Goal: Task Accomplishment & Management: Manage account settings

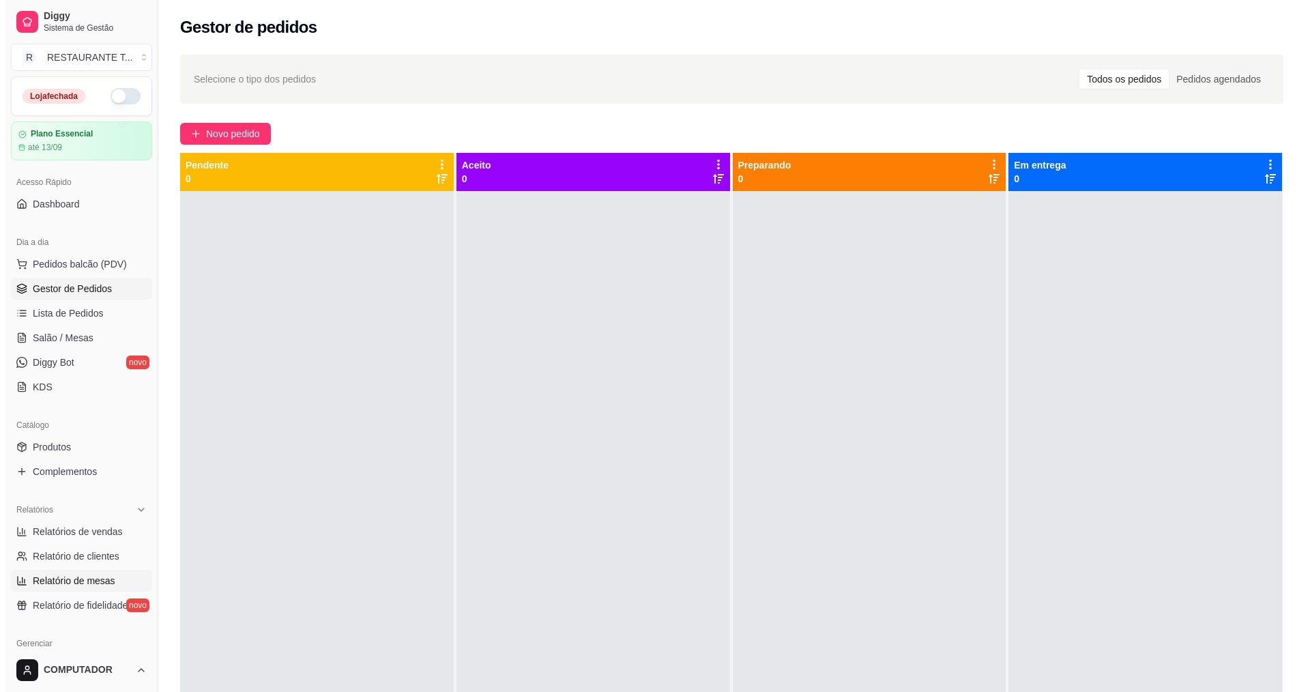
scroll to position [290, 0]
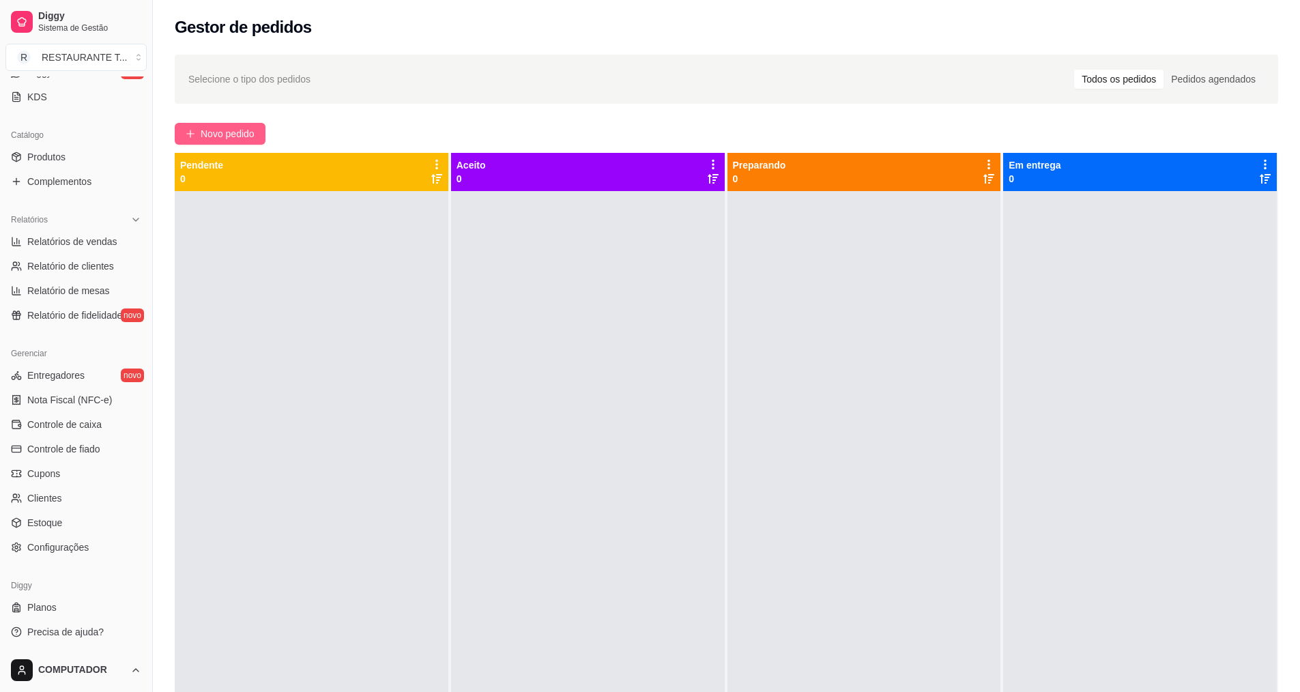
click at [241, 129] on span "Novo pedido" at bounding box center [228, 133] width 54 height 15
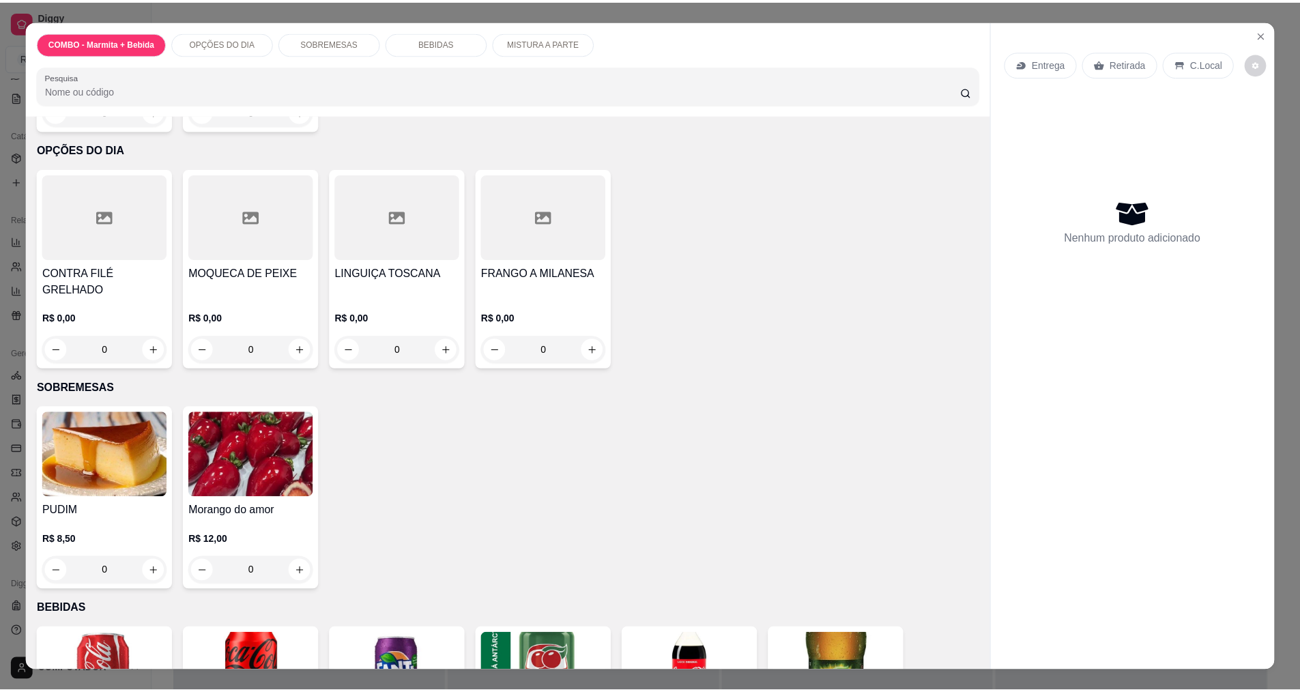
scroll to position [68, 0]
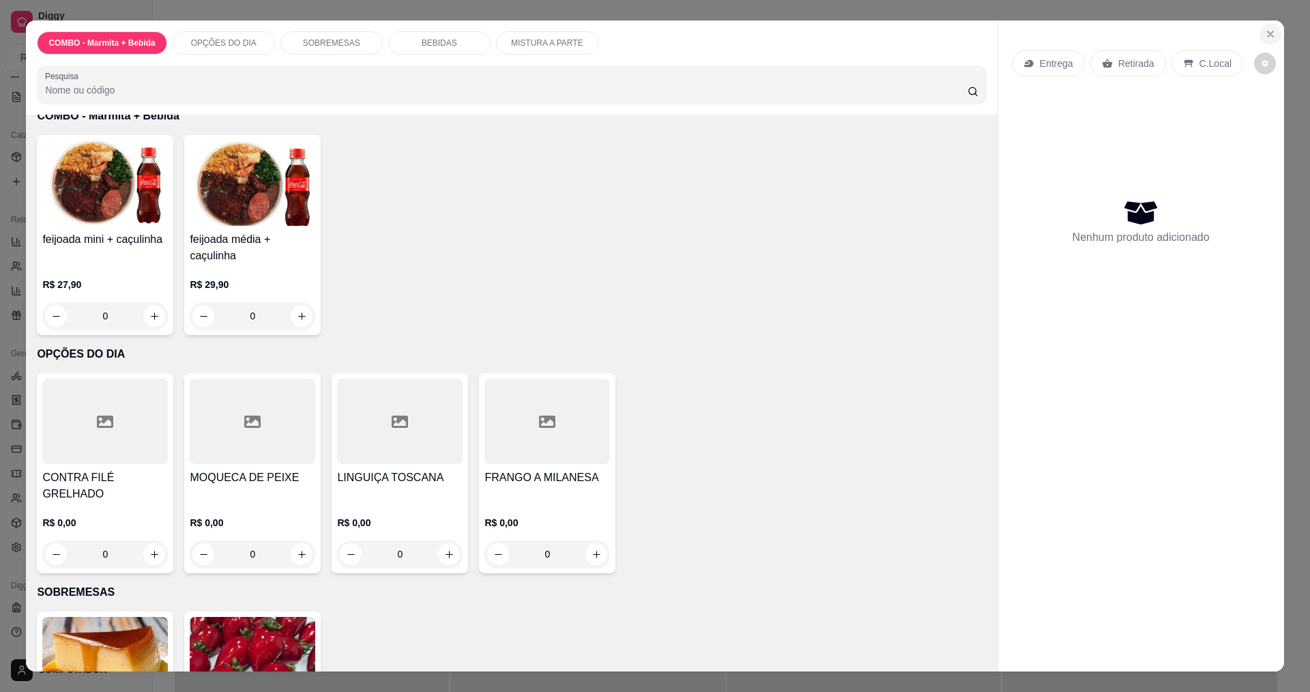
click at [1265, 31] on icon "Close" at bounding box center [1270, 34] width 11 height 11
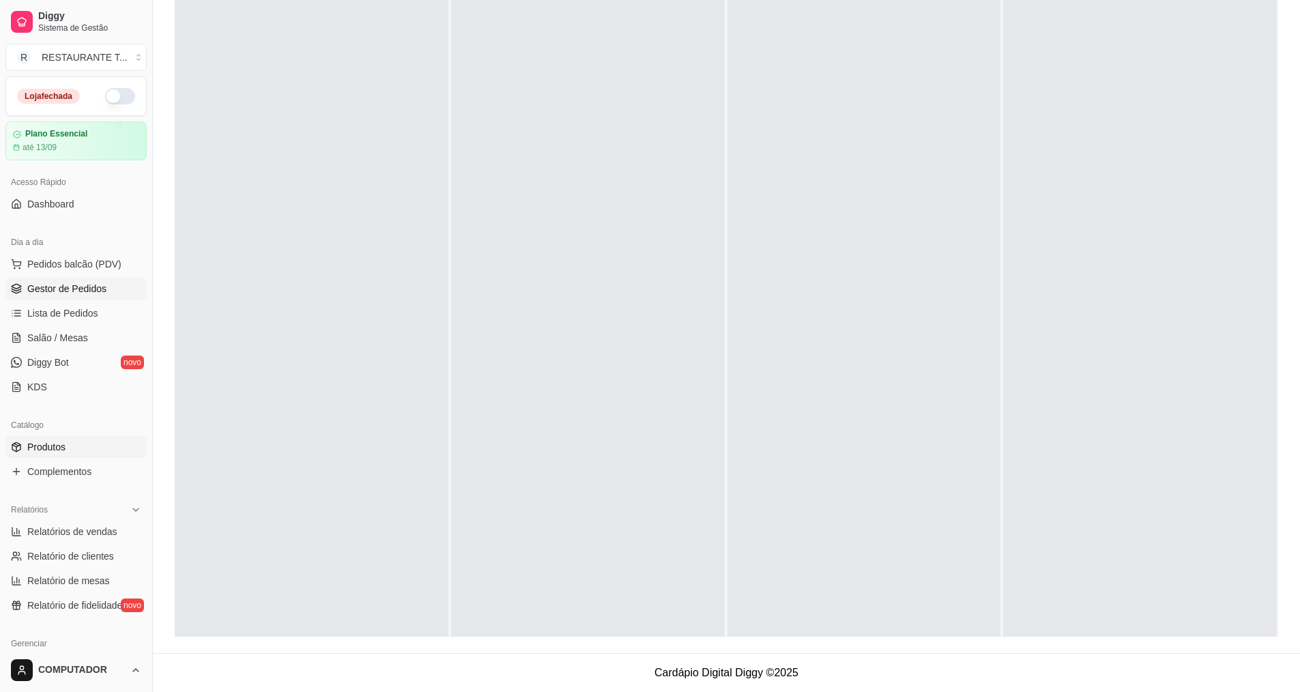
click at [102, 453] on link "Produtos" at bounding box center [75, 447] width 141 height 22
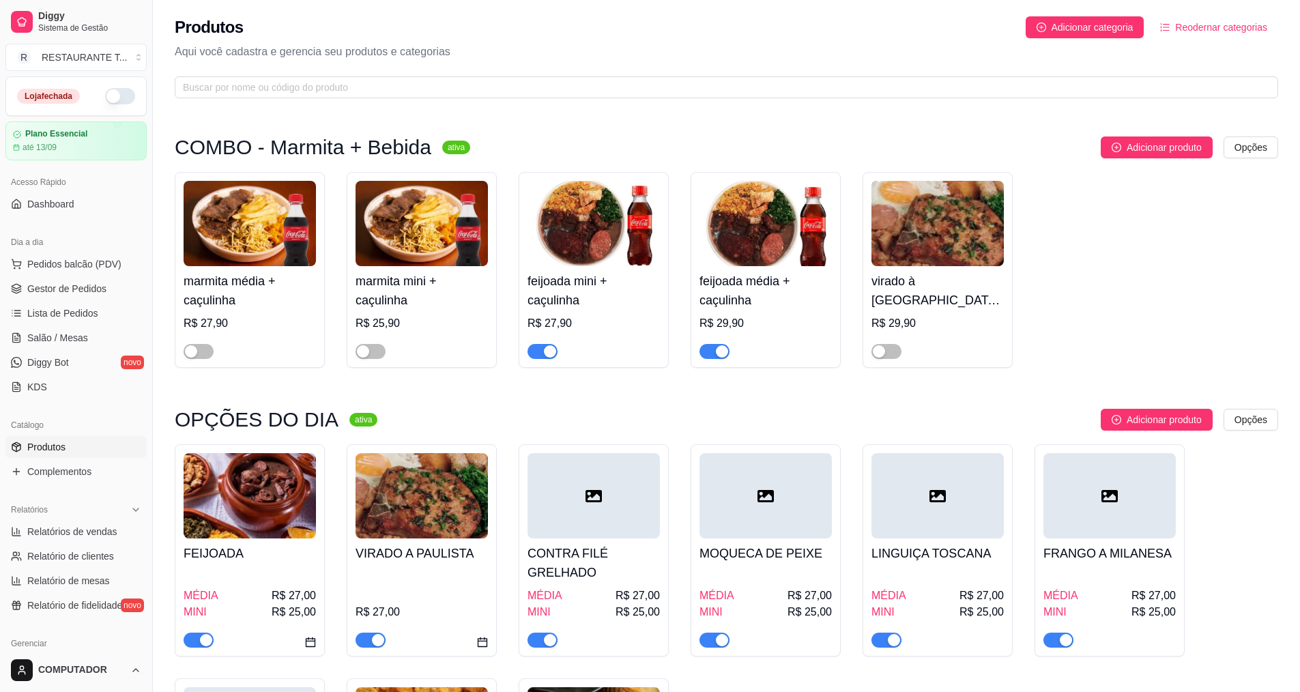
click at [360, 637] on span "button" at bounding box center [370, 639] width 30 height 15
click at [376, 645] on span "button" at bounding box center [370, 639] width 30 height 15
click at [550, 641] on div "button" at bounding box center [550, 640] width 12 height 12
click at [598, 573] on h4 "CONTRA FILÉ GRELHADO" at bounding box center [593, 563] width 132 height 38
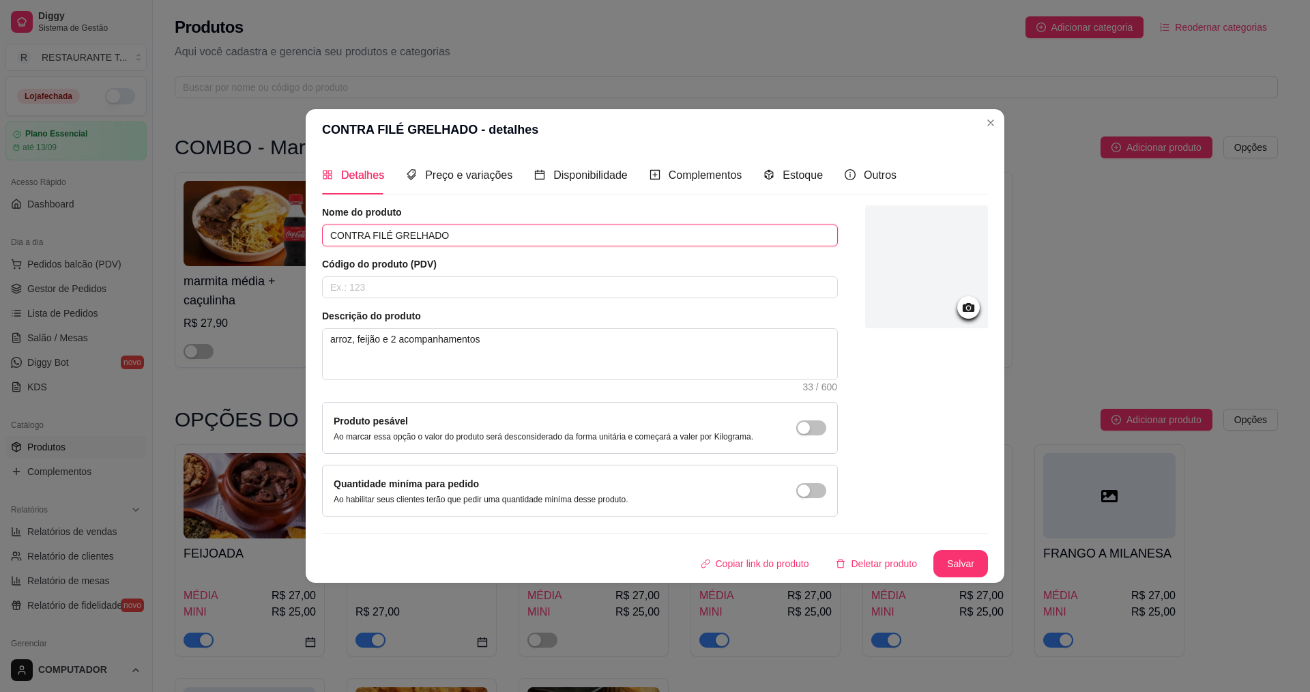
click at [552, 235] on input "CONTRA FILÉ GRELHADO" at bounding box center [580, 235] width 516 height 22
type input "C"
type input "c"
type input "CARNE DE PANELA"
click at [545, 342] on textarea "arroz, feijão e 2 acompanhamentos" at bounding box center [580, 354] width 514 height 50
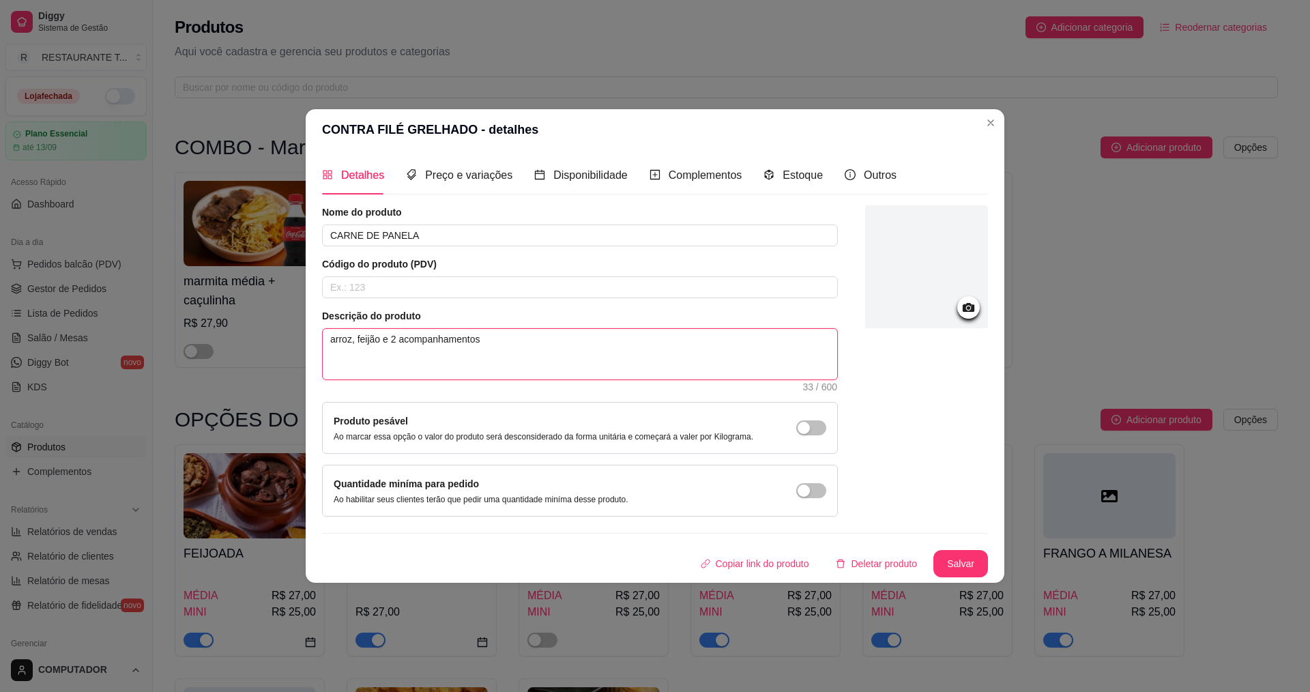
type textarea "arroz, feijão e 2 acompanhamento"
type textarea "arroz, feijão e 2 acompanham"
type textarea "arroz, f"
type textarea "a"
click at [961, 576] on button "Salvar" at bounding box center [960, 563] width 55 height 27
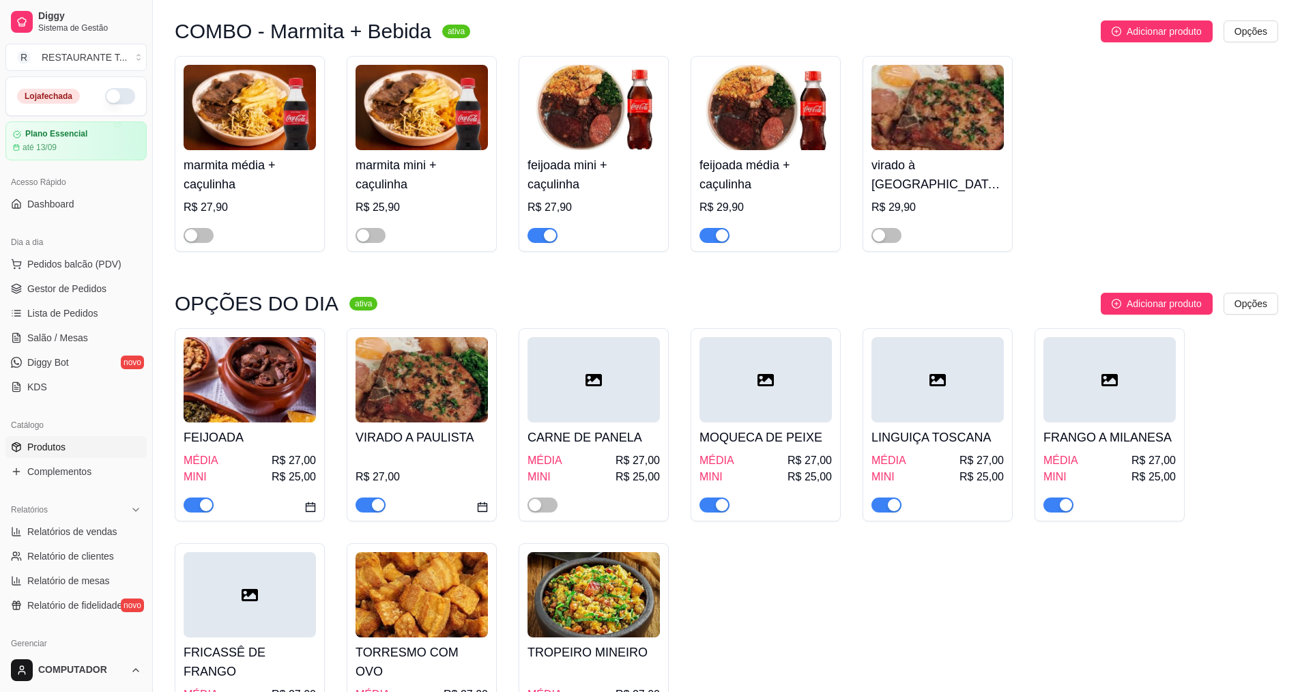
scroll to position [136, 0]
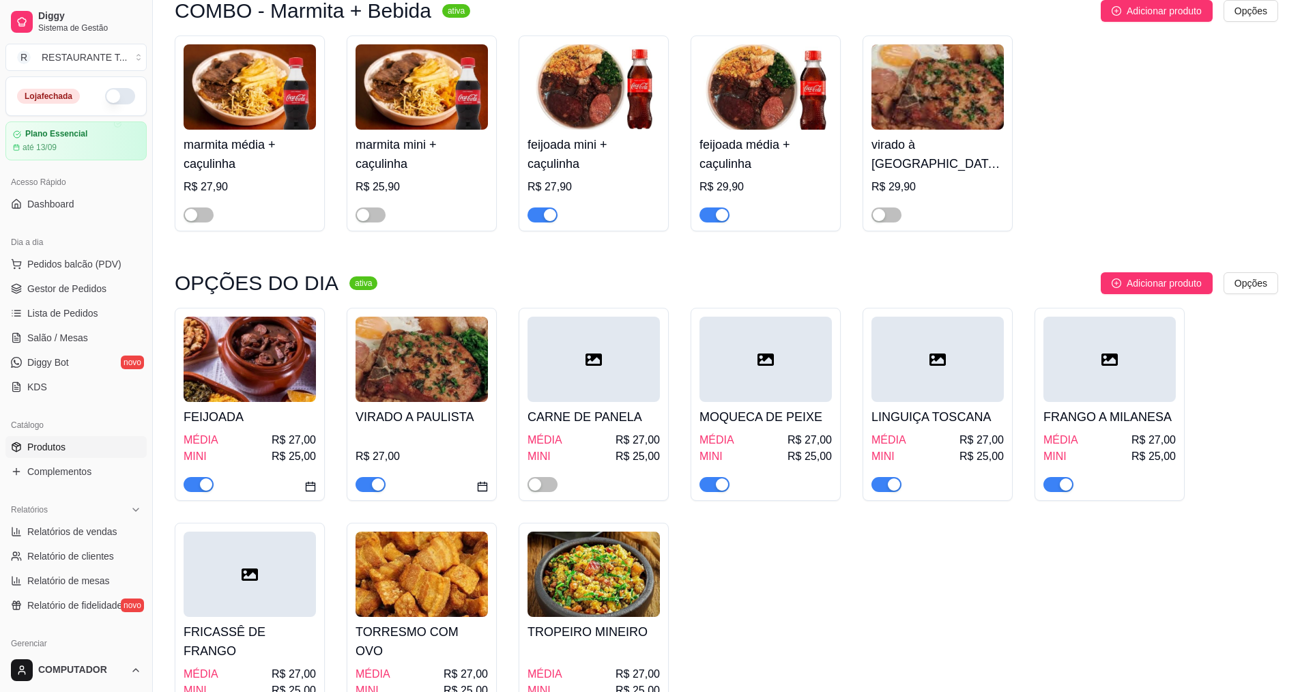
click at [729, 483] on div at bounding box center [765, 478] width 132 height 27
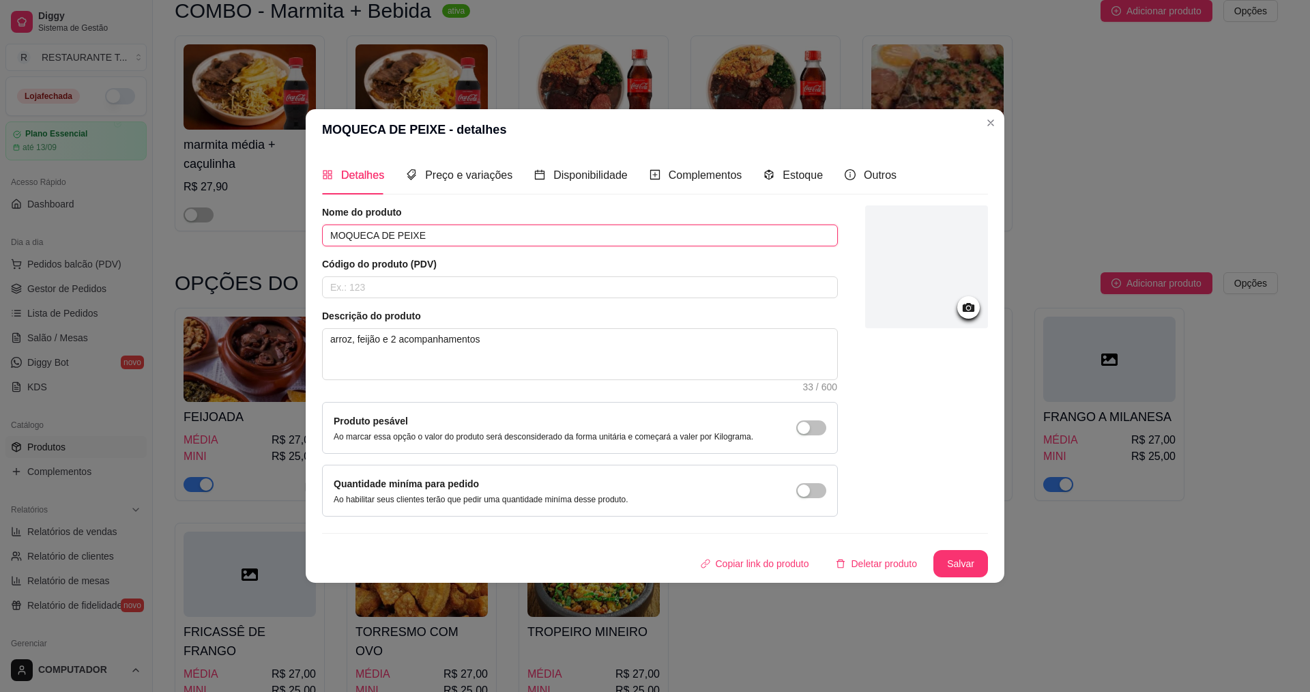
click at [706, 235] on input "MOQUECA DE PEIXE" at bounding box center [580, 235] width 516 height 22
type input "M"
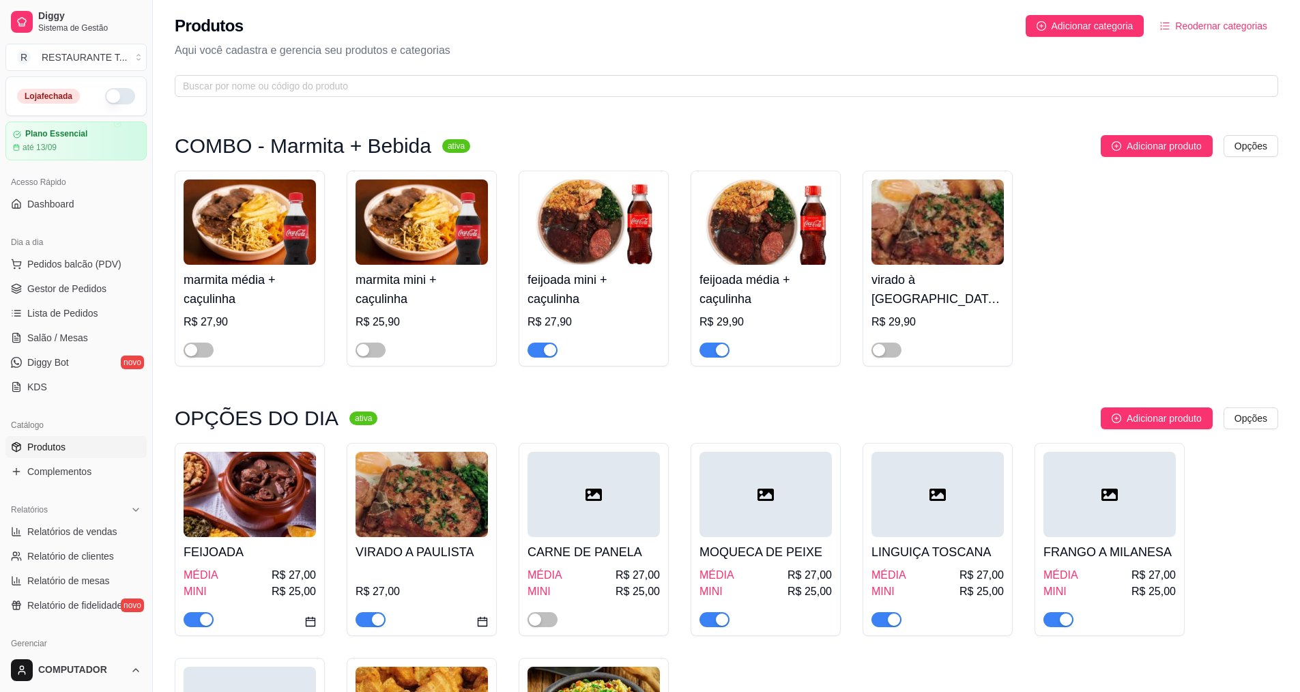
scroll to position [0, 0]
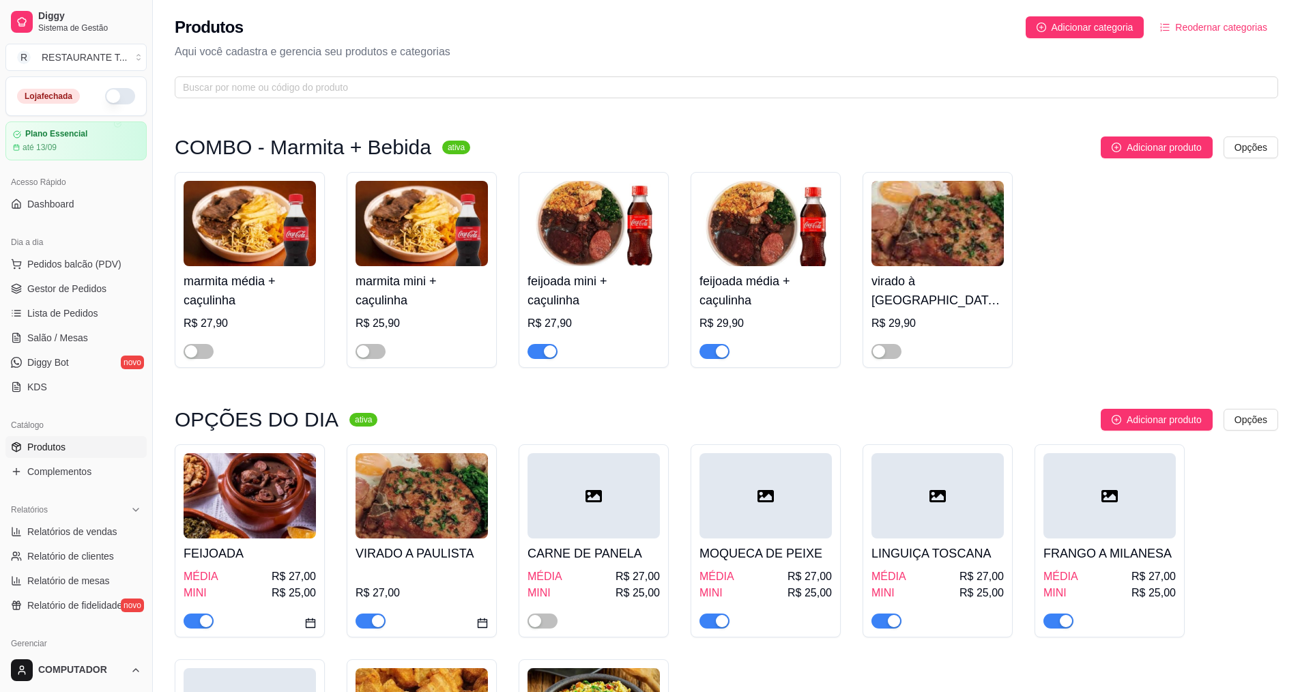
click at [621, 551] on h4 "CARNE DE PANELA" at bounding box center [593, 553] width 132 height 19
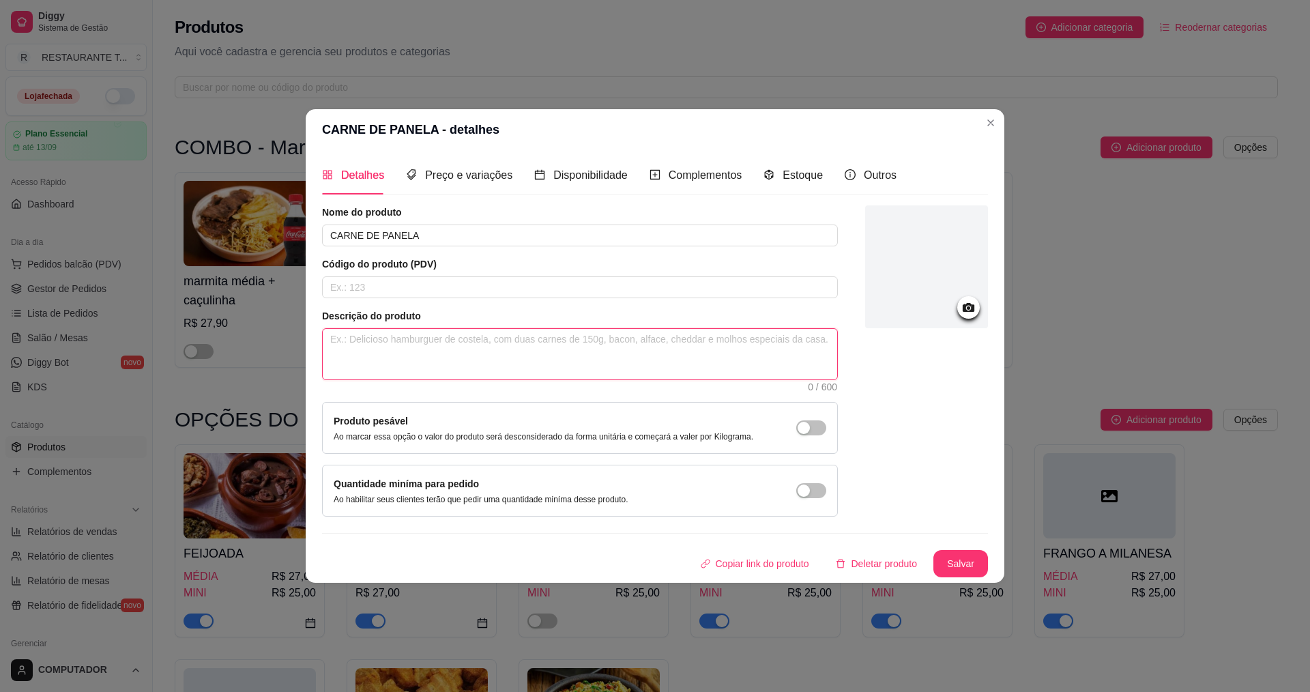
click at [623, 367] on textarea at bounding box center [580, 354] width 514 height 50
type textarea "a"
type textarea "arr"
type textarea "arro"
type textarea "arroz"
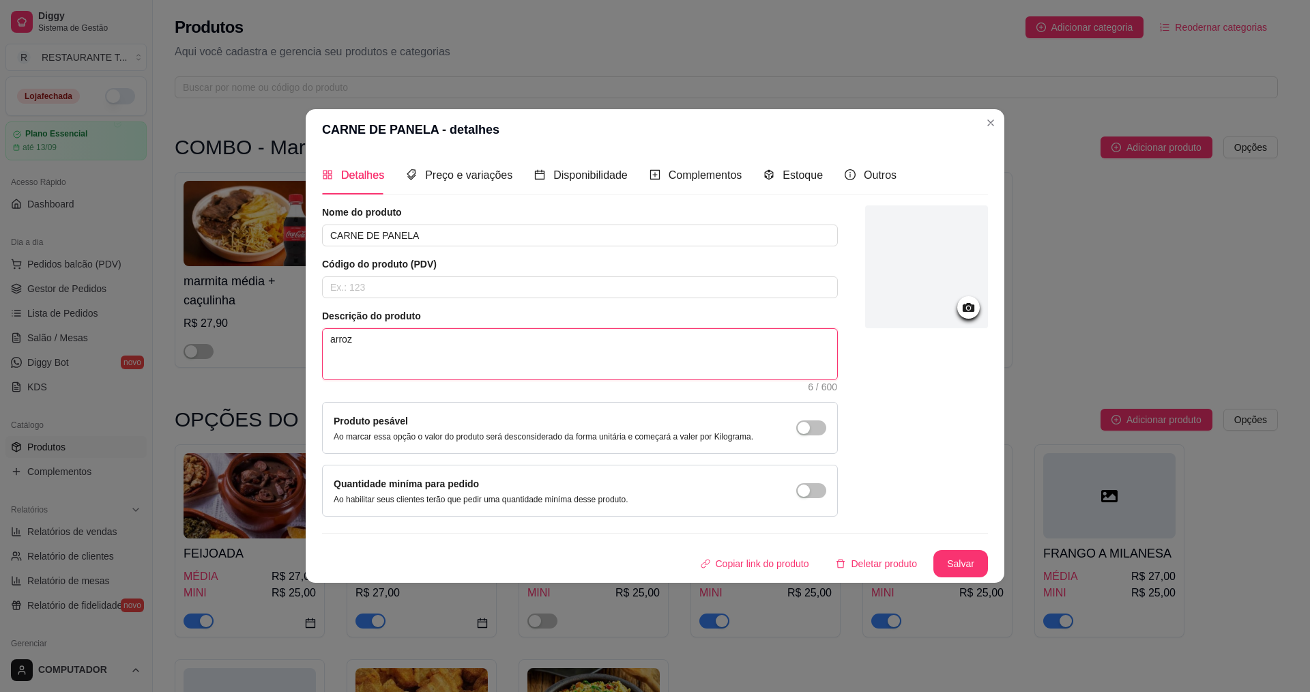
type textarea "arroz f"
type textarea "arroz fe"
type textarea "arroz feij"
type textarea "arroz feija"
type textarea "arroz feijao"
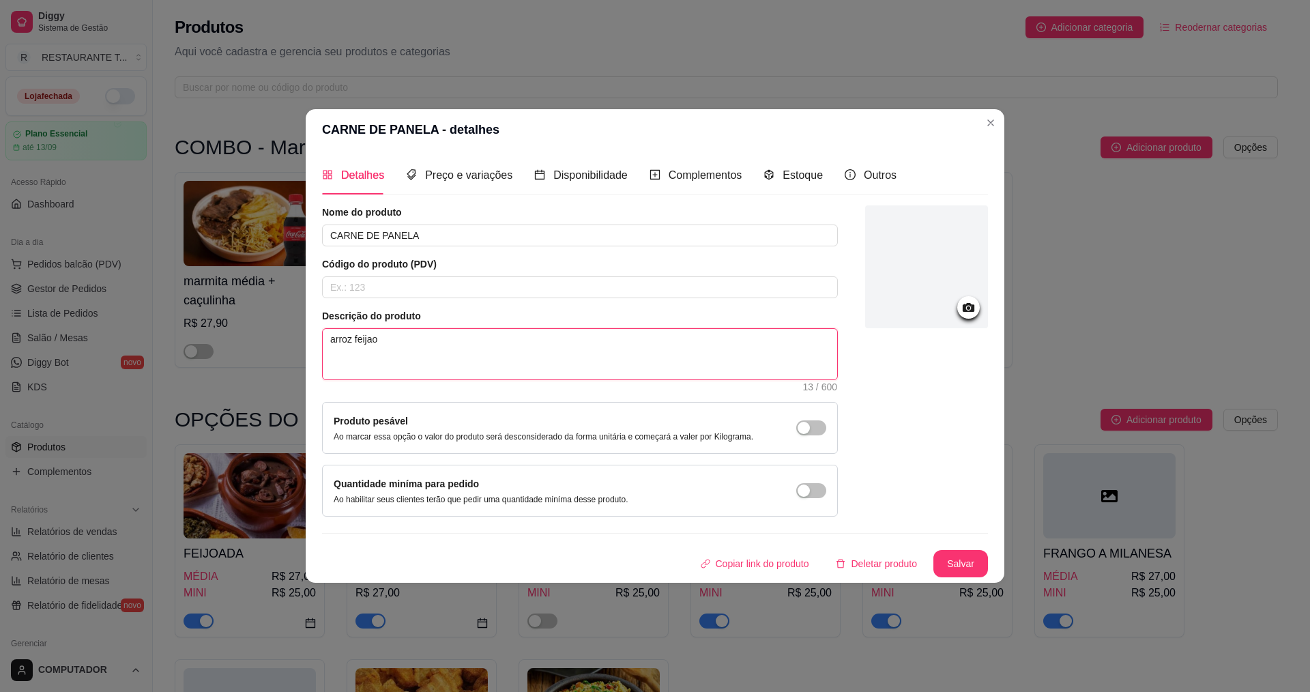
type textarea "arroz feijao e"
type textarea "arroz feijao e d"
type textarea "arroz feijao e doi"
type textarea "arroz feijao e dois"
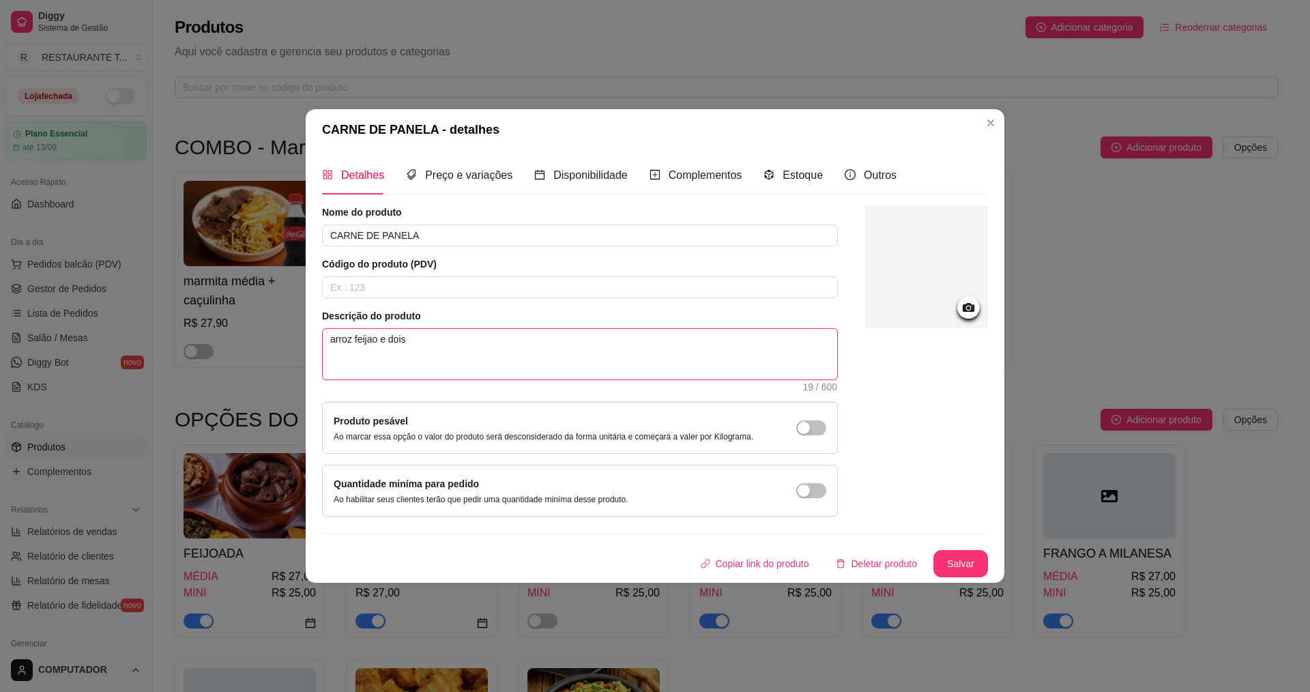
type textarea "arroz feijao e dois"
type textarea "arroz feijao e dois ac"
type textarea "arroz feijao e dois acom"
type textarea "arroz feijao e dois acomp"
type textarea "arroz feijao e dois acompa"
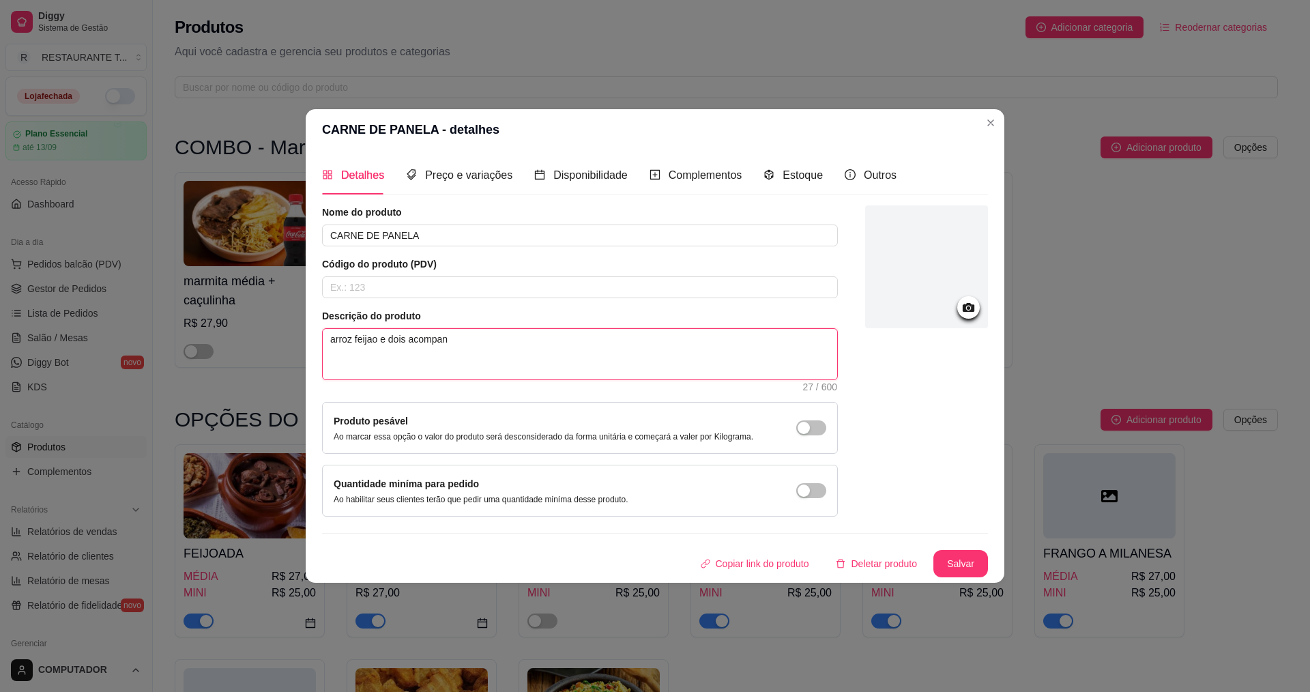
type textarea "arroz feijao e dois acompanh"
type textarea "arroz feijao e dois acompanha"
type textarea "arroz feijao e dois acompanhamen"
type textarea "arroz feijao e dois acompanhament"
type textarea "arroz feijao e dois acompanhamento"
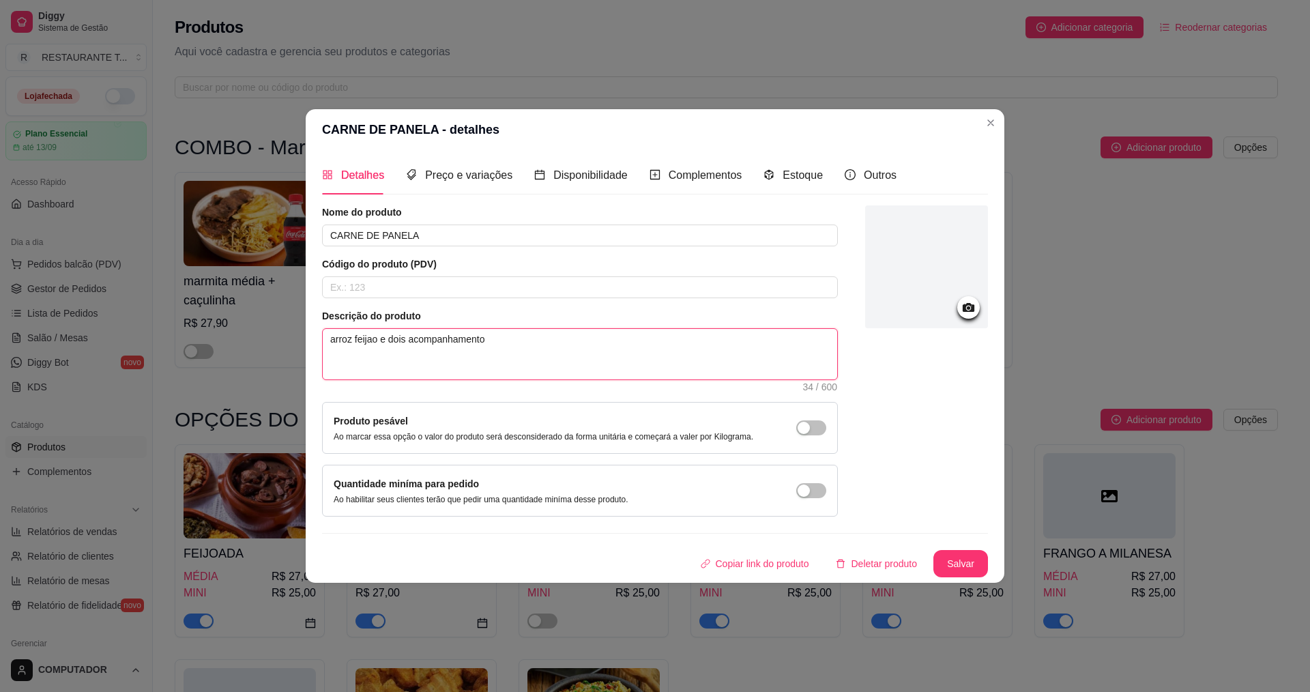
type textarea "arroz feijao e dois acompanhamentos"
click at [408, 335] on textarea "arroz feijao e dois acompanhamentos" at bounding box center [580, 354] width 514 height 50
type textarea "arroz feijao e doisacompanhamentos"
type textarea "arroz feijao e doiacompanhamentos"
type textarea "arroz feijao e dacompanhamentos"
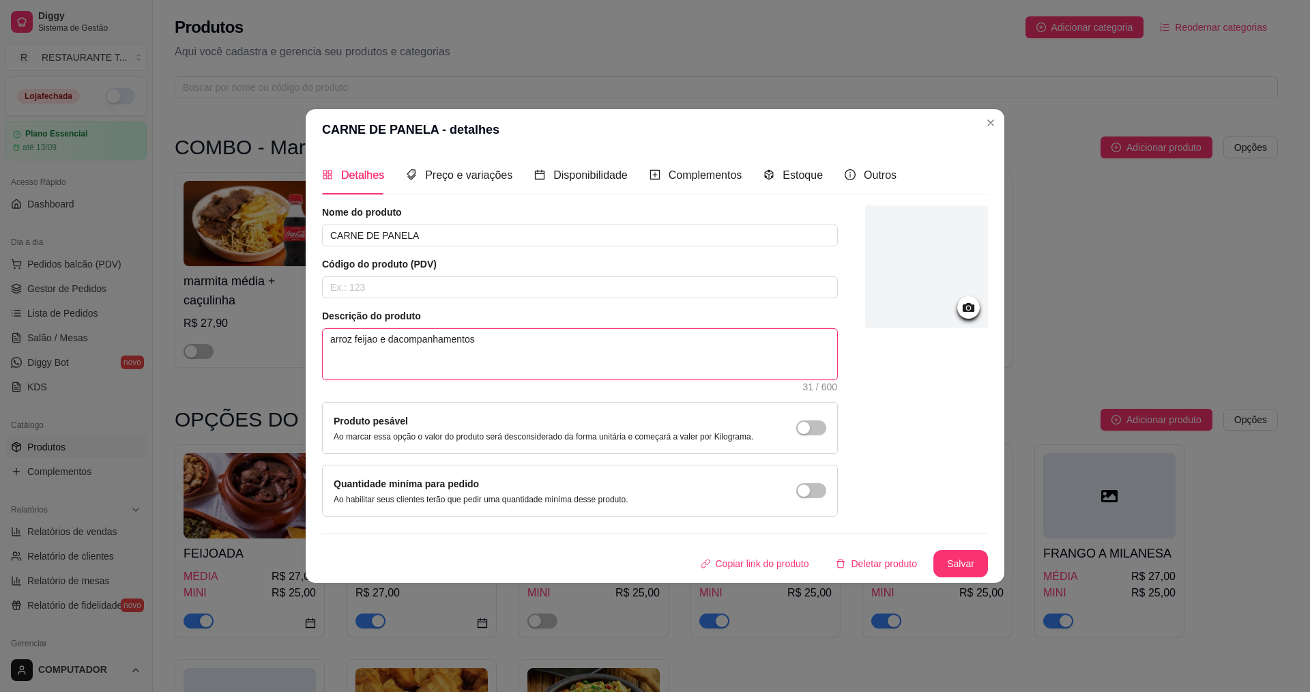
type textarea "arroz feijao e acompanhamentos"
type textarea "arroz feijao e2acompanhamentos"
type textarea "arroz feijao e2 acompanhamentos"
click at [531, 353] on textarea "arroz feijao e2 acompanhamentos" at bounding box center [580, 354] width 514 height 50
type textarea "arroz feijao e2 acompanhame"
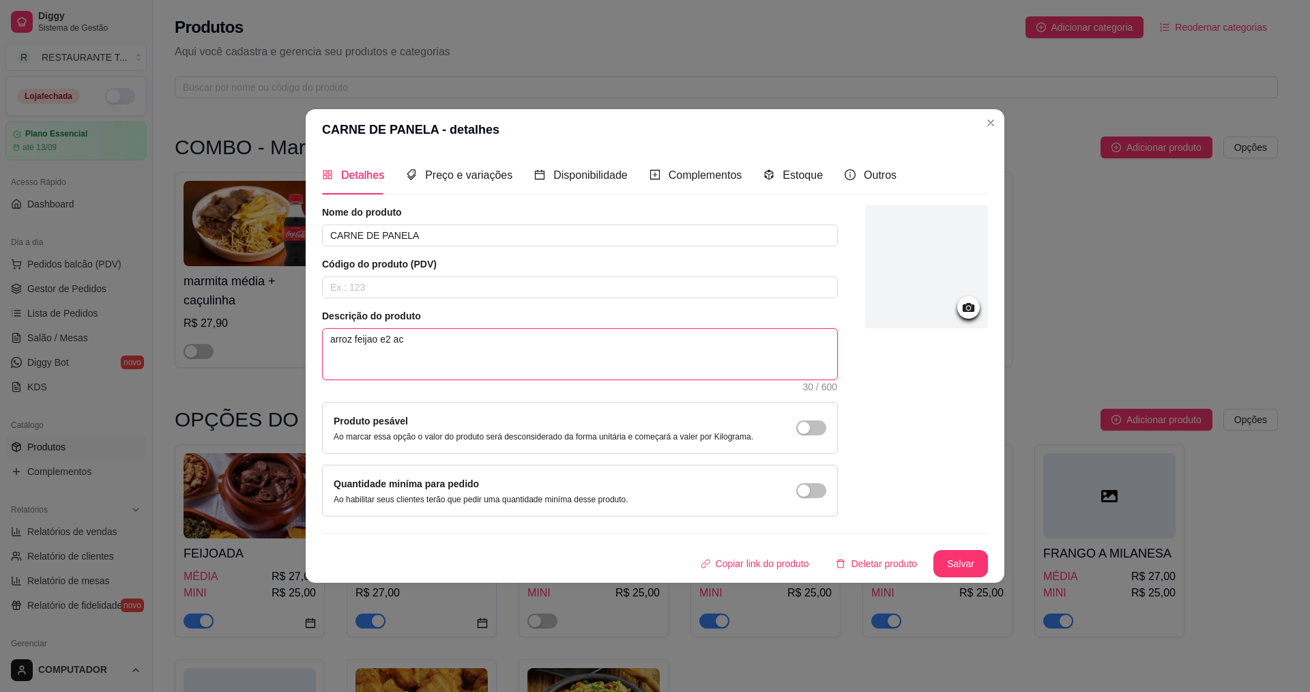
type textarea "arroz feijao e2 a"
type textarea "arroz f"
type textarea "a"
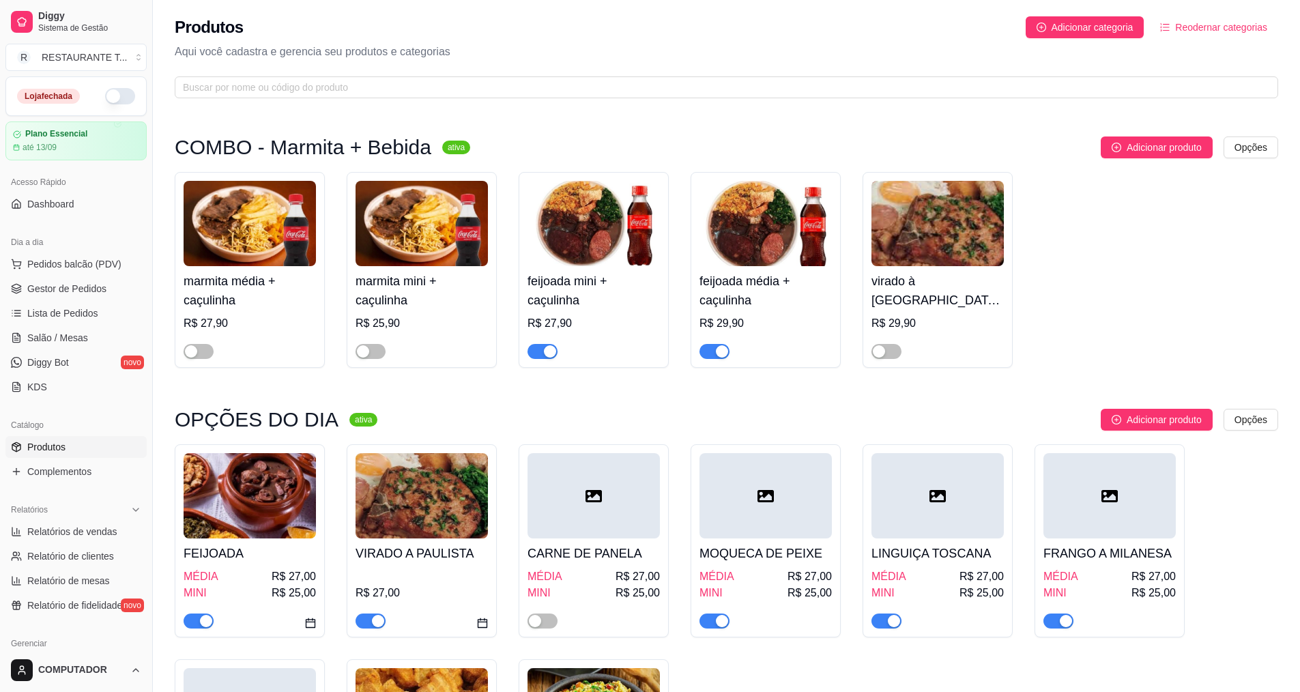
click at [723, 628] on span "button" at bounding box center [714, 620] width 30 height 15
click at [750, 557] on h4 "MOQUECA DE PEIXE" at bounding box center [765, 553] width 132 height 19
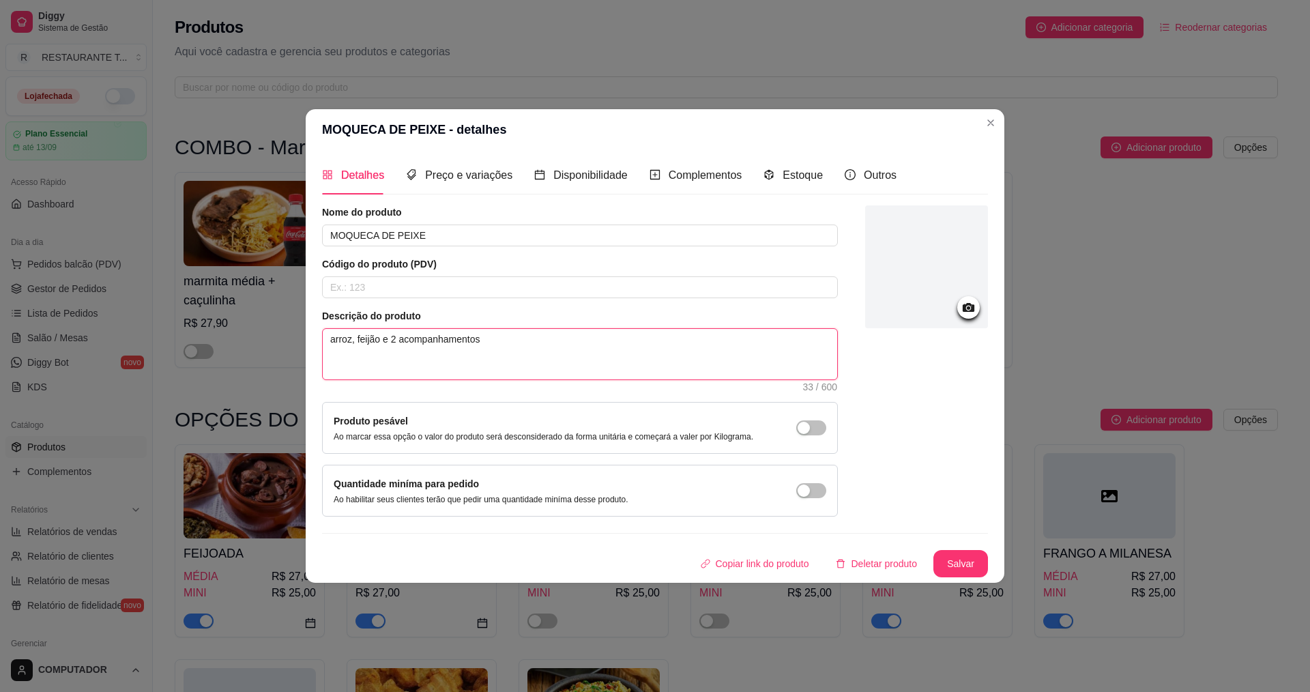
drag, startPoint x: 330, startPoint y: 340, endPoint x: 488, endPoint y: 336, distance: 158.4
click at [488, 336] on textarea "arroz, feijão e 2 acompanhamentos" at bounding box center [580, 354] width 514 height 50
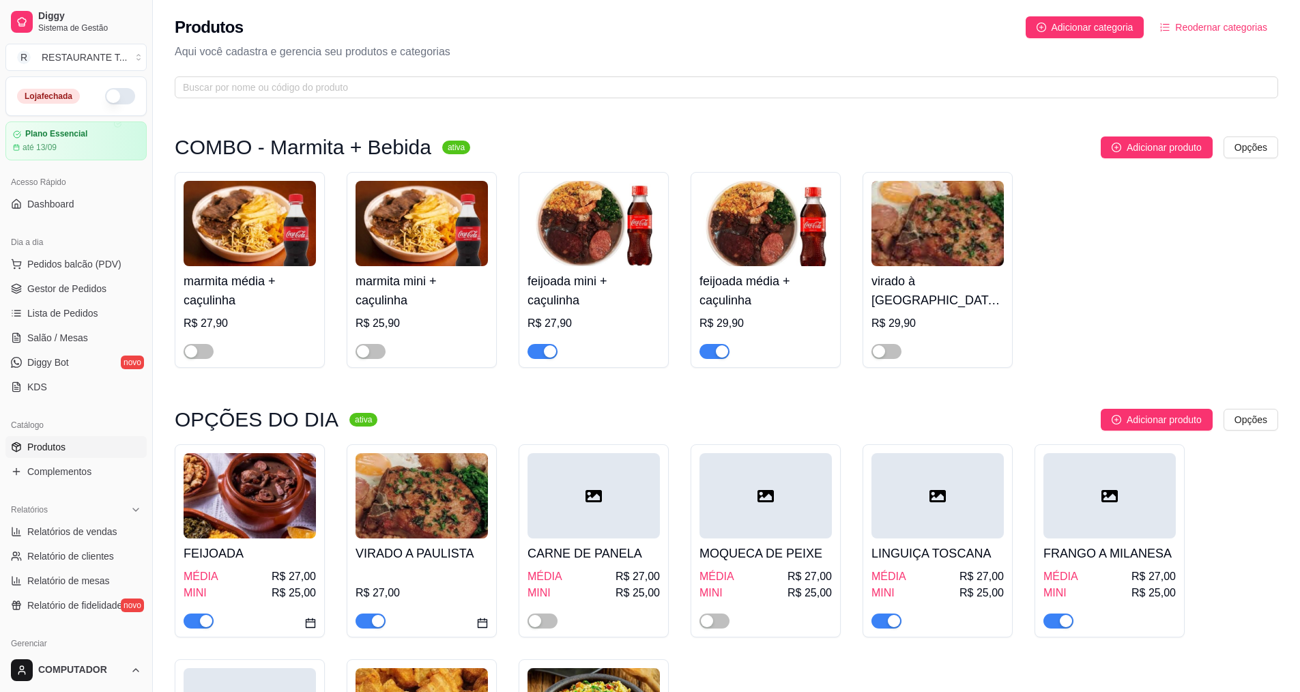
click at [596, 523] on div at bounding box center [593, 495] width 132 height 85
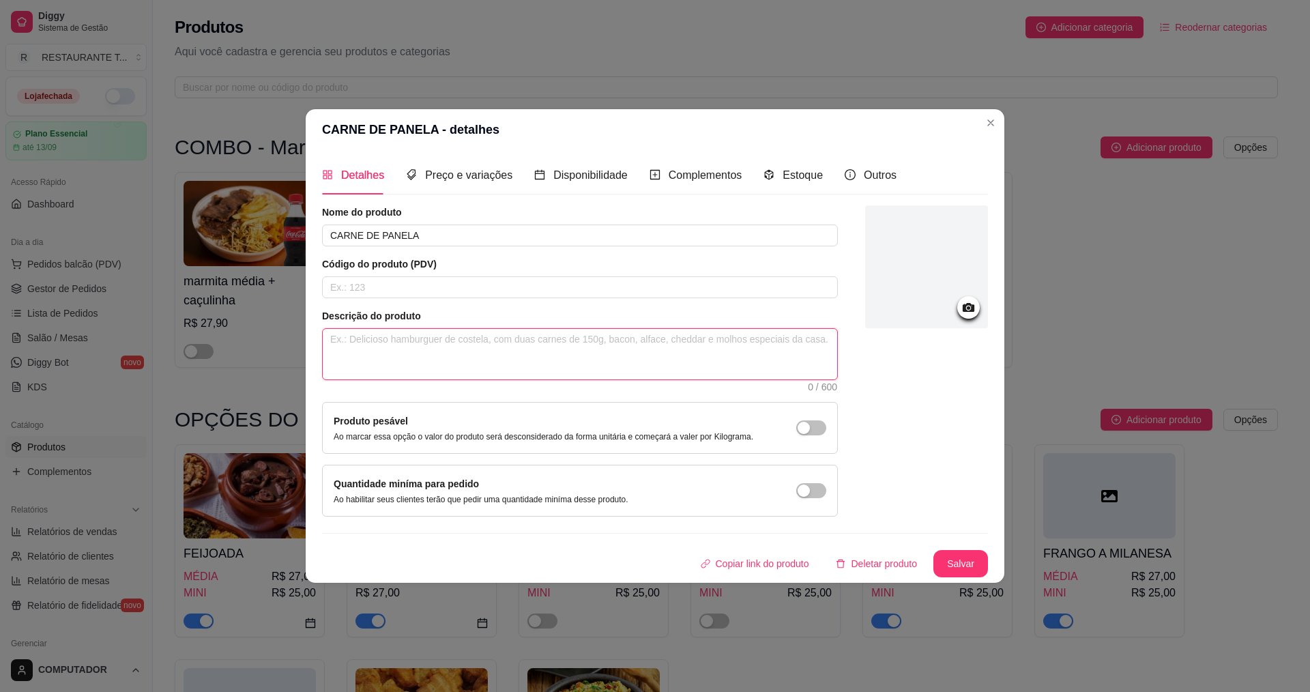
click at [470, 349] on textarea at bounding box center [580, 354] width 514 height 50
paste textarea "arroz, feijão e 2 acompanhamentos"
type textarea "arroz, feijão e 2 acompanhamentos"
click at [941, 563] on button "Salvar" at bounding box center [960, 563] width 55 height 27
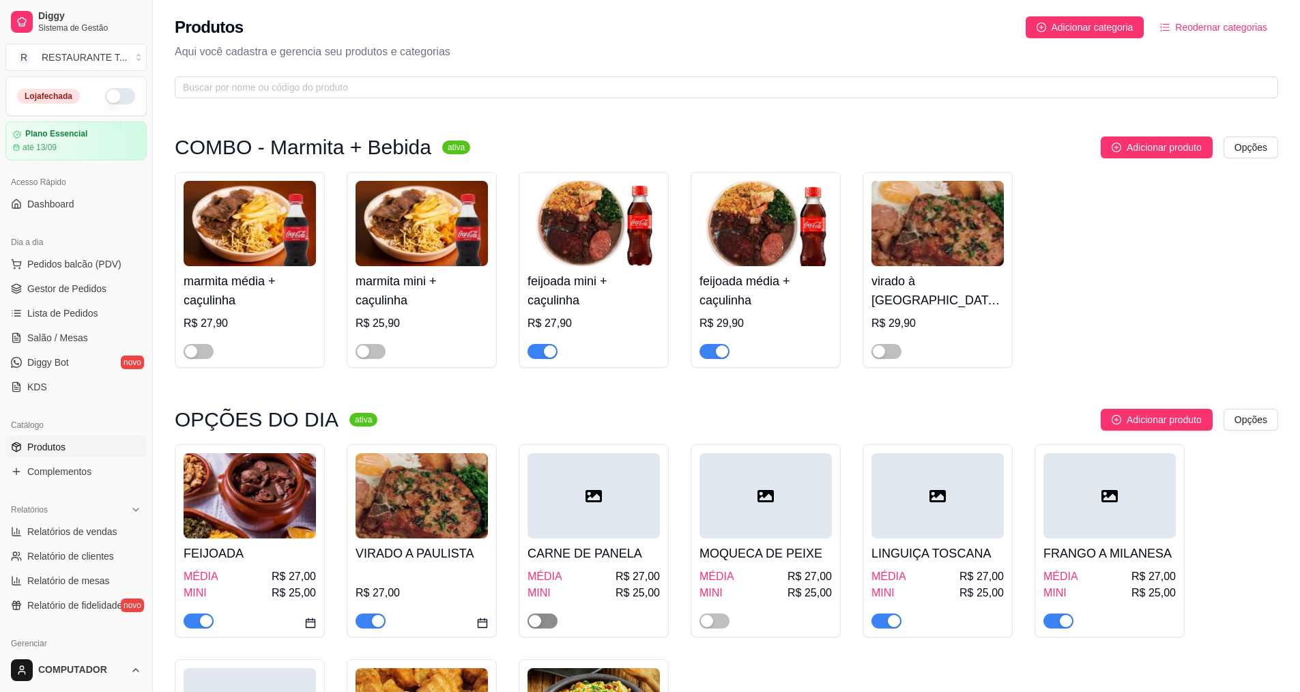
click at [544, 622] on span "button" at bounding box center [542, 620] width 30 height 15
click at [710, 620] on div "button" at bounding box center [707, 621] width 12 height 12
click at [806, 553] on h4 "MOQUECA DE PEIXE" at bounding box center [765, 553] width 132 height 19
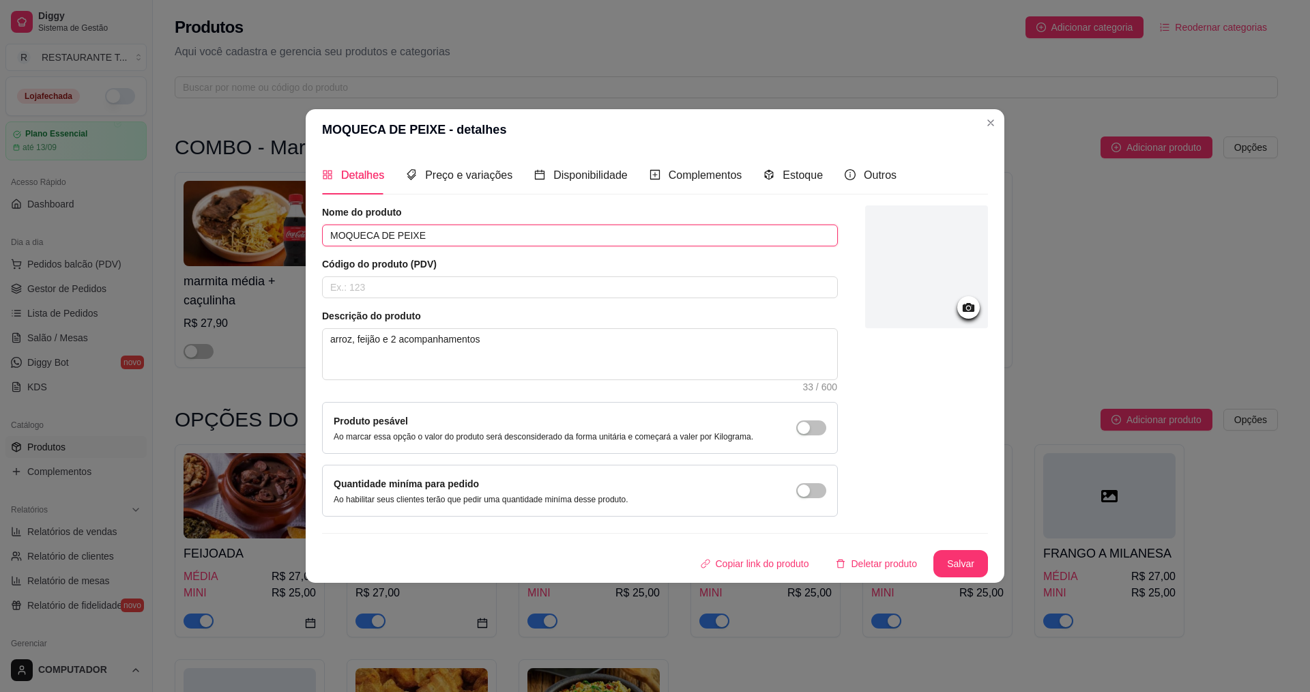
click at [637, 230] on input "MOQUECA DE PEIXE" at bounding box center [580, 235] width 516 height 22
type input "M"
type input "FRANGO ASSADO"
click at [974, 560] on button "Salvar" at bounding box center [960, 563] width 55 height 27
click at [945, 570] on button "Salvar" at bounding box center [960, 564] width 53 height 27
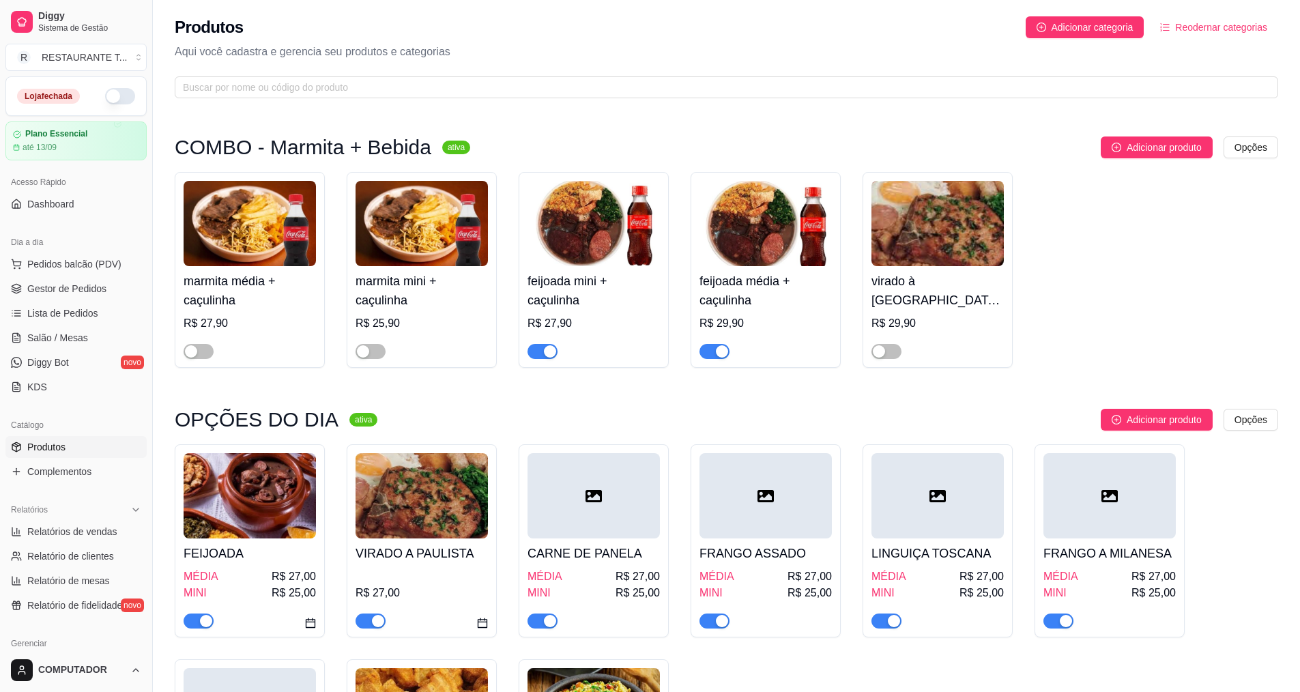
click at [939, 553] on h4 "LINGUIÇA TOSCANA" at bounding box center [937, 553] width 132 height 19
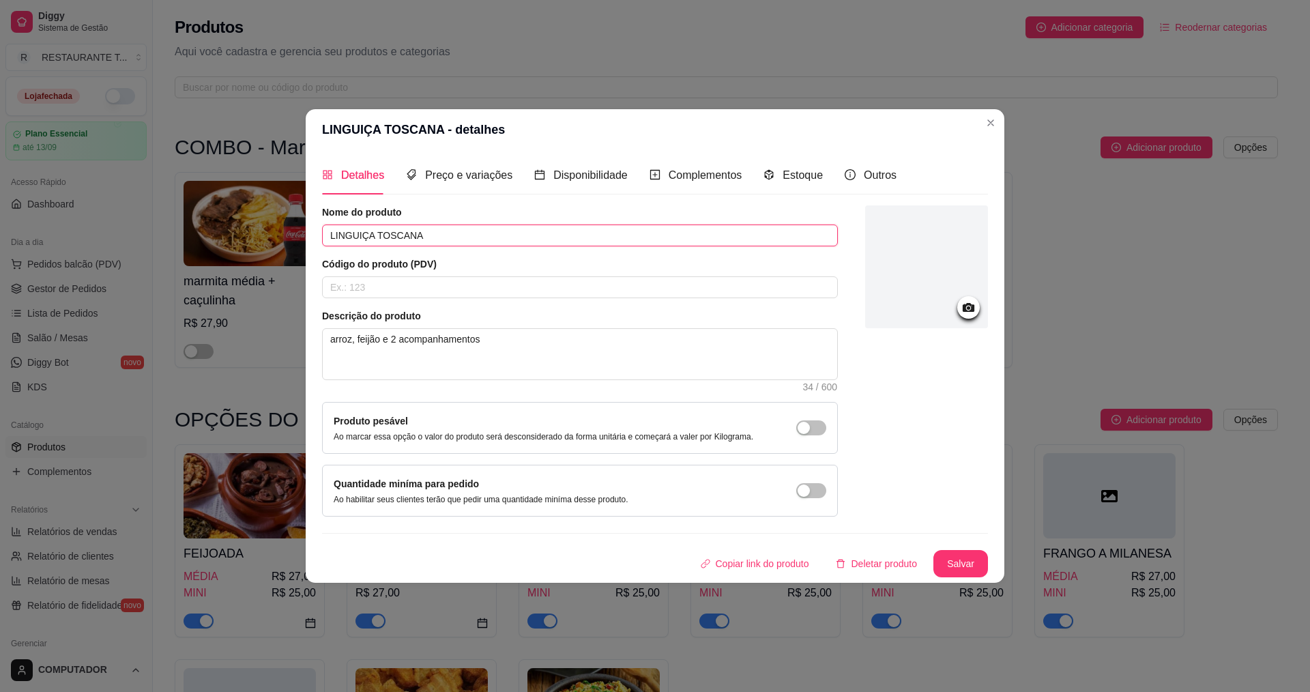
click at [415, 235] on input "LINGUIÇA TOSCANA" at bounding box center [580, 235] width 516 height 22
type input "L"
type input "a"
type input "ALMONDEGAS AO MOLHO"
click at [984, 572] on button "Salvar" at bounding box center [960, 563] width 55 height 27
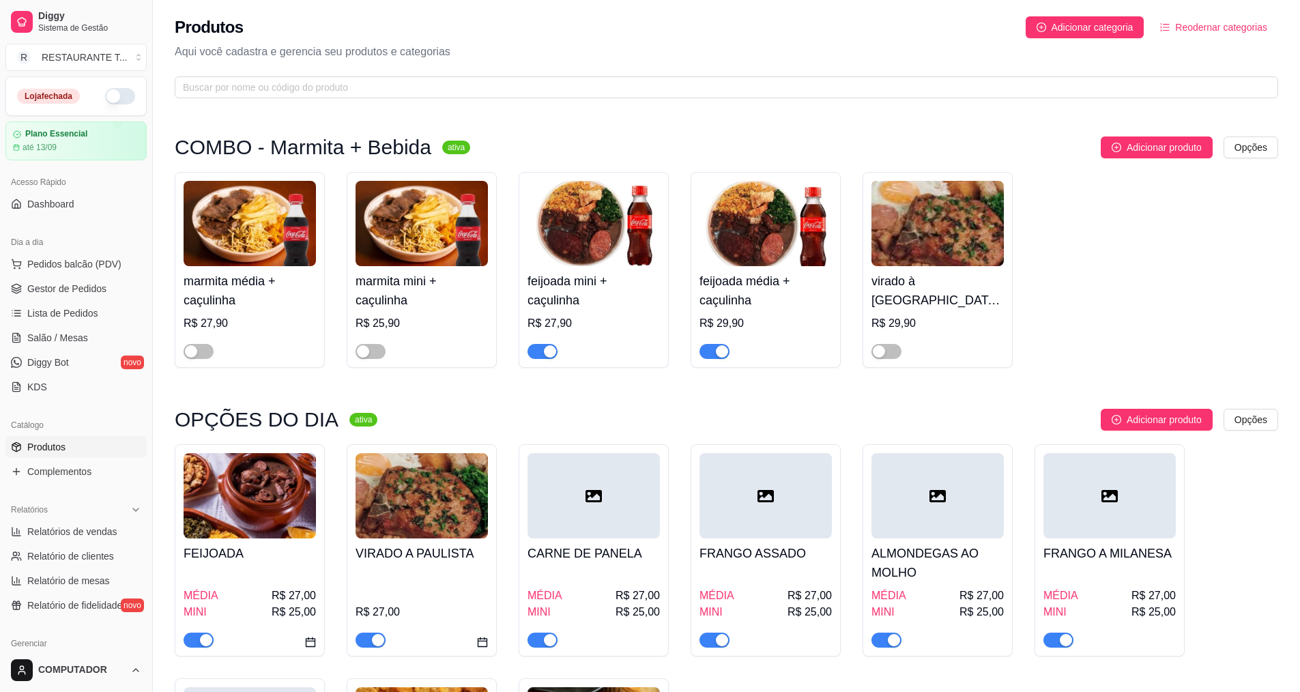
click at [1100, 546] on h4 "FRANGO A MILANESA" at bounding box center [1109, 553] width 132 height 19
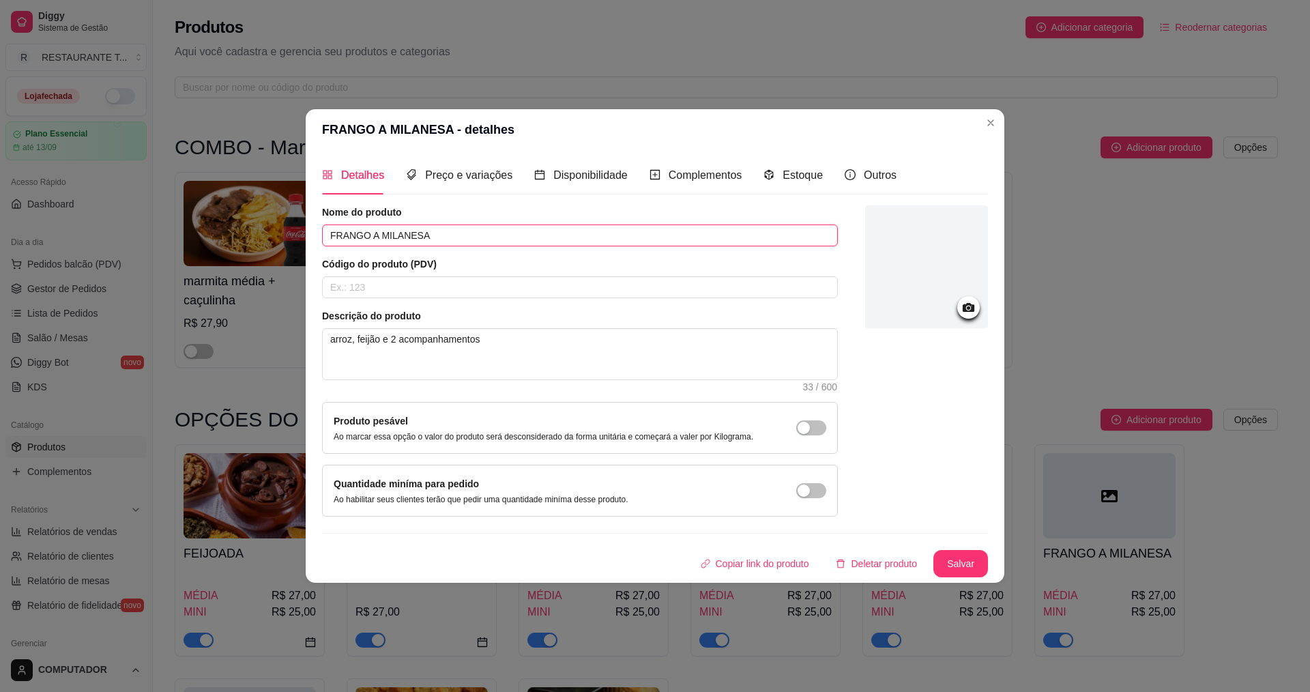
click at [532, 229] on input "FRANGO A MILANESA" at bounding box center [580, 235] width 516 height 22
type input "F"
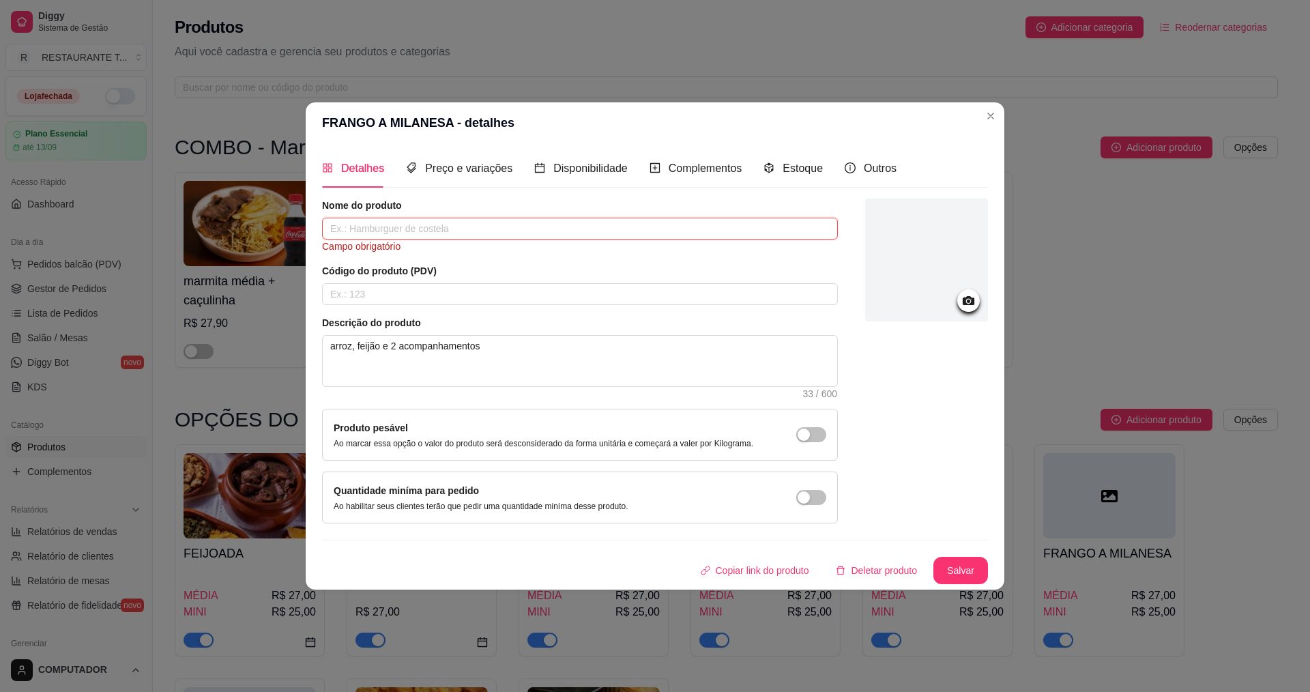
type input "d"
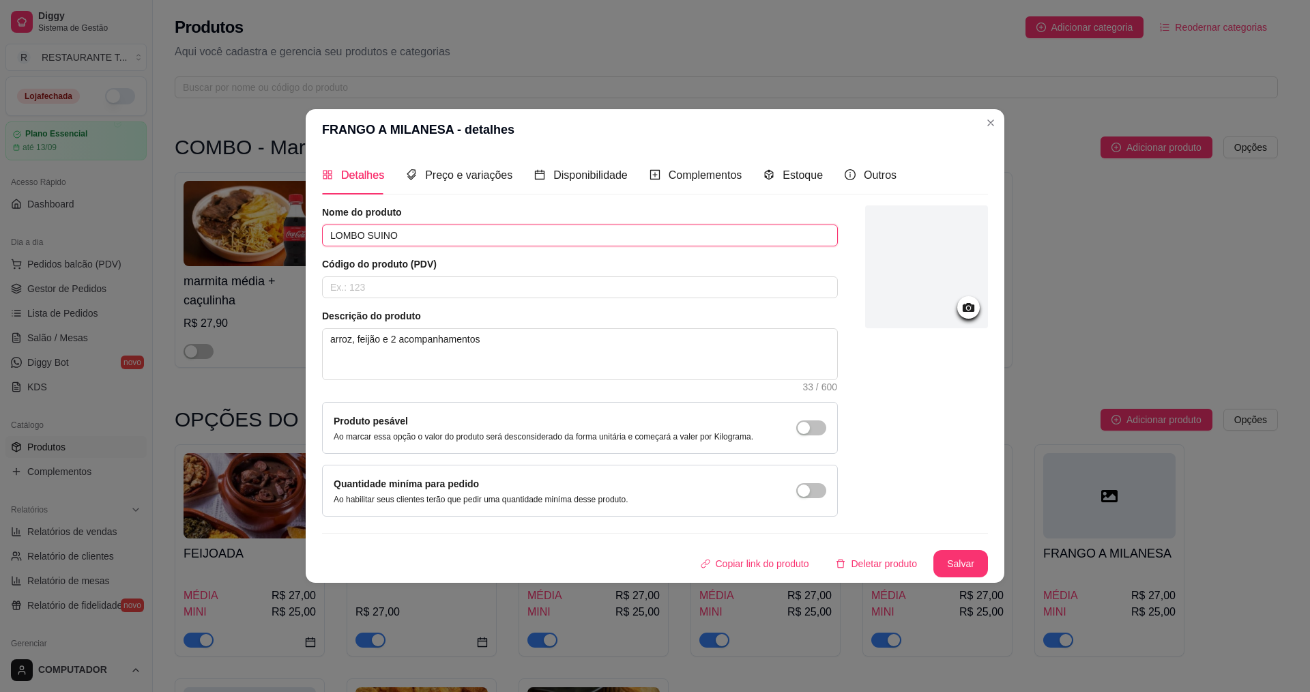
type input "LOMBO SUINO"
click at [955, 559] on button "Salvar" at bounding box center [960, 564] width 53 height 27
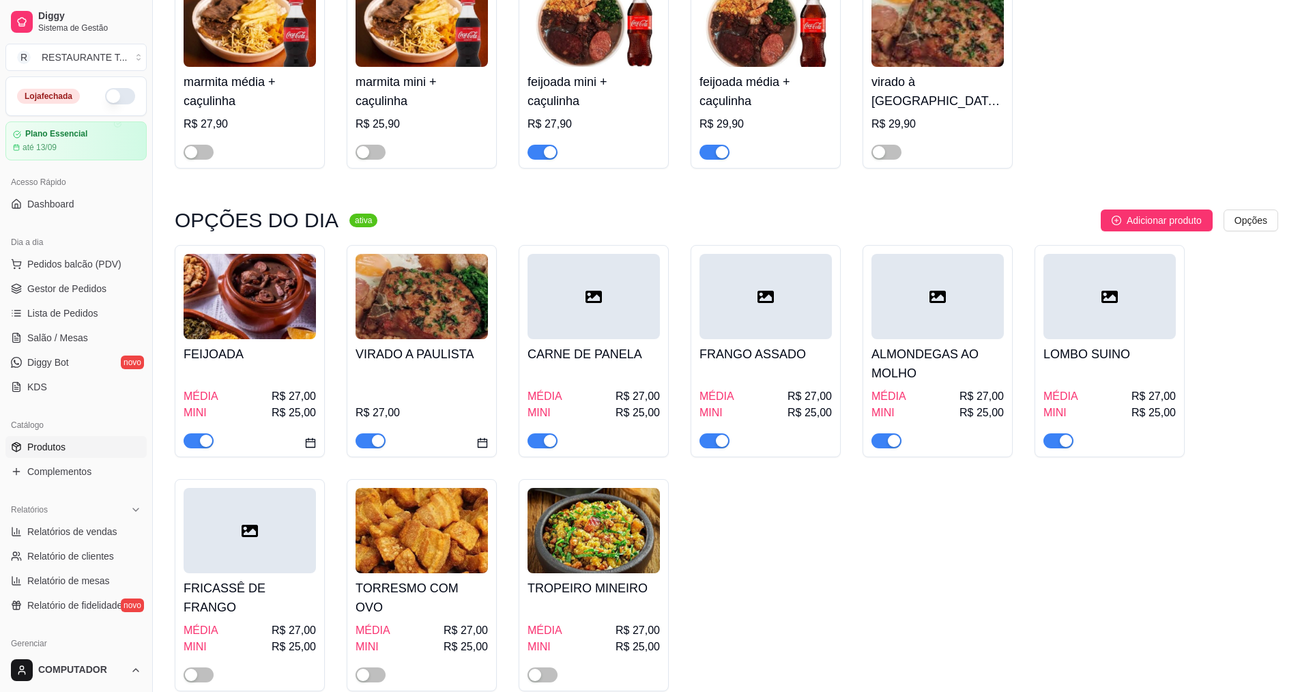
scroll to position [205, 0]
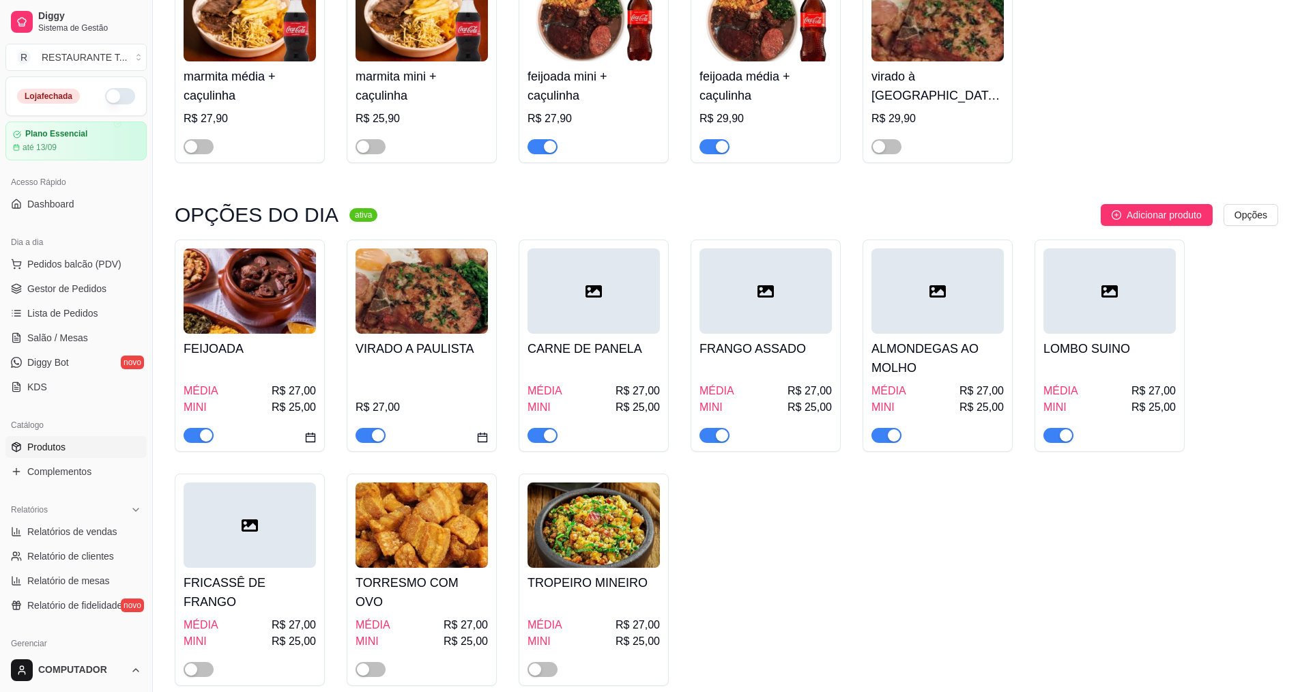
click at [261, 577] on h4 "FRICASSÊ DE FRANGO" at bounding box center [250, 592] width 132 height 38
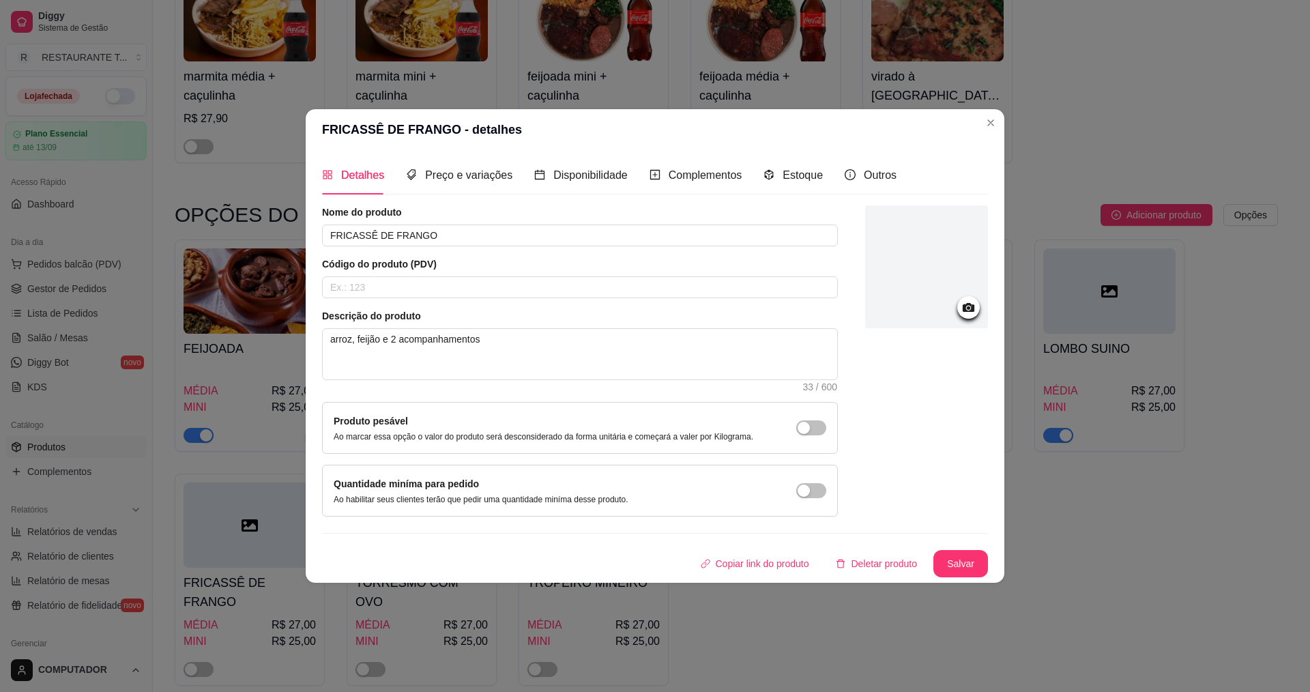
click at [662, 222] on div "Nome do produto FRICASSÊ DE FRANGO" at bounding box center [580, 225] width 516 height 41
click at [656, 232] on input "FRICASSÊ DE FRANGO" at bounding box center [580, 235] width 516 height 22
type input "F"
type input "MARMITA TROPEIRA"
click at [972, 568] on button "Salvar" at bounding box center [960, 564] width 53 height 27
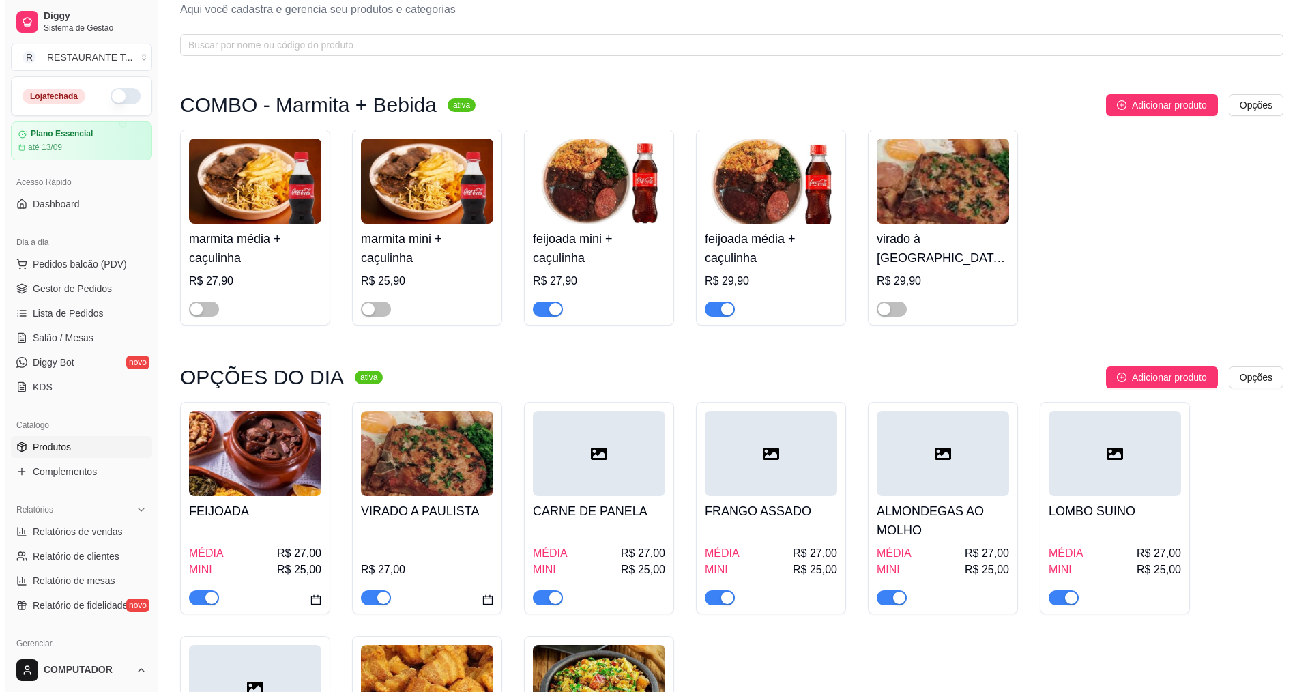
scroll to position [0, 0]
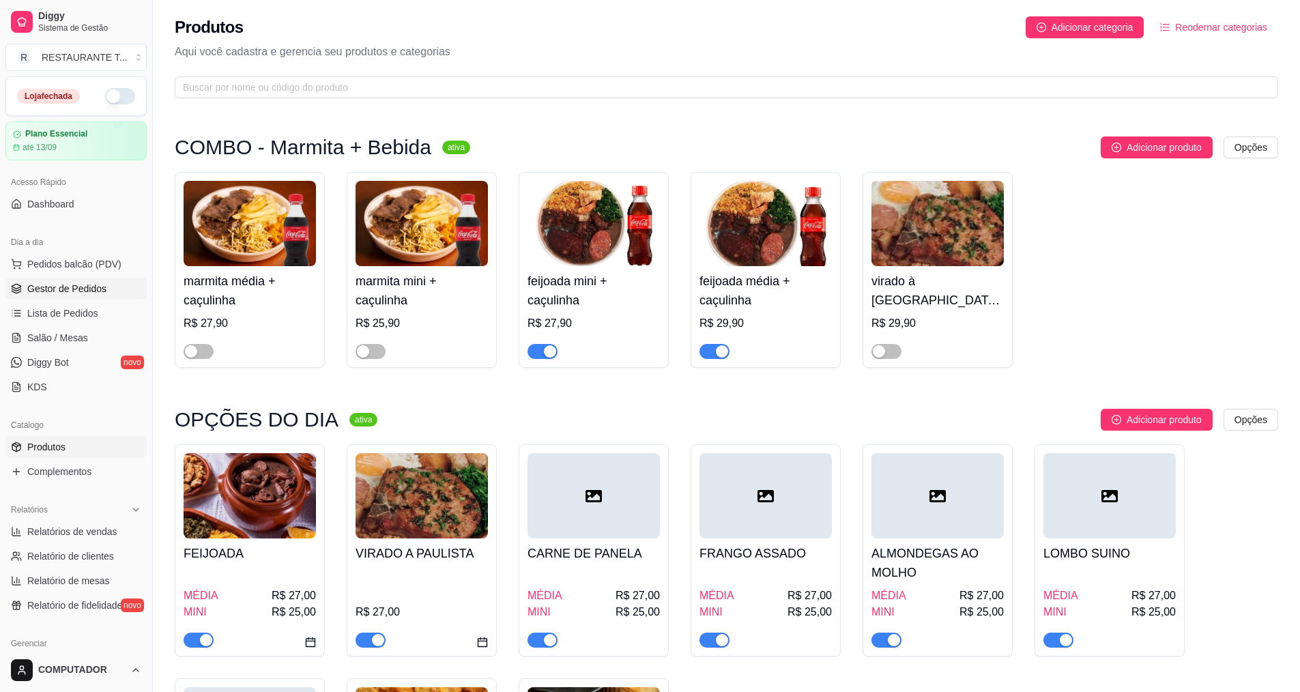
click at [72, 294] on span "Gestor de Pedidos" at bounding box center [66, 289] width 79 height 14
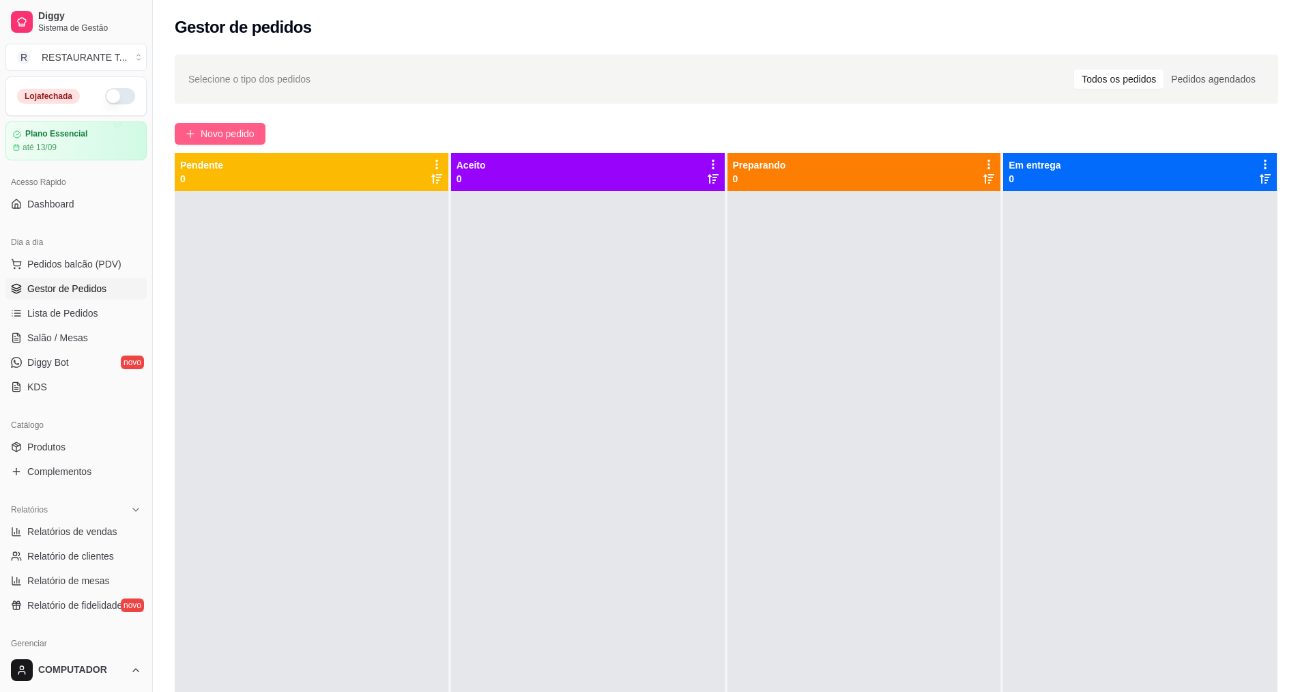
click at [260, 135] on button "Novo pedido" at bounding box center [220, 134] width 91 height 22
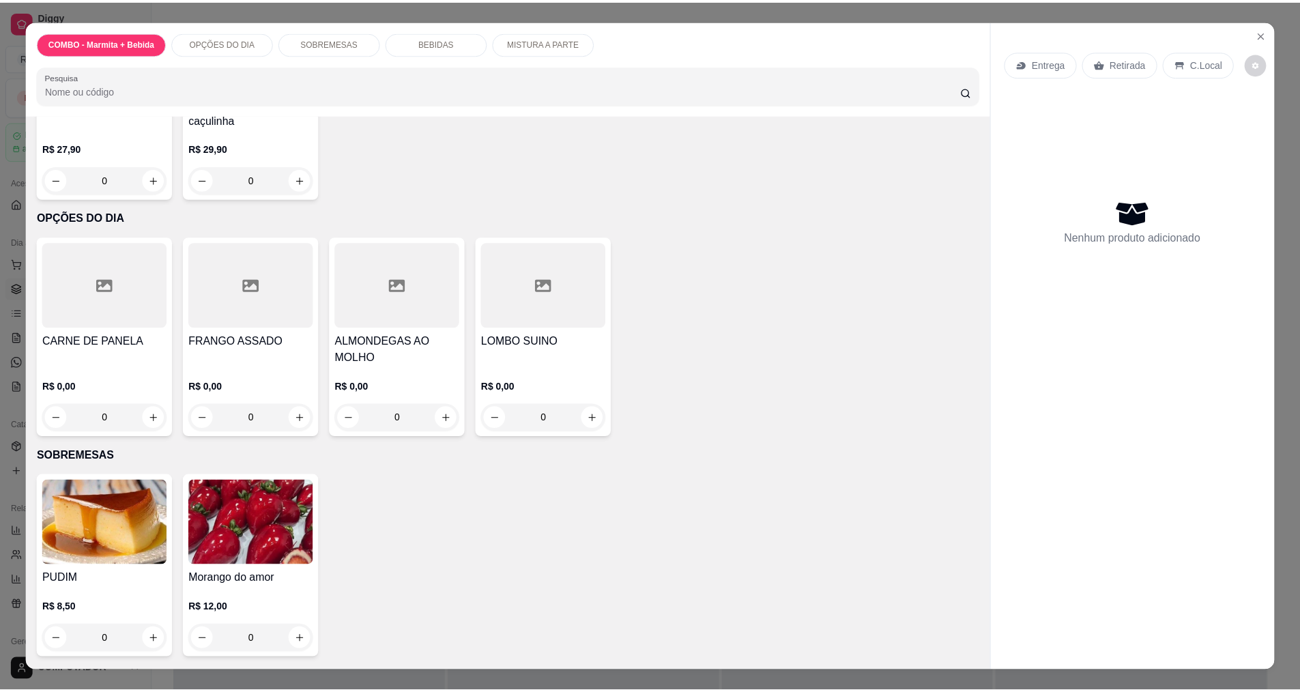
scroll to position [68, 0]
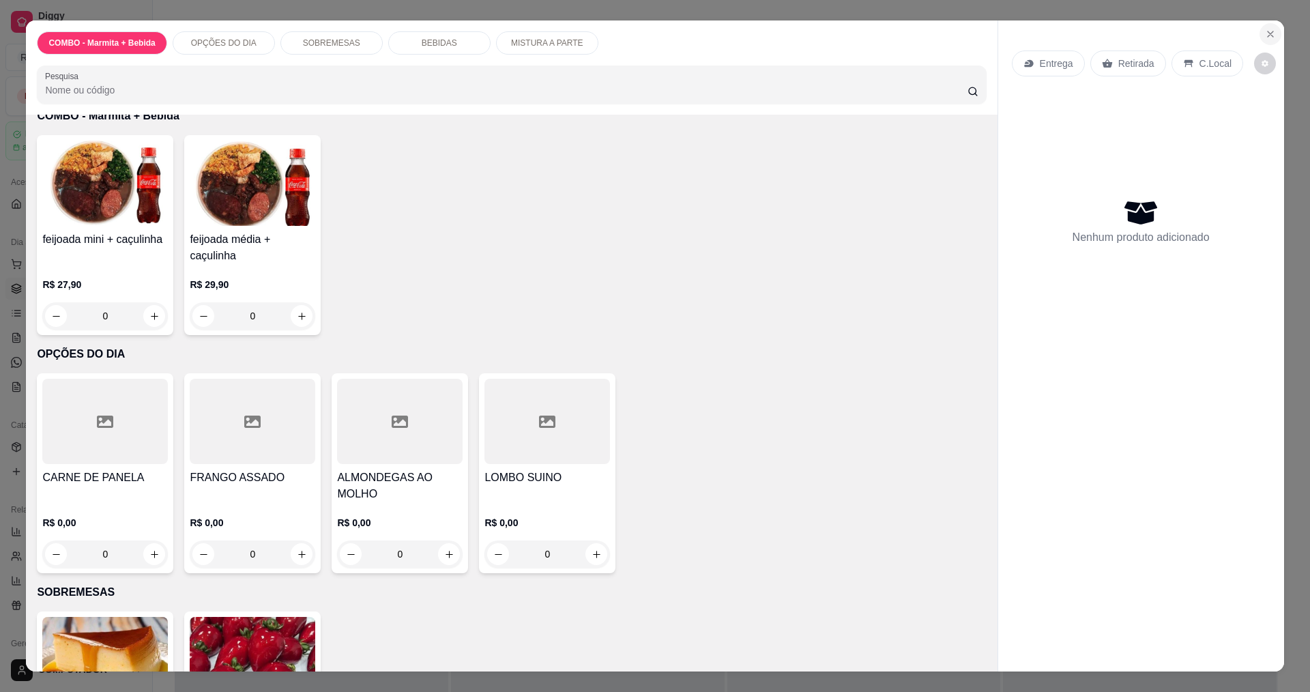
click at [1259, 31] on button "Close" at bounding box center [1270, 34] width 22 height 22
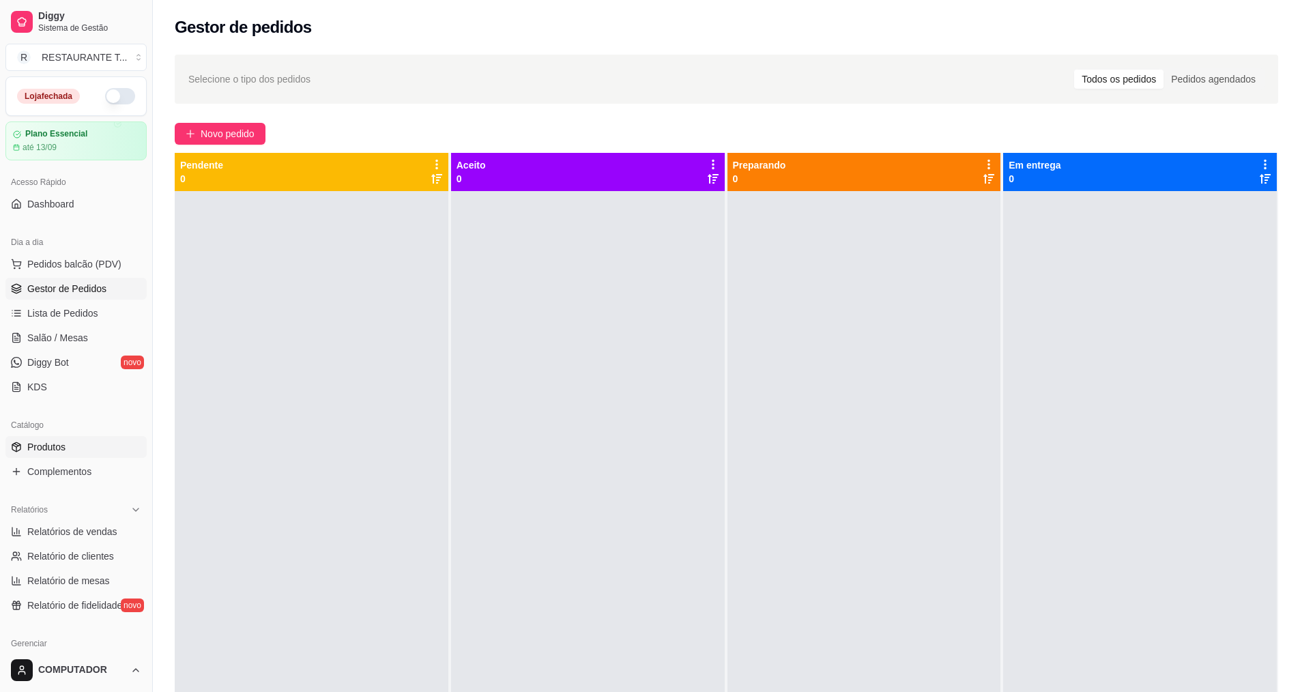
click at [108, 445] on link "Produtos" at bounding box center [75, 447] width 141 height 22
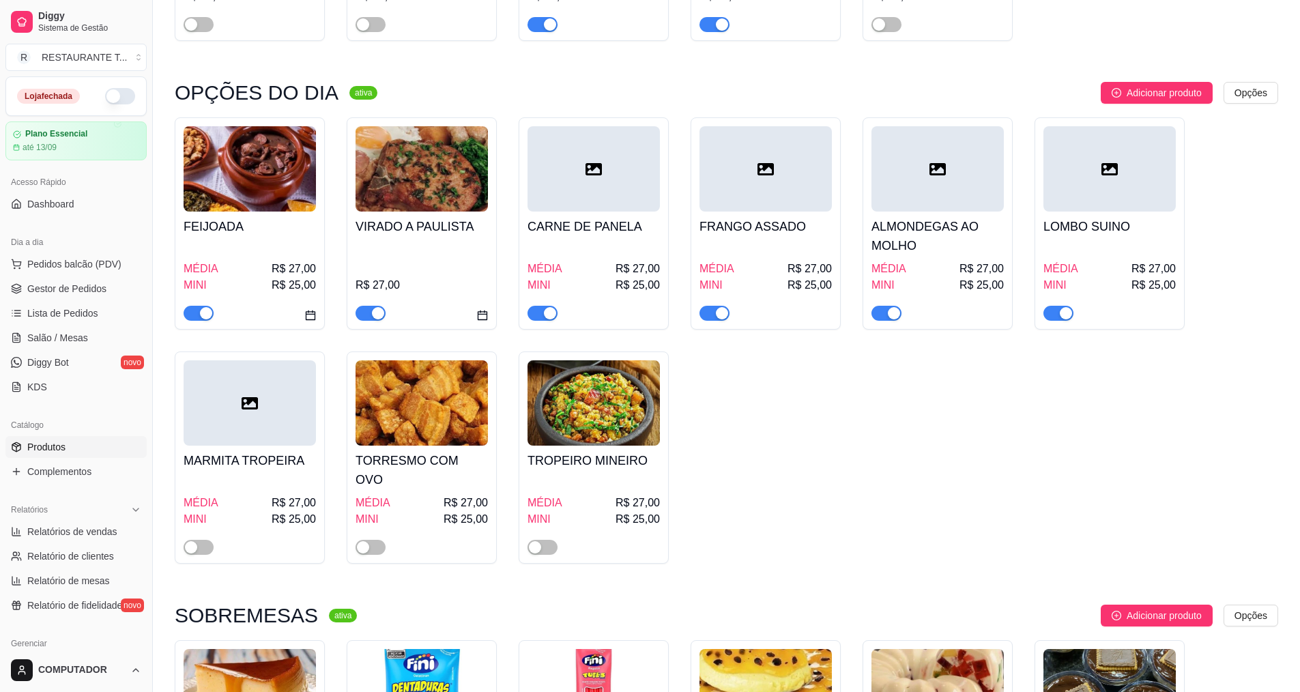
scroll to position [341, 0]
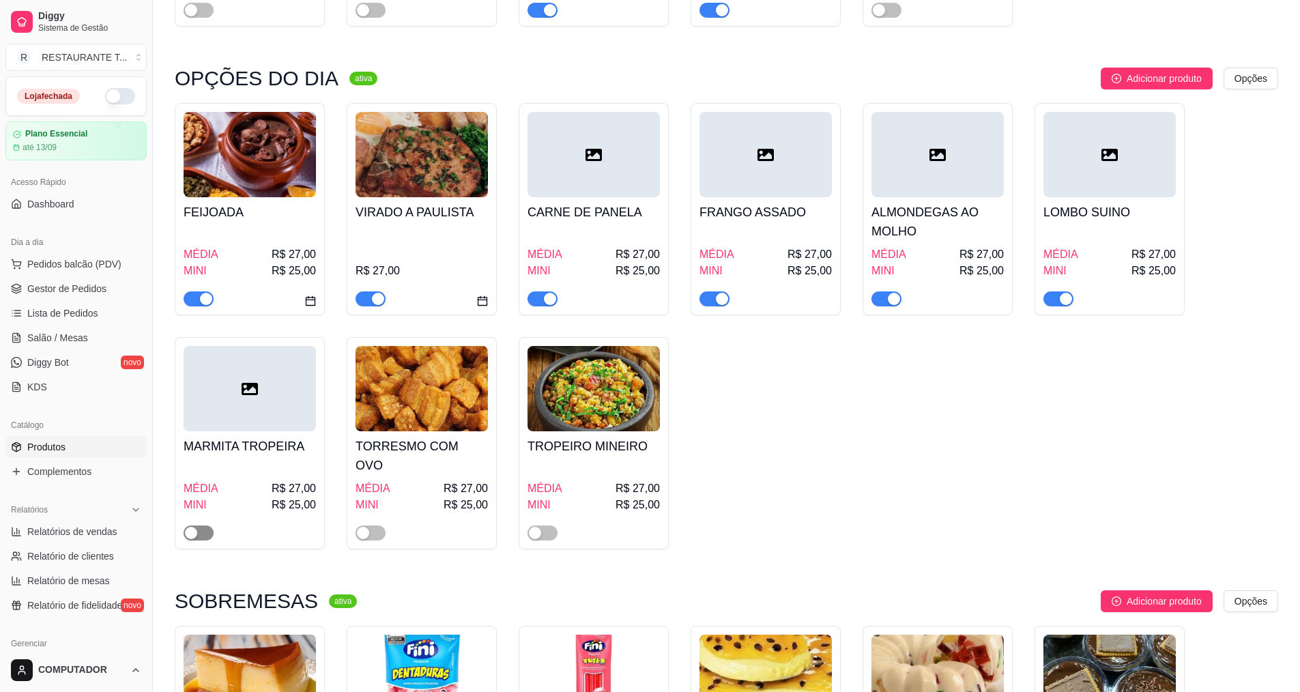
click at [207, 525] on span "button" at bounding box center [199, 532] width 30 height 15
click at [63, 296] on link "Gestor de Pedidos" at bounding box center [75, 289] width 141 height 22
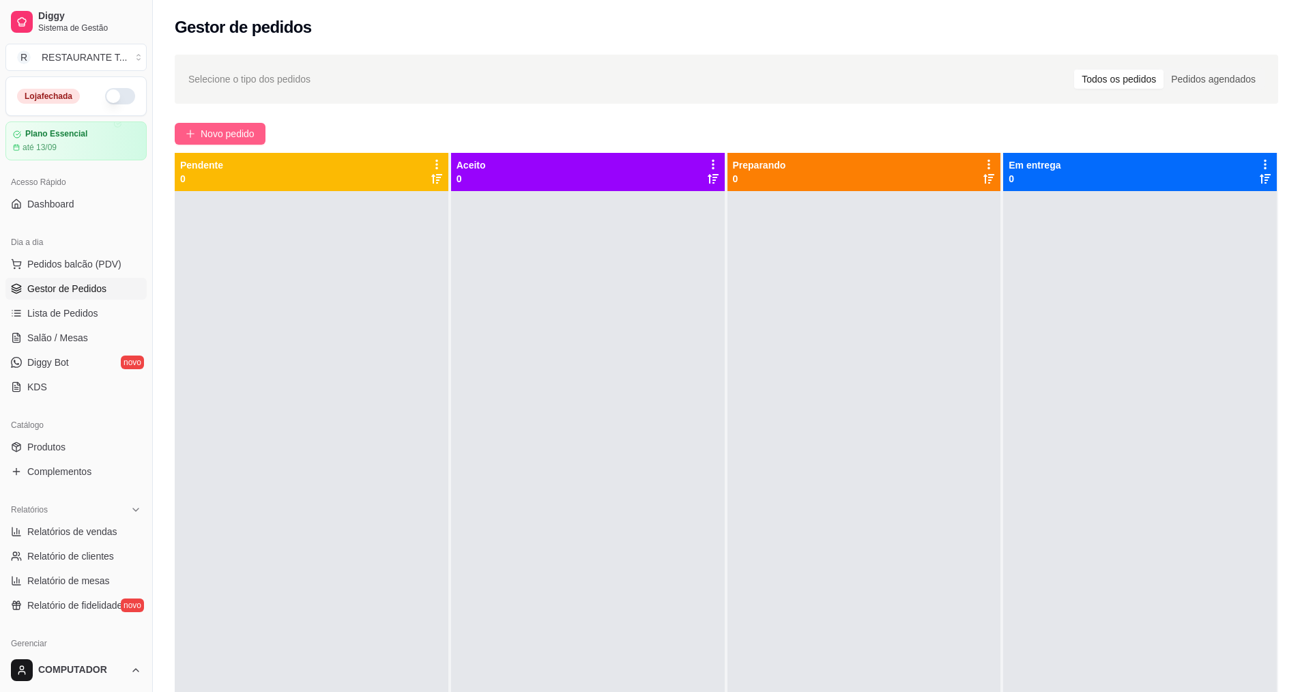
click at [252, 134] on span "Novo pedido" at bounding box center [228, 133] width 54 height 15
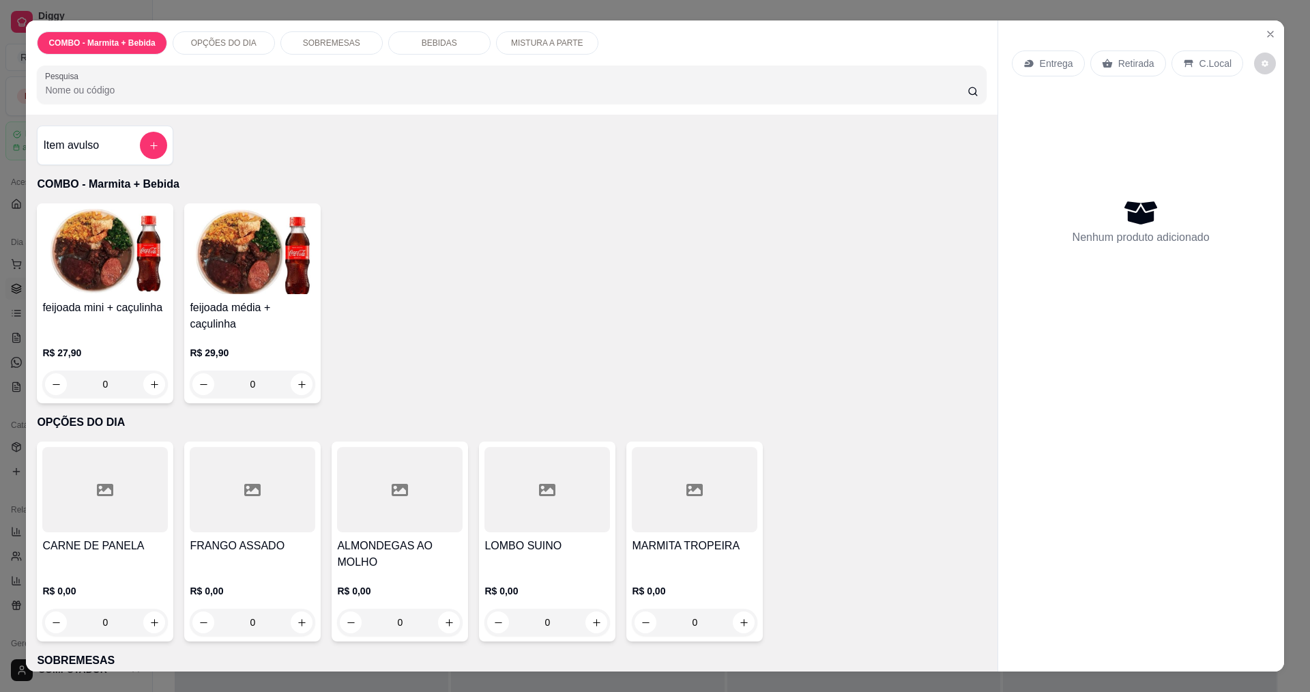
click at [743, 625] on div "0" at bounding box center [695, 622] width 126 height 27
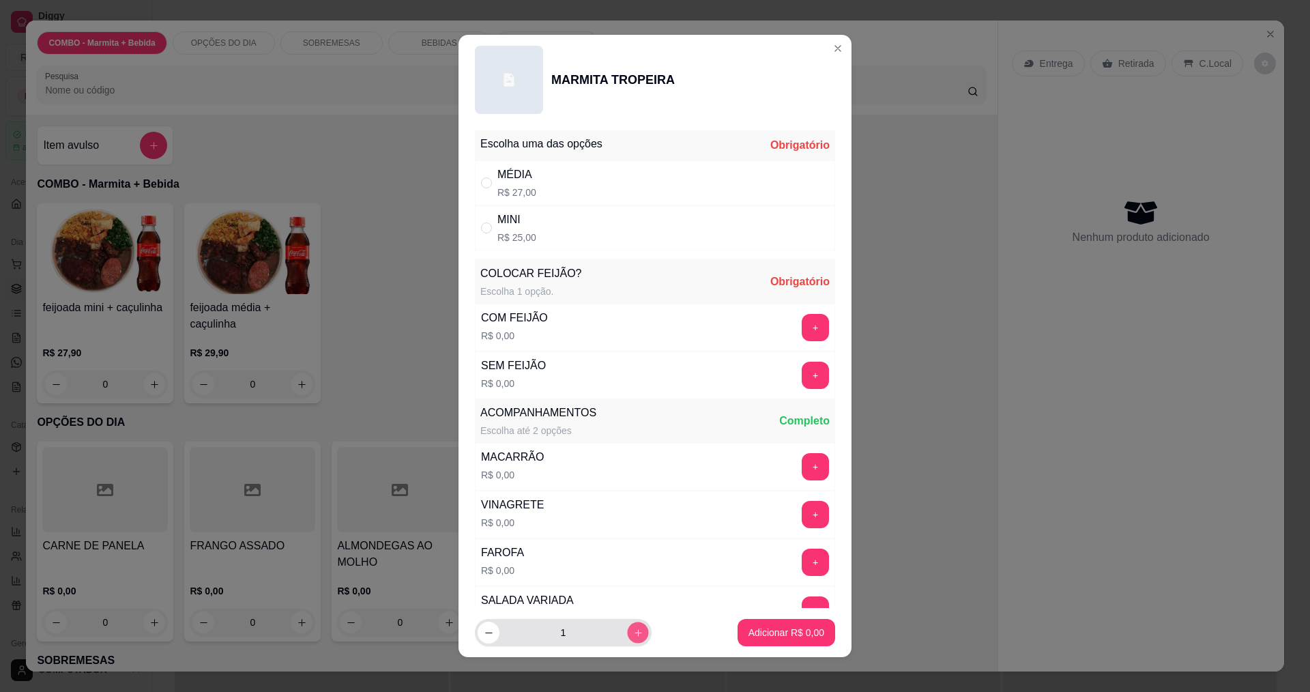
click at [633, 633] on icon "increase-product-quantity" at bounding box center [638, 633] width 10 height 10
type input "2"
click at [484, 181] on input "" at bounding box center [486, 182] width 11 height 11
radio input "true"
click at [802, 371] on button "+" at bounding box center [815, 375] width 27 height 27
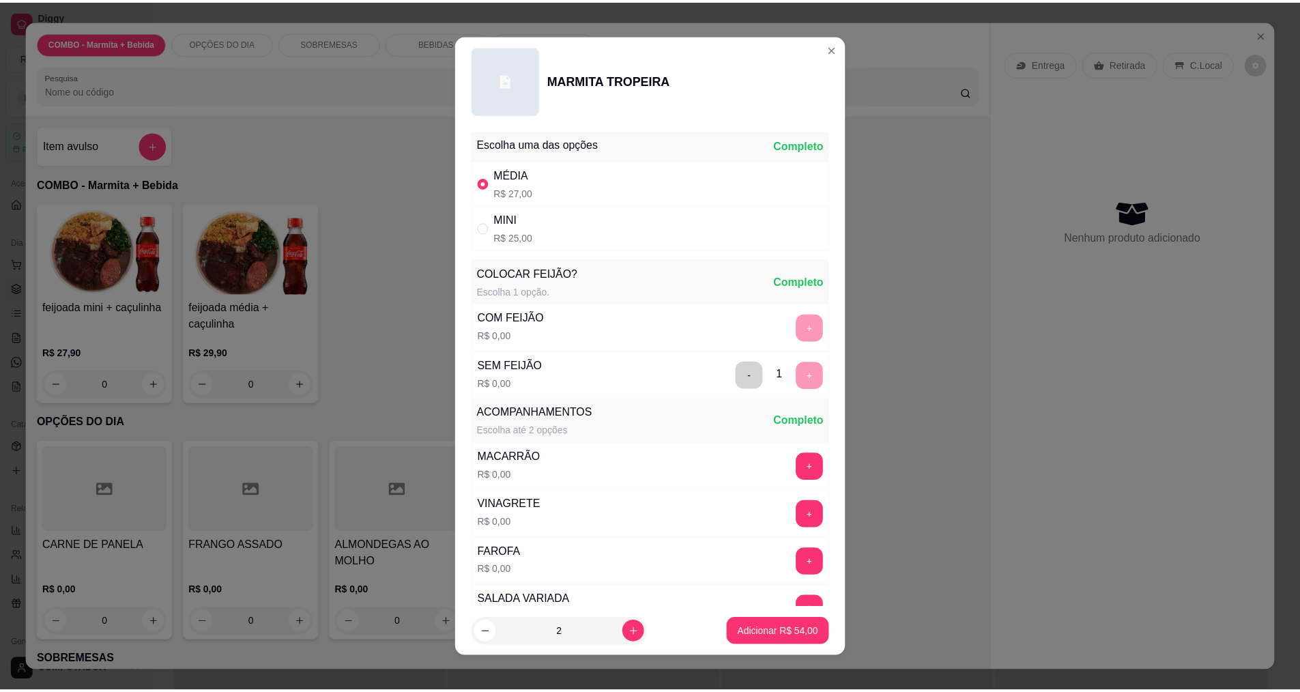
scroll to position [274, 0]
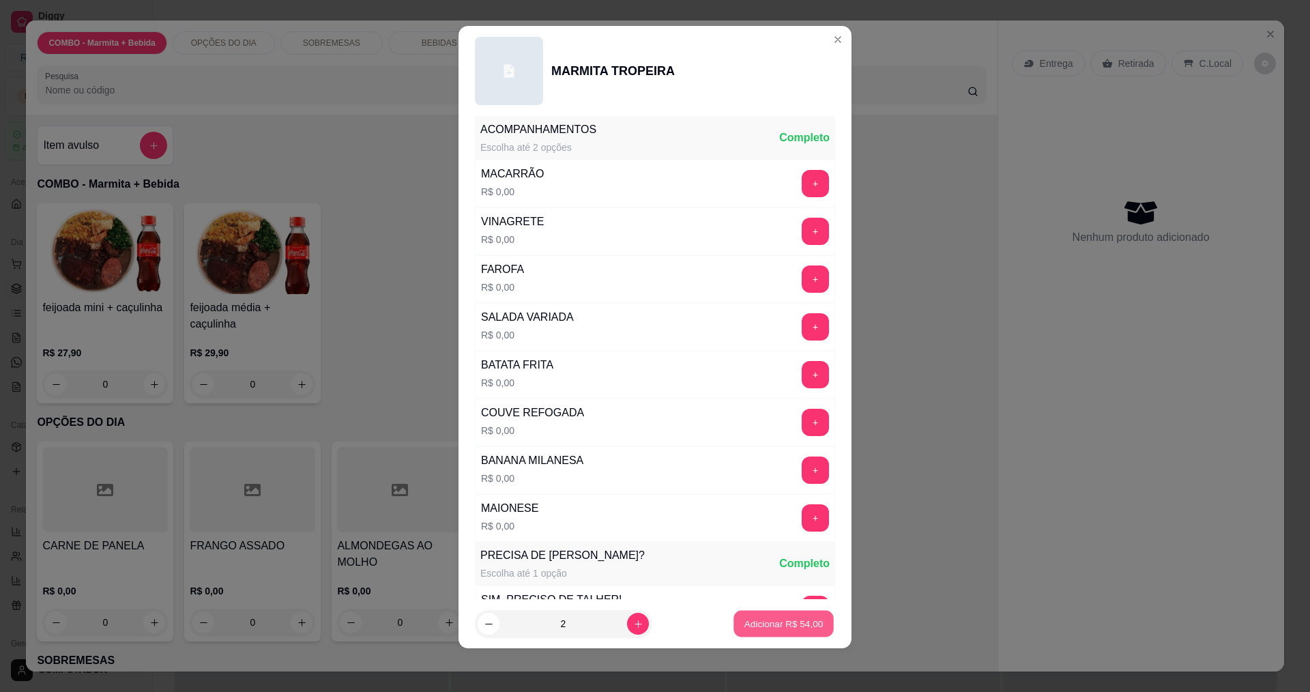
click at [789, 624] on p "Adicionar R$ 54,00" at bounding box center [783, 623] width 79 height 13
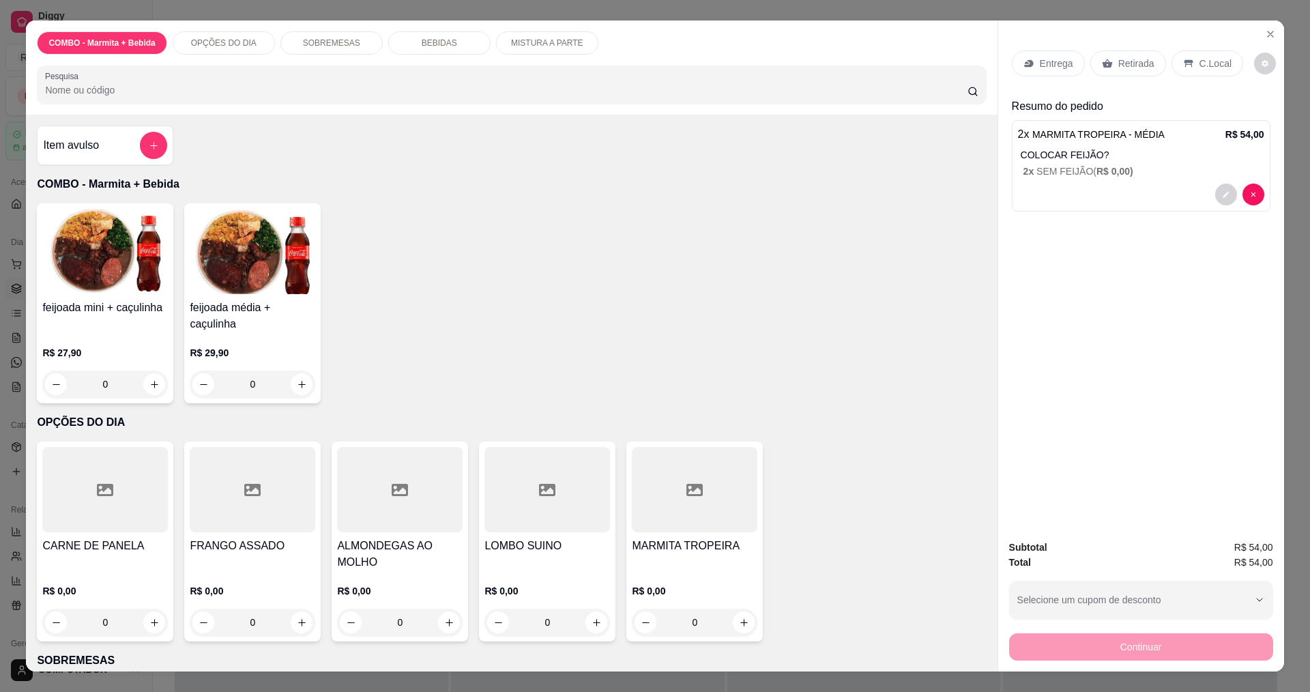
click at [1028, 64] on icon at bounding box center [1028, 63] width 11 height 11
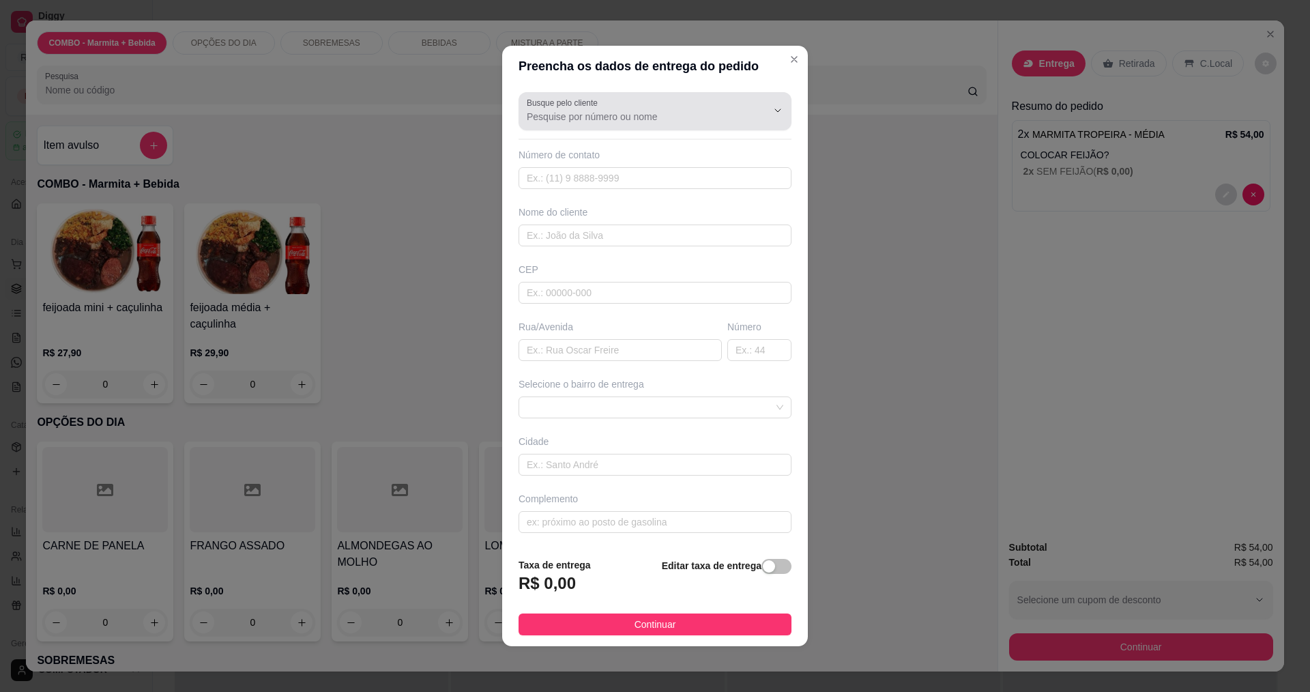
click at [661, 123] on div at bounding box center [655, 111] width 257 height 27
type input "[PERSON_NAME]"
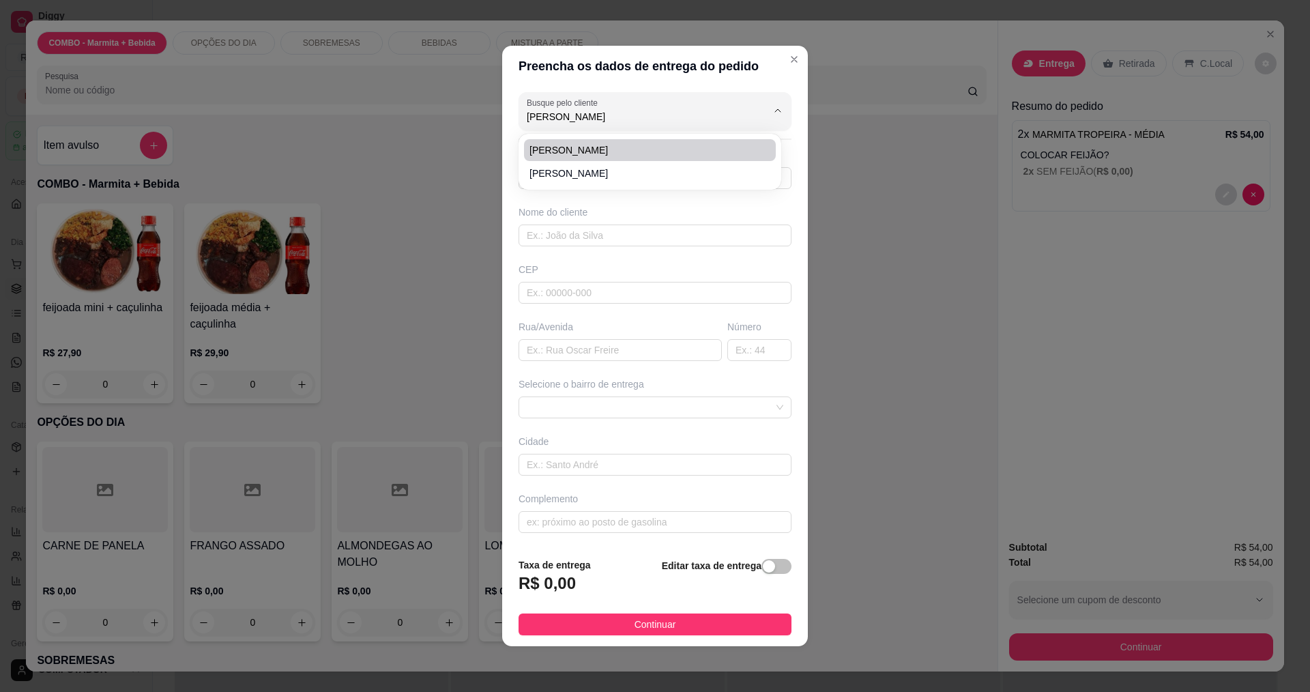
click at [572, 177] on span "[PERSON_NAME]" at bounding box center [642, 173] width 227 height 14
type input "12997343716"
type input "[PERSON_NAME]"
click at [655, 624] on span "Continuar" at bounding box center [655, 624] width 42 height 15
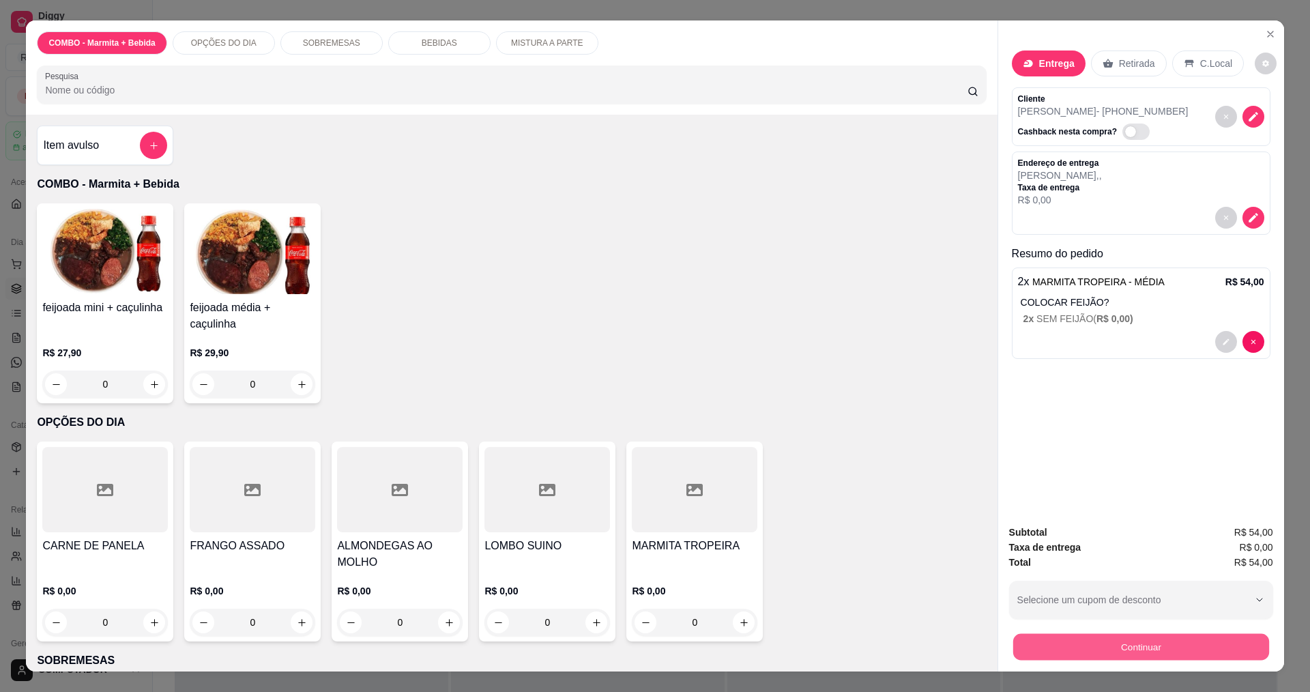
click at [1121, 654] on button "Continuar" at bounding box center [1140, 646] width 256 height 27
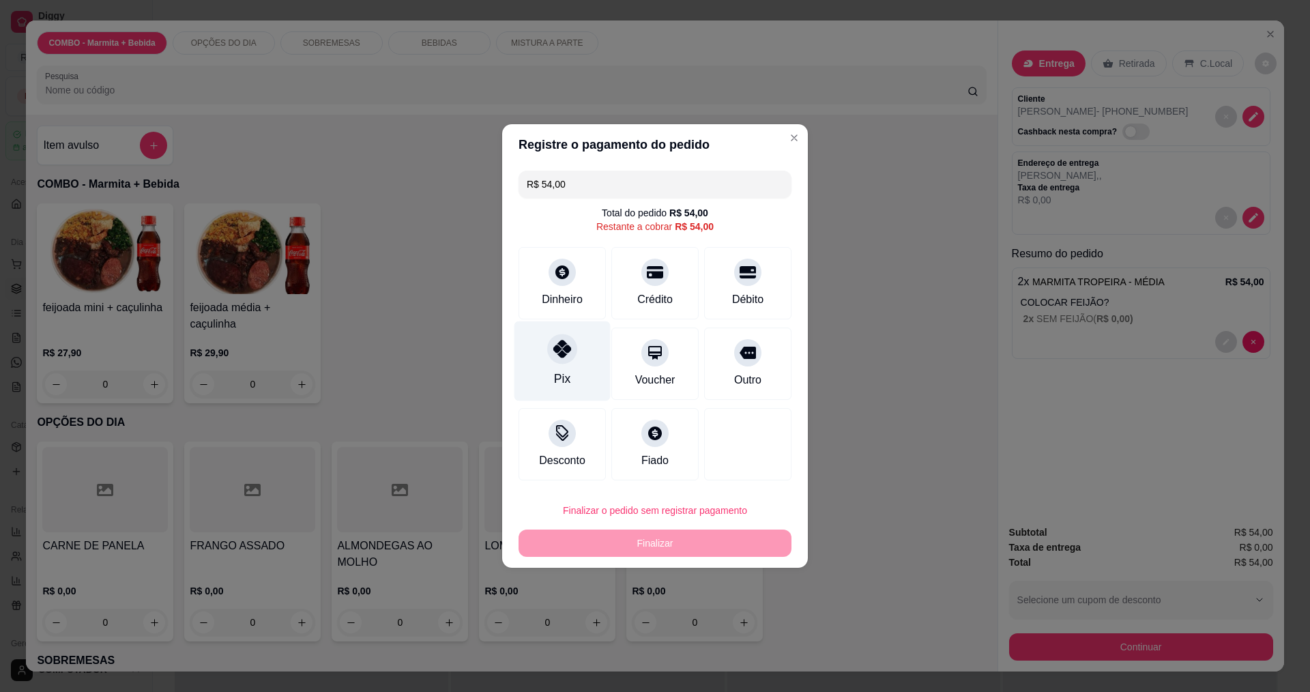
click at [594, 362] on div "Pix" at bounding box center [562, 361] width 96 height 80
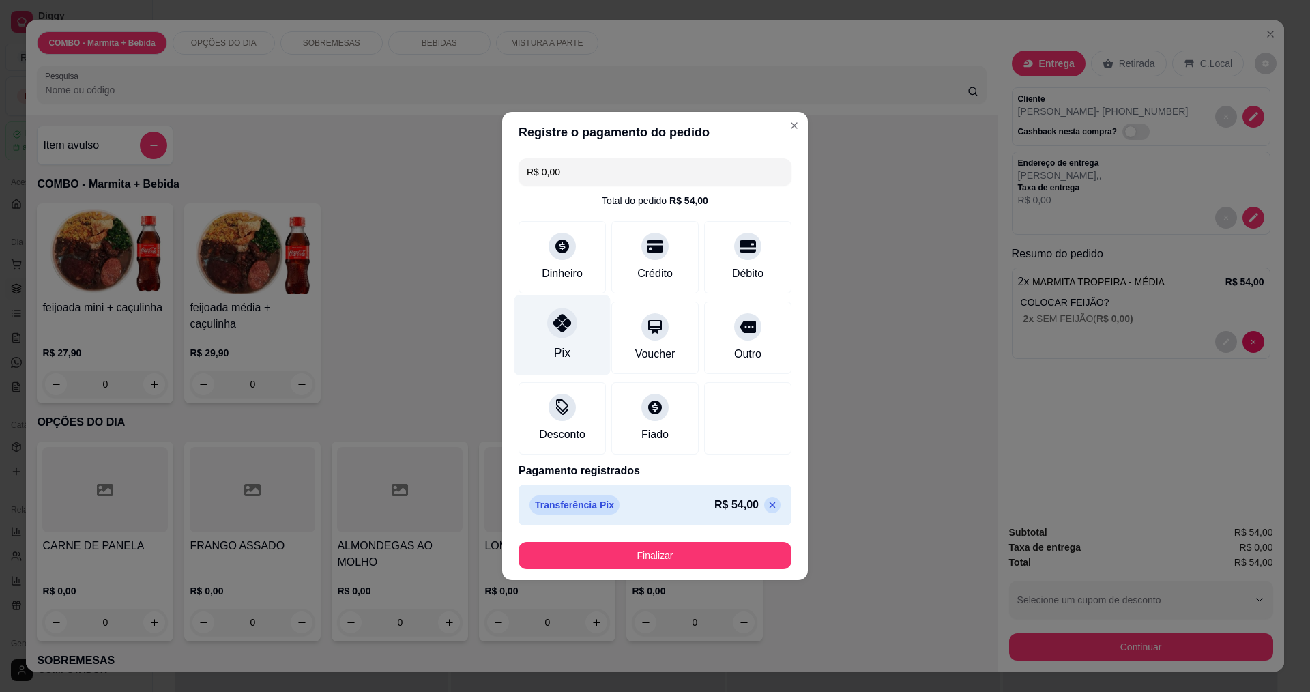
type input "R$ 0,00"
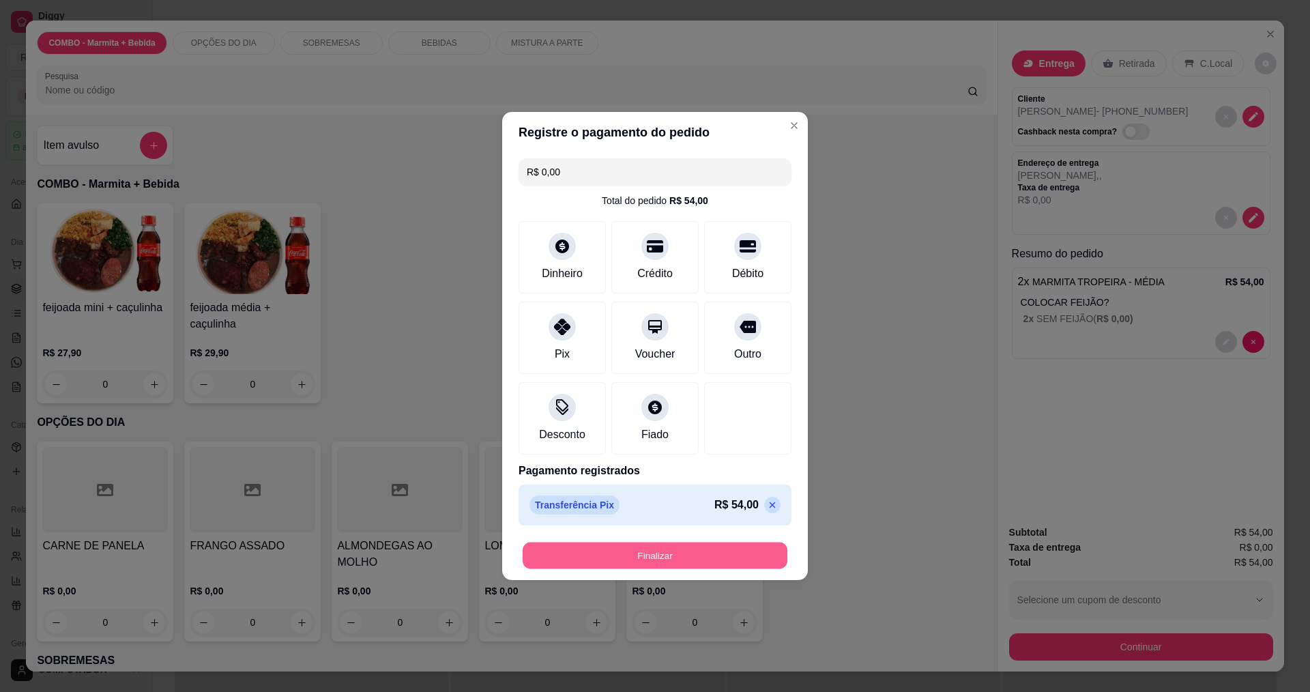
click at [738, 557] on button "Finalizar" at bounding box center [655, 555] width 265 height 27
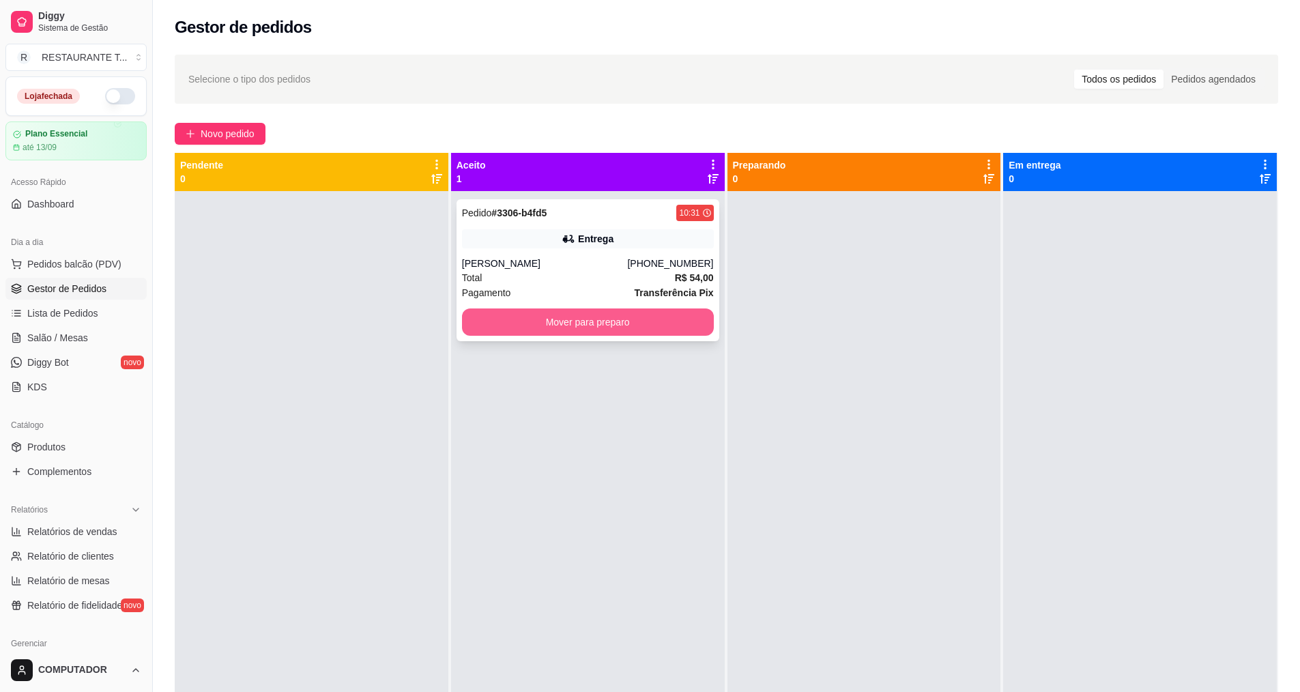
click at [627, 323] on button "Mover para preparo" at bounding box center [588, 321] width 252 height 27
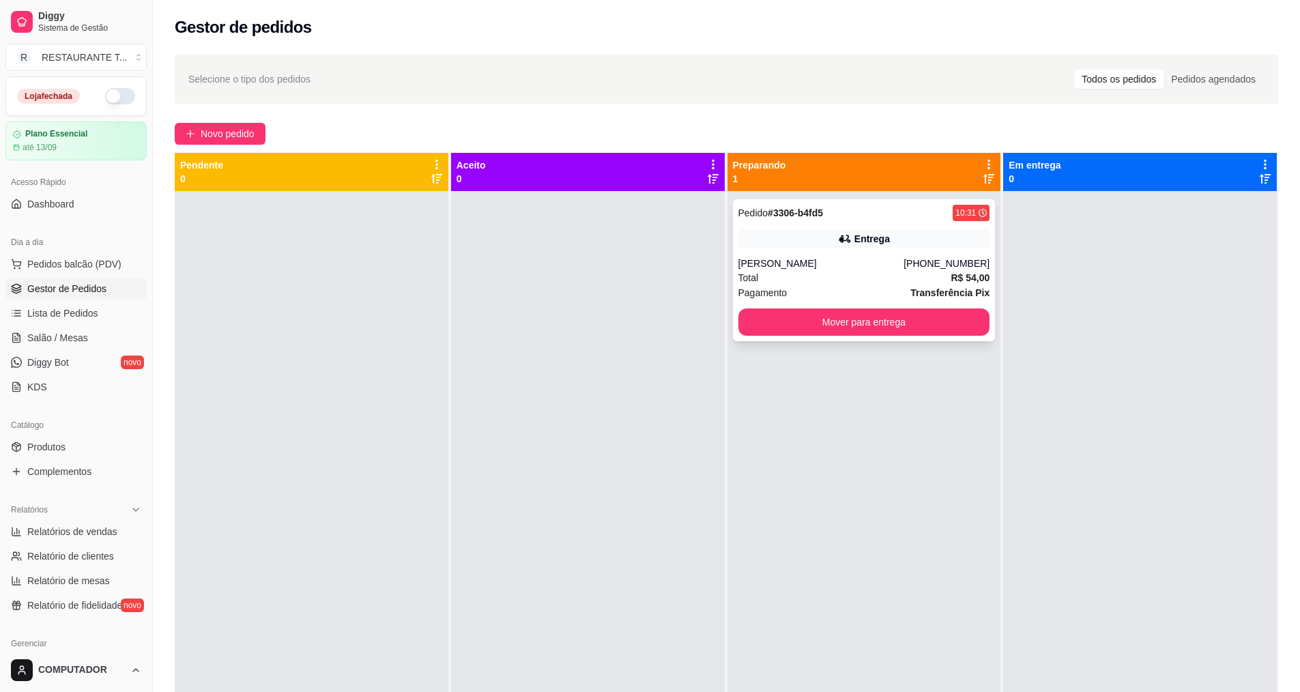
click at [789, 232] on div "Entrega" at bounding box center [864, 238] width 252 height 19
click at [798, 251] on div "Pedido # 3306-b4fd5 10:31 Entrega ADRIANO [PHONE_NUMBER] Total R$ 54,00 Pagamen…" at bounding box center [864, 270] width 263 height 142
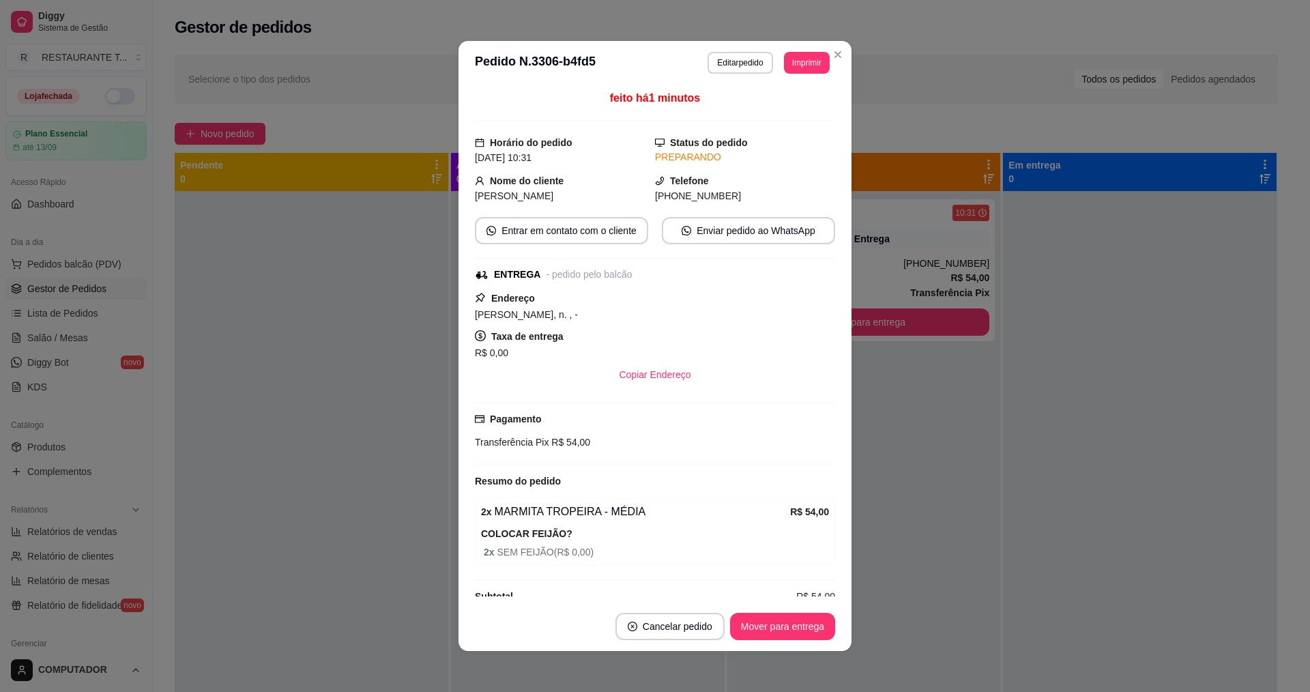
click at [602, 441] on div "Transferência Pix R$ 54,00" at bounding box center [655, 442] width 360 height 15
click at [746, 67] on button "Editar pedido" at bounding box center [740, 62] width 63 height 21
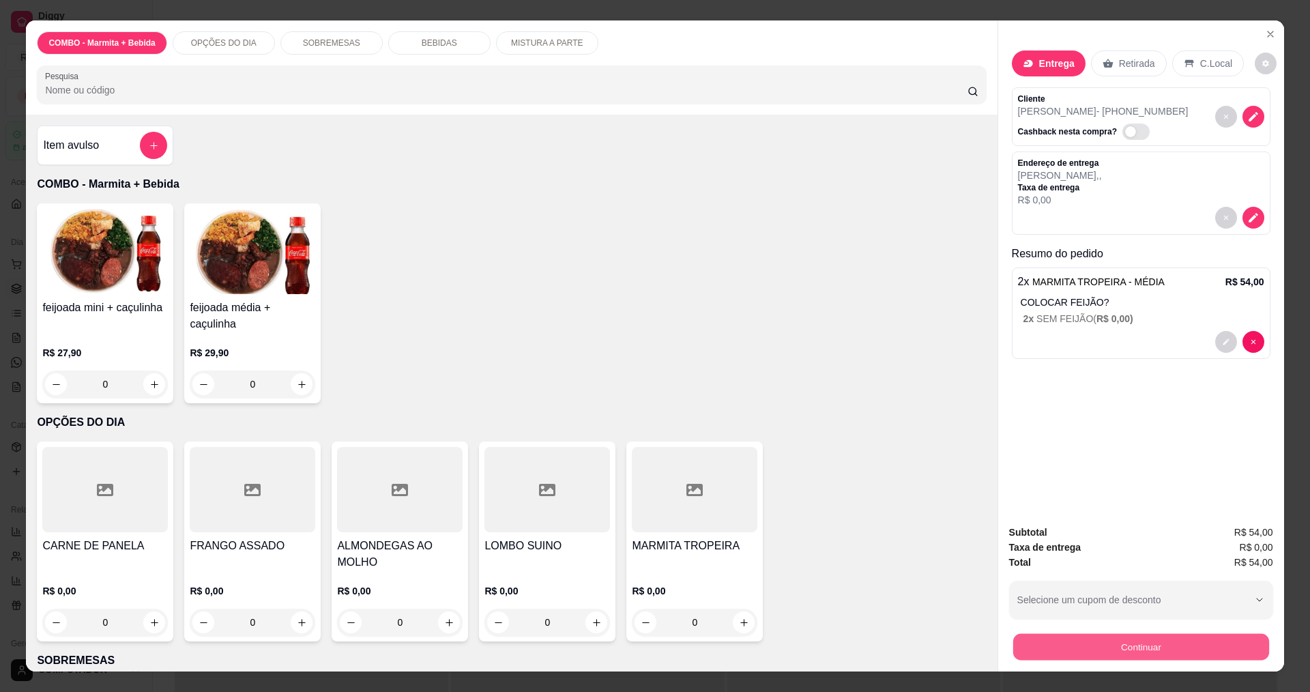
click at [1083, 646] on button "Continuar" at bounding box center [1140, 646] width 256 height 27
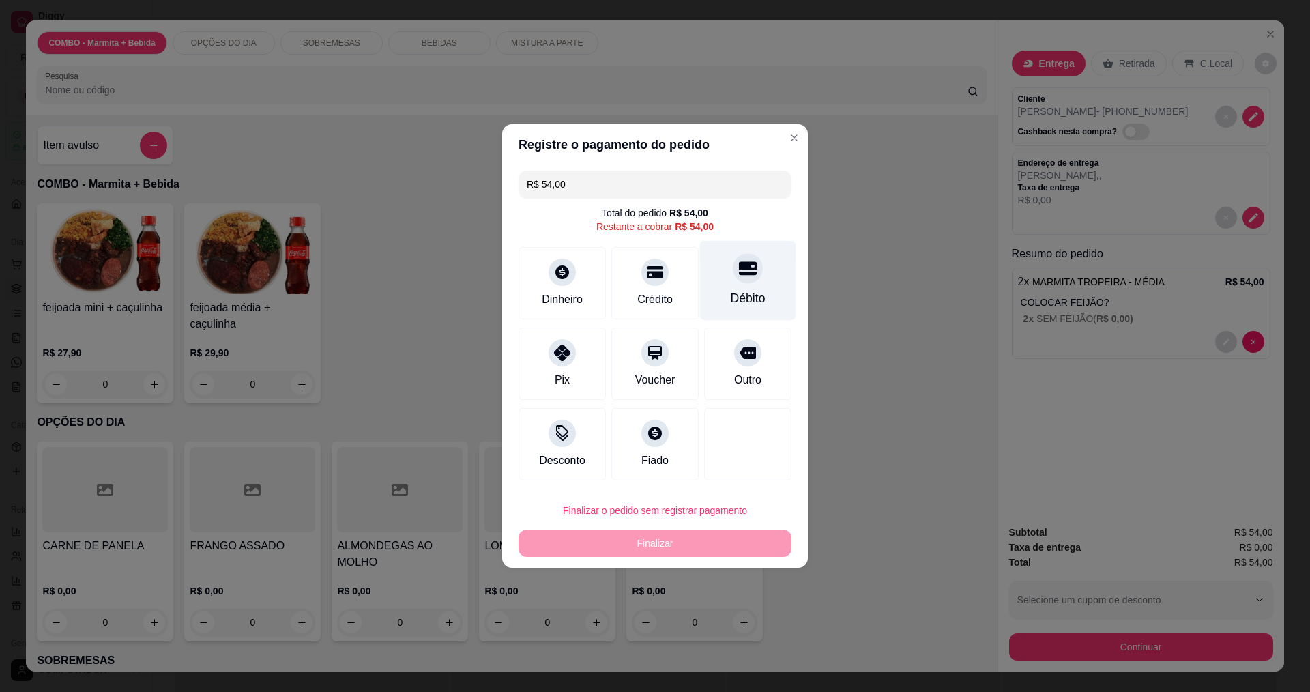
click at [745, 282] on div at bounding box center [748, 268] width 30 height 30
type input "R$ 0,00"
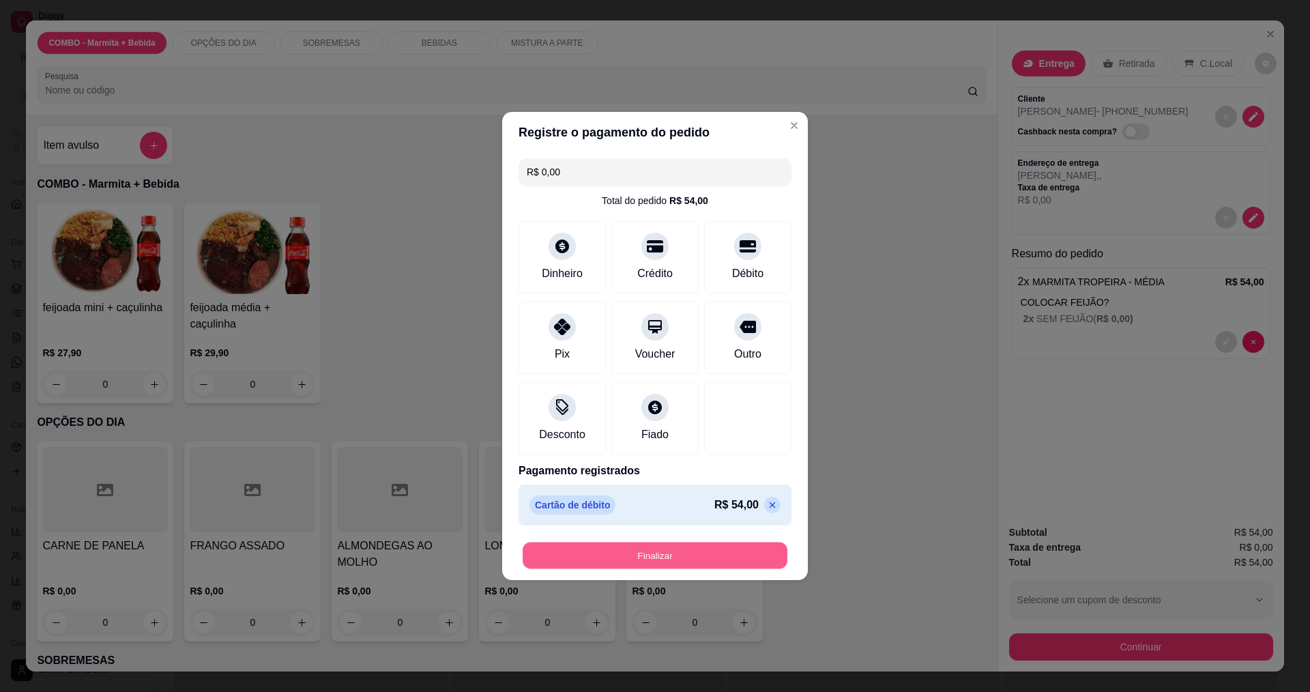
click at [656, 563] on button "Finalizar" at bounding box center [655, 555] width 265 height 27
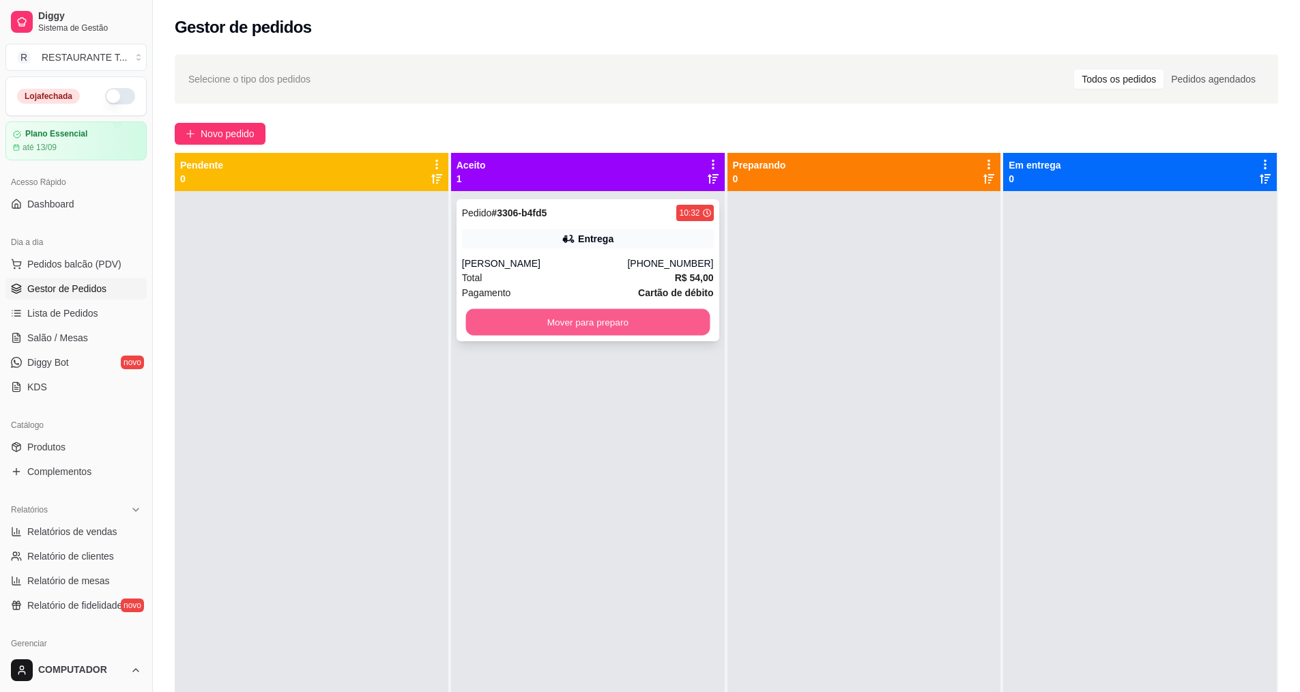
click at [561, 320] on button "Mover para preparo" at bounding box center [587, 322] width 244 height 27
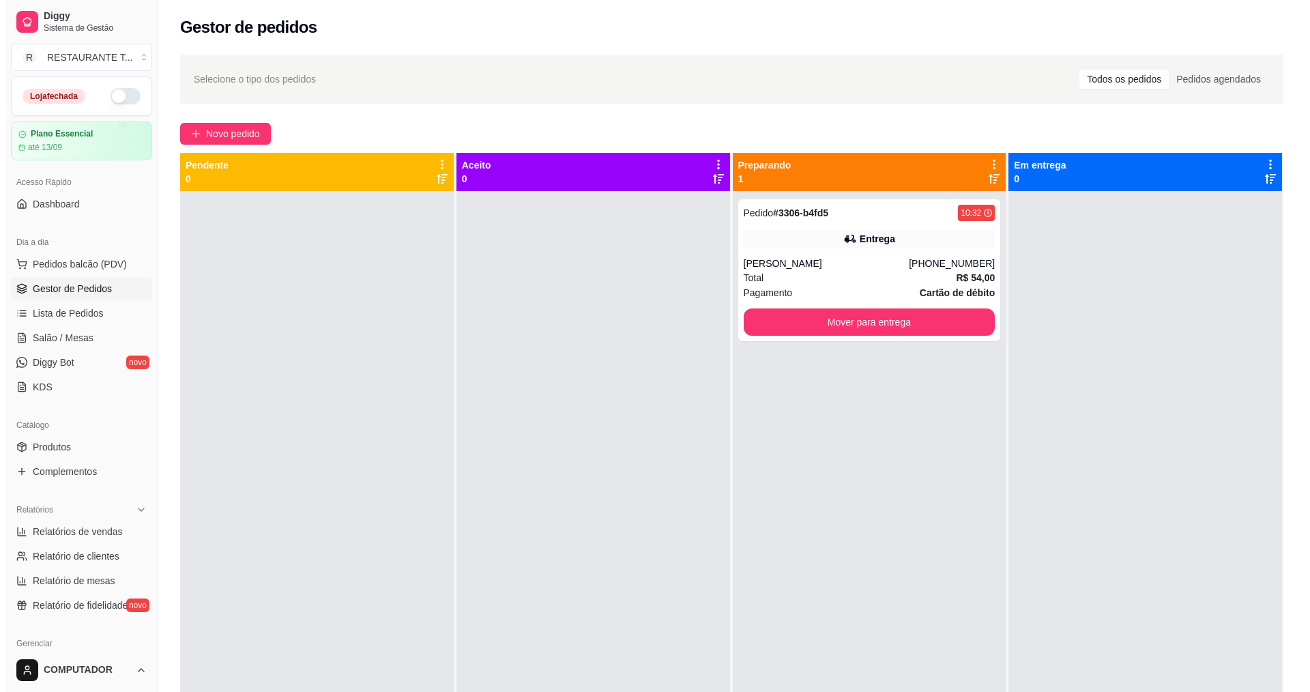
scroll to position [38, 0]
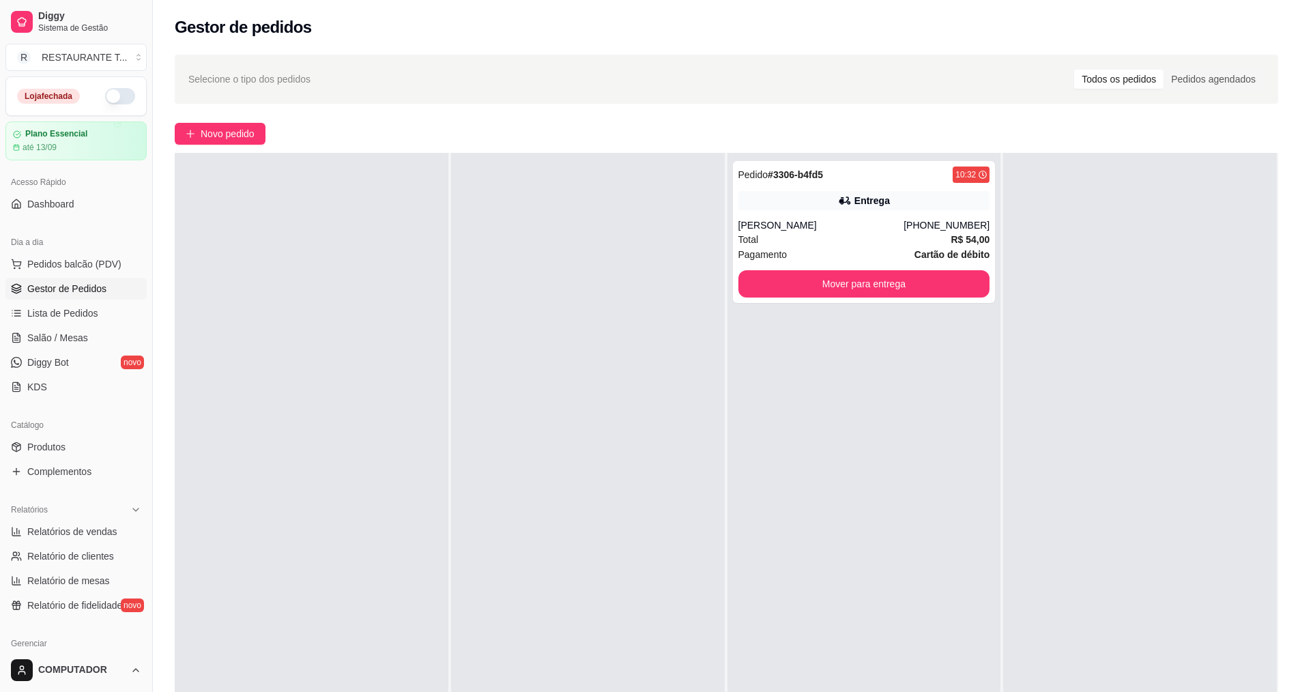
click at [111, 97] on button "button" at bounding box center [120, 96] width 30 height 16
click at [248, 136] on span "Novo pedido" at bounding box center [228, 133] width 54 height 15
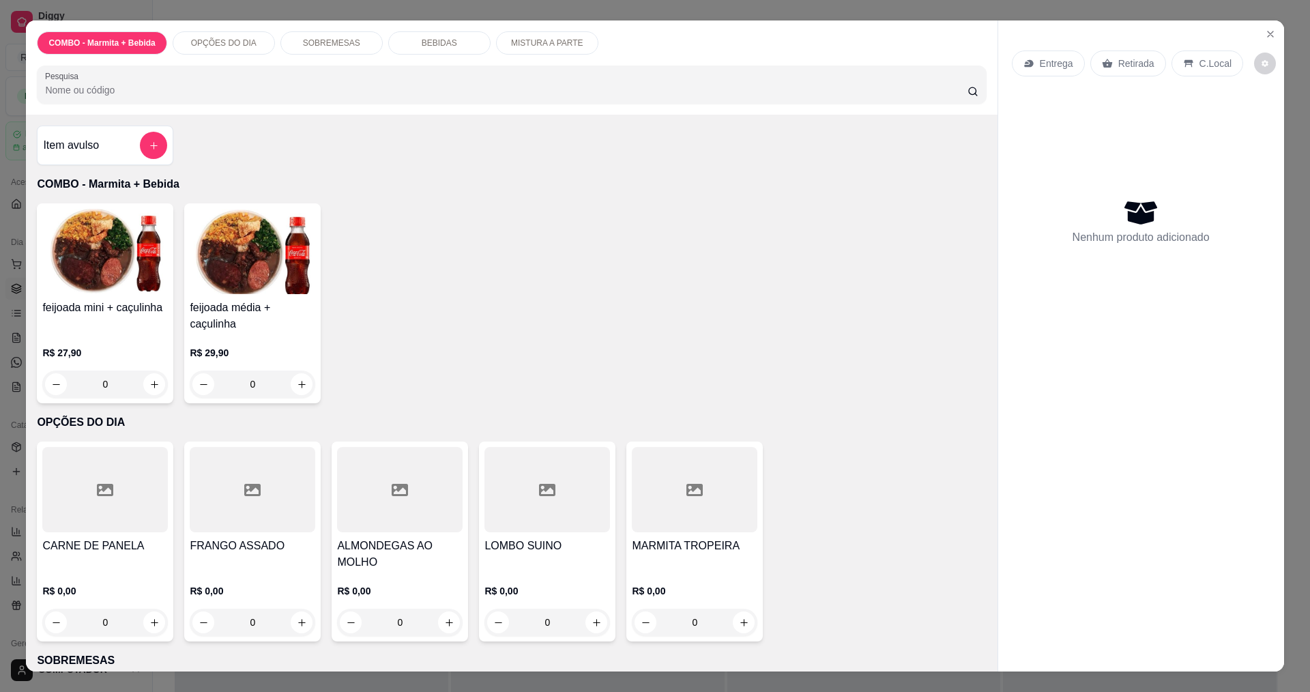
click at [587, 624] on div "0" at bounding box center [547, 622] width 126 height 27
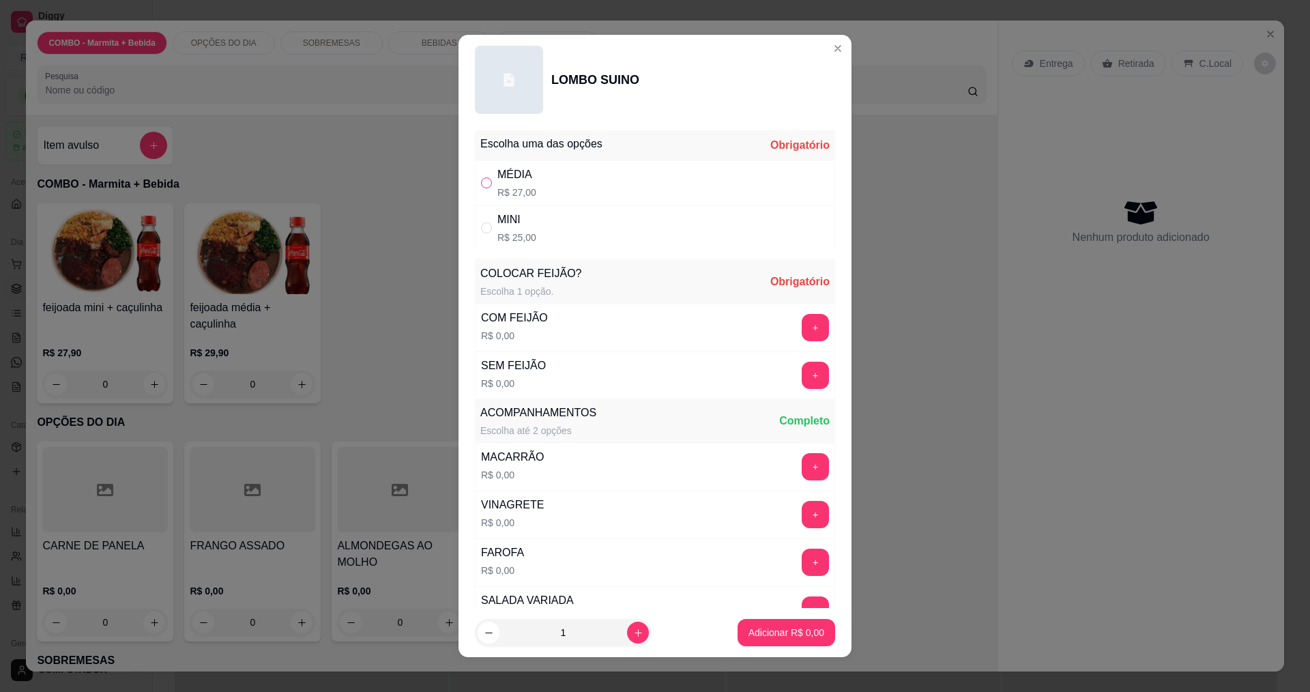
click at [481, 185] on input "" at bounding box center [486, 182] width 11 height 11
radio input "true"
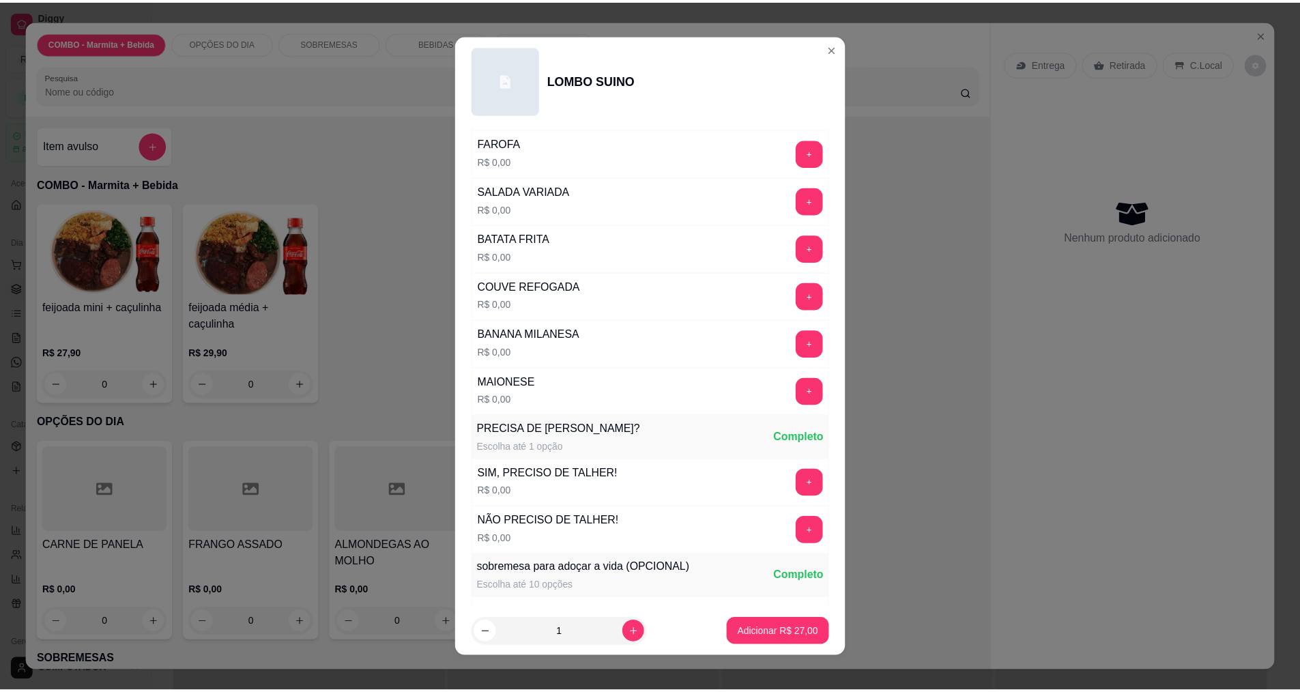
scroll to position [273, 0]
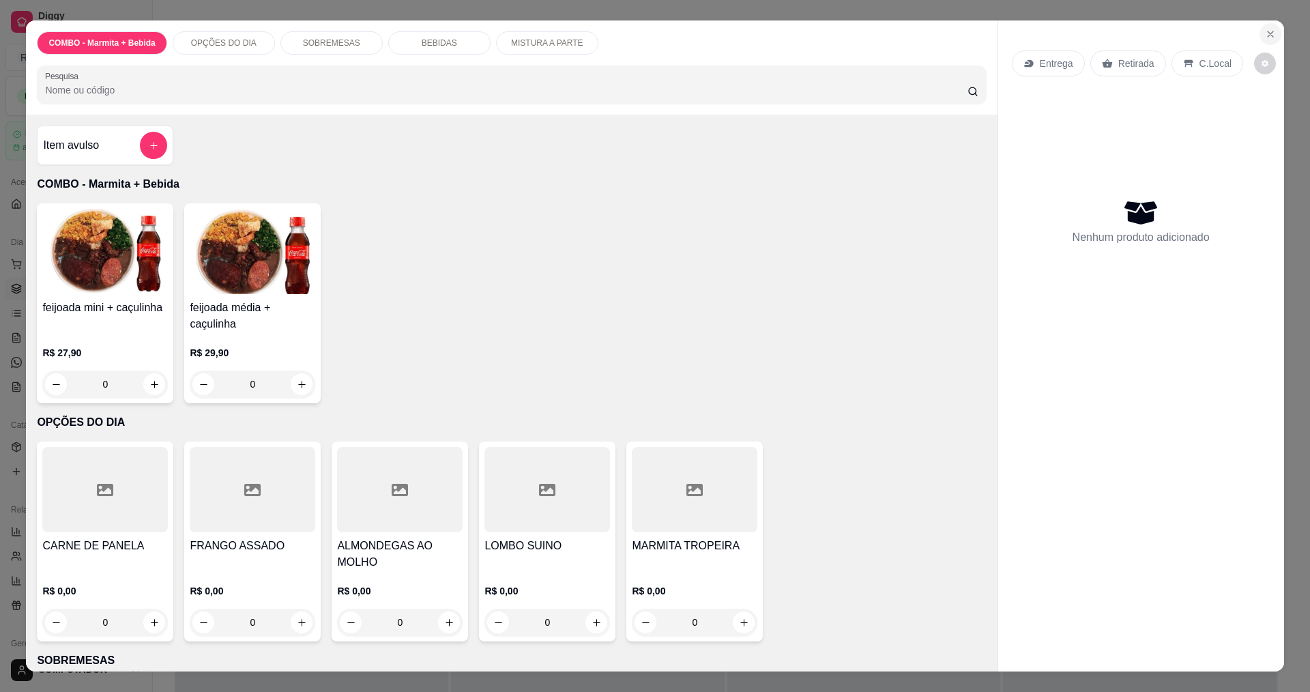
click at [1273, 38] on button "Close" at bounding box center [1270, 34] width 22 height 22
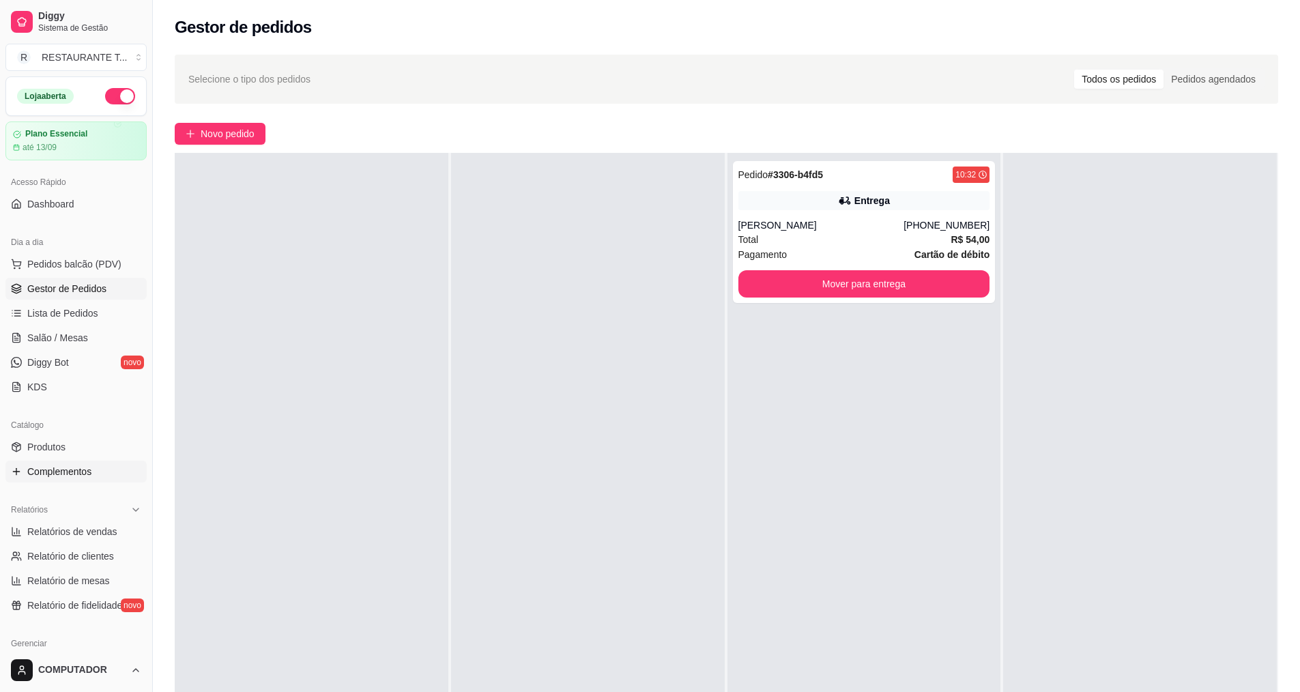
click at [98, 468] on link "Complementos" at bounding box center [75, 472] width 141 height 22
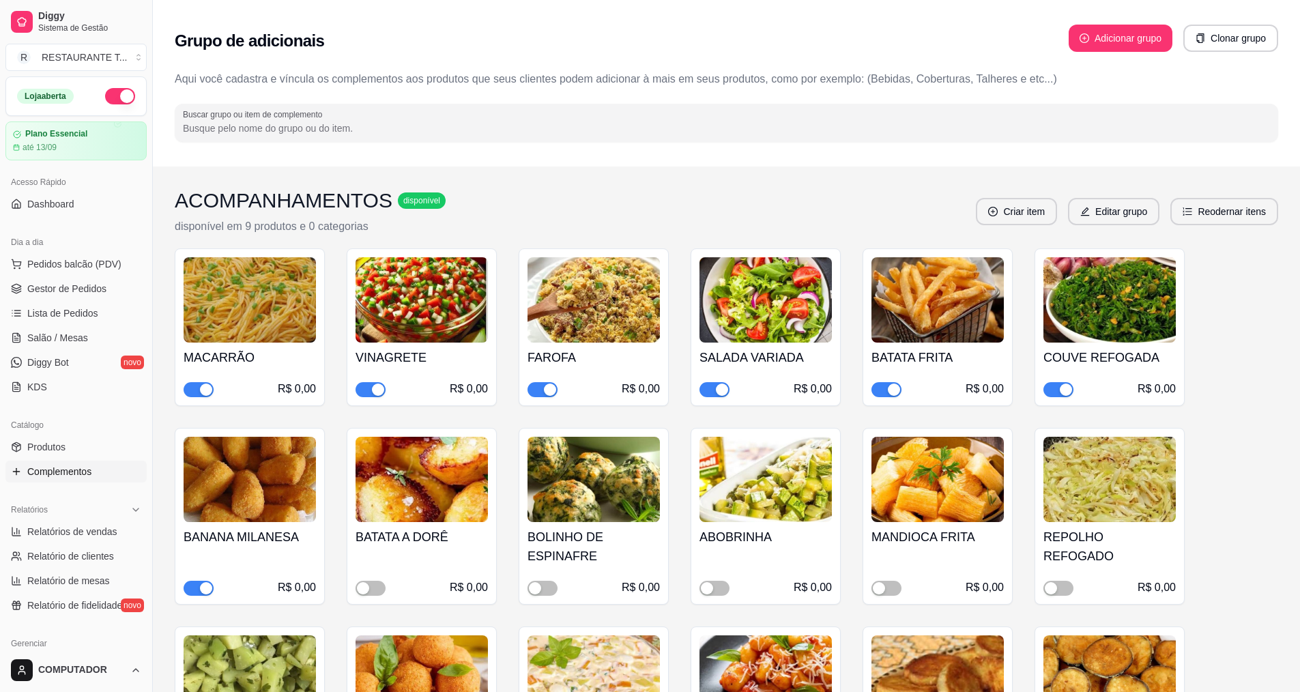
click at [881, 394] on span "button" at bounding box center [886, 389] width 30 height 15
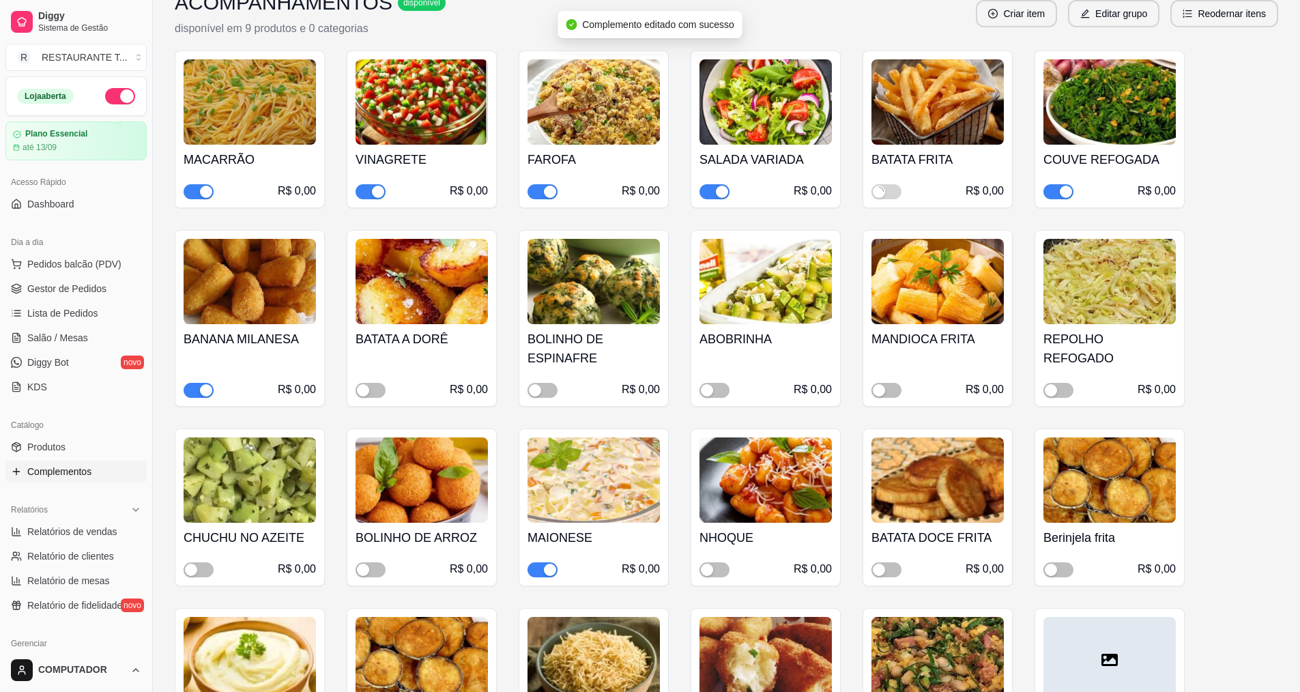
scroll to position [205, 0]
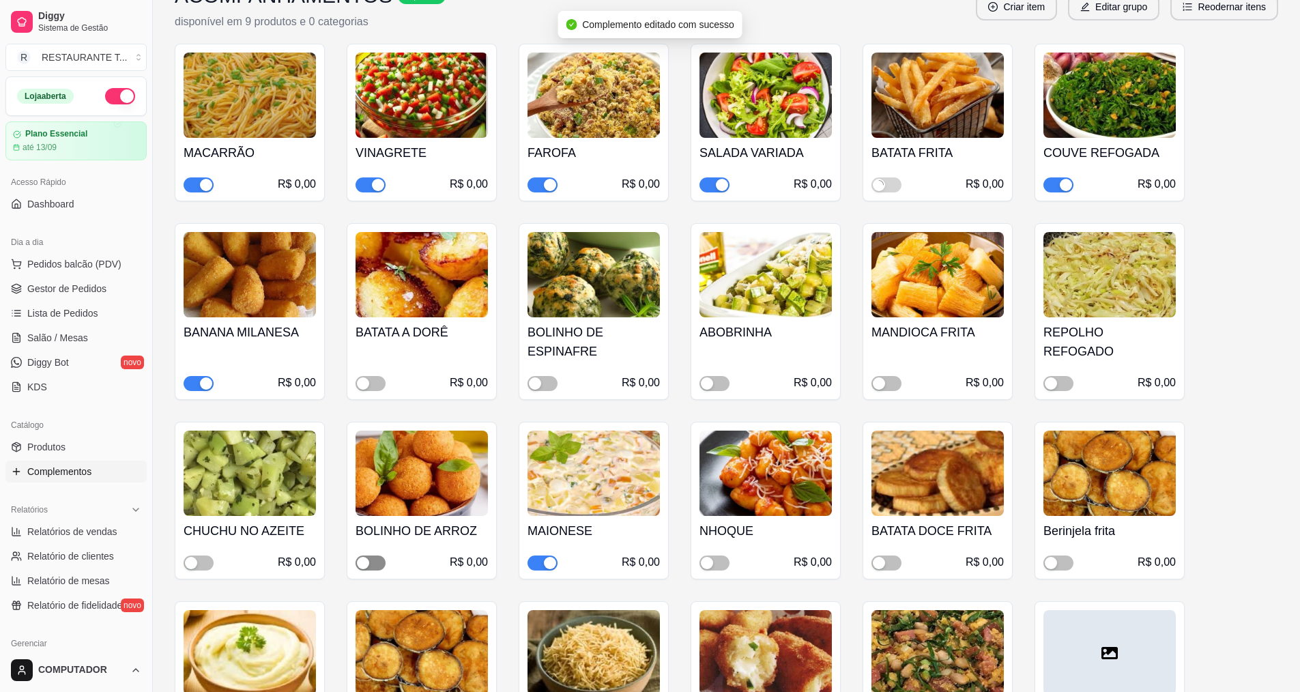
click at [371, 564] on button "button" at bounding box center [370, 562] width 30 height 15
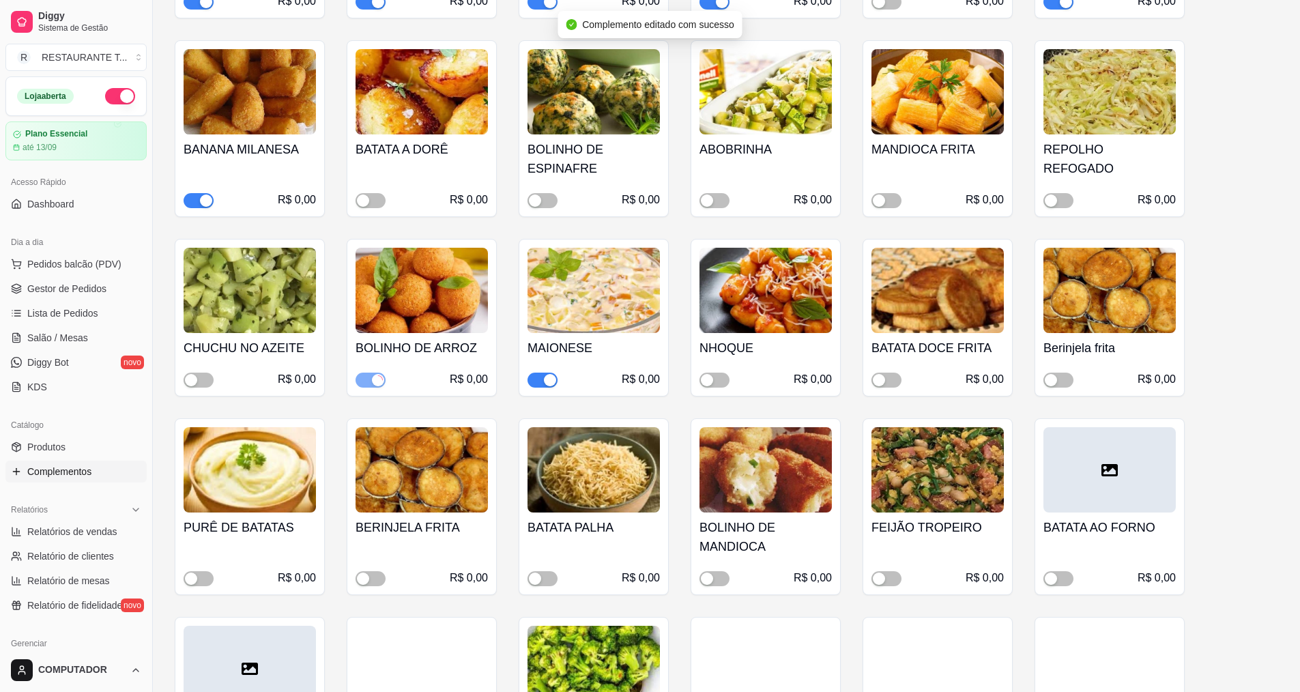
scroll to position [409, 0]
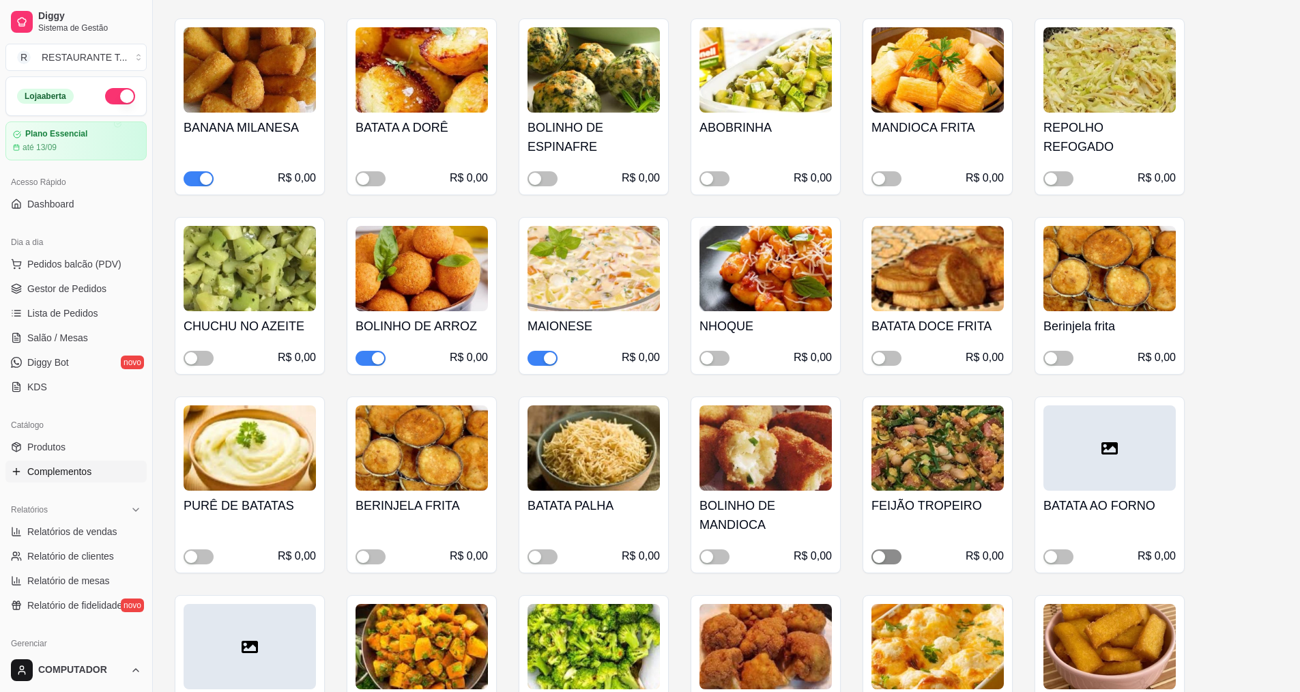
click at [875, 559] on div "button" at bounding box center [879, 557] width 12 height 12
click at [203, 560] on span "button" at bounding box center [199, 556] width 30 height 15
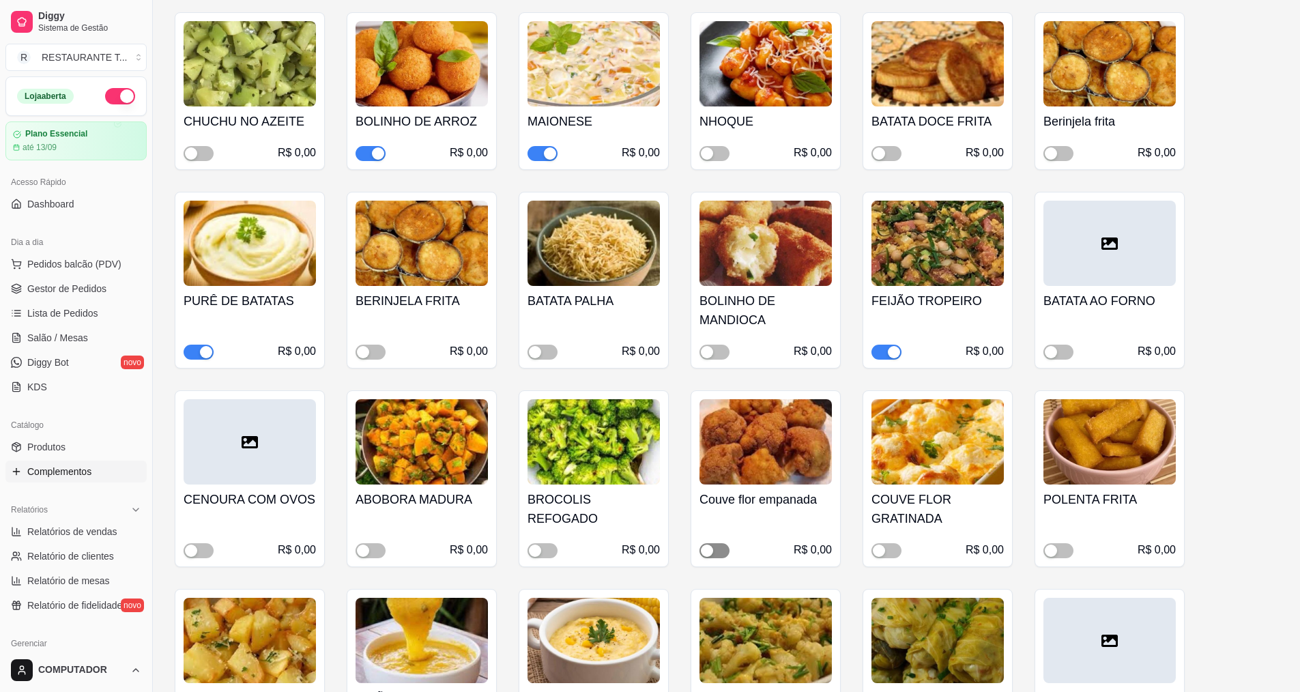
click at [709, 555] on div "button" at bounding box center [707, 550] width 12 height 12
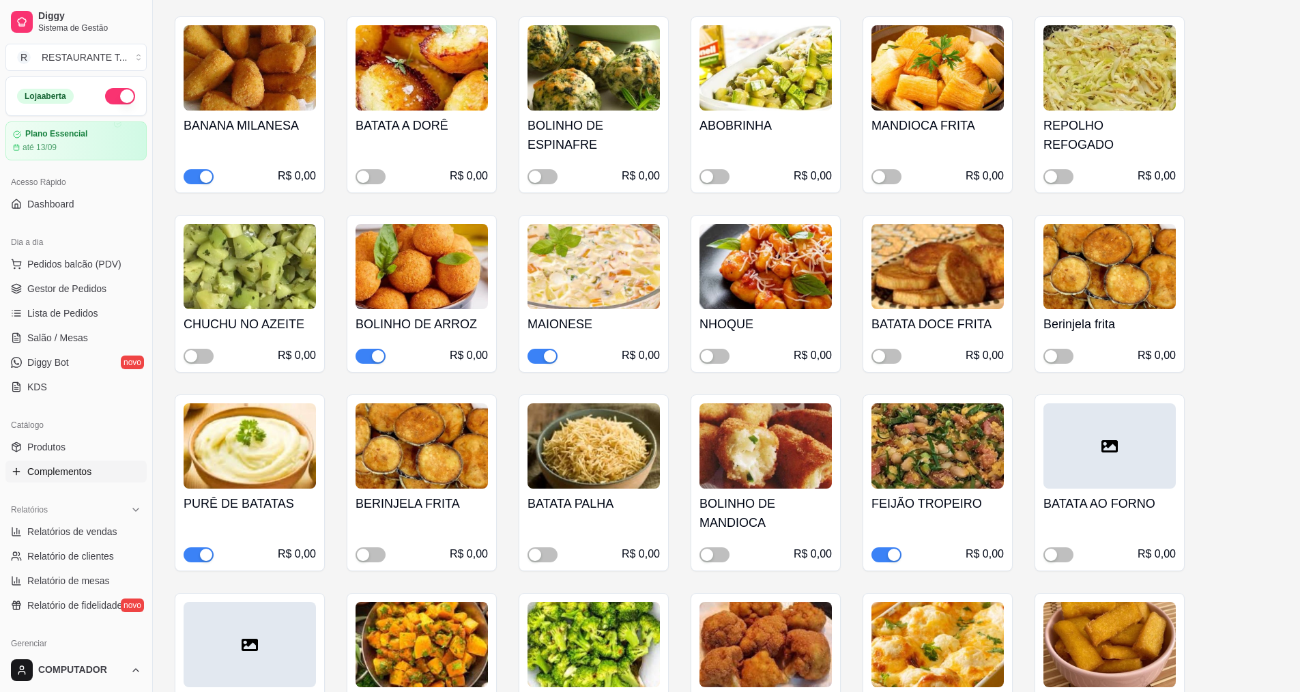
scroll to position [409, 0]
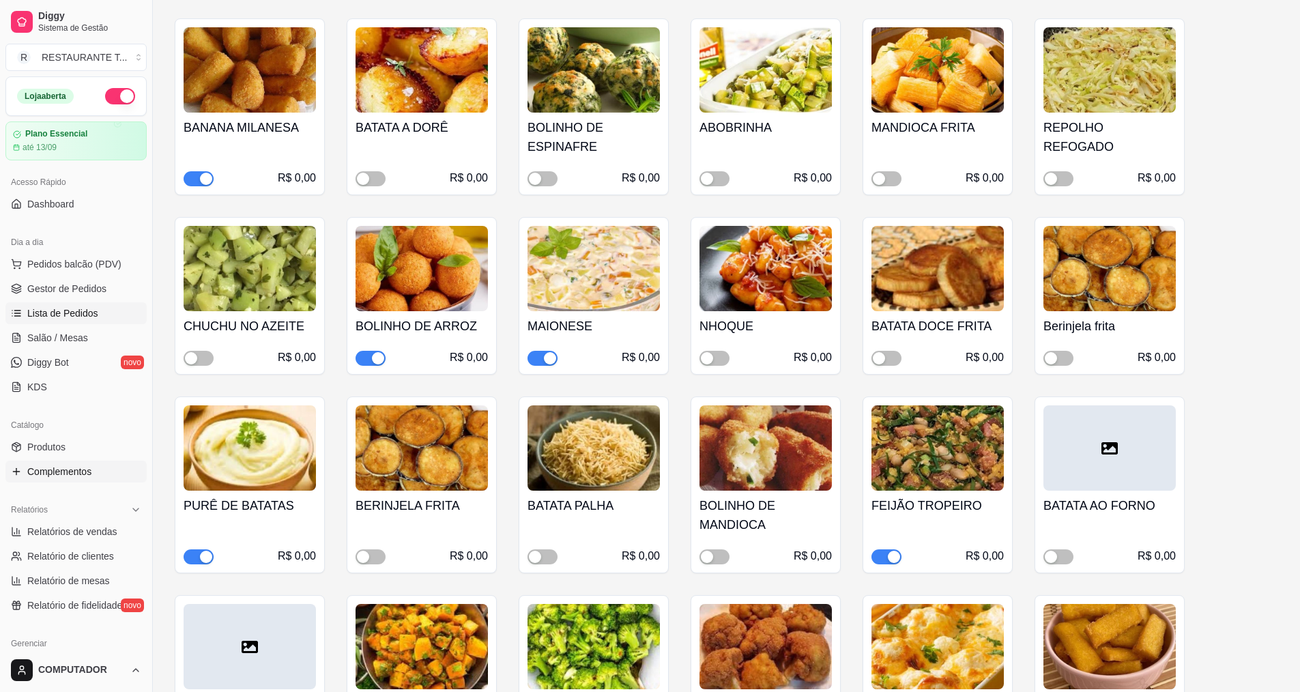
click at [44, 309] on span "Lista de Pedidos" at bounding box center [62, 313] width 71 height 14
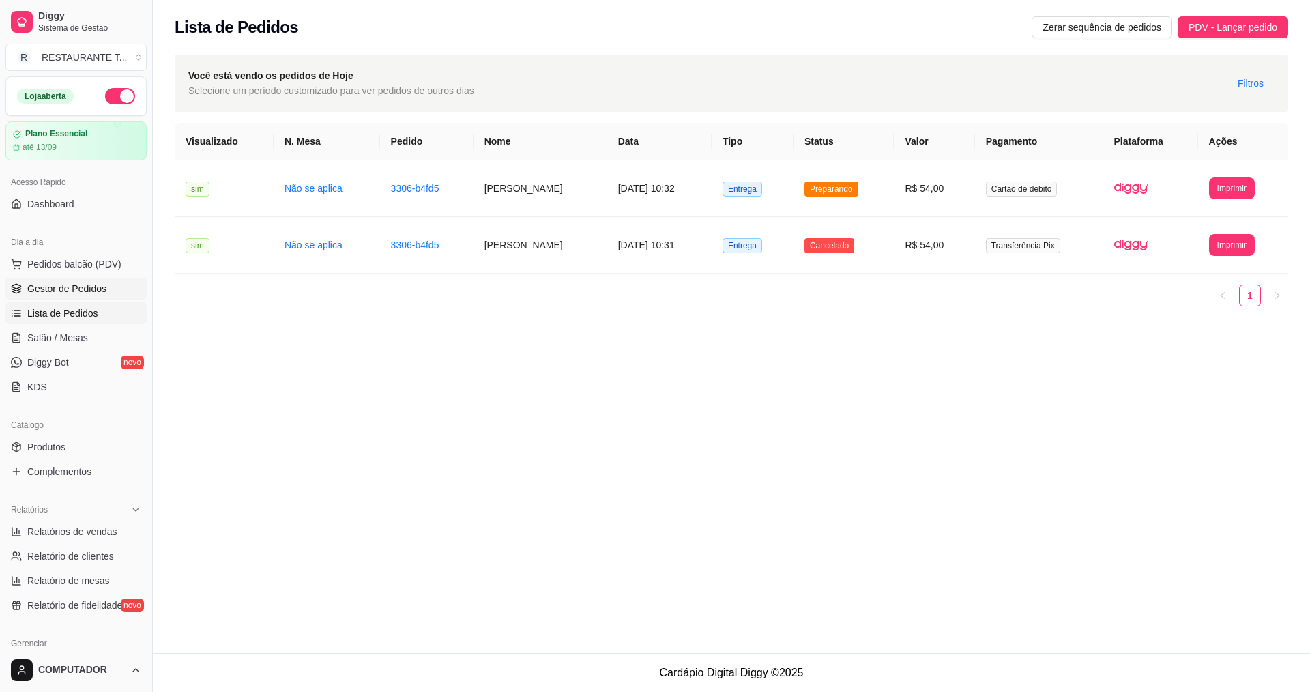
click at [106, 297] on link "Gestor de Pedidos" at bounding box center [75, 289] width 141 height 22
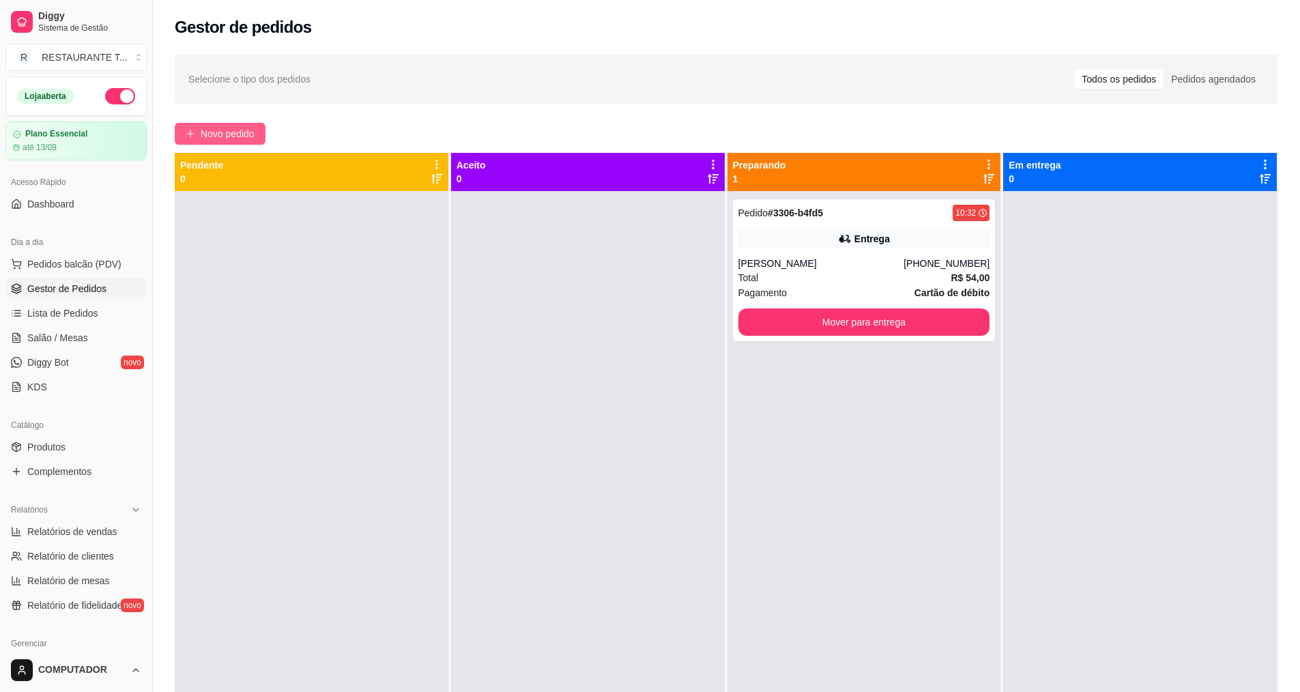
click at [227, 127] on span "Novo pedido" at bounding box center [228, 133] width 54 height 15
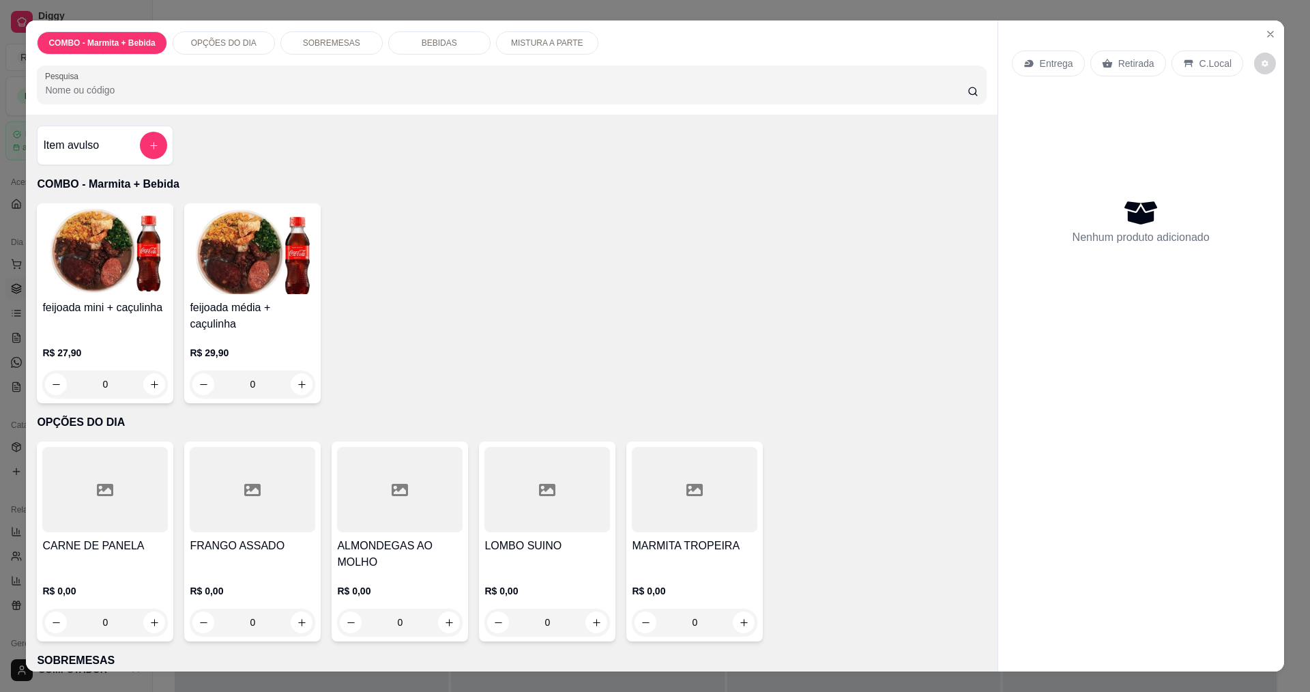
scroll to position [273, 0]
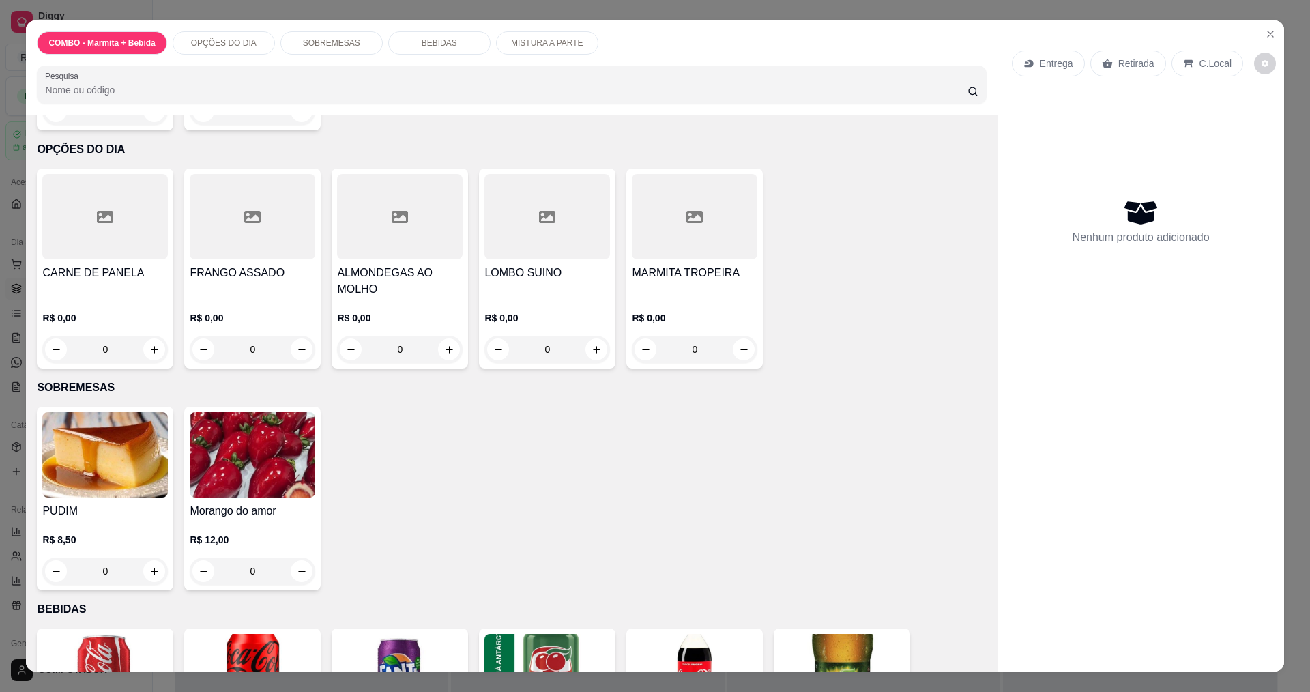
click at [586, 347] on div "0" at bounding box center [547, 349] width 126 height 27
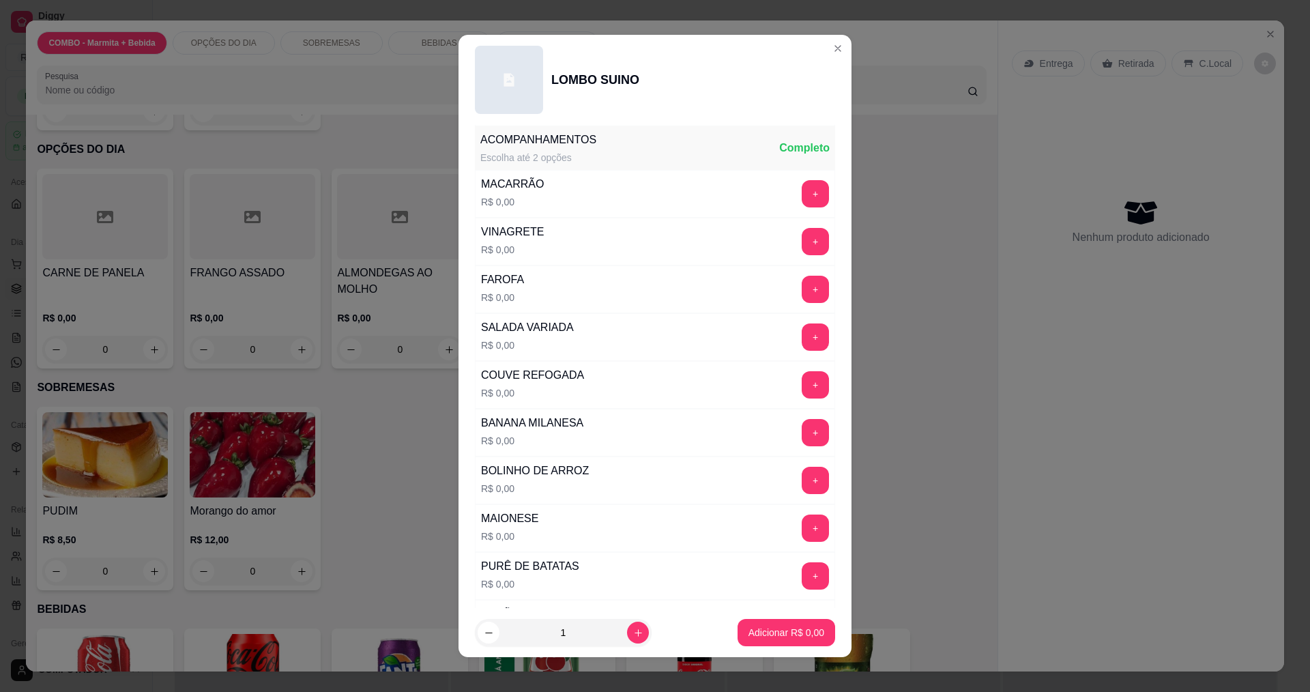
scroll to position [0, 0]
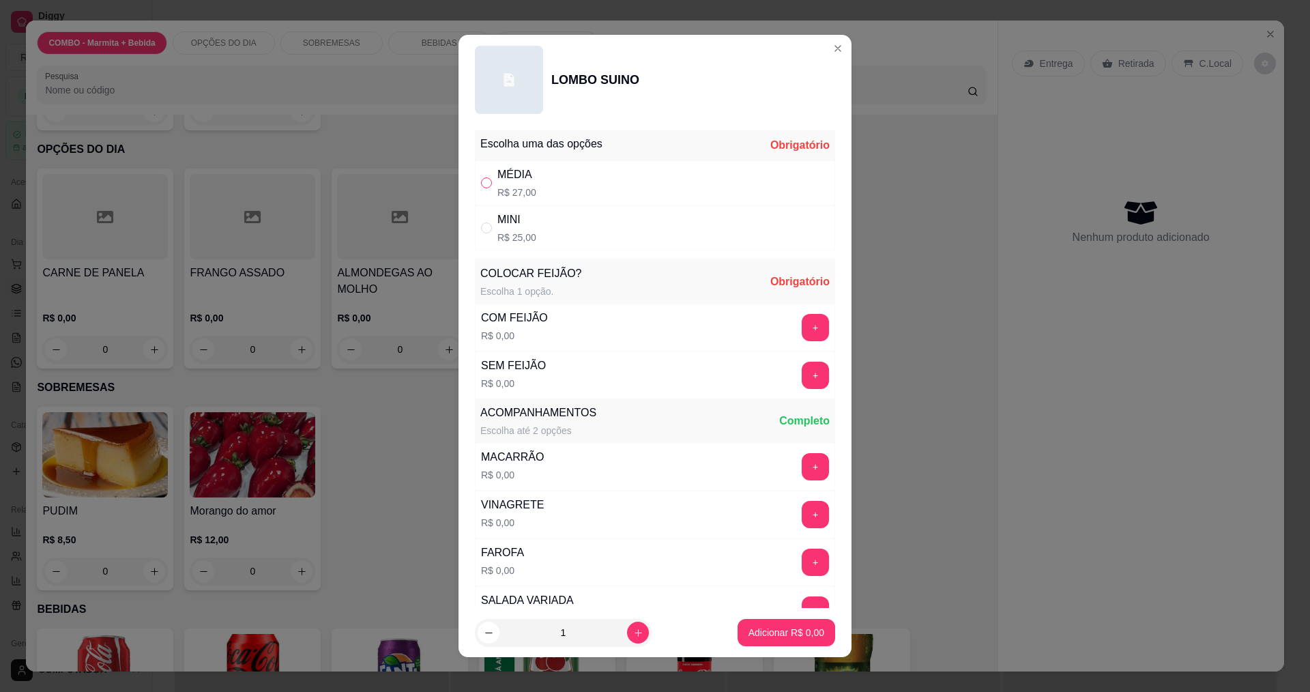
click at [485, 184] on input "" at bounding box center [486, 182] width 11 height 11
radio input "true"
click at [802, 328] on button "+" at bounding box center [815, 327] width 27 height 27
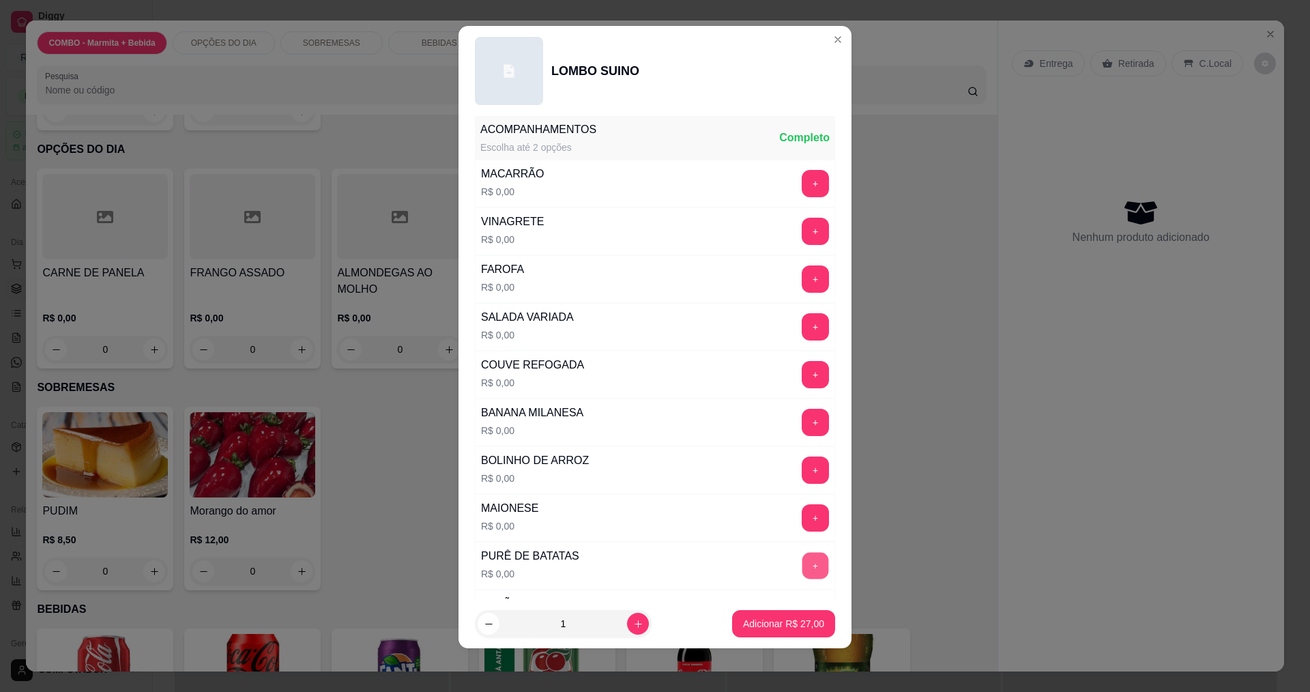
click at [802, 562] on button "+" at bounding box center [815, 565] width 27 height 27
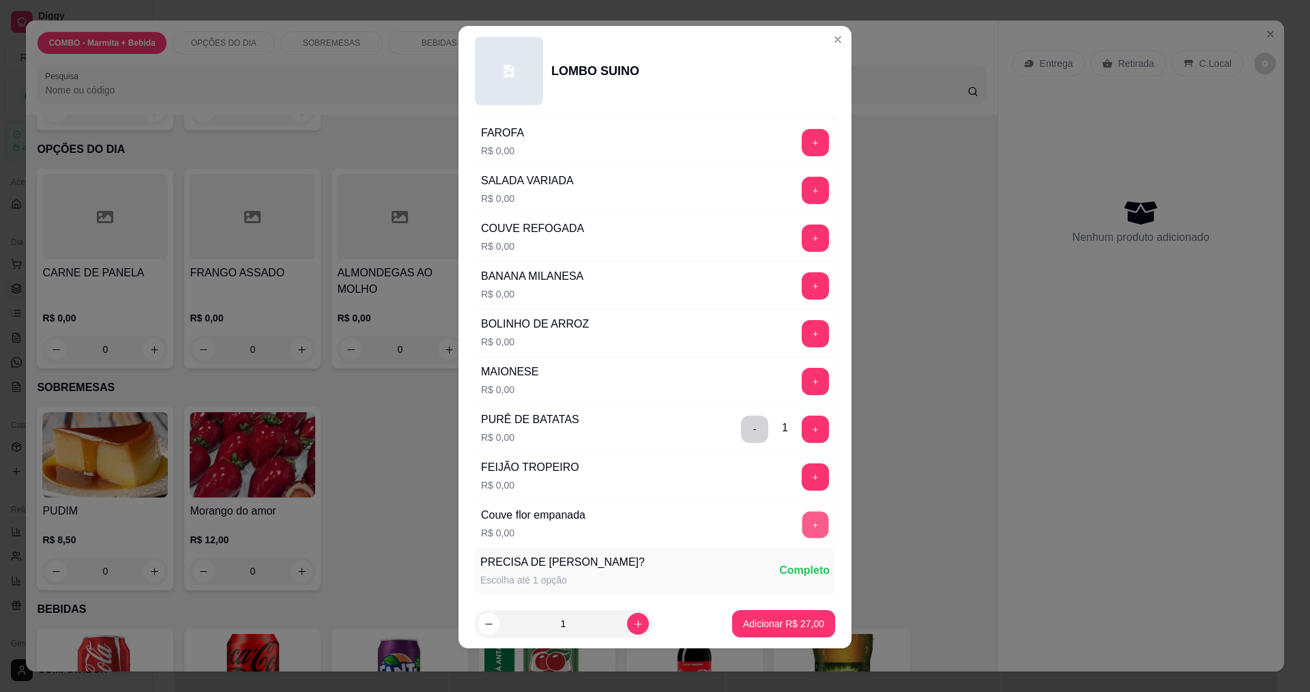
click at [802, 521] on button "+" at bounding box center [815, 524] width 27 height 27
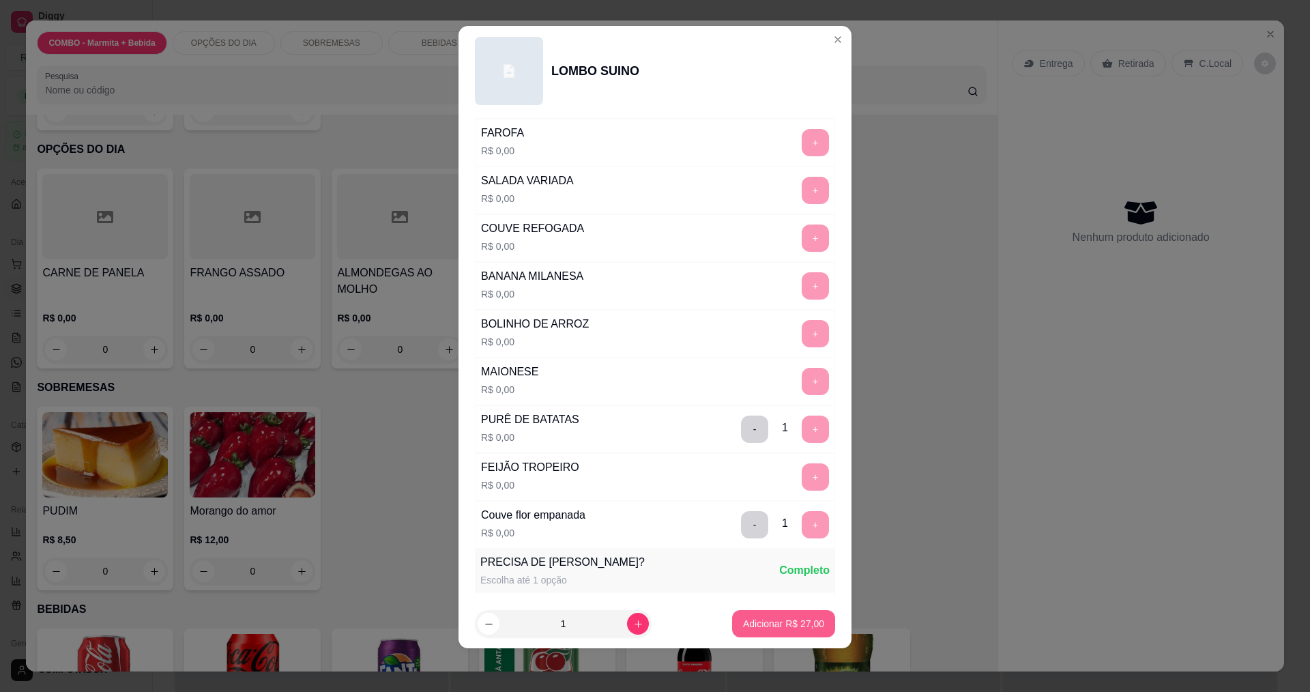
click at [786, 629] on p "Adicionar R$ 27,00" at bounding box center [783, 624] width 81 height 14
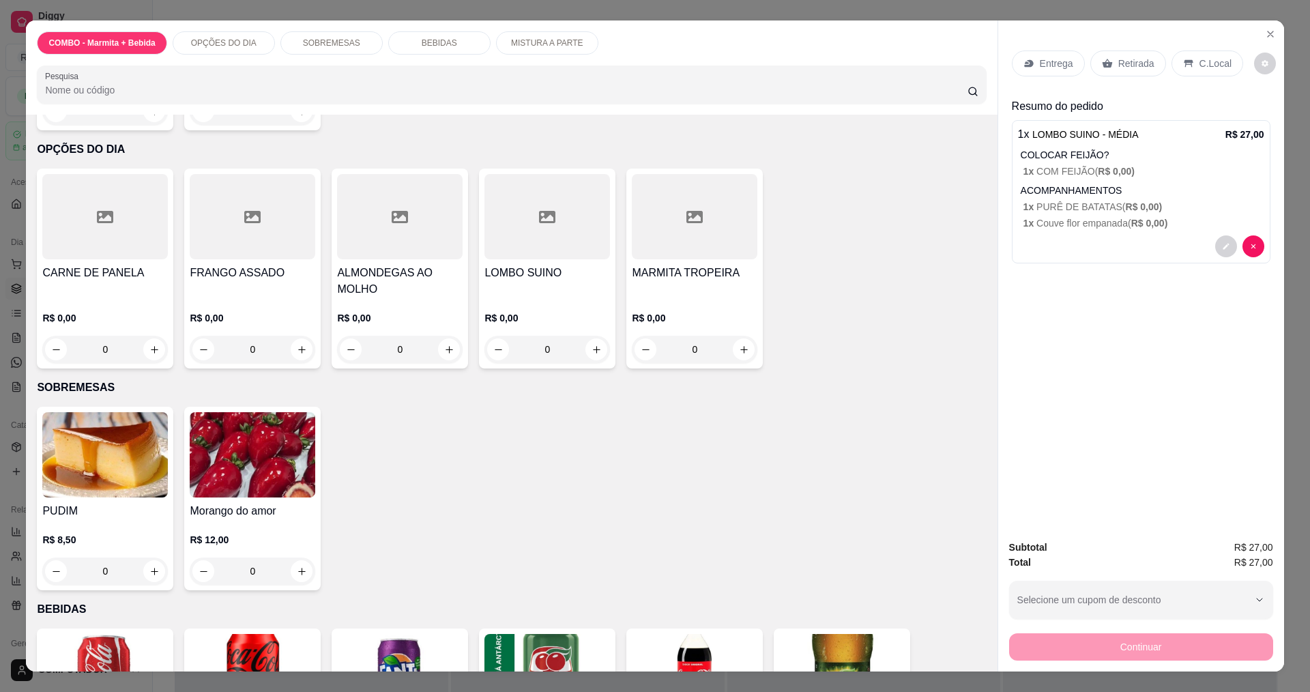
click at [1055, 74] on div "Entrega" at bounding box center [1048, 63] width 73 height 26
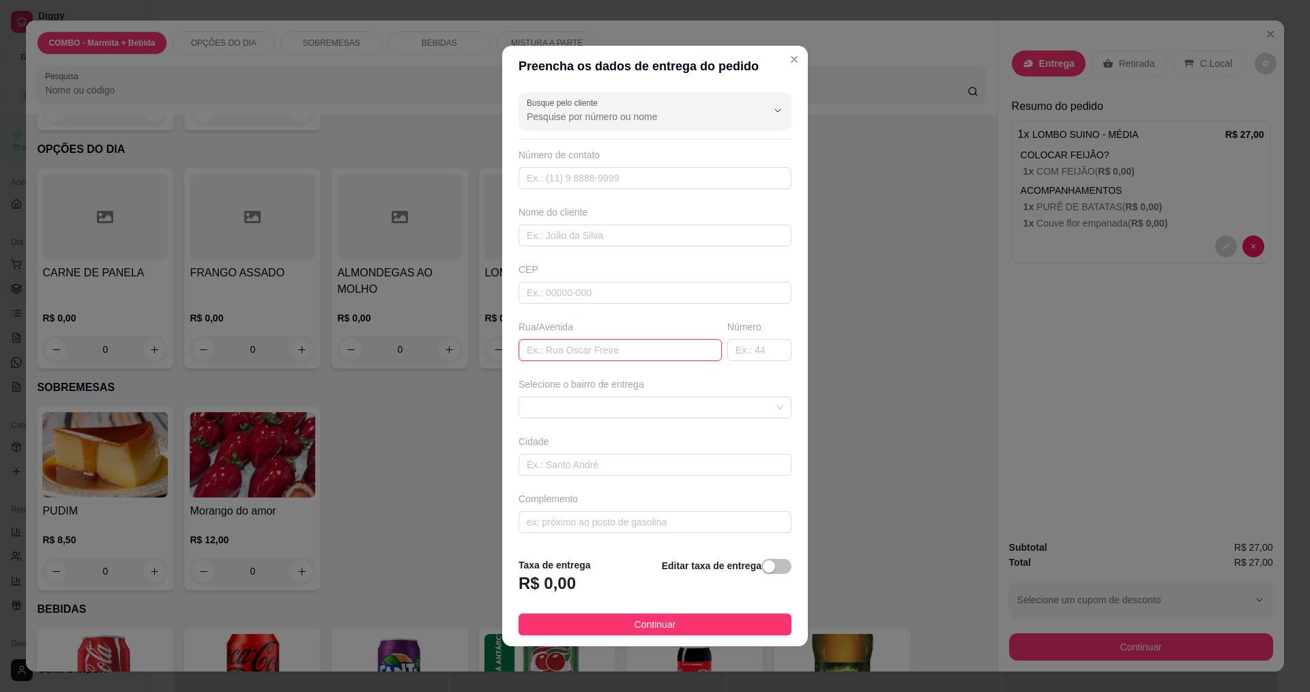
click at [623, 351] on input "text" at bounding box center [620, 350] width 203 height 22
type input "[PERSON_NAME]"
click at [648, 402] on span at bounding box center [655, 407] width 257 height 20
type input "100"
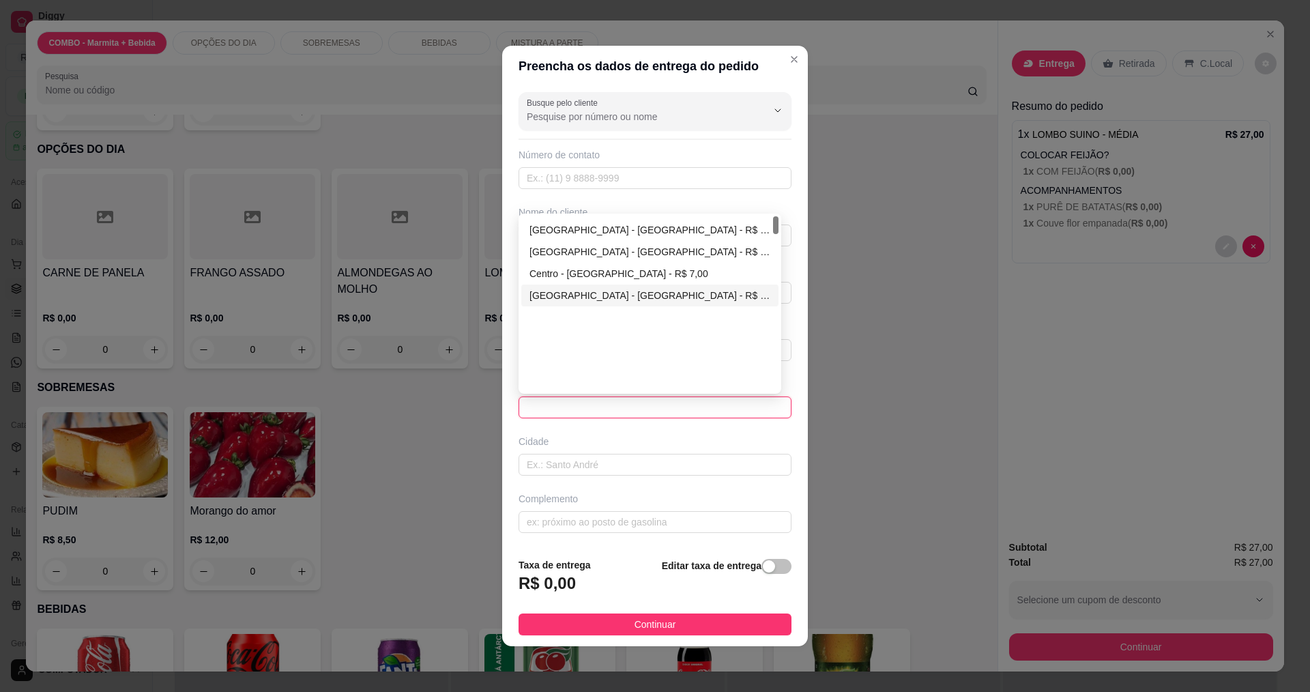
scroll to position [0, 0]
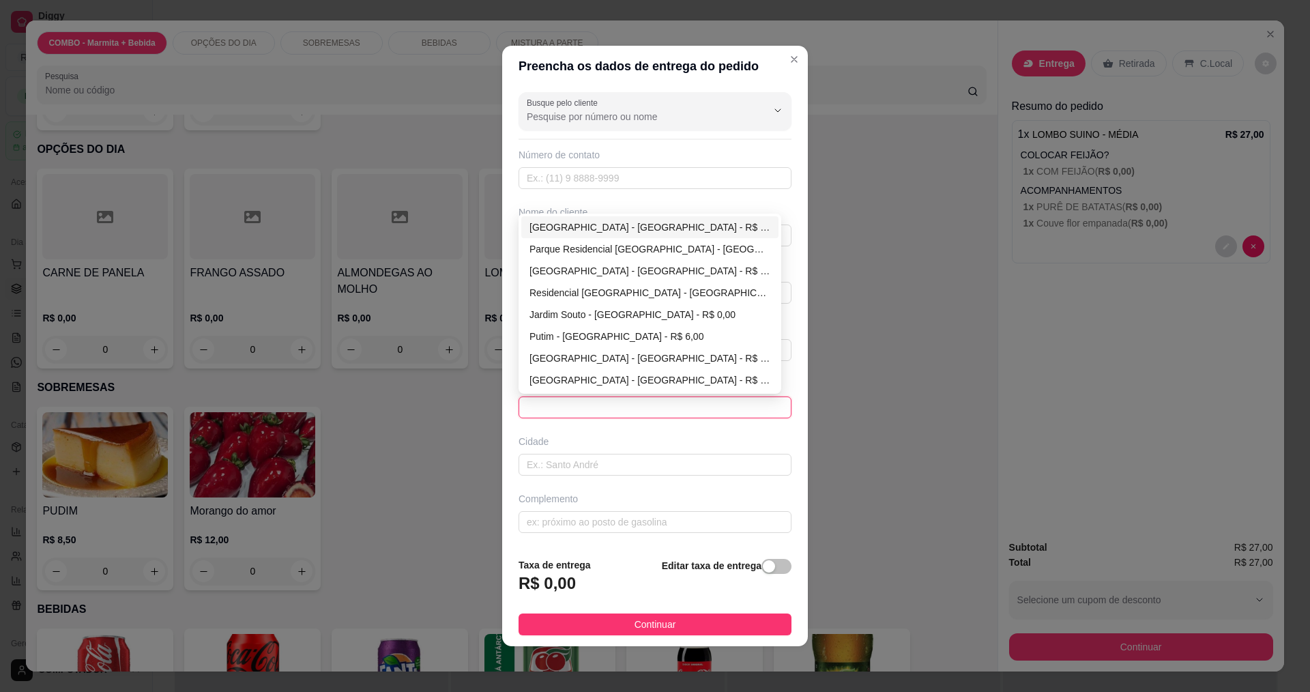
click at [557, 231] on div "[GEOGRAPHIC_DATA] - [GEOGRAPHIC_DATA] - R$ 0,00" at bounding box center [649, 227] width 241 height 15
type input "[GEOGRAPHIC_DATA]"
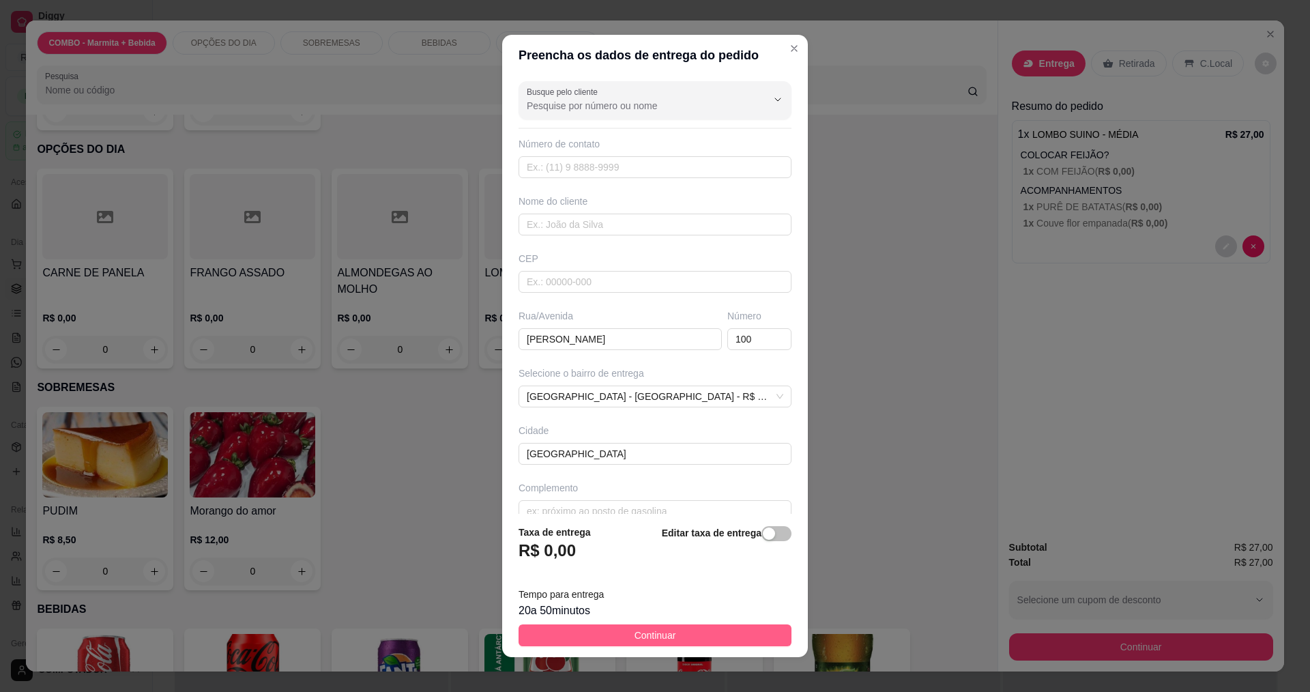
click at [721, 634] on button "Continuar" at bounding box center [655, 635] width 273 height 22
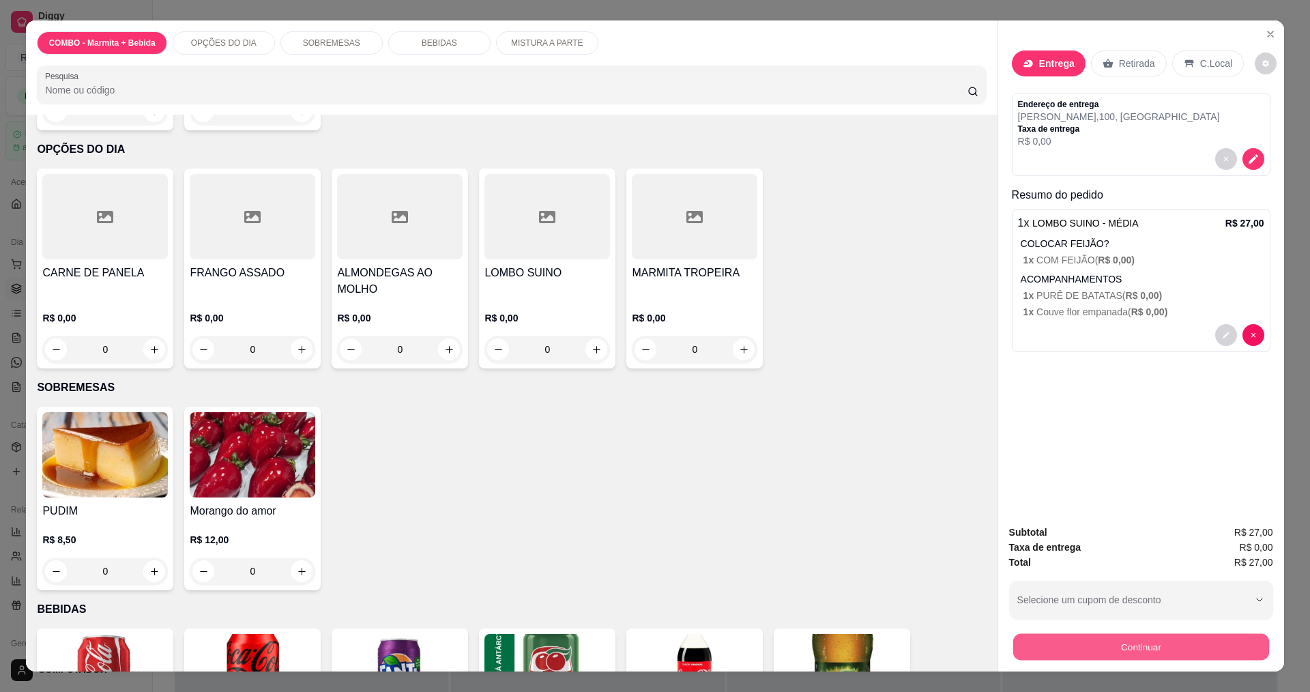
click at [1144, 638] on button "Continuar" at bounding box center [1140, 646] width 256 height 27
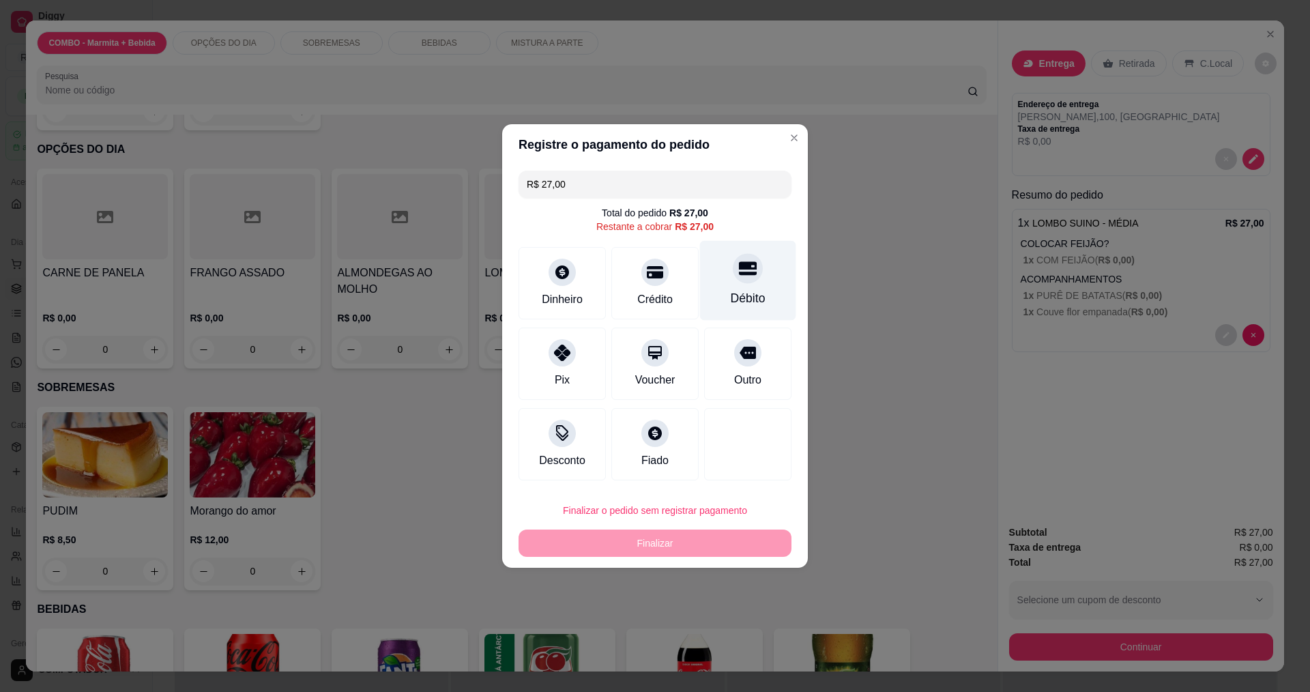
click at [746, 286] on div "Débito" at bounding box center [748, 281] width 96 height 80
type input "R$ 0,00"
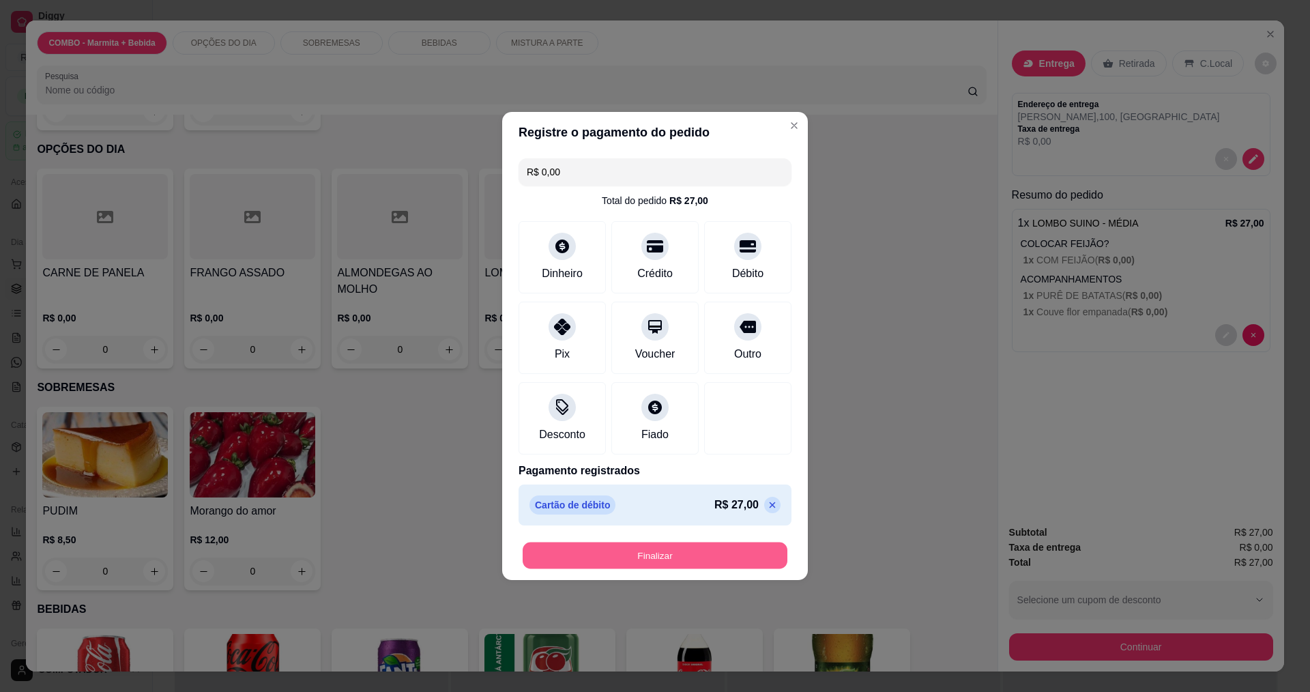
click at [725, 557] on button "Finalizar" at bounding box center [655, 555] width 265 height 27
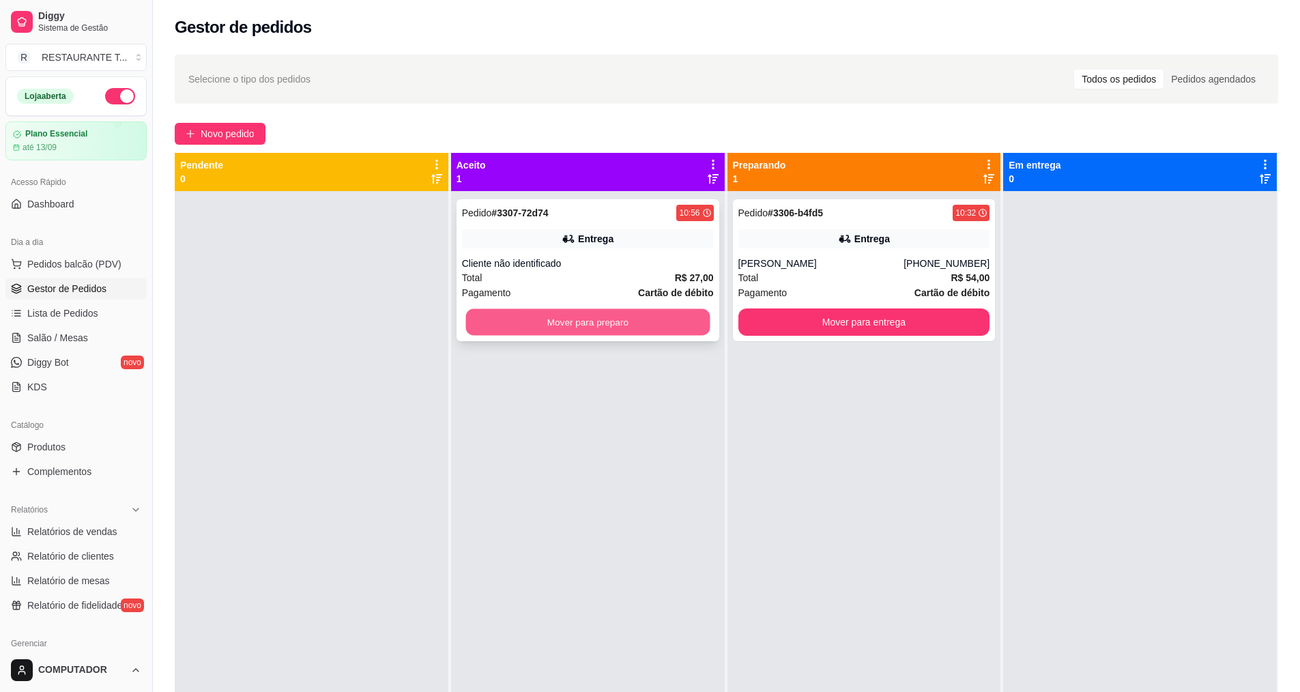
click at [684, 335] on button "Mover para preparo" at bounding box center [587, 322] width 244 height 27
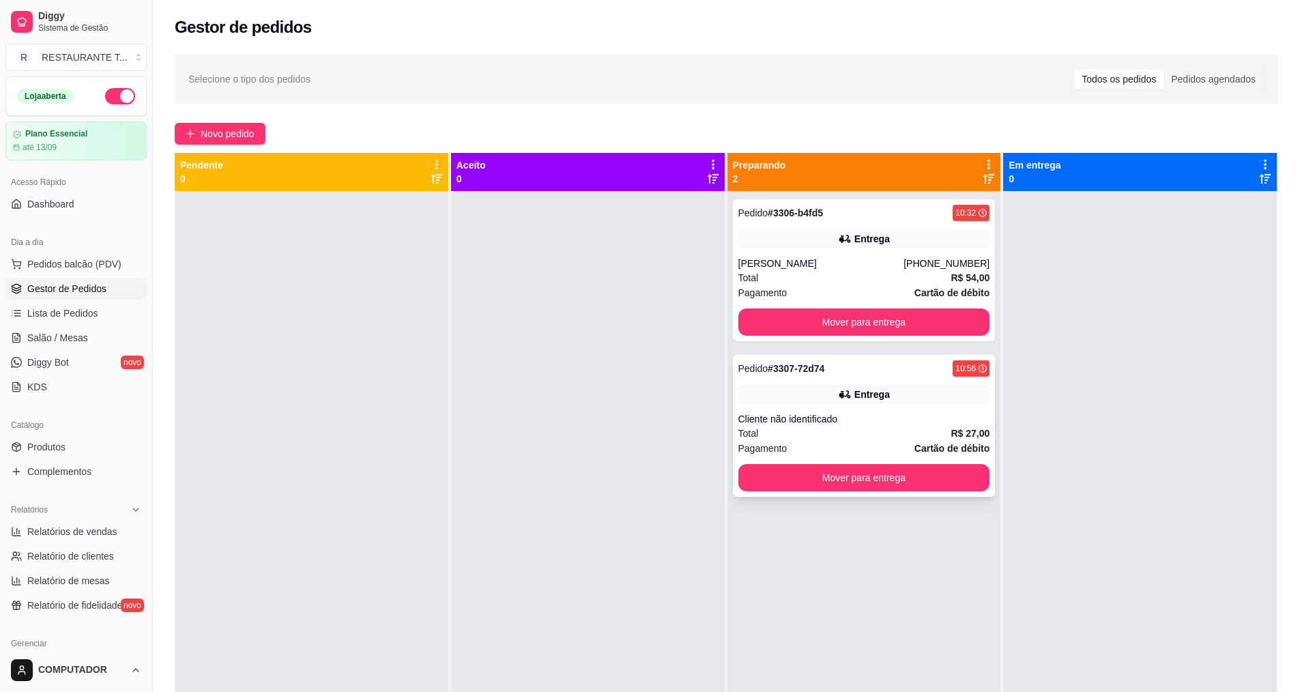
click at [811, 396] on div "Entrega" at bounding box center [864, 394] width 252 height 19
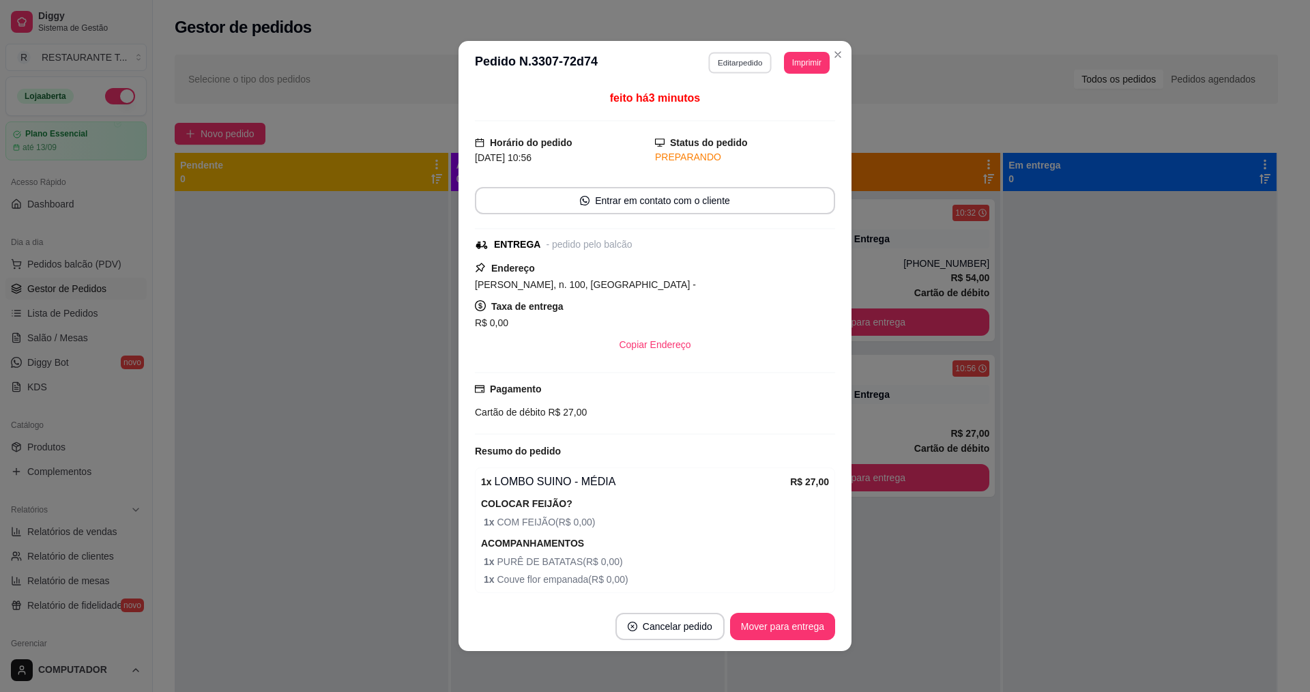
click at [731, 59] on button "Editar pedido" at bounding box center [740, 62] width 63 height 21
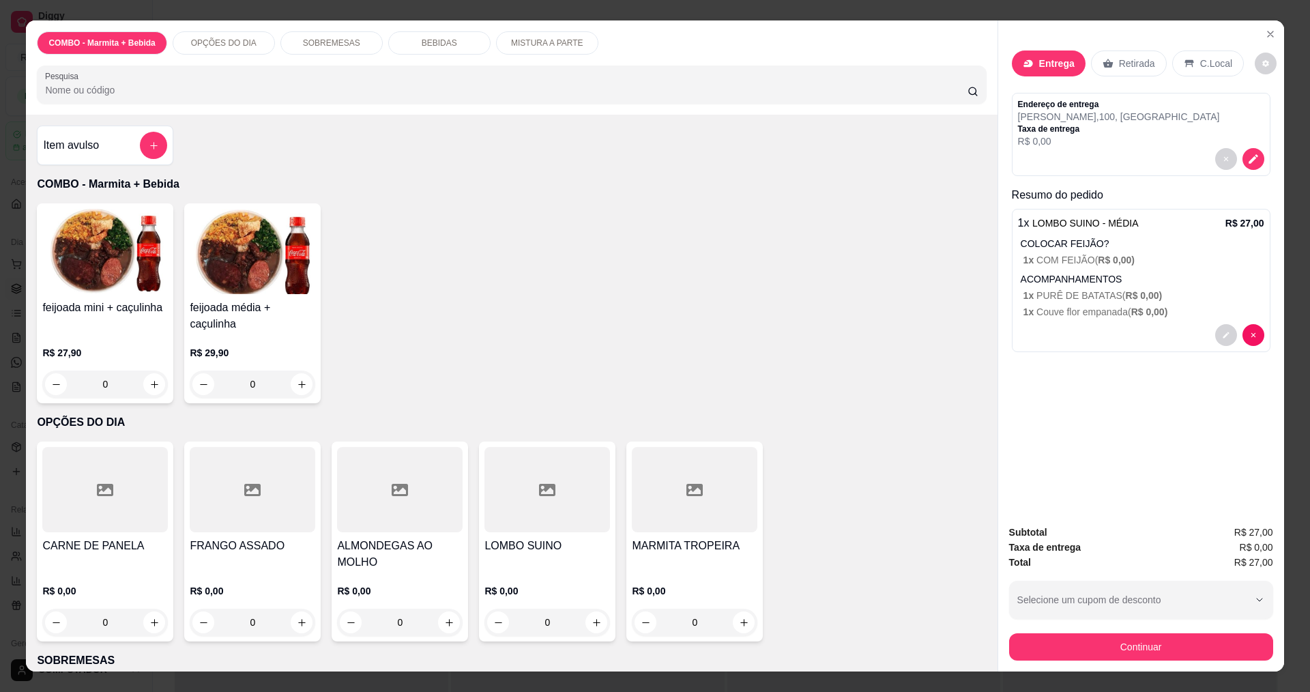
click at [1084, 154] on div at bounding box center [1141, 159] width 246 height 22
click at [1247, 166] on button "decrease-product-quantity" at bounding box center [1252, 159] width 21 height 21
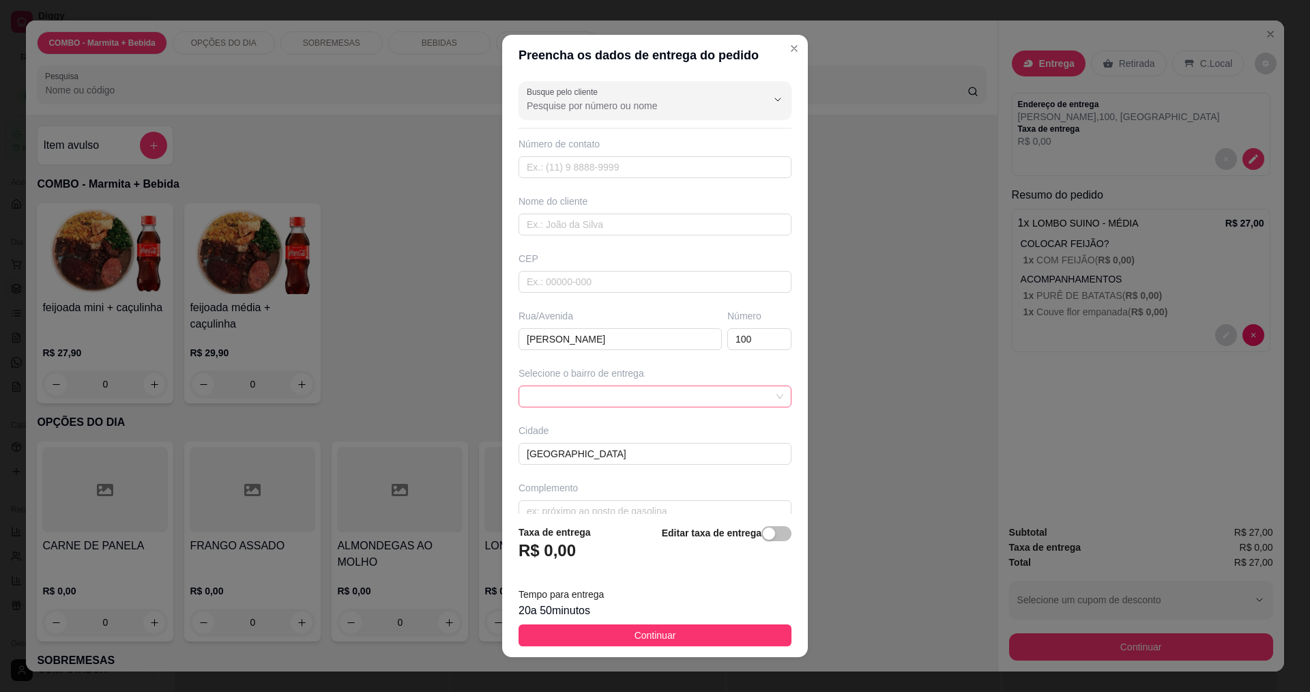
click at [628, 394] on span at bounding box center [655, 396] width 257 height 20
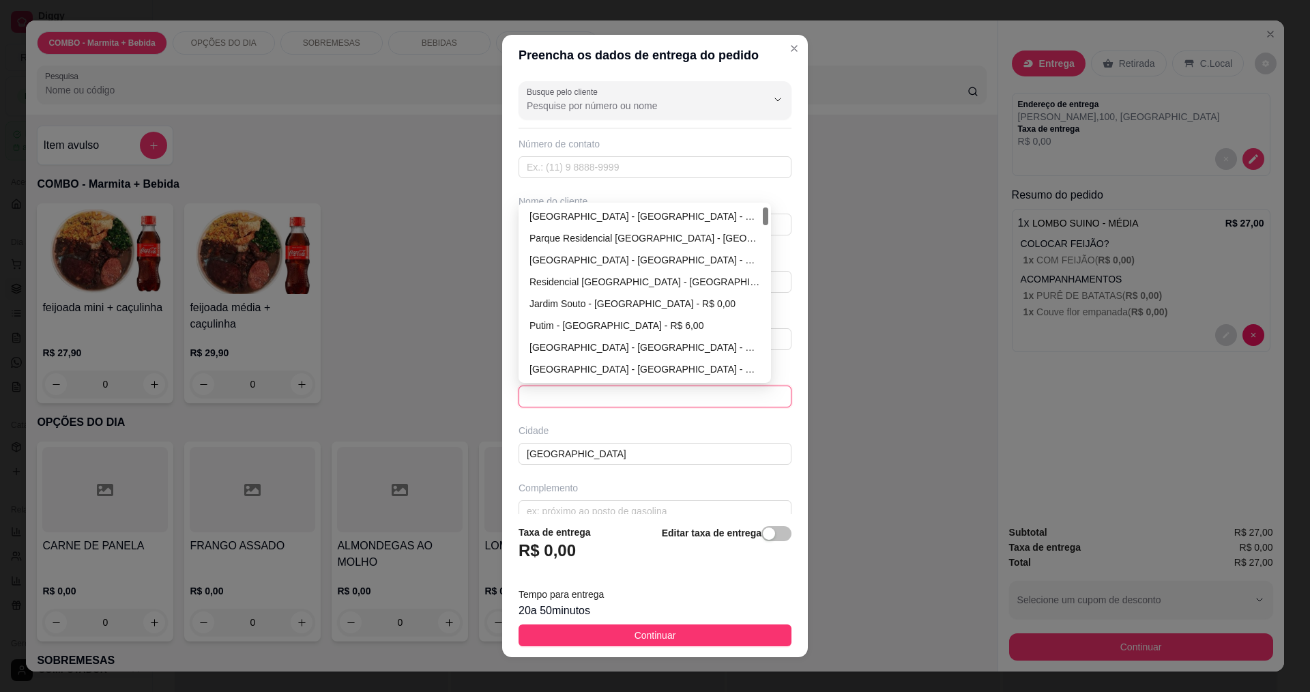
scroll to position [22, 0]
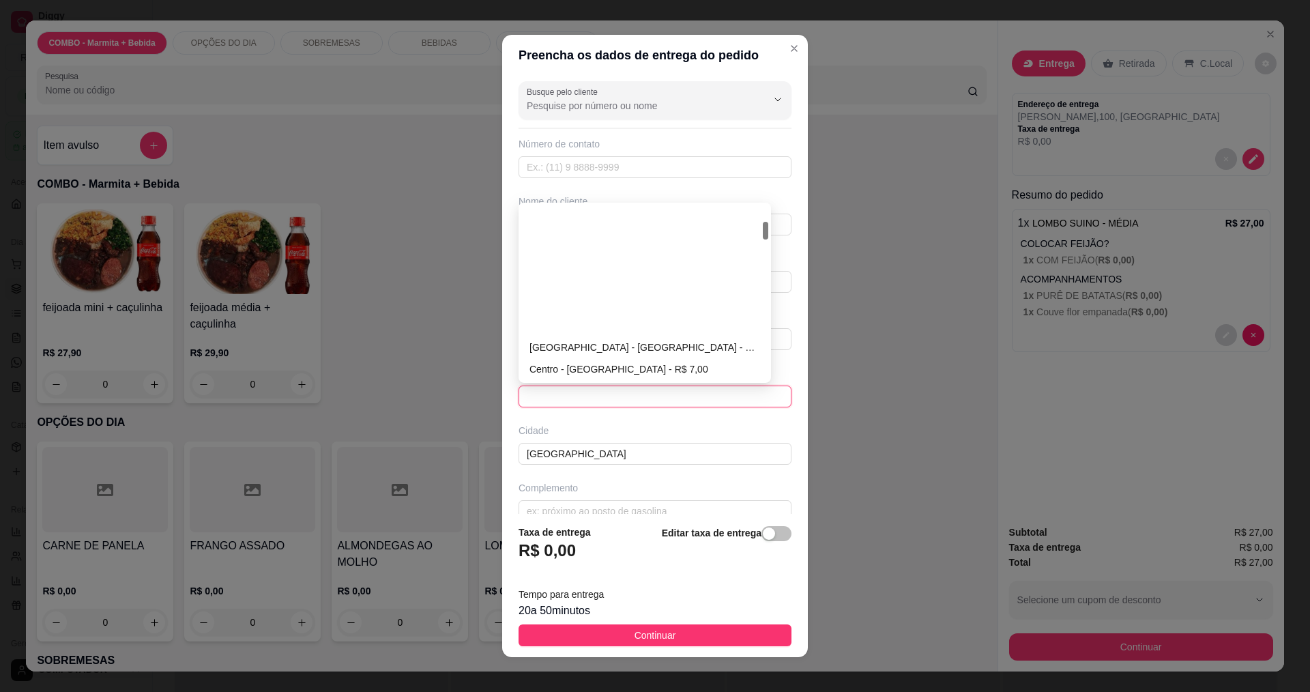
click at [585, 471] on div "[GEOGRAPHIC_DATA] - R$ 12,00" at bounding box center [644, 478] width 231 height 15
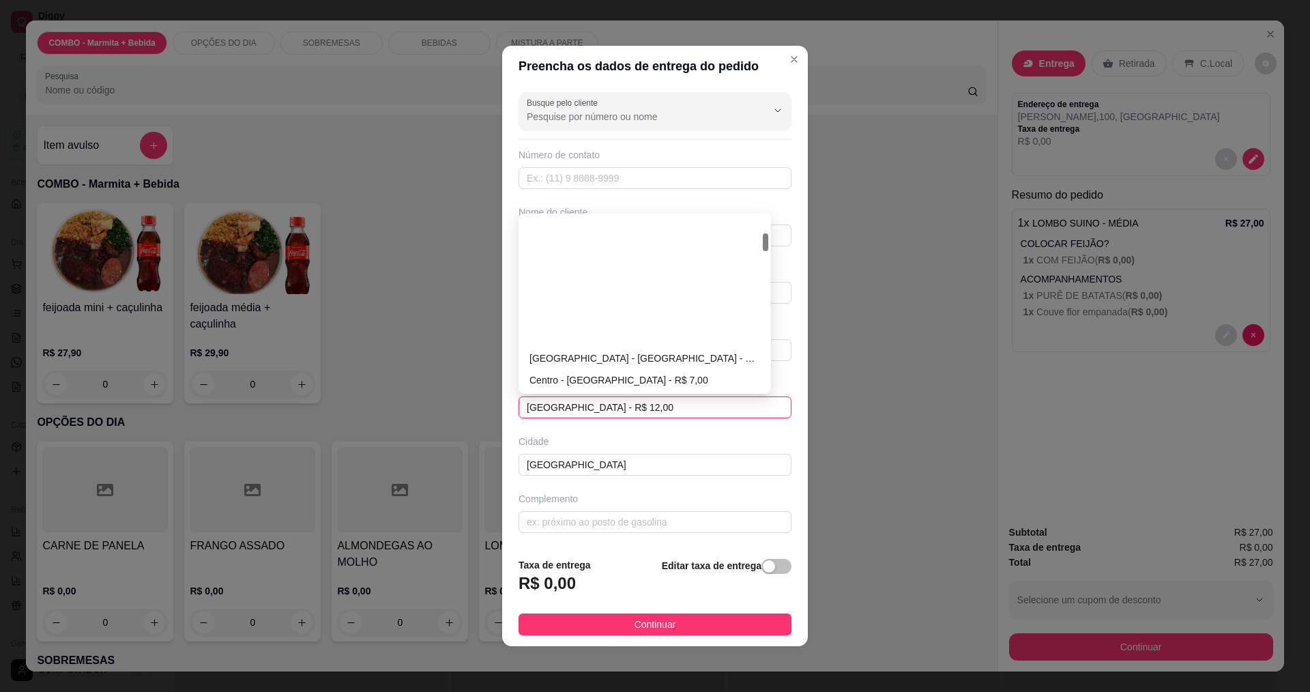
scroll to position [158, 0]
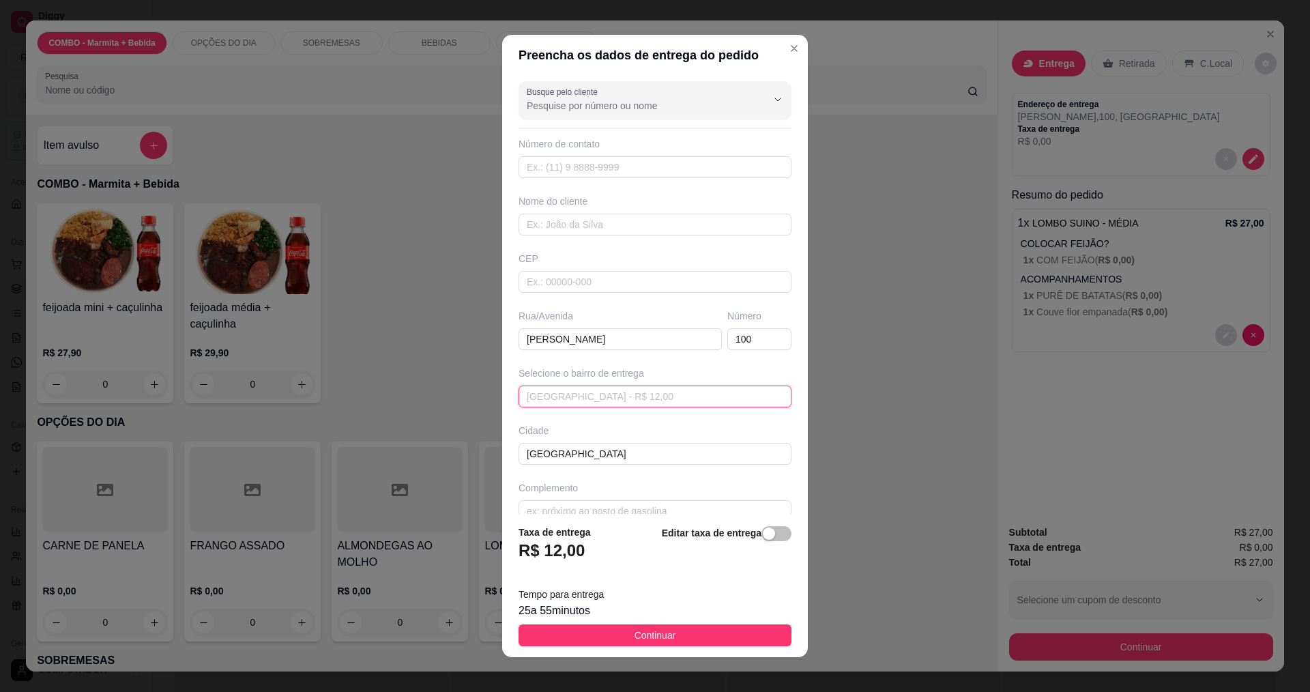
click at [756, 400] on span "[GEOGRAPHIC_DATA] - R$ 12,00" at bounding box center [655, 396] width 257 height 20
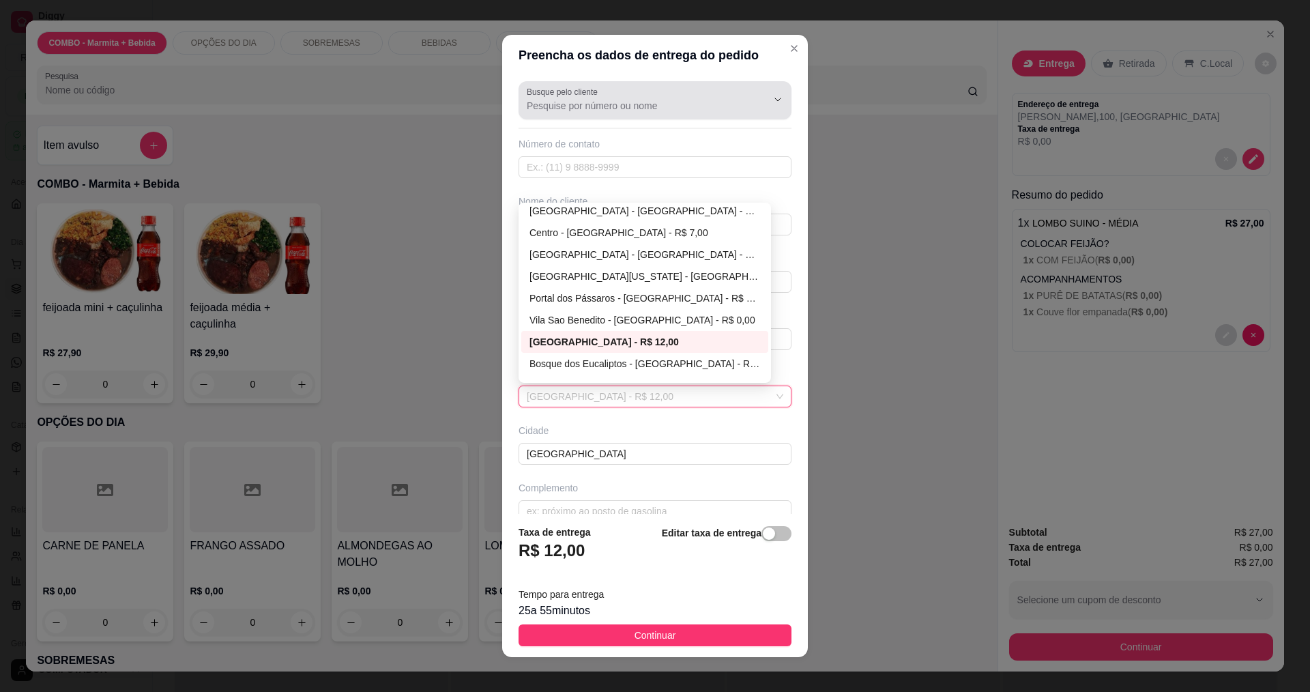
click at [672, 104] on input "Busque pelo cliente" at bounding box center [636, 106] width 218 height 14
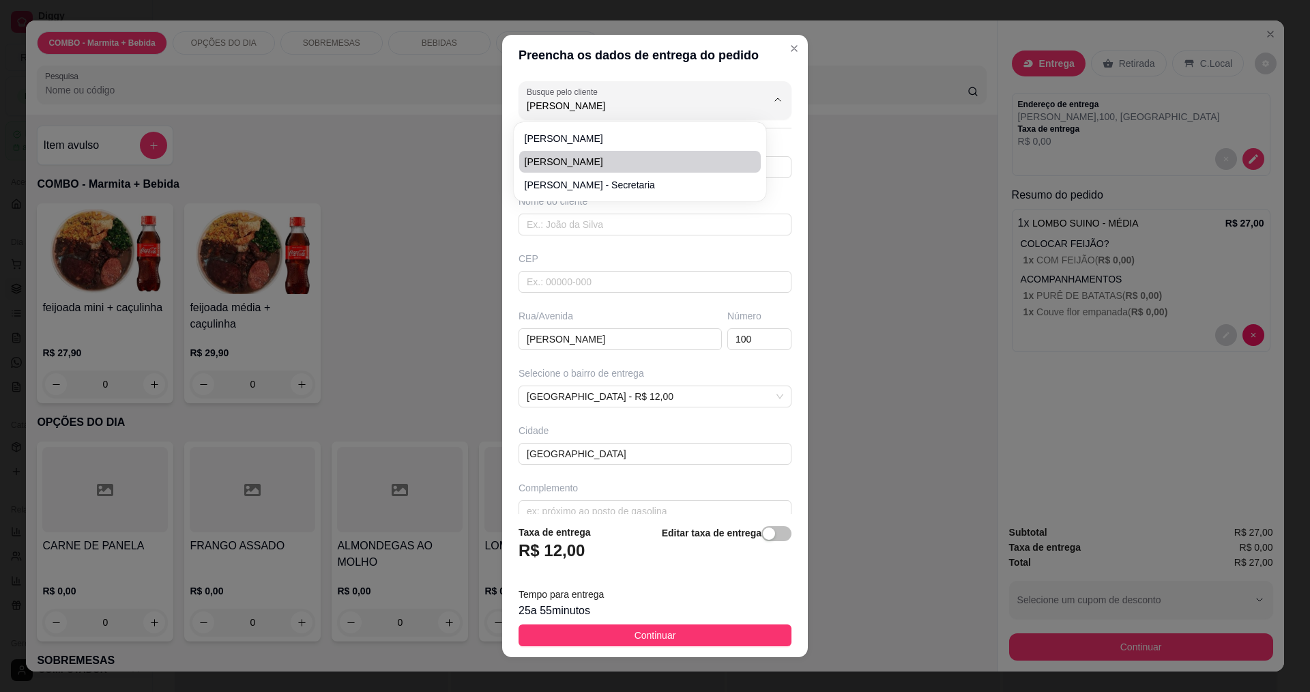
click at [594, 163] on span "[PERSON_NAME]" at bounding box center [633, 162] width 217 height 14
type input "[PERSON_NAME]"
type input "12997740901"
type input "[PERSON_NAME]"
type input "12227750"
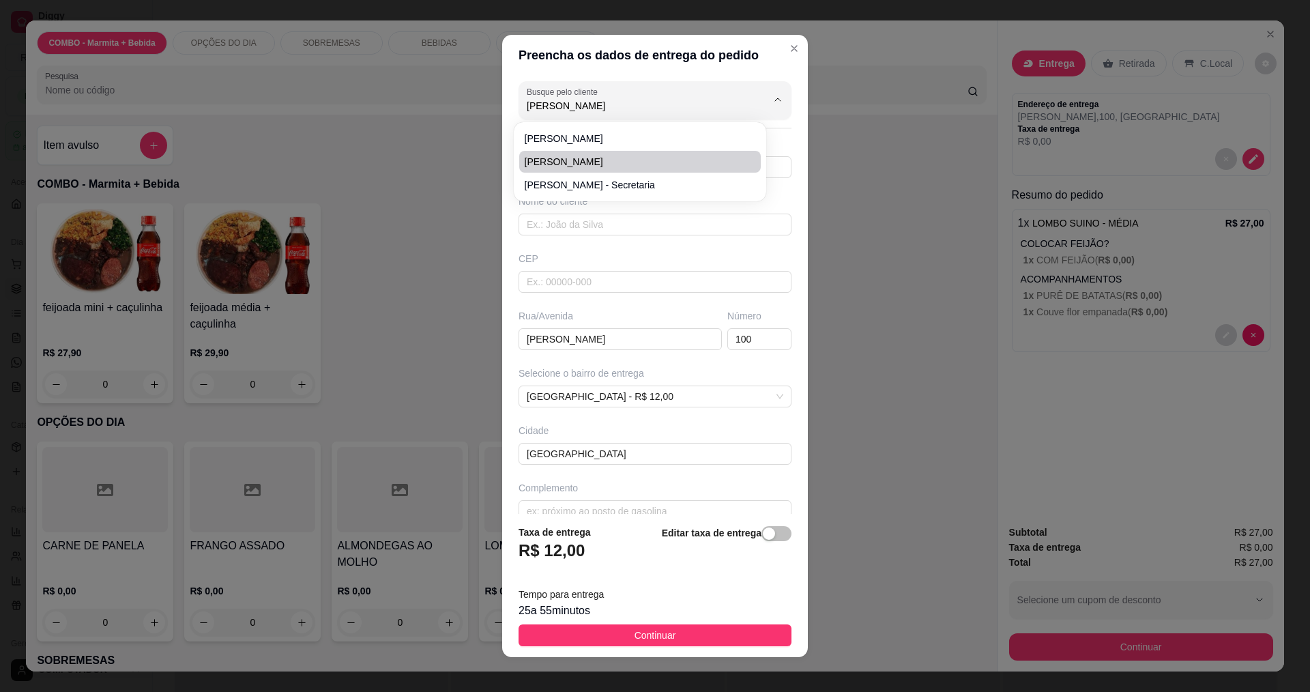
type input "Rua [PERSON_NAME]"
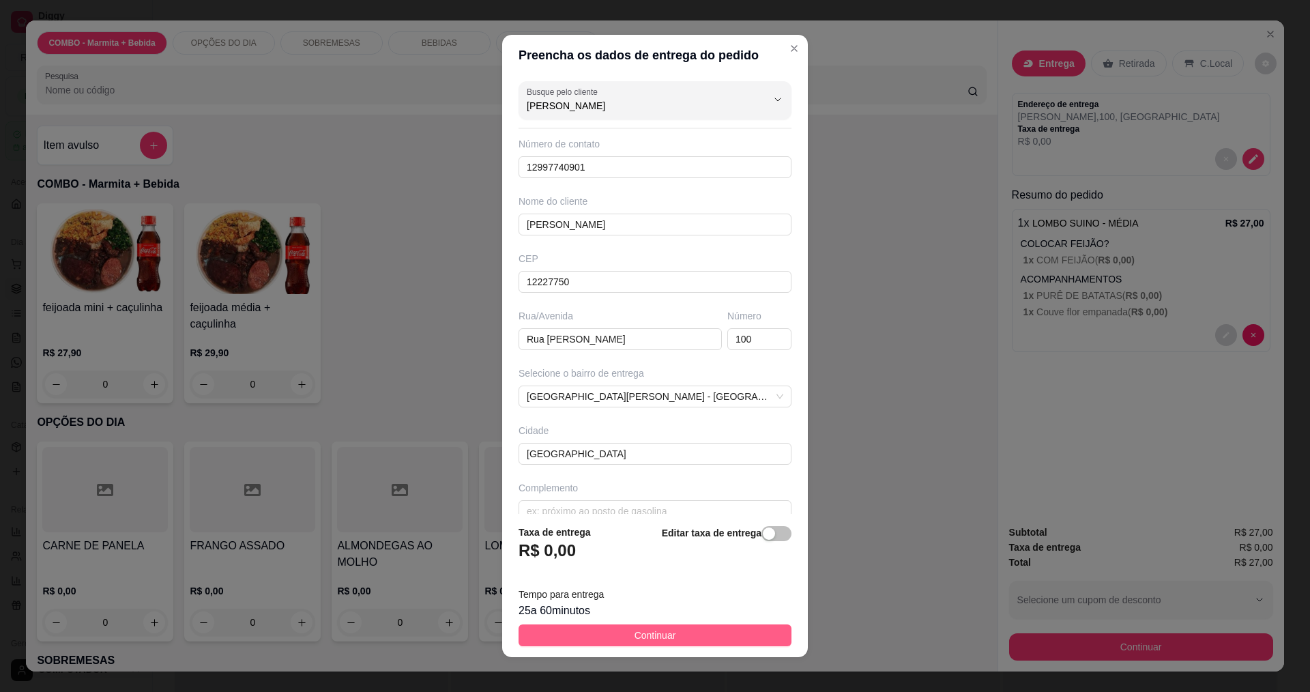
click at [688, 640] on button "Continuar" at bounding box center [655, 635] width 273 height 22
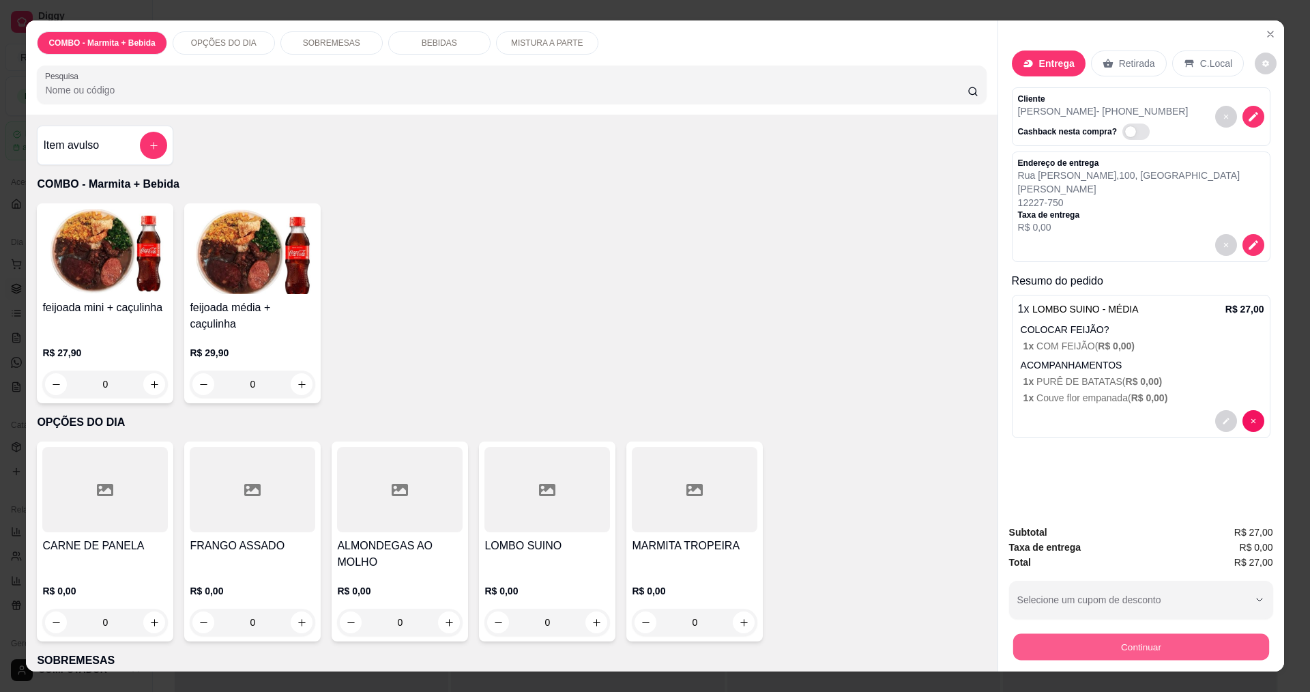
click at [1135, 641] on button "Continuar" at bounding box center [1140, 646] width 256 height 27
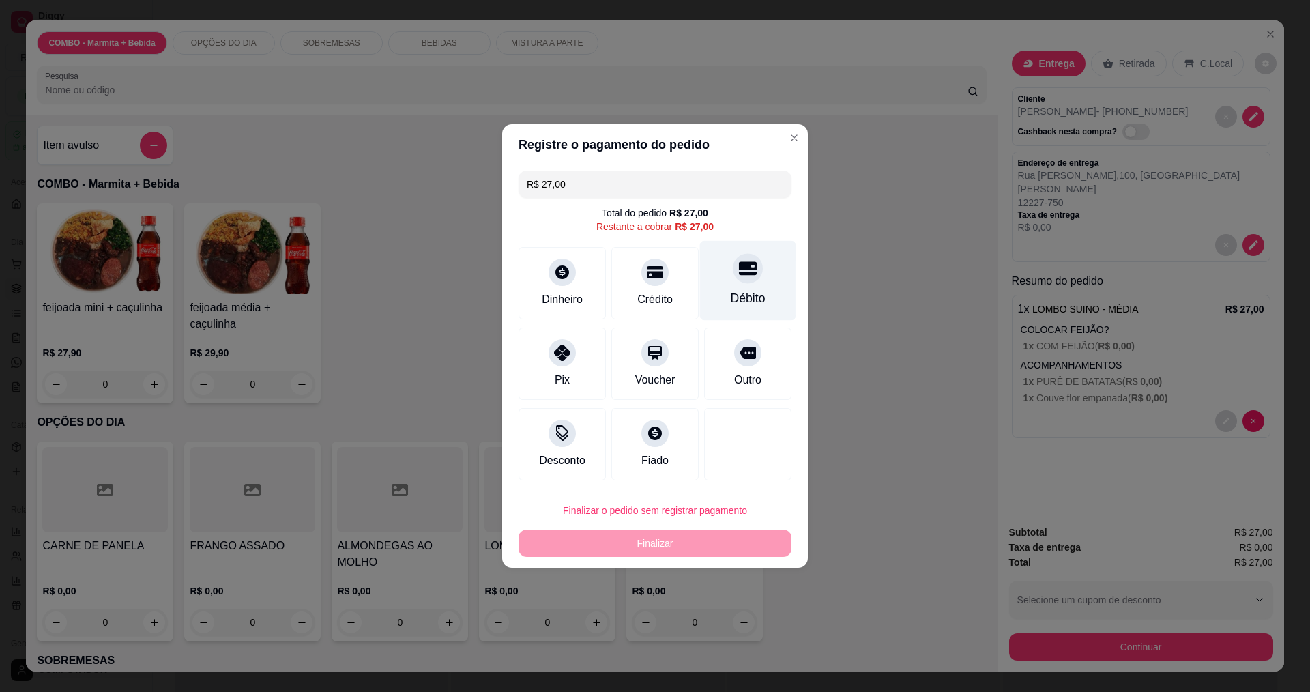
click at [720, 295] on div "Débito" at bounding box center [748, 281] width 96 height 80
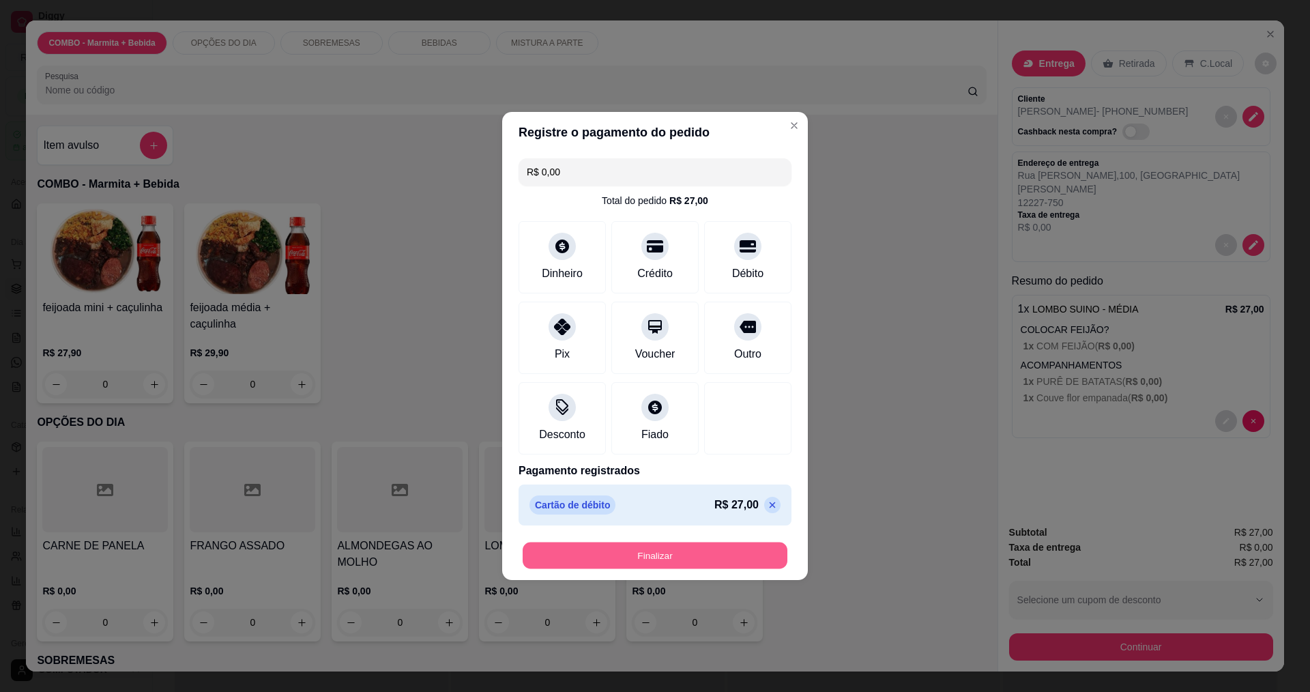
click at [684, 556] on button "Finalizar" at bounding box center [655, 555] width 265 height 27
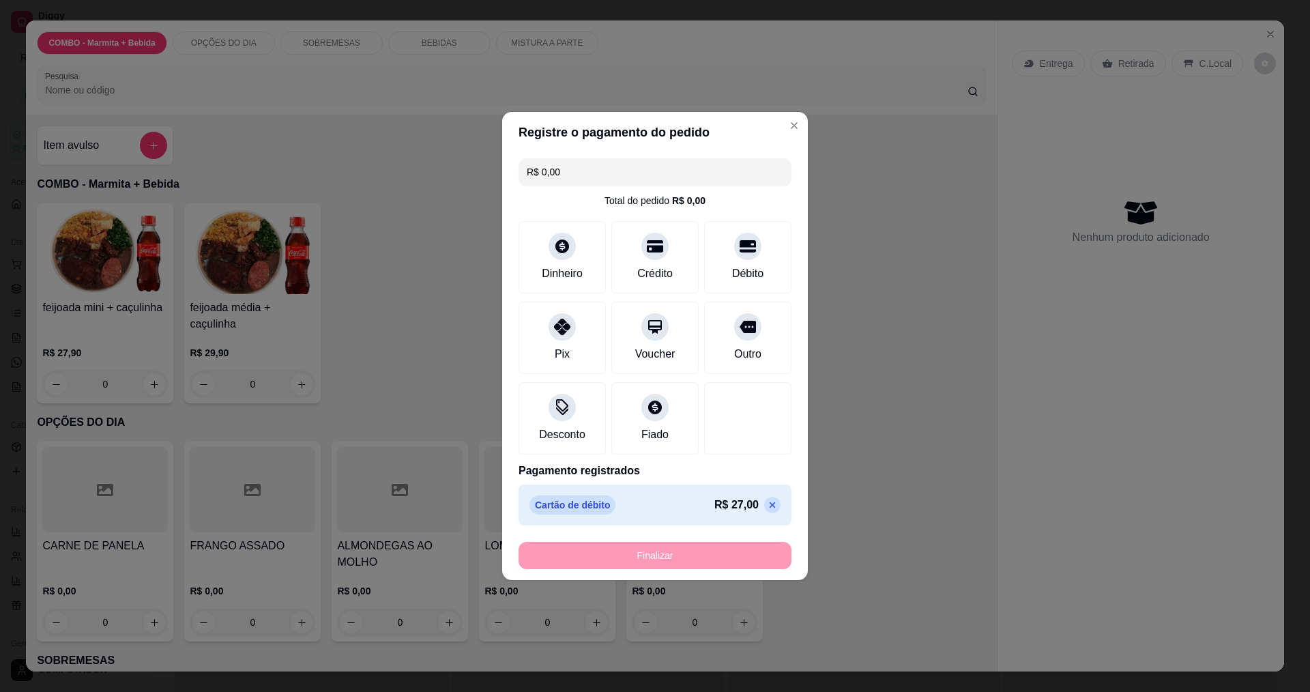
type input "-R$ 27,00"
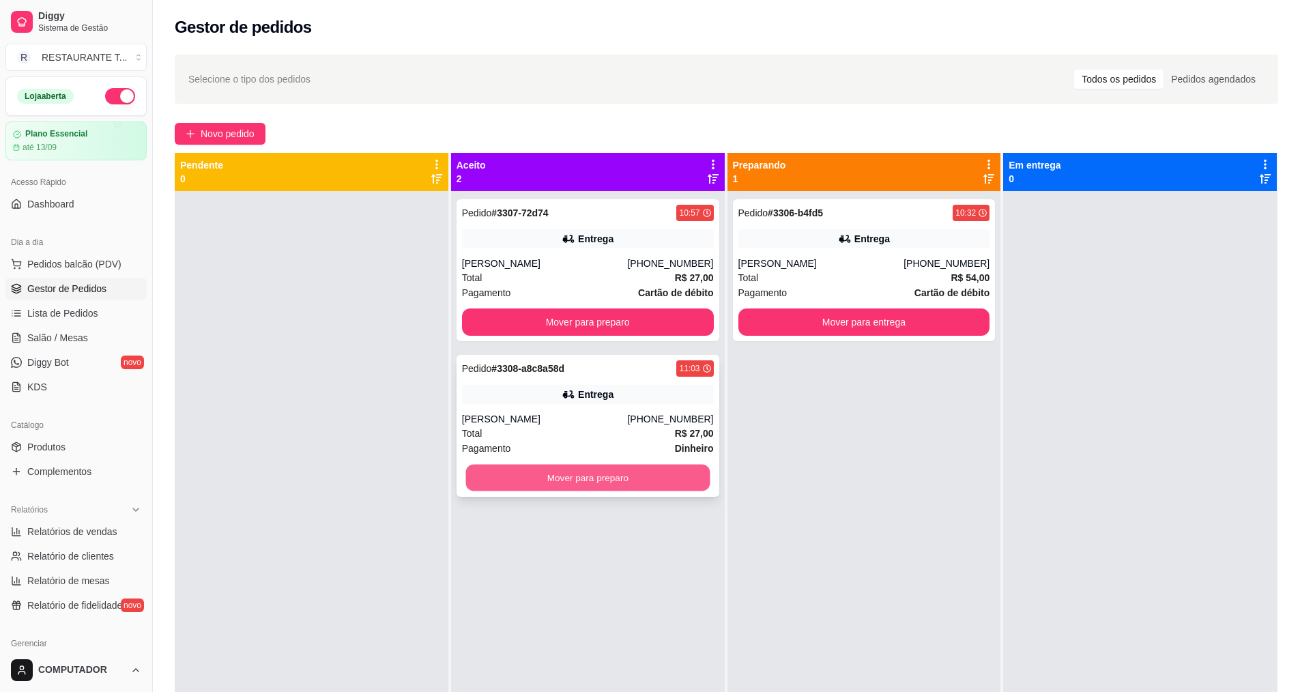
click at [562, 480] on button "Mover para preparo" at bounding box center [587, 478] width 244 height 27
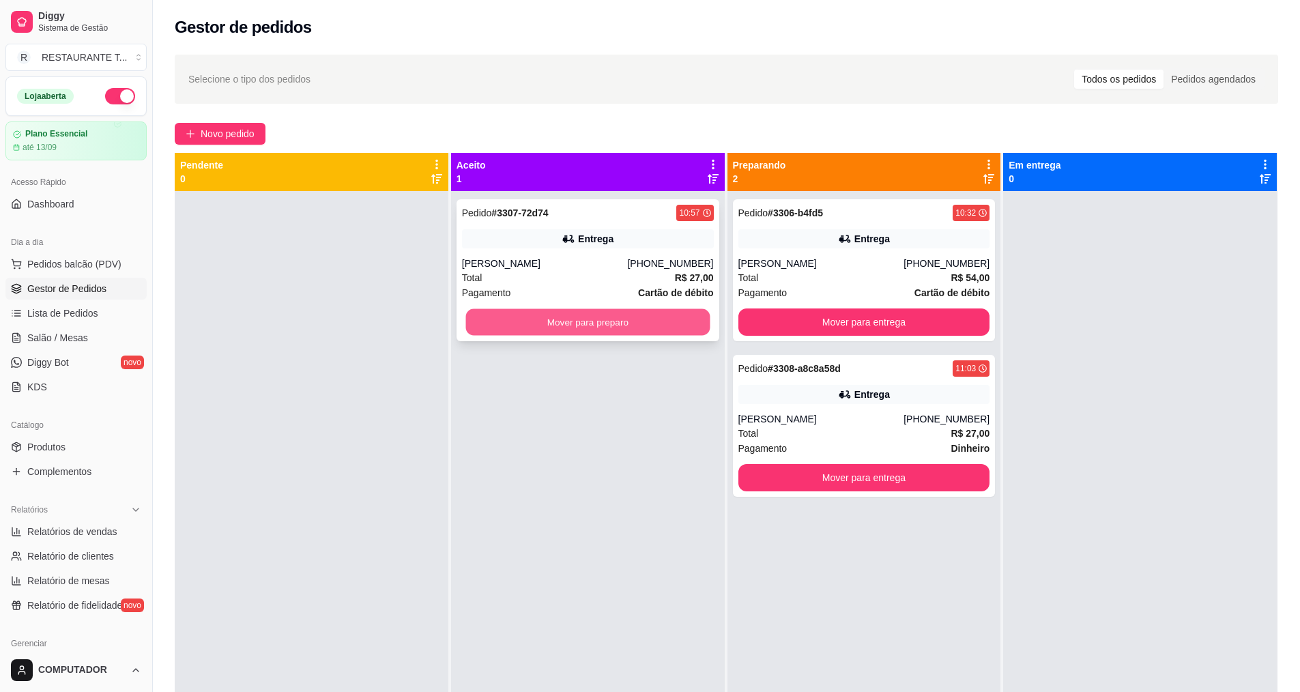
click at [622, 324] on button "Mover para preparo" at bounding box center [587, 322] width 244 height 27
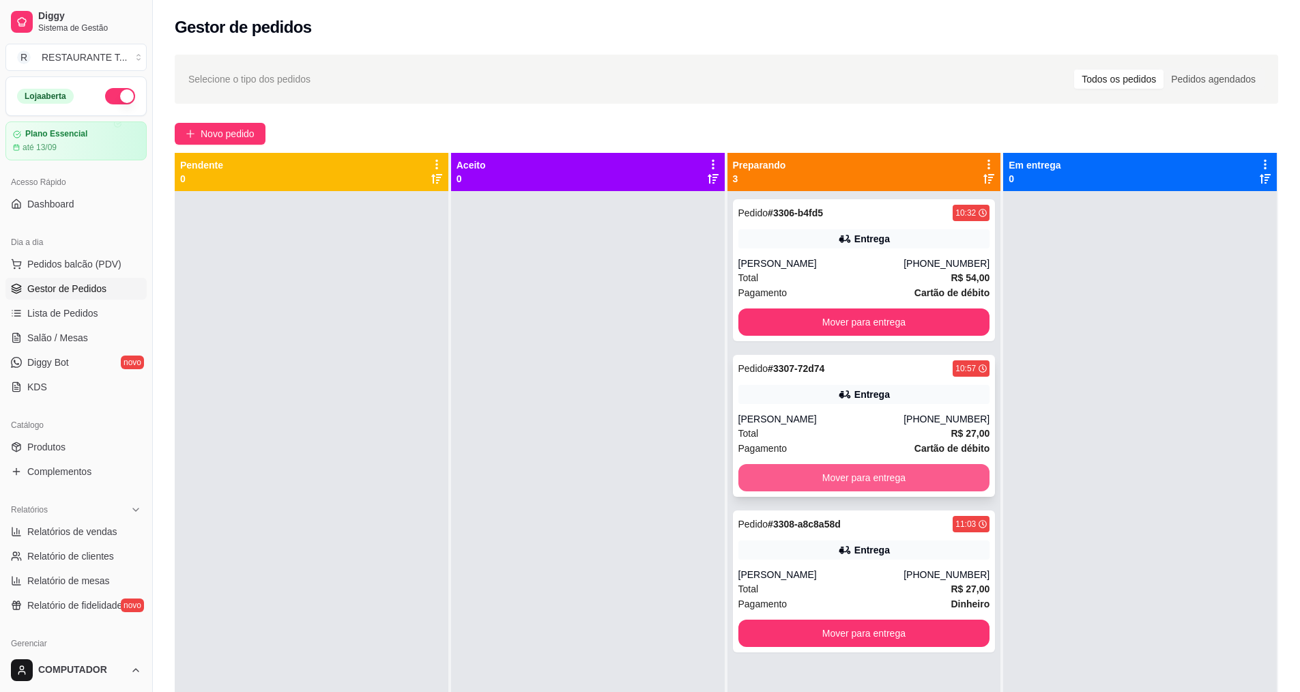
click at [805, 486] on button "Mover para entrega" at bounding box center [864, 477] width 252 height 27
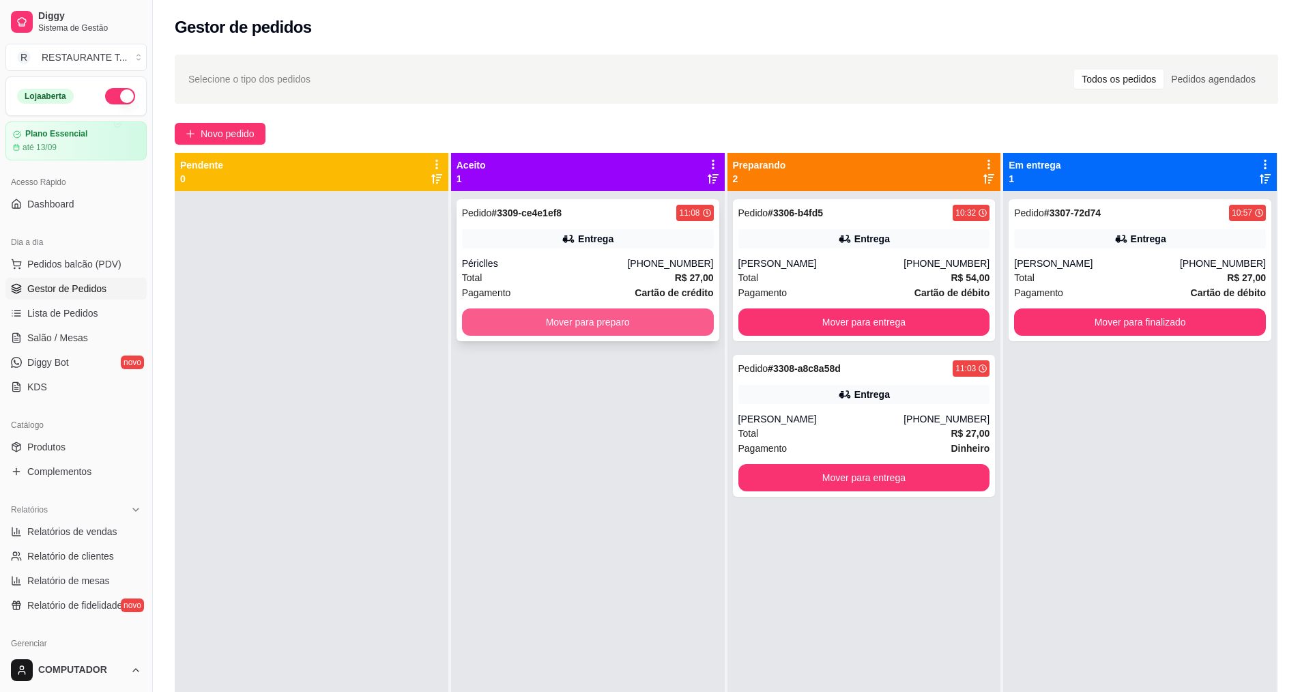
click at [594, 325] on button "Mover para preparo" at bounding box center [588, 321] width 252 height 27
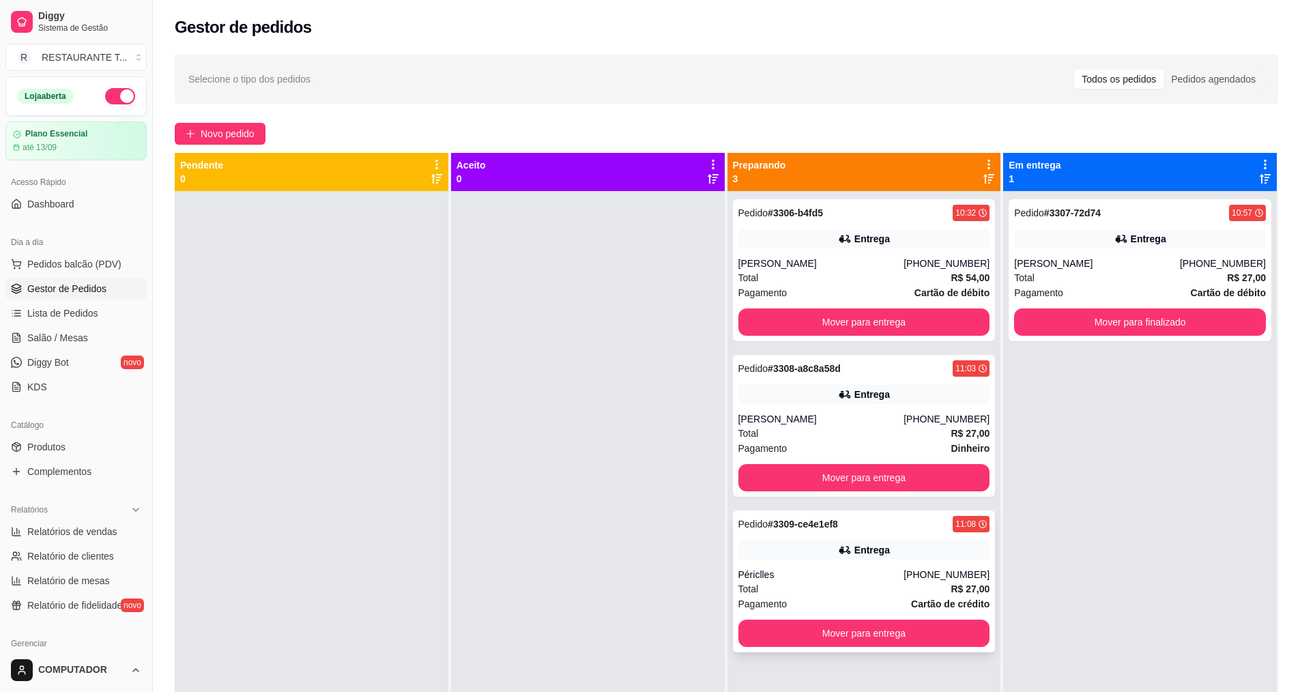
click at [797, 534] on div "Pedido # 3309-ce4e1ef8 11:08 Entrega Périclles [PHONE_NUMBER] Total R$ 27,00 Pa…" at bounding box center [864, 581] width 263 height 142
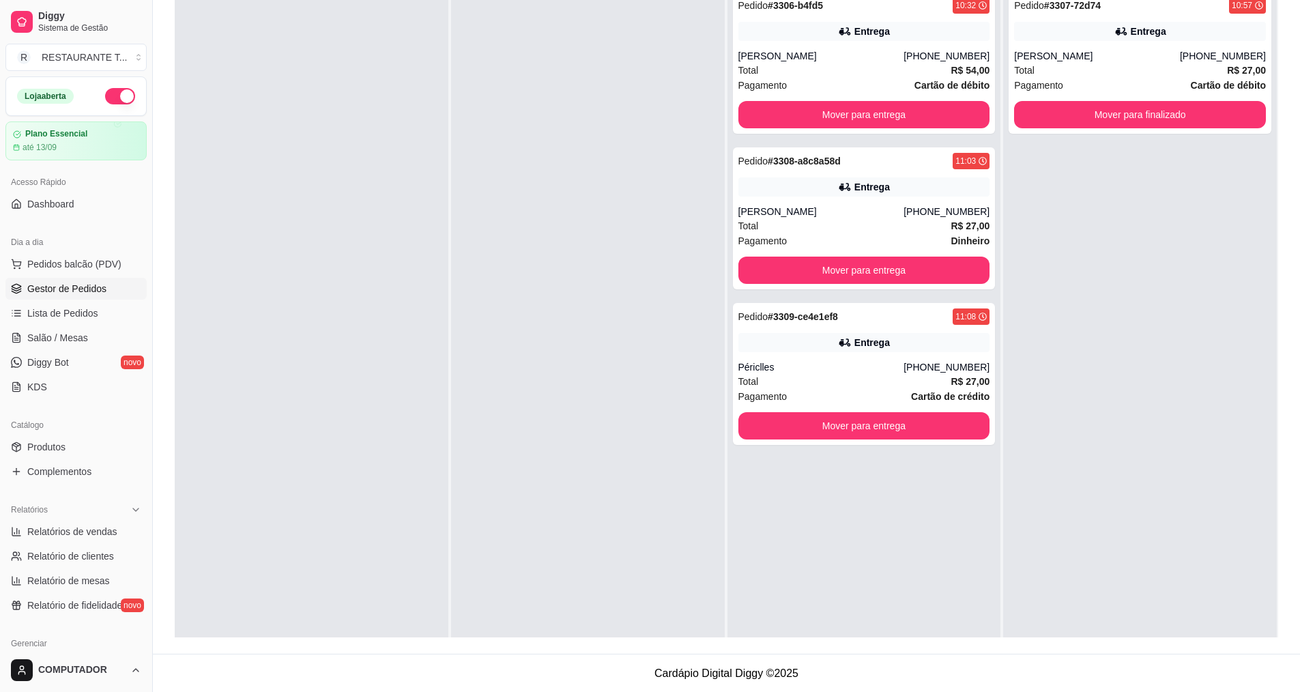
scroll to position [208, 0]
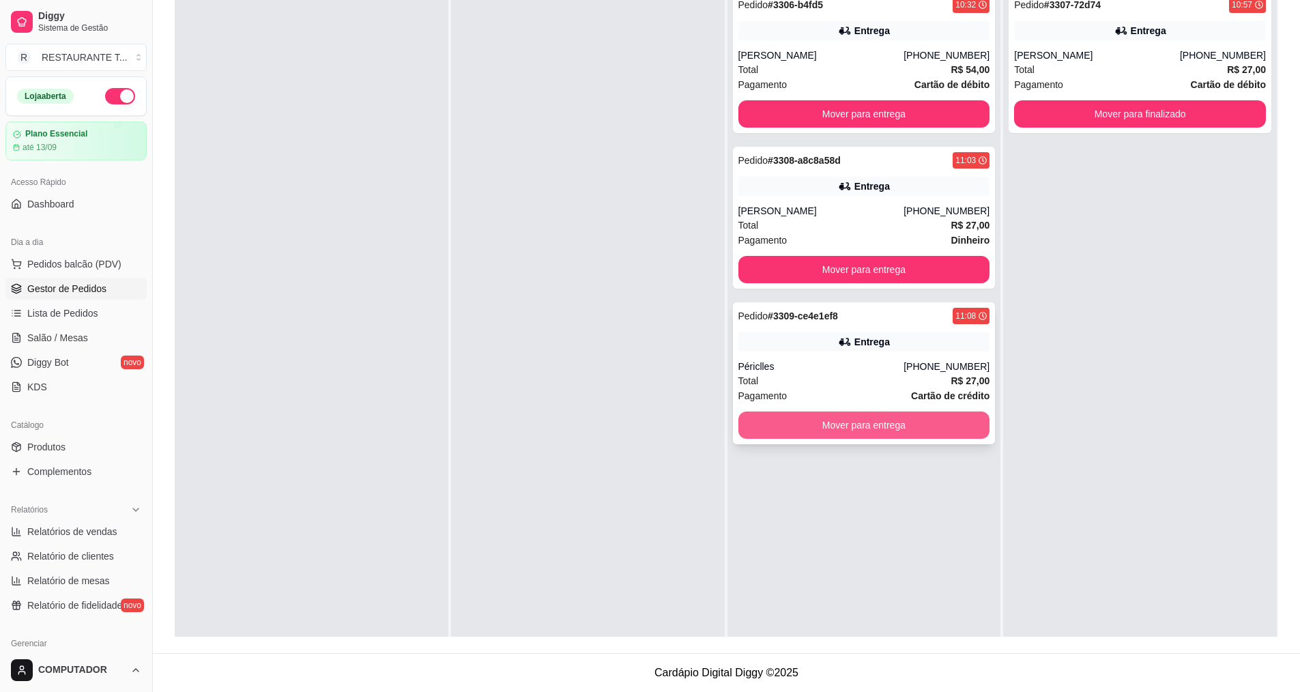
click at [902, 432] on button "Mover para entrega" at bounding box center [864, 424] width 252 height 27
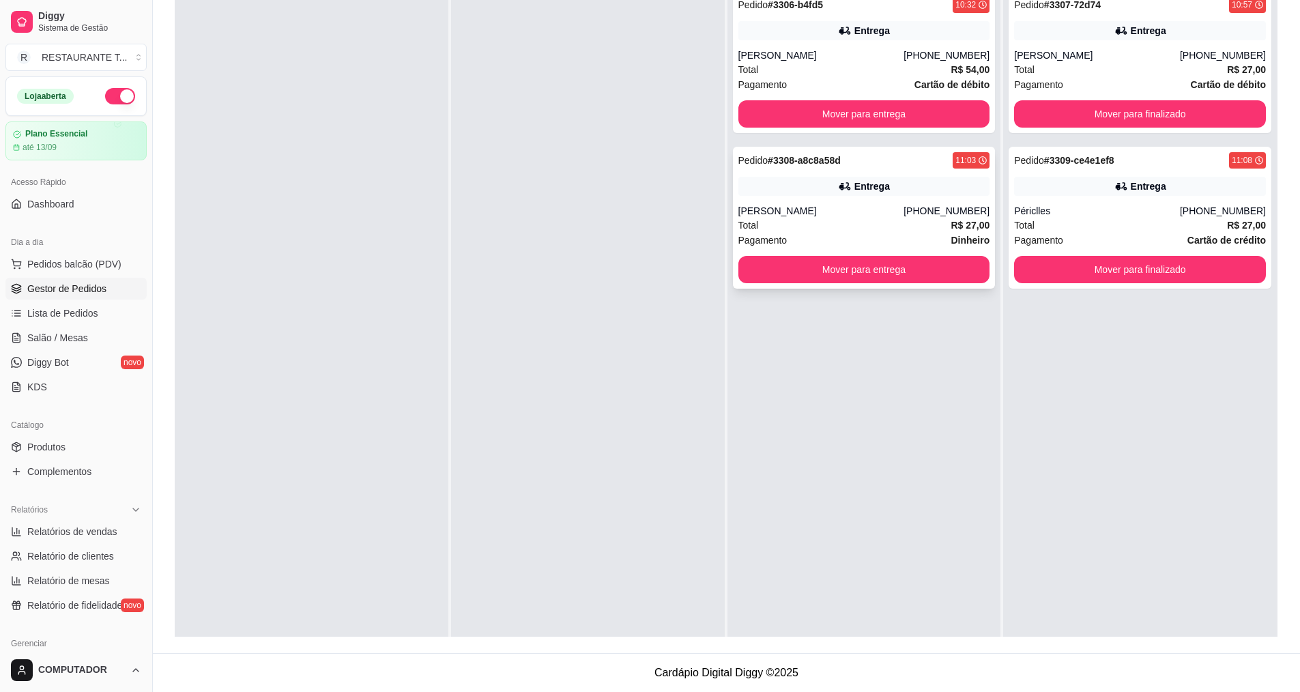
click at [905, 284] on div "Pedido # 3308-a8c8a58d 11:03 Entrega Nadson [PHONE_NUMBER] Total R$ 27,00 Pagam…" at bounding box center [864, 218] width 263 height 142
click at [851, 265] on button "Mover para entrega" at bounding box center [864, 269] width 252 height 27
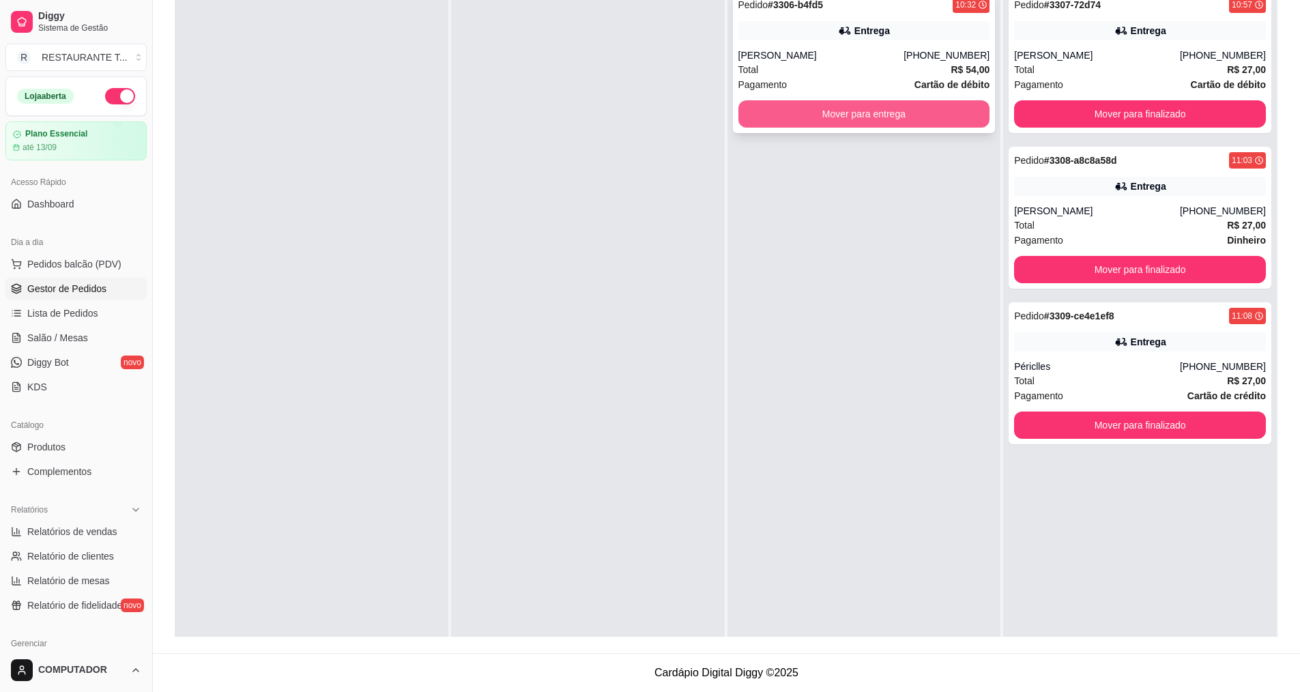
click at [828, 113] on button "Mover para entrega" at bounding box center [864, 113] width 252 height 27
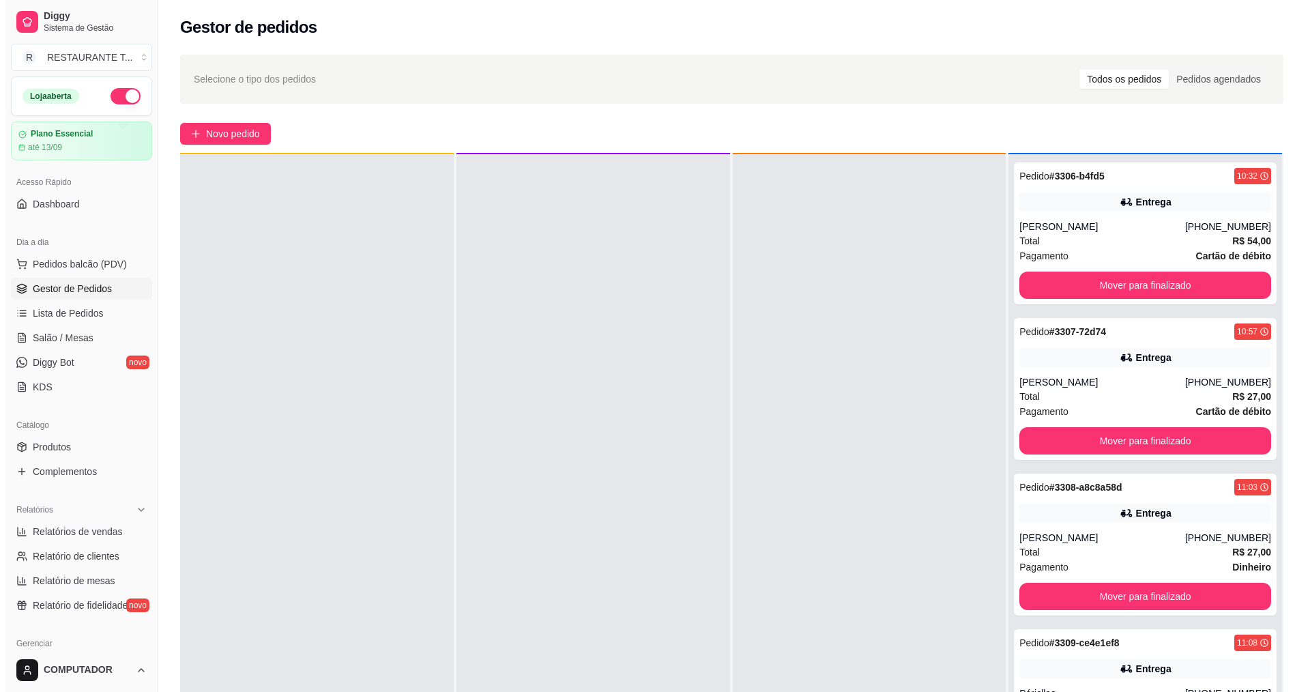
scroll to position [38, 0]
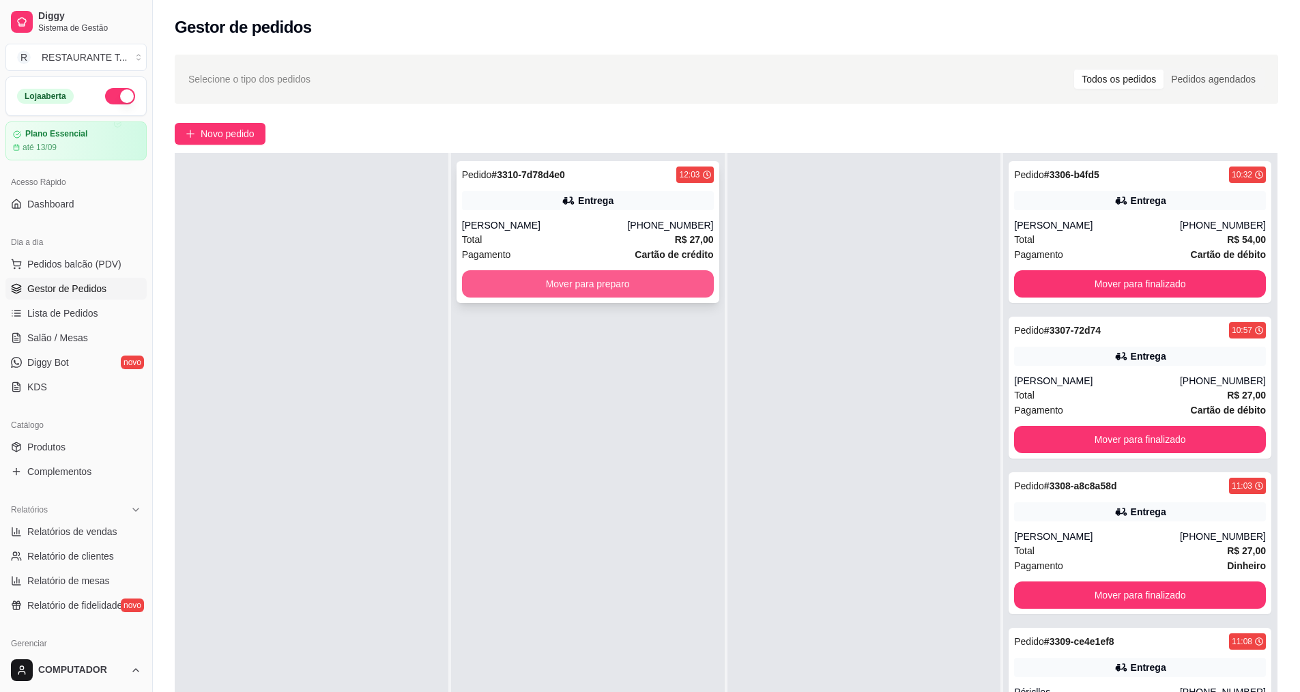
click at [585, 293] on button "Mover para preparo" at bounding box center [588, 283] width 252 height 27
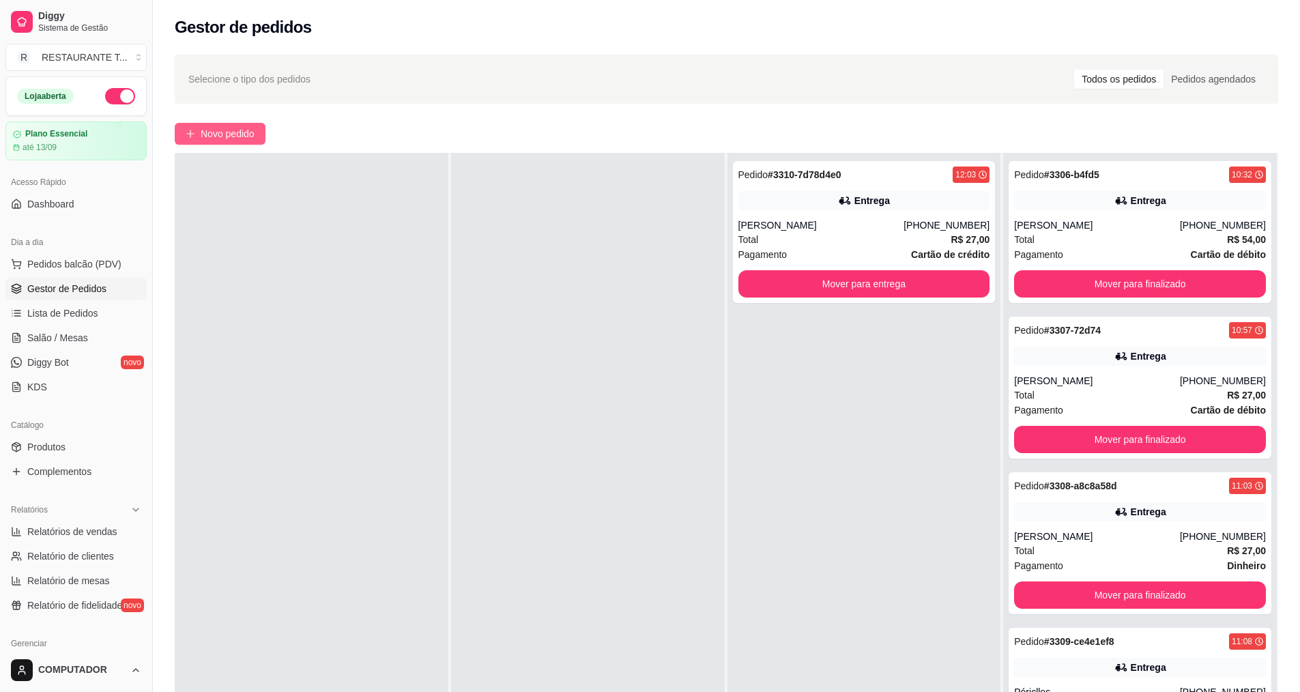
click at [227, 133] on span "Novo pedido" at bounding box center [228, 133] width 54 height 15
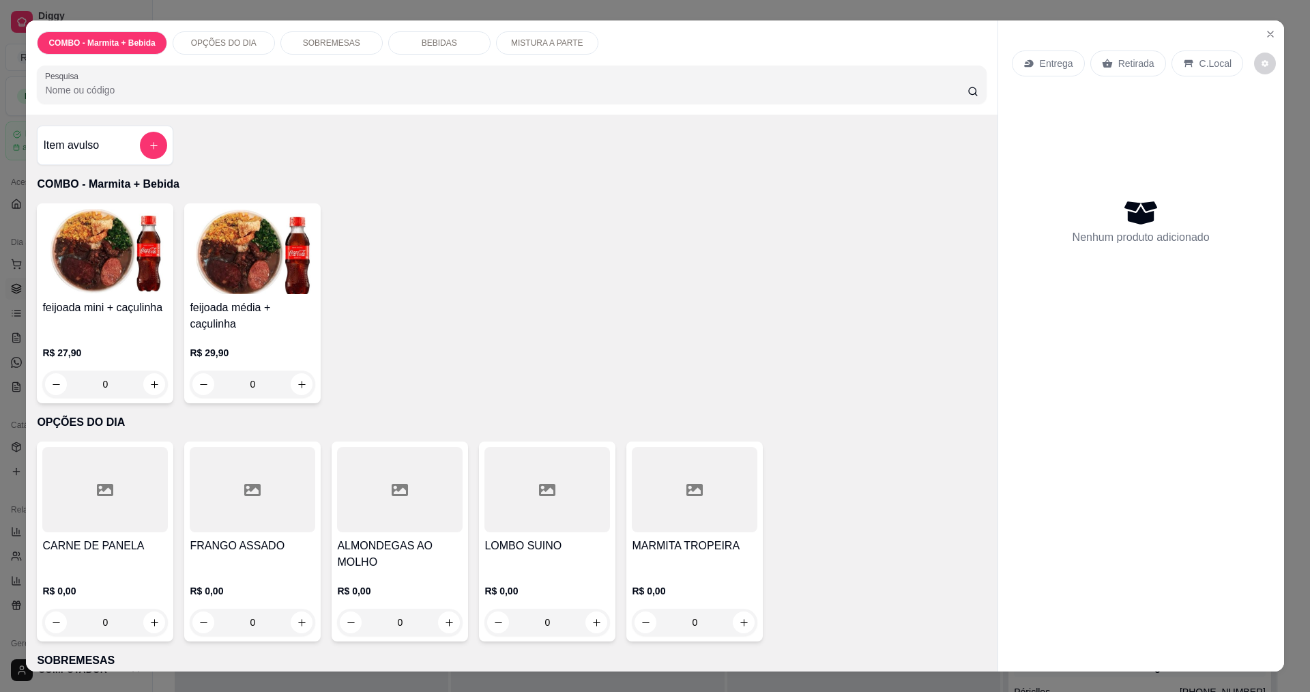
click at [589, 624] on div "0" at bounding box center [547, 622] width 126 height 27
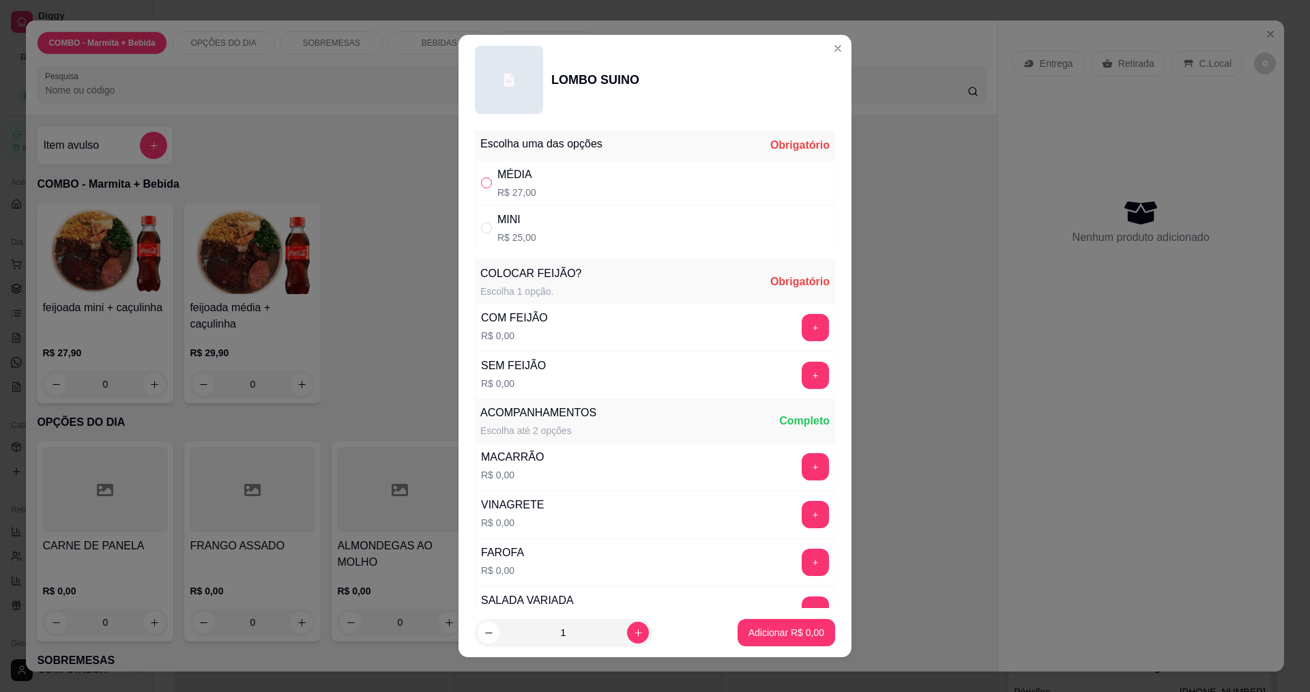
click at [481, 184] on input "" at bounding box center [486, 182] width 11 height 11
radio input "true"
click at [802, 325] on button "+" at bounding box center [815, 327] width 27 height 27
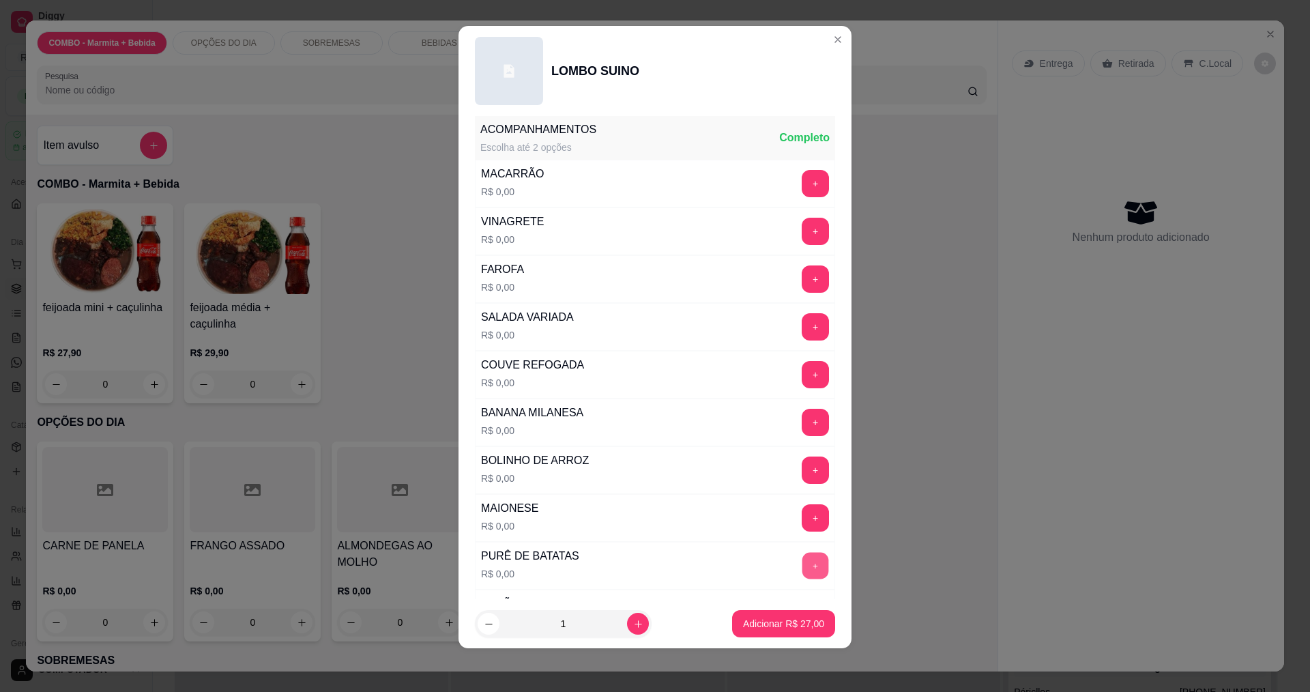
click at [802, 575] on button "+" at bounding box center [815, 565] width 27 height 27
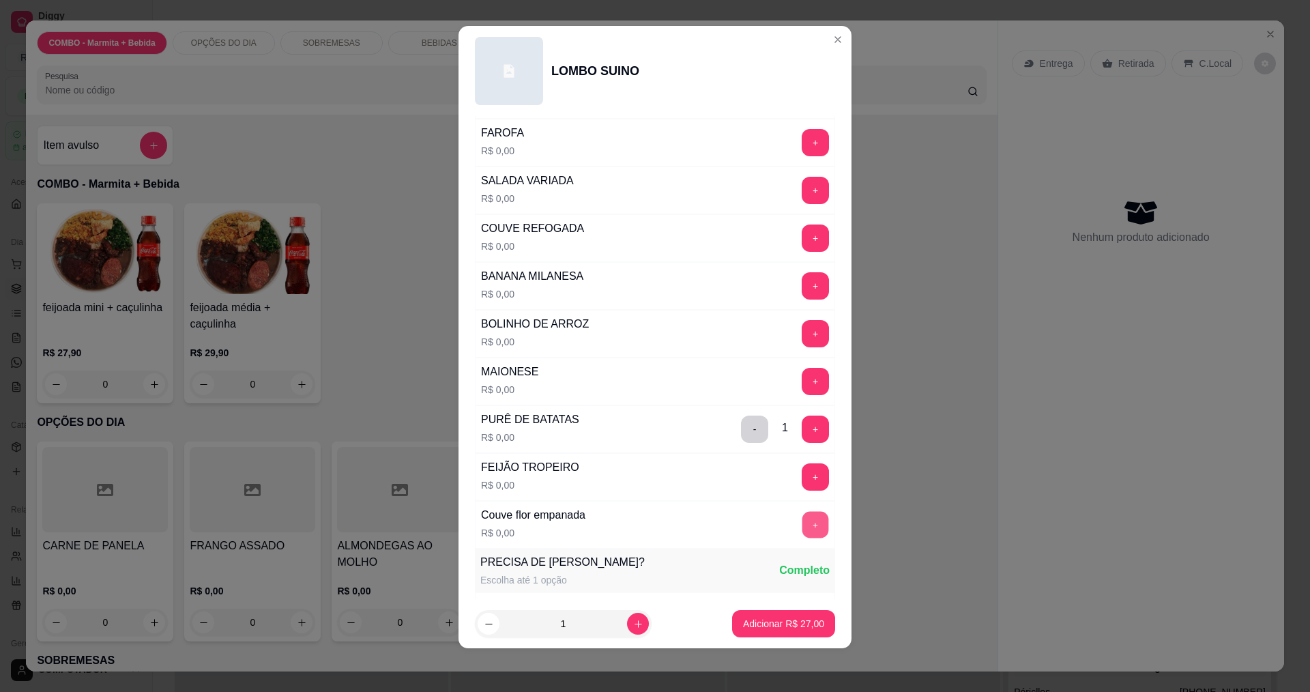
click at [802, 528] on button "+" at bounding box center [815, 524] width 27 height 27
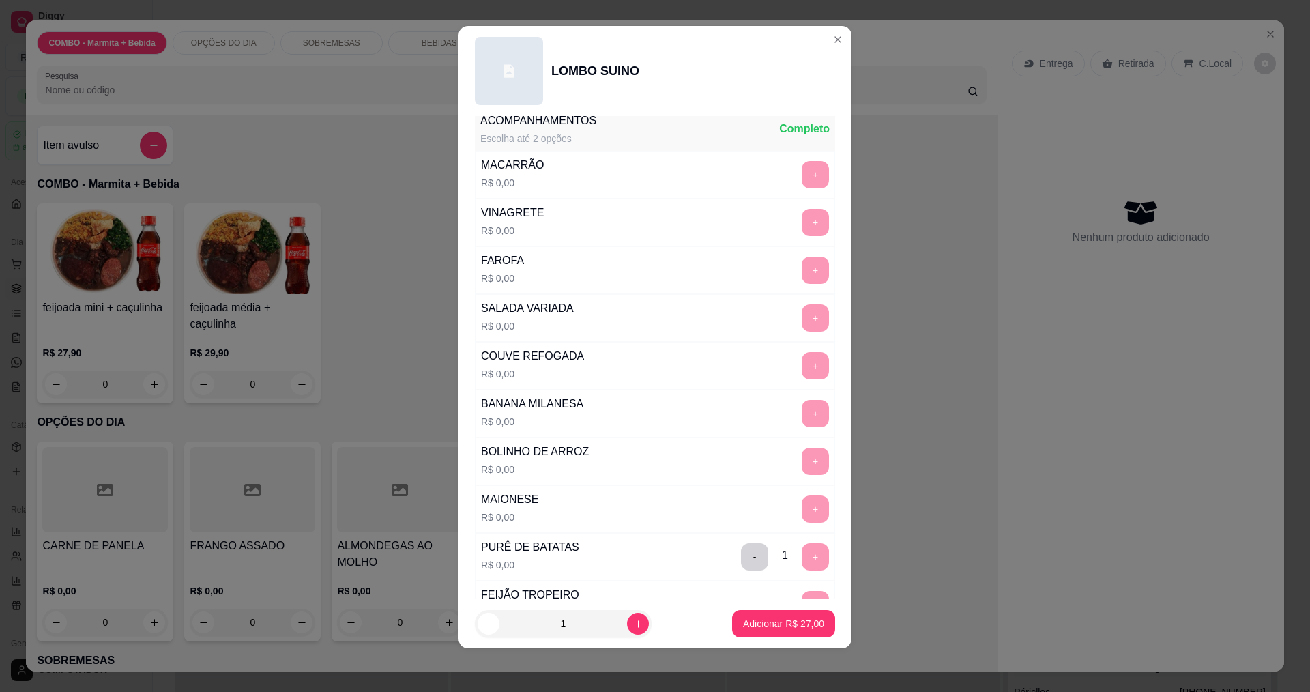
scroll to position [78, 0]
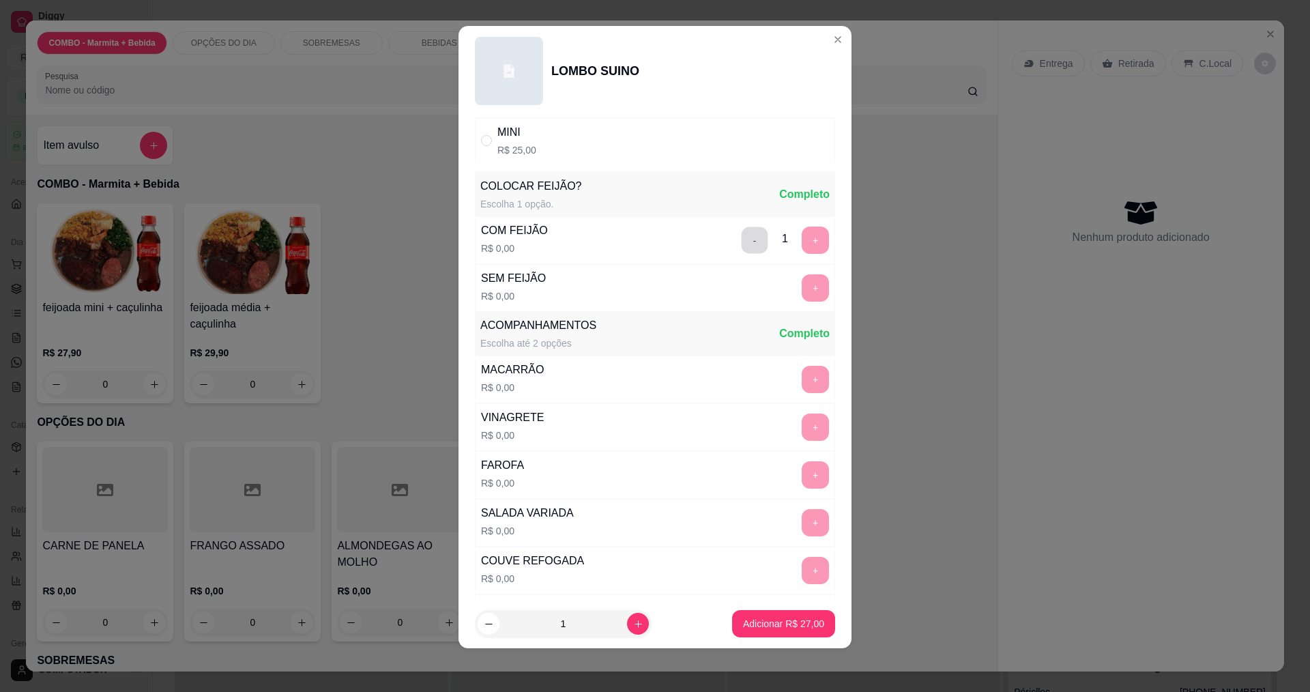
click at [742, 244] on button "-" at bounding box center [755, 240] width 27 height 27
click at [802, 295] on button "+" at bounding box center [815, 287] width 27 height 27
click at [776, 630] on p "Adicionar R$ 27,00" at bounding box center [783, 623] width 79 height 13
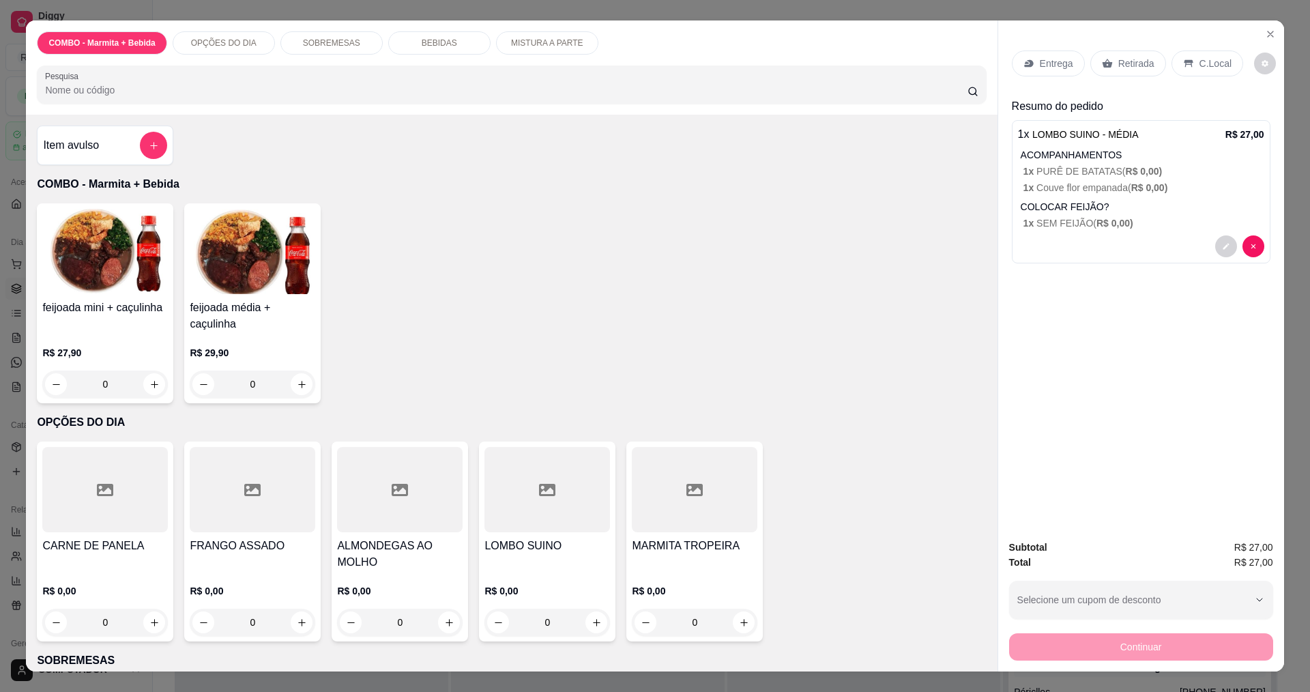
click at [740, 630] on div "0" at bounding box center [695, 622] width 126 height 27
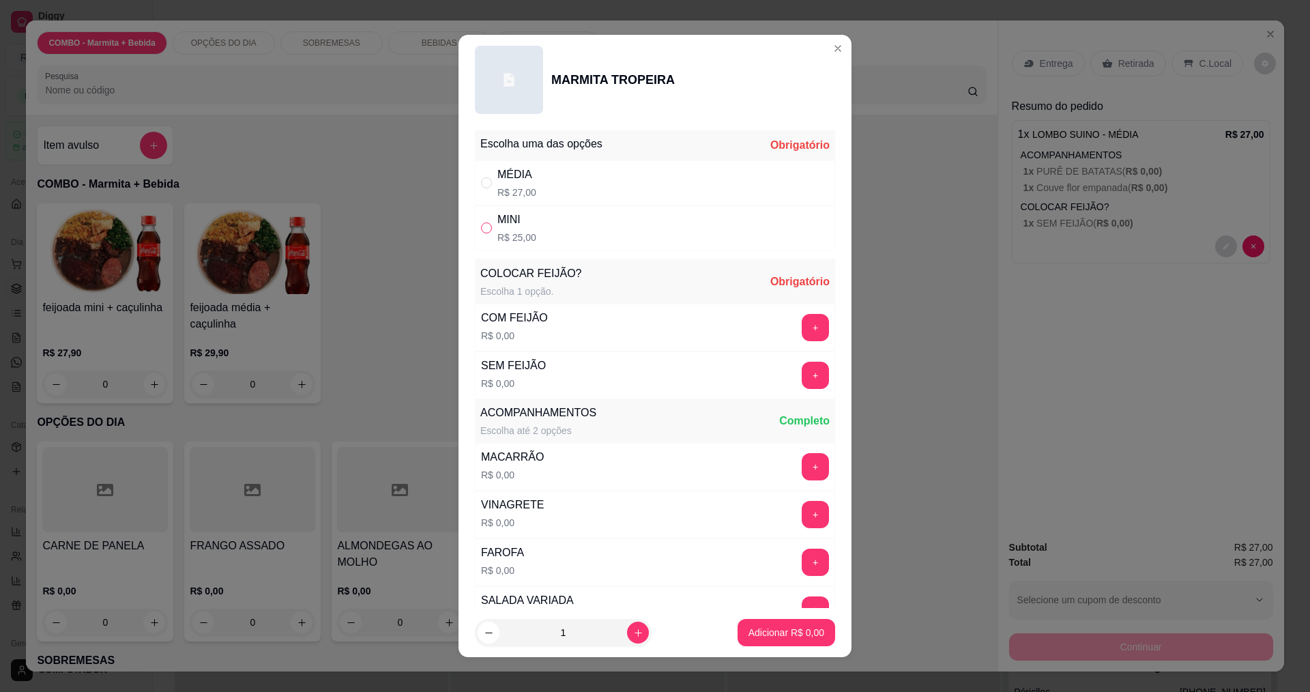
click at [484, 230] on input "" at bounding box center [486, 227] width 11 height 11
radio input "true"
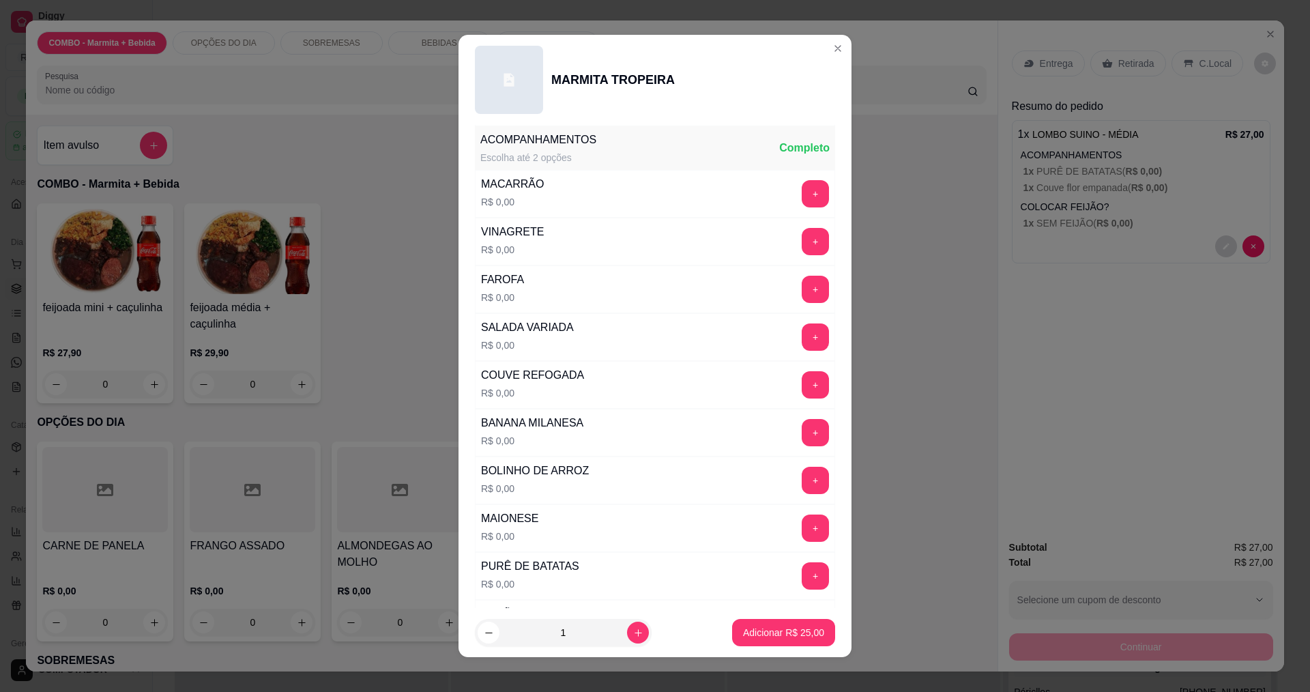
scroll to position [0, 0]
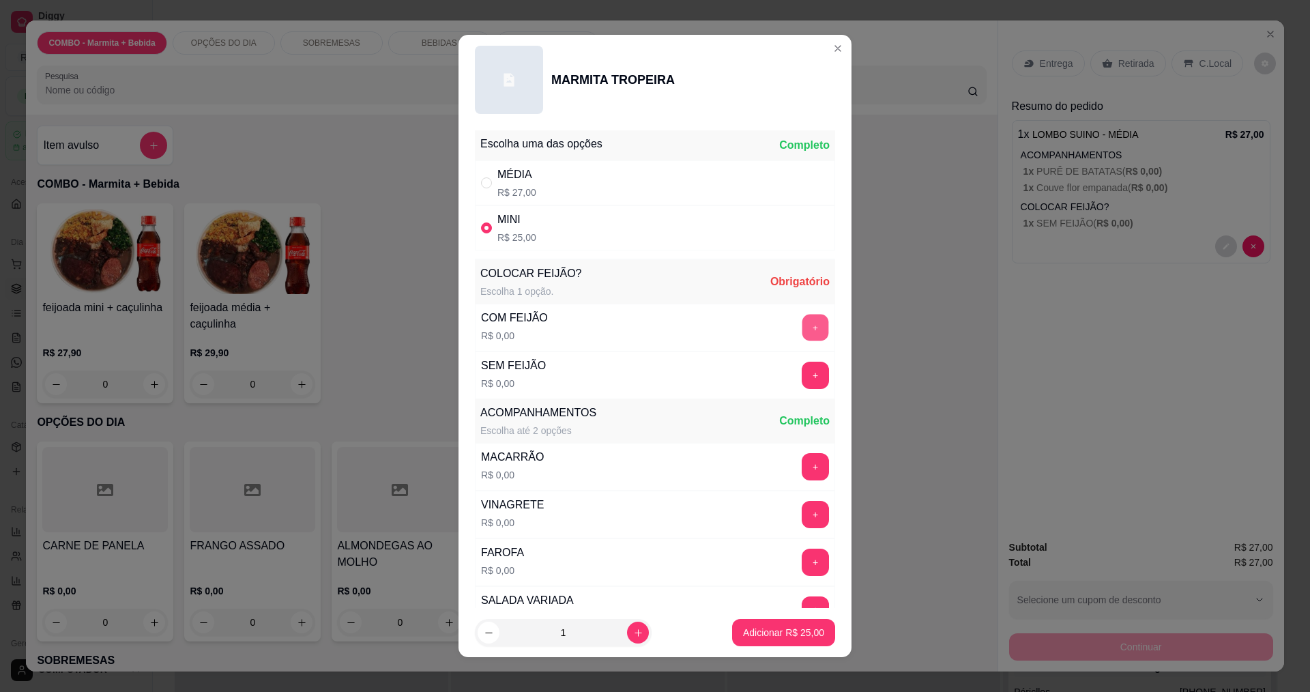
click at [802, 334] on button "+" at bounding box center [815, 327] width 27 height 27
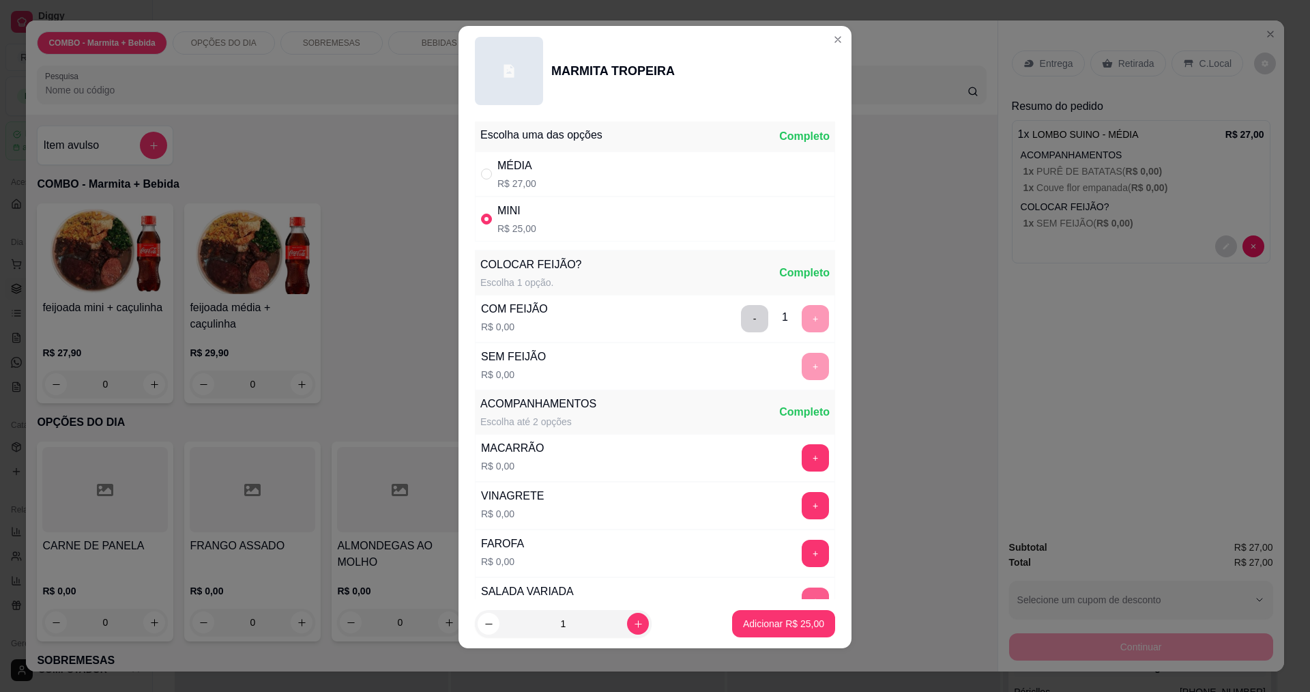
scroll to position [274, 0]
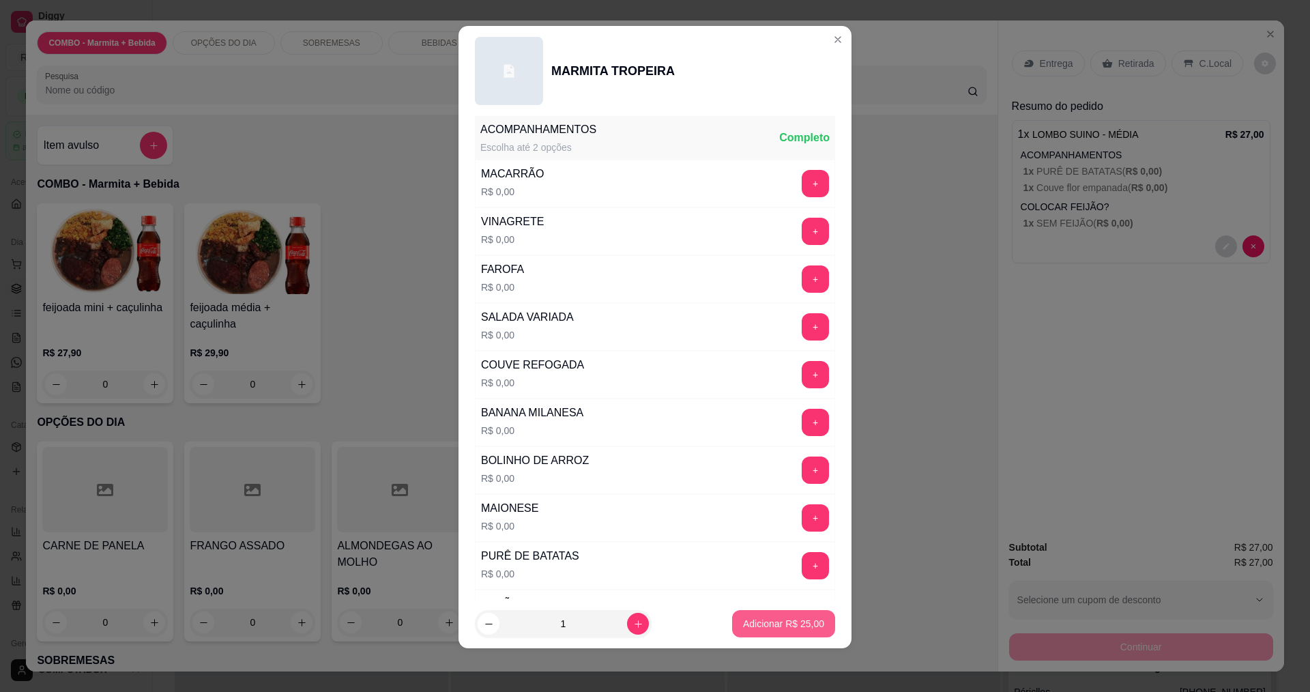
click at [757, 628] on p "Adicionar R$ 25,00" at bounding box center [783, 624] width 81 height 14
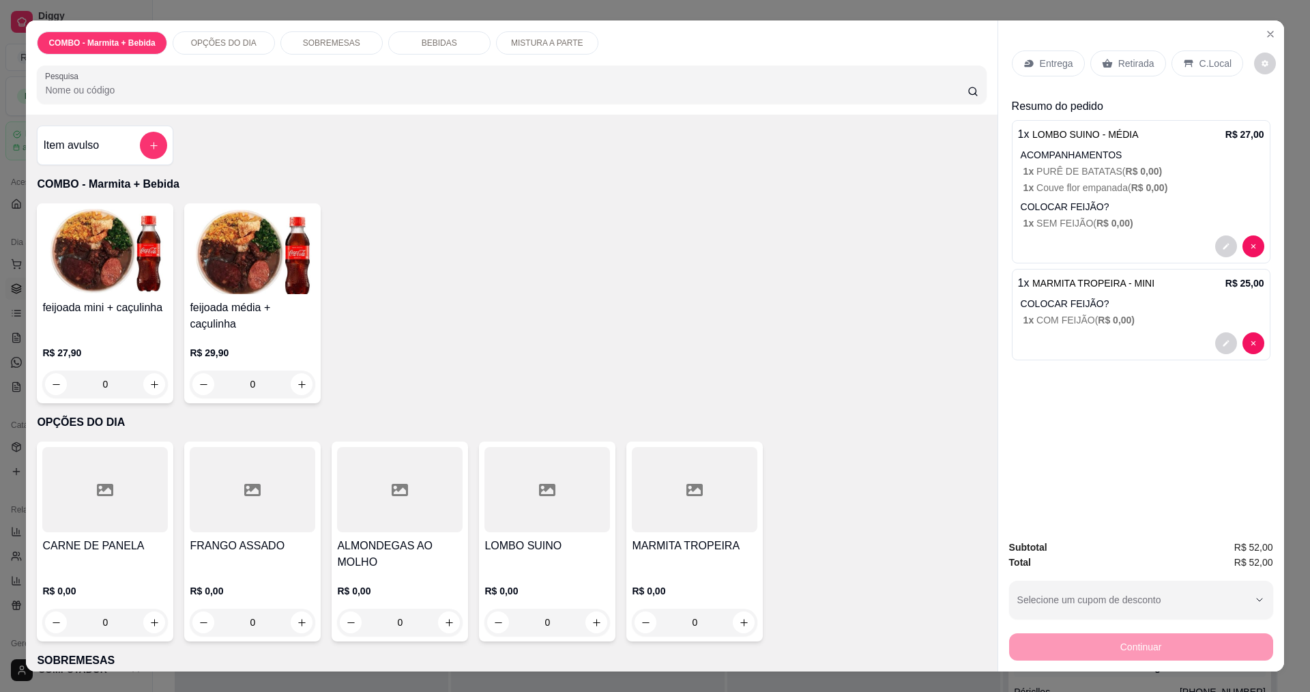
click at [736, 622] on div "0" at bounding box center [695, 622] width 126 height 27
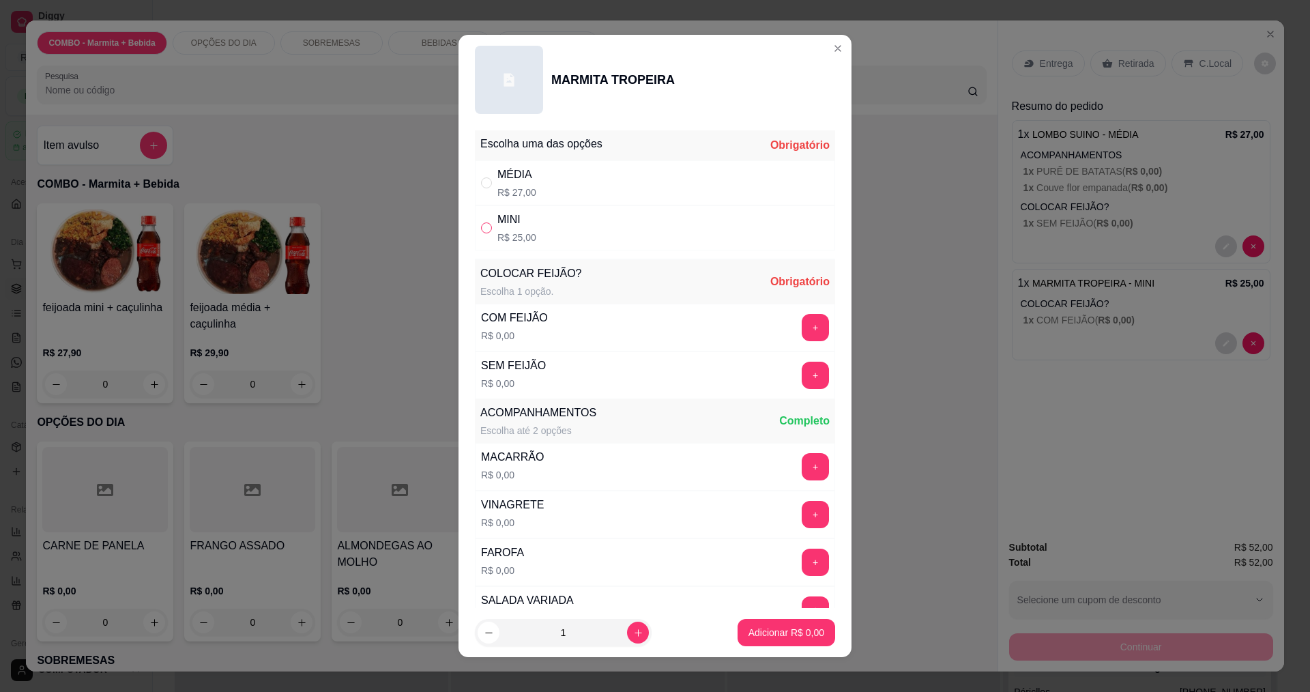
click at [481, 235] on label "" at bounding box center [486, 227] width 11 height 15
click at [481, 233] on input "" at bounding box center [486, 227] width 11 height 11
click at [802, 325] on button "+" at bounding box center [815, 327] width 27 height 27
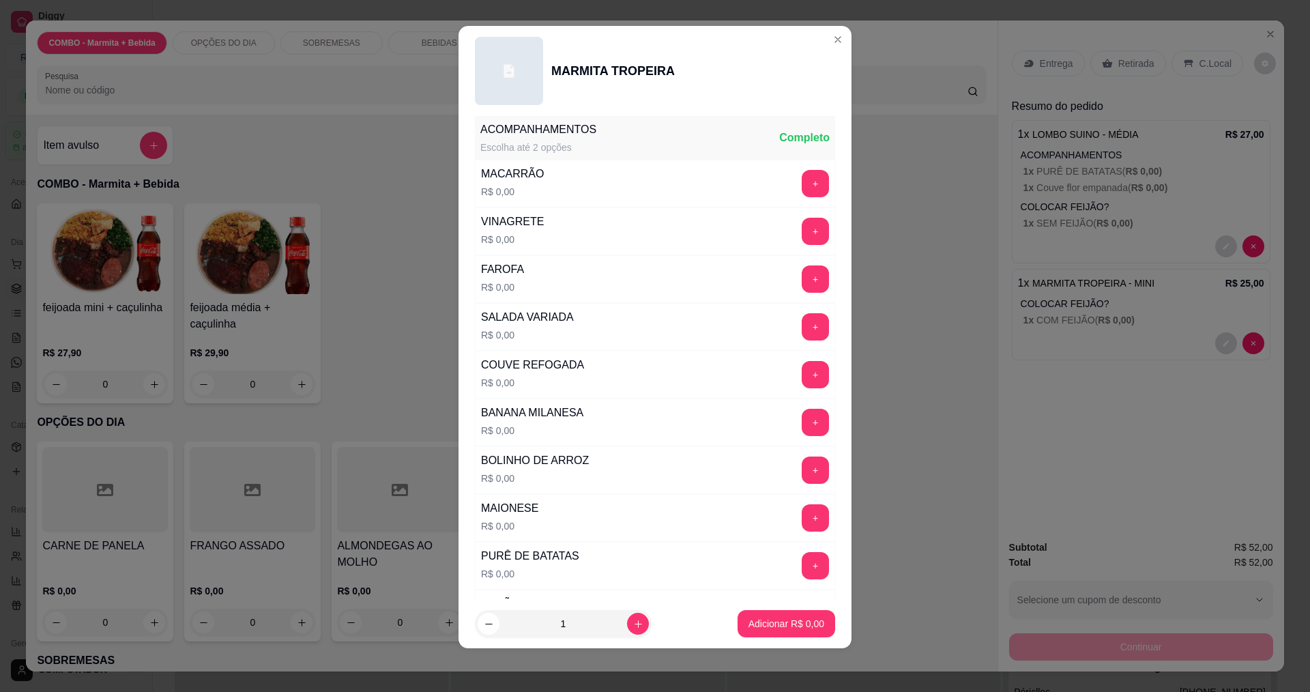
scroll to position [1, 0]
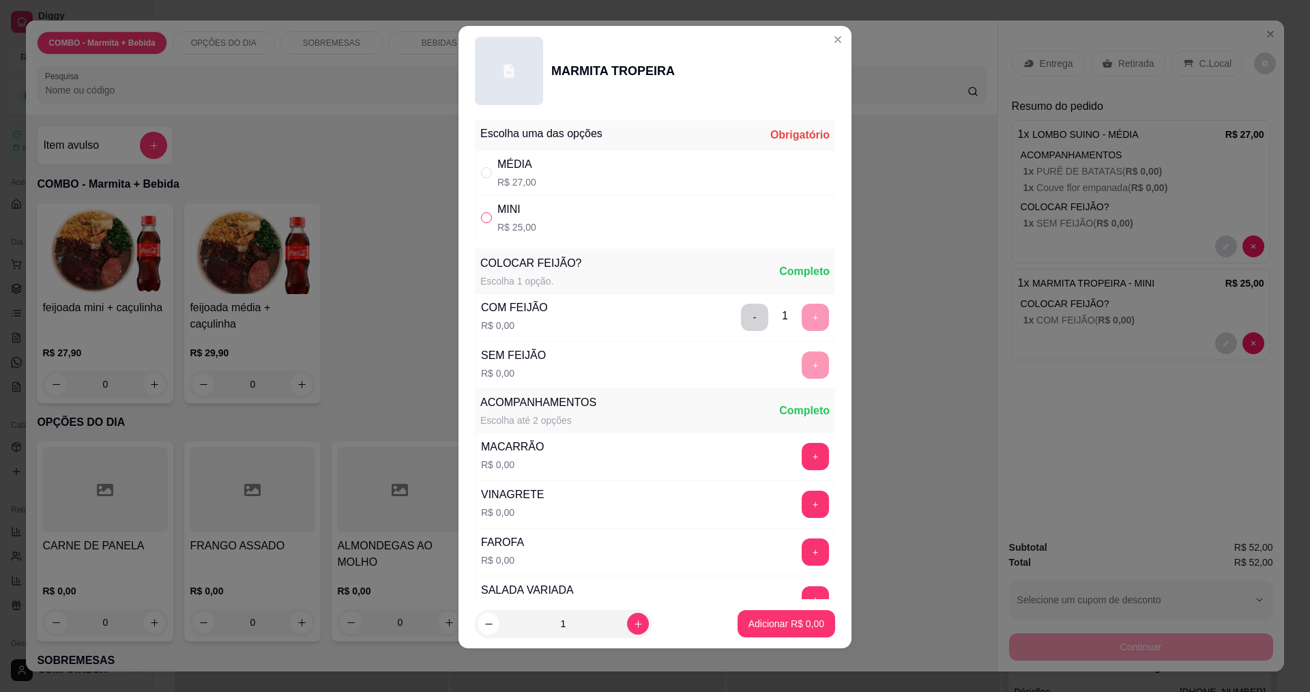
click at [482, 220] on input "" at bounding box center [486, 217] width 11 height 11
radio input "true"
click at [483, 173] on input "" at bounding box center [486, 172] width 11 height 11
radio input "true"
radio input "false"
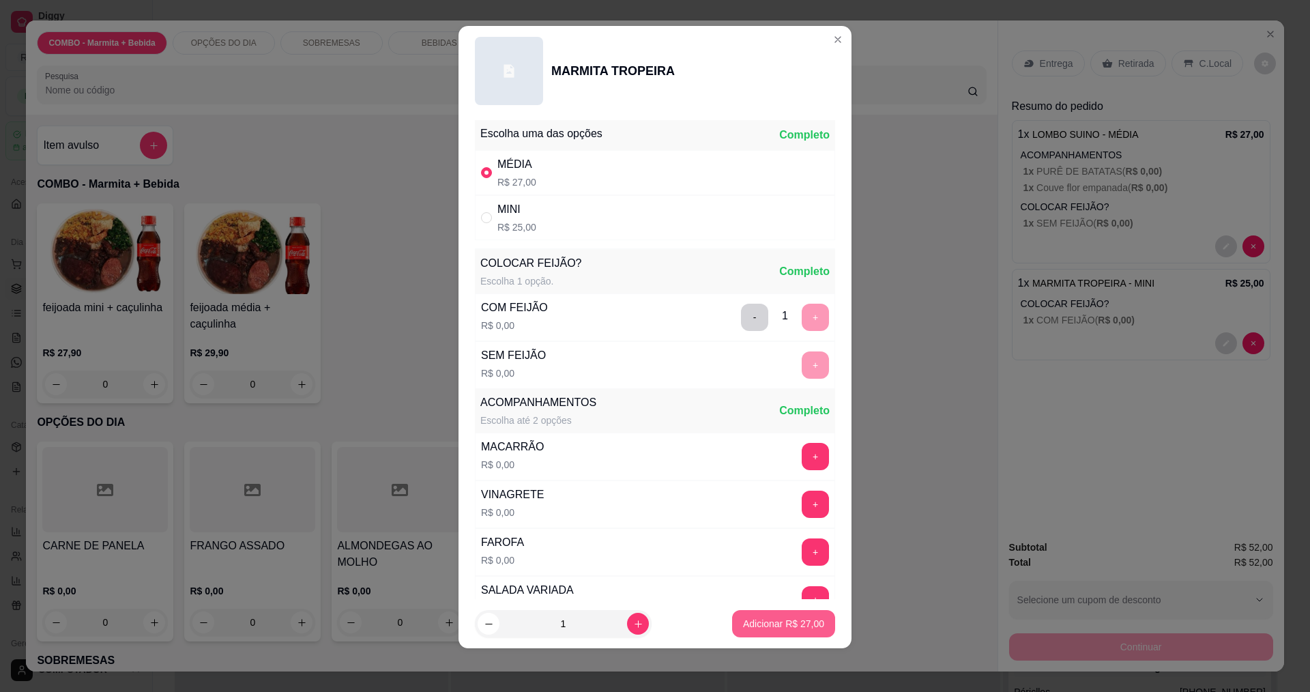
click at [750, 626] on p "Adicionar R$ 27,00" at bounding box center [783, 624] width 81 height 14
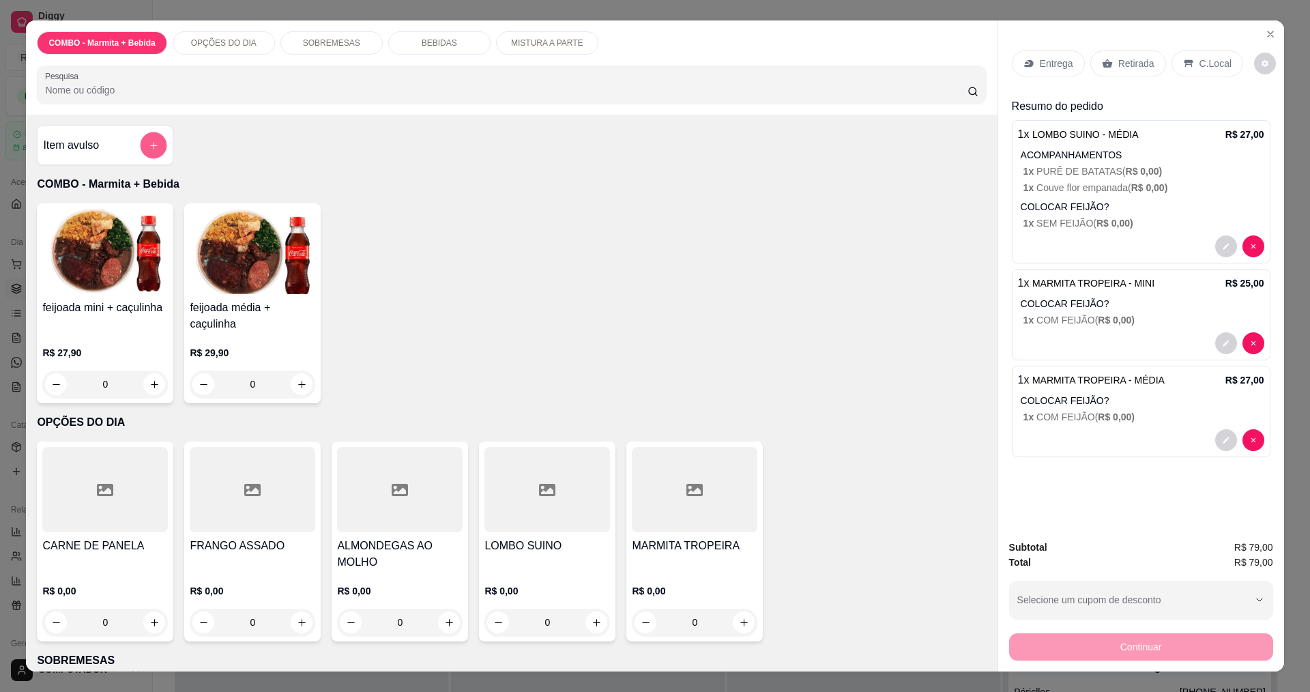
click at [154, 147] on button "add-separate-item" at bounding box center [154, 145] width 27 height 27
click at [732, 619] on div "0" at bounding box center [695, 622] width 126 height 27
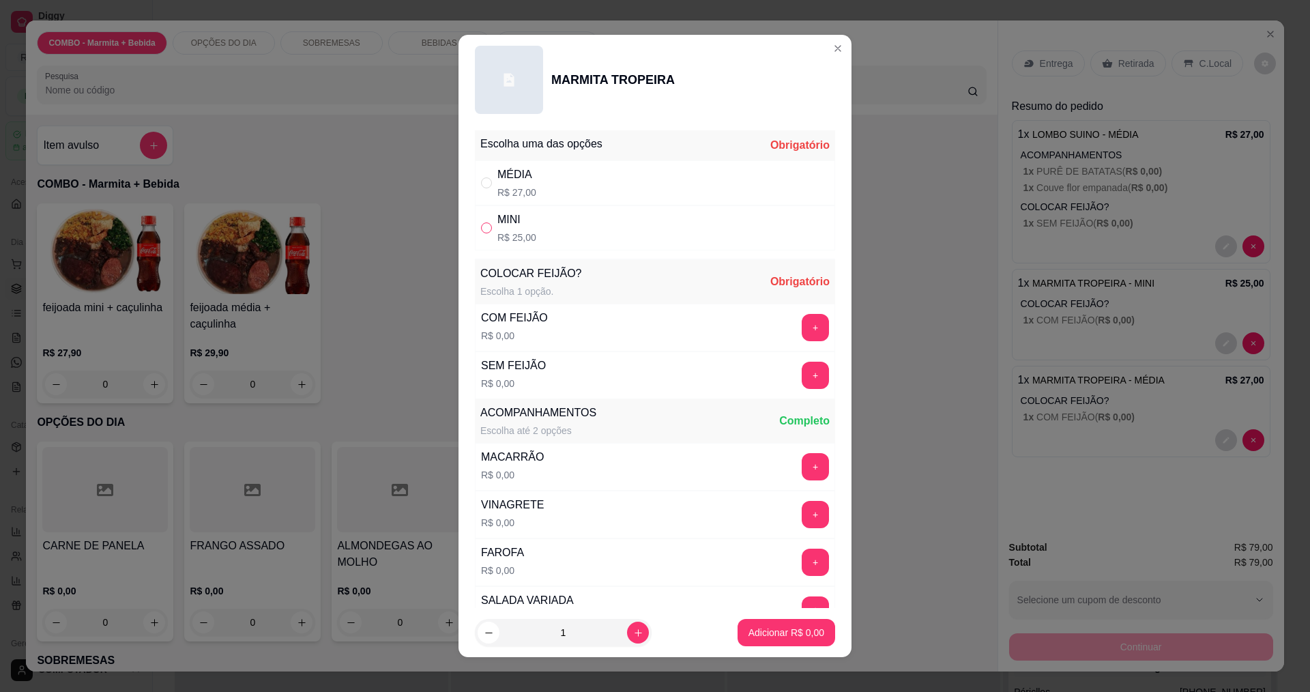
click at [481, 232] on input "" at bounding box center [486, 227] width 11 height 11
radio input "true"
click at [802, 333] on button "+" at bounding box center [815, 327] width 27 height 27
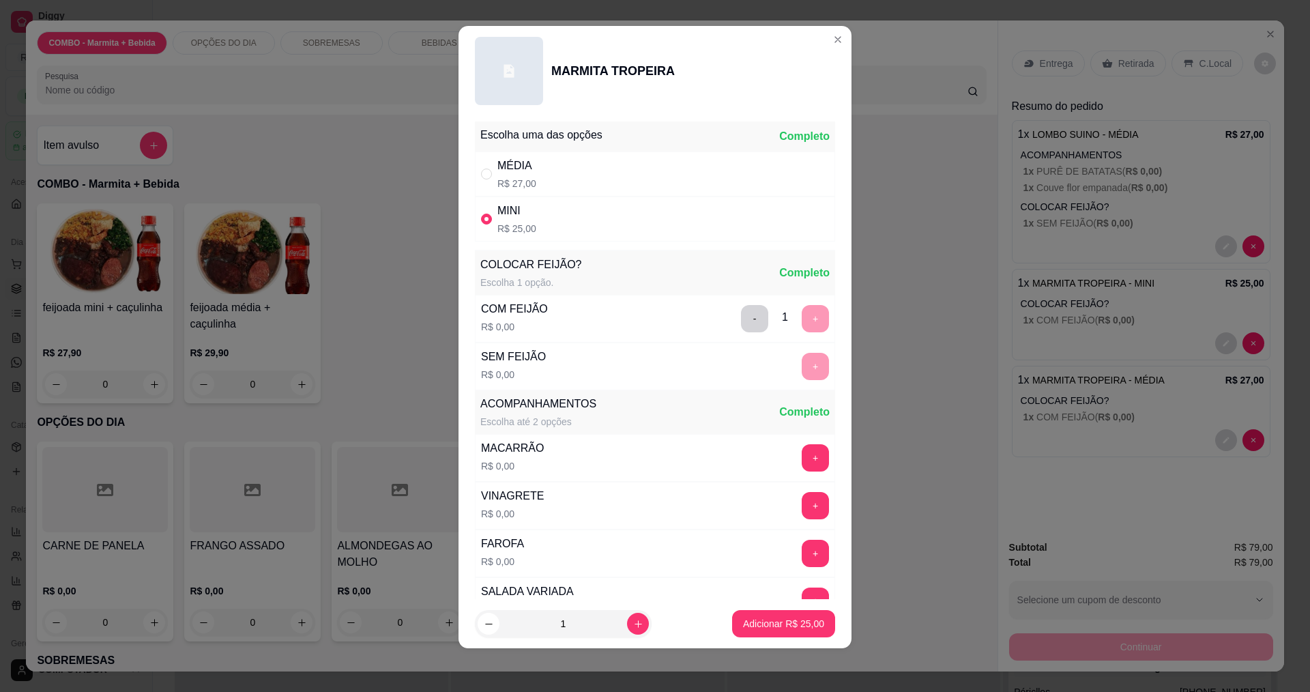
scroll to position [274, 0]
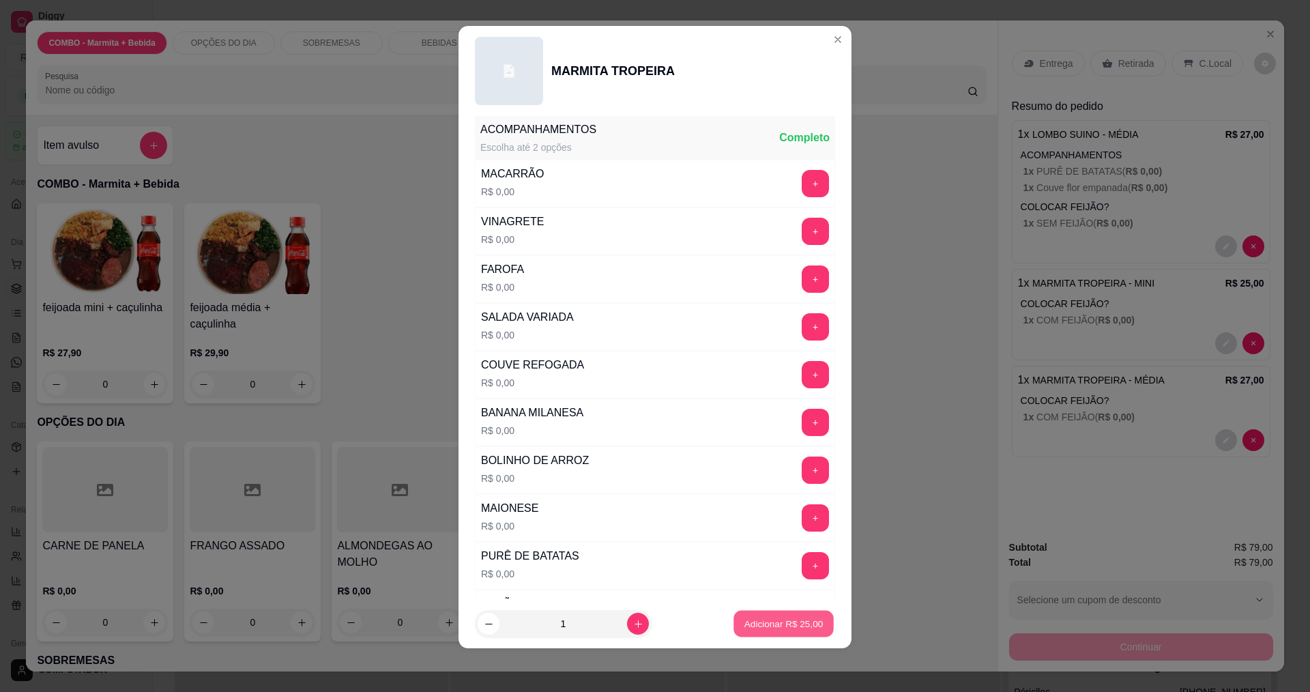
click at [772, 628] on p "Adicionar R$ 25,00" at bounding box center [783, 623] width 79 height 13
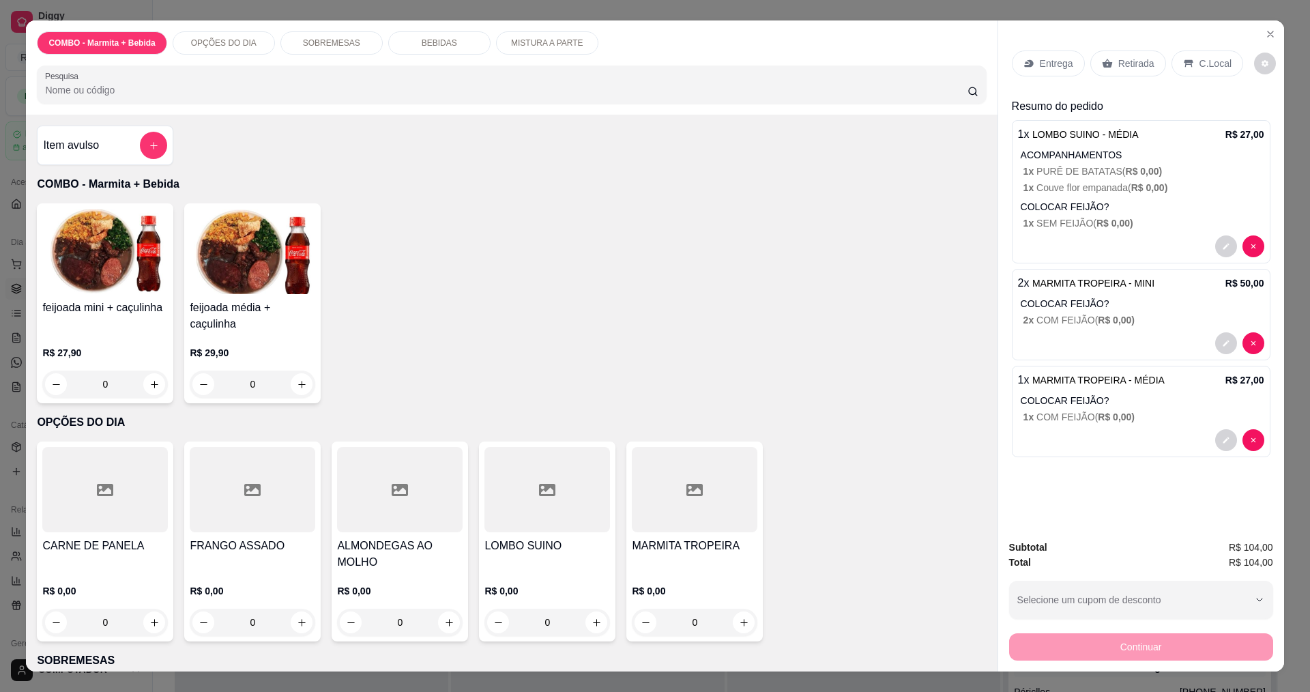
click at [652, 537] on div "MARMITA TROPEIRA R$ 0,00 0" at bounding box center [694, 541] width 136 height 200
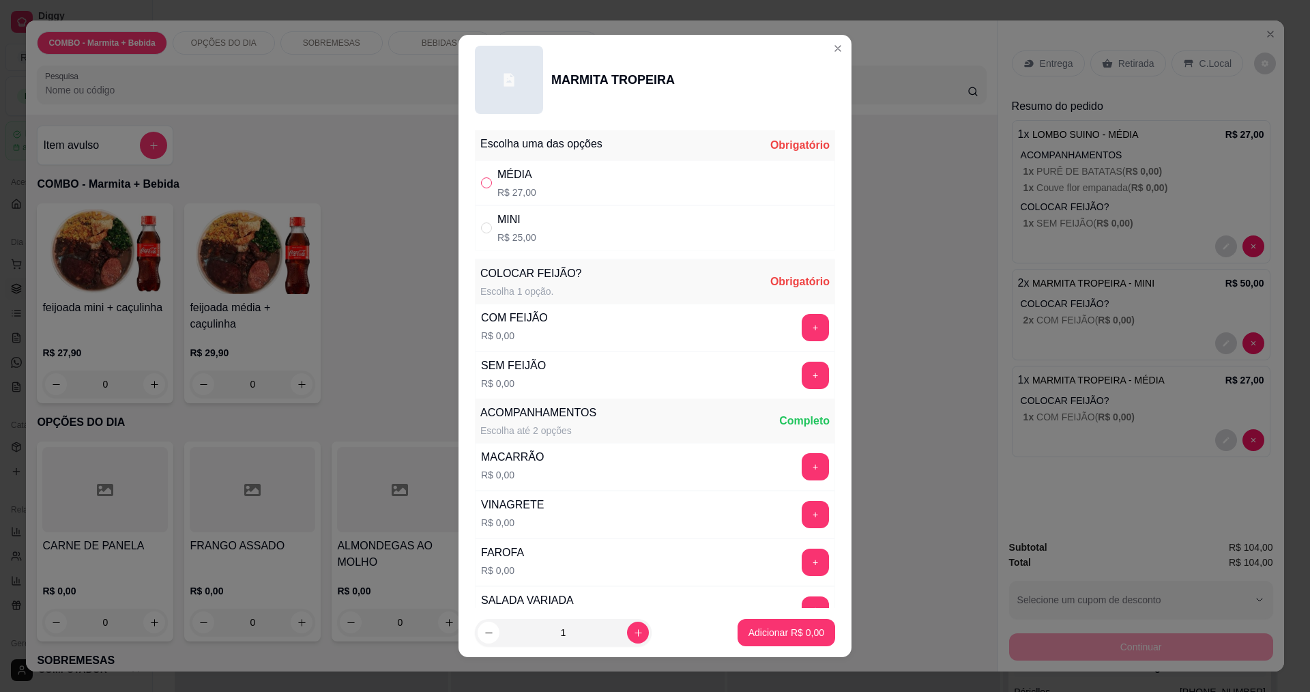
click at [482, 184] on input "" at bounding box center [486, 182] width 11 height 11
radio input "true"
click at [802, 335] on button "+" at bounding box center [815, 327] width 27 height 27
click at [793, 636] on button "Adicionar R$ 27,00" at bounding box center [783, 632] width 100 height 27
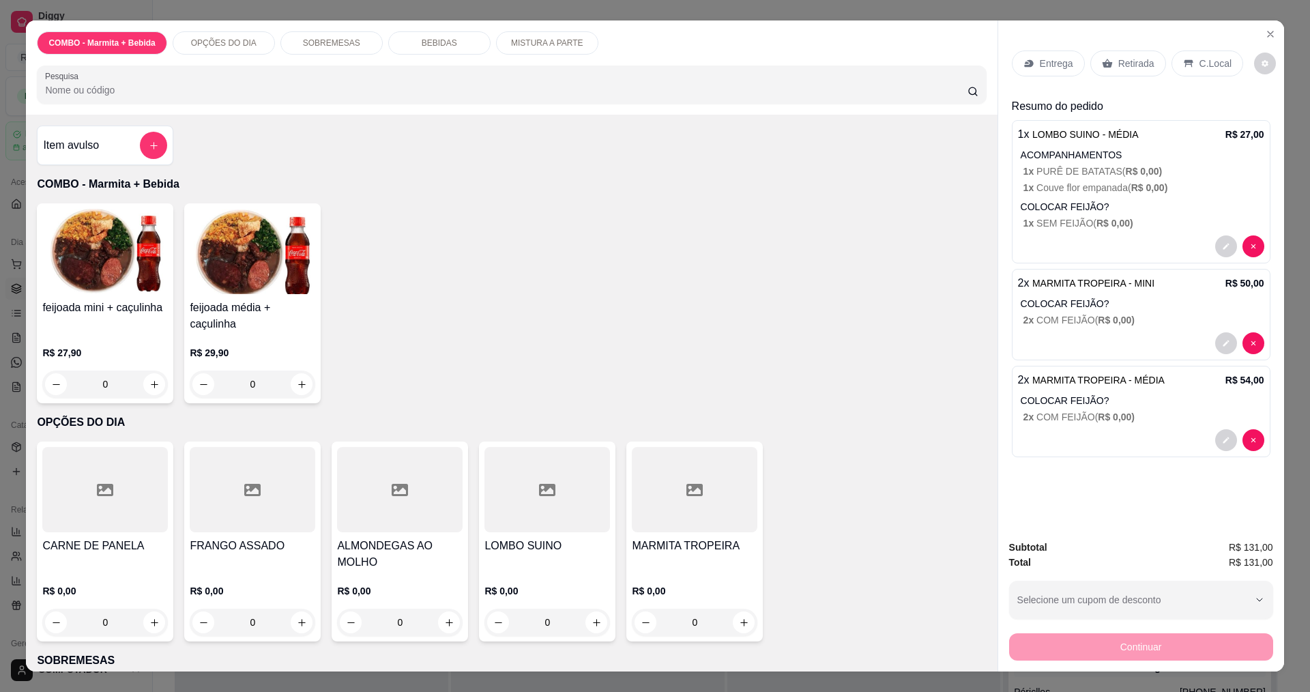
click at [1032, 65] on div "Entrega" at bounding box center [1048, 63] width 73 height 26
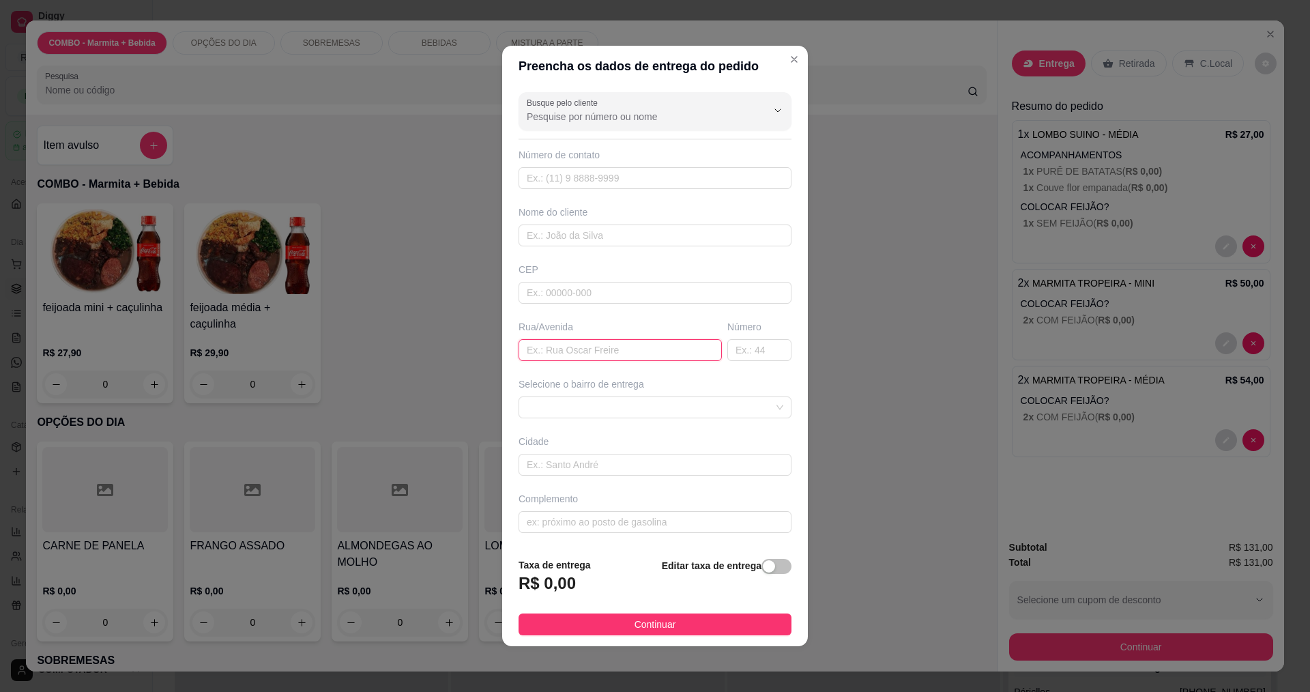
click at [566, 354] on input "text" at bounding box center [620, 350] width 203 height 22
click at [575, 411] on span at bounding box center [655, 407] width 257 height 20
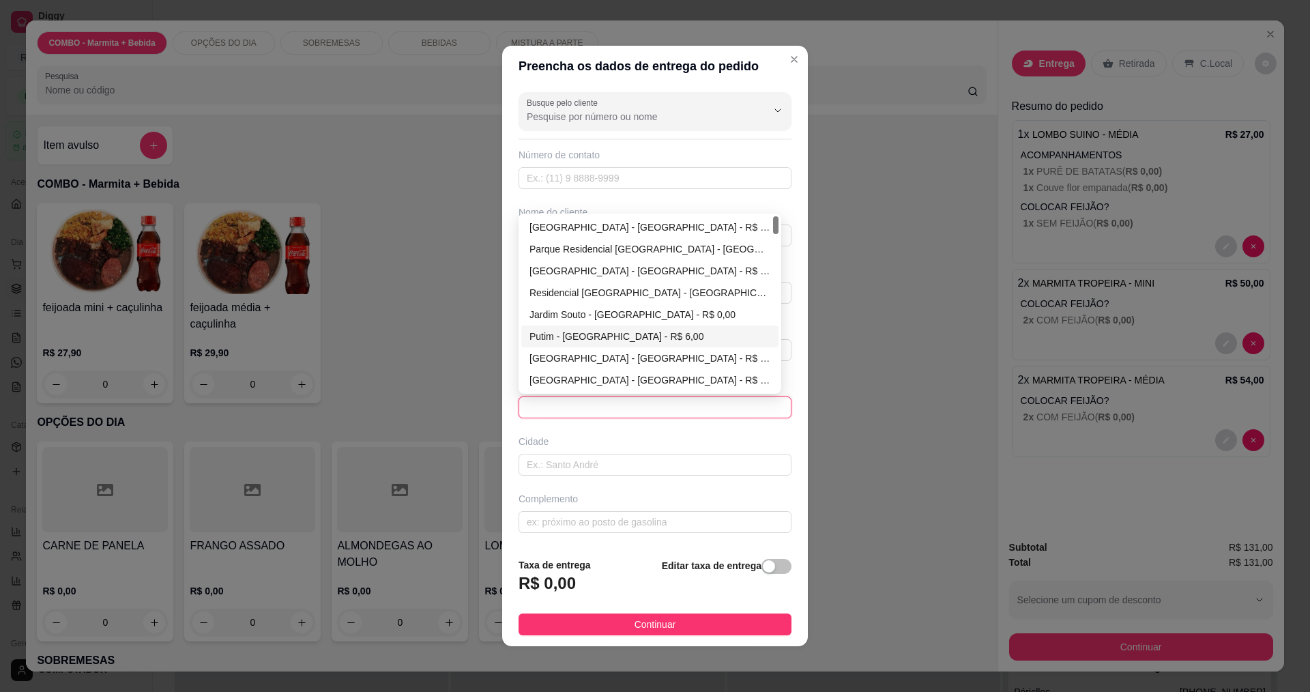
click at [545, 337] on div "Putim - [GEOGRAPHIC_DATA] - R$ 6,00" at bounding box center [649, 336] width 241 height 15
type input "[GEOGRAPHIC_DATA]"
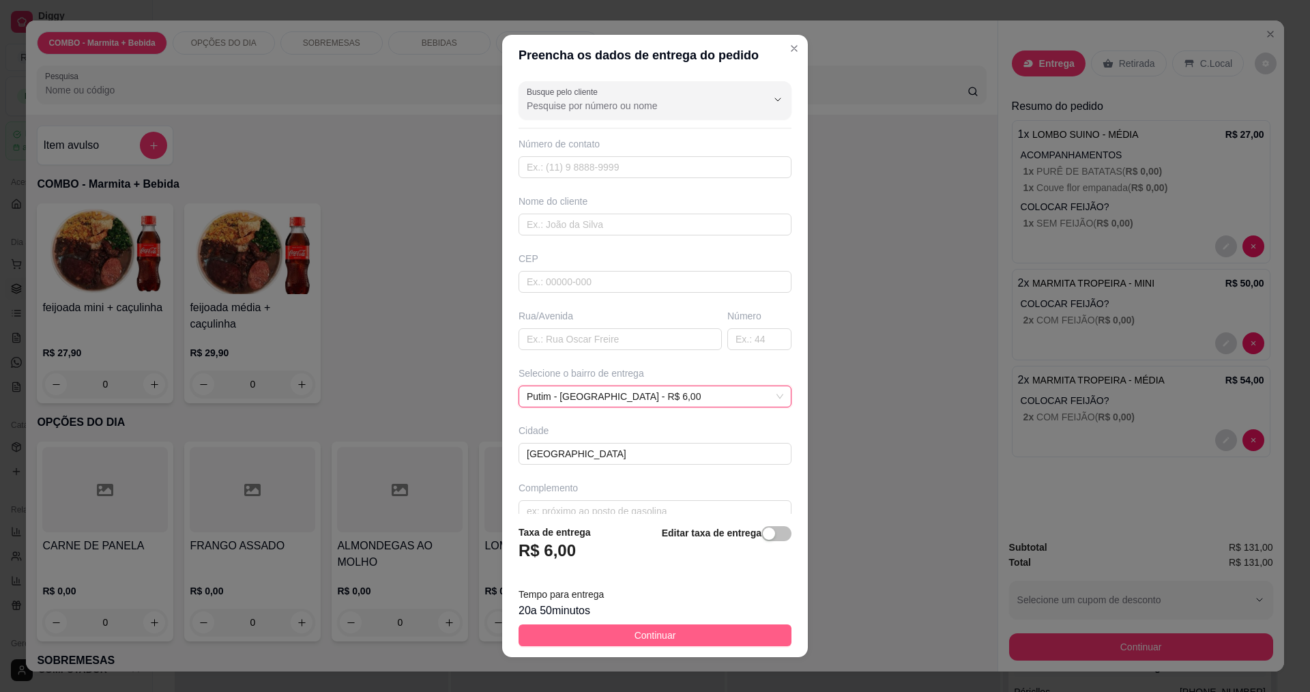
click at [643, 639] on span "Continuar" at bounding box center [655, 635] width 42 height 15
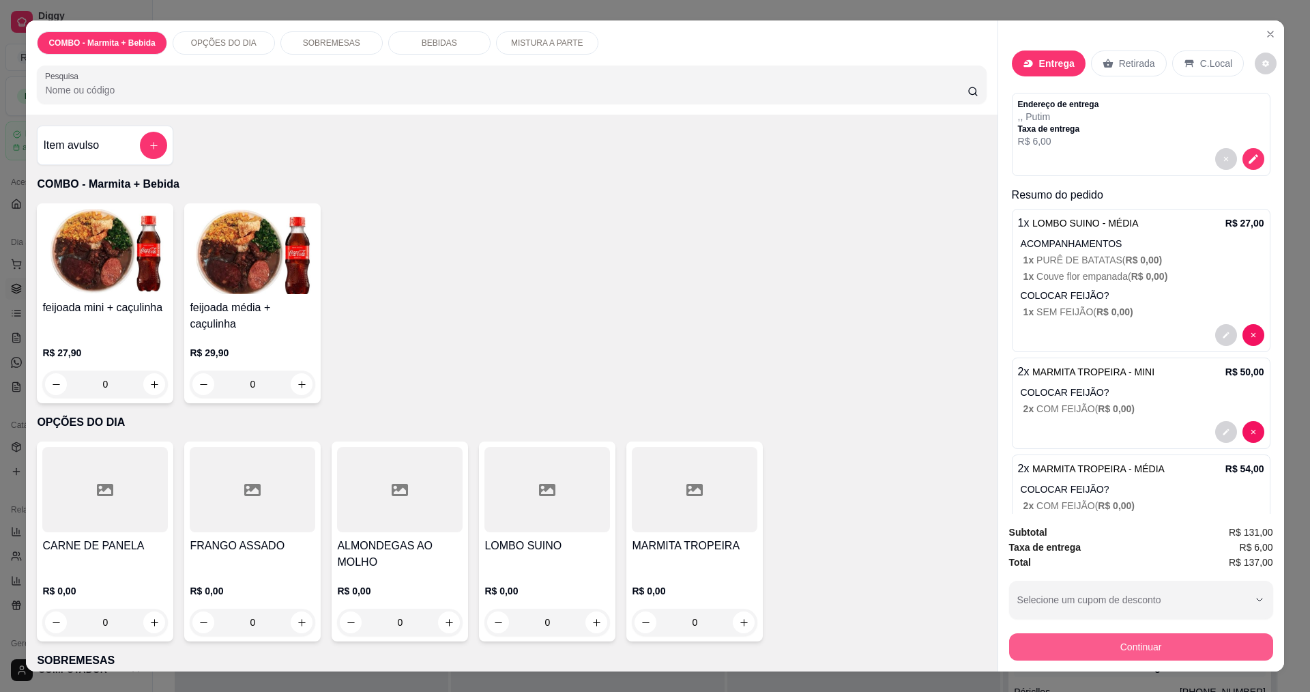
click at [1041, 656] on button "Continuar" at bounding box center [1141, 646] width 264 height 27
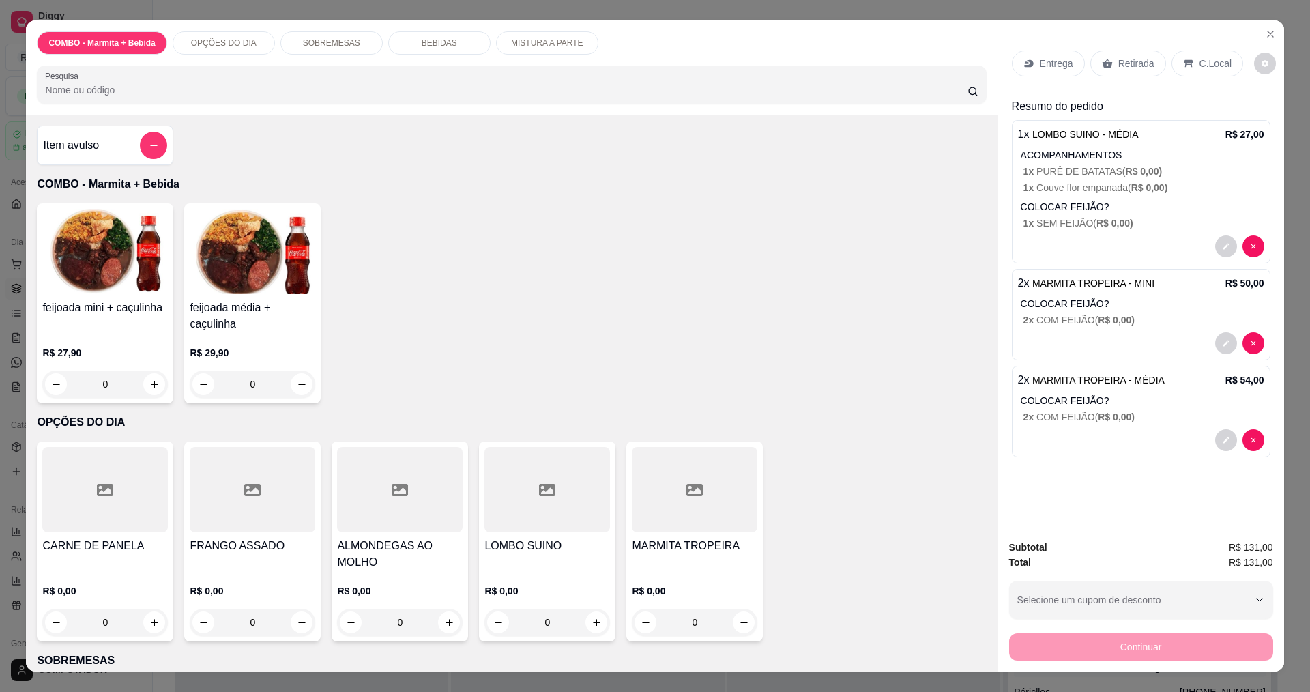
click at [1238, 153] on p "ACOMPANHAMENTOS" at bounding box center [1143, 155] width 244 height 14
click at [1060, 59] on p "Entrega" at bounding box center [1056, 64] width 33 height 14
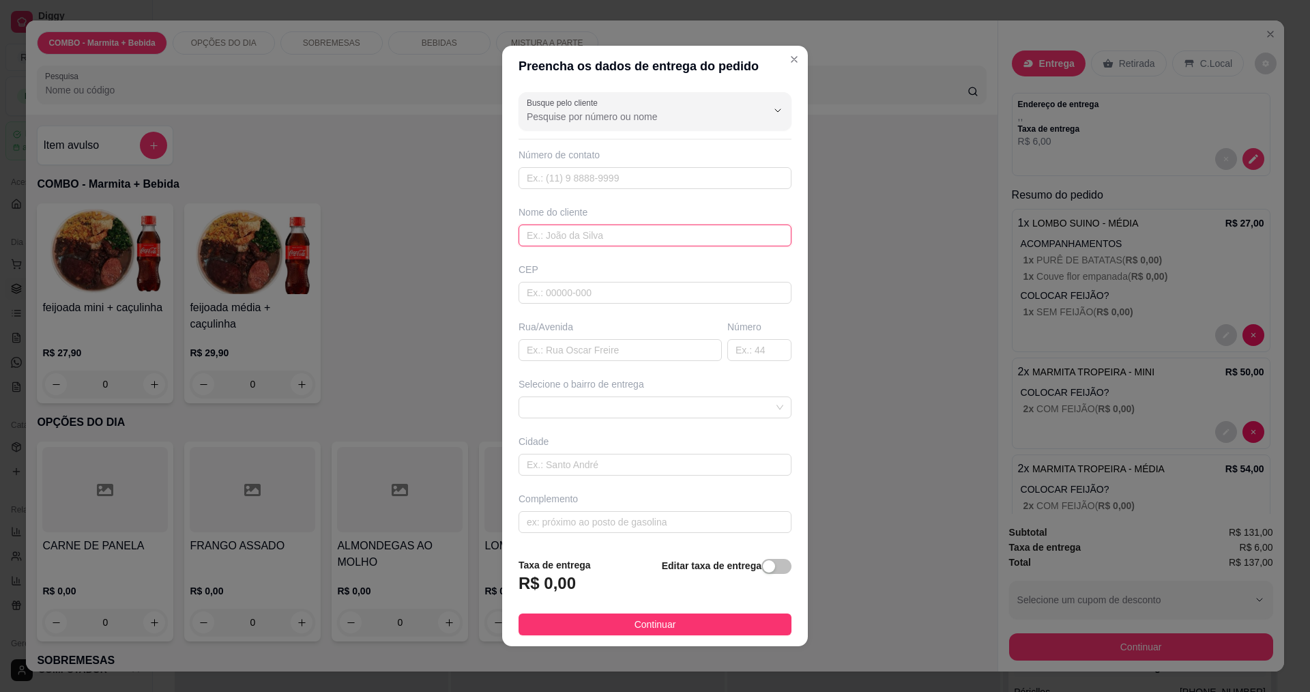
click at [589, 236] on input "text" at bounding box center [655, 235] width 273 height 22
click at [585, 297] on input "text" at bounding box center [655, 293] width 273 height 22
click at [576, 343] on input "text" at bounding box center [620, 350] width 203 height 22
click at [576, 344] on input "text" at bounding box center [620, 350] width 203 height 22
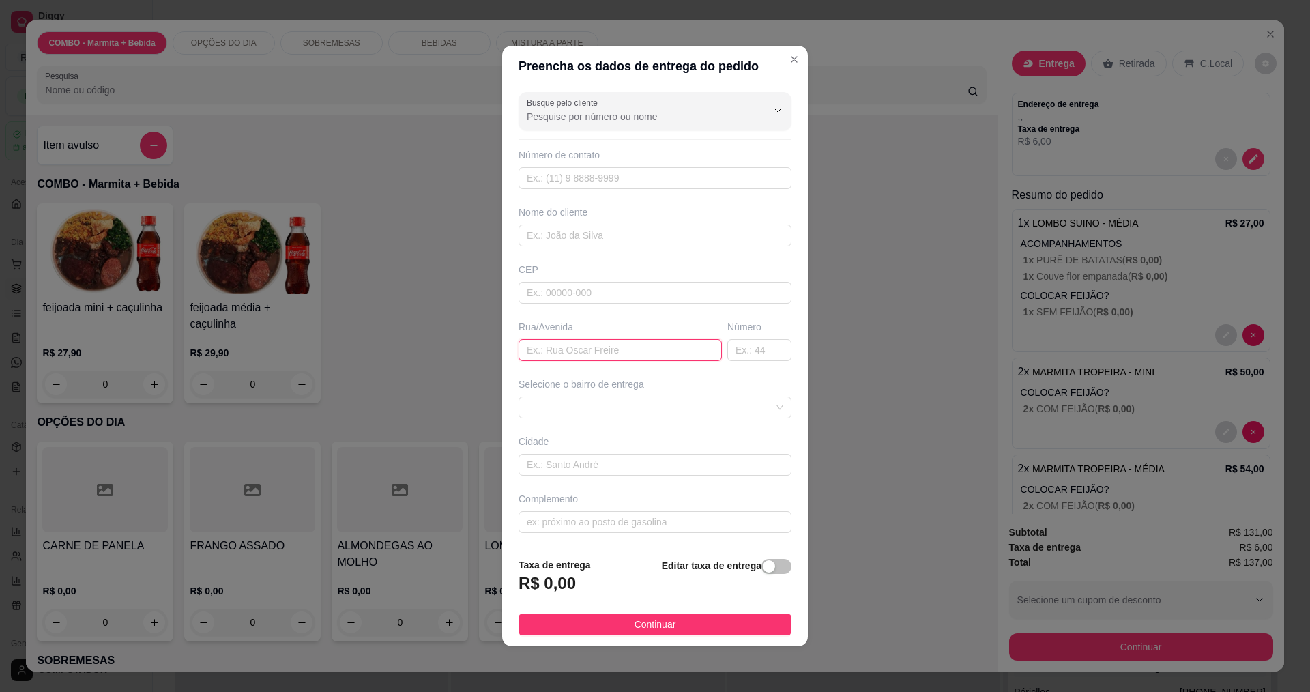
click at [576, 344] on input "text" at bounding box center [620, 350] width 203 height 22
click at [652, 415] on span at bounding box center [655, 407] width 257 height 20
type input "marmoraria portali"
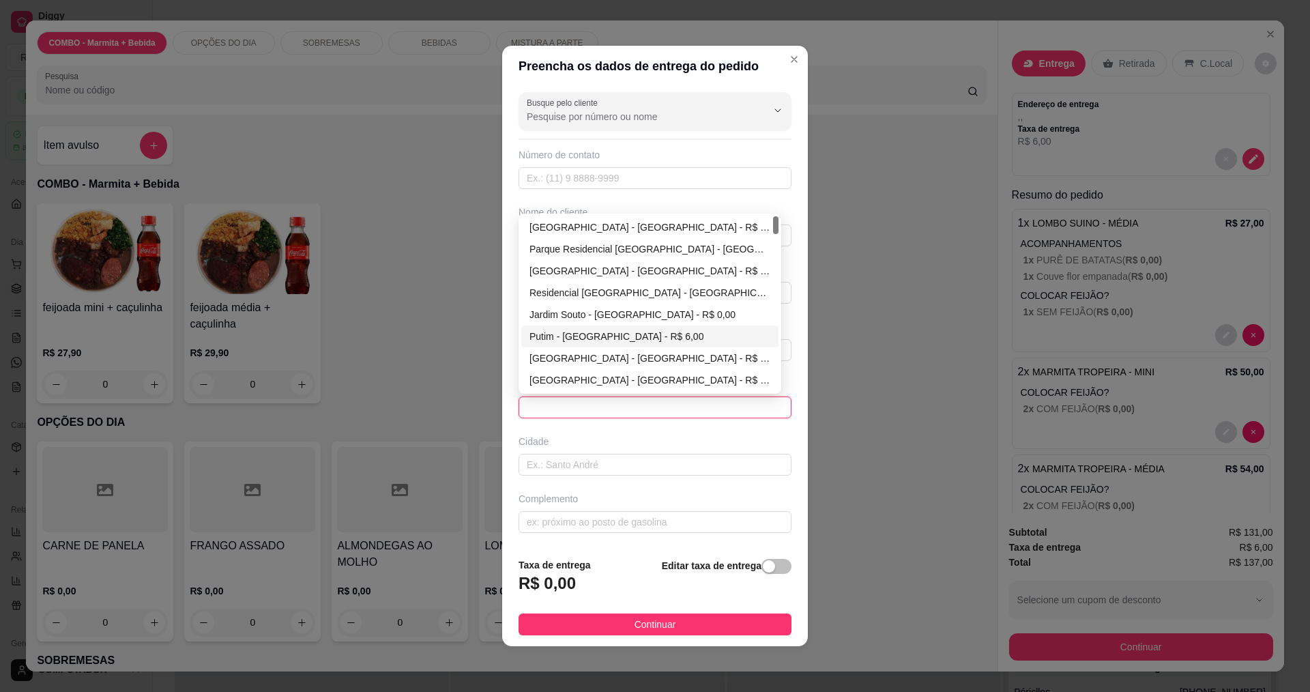
click at [558, 335] on div "Putim - [GEOGRAPHIC_DATA] - R$ 6,00" at bounding box center [649, 336] width 241 height 15
type input "[GEOGRAPHIC_DATA]"
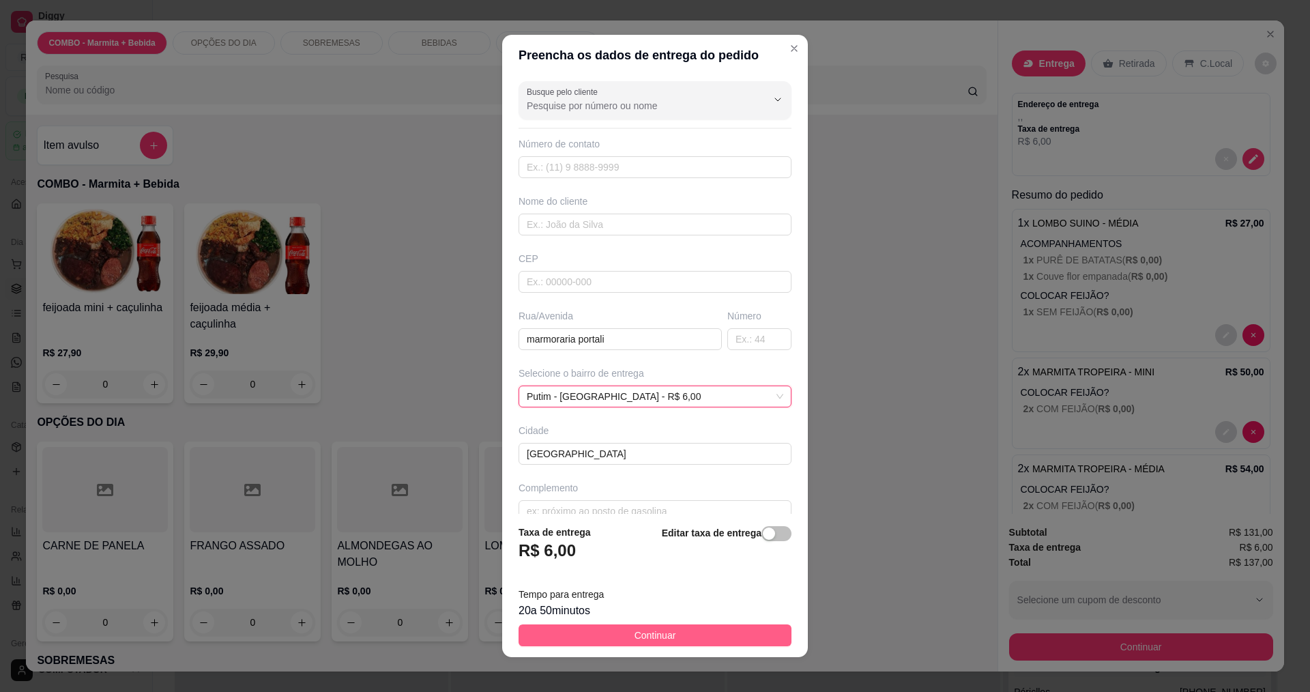
click at [671, 636] on button "Continuar" at bounding box center [655, 635] width 273 height 22
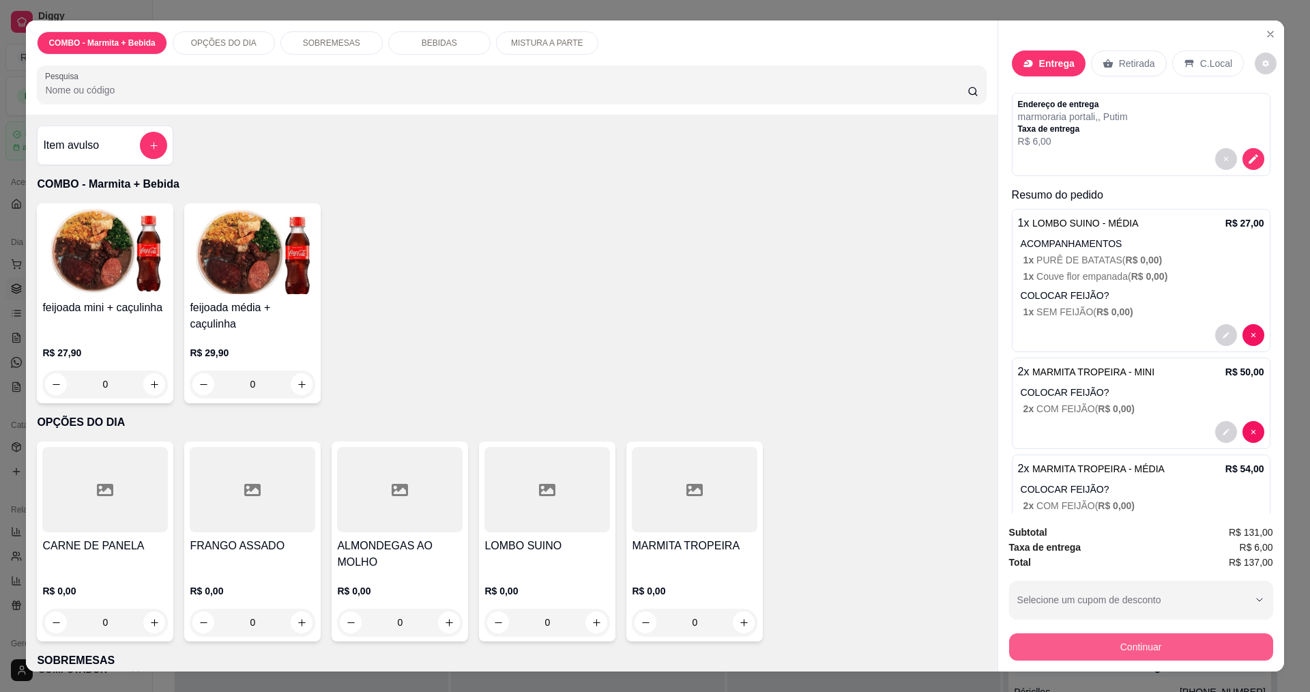
click at [1112, 641] on button "Continuar" at bounding box center [1141, 646] width 264 height 27
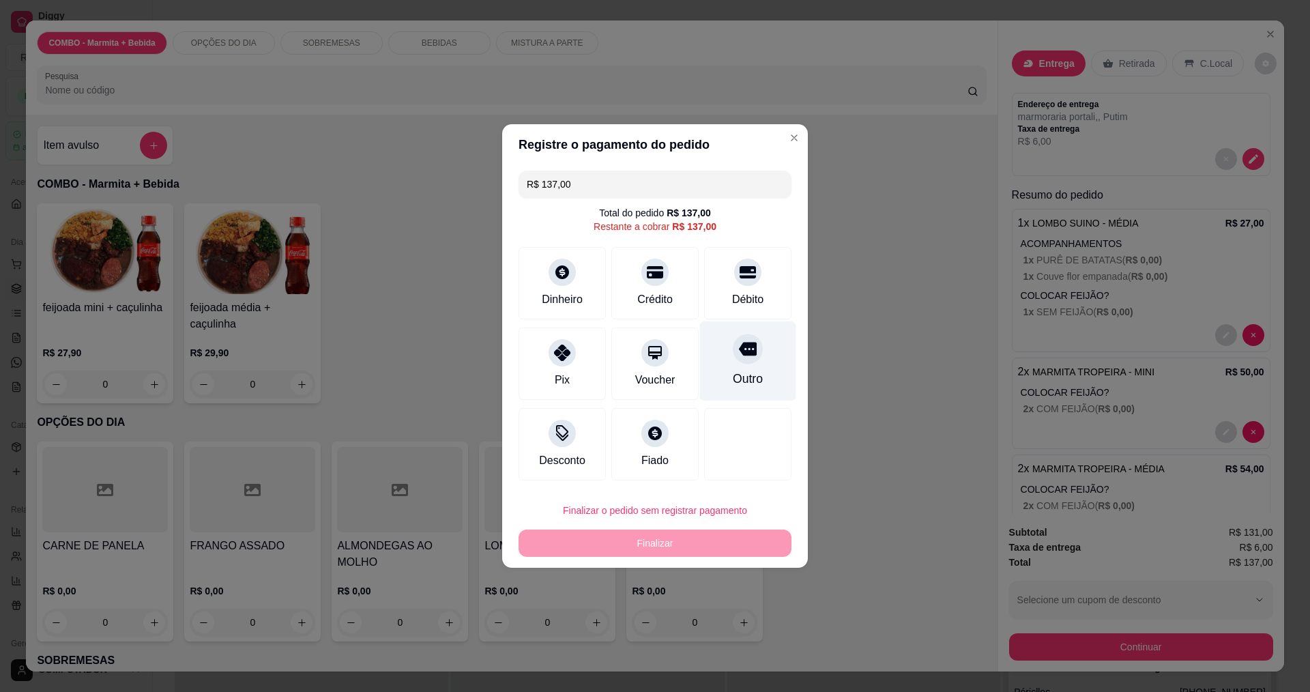
click at [746, 356] on icon at bounding box center [748, 349] width 18 height 14
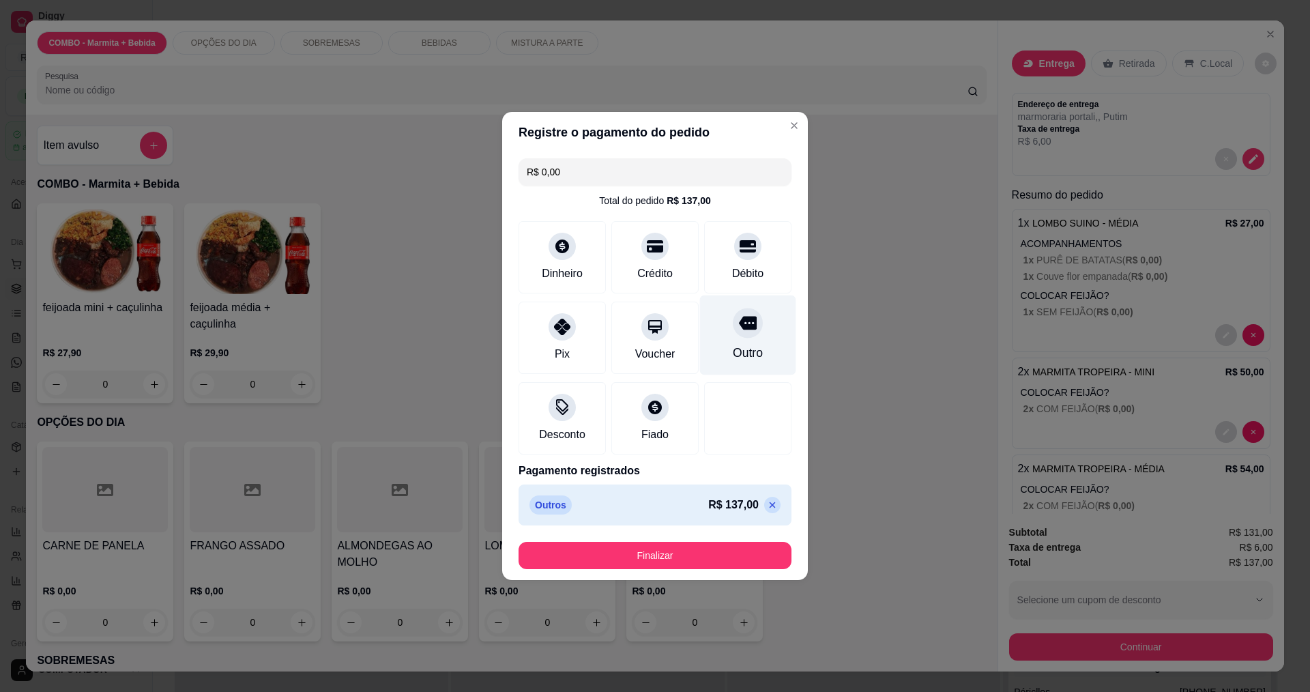
type input "R$ 0,00"
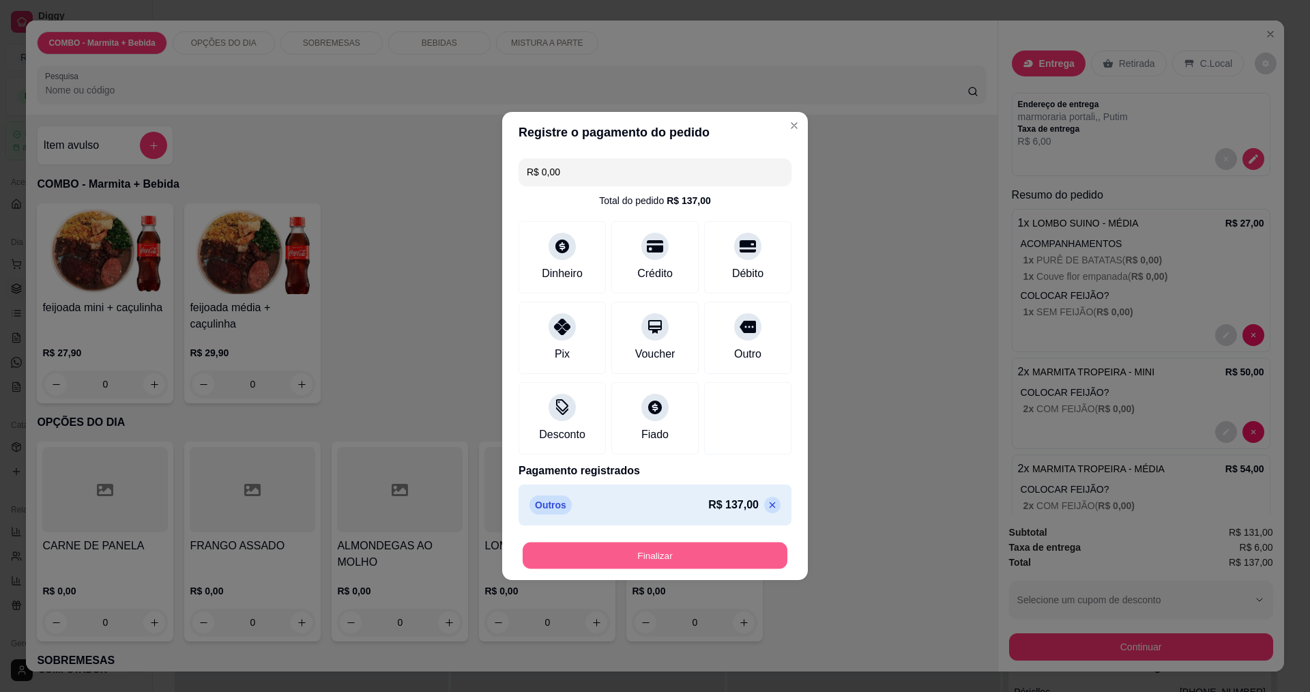
click at [677, 555] on button "Finalizar" at bounding box center [655, 555] width 265 height 27
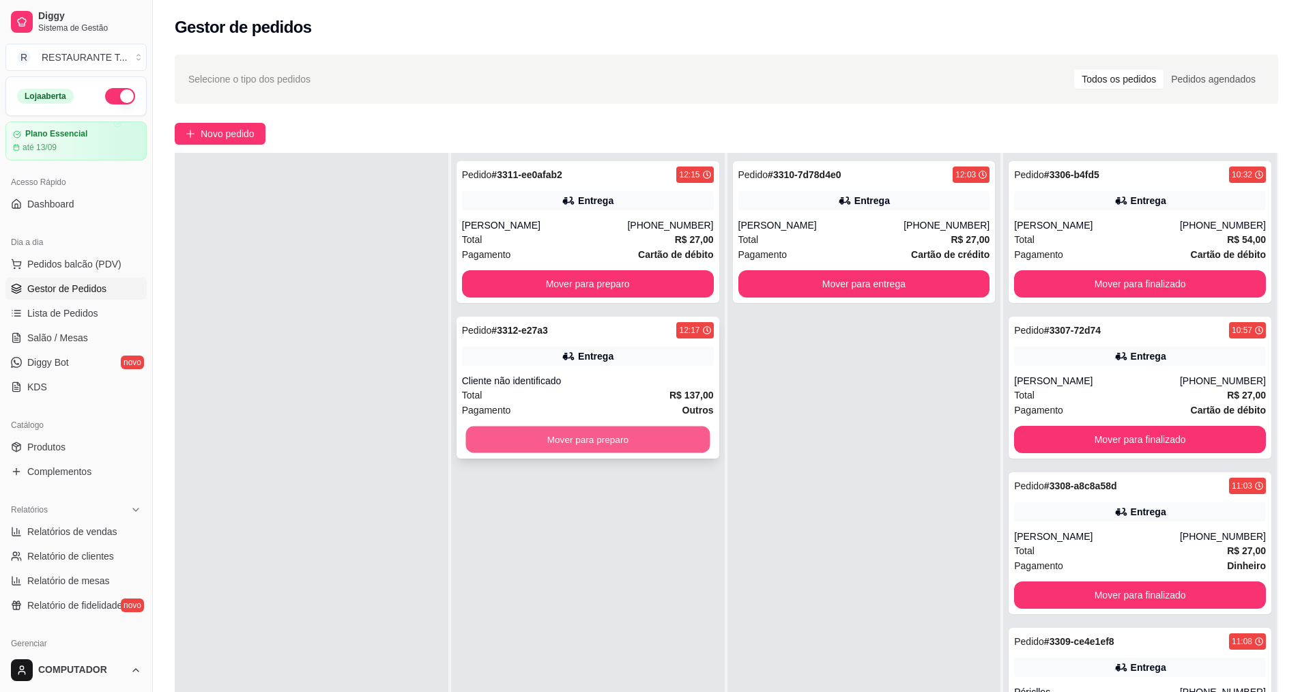
click at [624, 444] on button "Mover para preparo" at bounding box center [587, 439] width 244 height 27
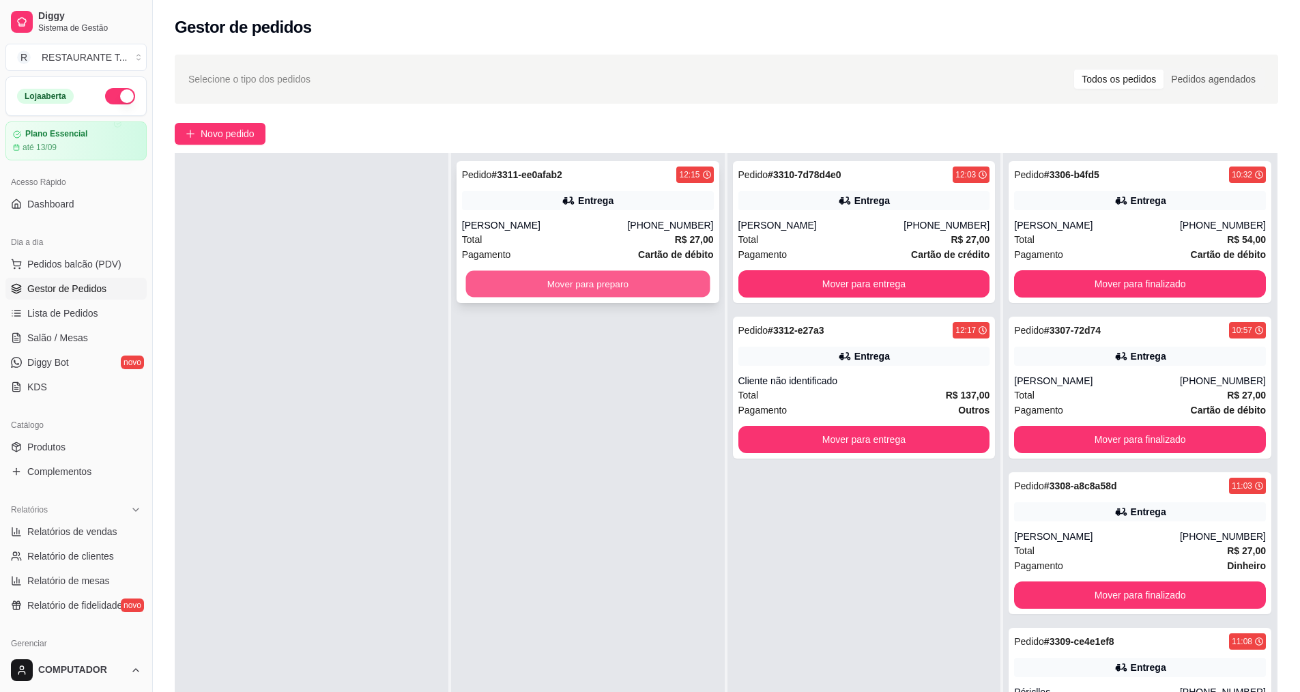
click at [624, 283] on button "Mover para preparo" at bounding box center [587, 284] width 244 height 27
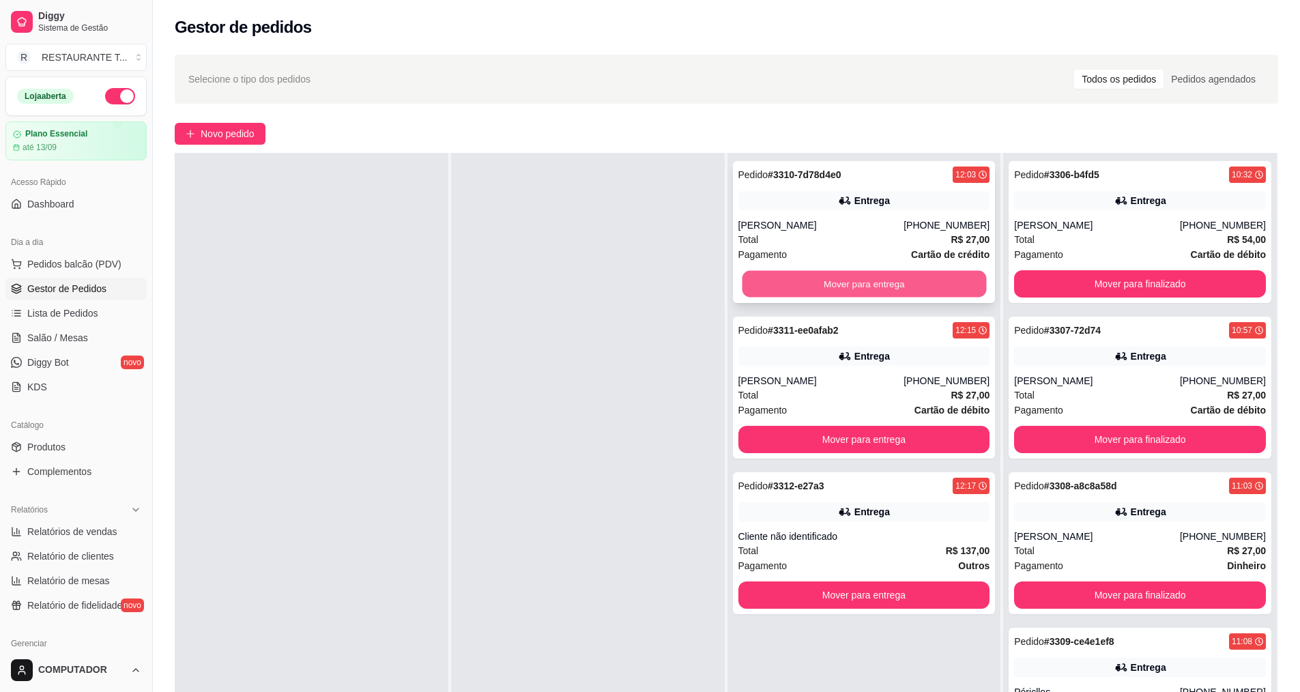
click at [764, 286] on button "Mover para entrega" at bounding box center [864, 284] width 244 height 27
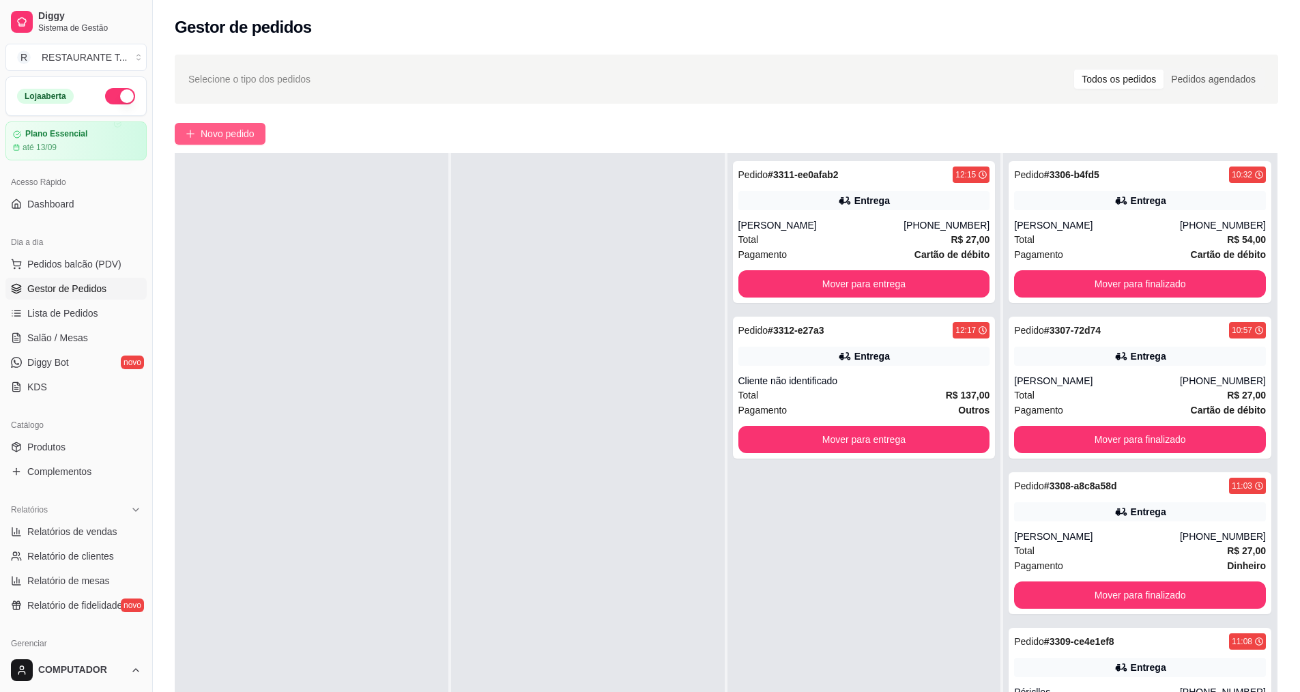
click at [197, 133] on button "Novo pedido" at bounding box center [220, 134] width 91 height 22
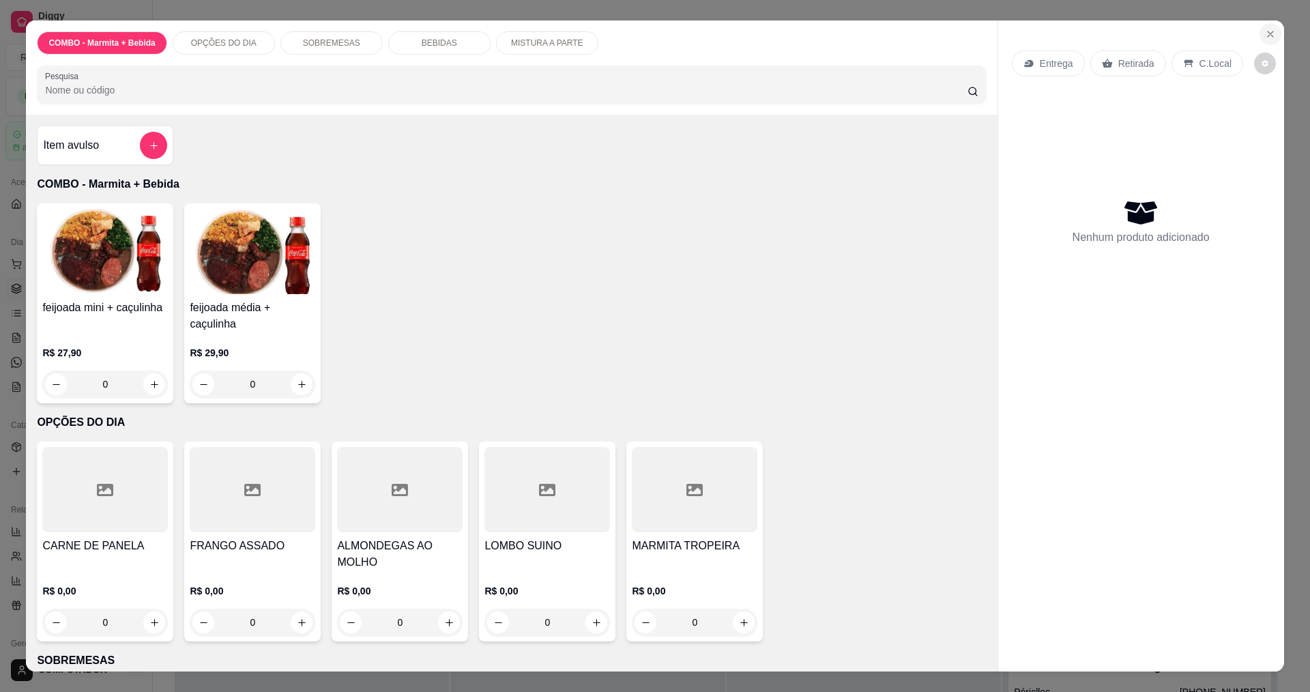
click at [1265, 33] on icon "Close" at bounding box center [1270, 34] width 11 height 11
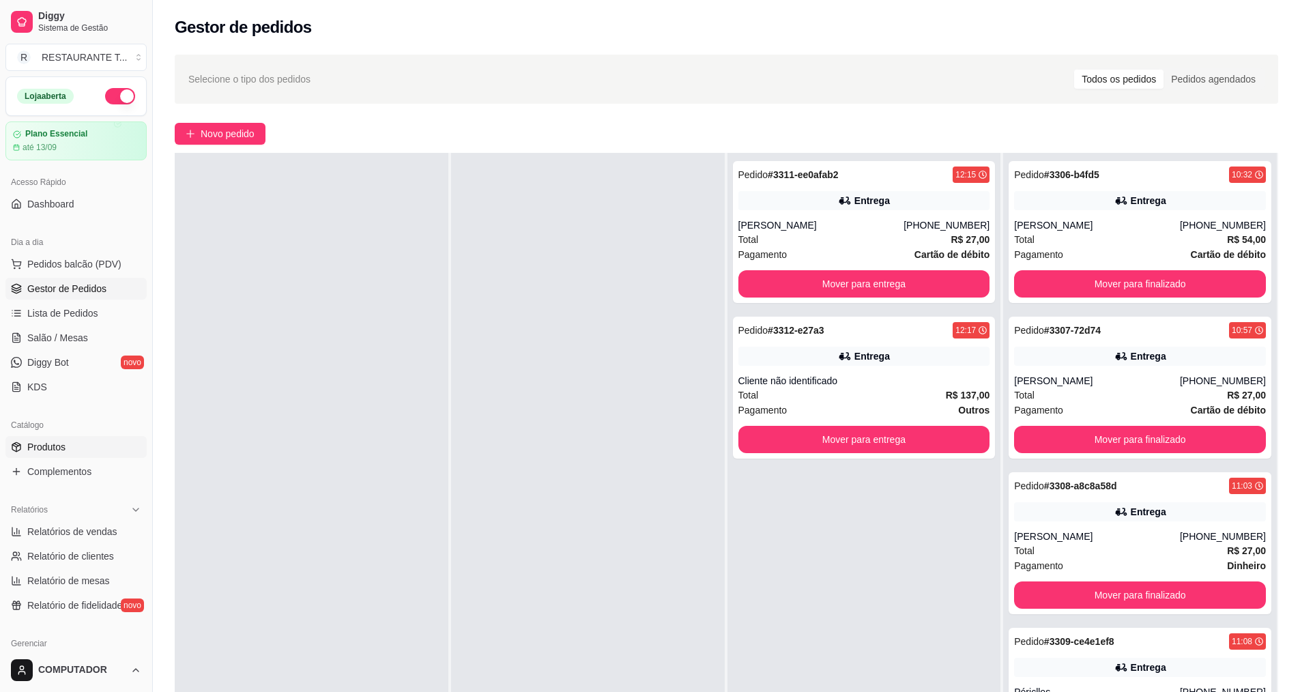
click at [57, 441] on span "Produtos" at bounding box center [46, 447] width 38 height 14
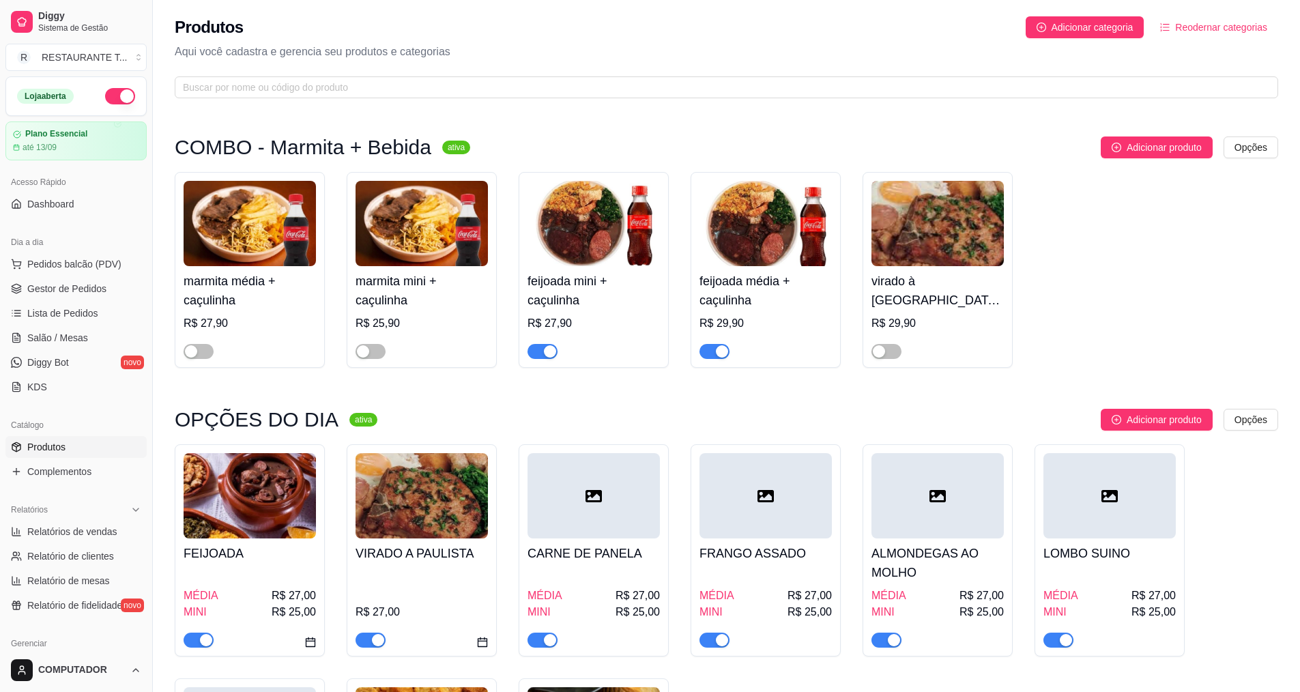
click at [203, 640] on div "button" at bounding box center [206, 640] width 12 height 12
click at [381, 638] on div "button" at bounding box center [378, 640] width 12 height 12
click at [80, 297] on link "Gestor de Pedidos" at bounding box center [75, 289] width 141 height 22
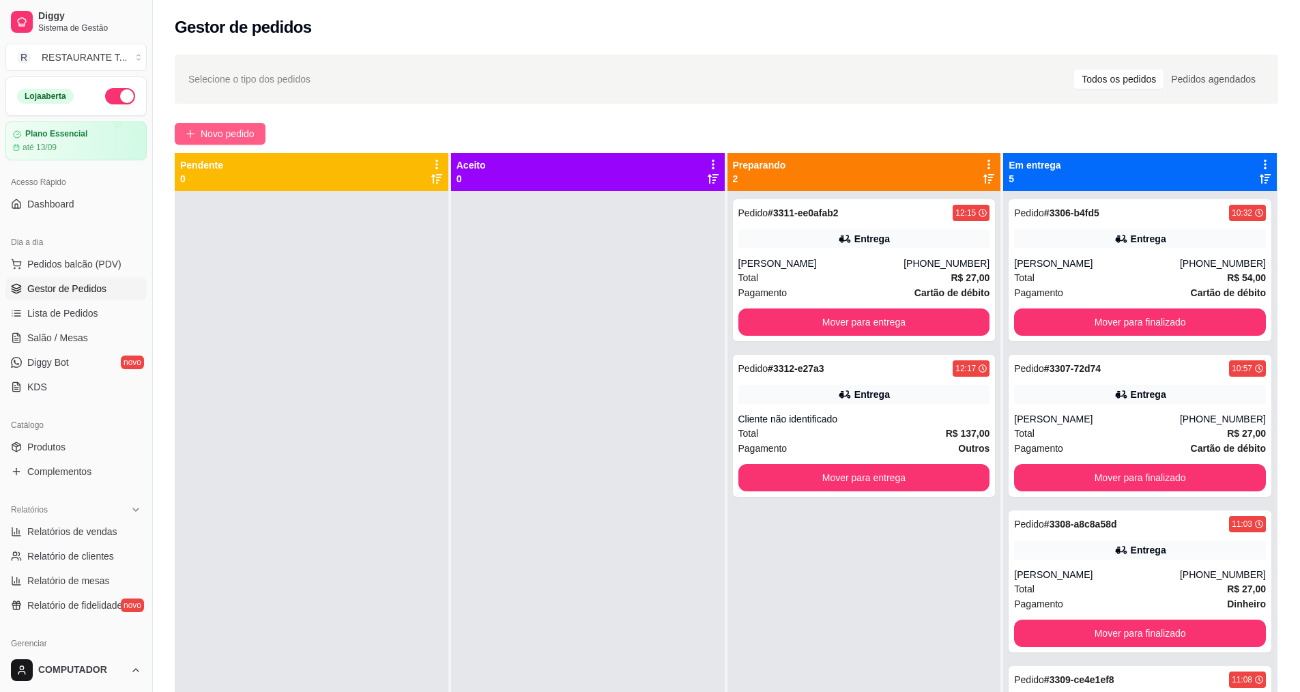
click at [214, 127] on span "Novo pedido" at bounding box center [228, 133] width 54 height 15
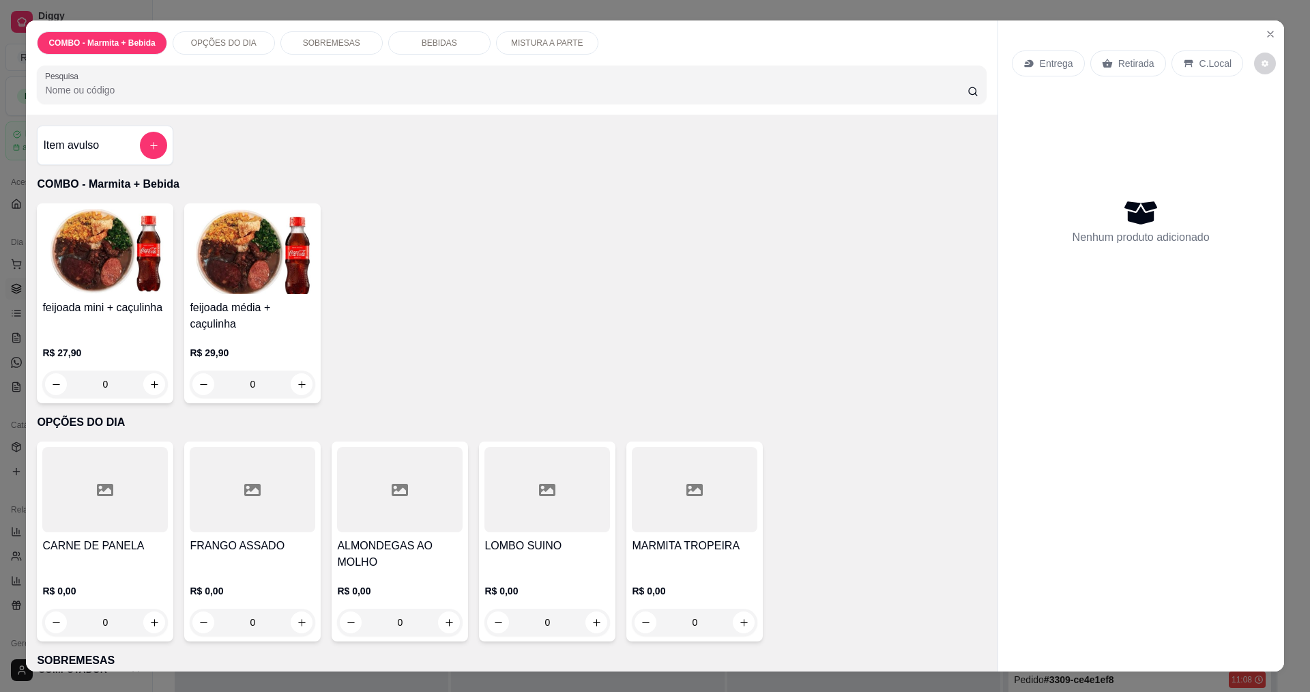
click at [743, 622] on div "0" at bounding box center [695, 622] width 126 height 27
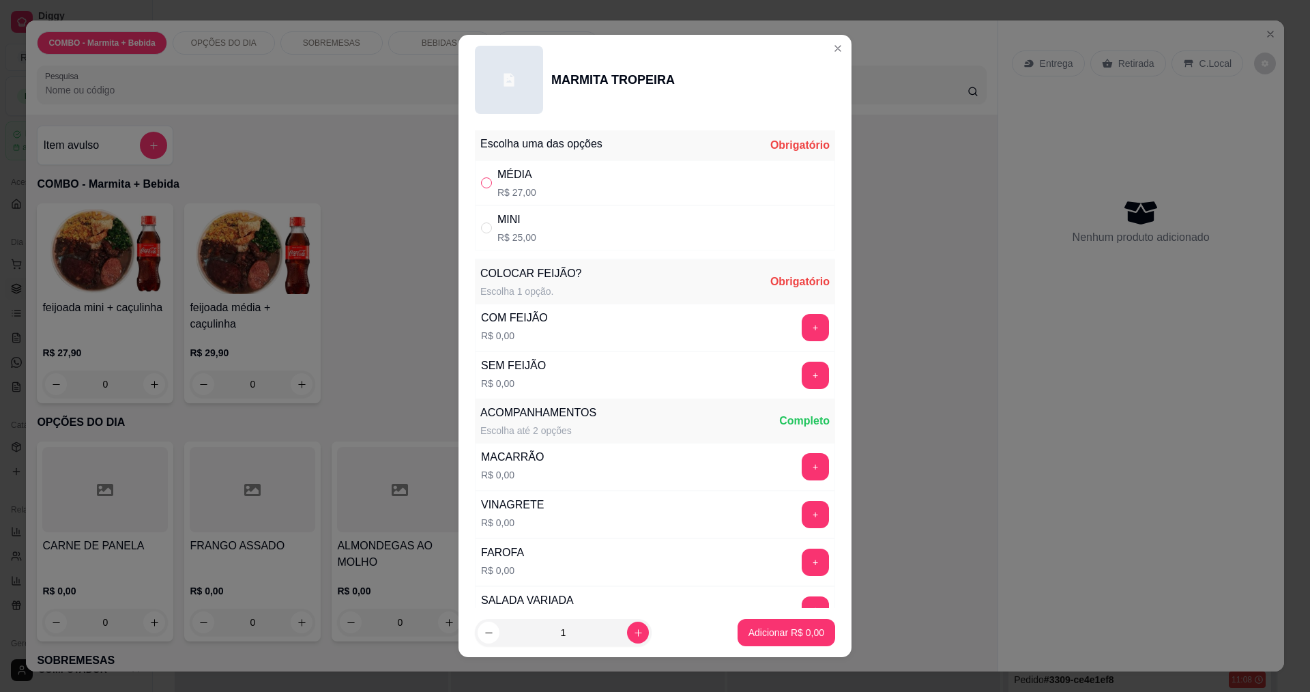
click at [482, 185] on input "" at bounding box center [486, 182] width 11 height 11
radio input "true"
click at [802, 329] on button "+" at bounding box center [815, 327] width 27 height 27
click at [765, 634] on button "Adicionar R$ 27,00" at bounding box center [783, 632] width 100 height 27
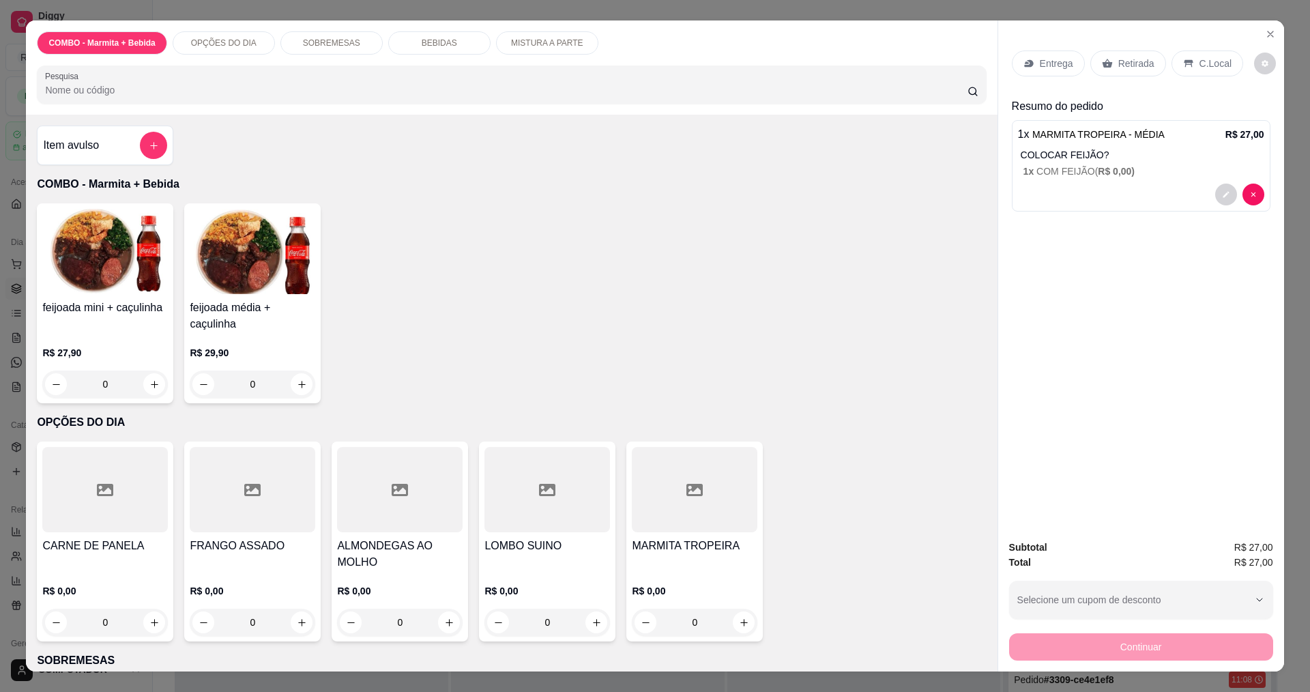
click at [1040, 65] on p "Entrega" at bounding box center [1056, 64] width 33 height 14
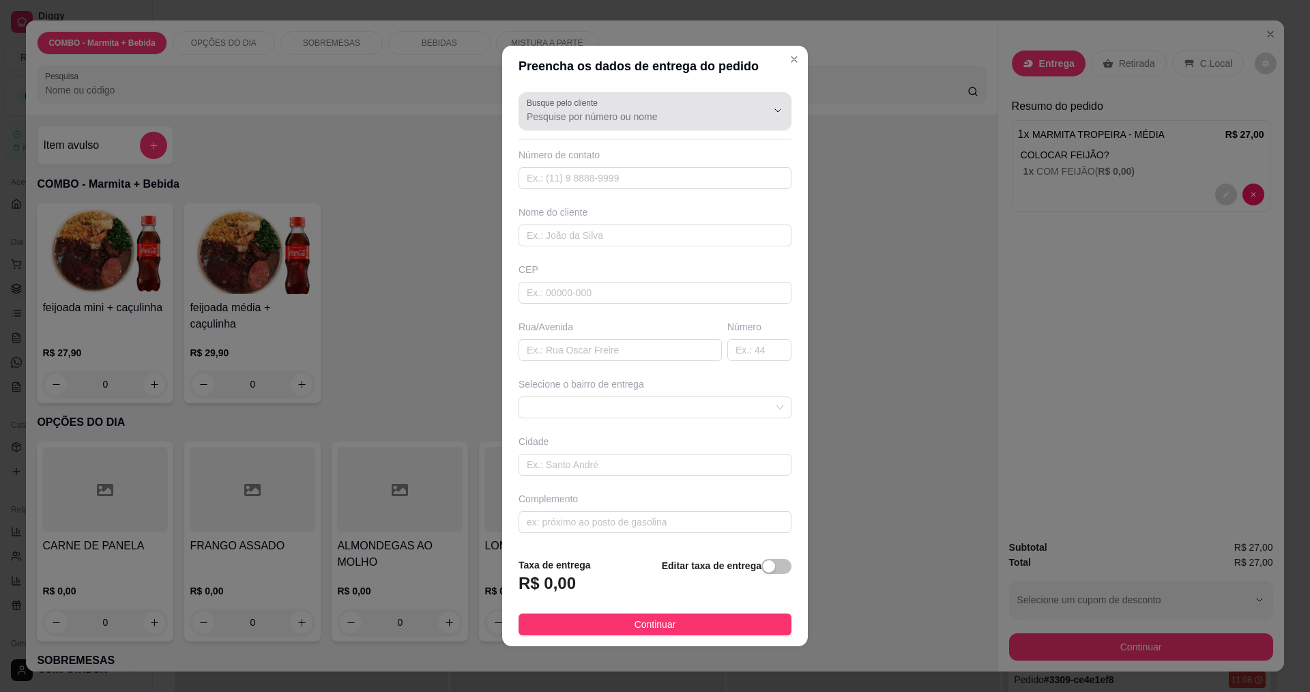
click at [712, 106] on div at bounding box center [655, 111] width 257 height 27
click at [617, 160] on li "[PERSON_NAME]" at bounding box center [650, 150] width 252 height 22
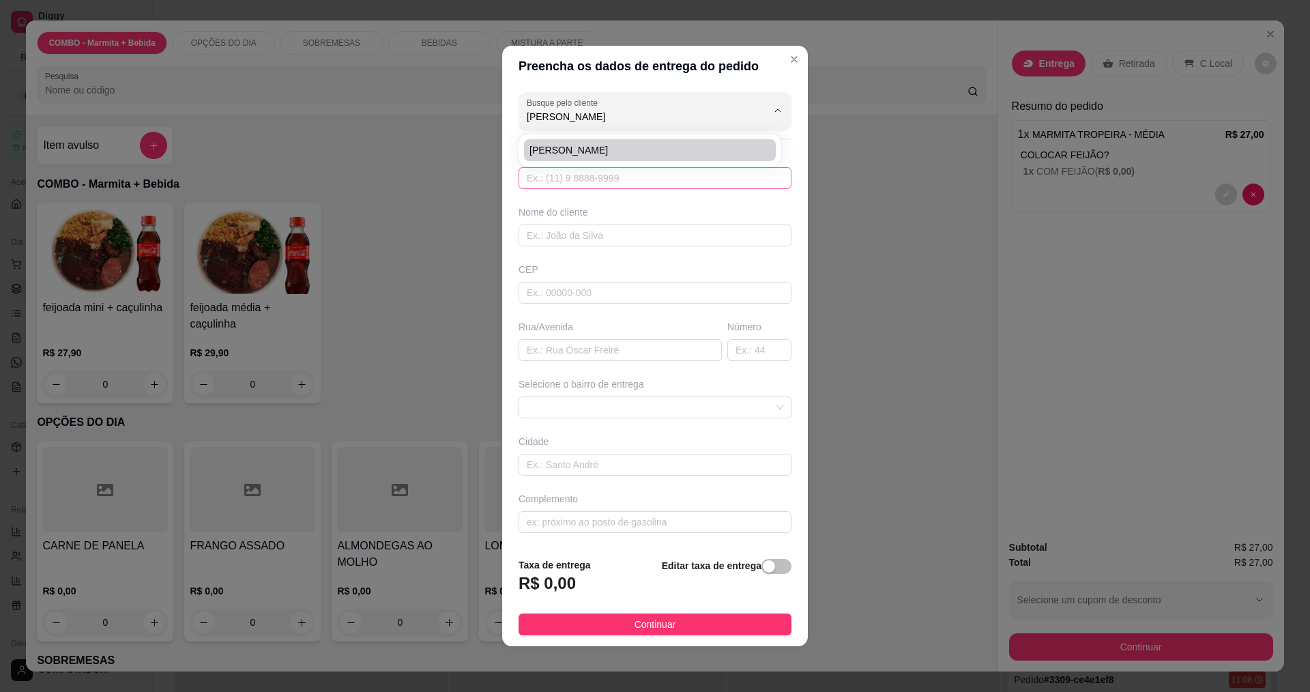
type input "[PERSON_NAME]"
type input "11957899015"
type input "[PERSON_NAME]"
type input "TRAVESSA BREJAUVEIRAS"
type input "101"
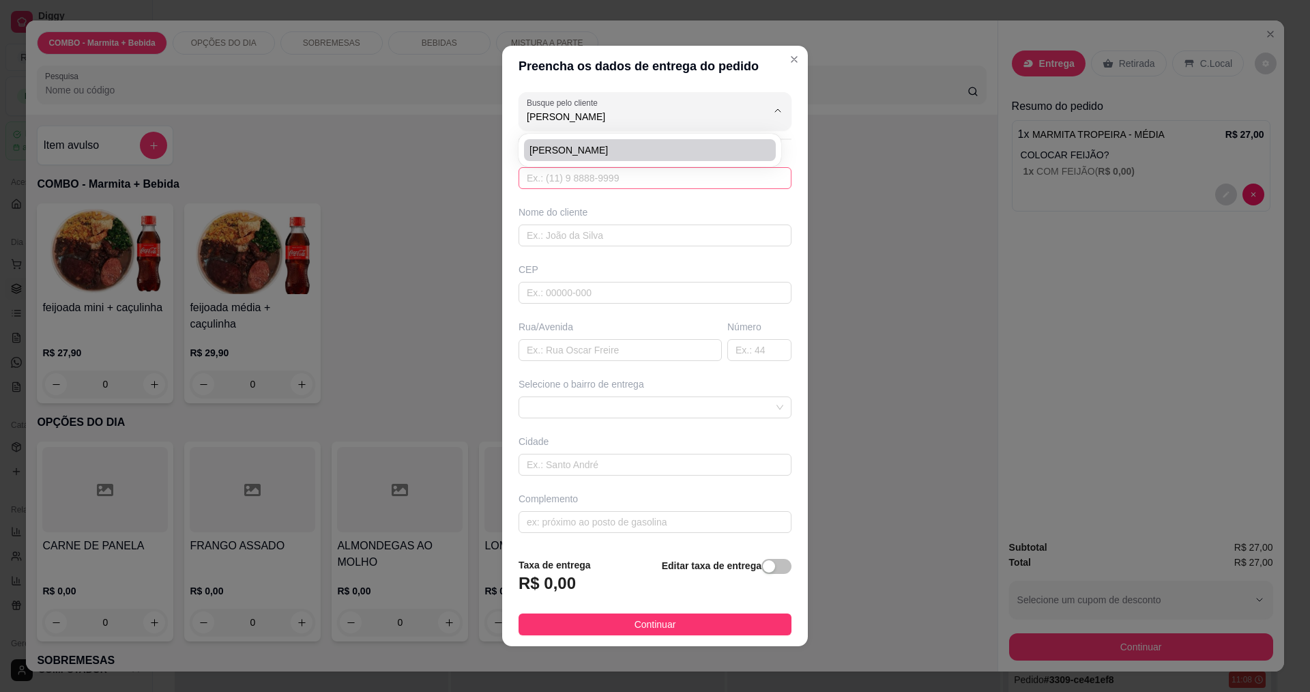
type input "[GEOGRAPHIC_DATA]"
type input "ao lado da chacara tres irmaos - [GEOGRAPHIC_DATA]"
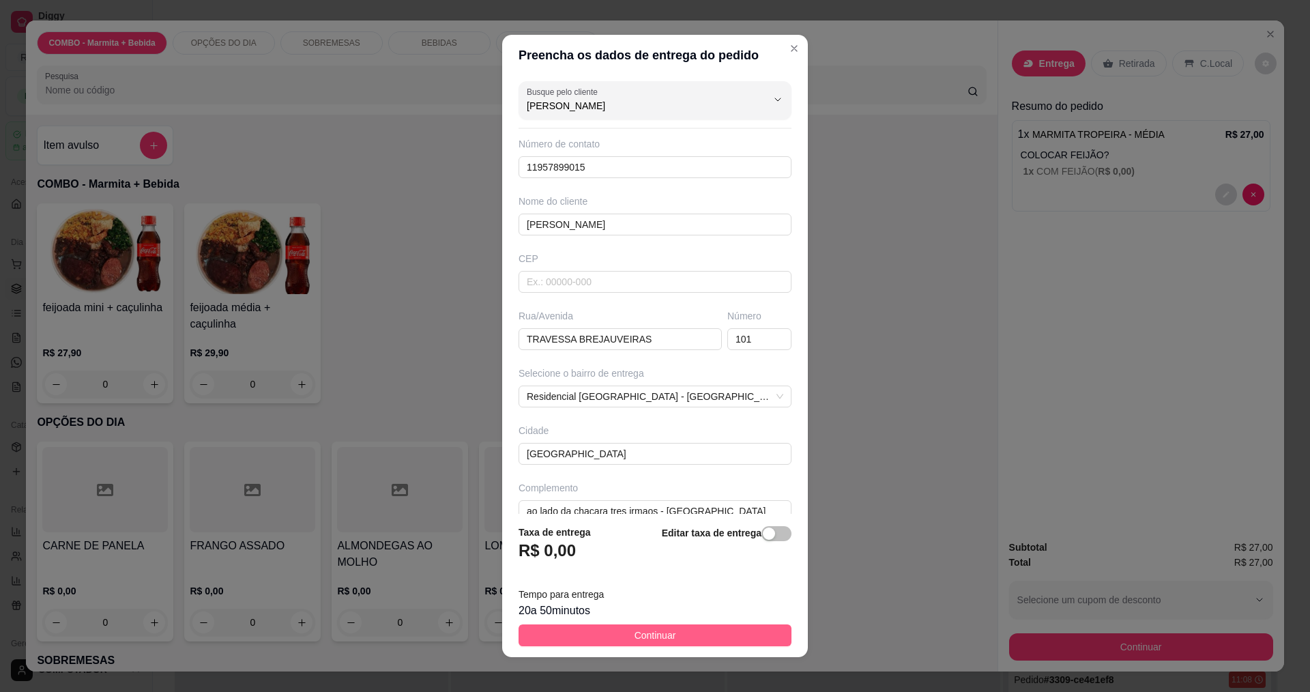
click at [589, 639] on button "Continuar" at bounding box center [655, 635] width 273 height 22
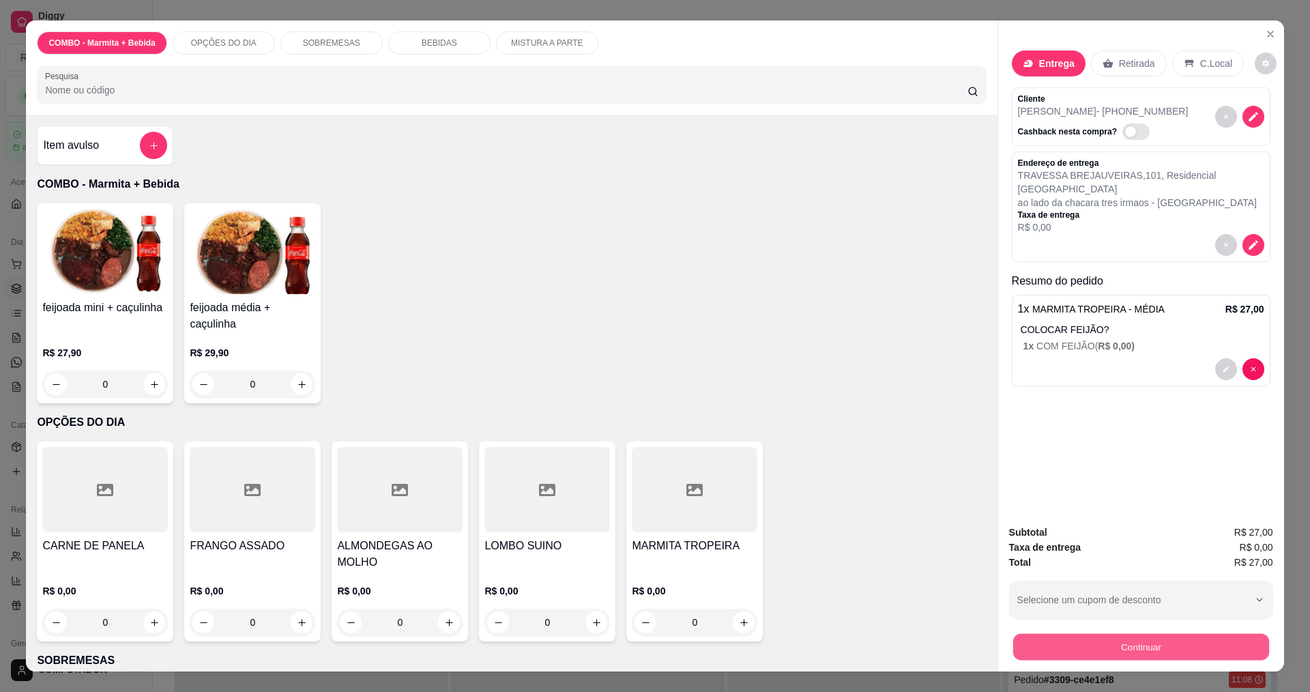
click at [1148, 647] on button "Continuar" at bounding box center [1140, 646] width 256 height 27
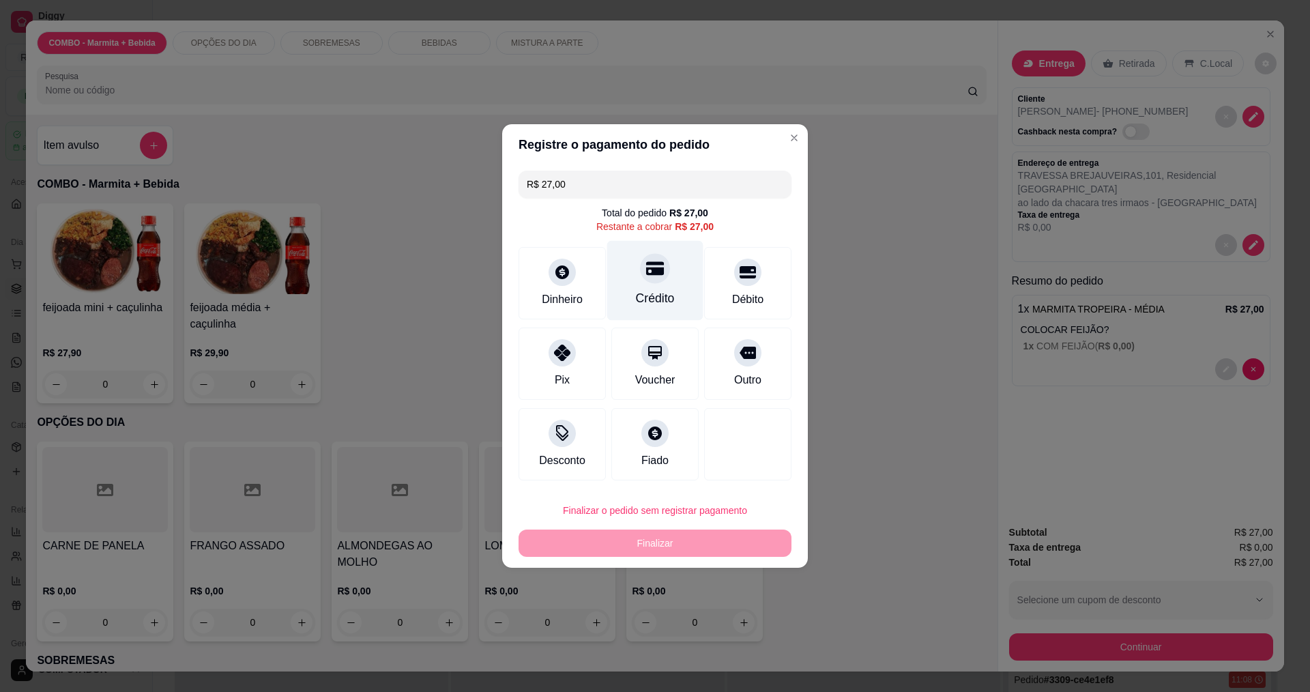
click at [639, 291] on div "Crédito" at bounding box center [655, 298] width 39 height 18
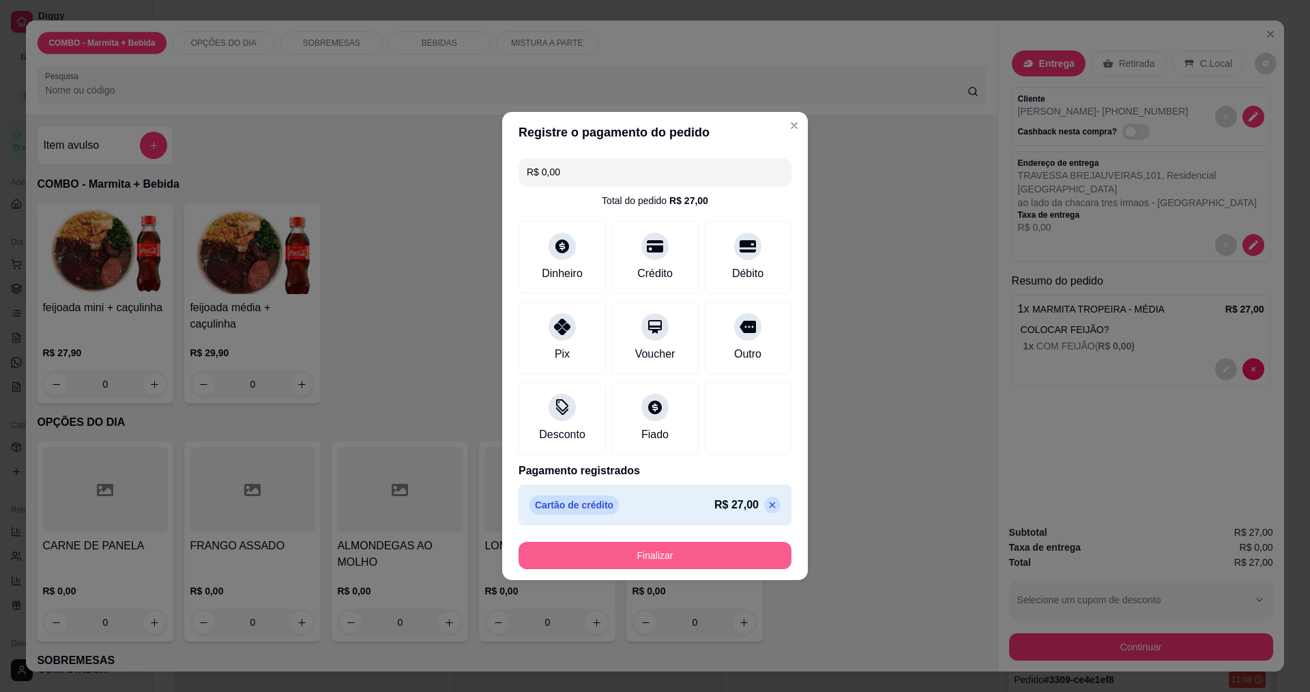
click at [656, 559] on button "Finalizar" at bounding box center [655, 555] width 273 height 27
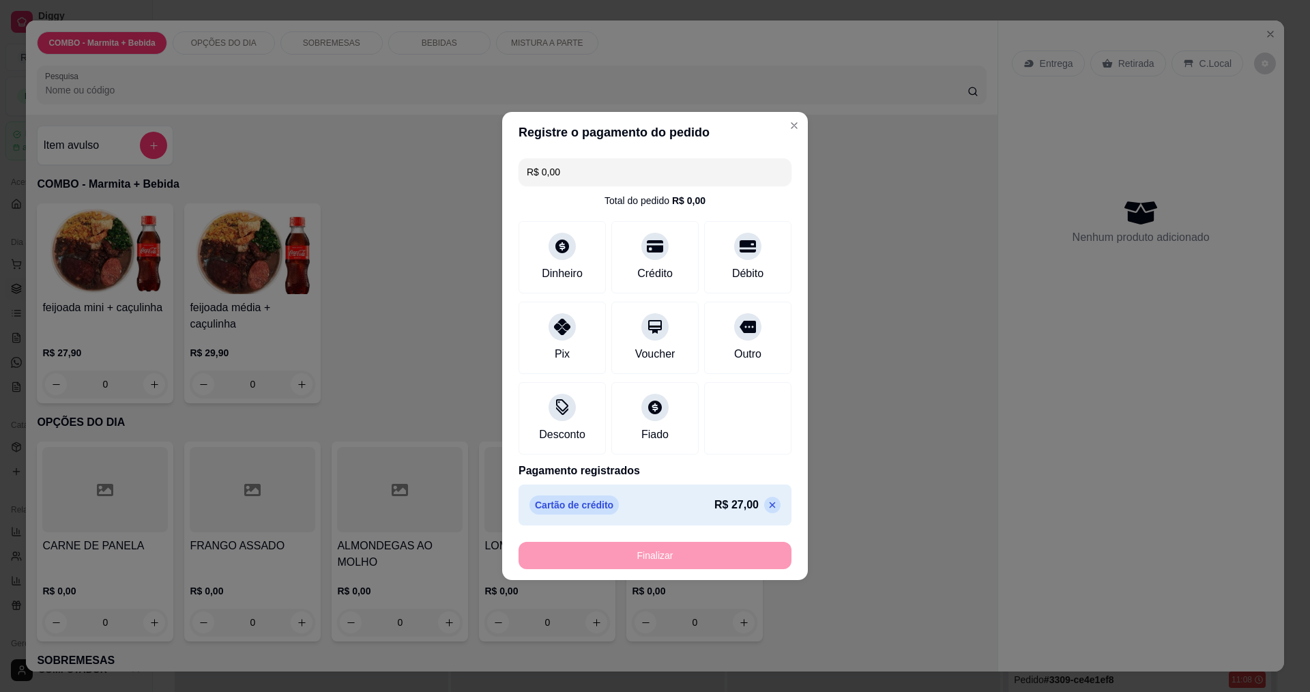
type input "-R$ 27,00"
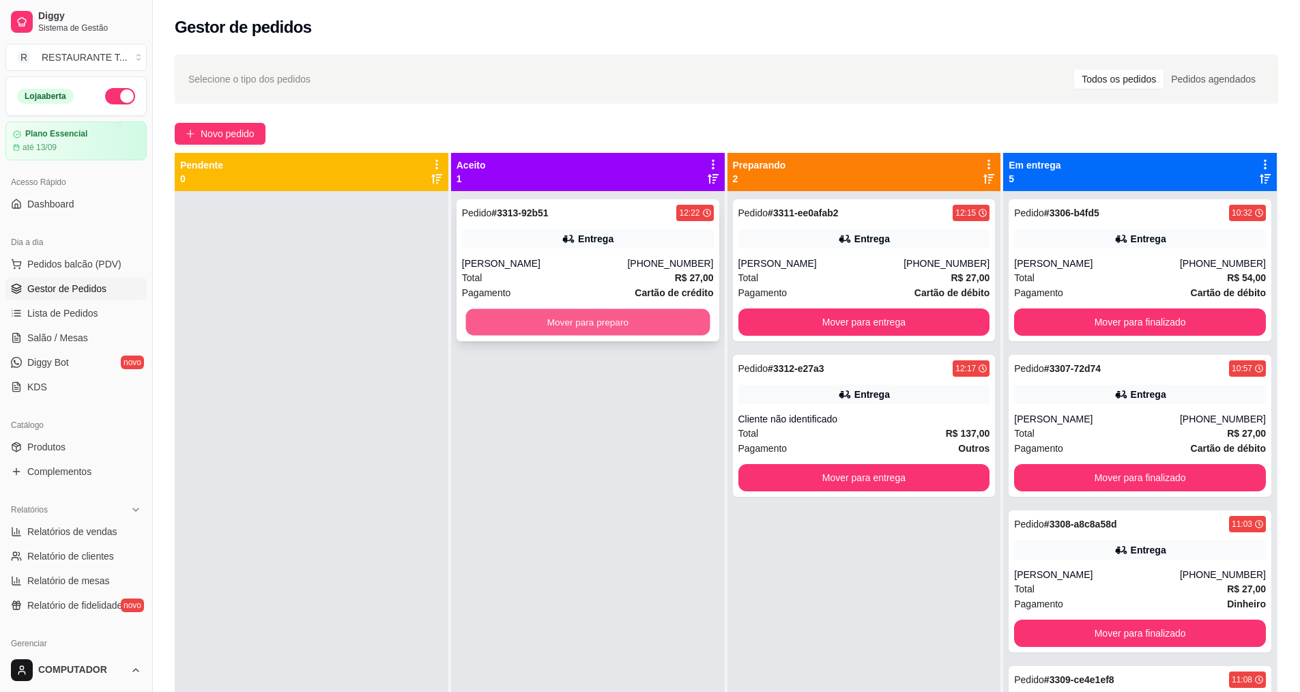
click at [634, 327] on button "Mover para preparo" at bounding box center [587, 322] width 244 height 27
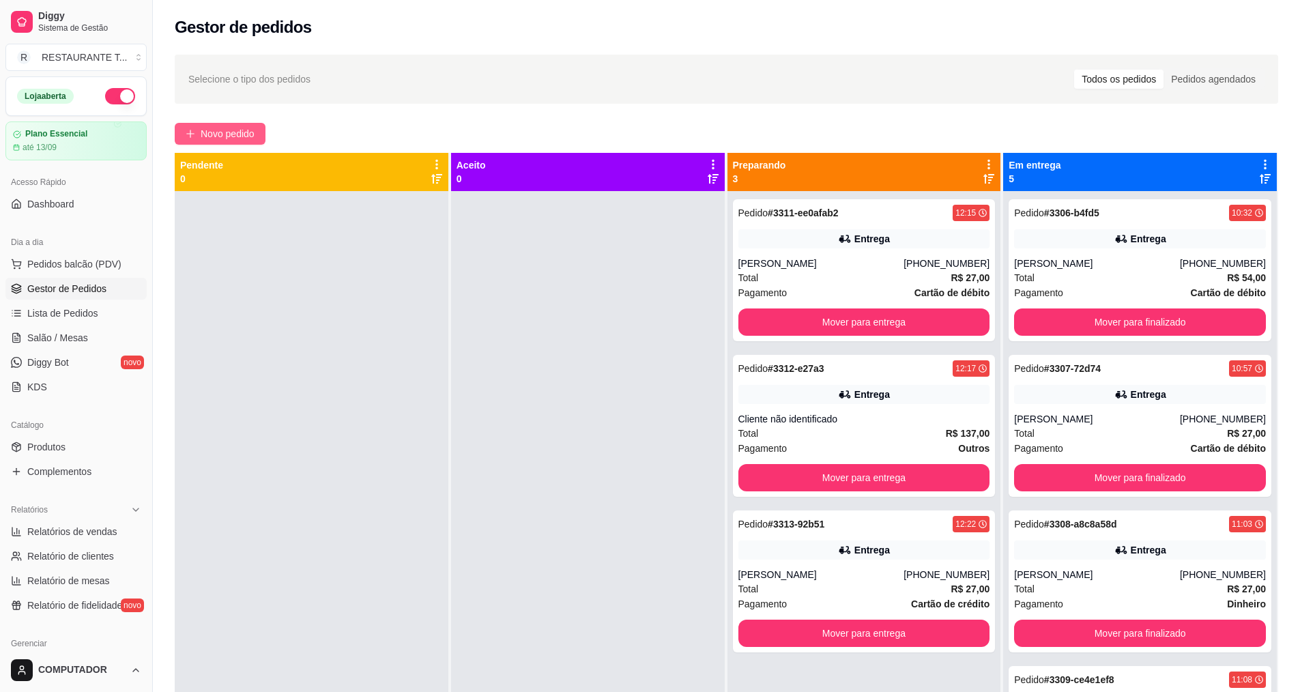
click at [235, 126] on span "Novo pedido" at bounding box center [228, 133] width 54 height 15
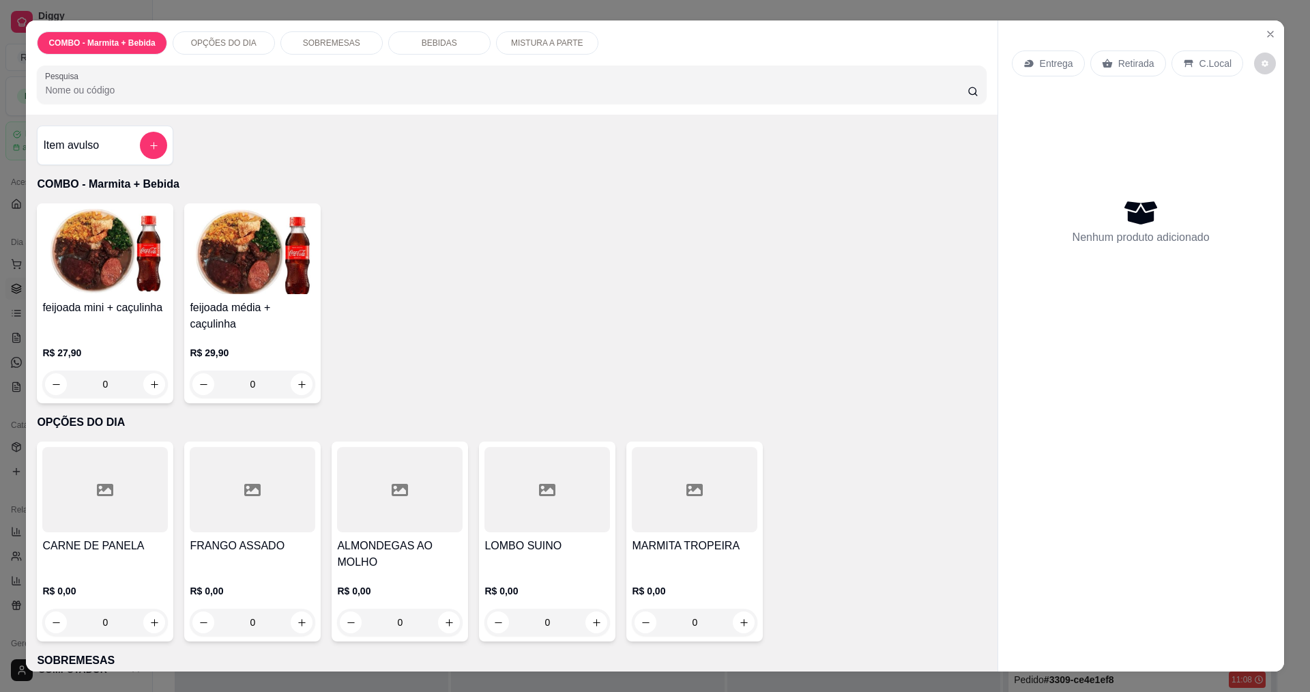
click at [587, 620] on div "0" at bounding box center [547, 622] width 126 height 27
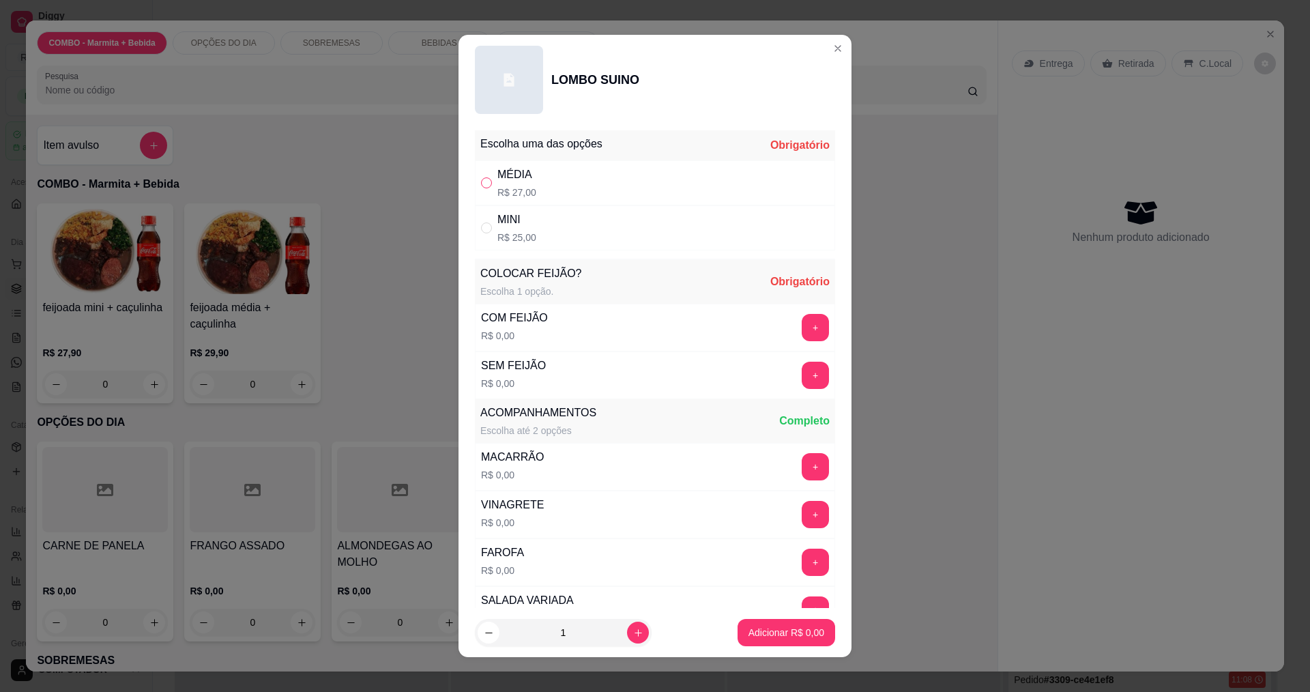
click at [483, 185] on input "" at bounding box center [486, 182] width 11 height 11
radio input "true"
click at [802, 330] on button "+" at bounding box center [815, 327] width 27 height 27
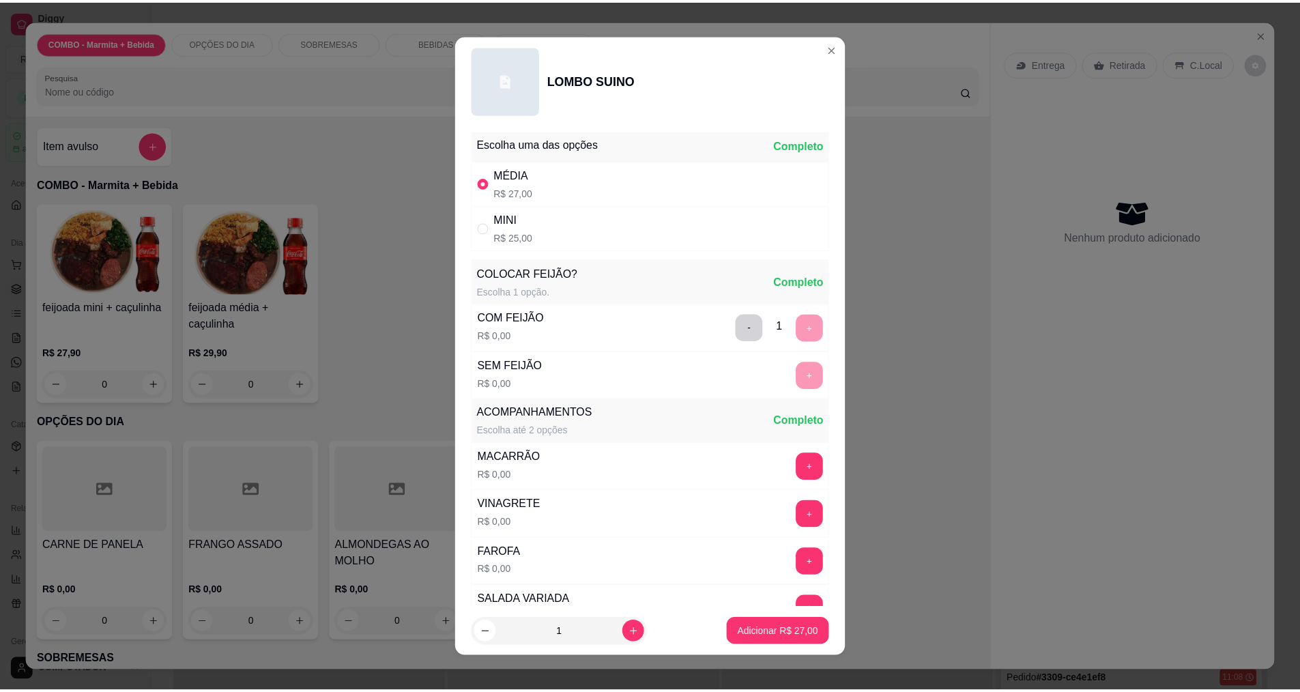
scroll to position [274, 0]
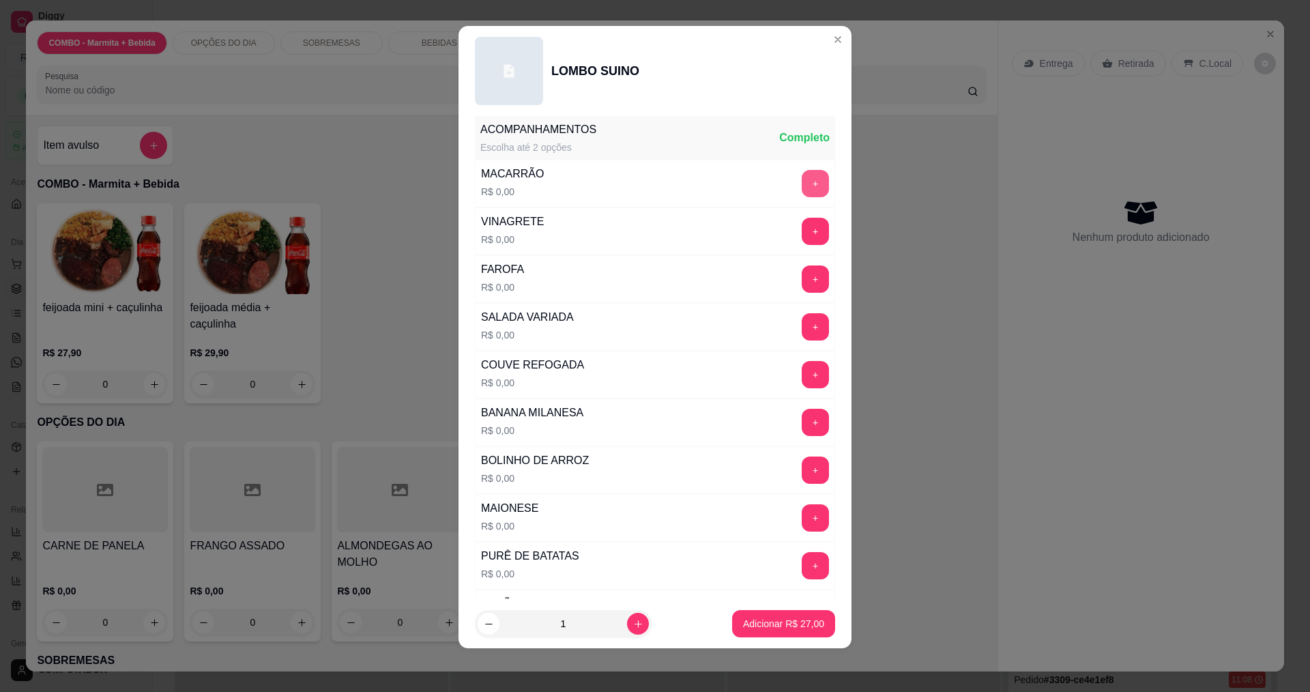
click at [802, 183] on button "+" at bounding box center [815, 183] width 27 height 27
click at [802, 469] on button "+" at bounding box center [815, 469] width 27 height 27
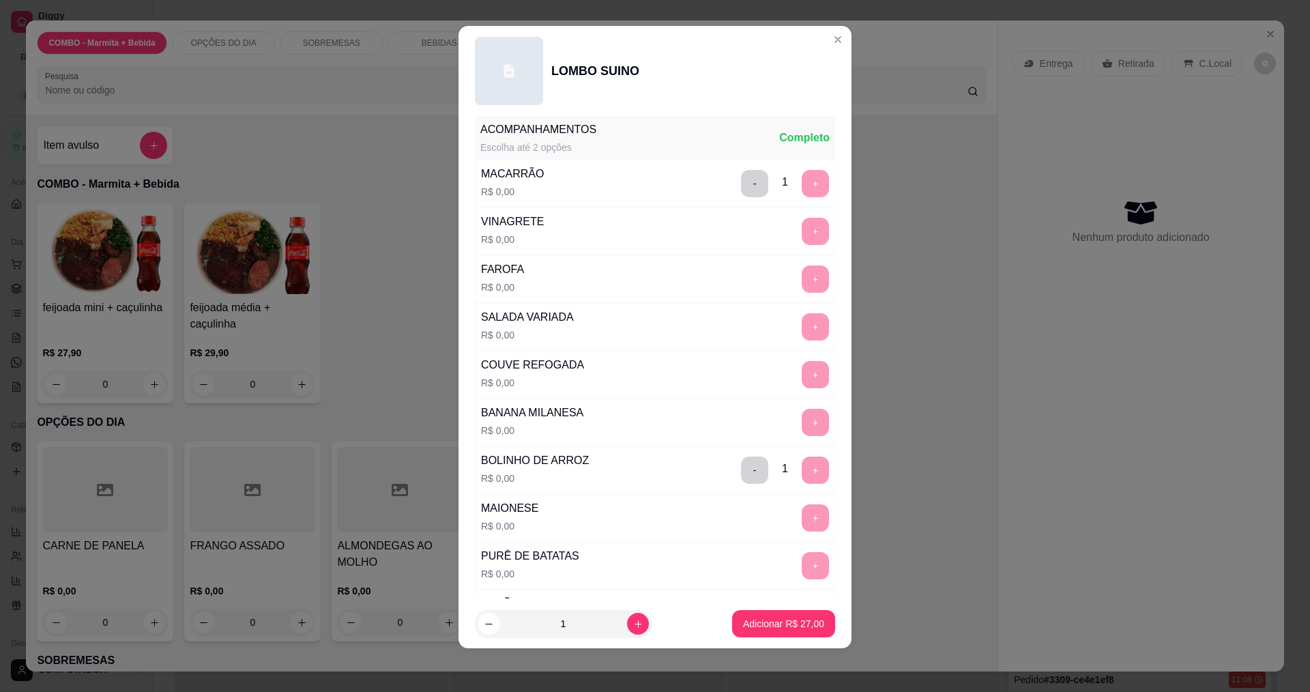
click at [772, 625] on p "Adicionar R$ 27,00" at bounding box center [783, 624] width 81 height 14
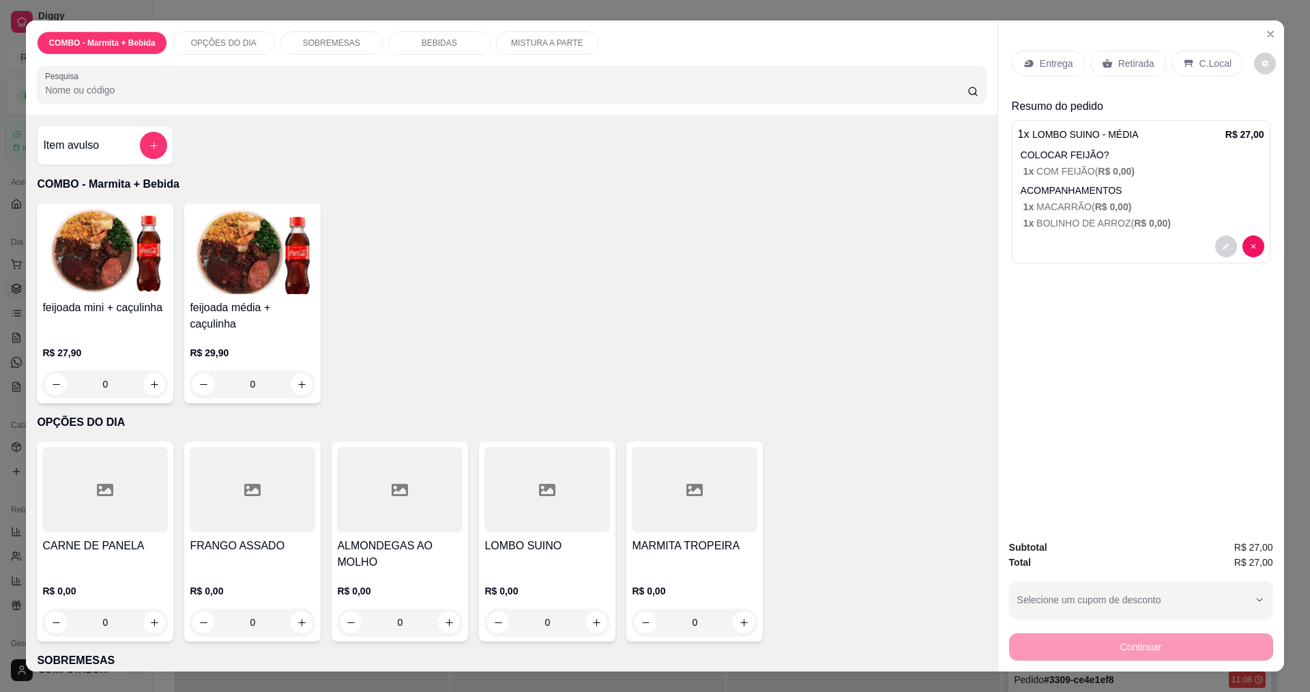
click at [1061, 68] on p "Entrega" at bounding box center [1056, 64] width 33 height 14
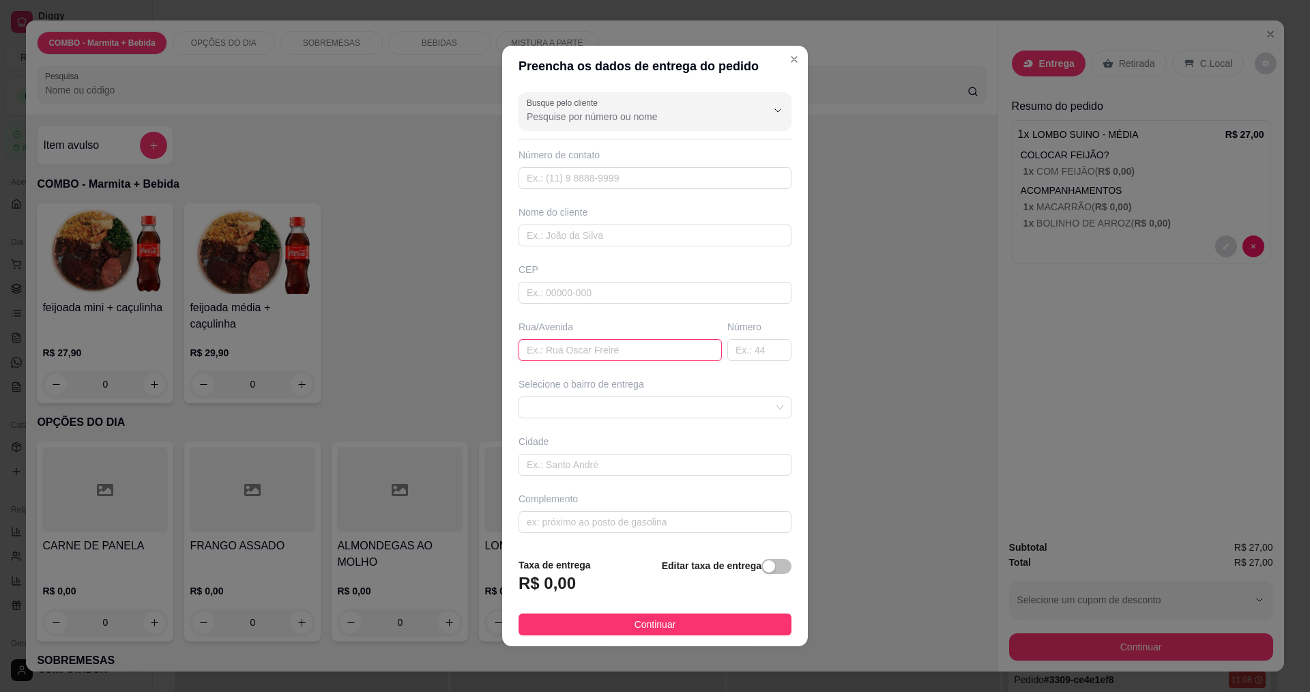
click at [567, 353] on input "text" at bounding box center [620, 350] width 203 height 22
type input "aviao auveri"
click at [733, 352] on input "text" at bounding box center [759, 350] width 64 height 22
click at [735, 406] on span at bounding box center [655, 407] width 257 height 20
type input "242"
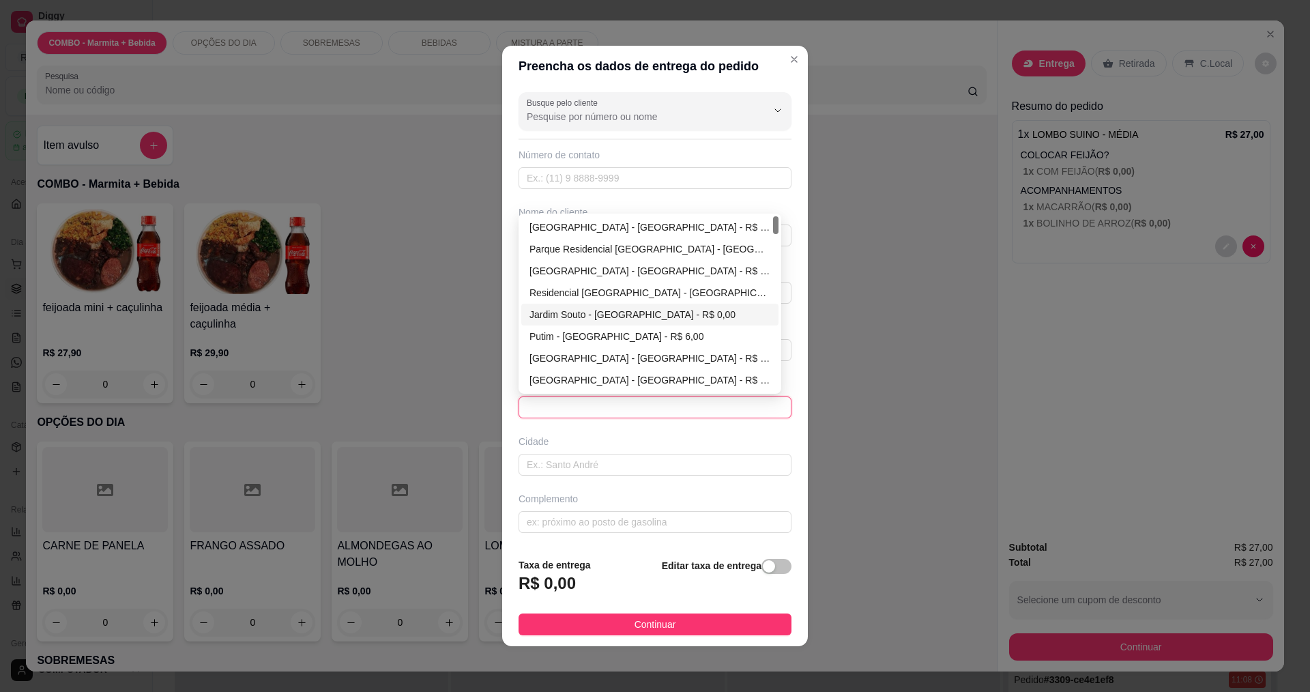
click at [574, 318] on div "Jardim Souto - [GEOGRAPHIC_DATA] - R$ 0,00" at bounding box center [649, 314] width 241 height 15
type input "[GEOGRAPHIC_DATA]"
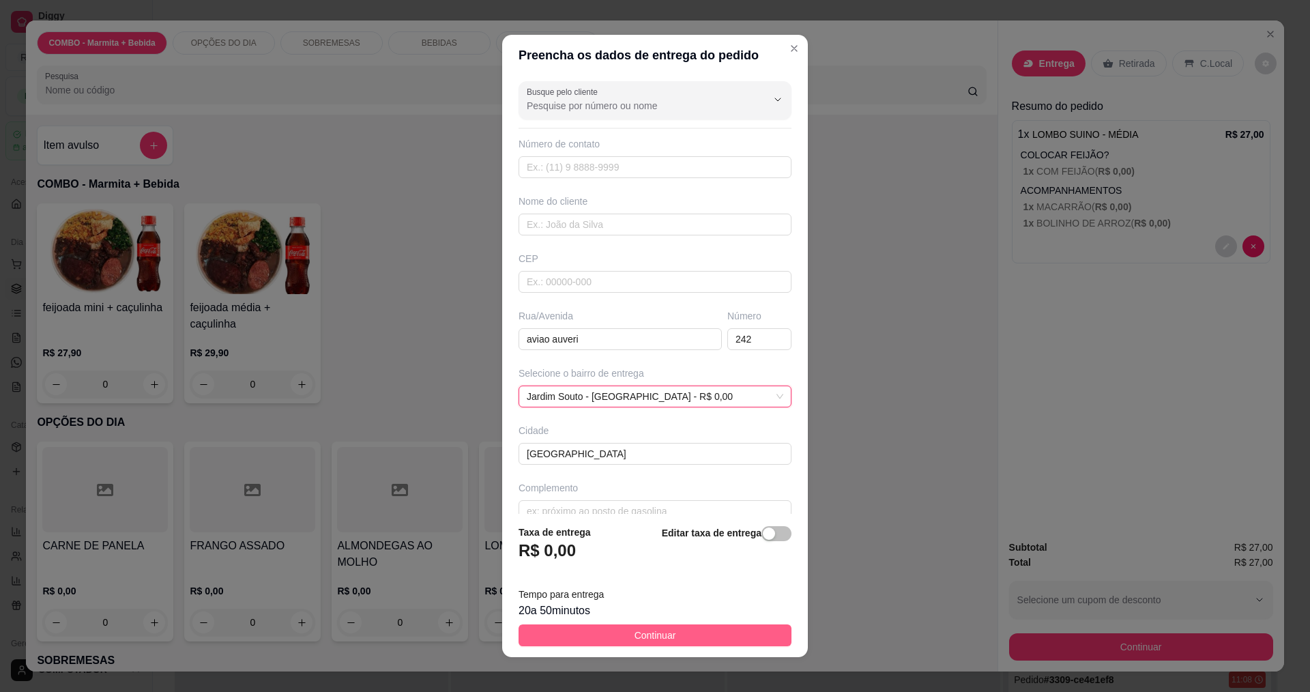
click at [580, 636] on button "Continuar" at bounding box center [655, 635] width 273 height 22
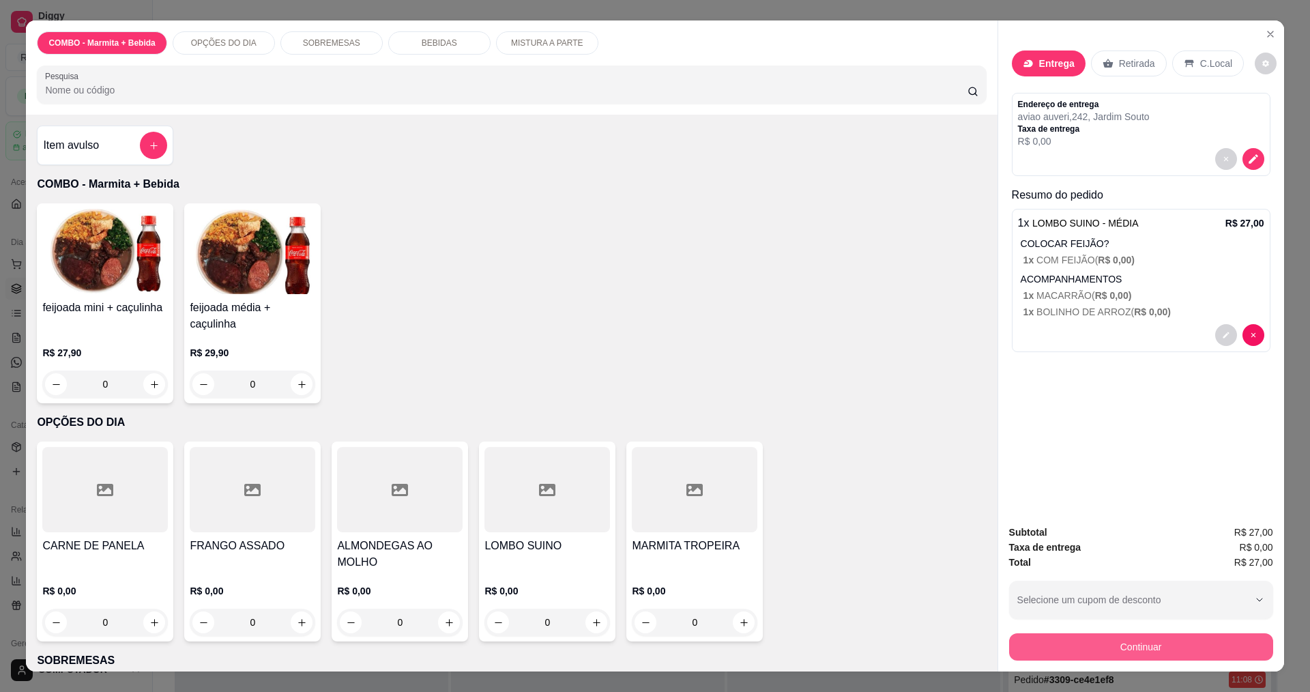
click at [1013, 642] on button "Continuar" at bounding box center [1141, 646] width 264 height 27
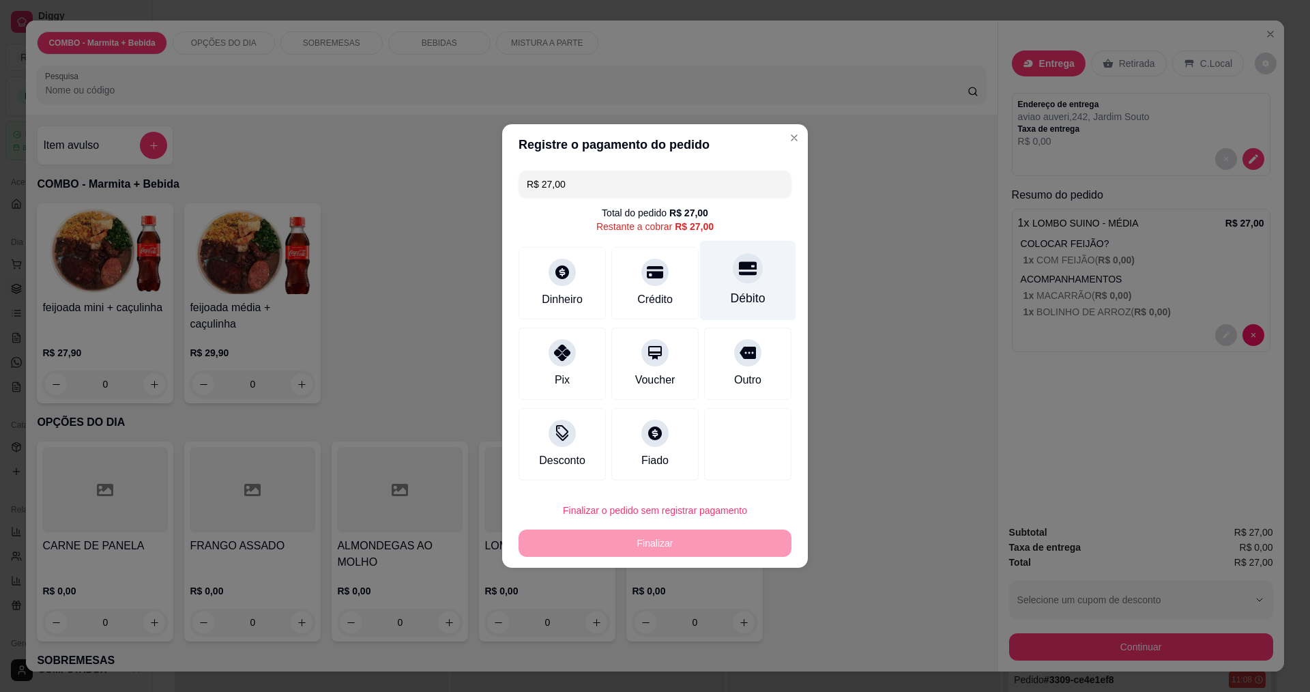
click at [750, 295] on div "Débito" at bounding box center [748, 298] width 35 height 18
type input "R$ 0,00"
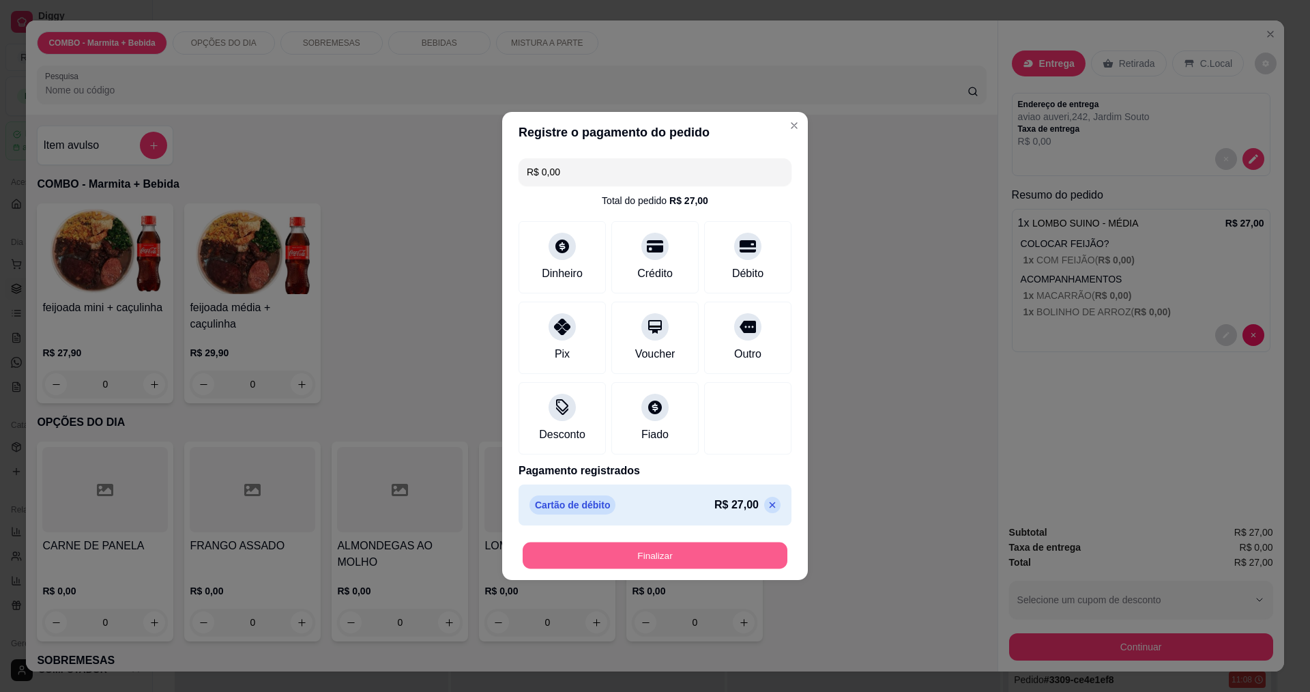
click at [731, 556] on button "Finalizar" at bounding box center [655, 555] width 265 height 27
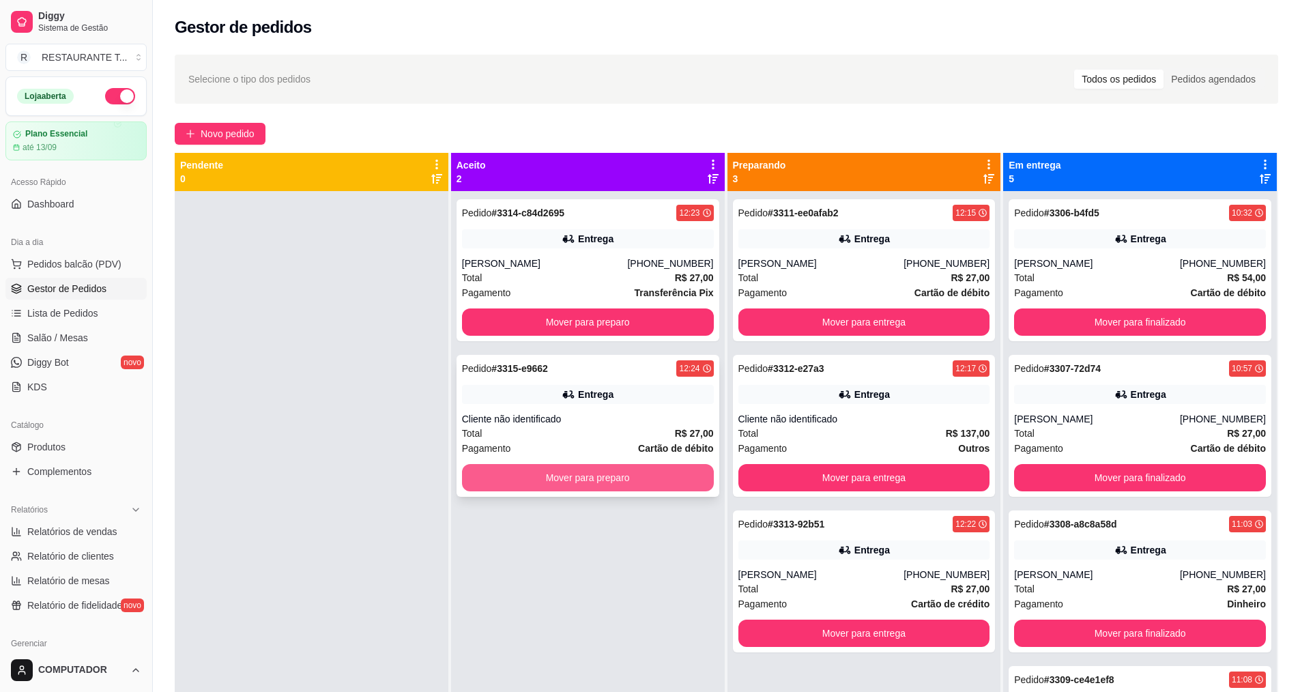
click at [615, 482] on button "Mover para preparo" at bounding box center [588, 477] width 252 height 27
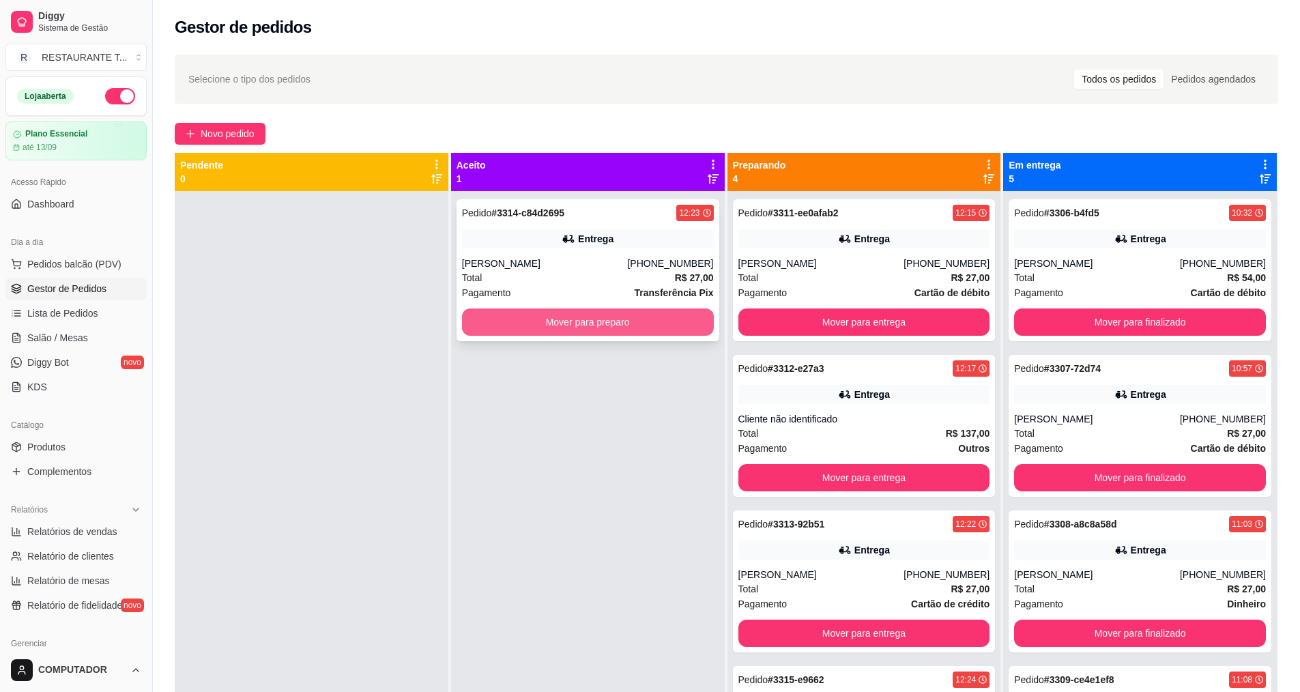
click at [625, 314] on button "Mover para preparo" at bounding box center [588, 321] width 252 height 27
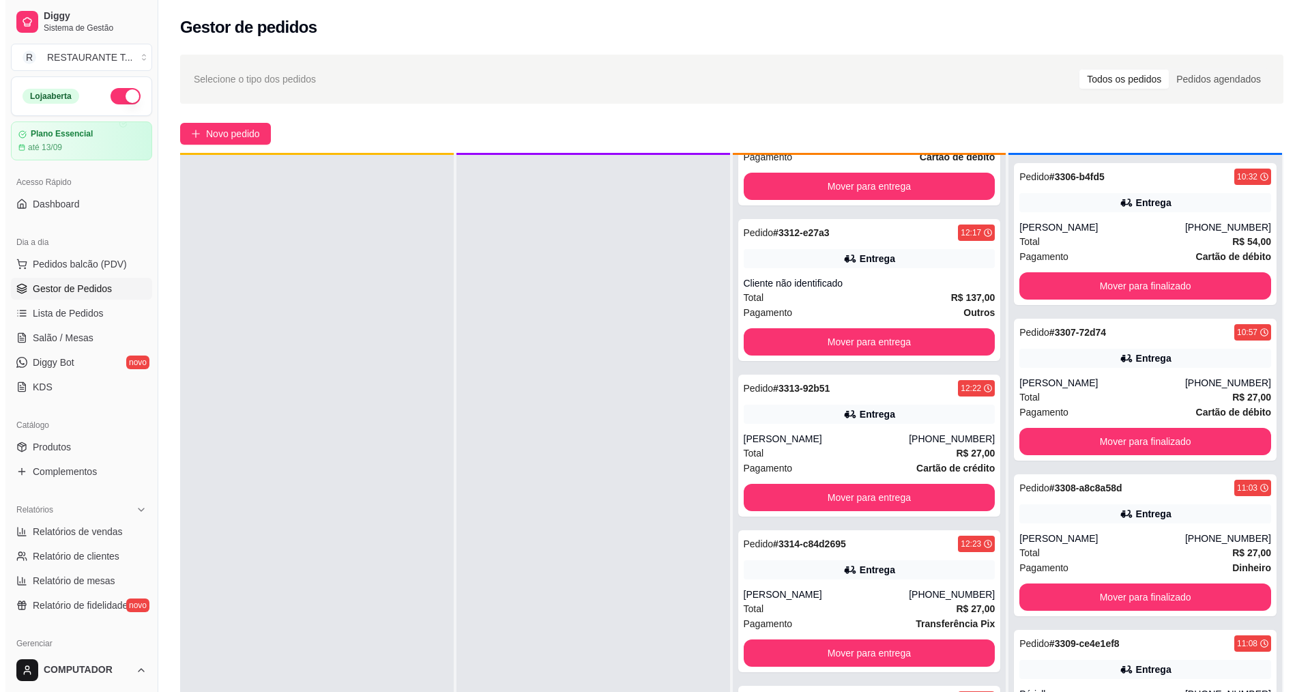
scroll to position [38, 0]
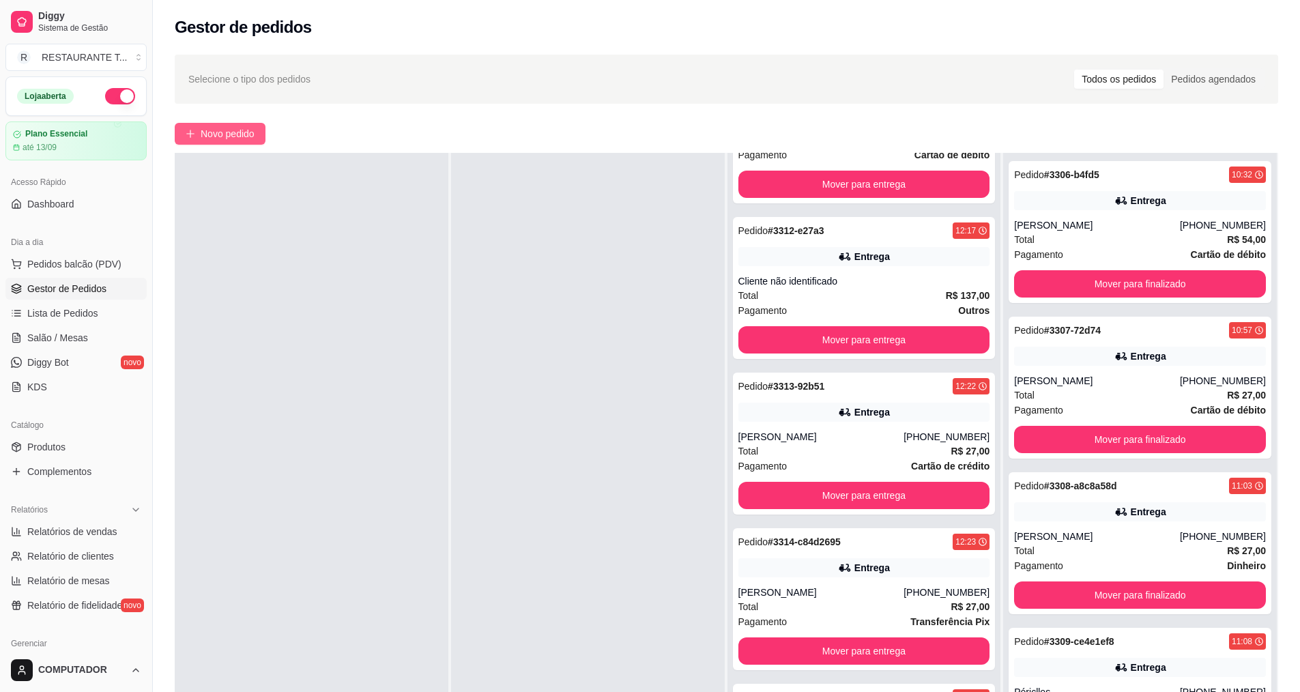
click at [228, 142] on button "Novo pedido" at bounding box center [220, 134] width 91 height 22
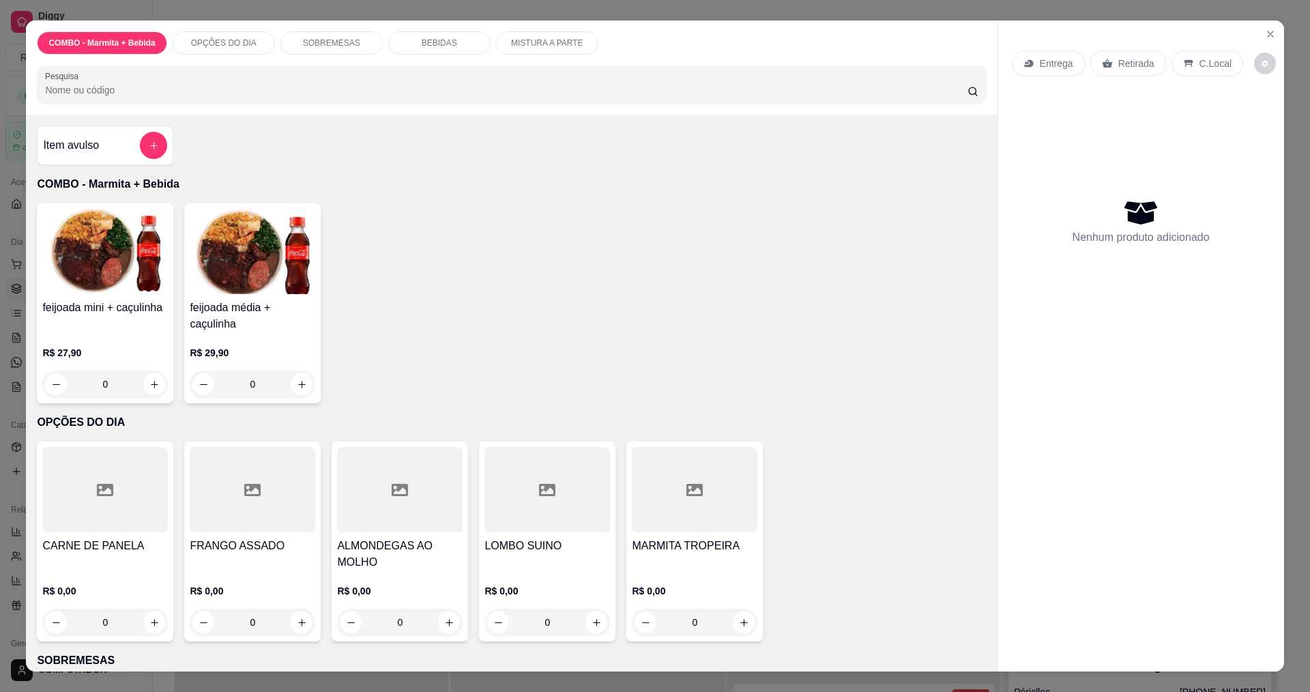
click at [147, 622] on div "0" at bounding box center [105, 622] width 126 height 27
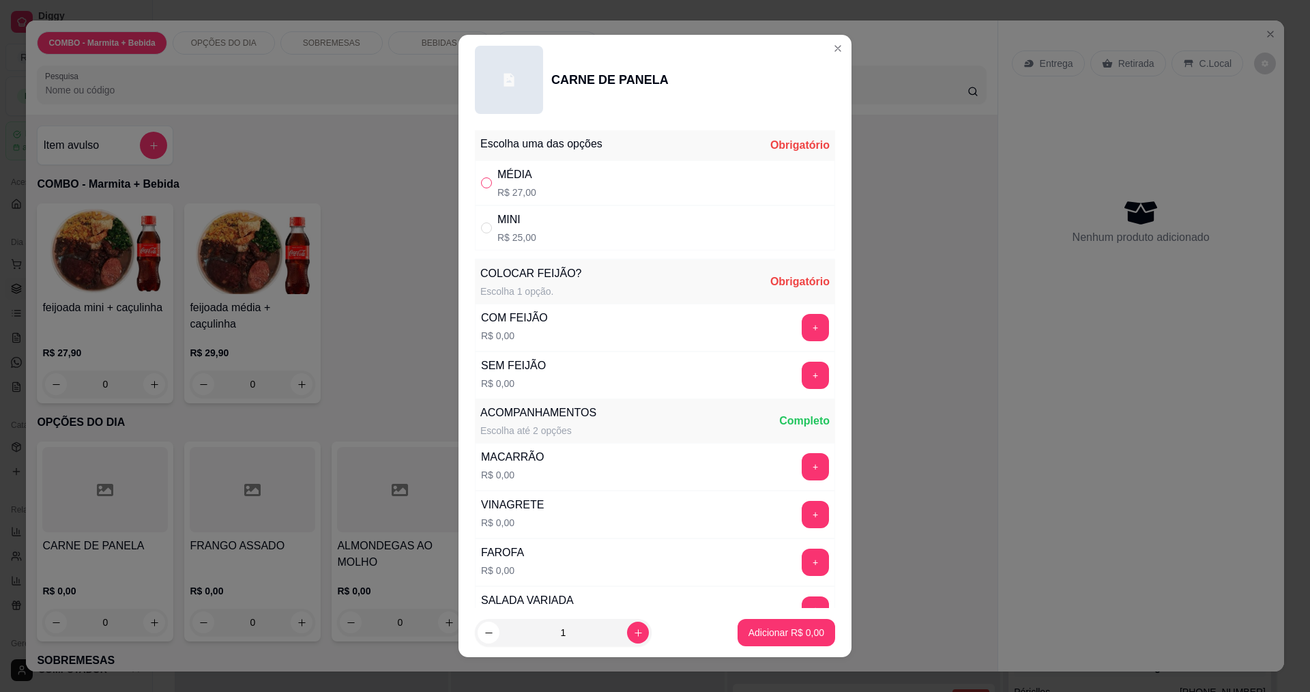
click at [484, 186] on input "" at bounding box center [486, 182] width 11 height 11
radio input "true"
click at [802, 327] on button "+" at bounding box center [815, 327] width 27 height 27
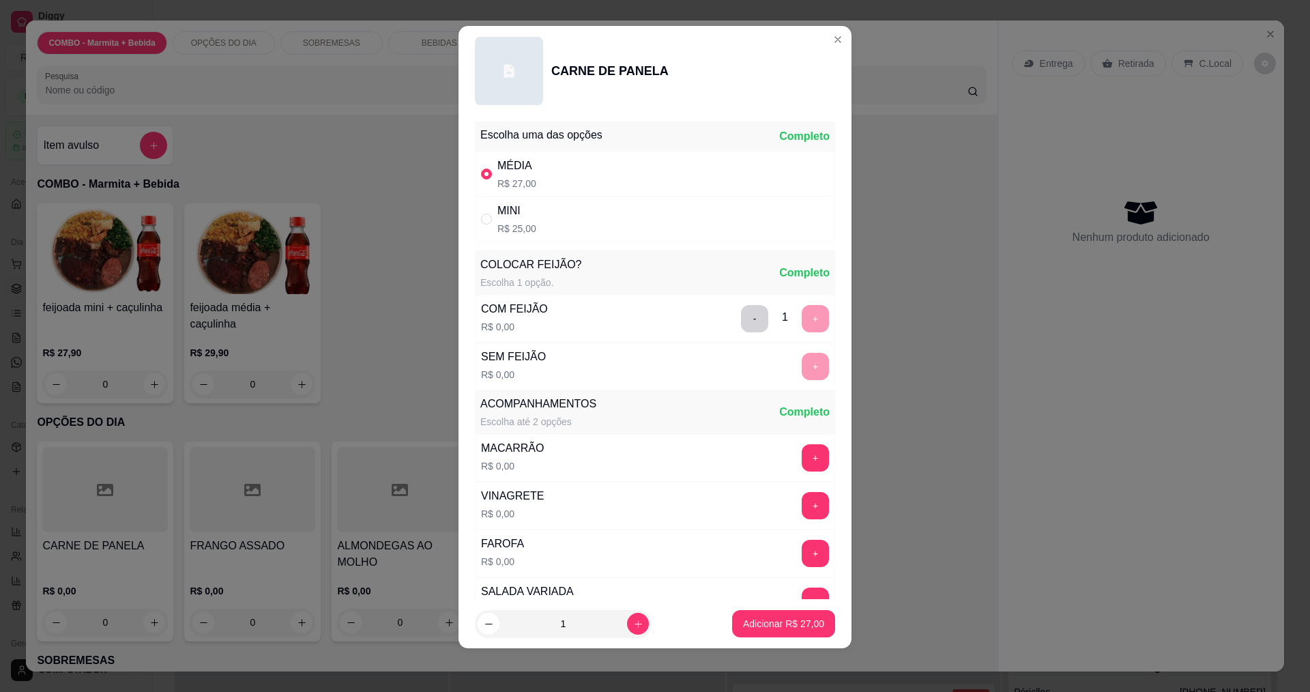
scroll to position [274, 0]
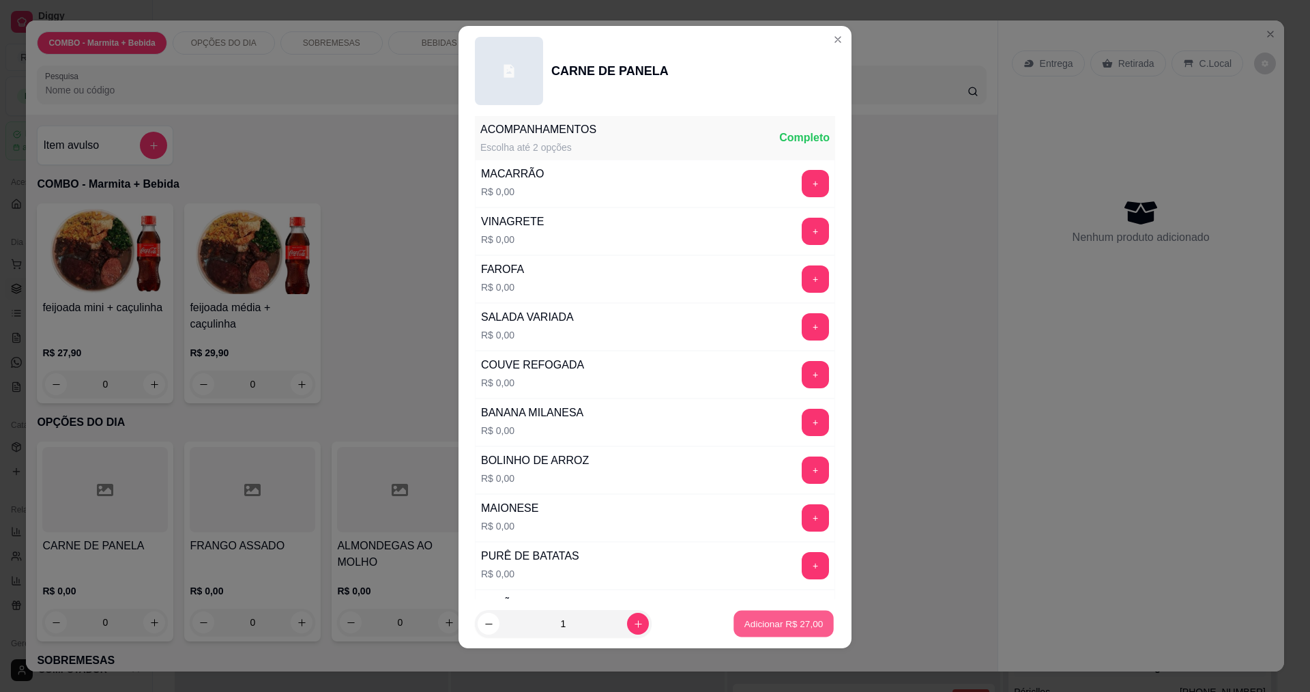
click at [778, 623] on p "Adicionar R$ 27,00" at bounding box center [783, 623] width 79 height 13
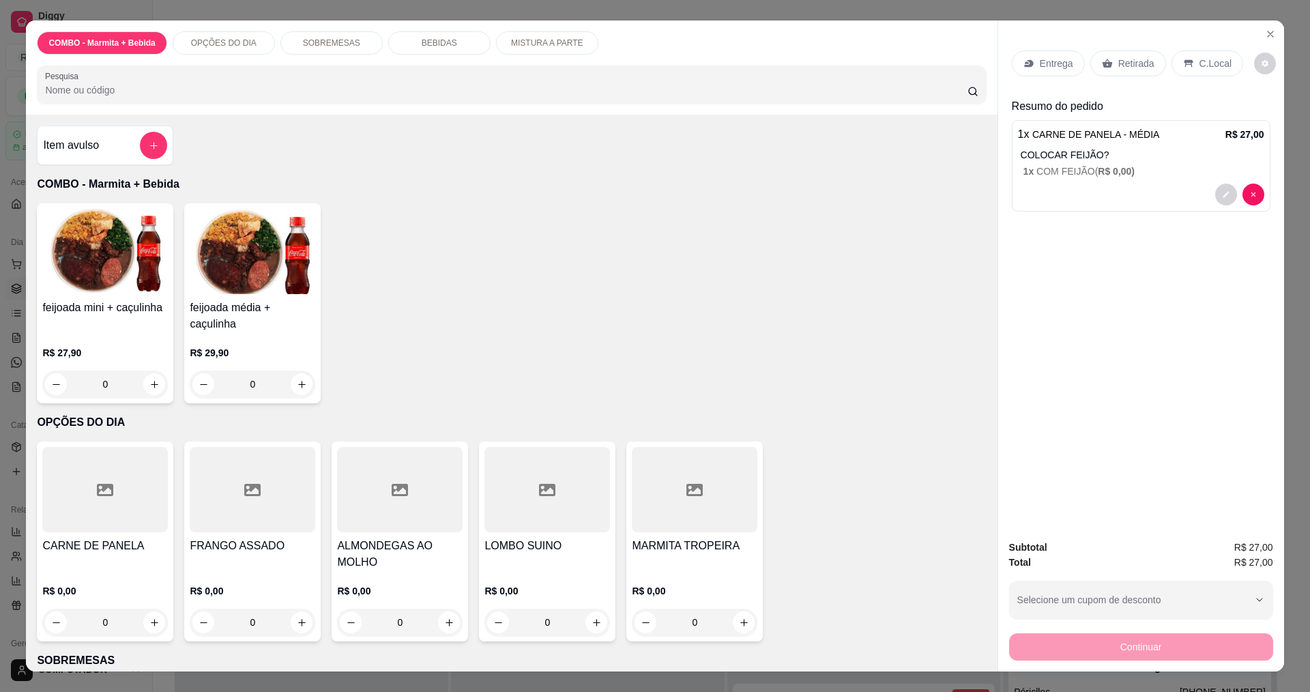
click at [738, 625] on div "0" at bounding box center [695, 622] width 126 height 27
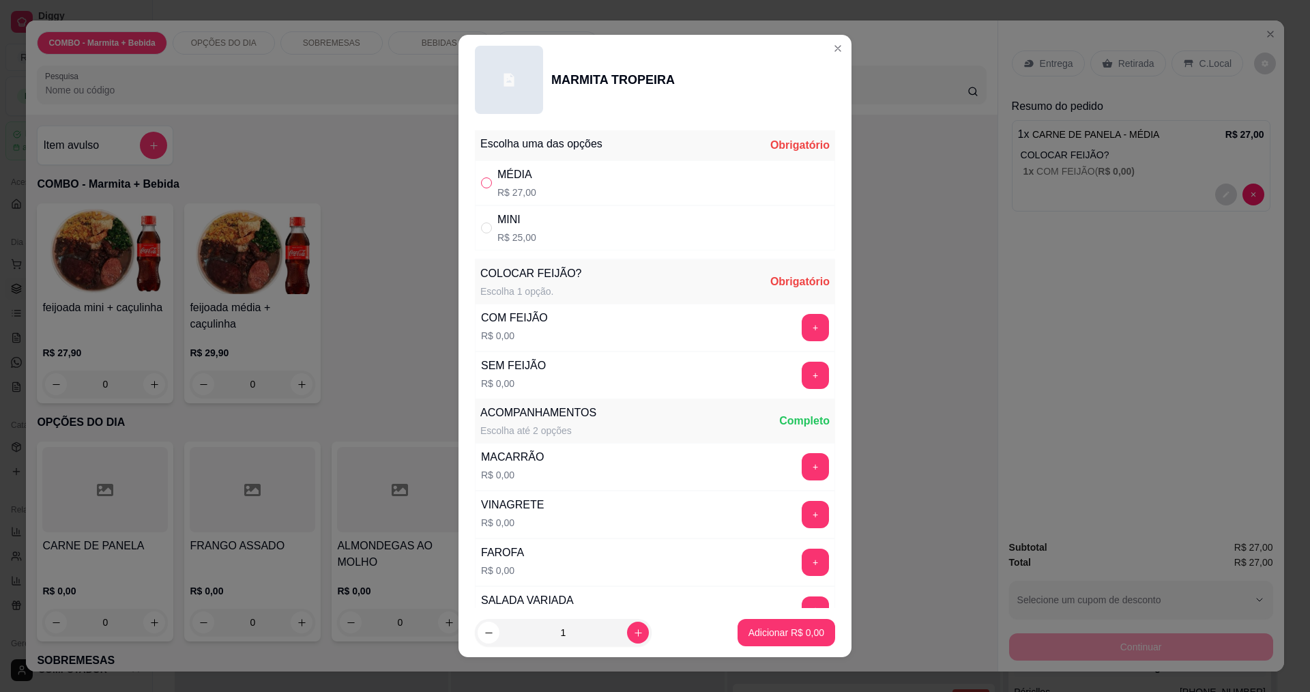
click at [482, 186] on input "" at bounding box center [486, 182] width 11 height 11
radio input "true"
click at [802, 333] on button "+" at bounding box center [815, 327] width 27 height 27
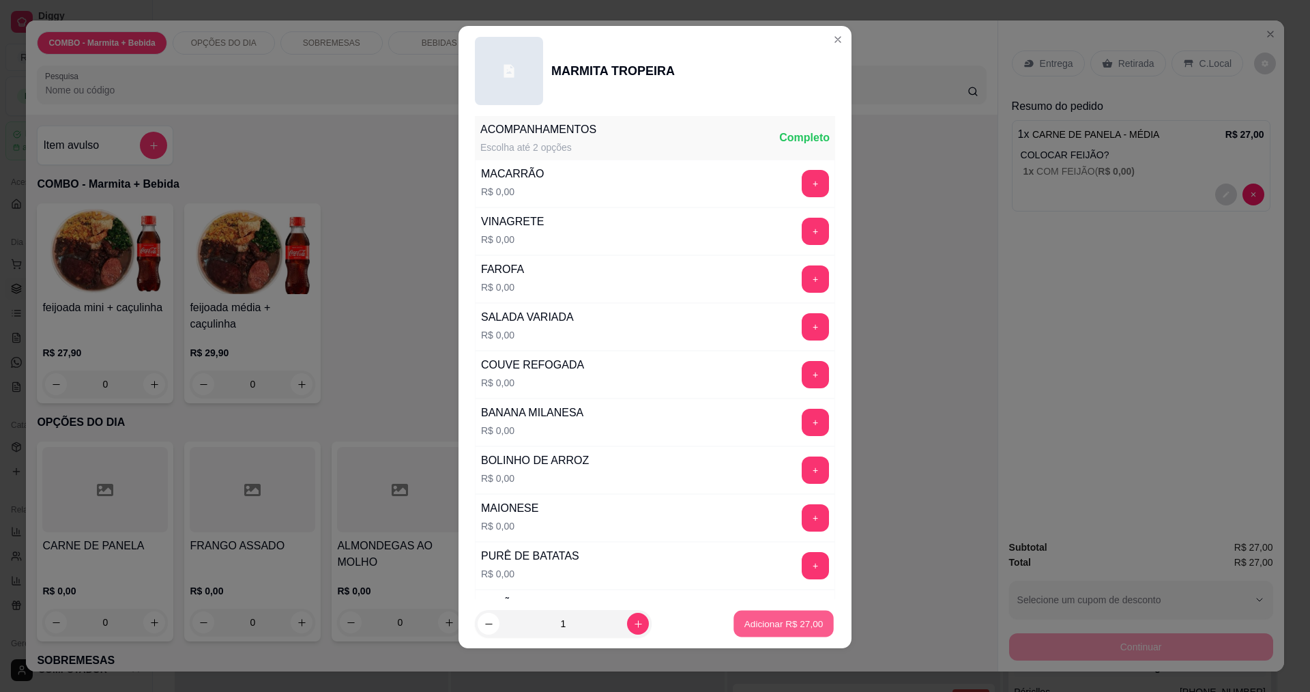
click at [794, 628] on p "Adicionar R$ 27,00" at bounding box center [783, 623] width 79 height 13
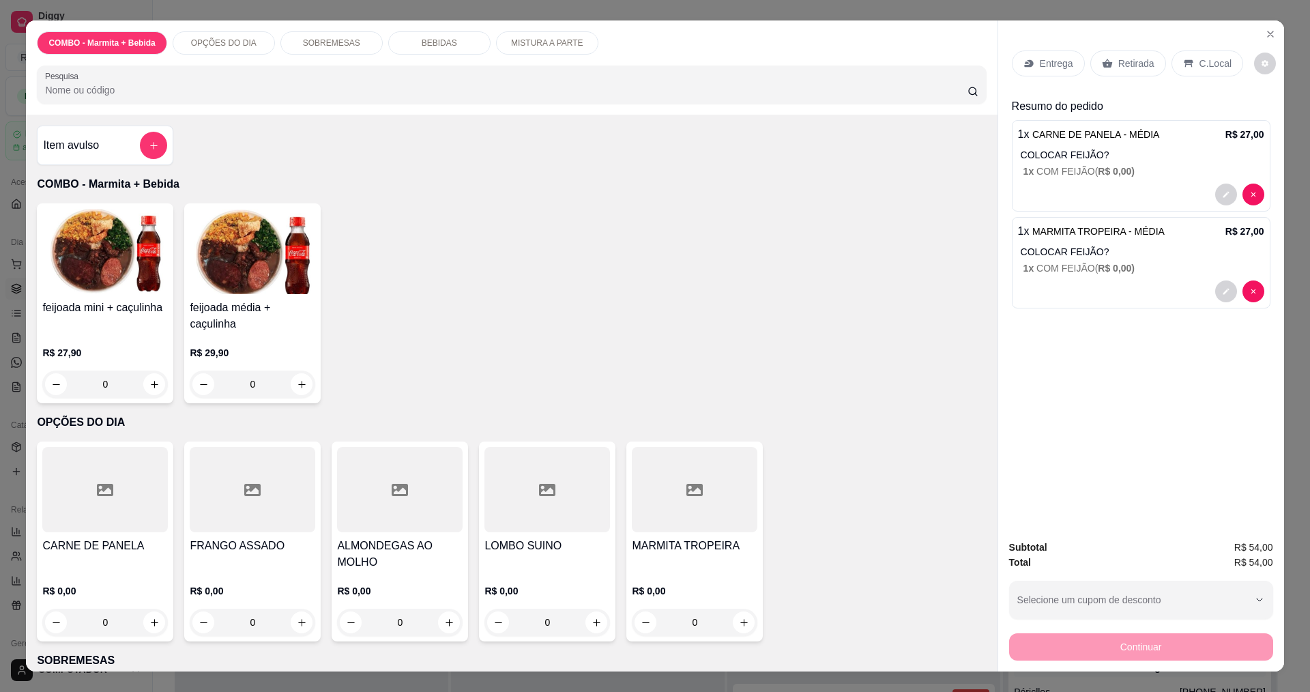
click at [1032, 70] on div "Entrega" at bounding box center [1048, 63] width 73 height 26
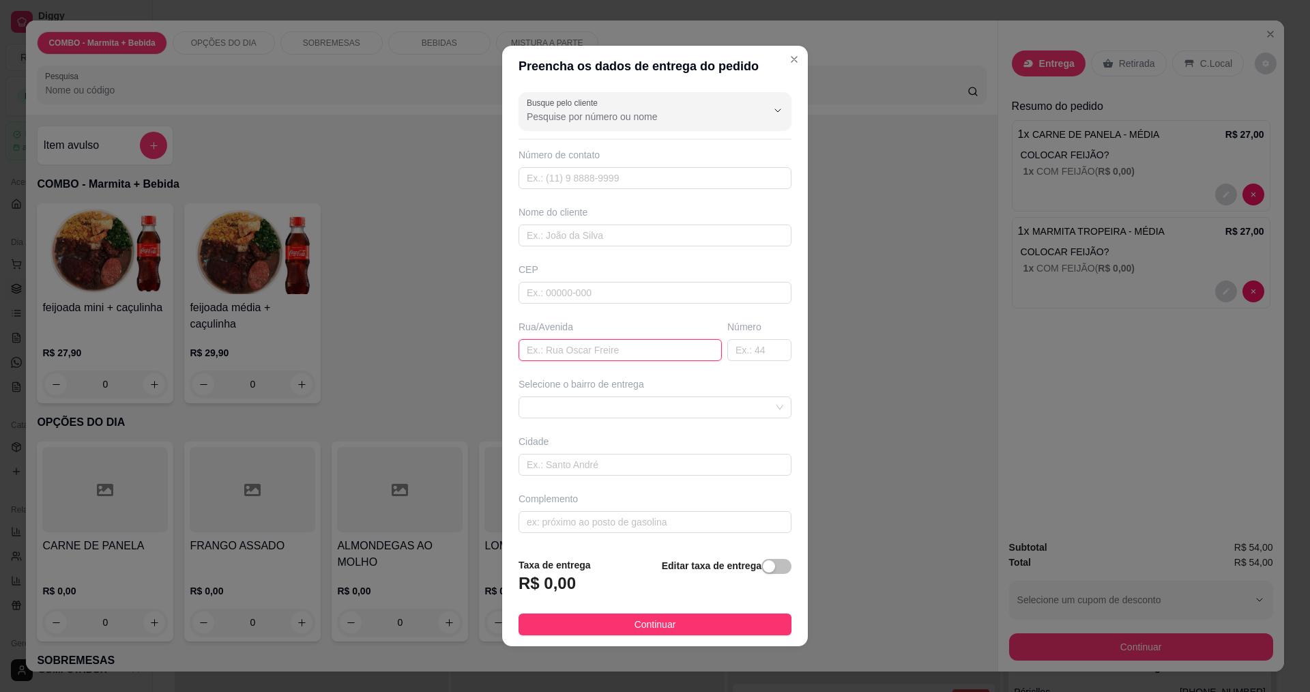
click at [634, 351] on input "text" at bounding box center [620, 350] width 203 height 22
type input "[PERSON_NAME]"
click at [628, 395] on div "Selecione o bairro de entrega" at bounding box center [655, 397] width 278 height 41
click at [572, 405] on span at bounding box center [655, 407] width 257 height 20
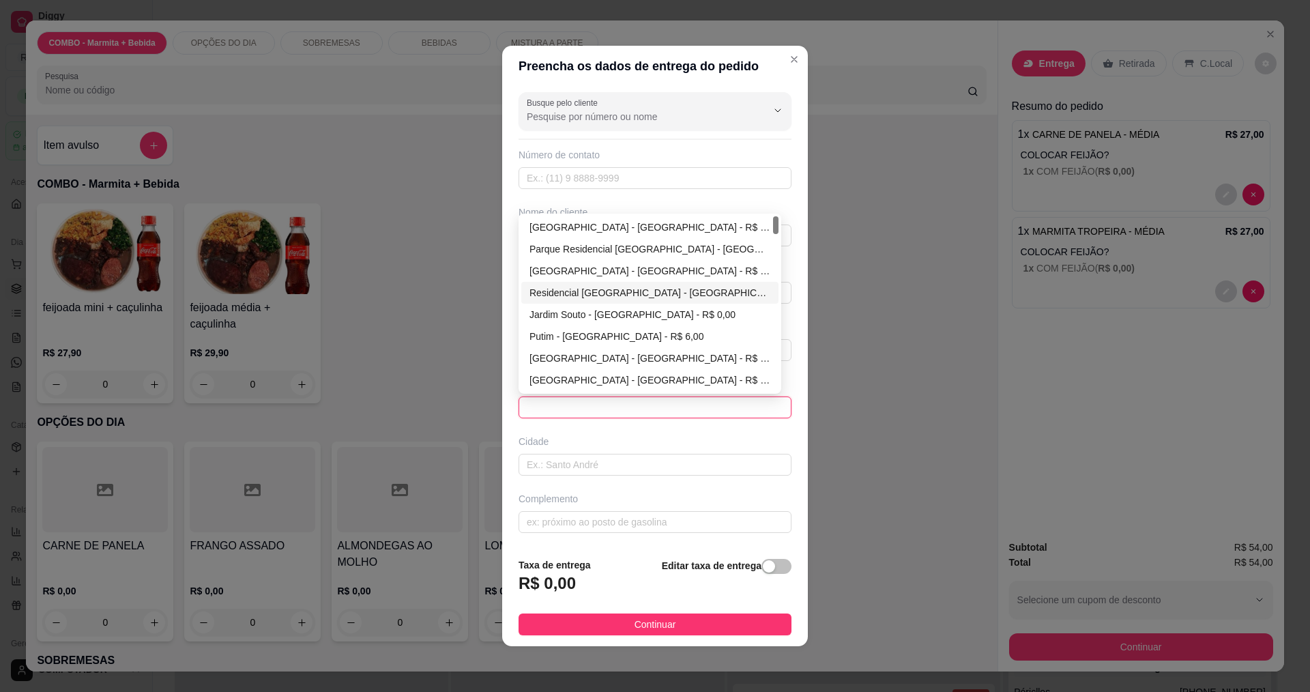
click at [571, 290] on div "Residencial [GEOGRAPHIC_DATA] - [GEOGRAPHIC_DATA] - R$ 0,00" at bounding box center [649, 292] width 241 height 15
type input "[GEOGRAPHIC_DATA]"
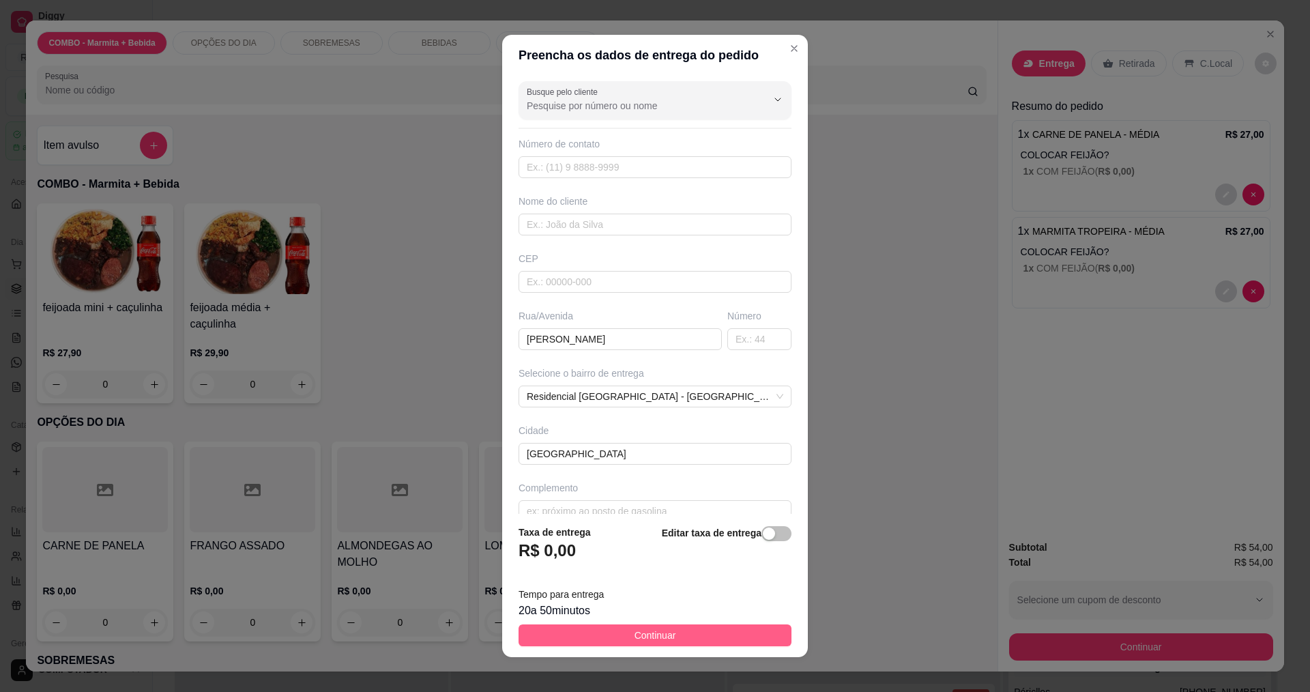
click at [655, 637] on span "Continuar" at bounding box center [655, 635] width 42 height 15
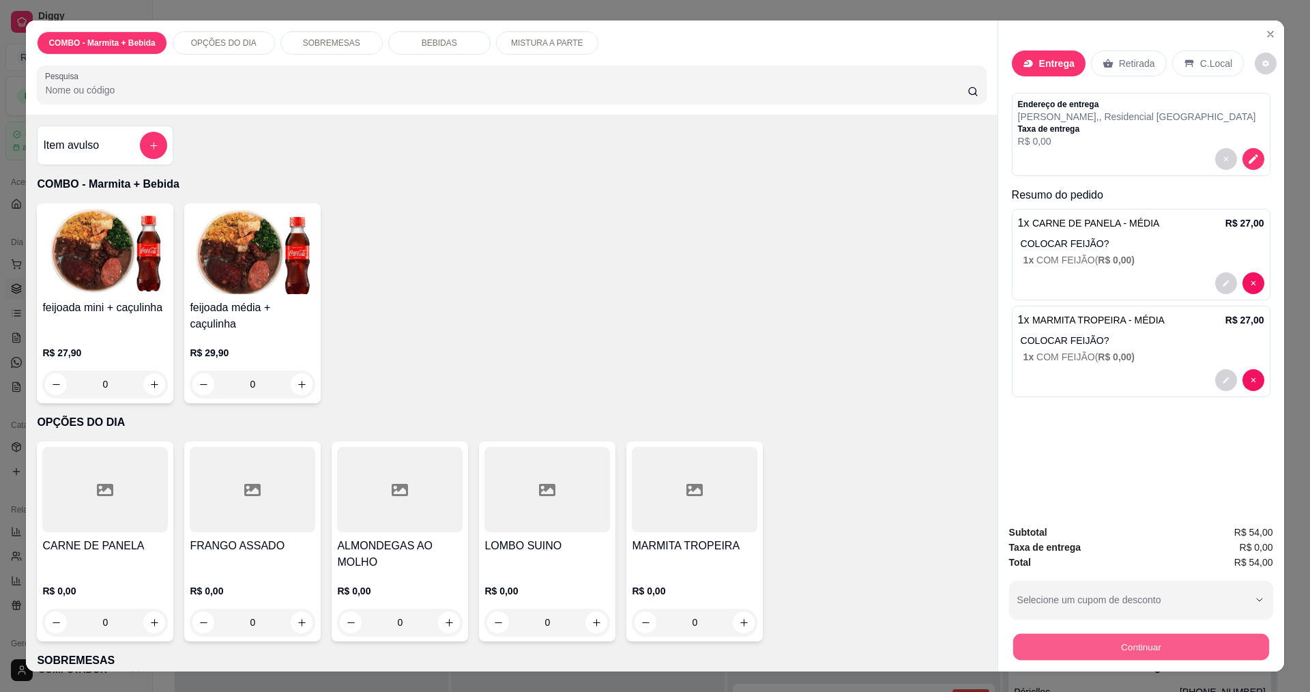
click at [1070, 643] on button "Continuar" at bounding box center [1140, 646] width 256 height 27
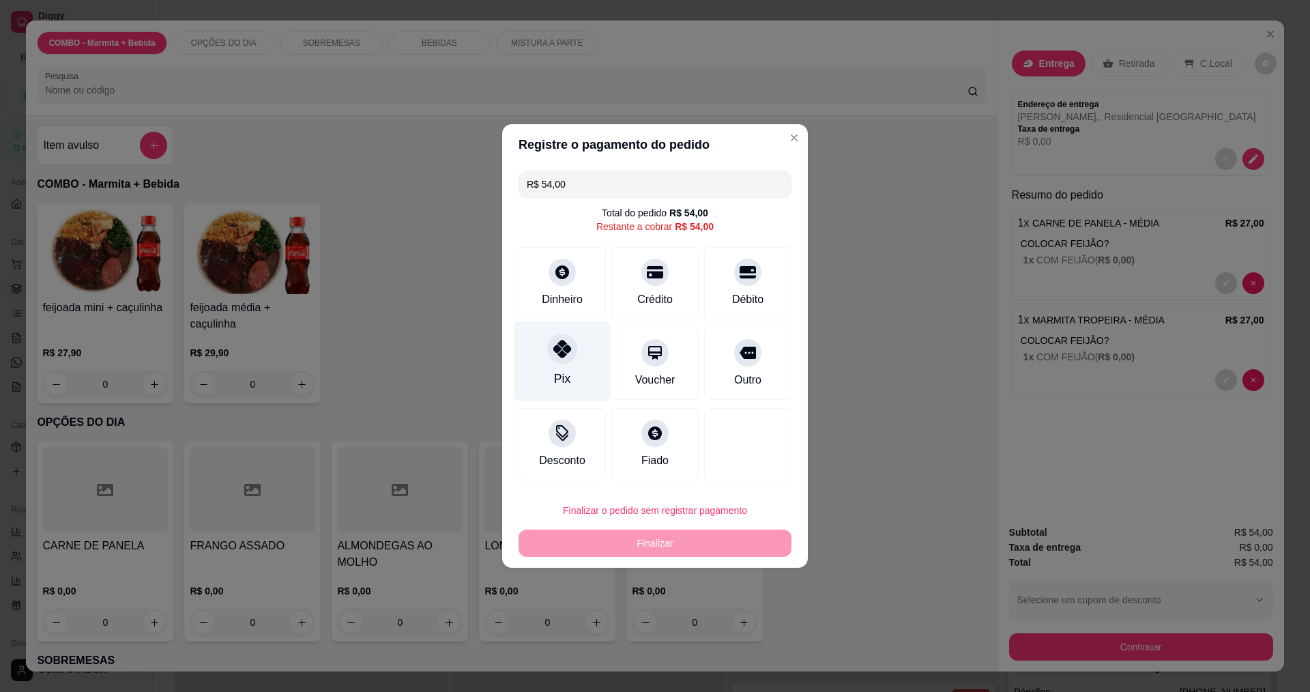
click at [568, 388] on div "Pix" at bounding box center [562, 361] width 96 height 80
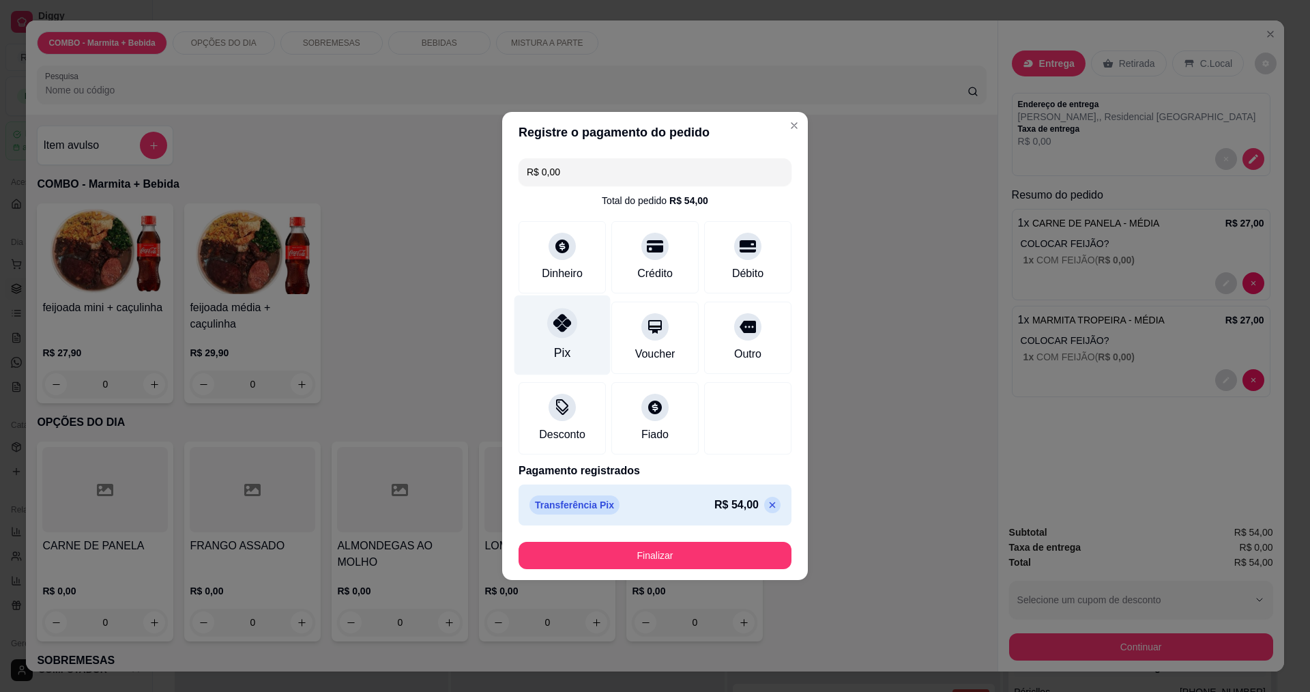
type input "R$ 0,00"
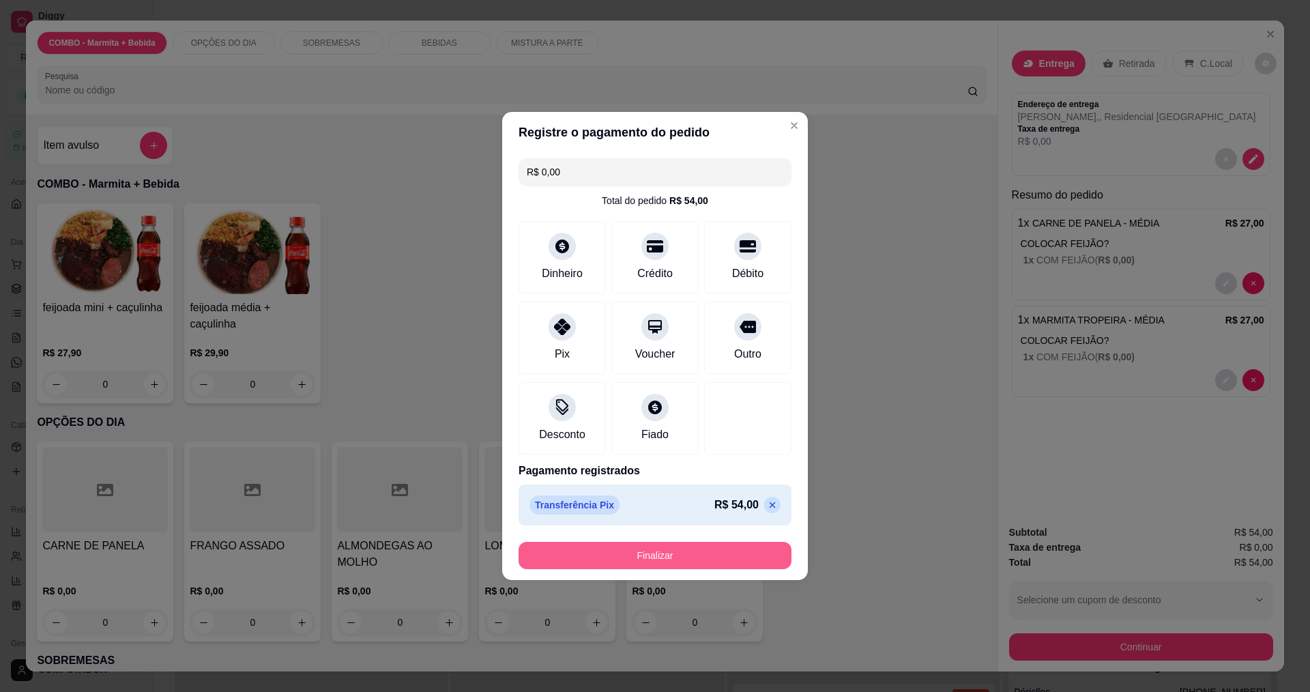
click at [709, 551] on button "Finalizar" at bounding box center [655, 555] width 273 height 27
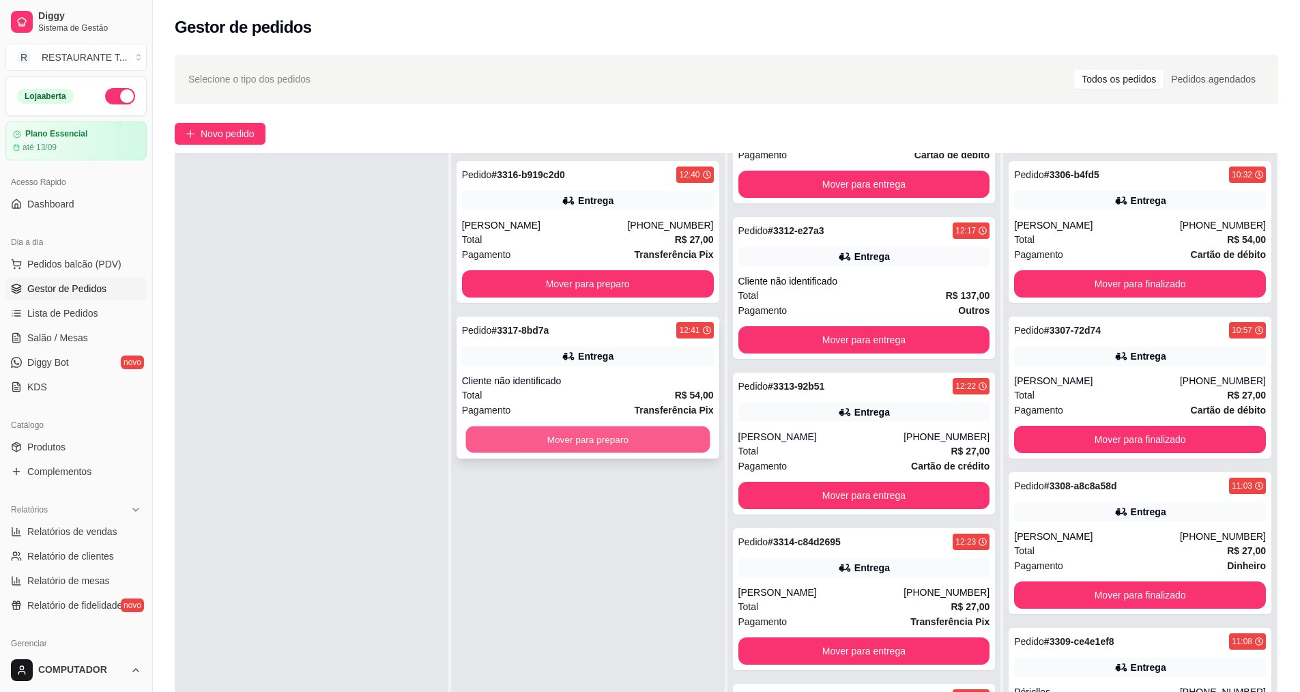
click at [578, 441] on button "Mover para preparo" at bounding box center [587, 439] width 244 height 27
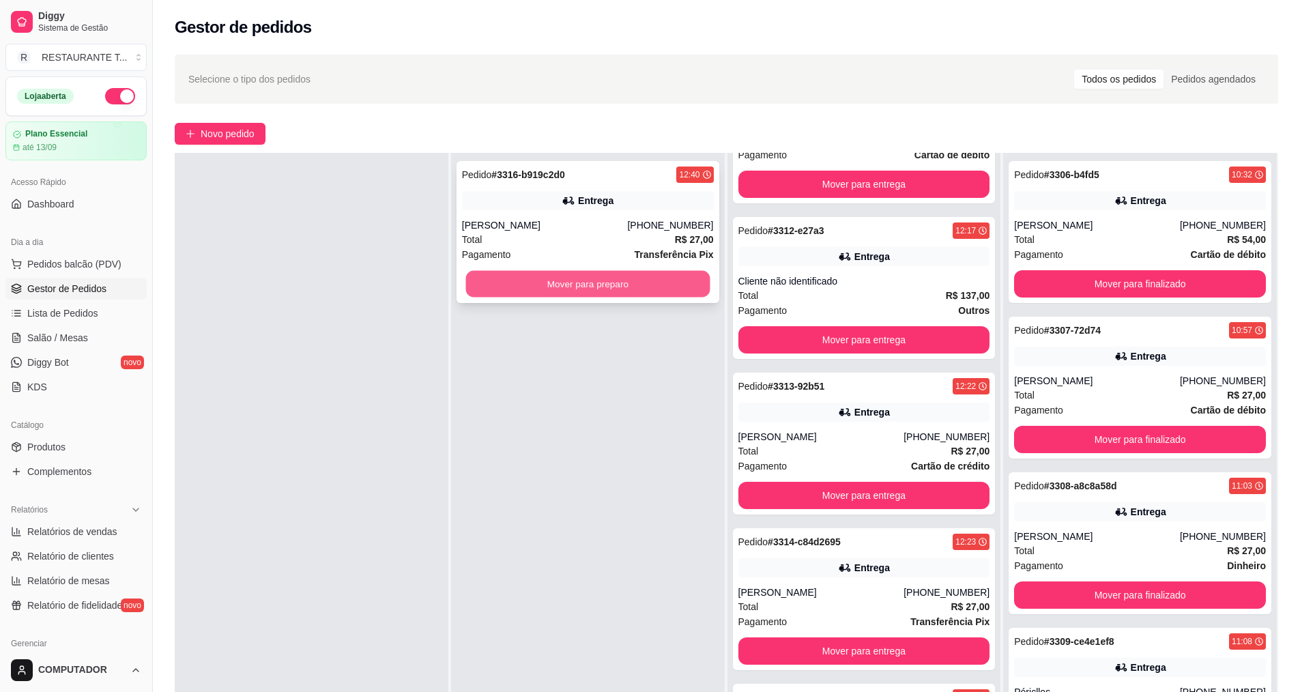
click at [619, 281] on button "Mover para preparo" at bounding box center [587, 284] width 244 height 27
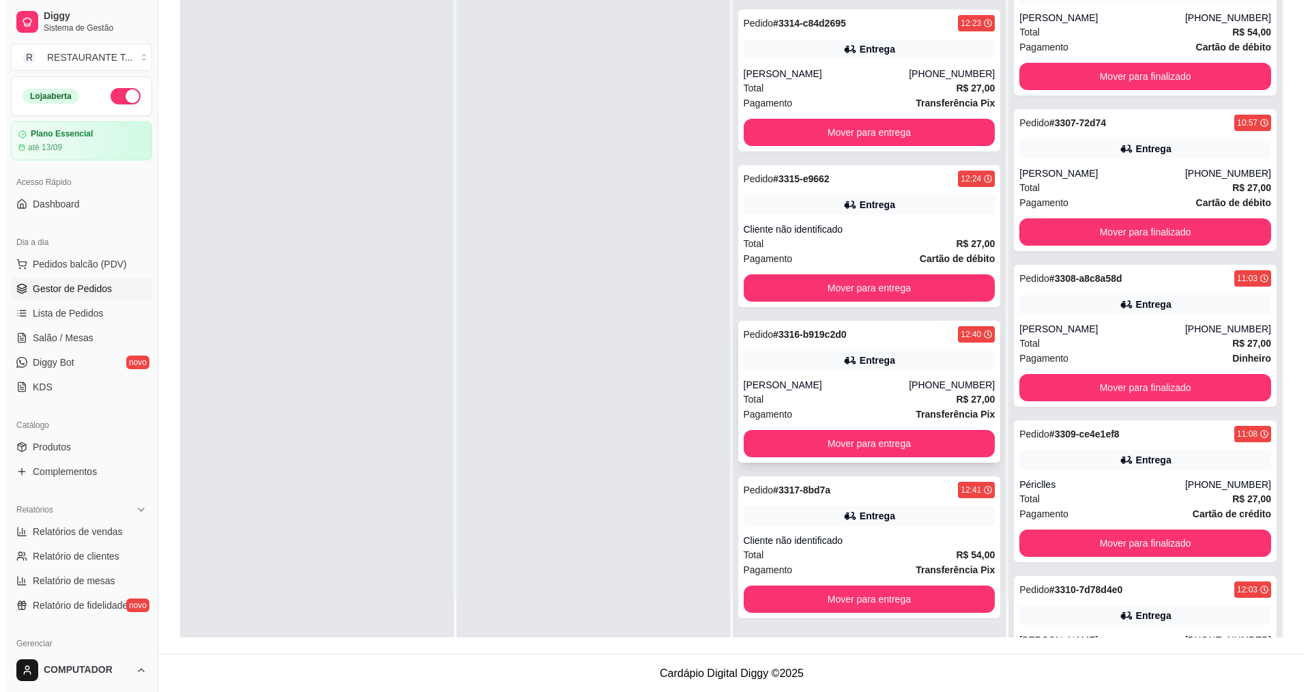
scroll to position [208, 0]
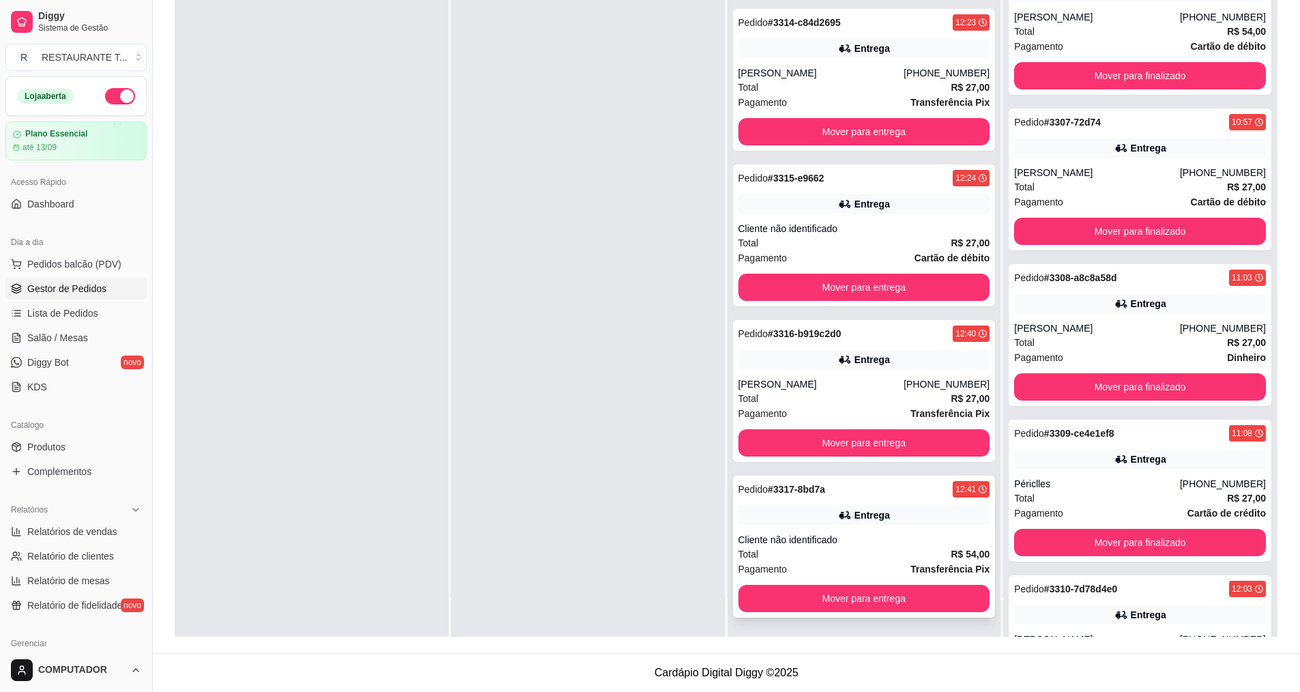
click at [768, 493] on strong "# 3317-8bd7a" at bounding box center [796, 489] width 57 height 11
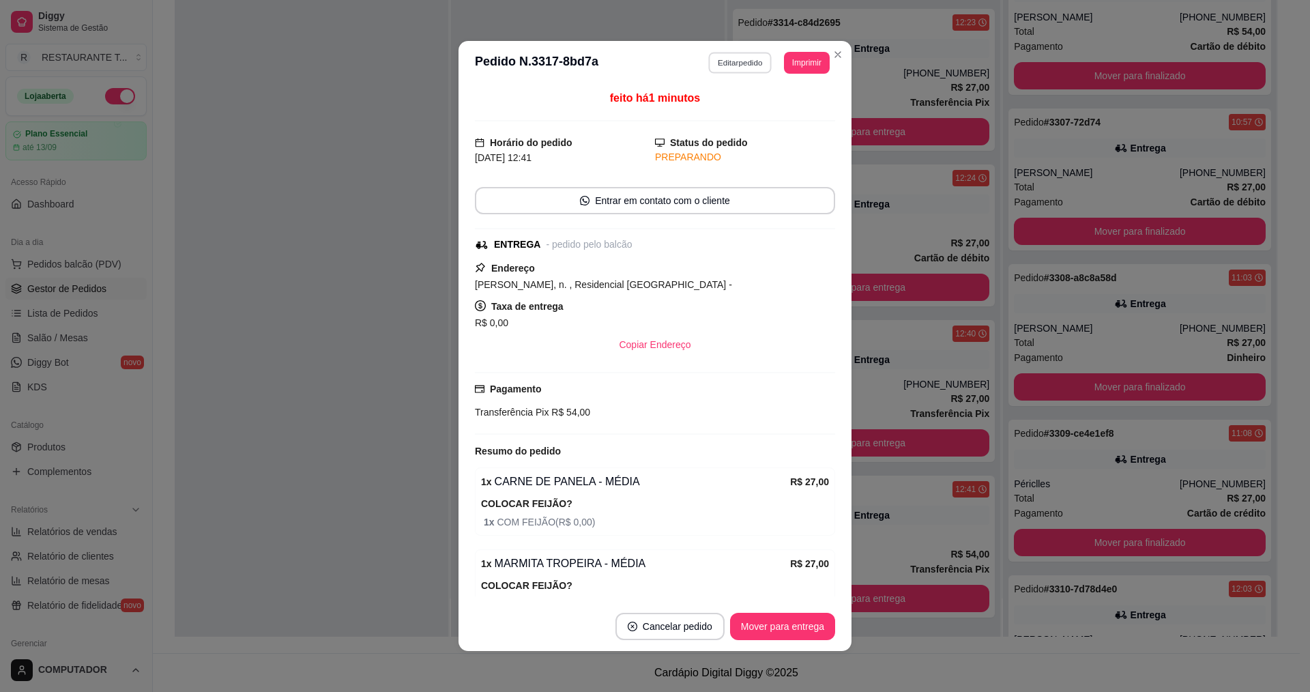
click at [750, 55] on button "Editar pedido" at bounding box center [740, 62] width 63 height 21
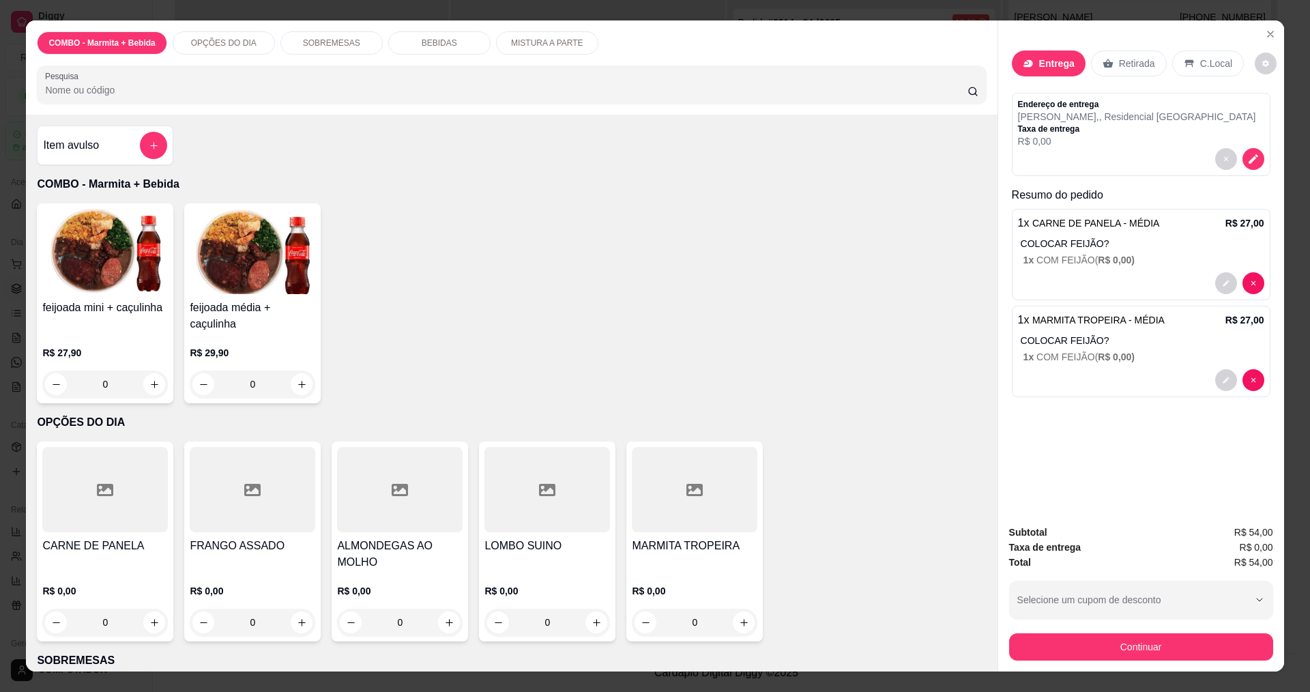
scroll to position [819, 0]
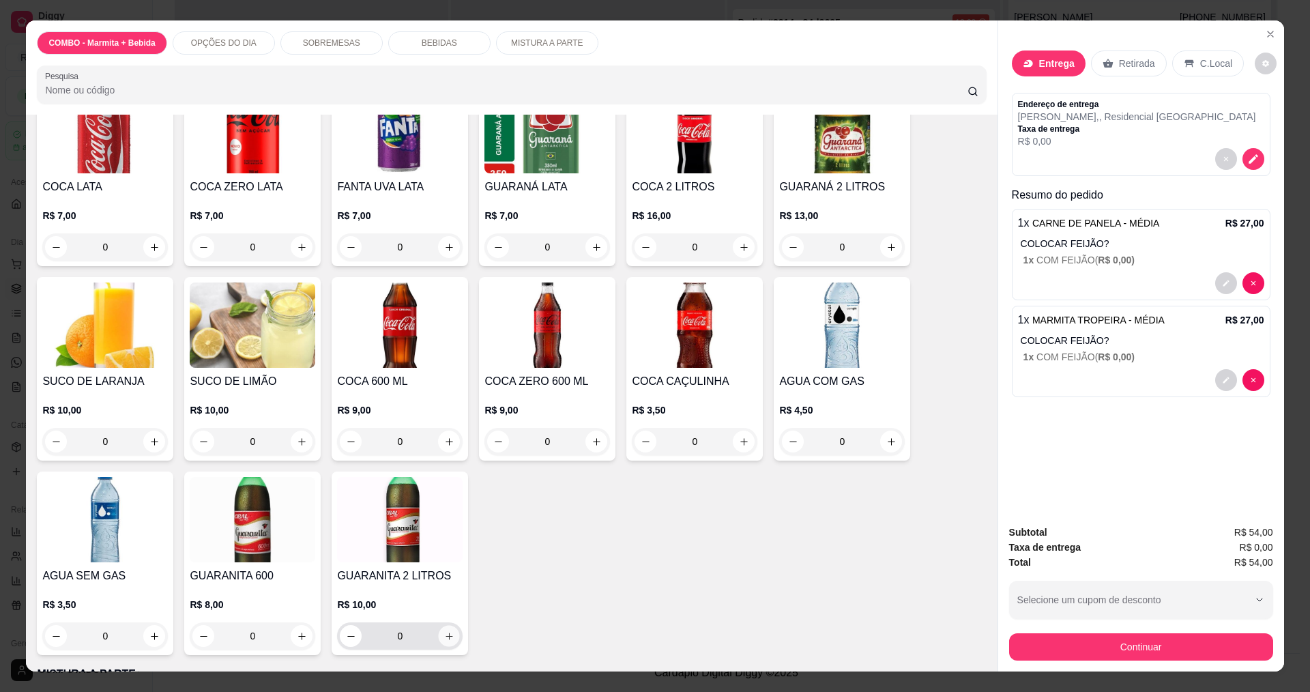
click at [441, 643] on button "increase-product-quantity" at bounding box center [449, 636] width 21 height 21
type input "1"
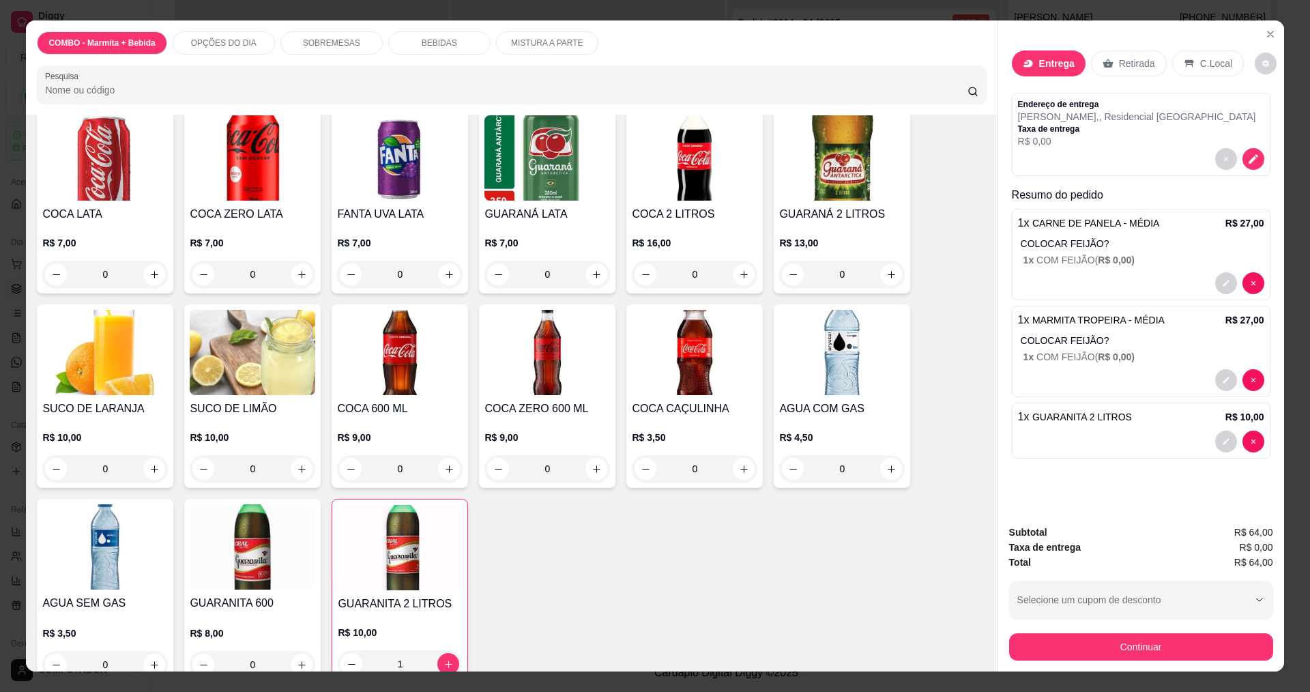
scroll to position [737, 0]
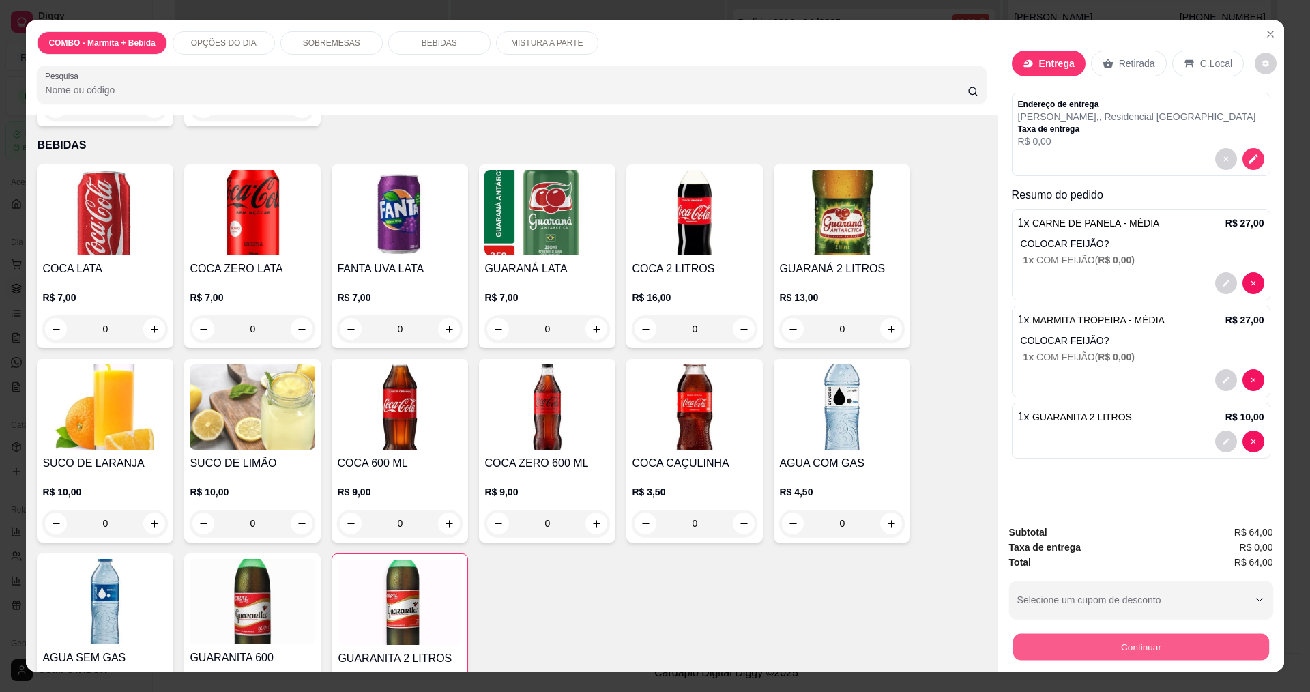
click at [1072, 647] on button "Continuar" at bounding box center [1140, 646] width 256 height 27
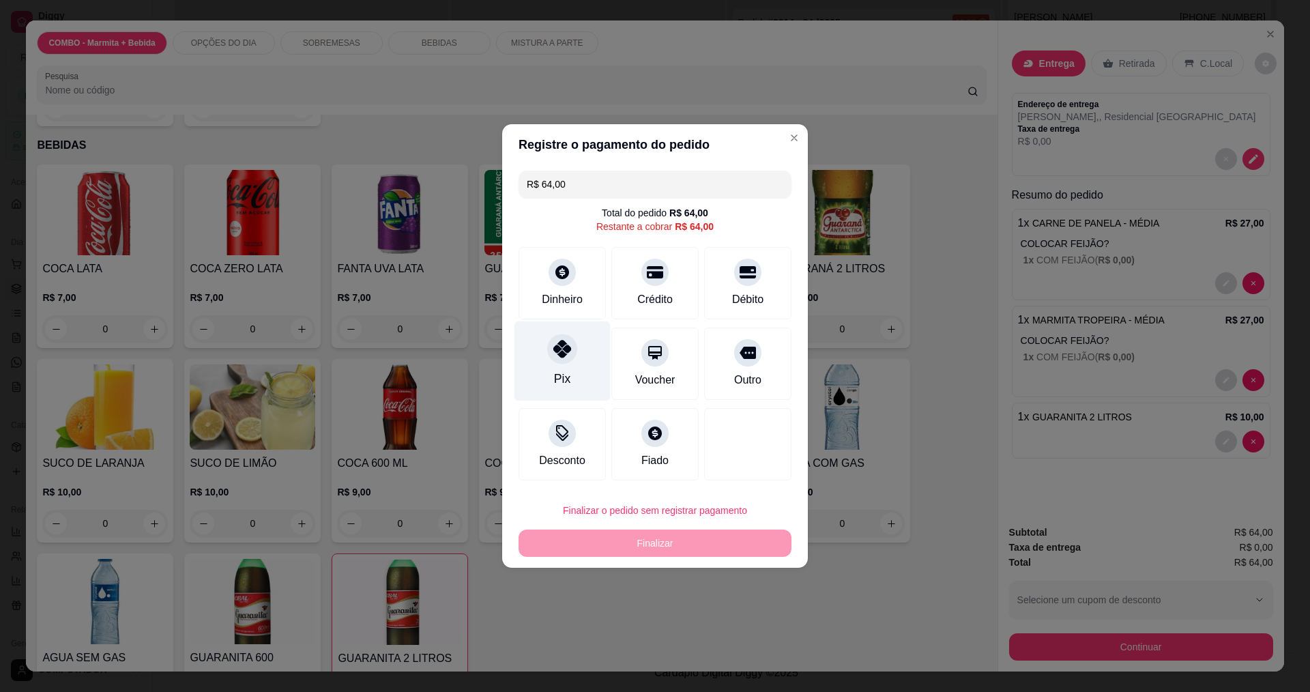
click at [579, 357] on div "Pix" at bounding box center [562, 361] width 96 height 80
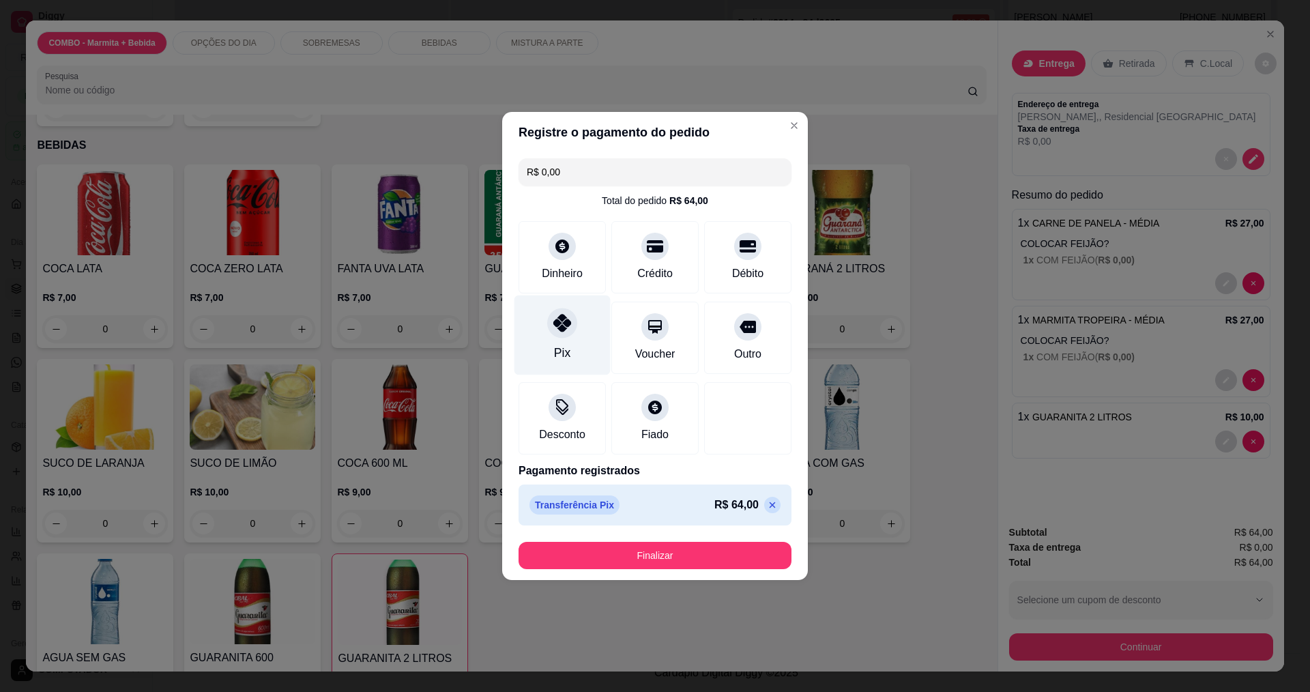
type input "R$ 0,00"
click at [632, 558] on button "Finalizar" at bounding box center [655, 555] width 265 height 27
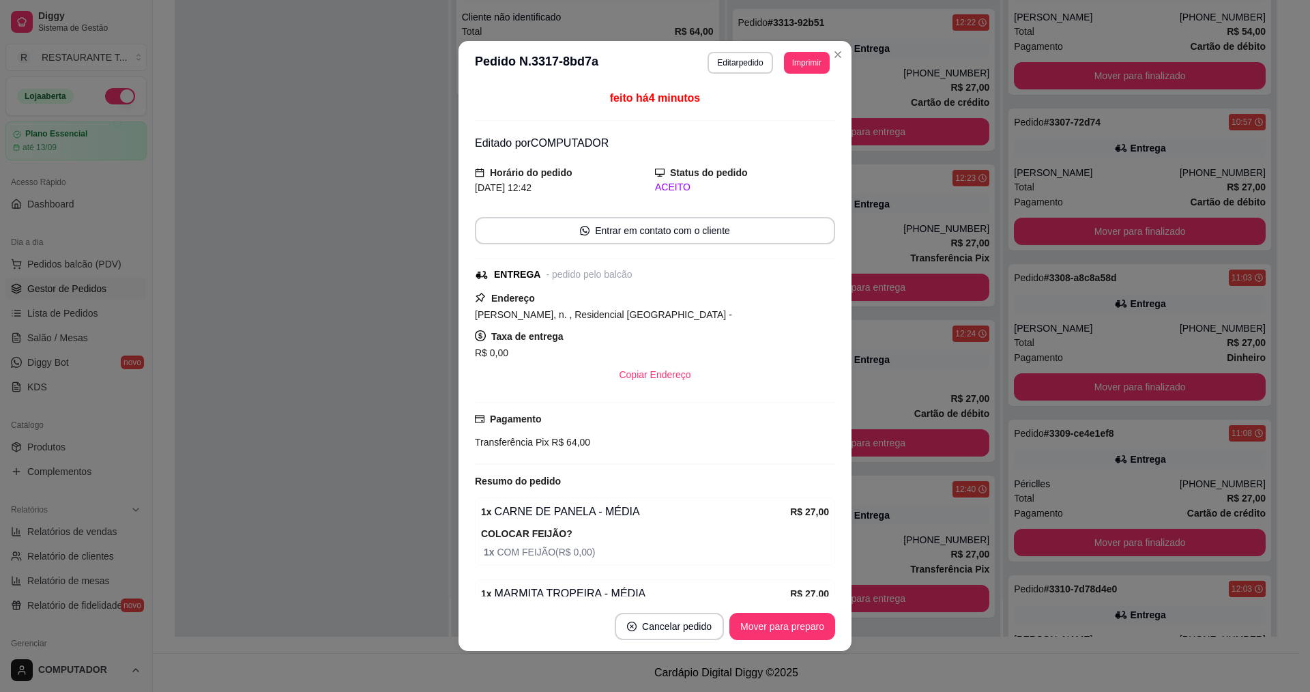
scroll to position [255, 0]
click at [768, 632] on button "Mover para preparo" at bounding box center [782, 626] width 102 height 27
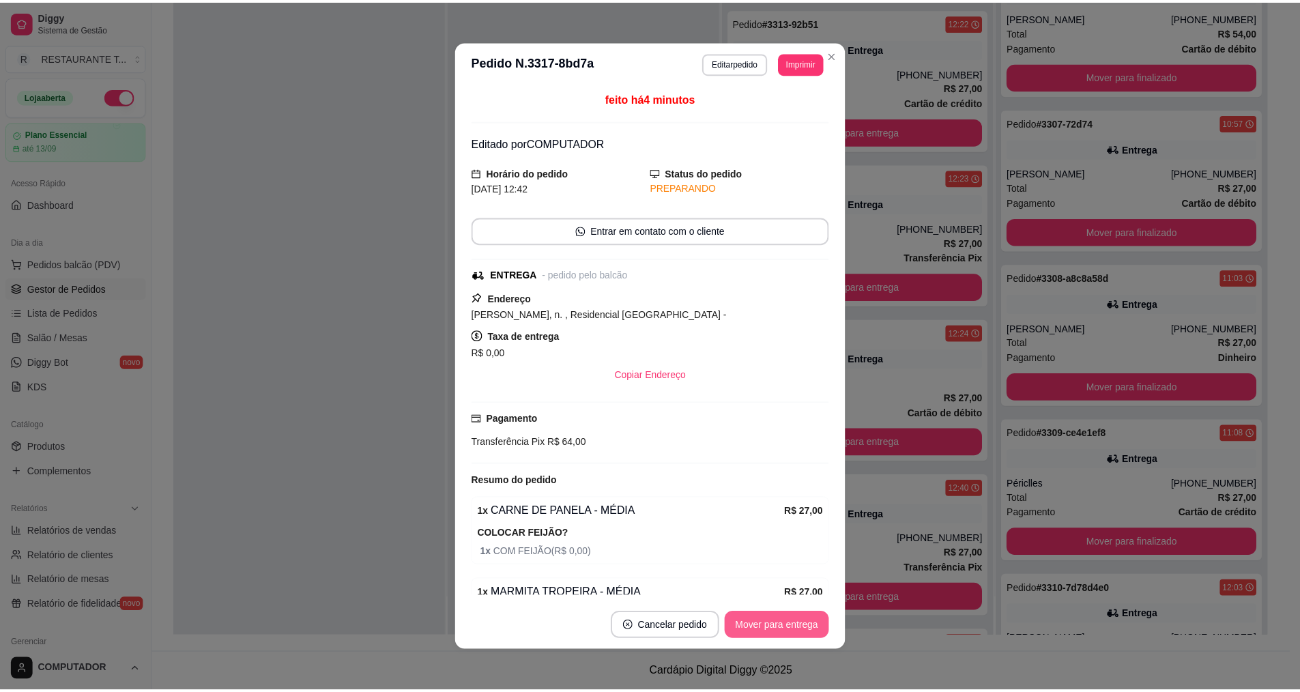
scroll to position [411, 0]
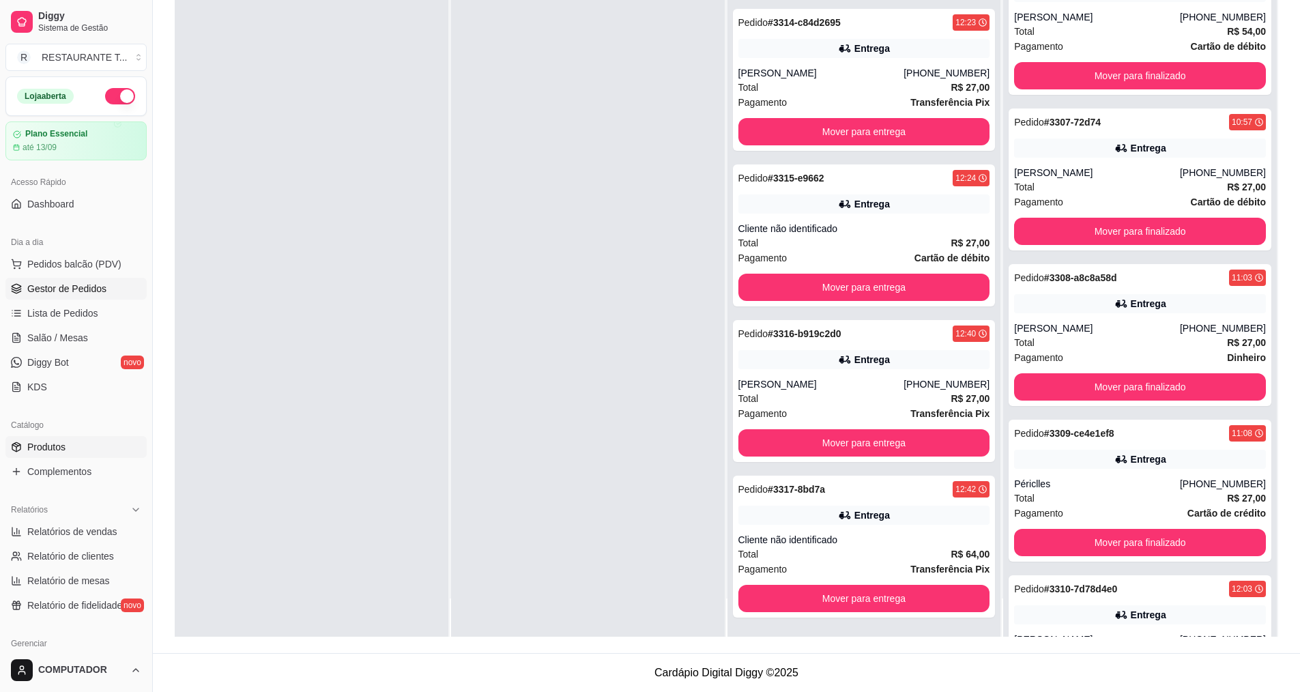
click at [52, 446] on span "Produtos" at bounding box center [46, 447] width 38 height 14
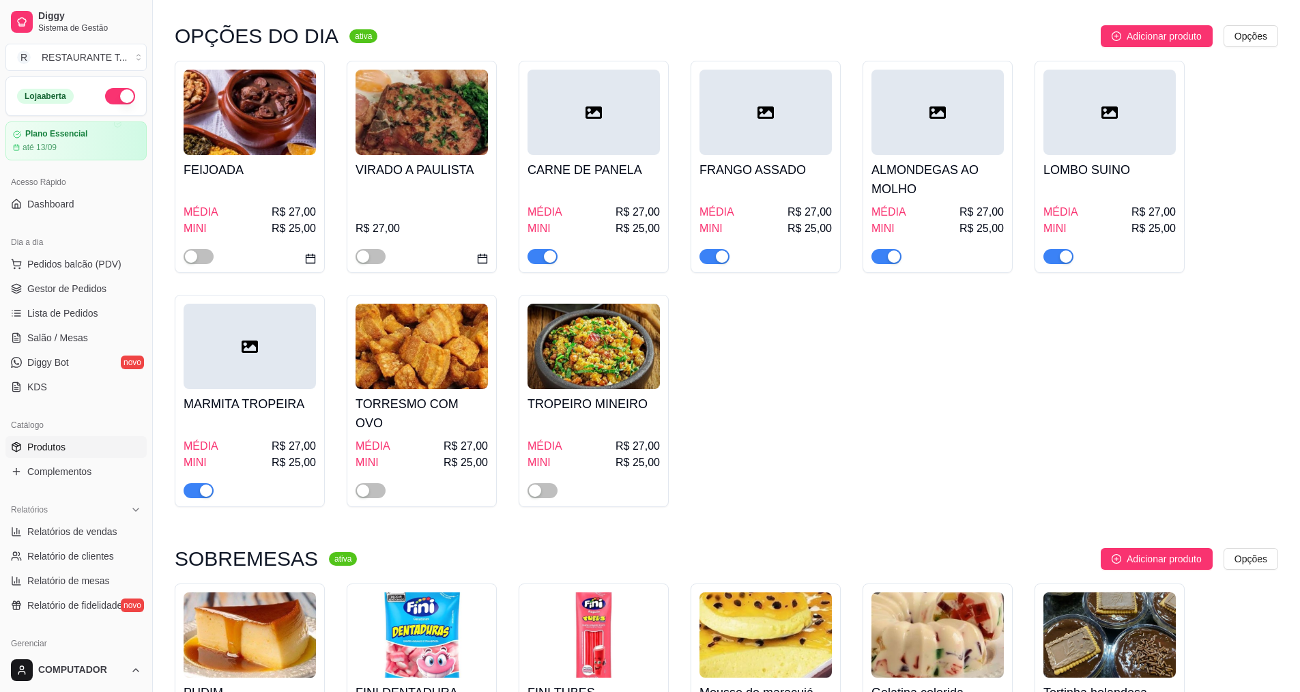
scroll to position [409, 0]
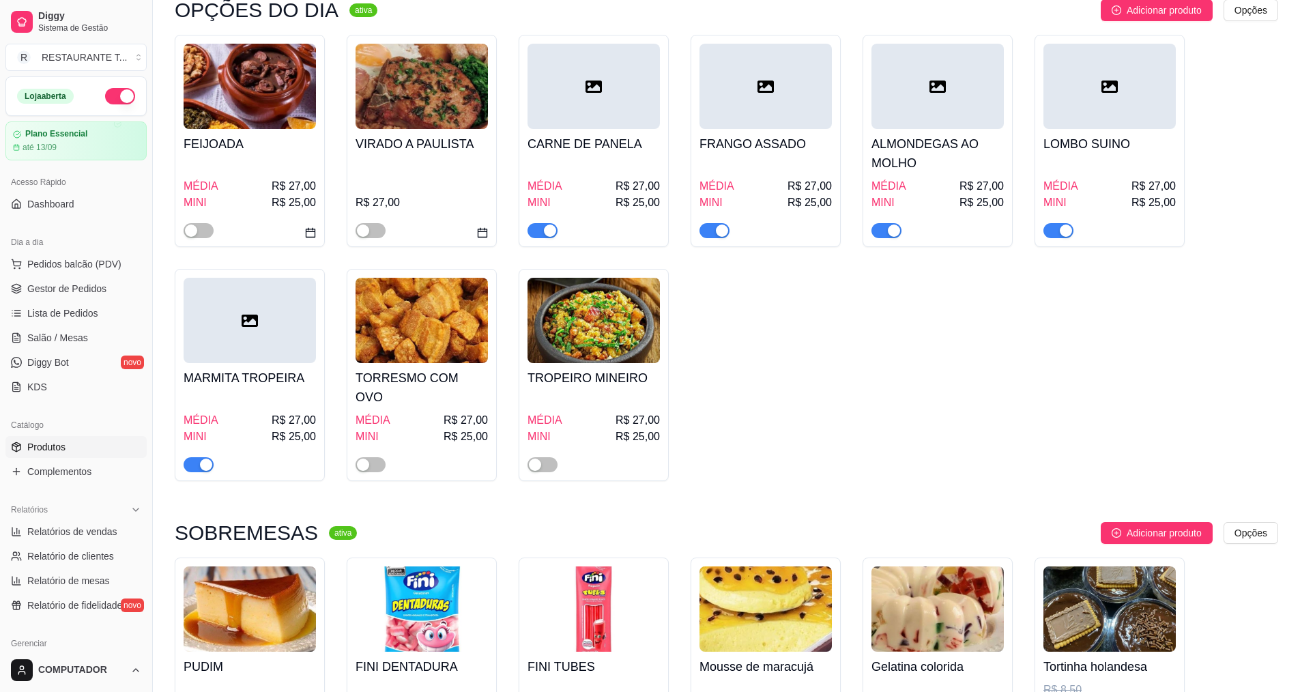
click at [199, 457] on button "button" at bounding box center [199, 464] width 30 height 15
click at [57, 298] on link "Gestor de Pedidos" at bounding box center [75, 289] width 141 height 22
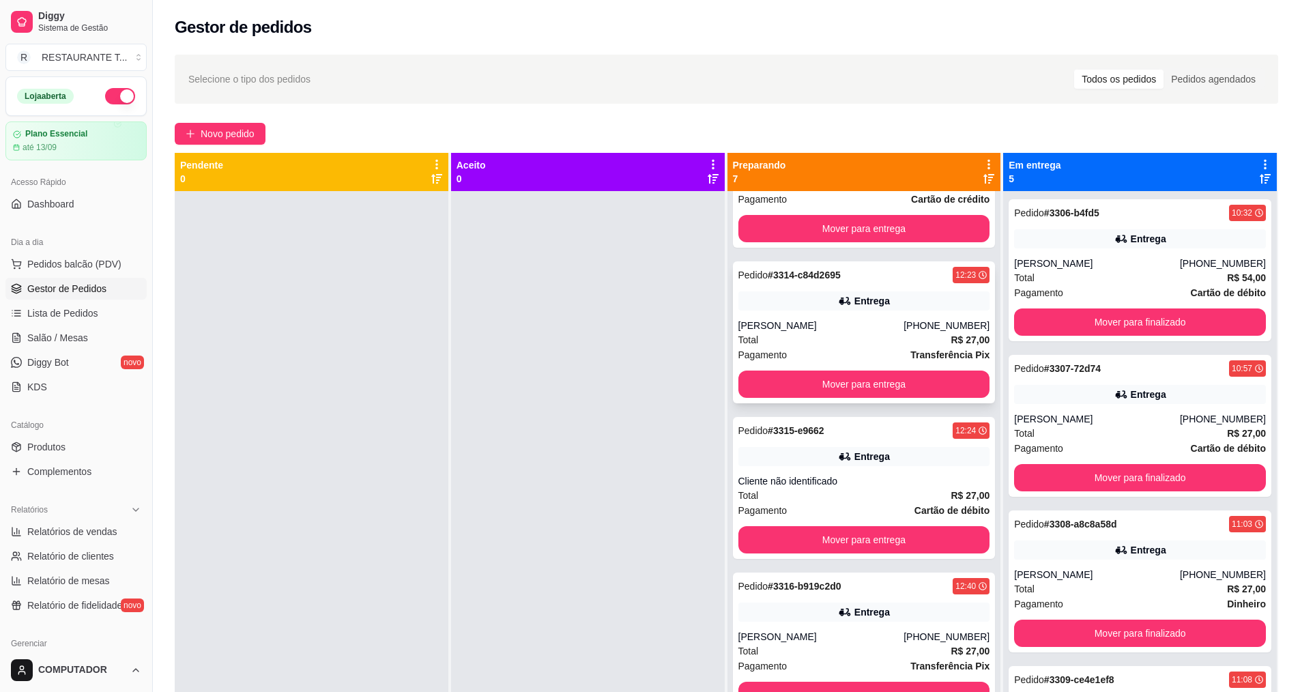
scroll to position [411, 0]
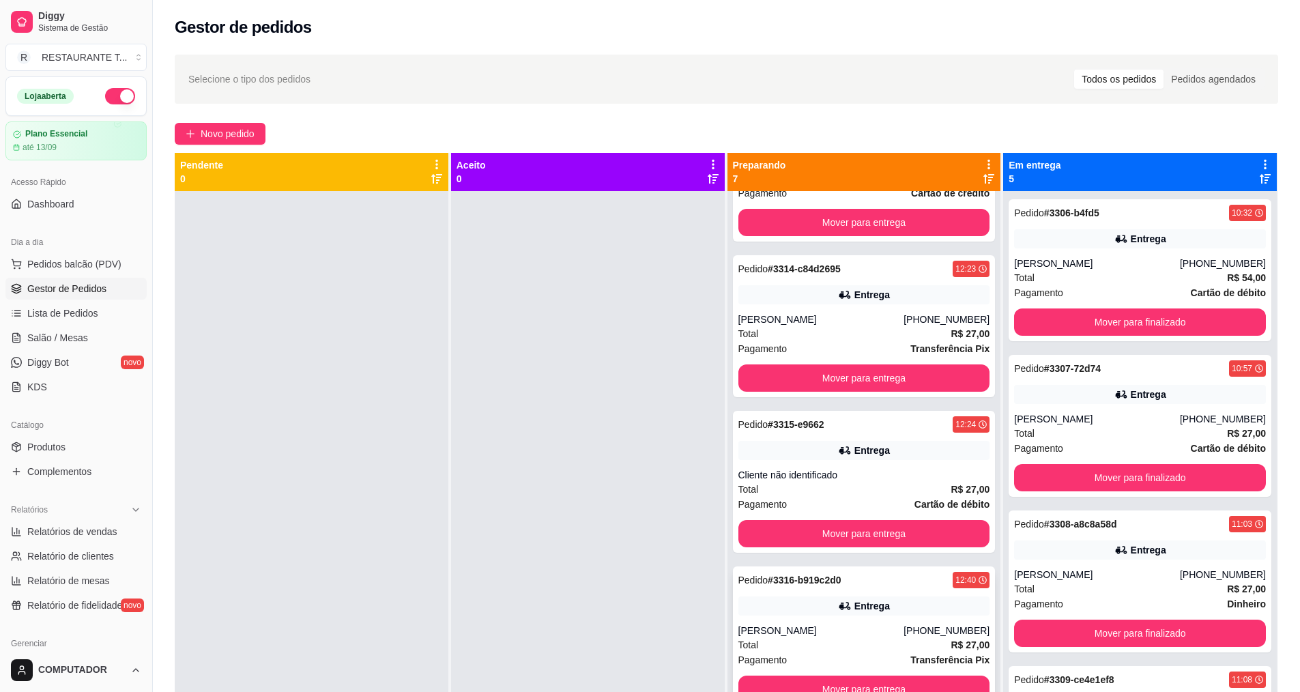
click at [854, 629] on div "[PERSON_NAME]" at bounding box center [821, 631] width 166 height 14
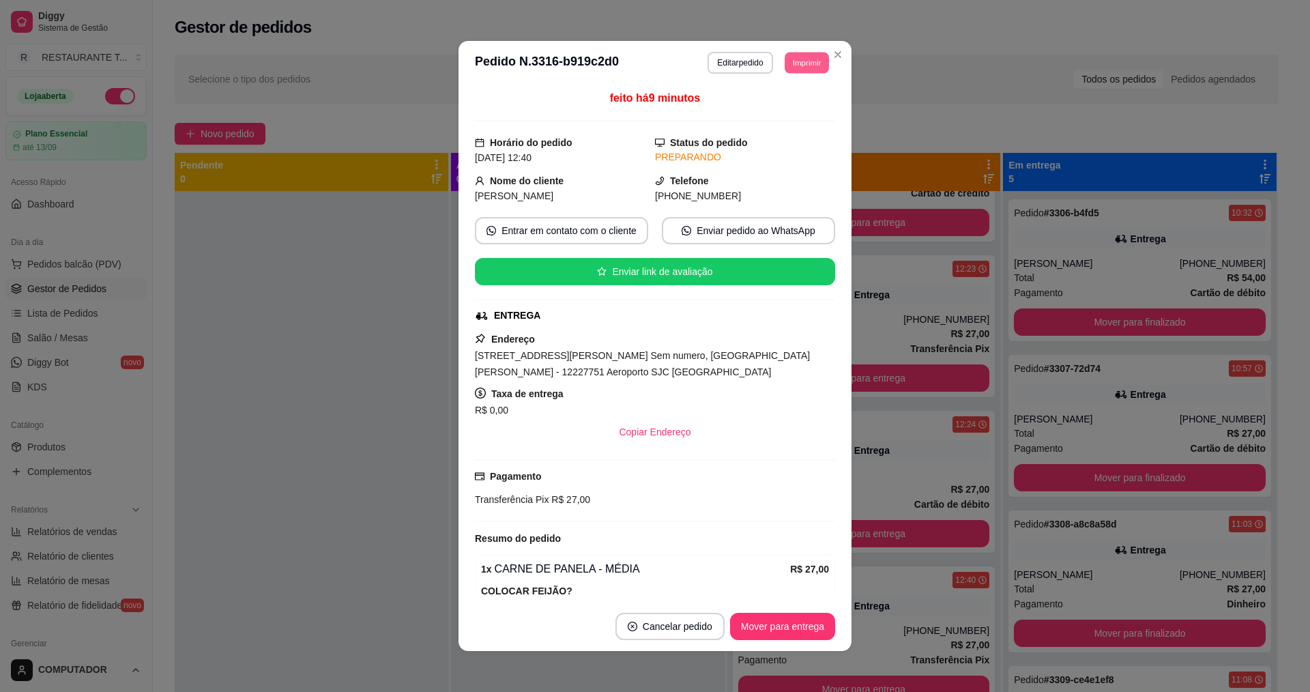
click at [800, 54] on button "Imprimir" at bounding box center [807, 62] width 44 height 21
click at [791, 106] on button "IMPRESSORA" at bounding box center [776, 110] width 96 height 21
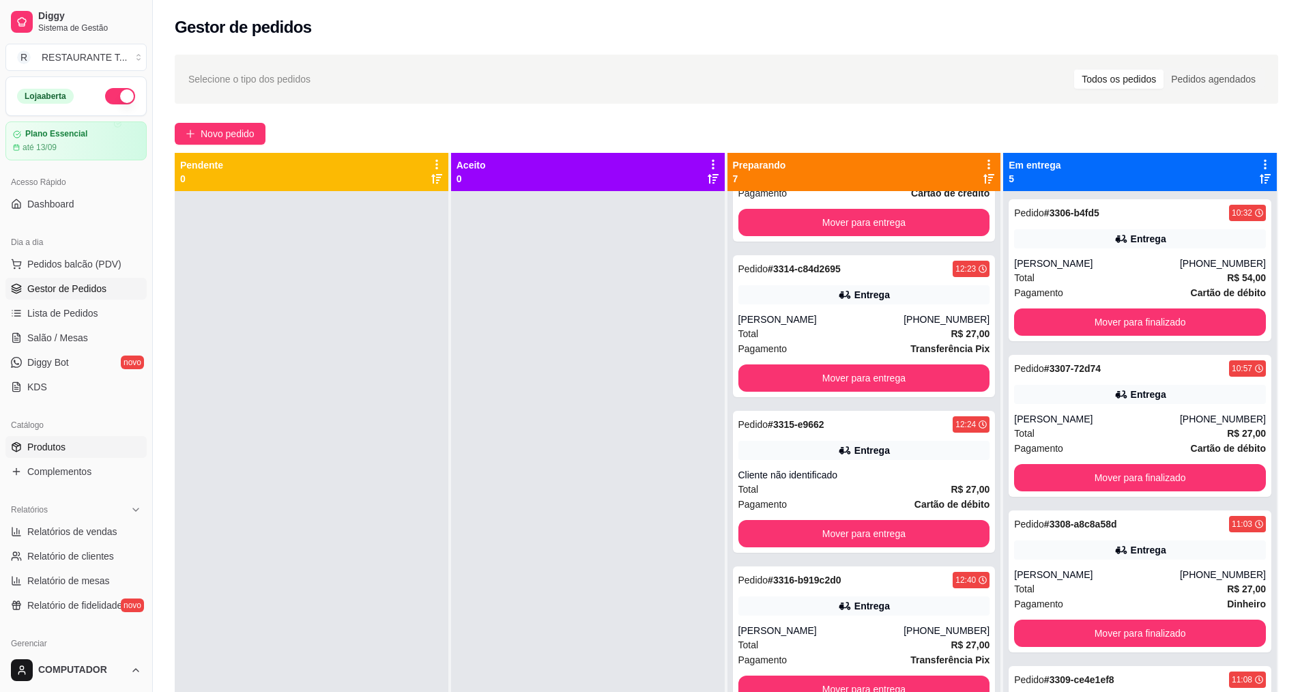
click at [67, 448] on link "Produtos" at bounding box center [75, 447] width 141 height 22
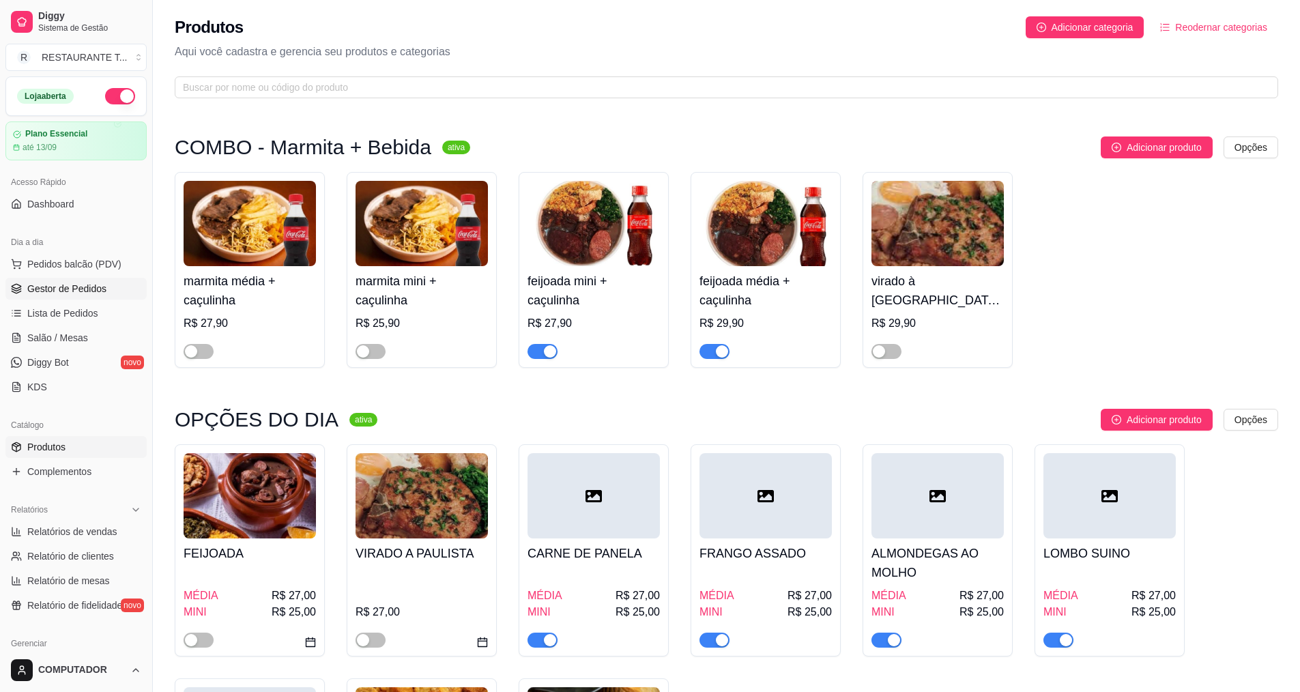
click at [95, 282] on span "Gestor de Pedidos" at bounding box center [66, 289] width 79 height 14
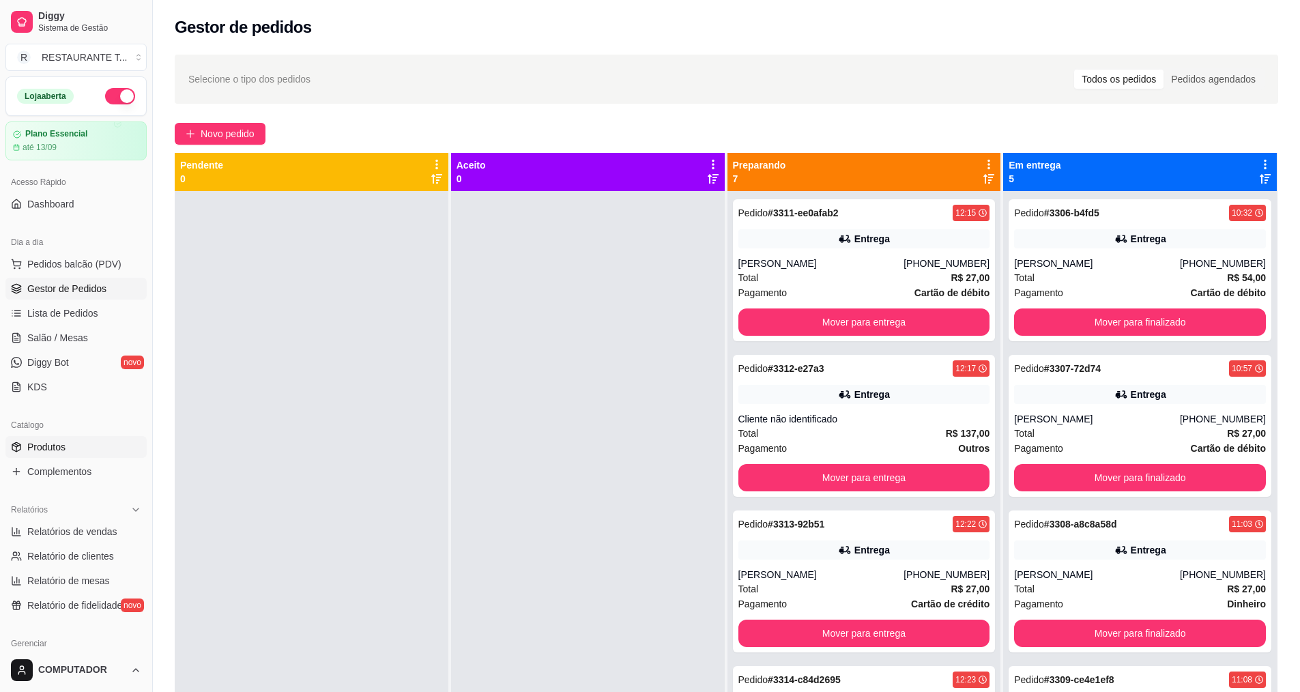
click at [72, 450] on link "Produtos" at bounding box center [75, 447] width 141 height 22
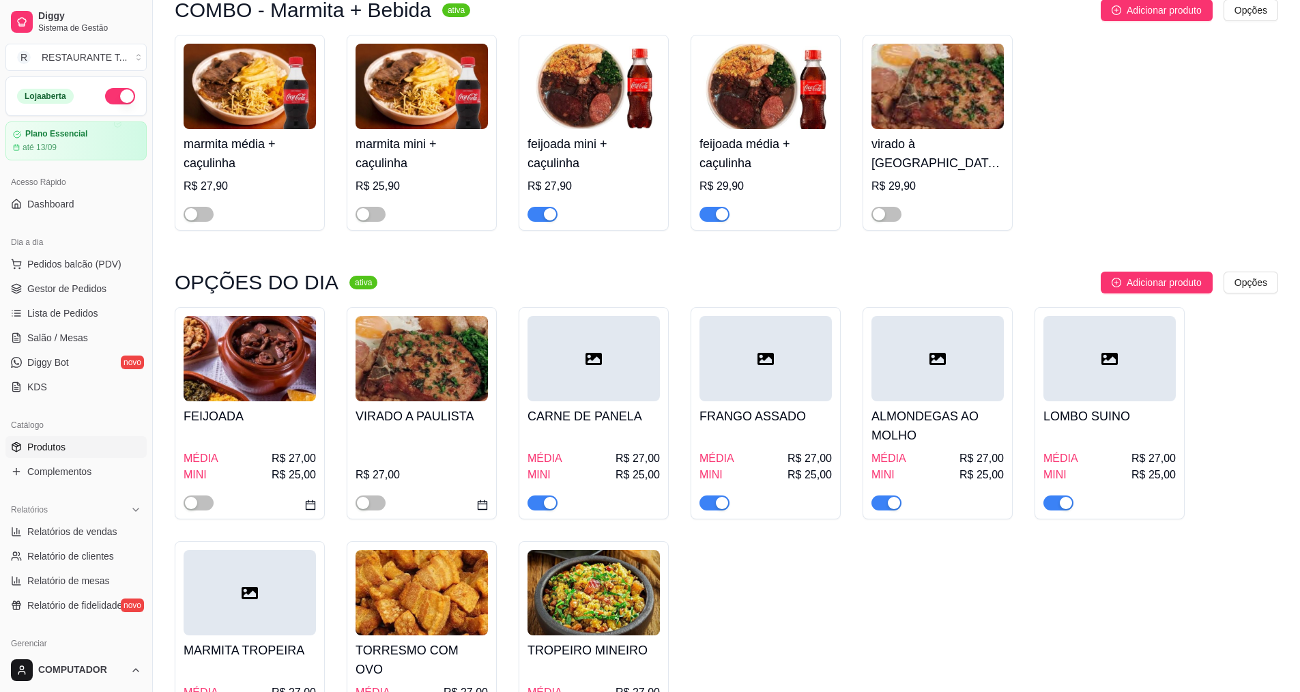
scroll to position [136, 0]
click at [531, 214] on span "button" at bounding box center [542, 214] width 30 height 15
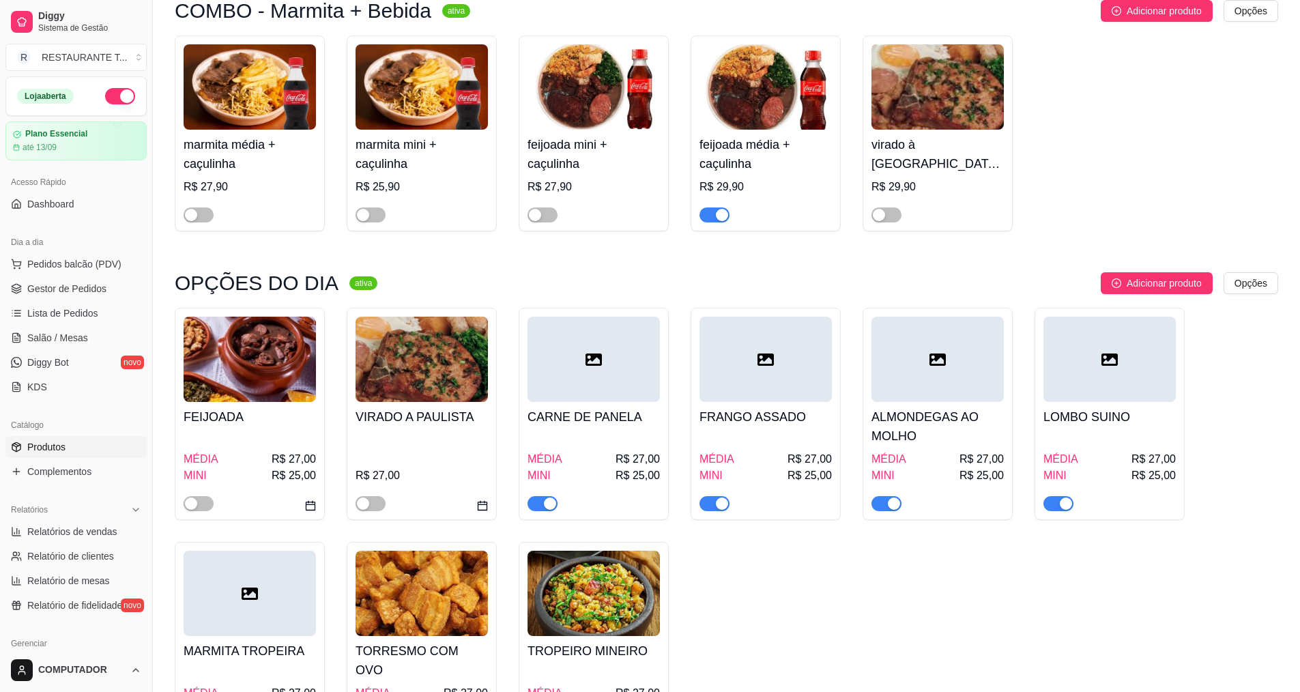
click at [715, 220] on button "button" at bounding box center [714, 214] width 30 height 15
click at [87, 289] on span "Gestor de Pedidos" at bounding box center [66, 289] width 79 height 14
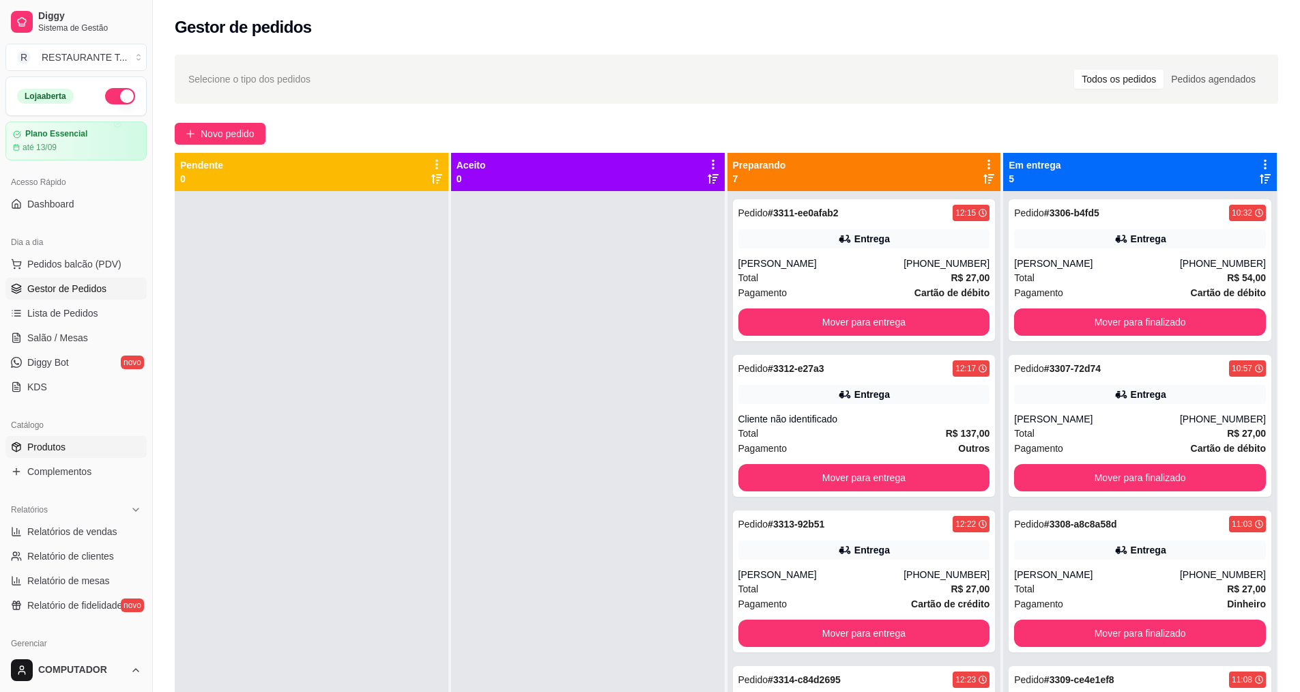
click at [38, 436] on link "Produtos" at bounding box center [75, 447] width 141 height 22
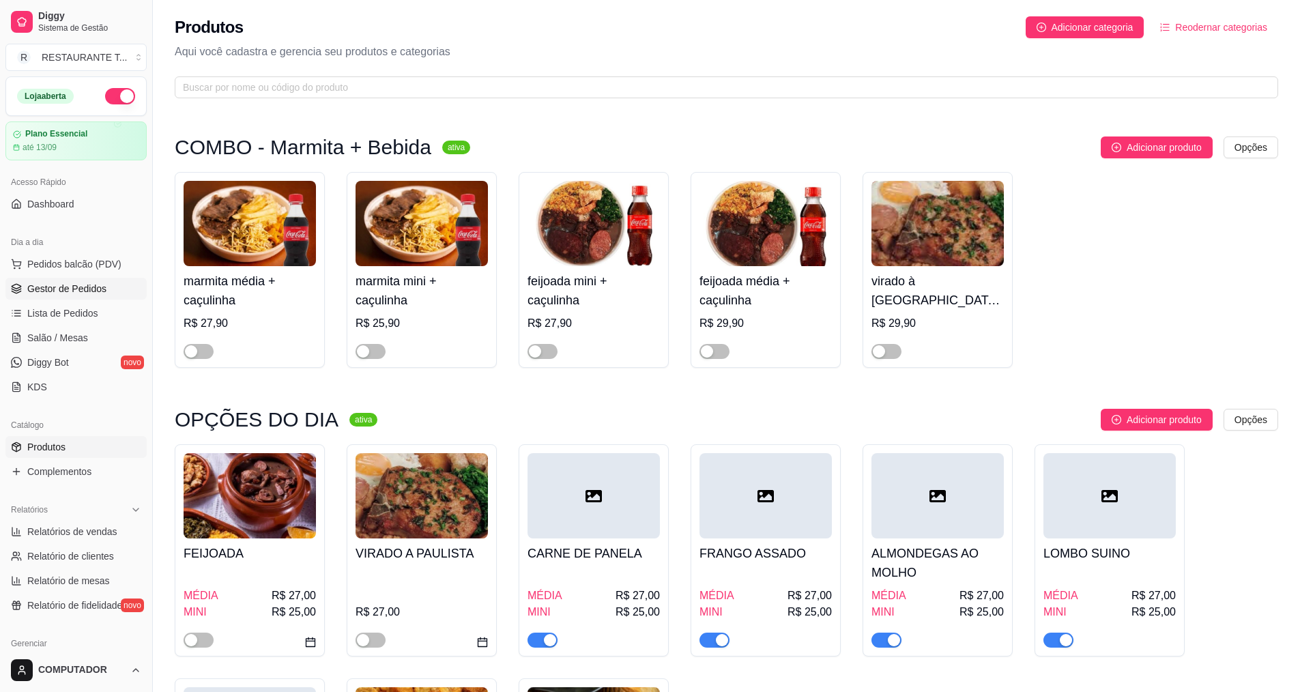
click at [97, 286] on span "Gestor de Pedidos" at bounding box center [66, 289] width 79 height 14
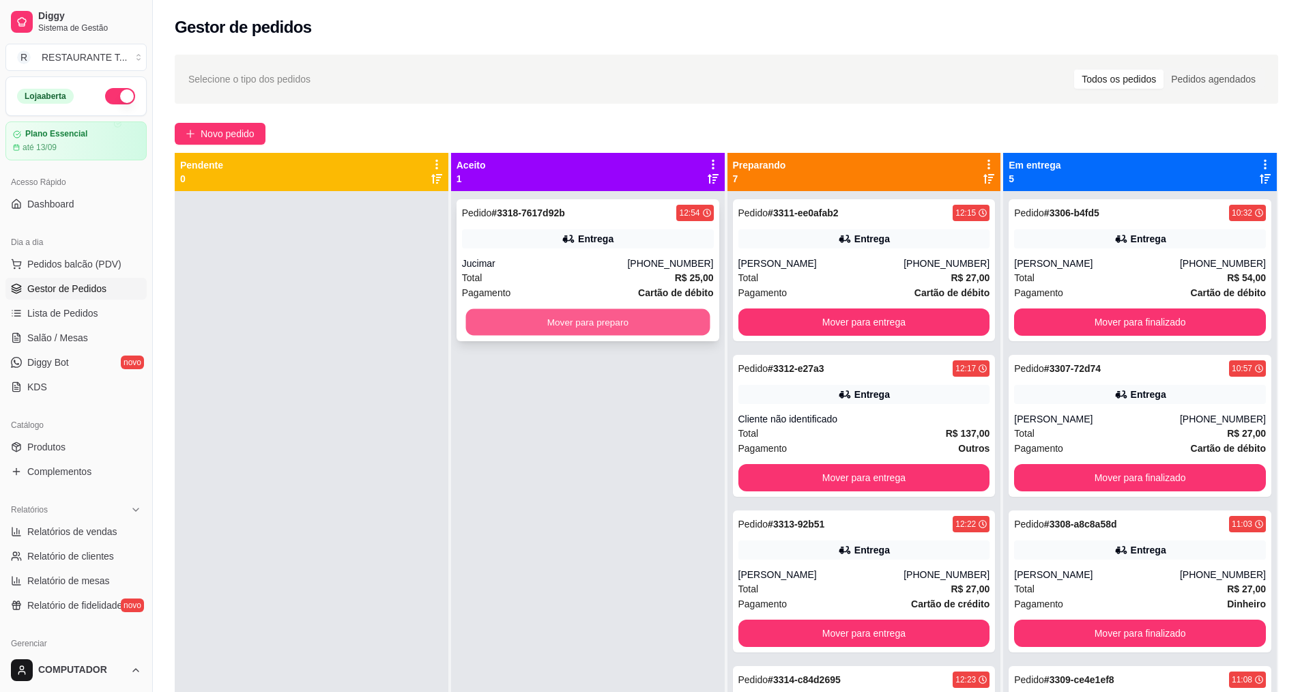
click at [538, 313] on button "Mover para preparo" at bounding box center [587, 322] width 244 height 27
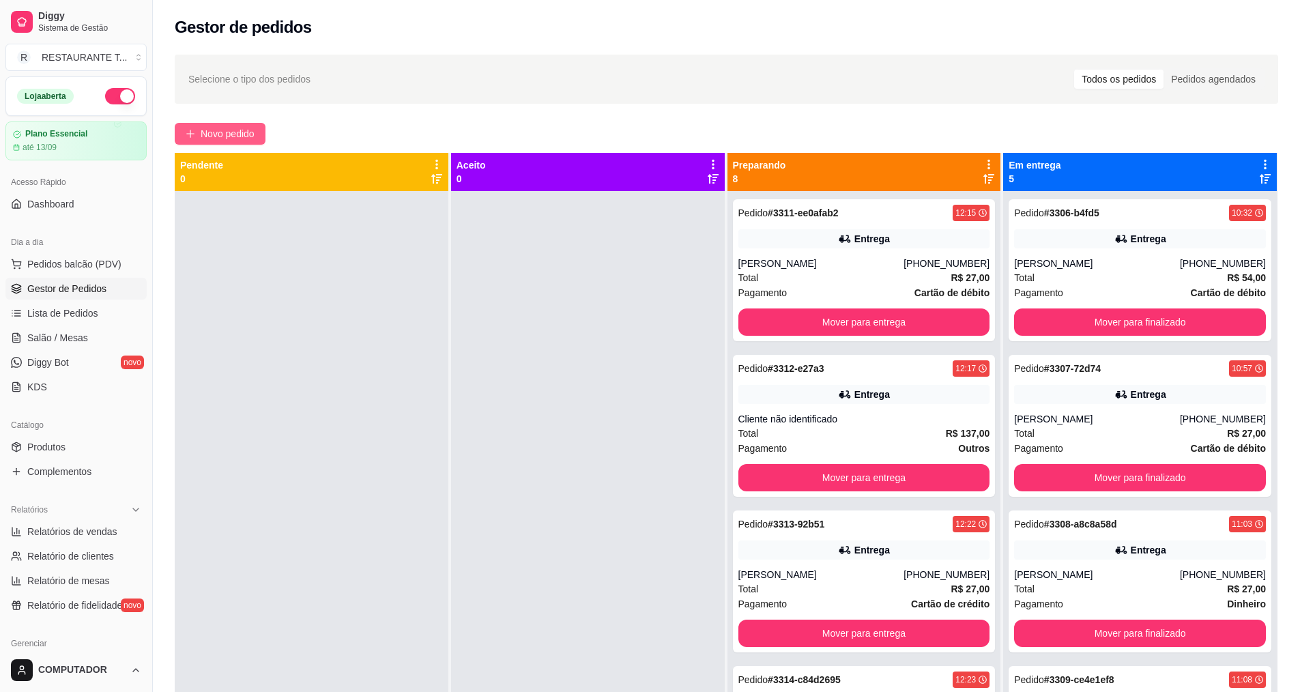
click at [241, 134] on span "Novo pedido" at bounding box center [228, 133] width 54 height 15
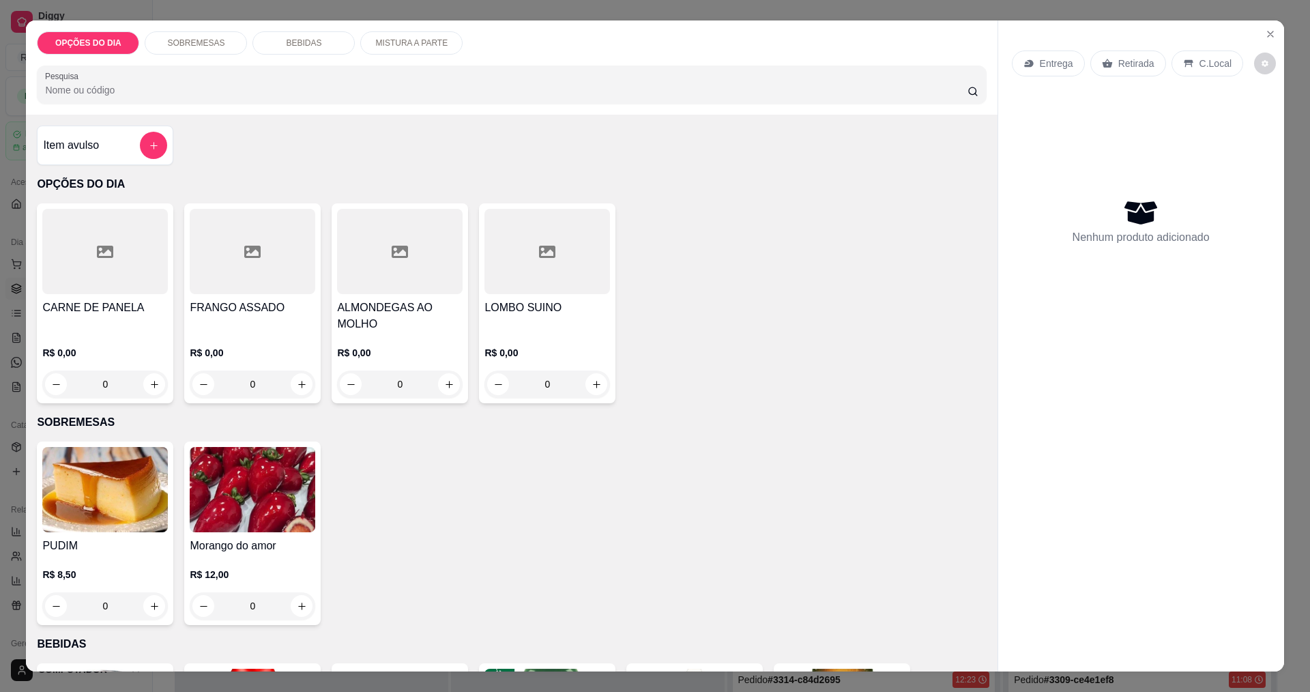
click at [447, 384] on div "0" at bounding box center [400, 383] width 126 height 27
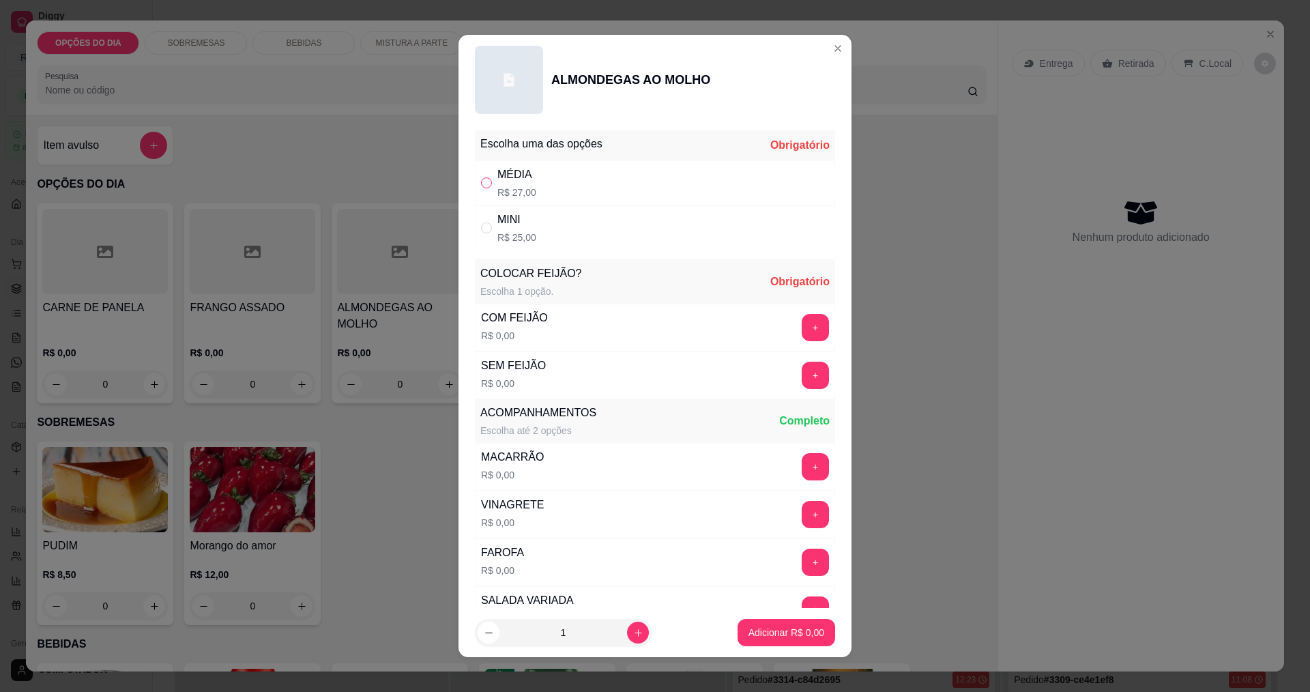
click at [482, 183] on input "" at bounding box center [486, 182] width 11 height 11
radio input "true"
click at [802, 323] on button "+" at bounding box center [815, 327] width 27 height 27
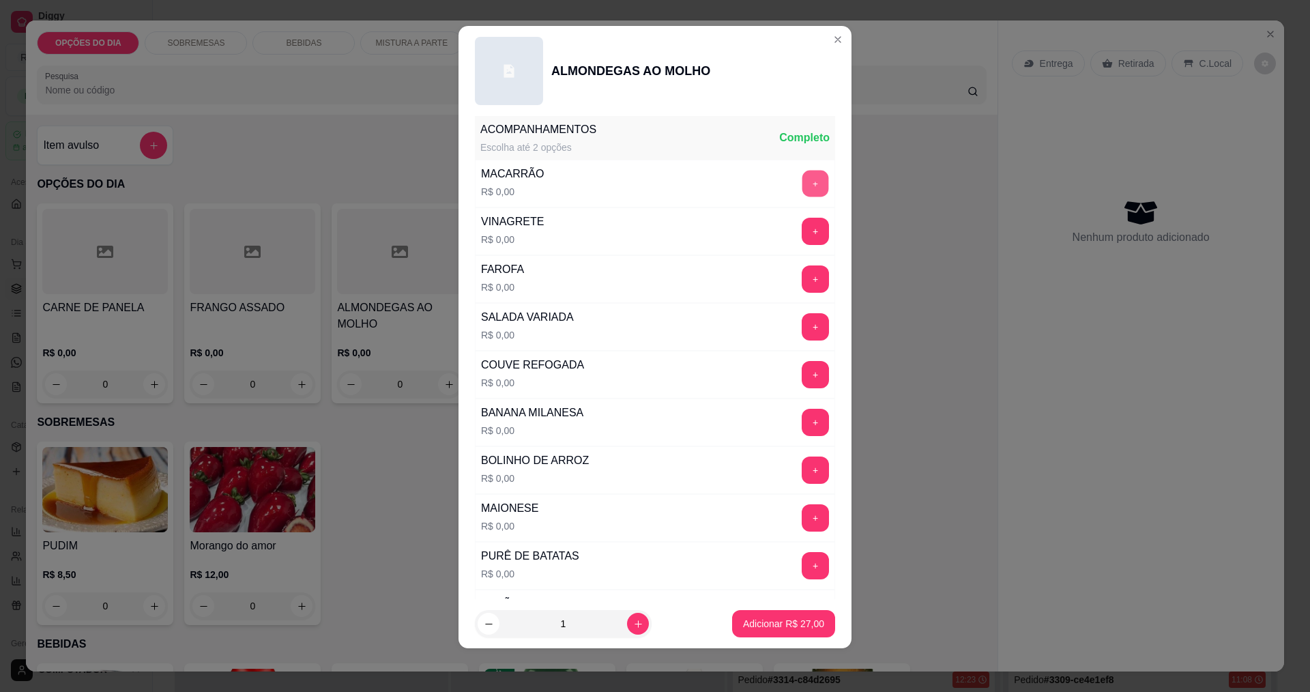
click at [802, 186] on button "+" at bounding box center [815, 183] width 27 height 27
click at [802, 377] on button "+" at bounding box center [815, 374] width 27 height 27
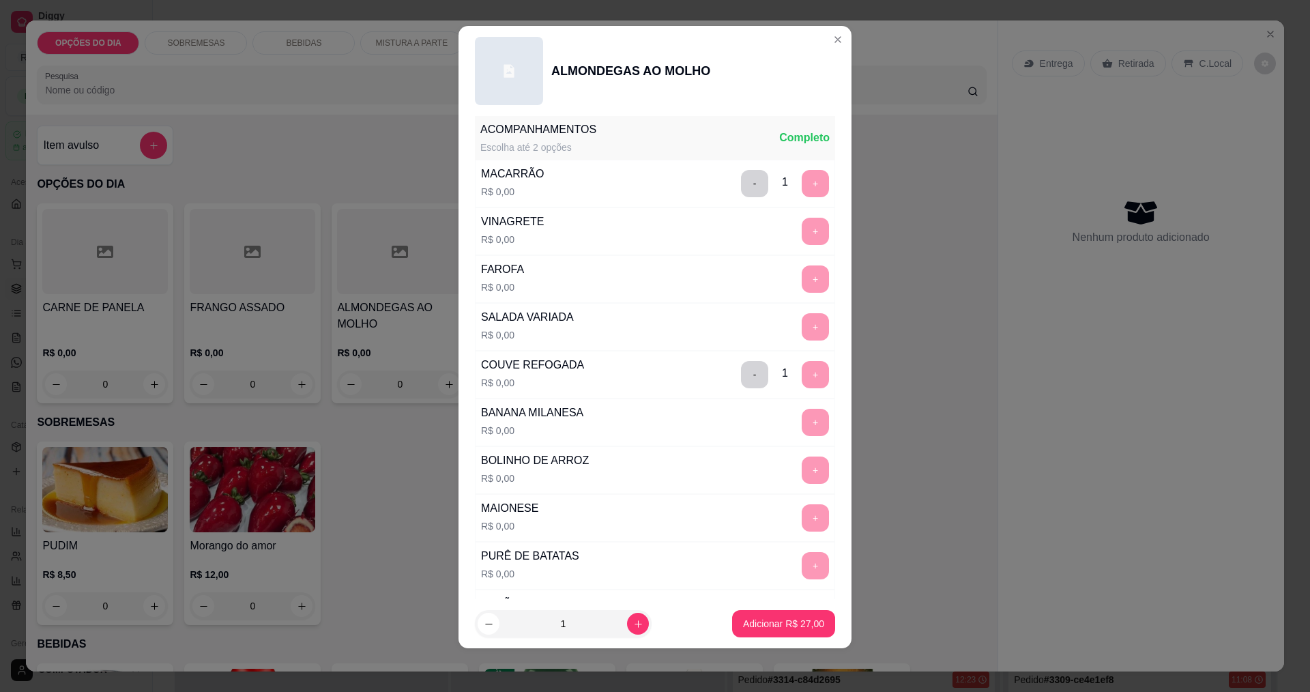
scroll to position [692, 0]
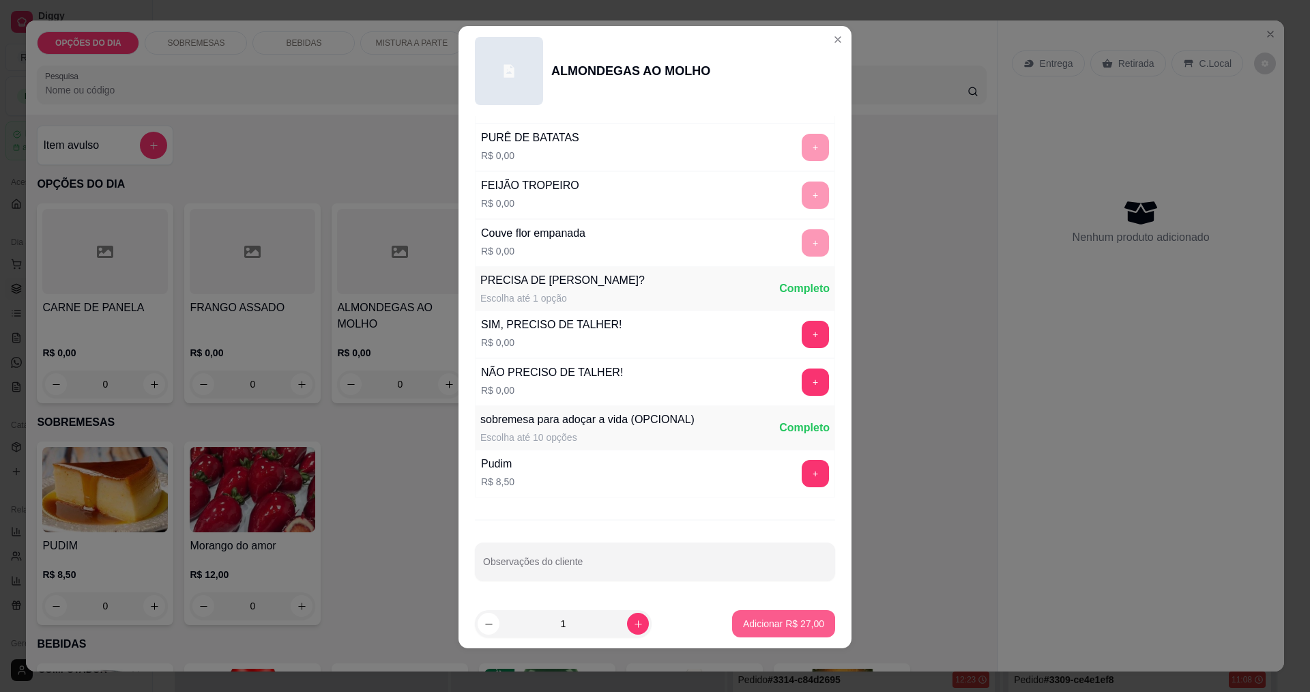
click at [770, 622] on p "Adicionar R$ 27,00" at bounding box center [783, 624] width 81 height 14
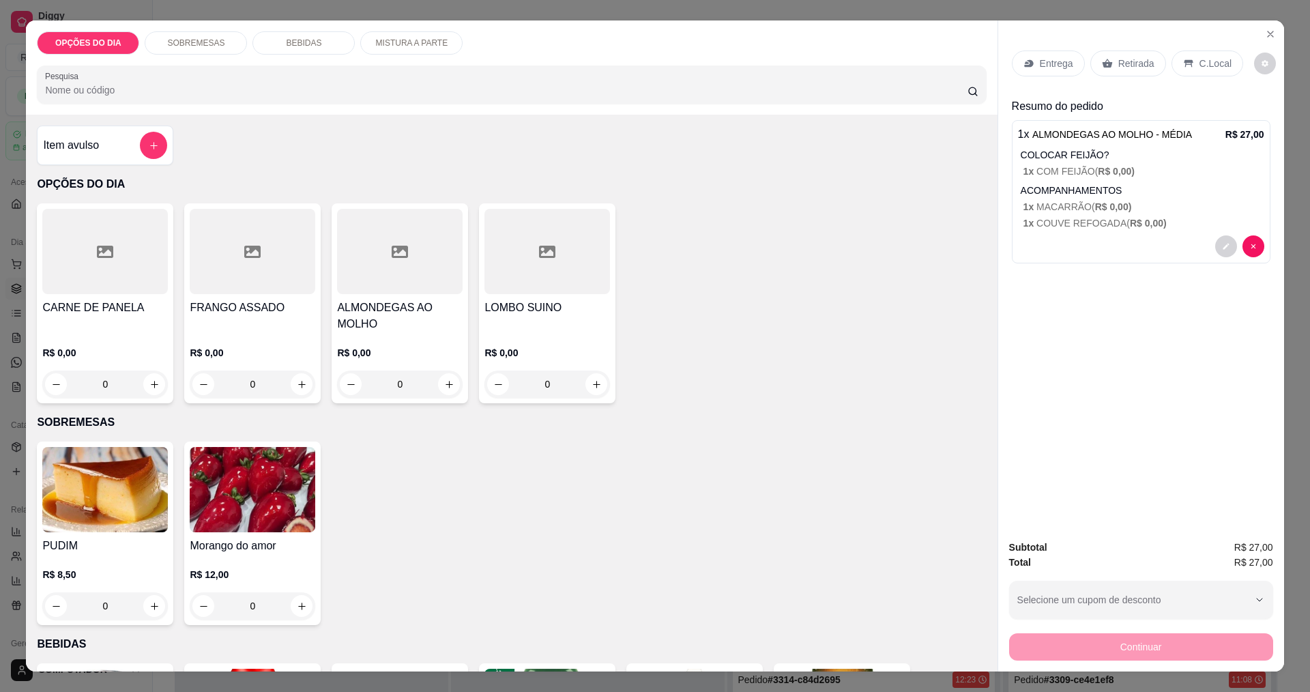
click at [1045, 62] on p "Entrega" at bounding box center [1056, 64] width 33 height 14
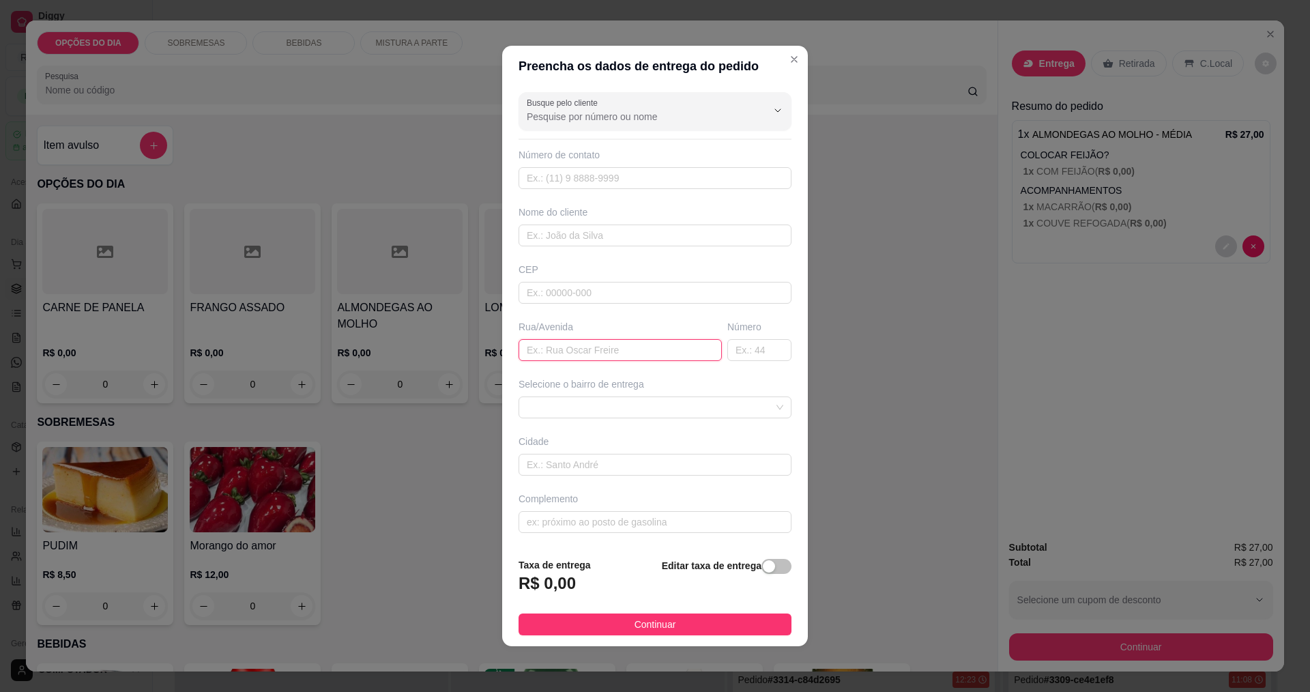
click at [581, 345] on input "text" at bounding box center [620, 350] width 203 height 22
type input "[PERSON_NAME]"
type input "1071"
click at [611, 467] on input "text" at bounding box center [655, 465] width 273 height 22
click at [649, 409] on span at bounding box center [655, 407] width 257 height 20
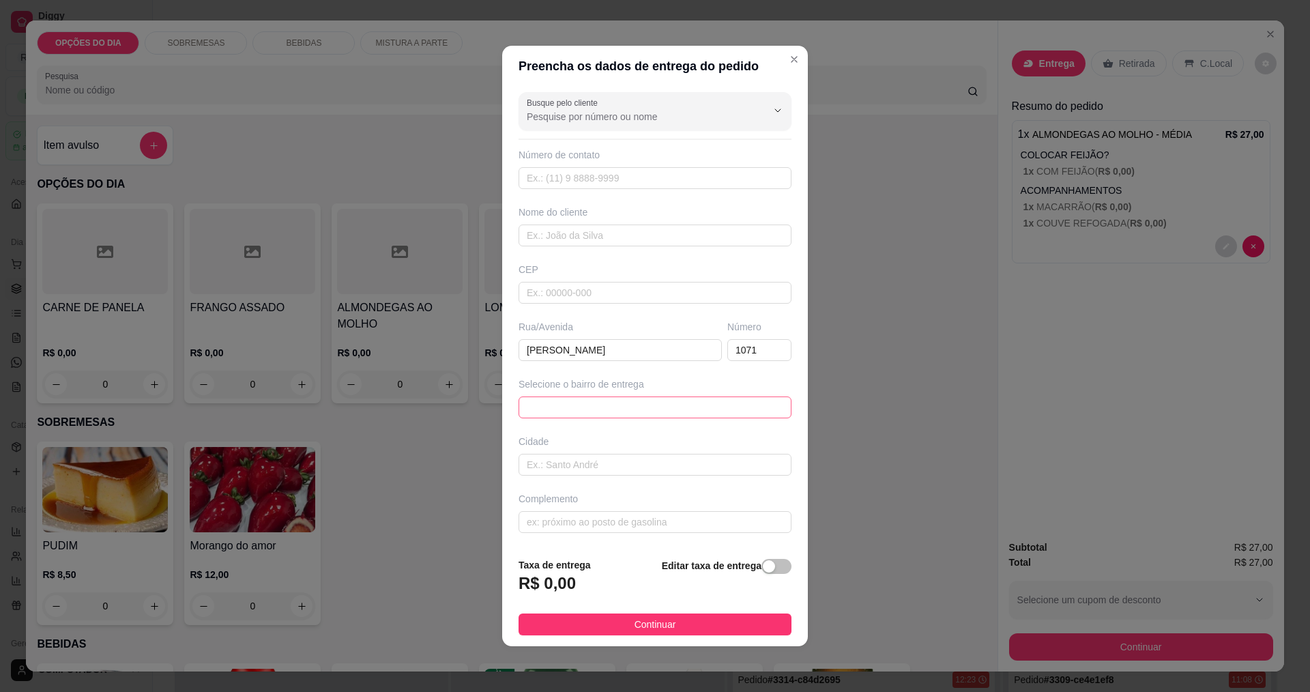
click at [649, 409] on span at bounding box center [655, 407] width 257 height 20
click at [641, 405] on span at bounding box center [655, 407] width 257 height 20
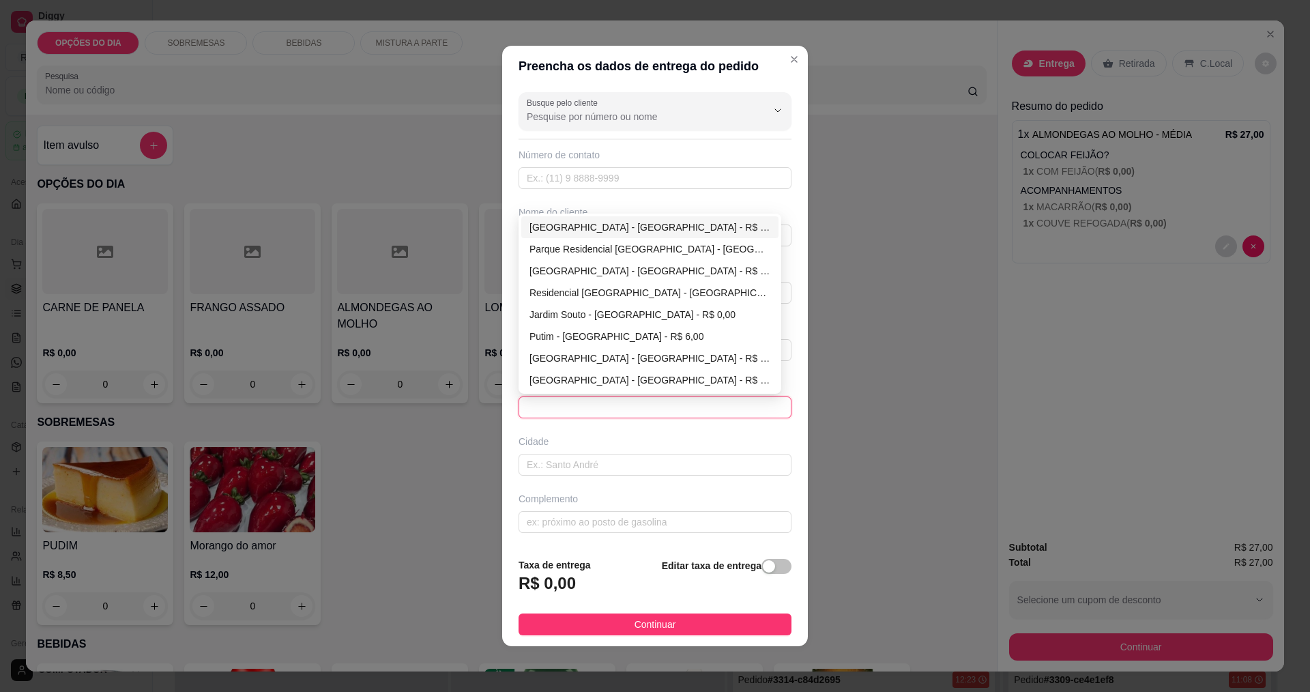
click at [660, 408] on span at bounding box center [655, 407] width 257 height 20
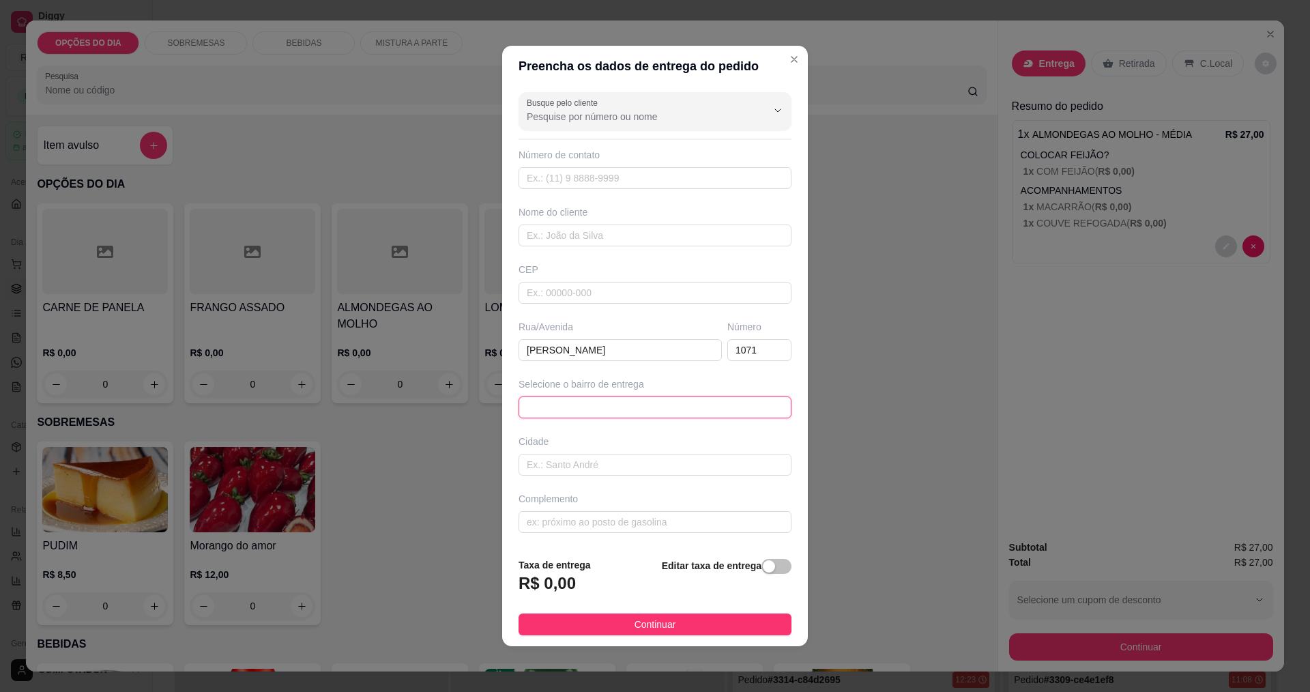
click at [596, 409] on span at bounding box center [655, 407] width 257 height 20
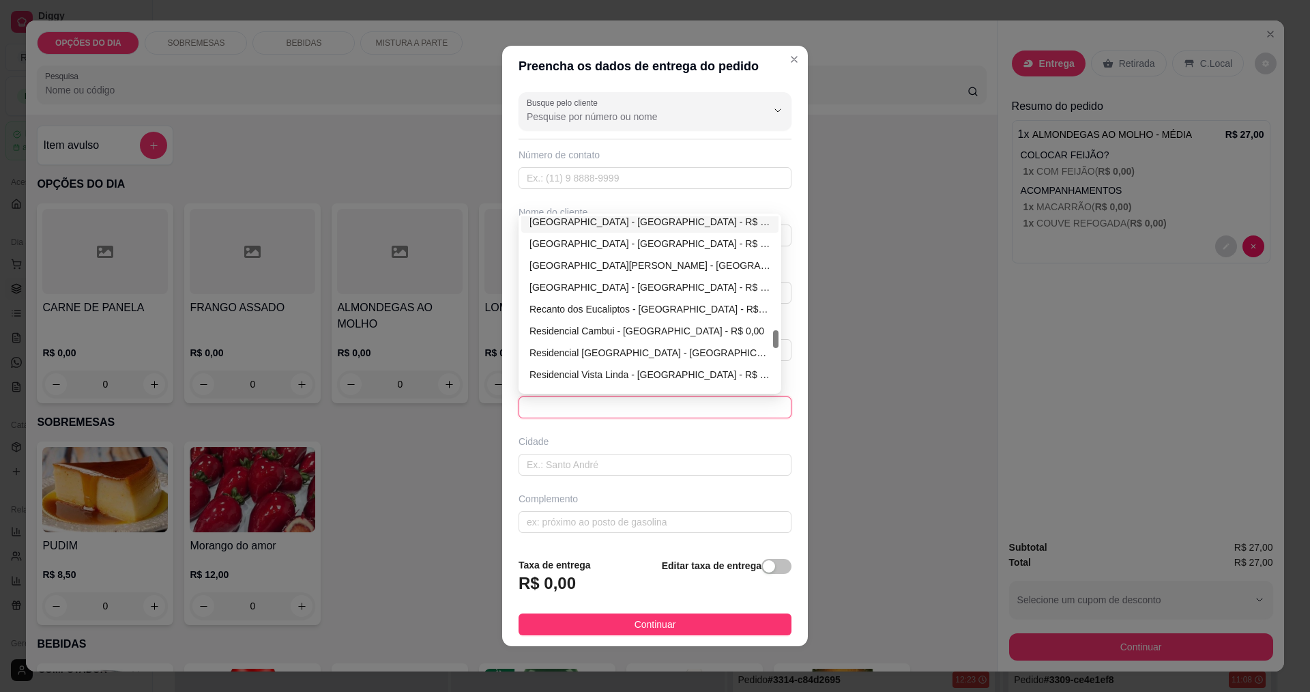
click at [596, 224] on div "[GEOGRAPHIC_DATA] - [GEOGRAPHIC_DATA] - R$ 0,00" at bounding box center [649, 221] width 241 height 15
type input "[GEOGRAPHIC_DATA]"
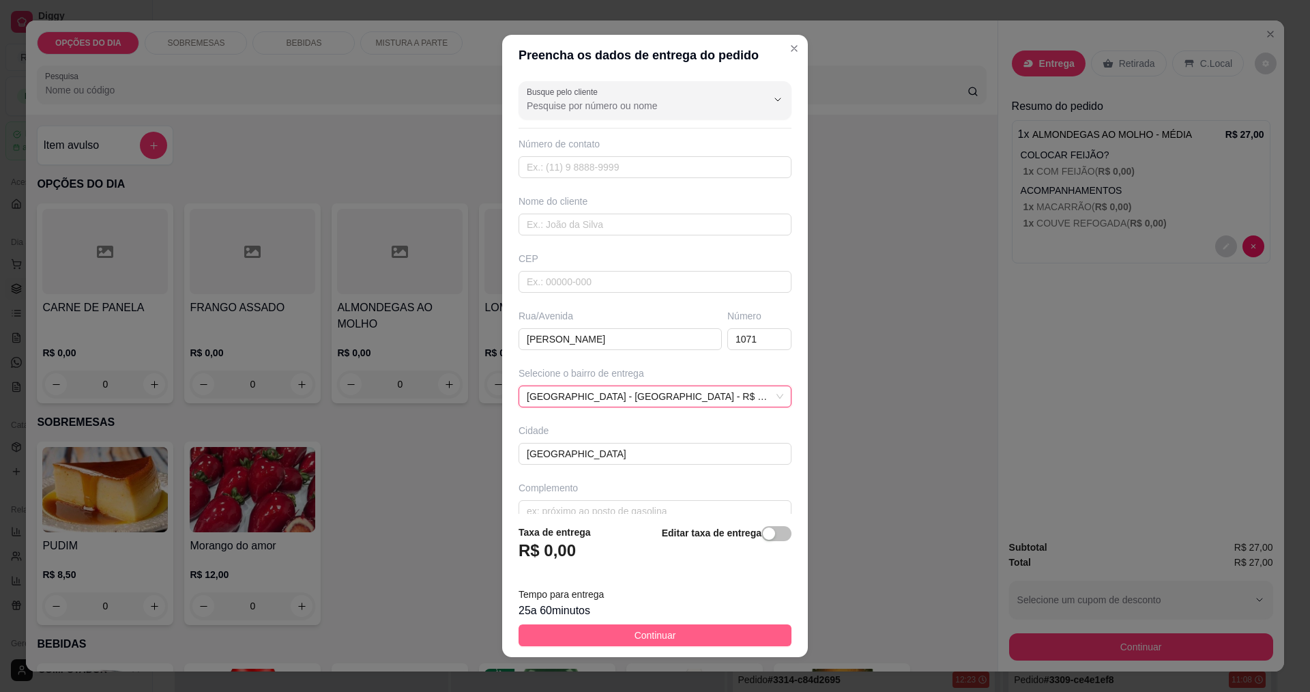
click at [660, 638] on span "Continuar" at bounding box center [655, 635] width 42 height 15
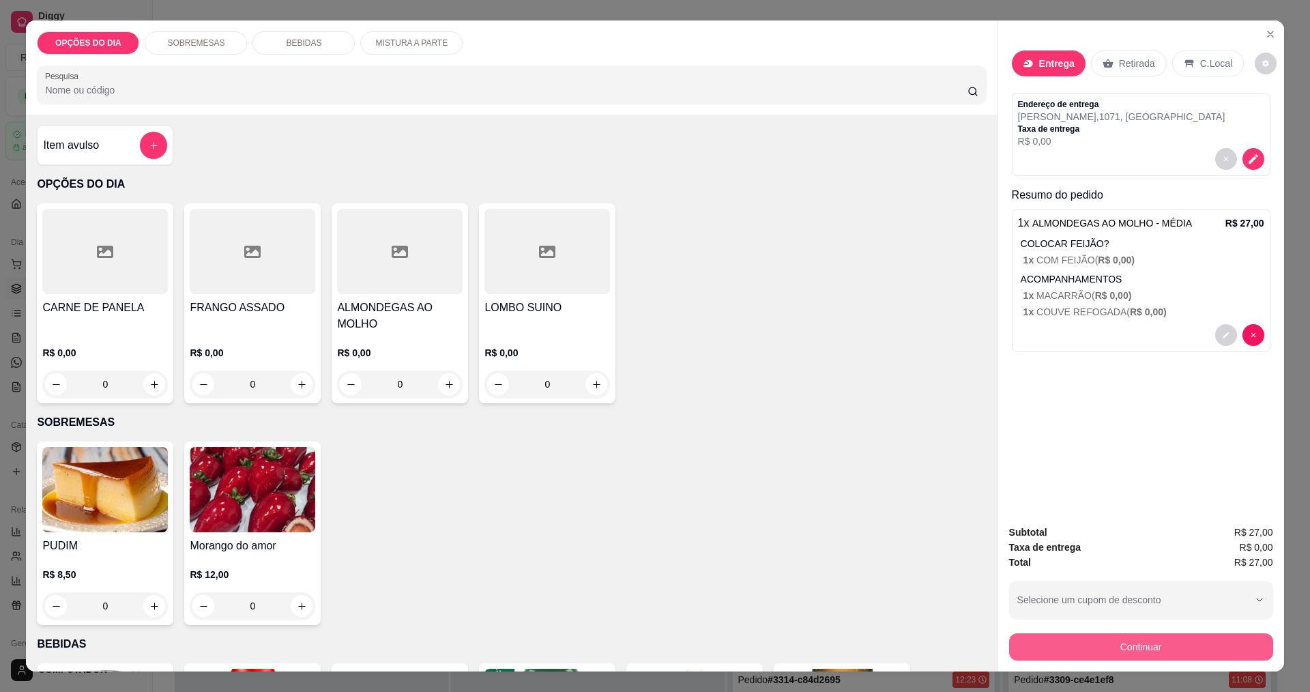
click at [1079, 644] on button "Continuar" at bounding box center [1141, 646] width 264 height 27
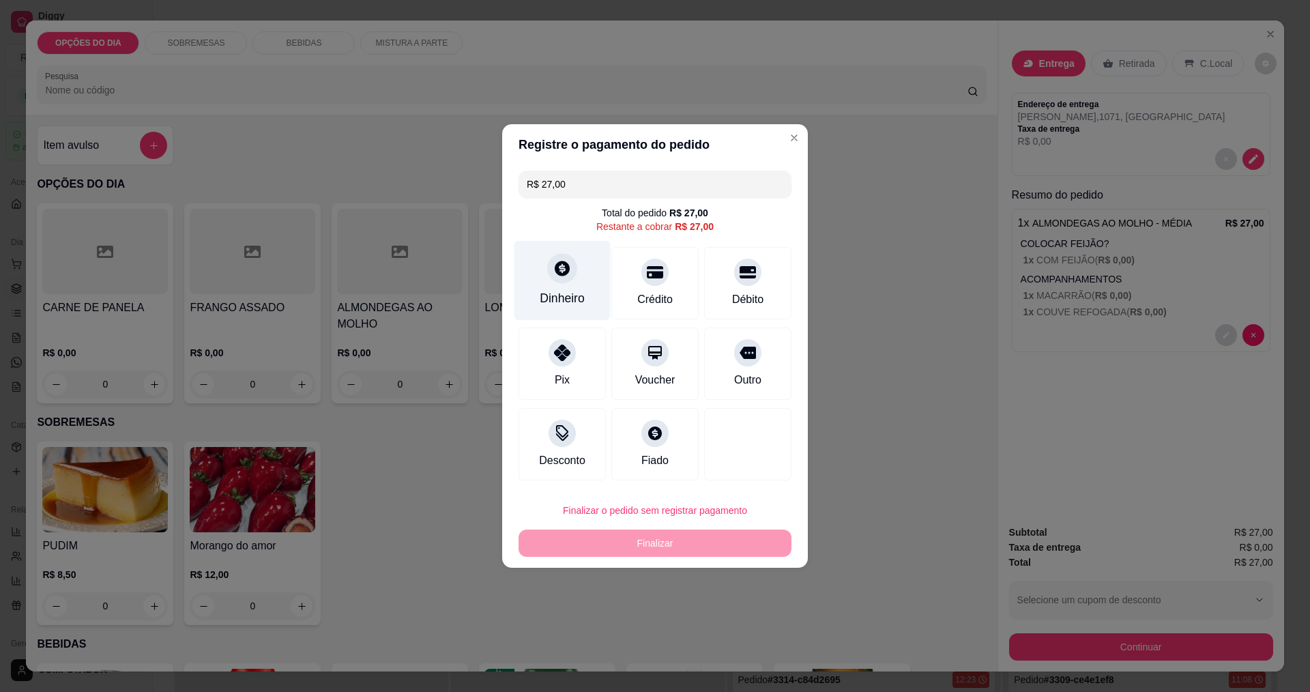
click at [584, 301] on div "Dinheiro" at bounding box center [562, 281] width 96 height 80
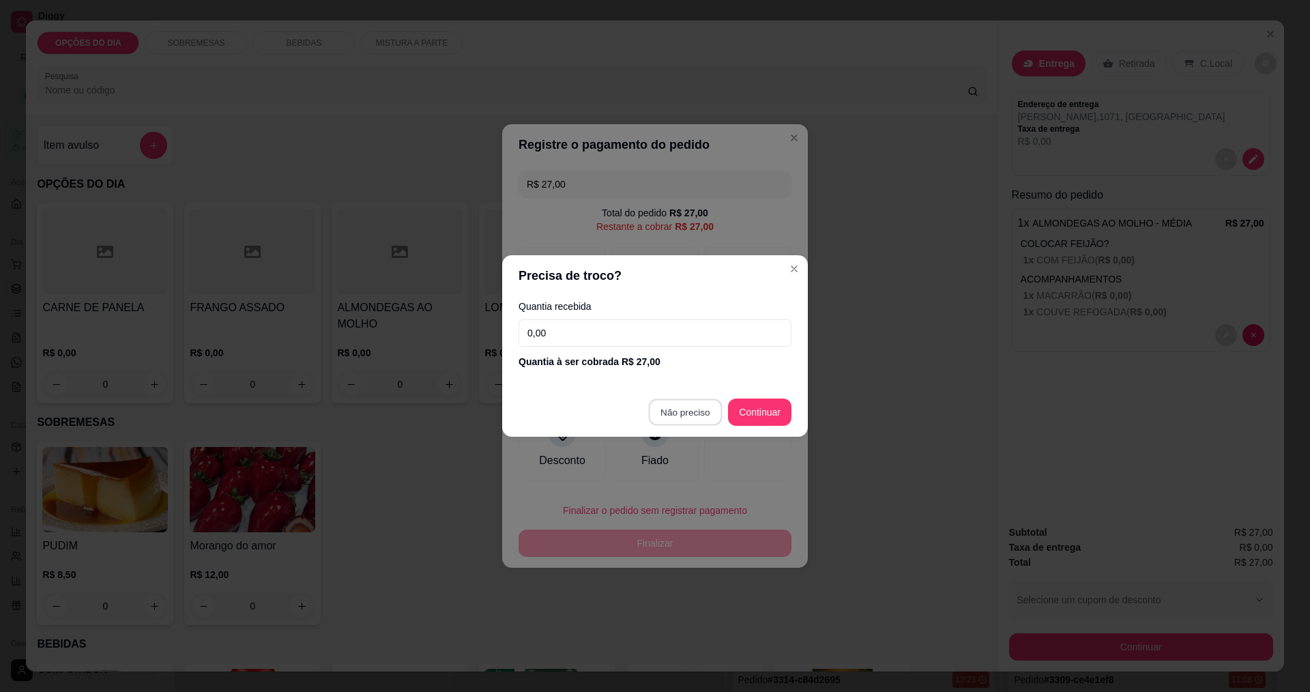
type input "R$ 0,00"
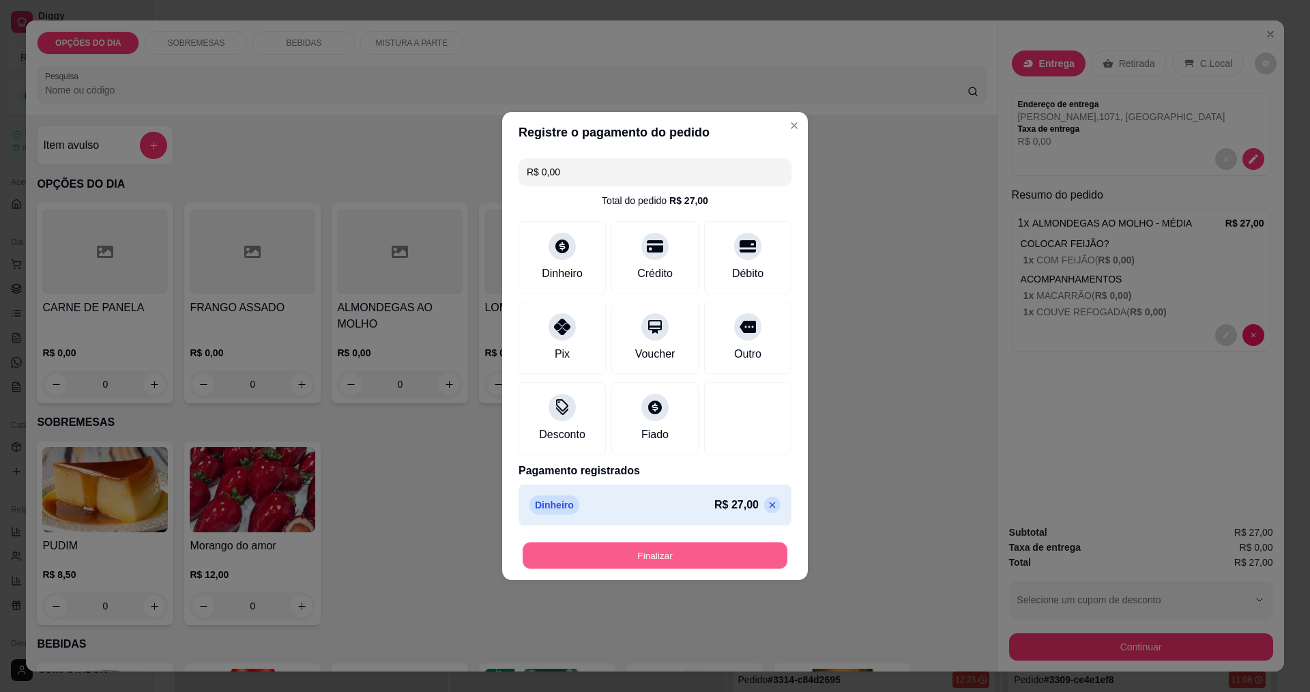
click at [672, 558] on button "Finalizar" at bounding box center [655, 555] width 265 height 27
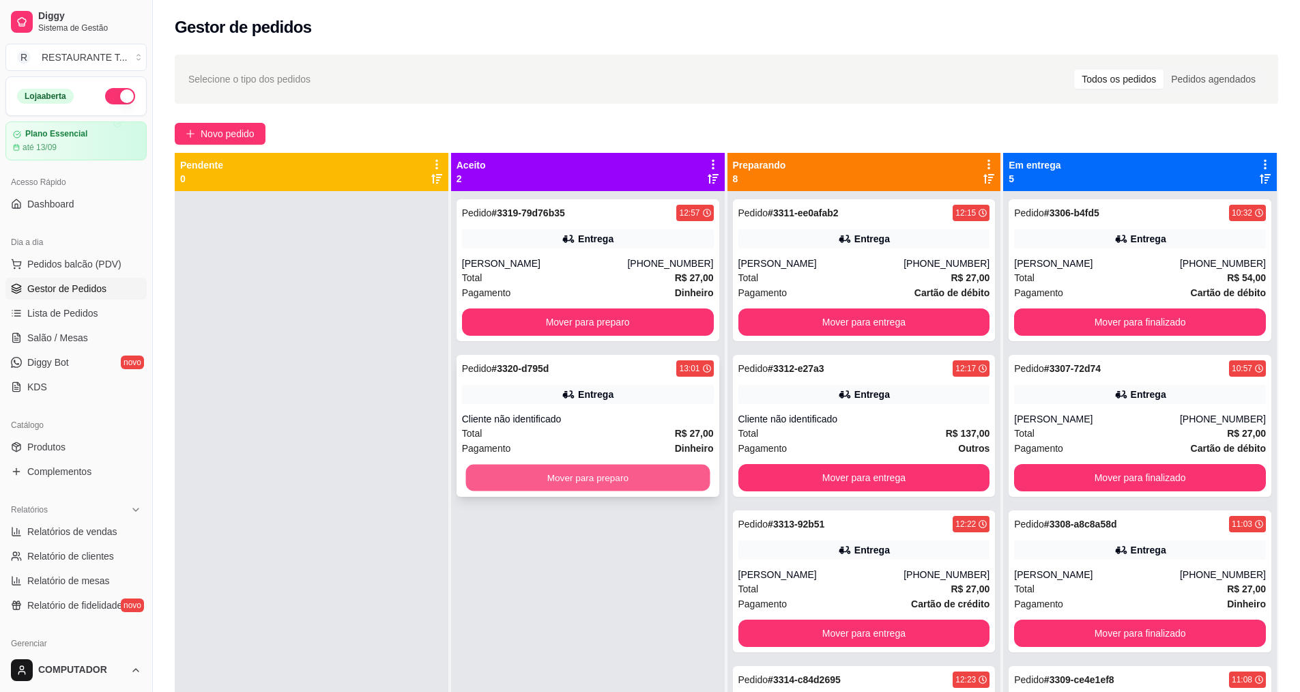
click at [625, 482] on button "Mover para preparo" at bounding box center [587, 478] width 244 height 27
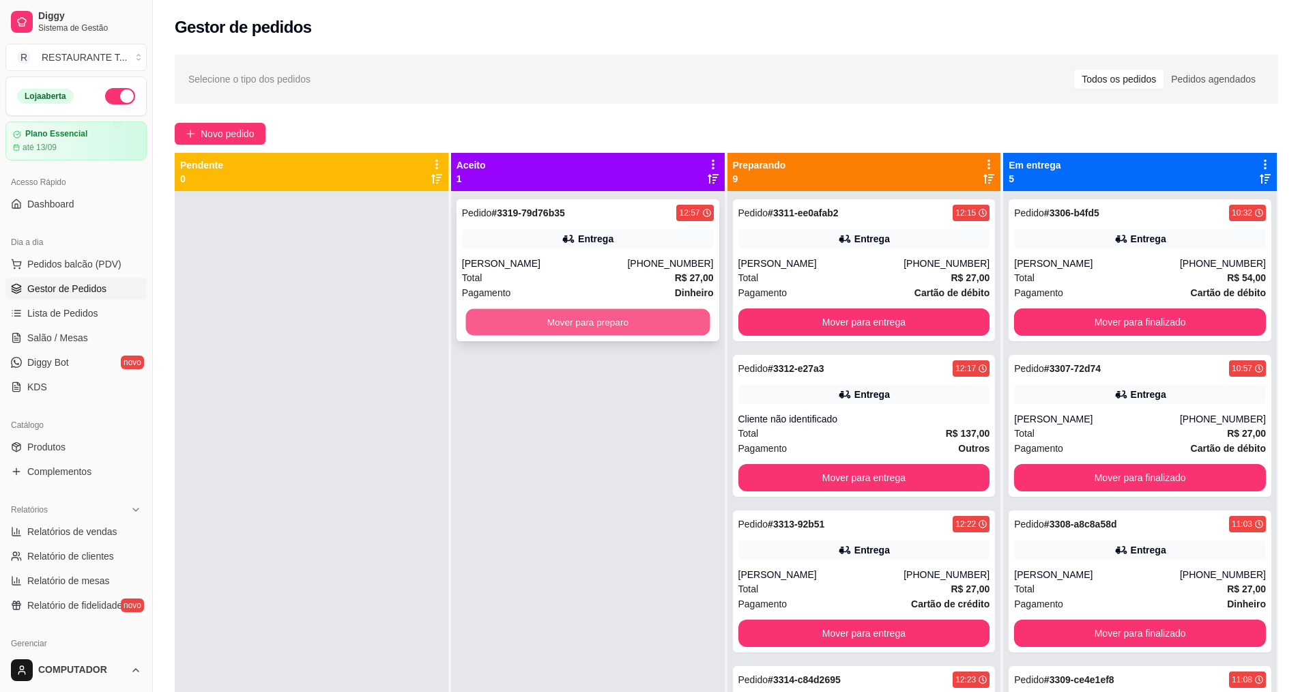
click at [572, 328] on button "Mover para preparo" at bounding box center [587, 322] width 244 height 27
click at [572, 328] on button "Mover para preparo" at bounding box center [588, 321] width 252 height 27
click at [556, 323] on button "Mover para preparo" at bounding box center [587, 322] width 244 height 27
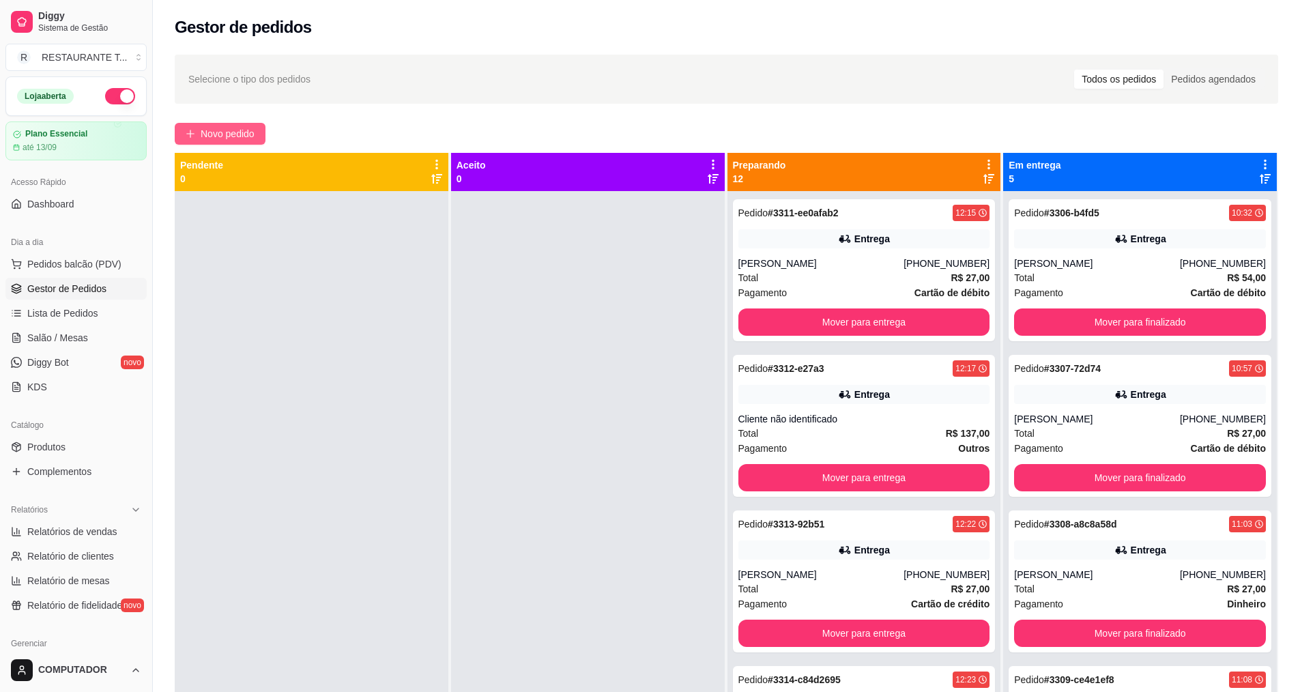
click at [254, 131] on span "Novo pedido" at bounding box center [228, 133] width 54 height 15
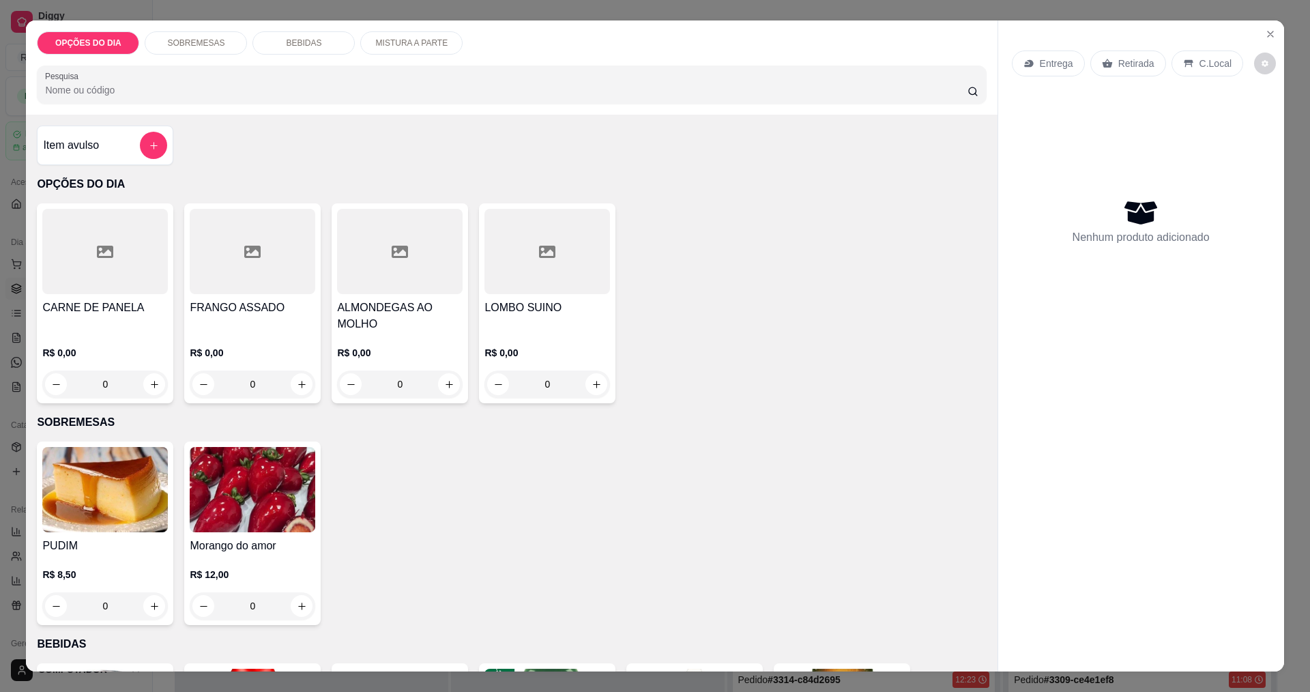
click at [146, 381] on div "0" at bounding box center [105, 383] width 126 height 27
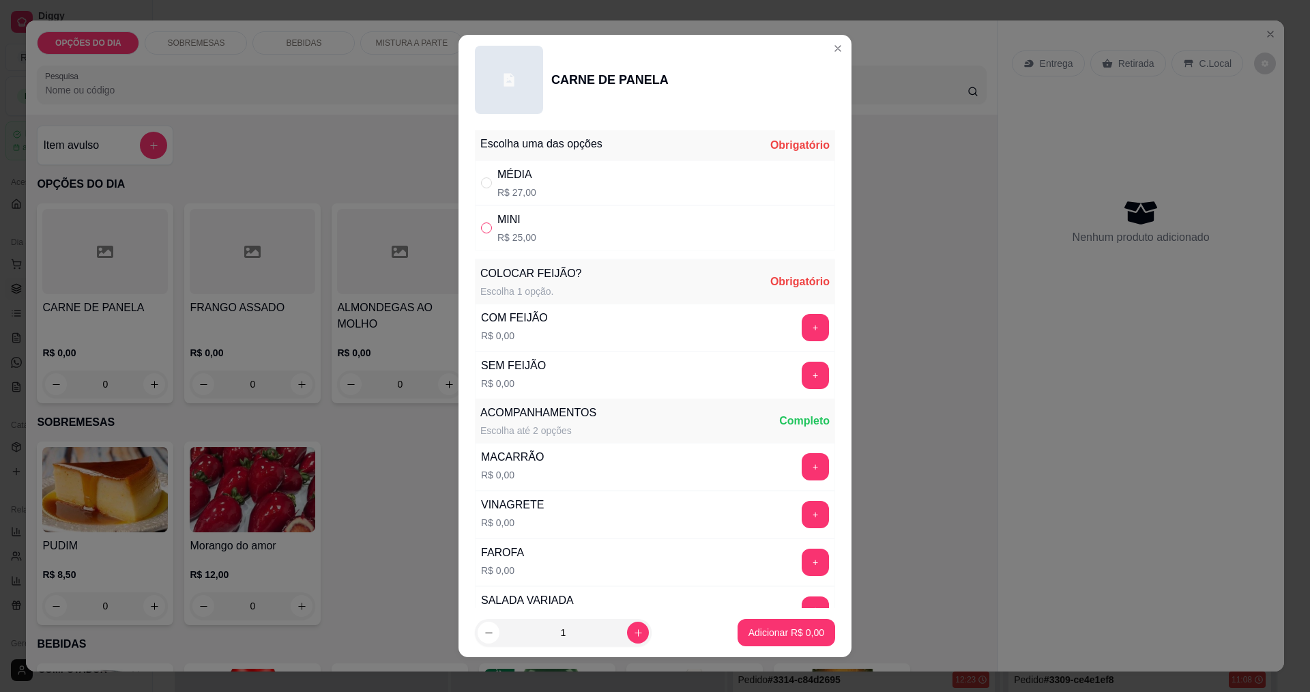
click at [482, 231] on input "" at bounding box center [486, 227] width 11 height 11
radio input "true"
click at [802, 379] on button "+" at bounding box center [815, 375] width 27 height 27
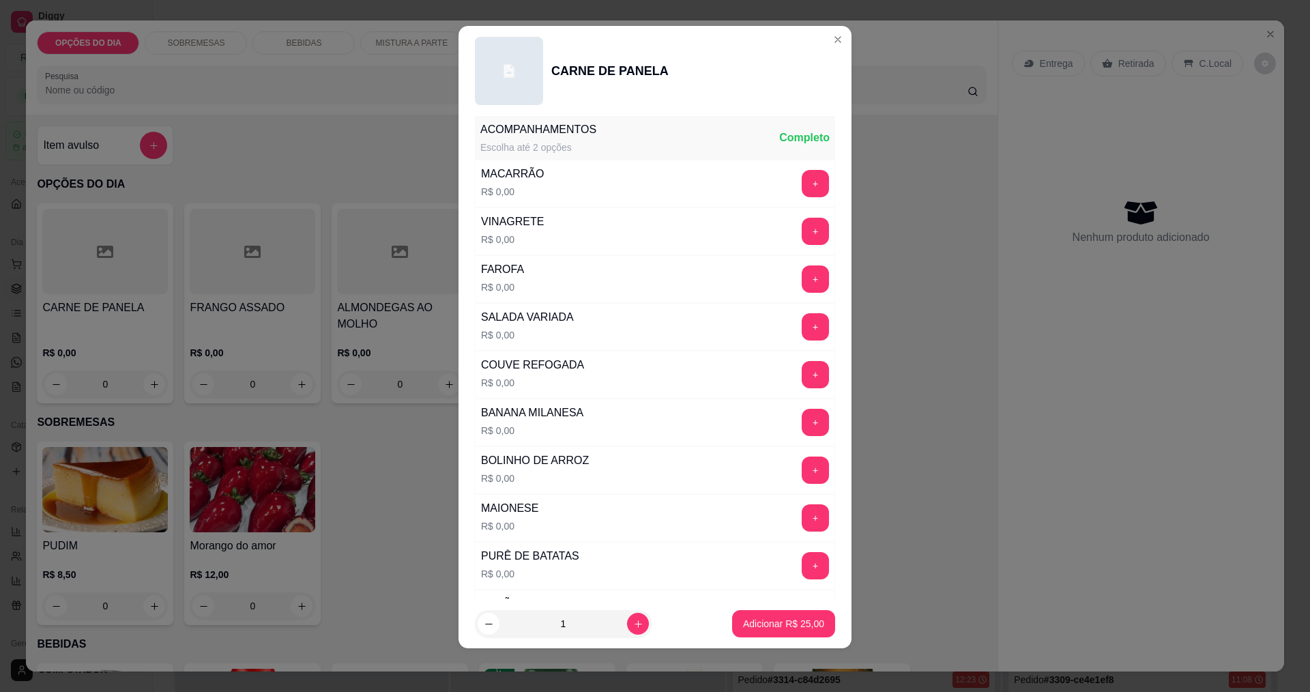
scroll to position [547, 0]
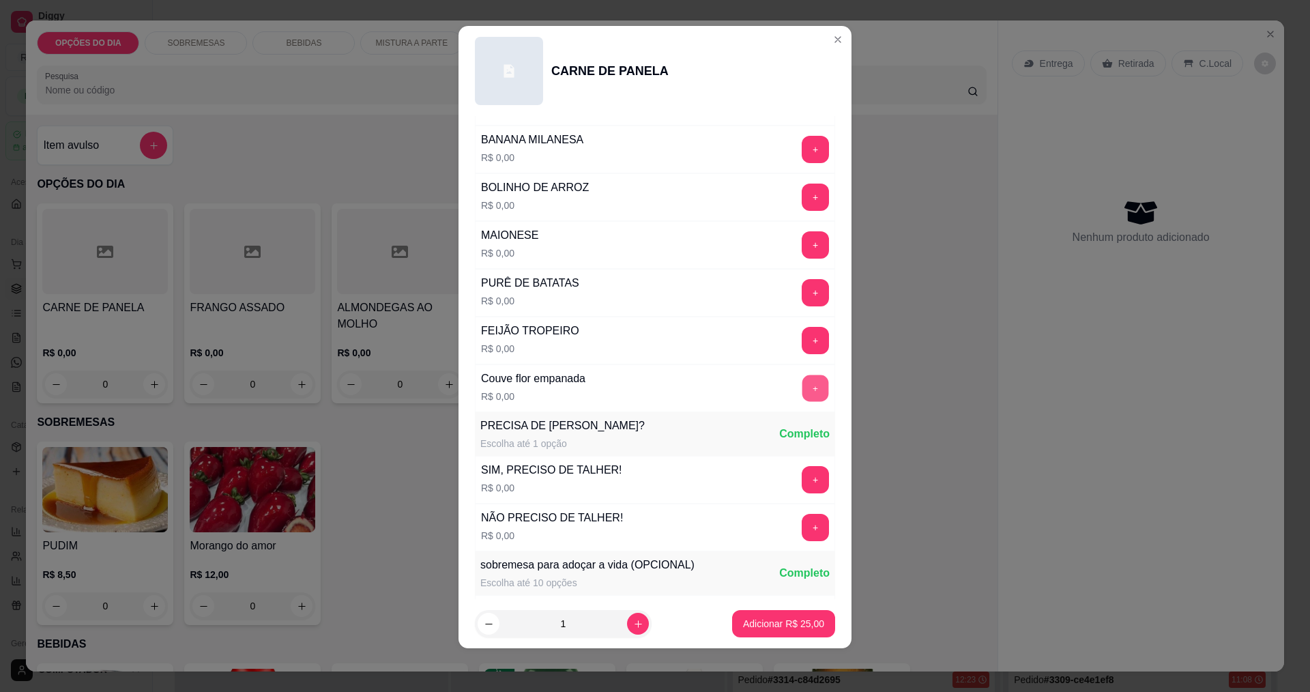
click at [802, 388] on button "+" at bounding box center [815, 388] width 27 height 27
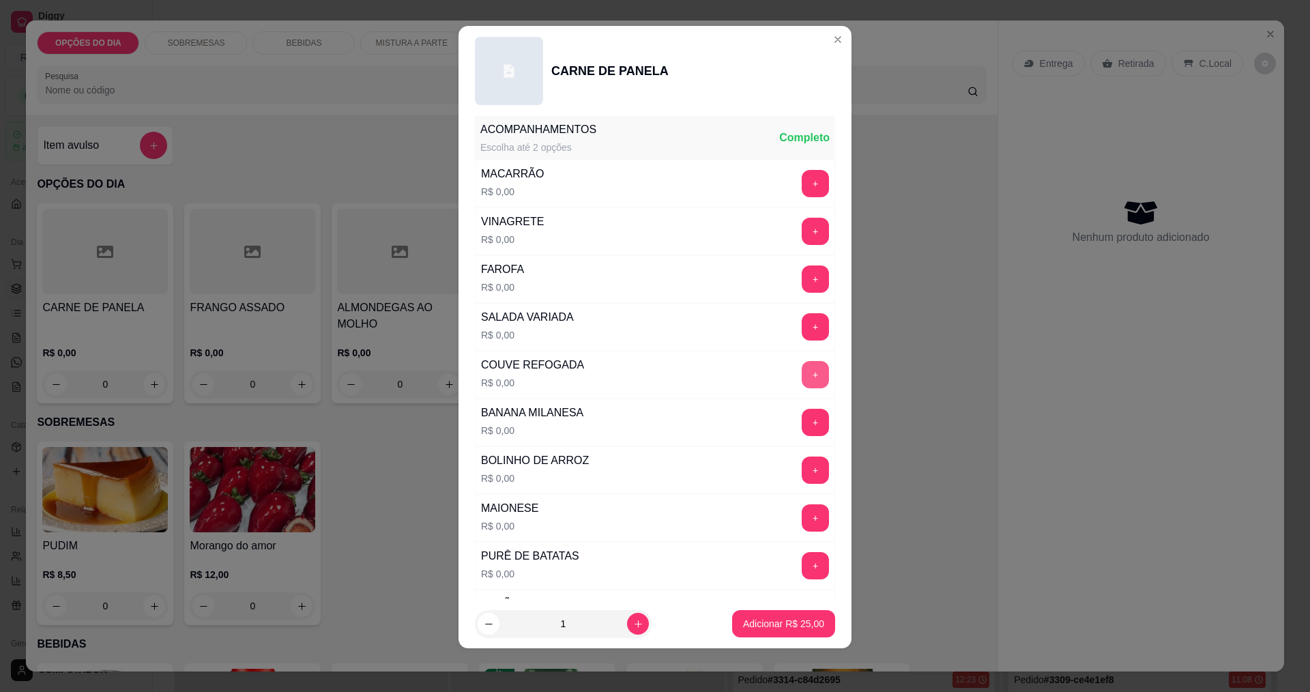
click at [802, 379] on button "+" at bounding box center [815, 374] width 27 height 27
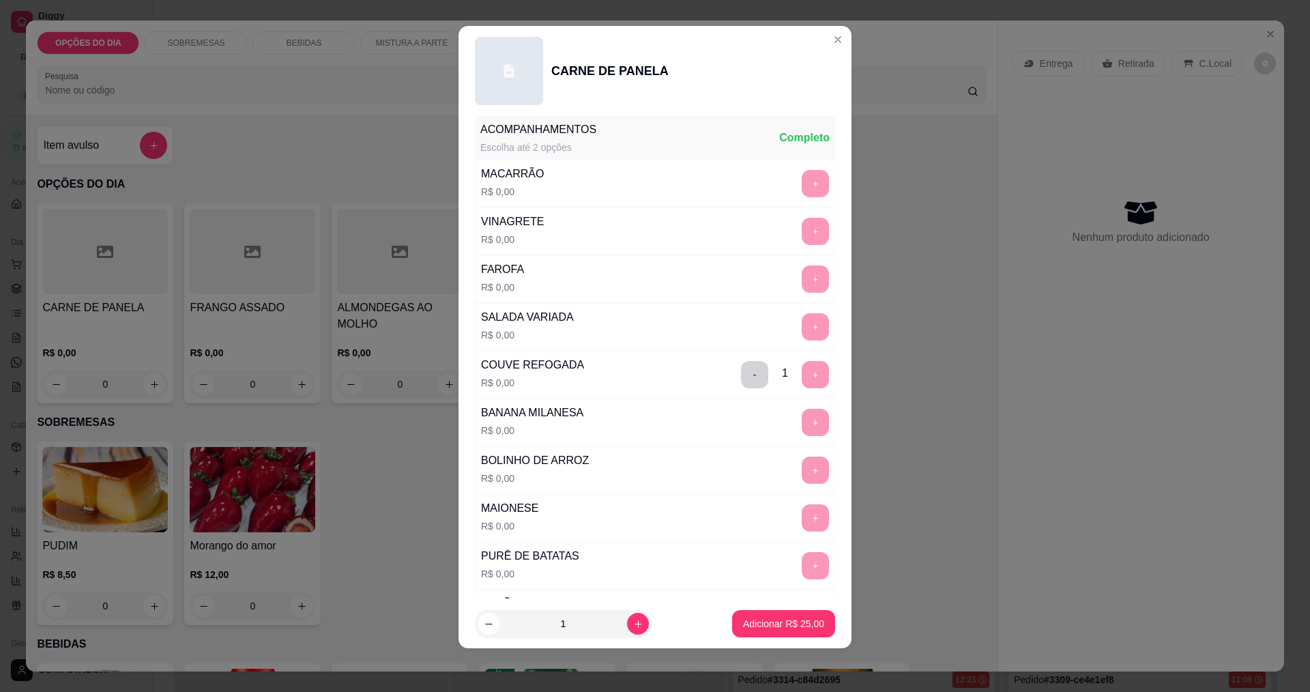
scroll to position [692, 0]
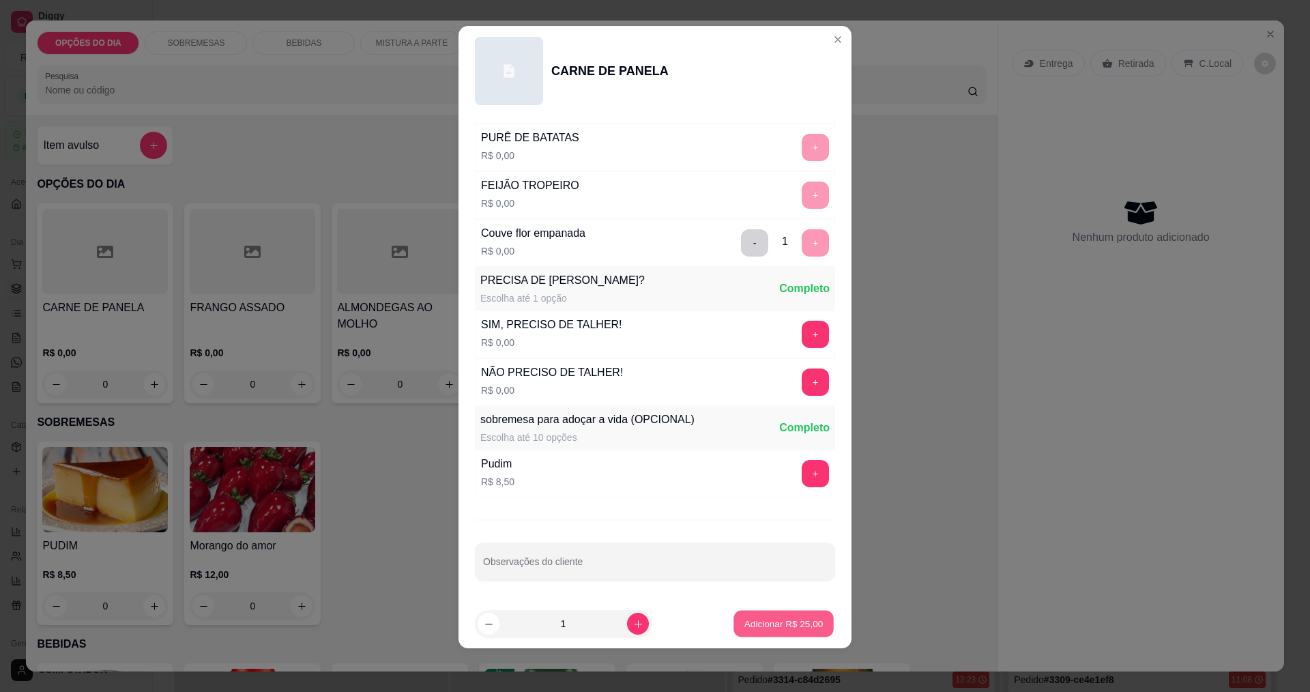
click at [770, 628] on p "Adicionar R$ 25,00" at bounding box center [783, 623] width 79 height 13
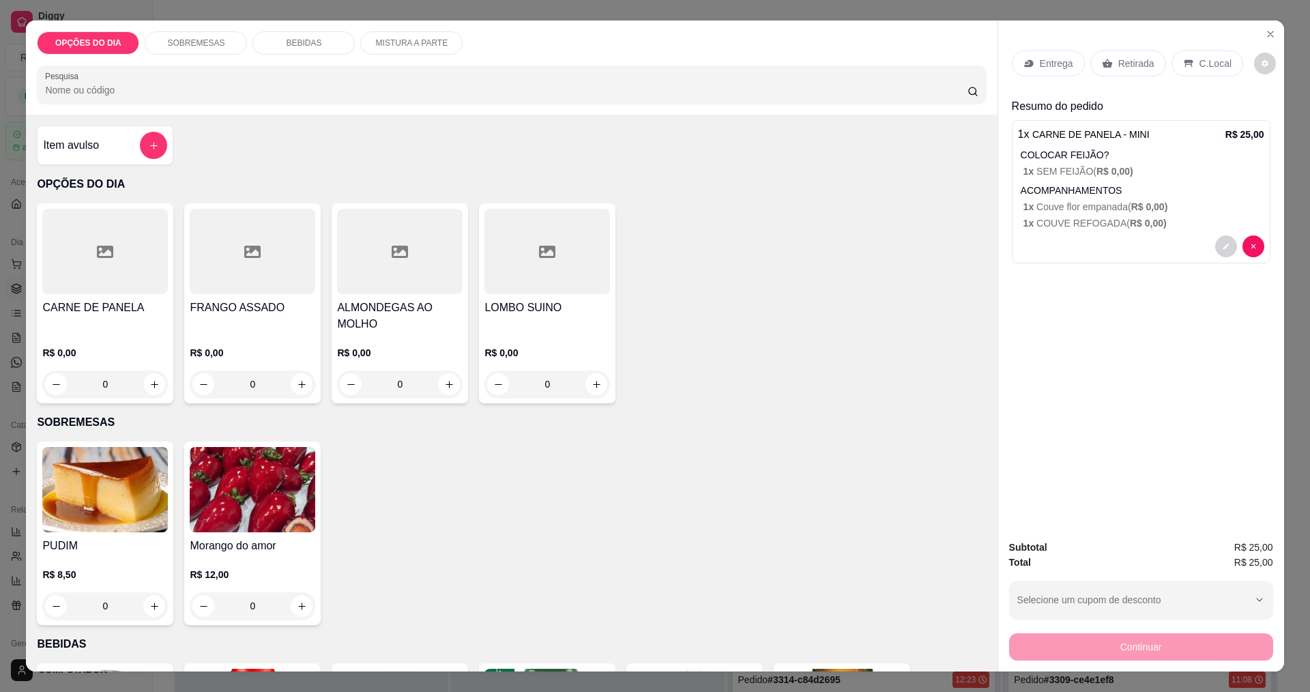
click at [1043, 63] on p "Entrega" at bounding box center [1056, 64] width 33 height 14
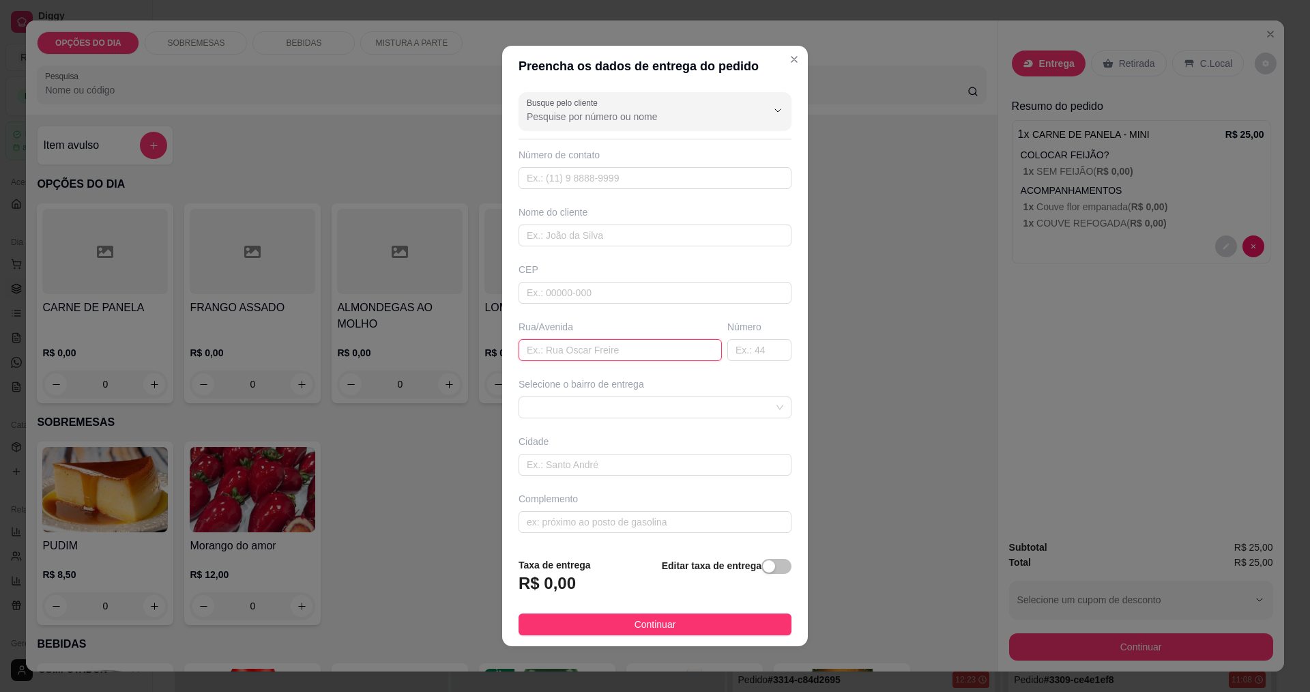
click at [589, 347] on input "text" at bounding box center [620, 350] width 203 height 22
type input "aviao paulistinha"
click at [622, 413] on span at bounding box center [655, 407] width 257 height 20
type input "48"
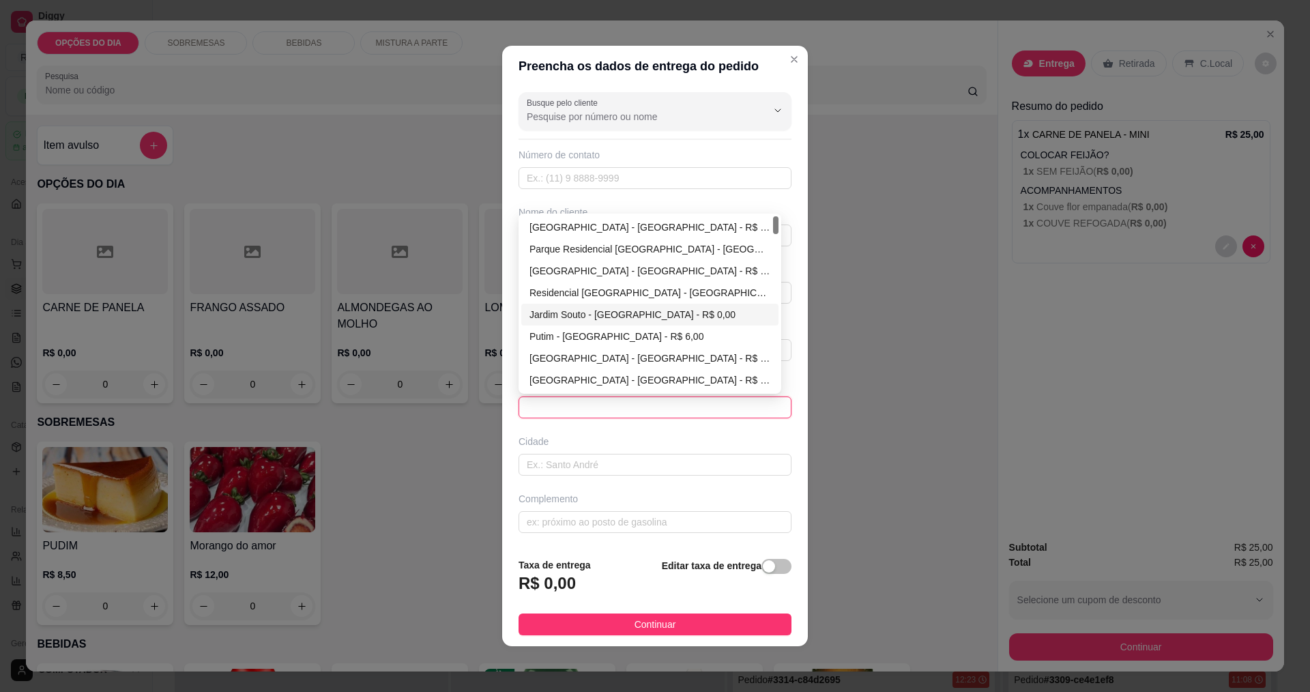
click at [553, 311] on div "Jardim Souto - [GEOGRAPHIC_DATA] - R$ 0,00" at bounding box center [649, 314] width 241 height 15
type input "[GEOGRAPHIC_DATA]"
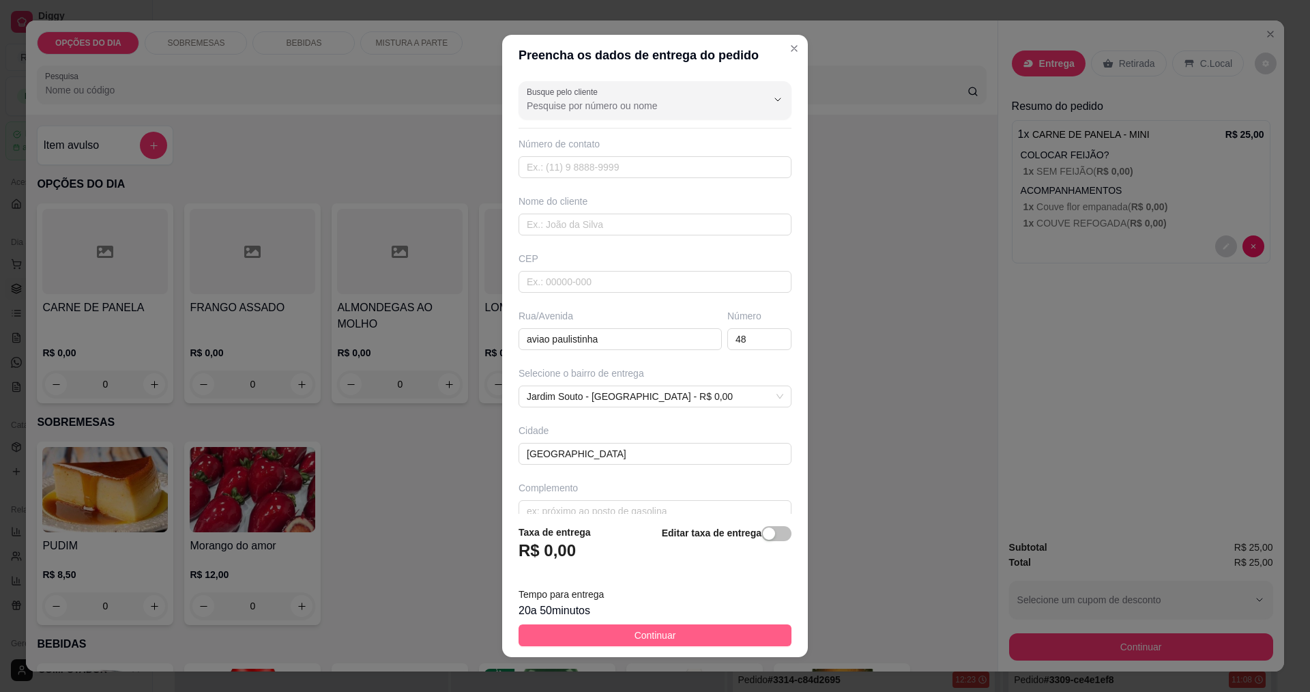
click at [613, 637] on button "Continuar" at bounding box center [655, 635] width 273 height 22
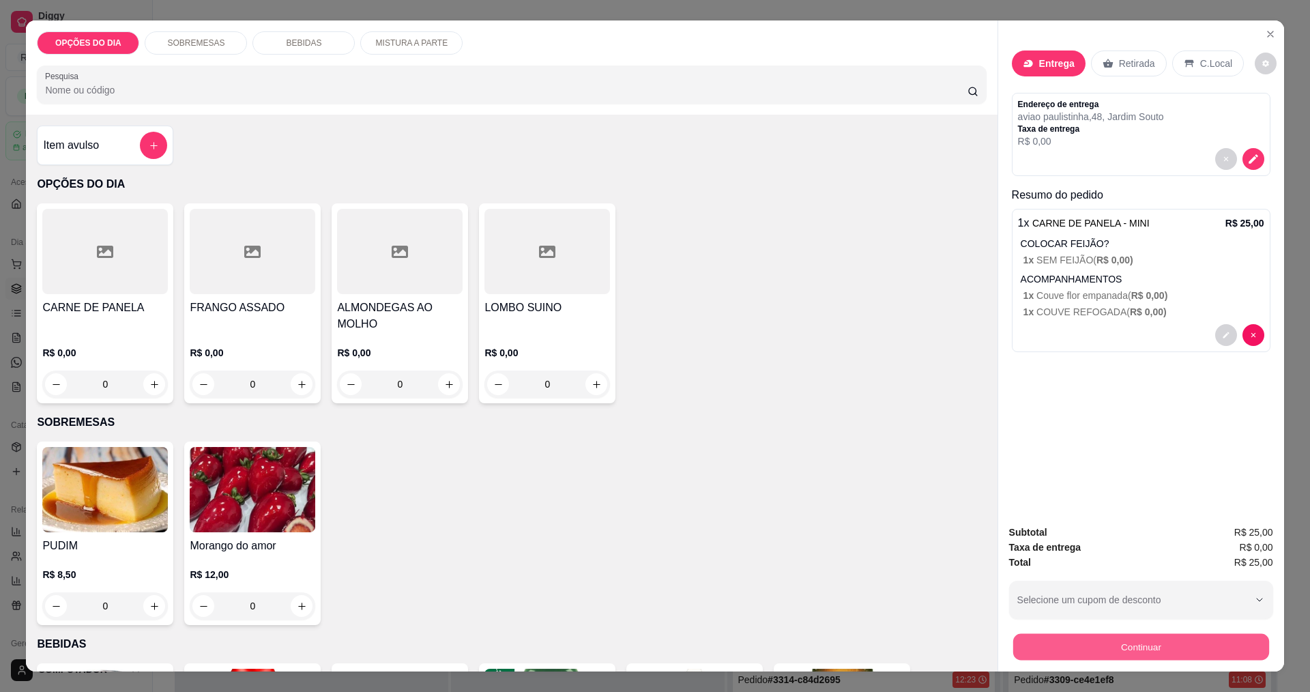
click at [1031, 645] on button "Continuar" at bounding box center [1140, 646] width 256 height 27
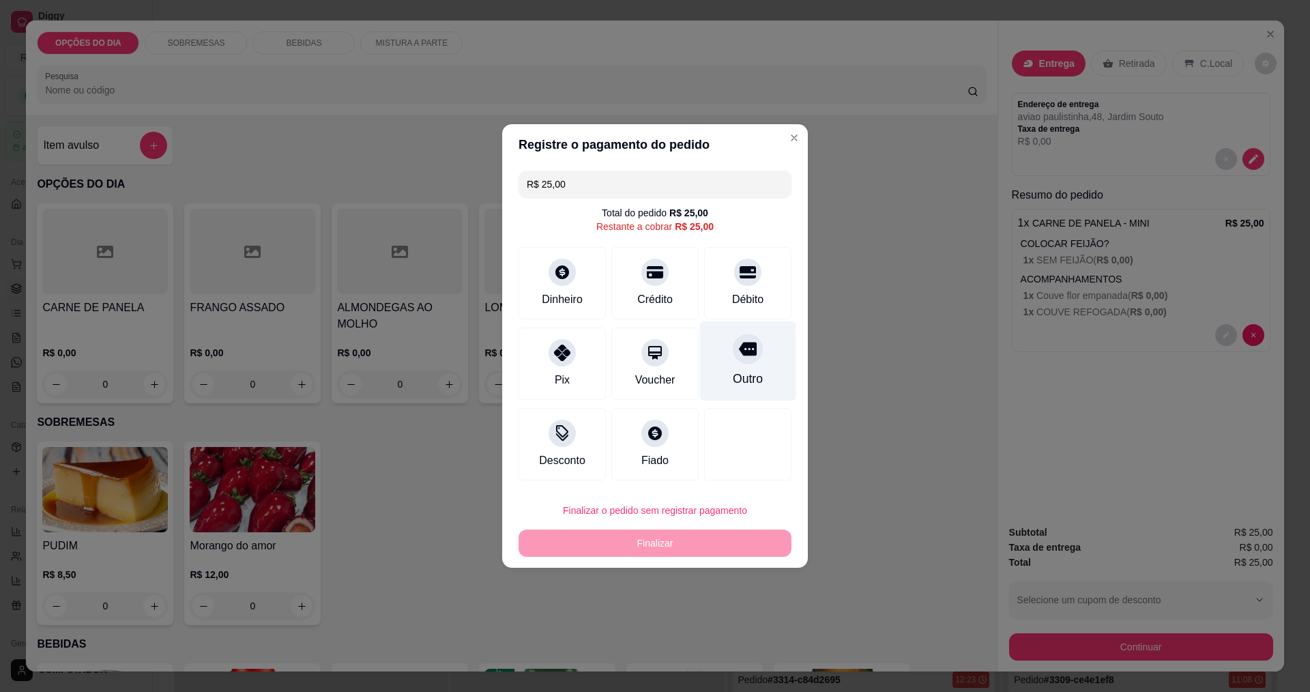
click at [754, 362] on div "Outro" at bounding box center [748, 361] width 96 height 80
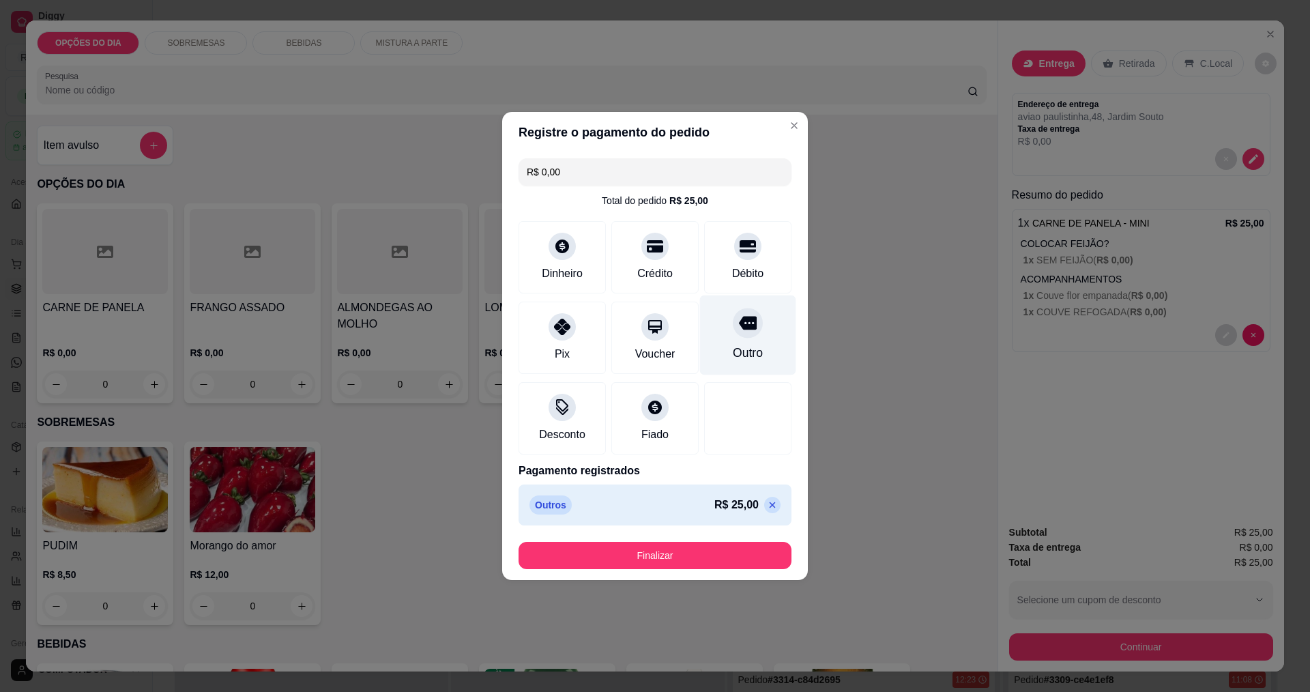
type input "R$ 0,00"
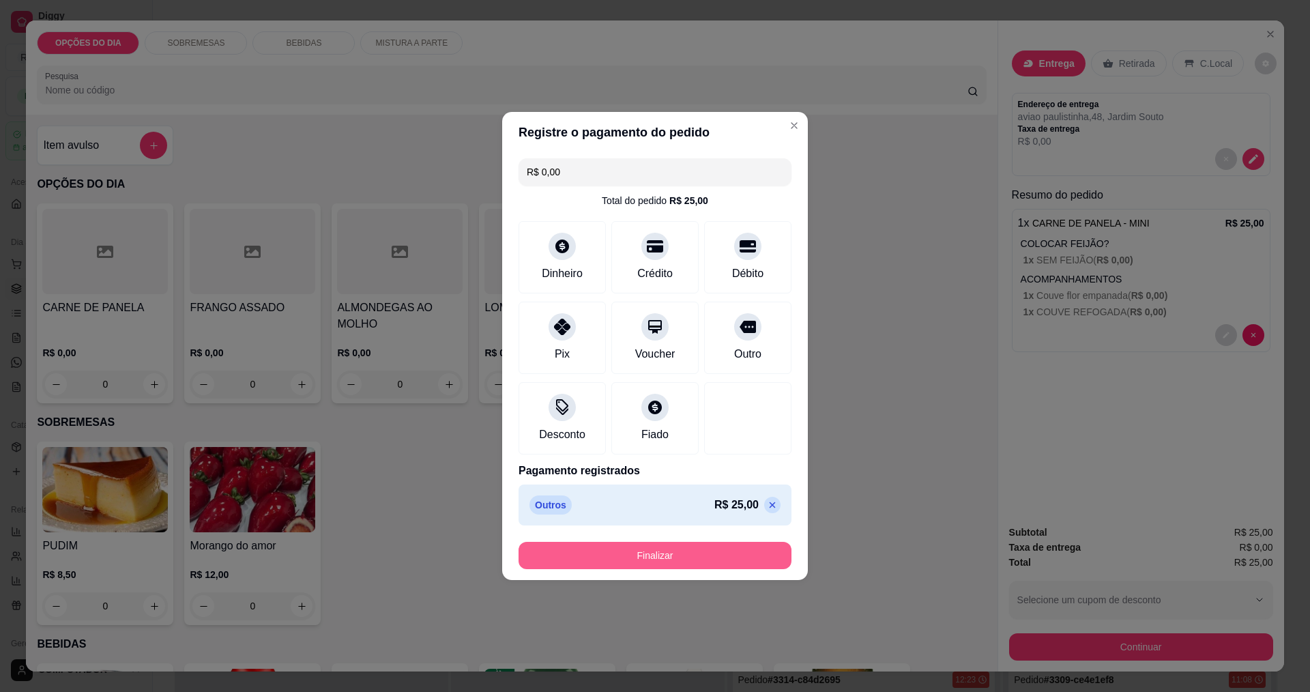
click at [740, 554] on button "Finalizar" at bounding box center [655, 555] width 273 height 27
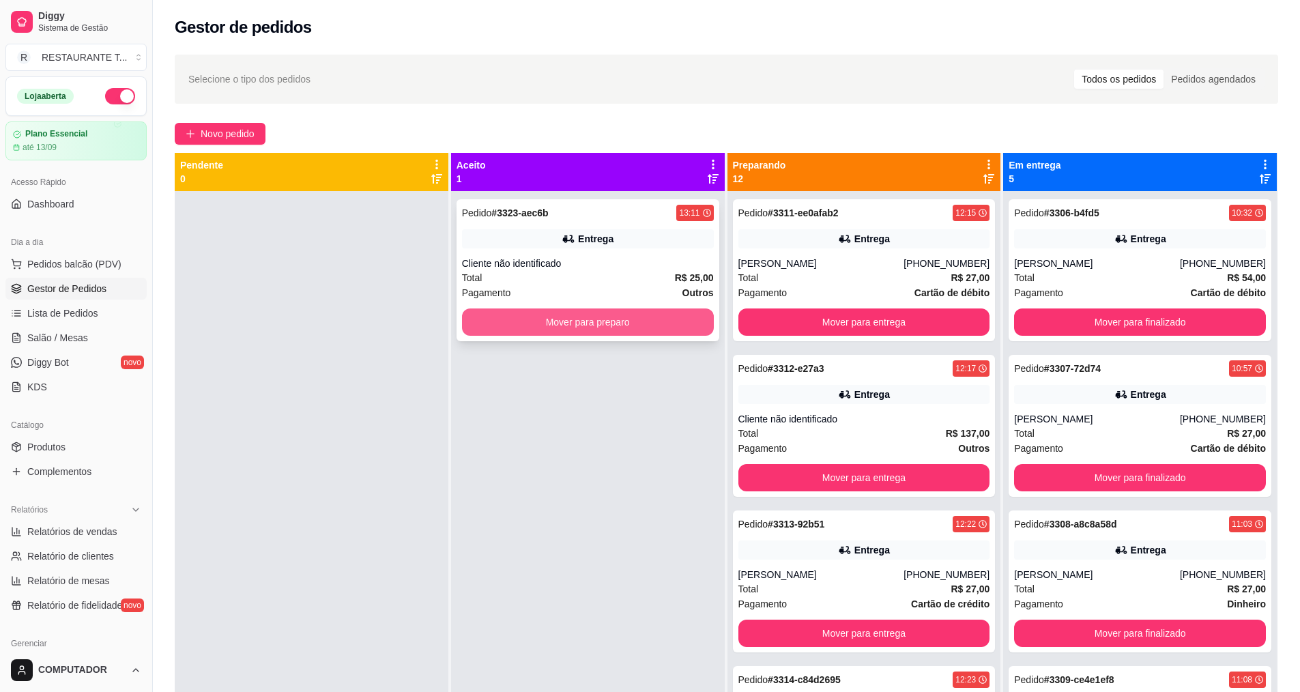
click at [617, 325] on button "Mover para preparo" at bounding box center [588, 321] width 252 height 27
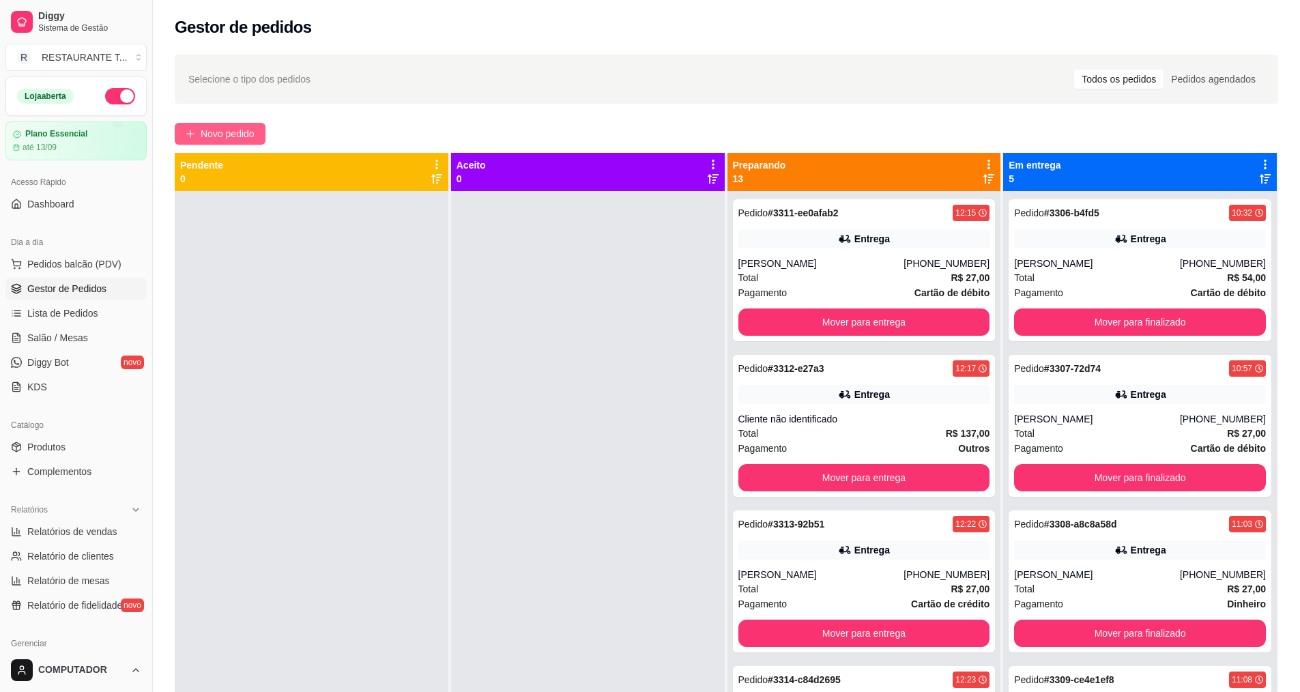
click at [231, 132] on span "Novo pedido" at bounding box center [228, 133] width 54 height 15
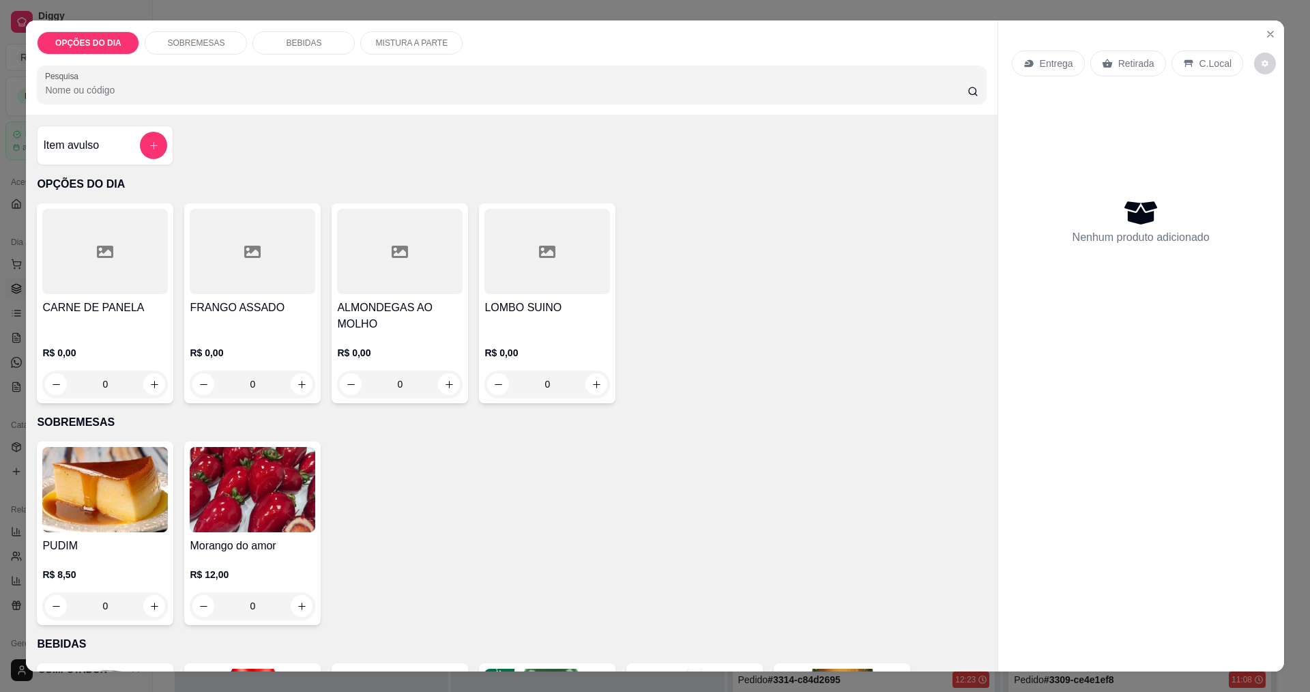
click at [297, 385] on div "0" at bounding box center [253, 383] width 126 height 27
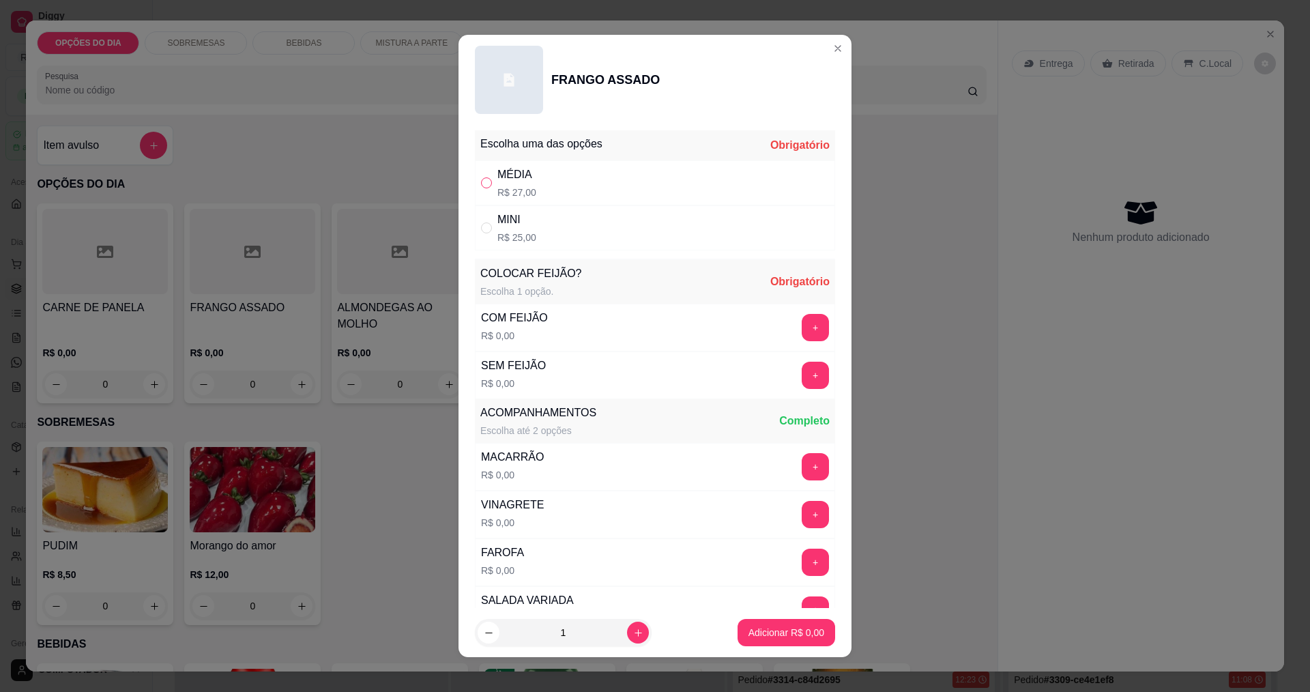
click at [481, 187] on input "" at bounding box center [486, 182] width 11 height 11
radio input "true"
click at [802, 332] on button "+" at bounding box center [815, 327] width 27 height 27
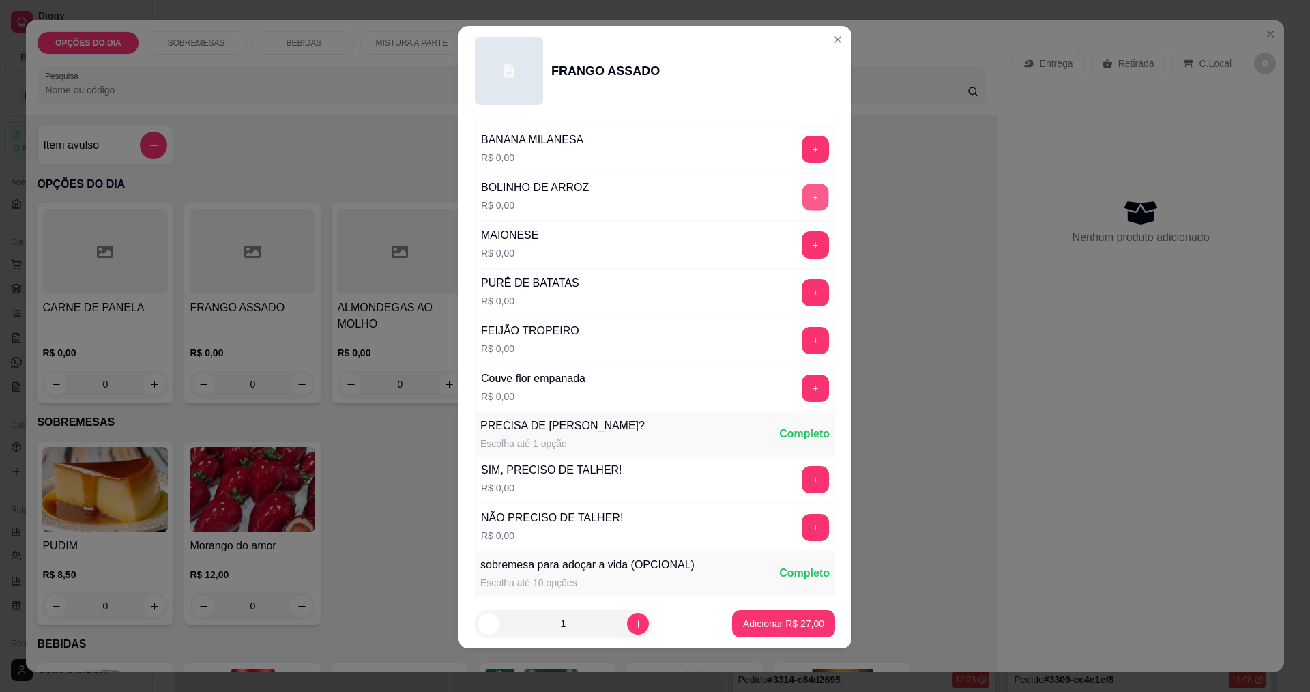
click at [802, 199] on button "+" at bounding box center [815, 197] width 27 height 27
click at [802, 289] on button "+" at bounding box center [815, 292] width 27 height 27
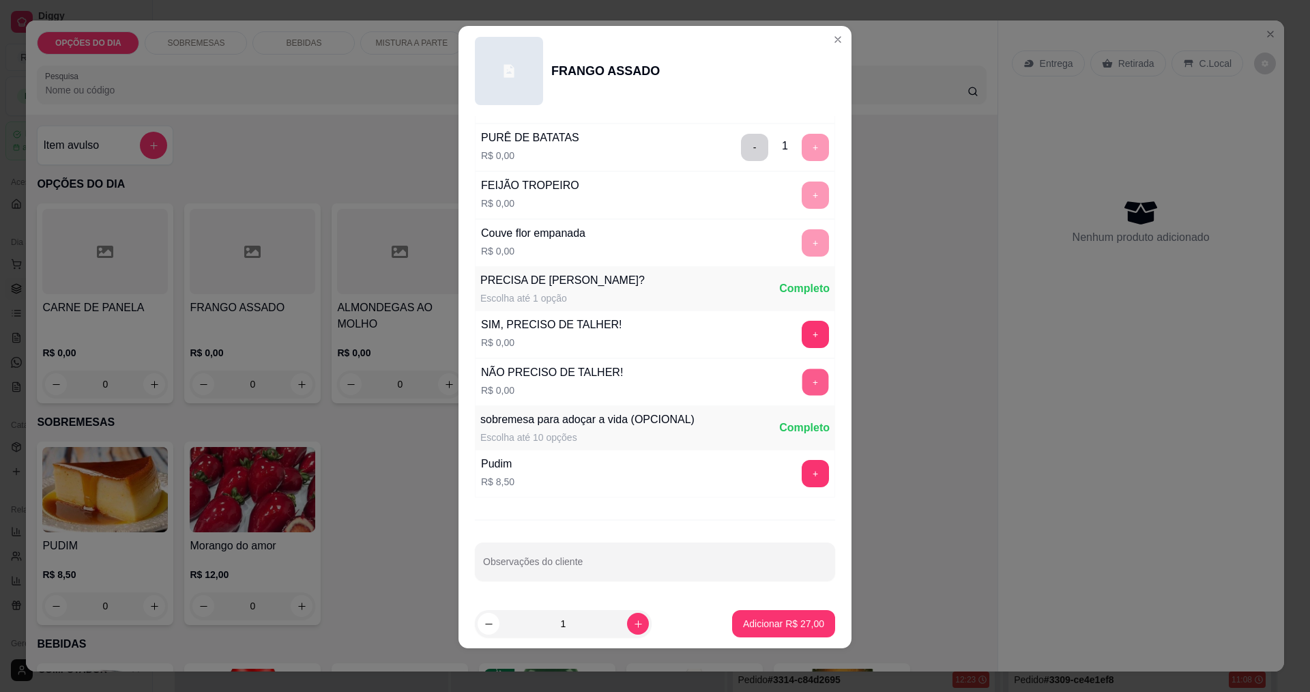
click at [802, 381] on button "+" at bounding box center [815, 381] width 27 height 27
click at [757, 627] on p "Adicionar R$ 27,00" at bounding box center [783, 623] width 79 height 13
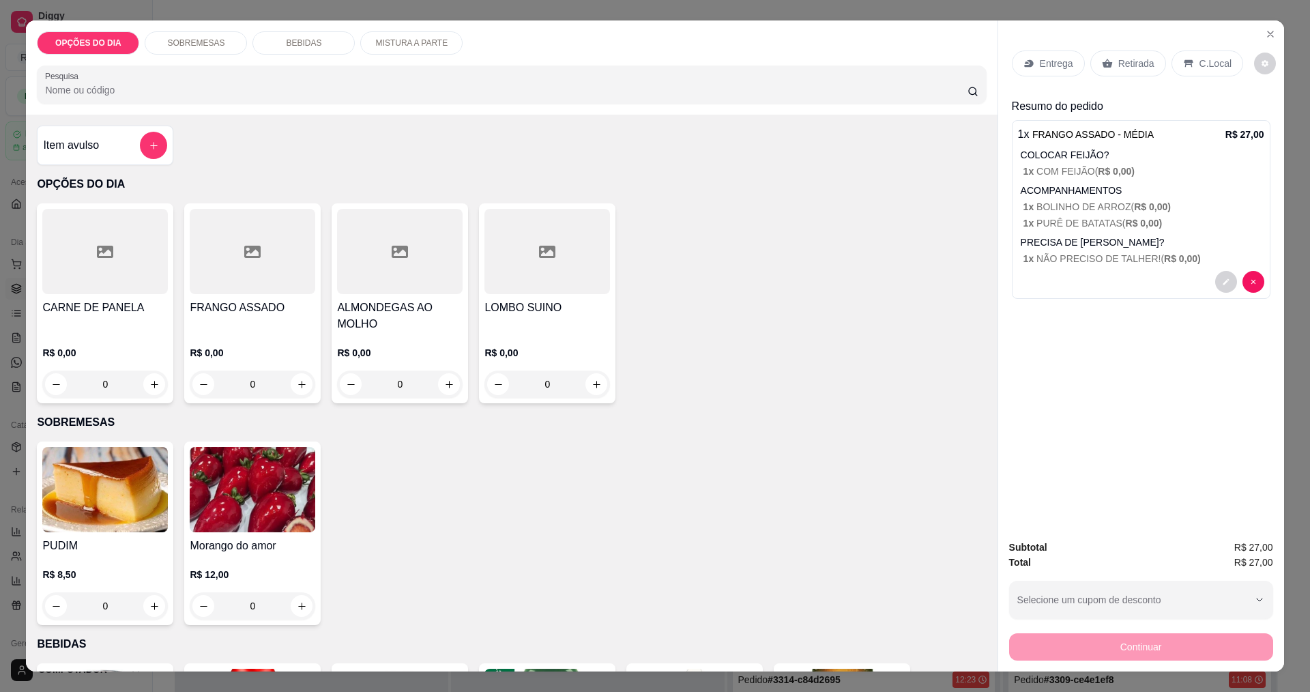
click at [1034, 67] on div "Entrega" at bounding box center [1048, 63] width 73 height 26
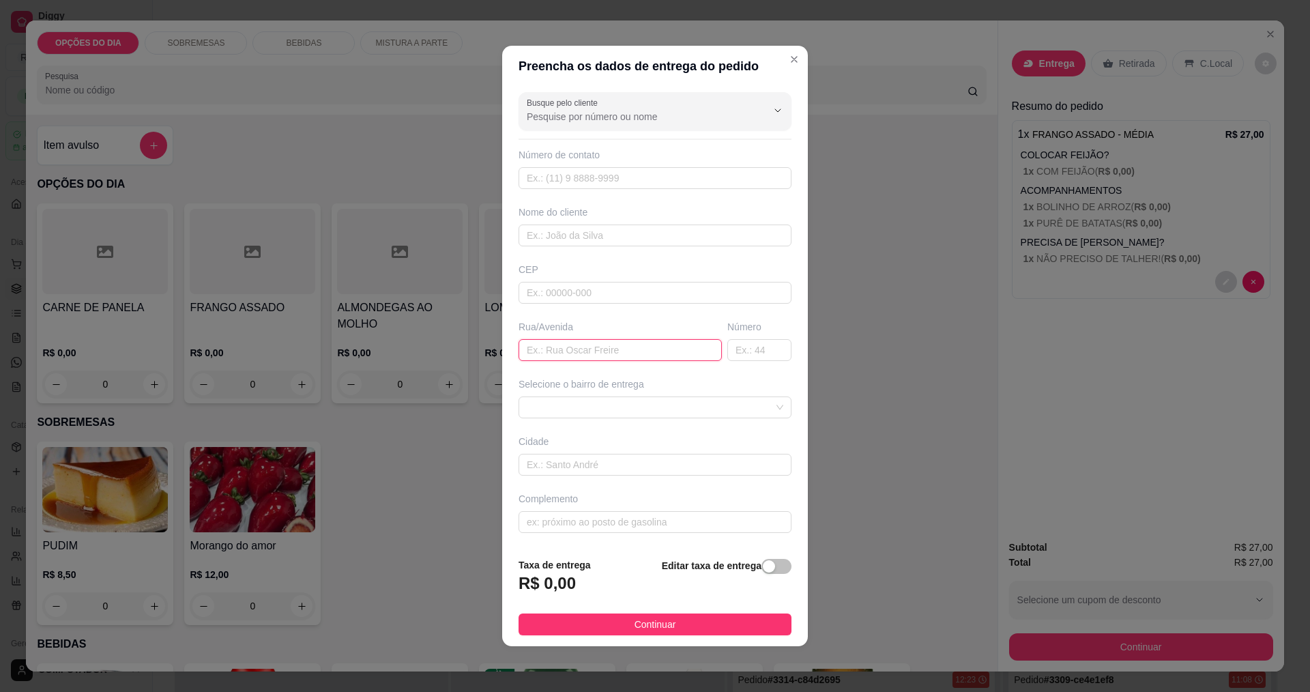
click at [569, 351] on input "text" at bounding box center [620, 350] width 203 height 22
type input "m"
type input "madre [PERSON_NAME]"
type input "567"
click at [587, 342] on input "madre [PERSON_NAME]" at bounding box center [620, 350] width 203 height 22
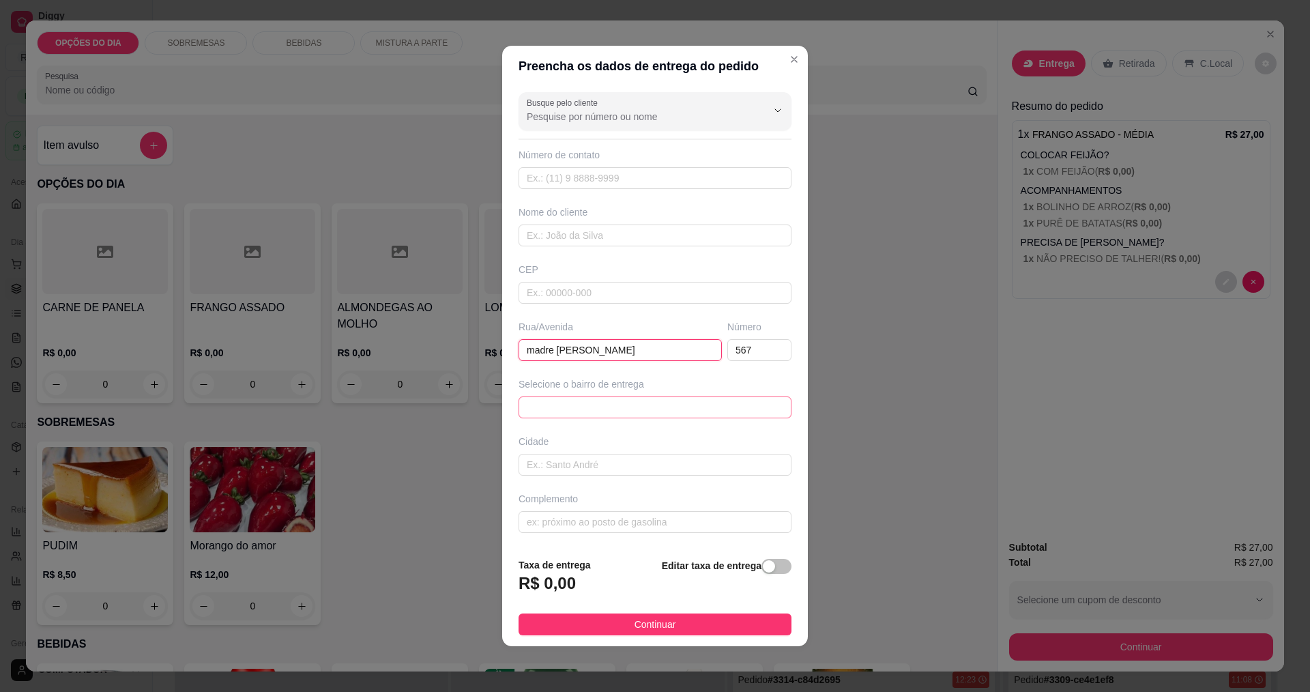
click at [561, 415] on span at bounding box center [655, 407] width 257 height 20
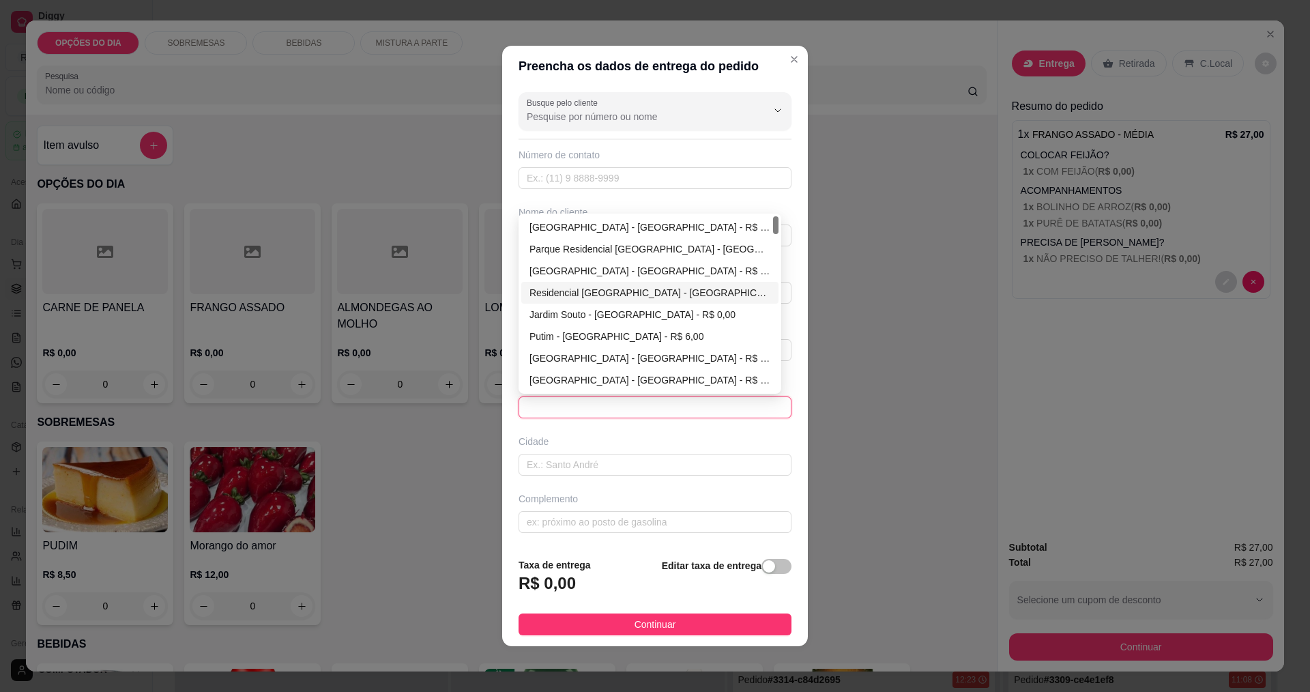
click at [563, 295] on div "Residencial [GEOGRAPHIC_DATA] - [GEOGRAPHIC_DATA] - R$ 0,00" at bounding box center [649, 292] width 241 height 15
type input "[GEOGRAPHIC_DATA]"
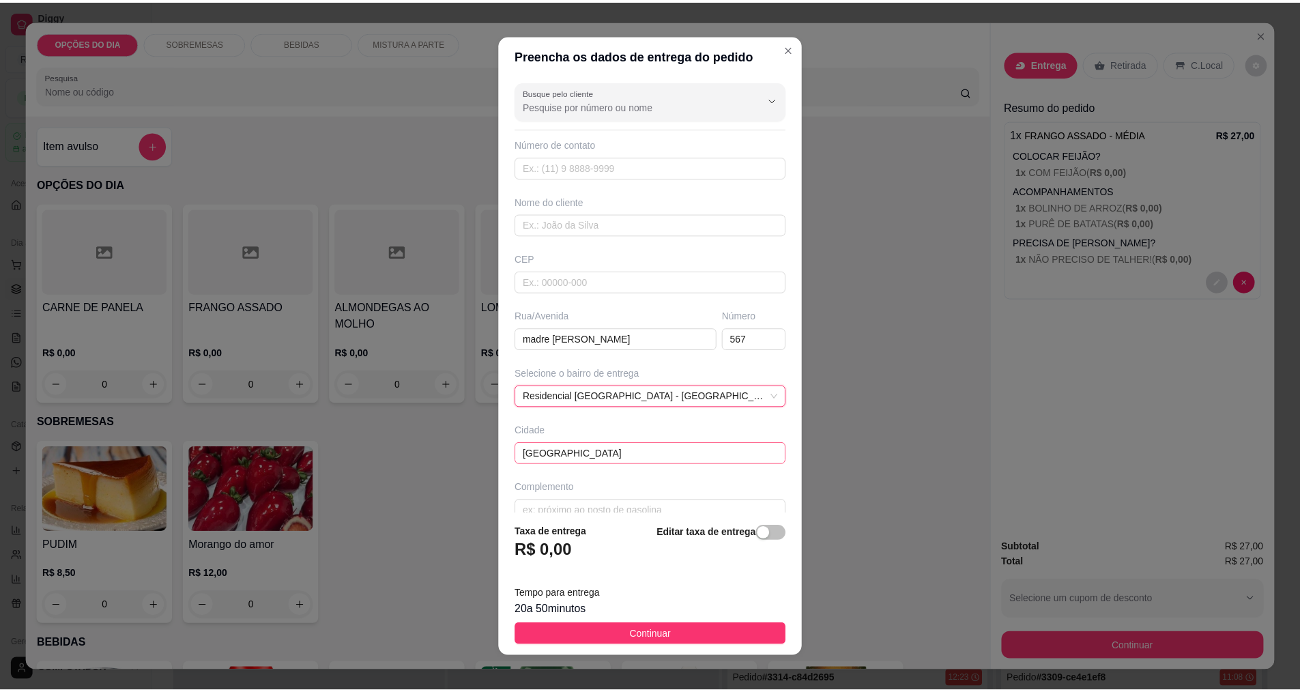
scroll to position [21, 0]
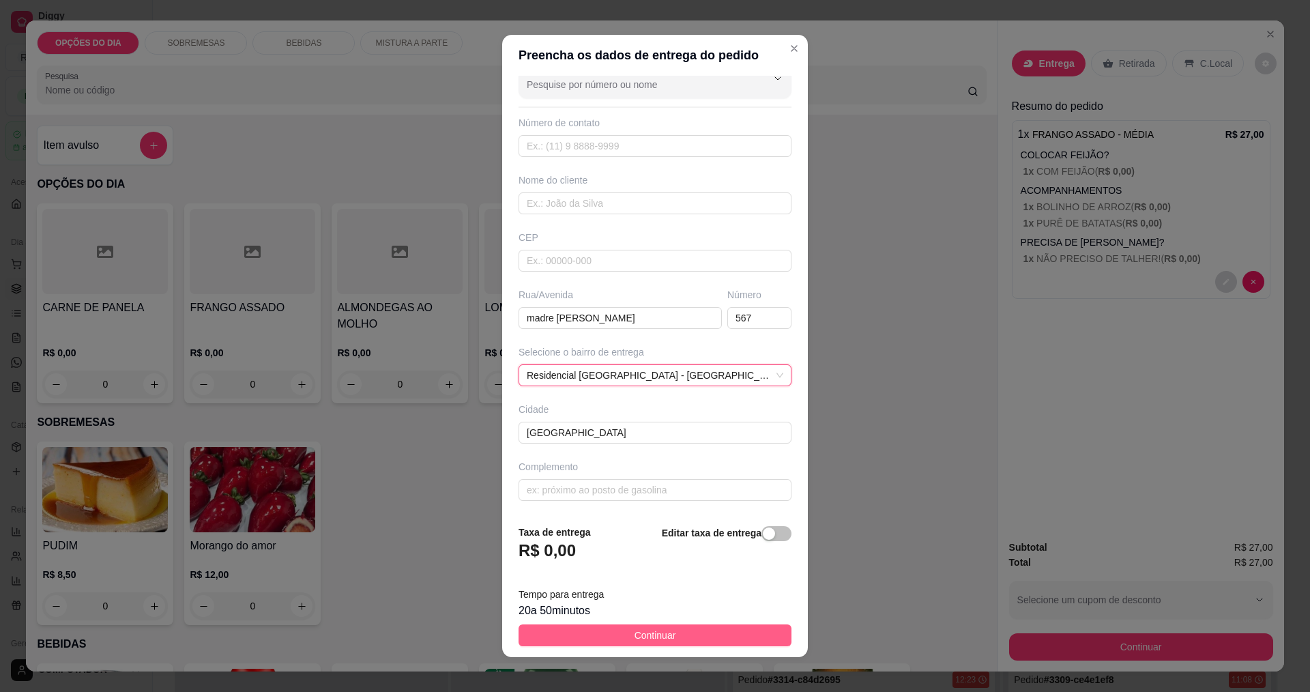
click at [568, 636] on button "Continuar" at bounding box center [655, 635] width 273 height 22
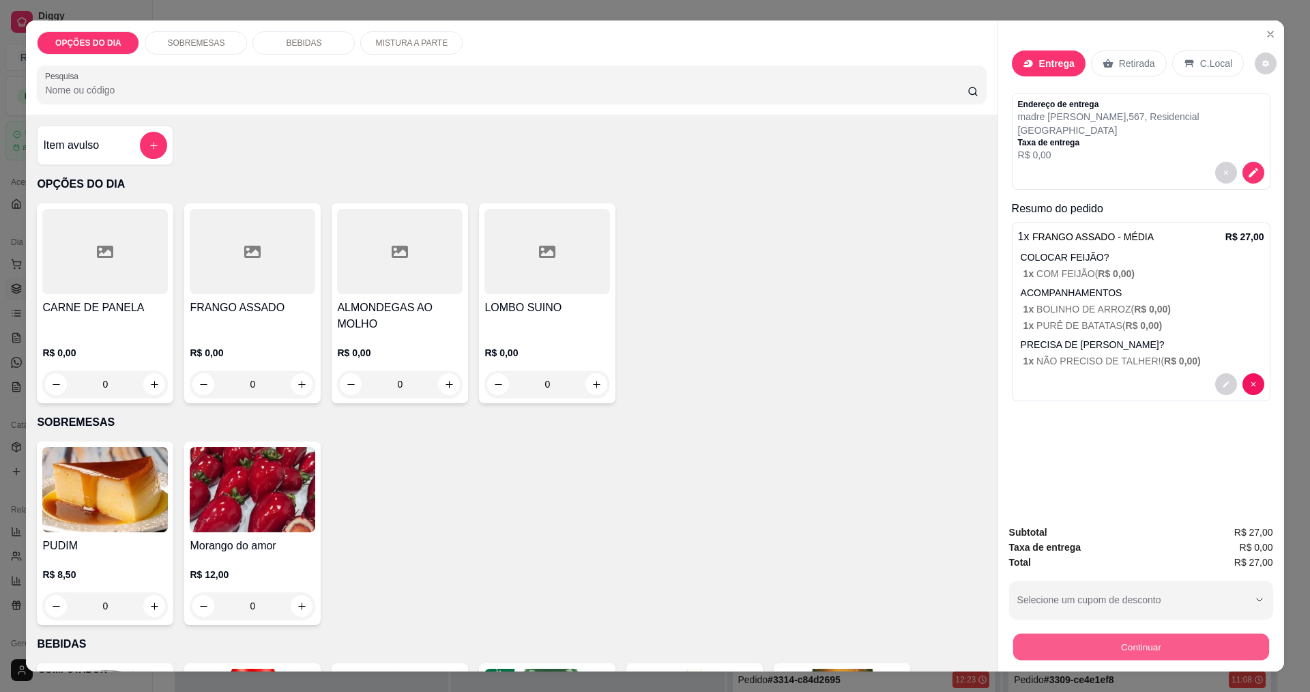
click at [1190, 650] on button "Continuar" at bounding box center [1140, 646] width 256 height 27
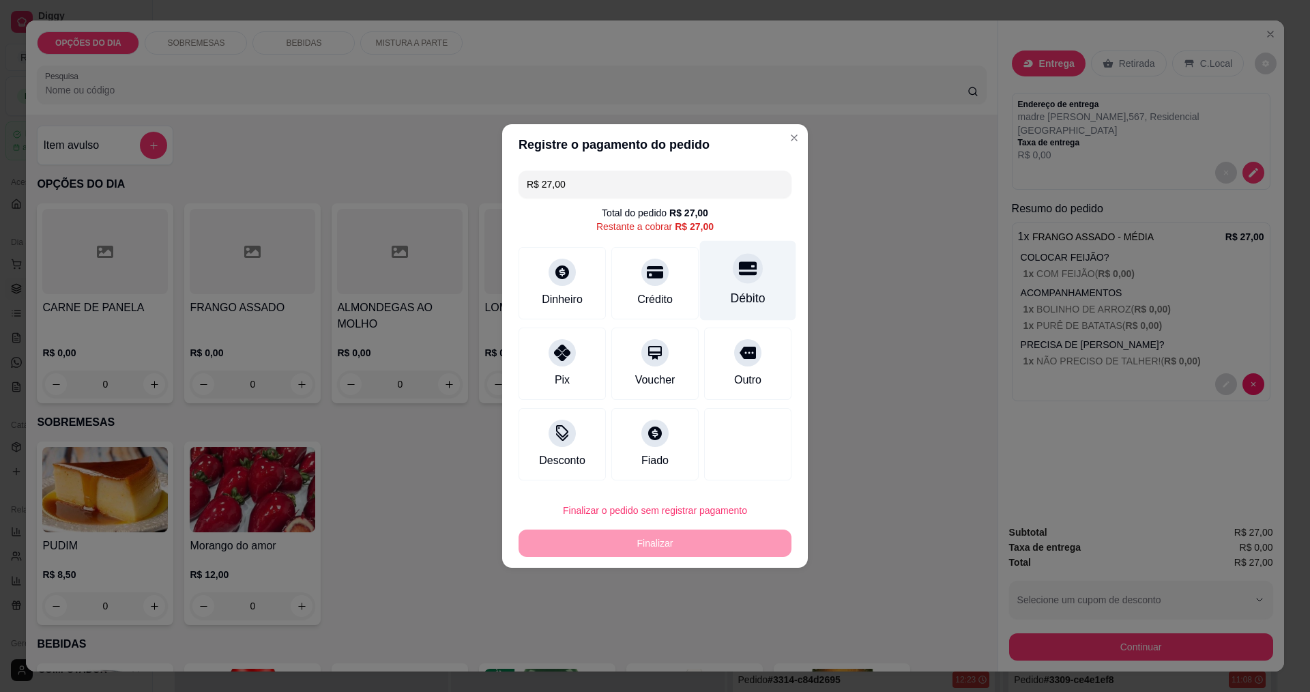
click at [739, 275] on icon at bounding box center [748, 268] width 18 height 18
type input "R$ 0,00"
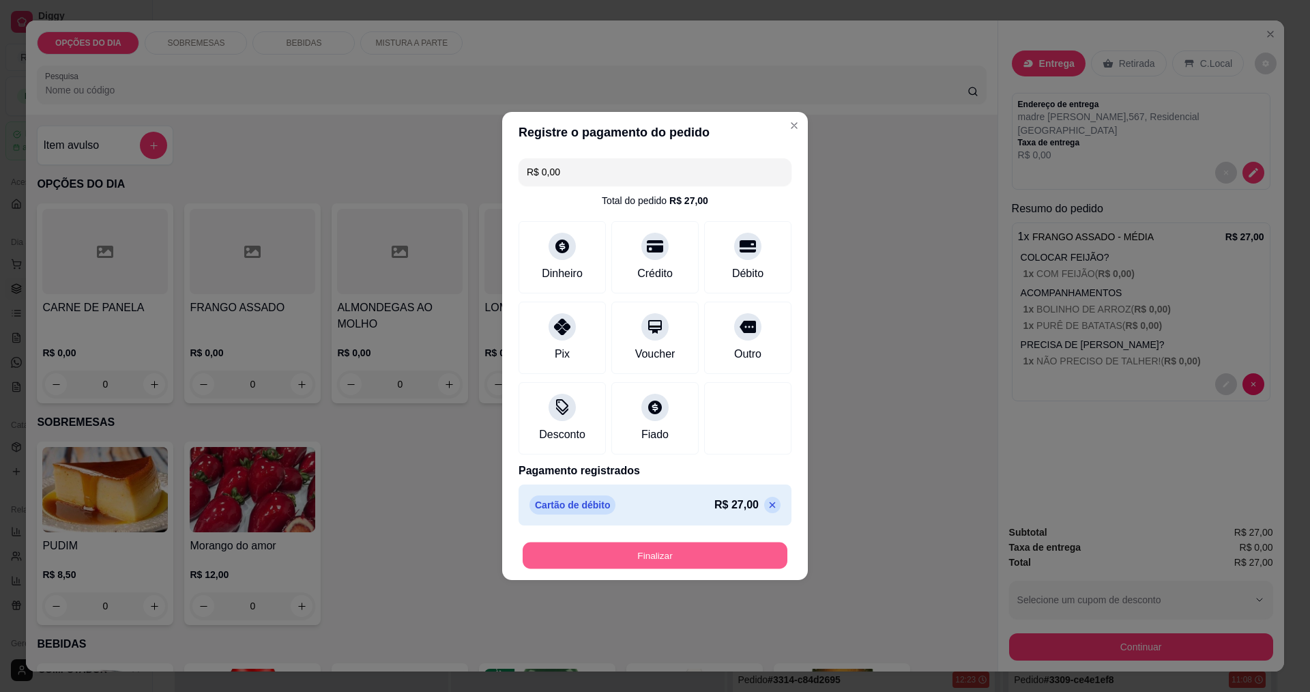
click at [735, 557] on button "Finalizar" at bounding box center [655, 555] width 265 height 27
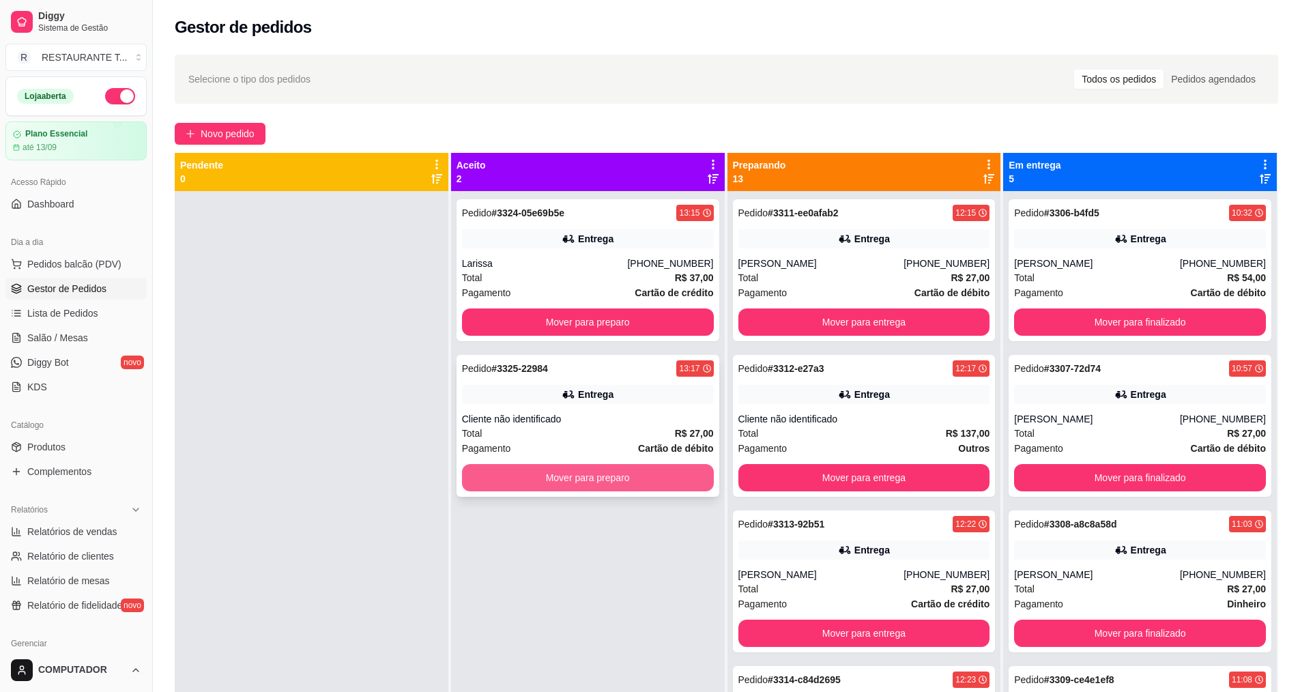
click at [541, 471] on button "Mover para preparo" at bounding box center [588, 477] width 252 height 27
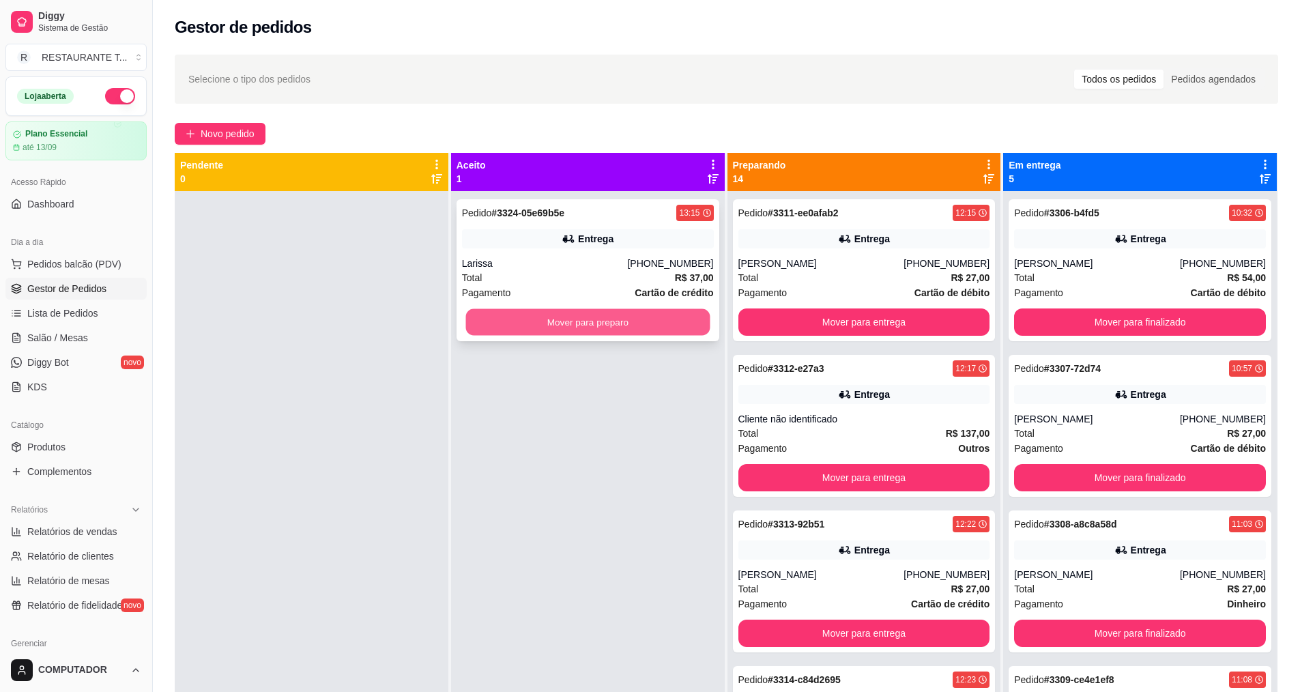
click at [610, 325] on button "Mover para preparo" at bounding box center [587, 322] width 244 height 27
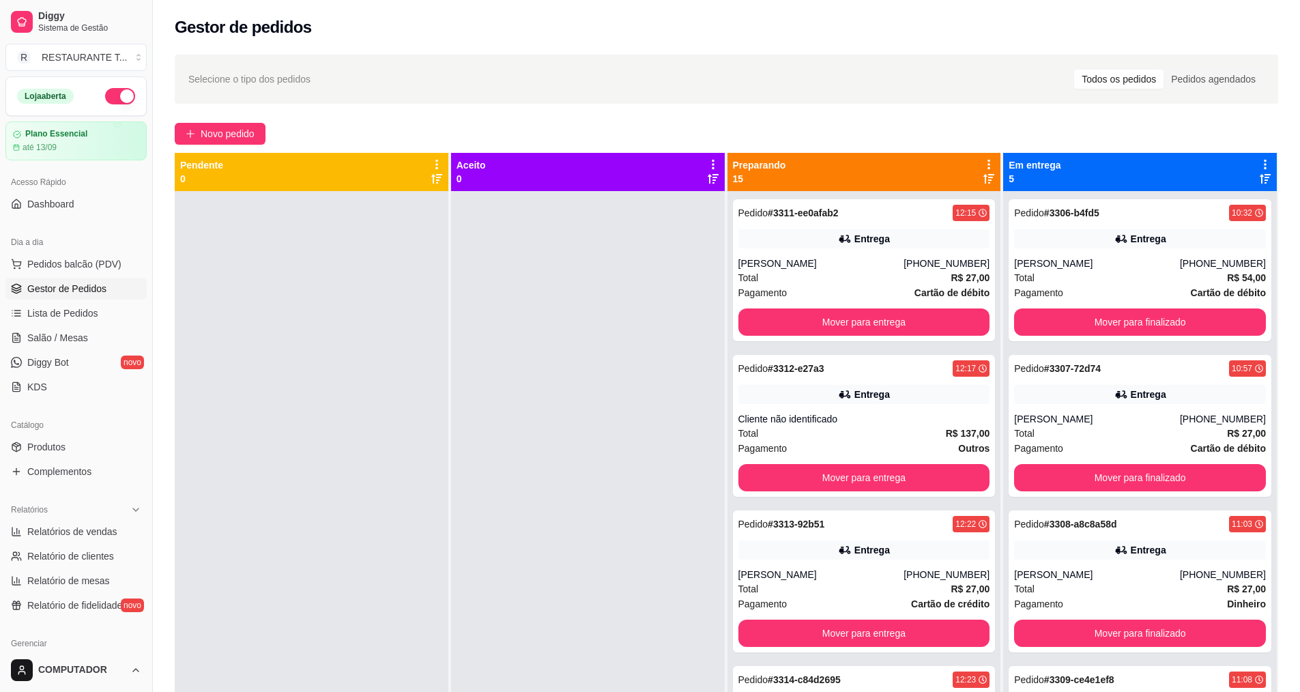
click at [839, 236] on icon at bounding box center [845, 239] width 14 height 14
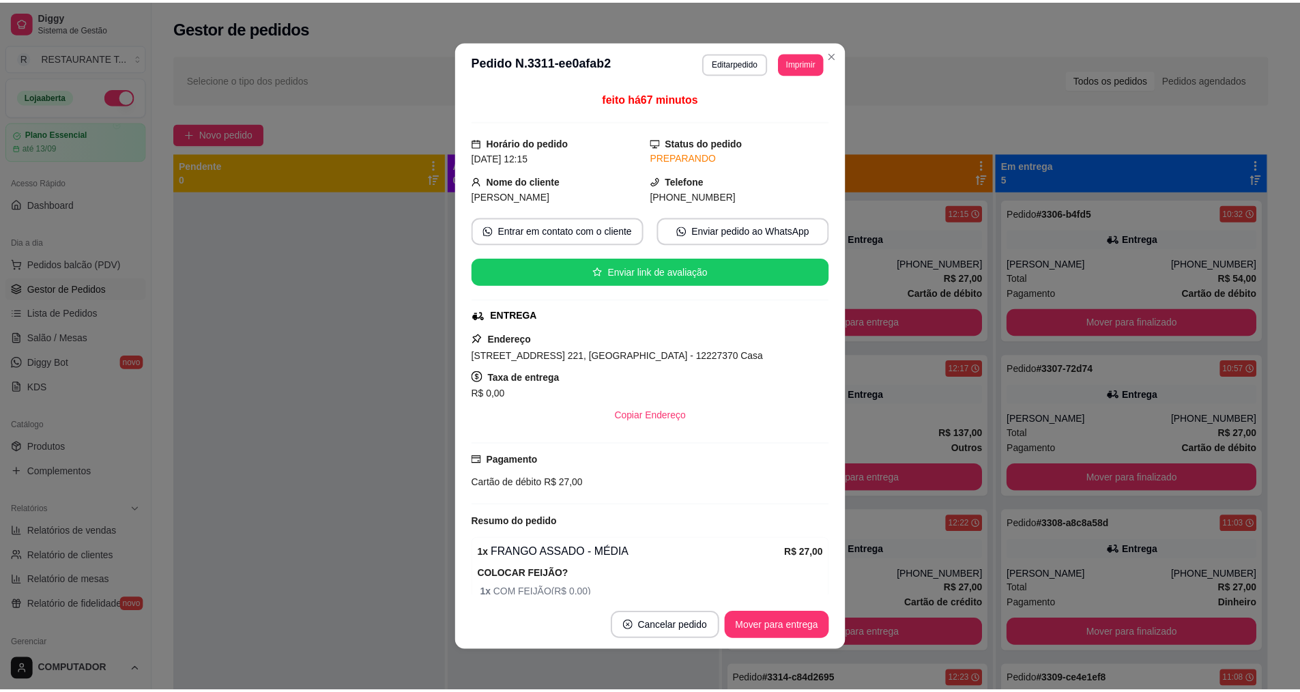
scroll to position [121, 0]
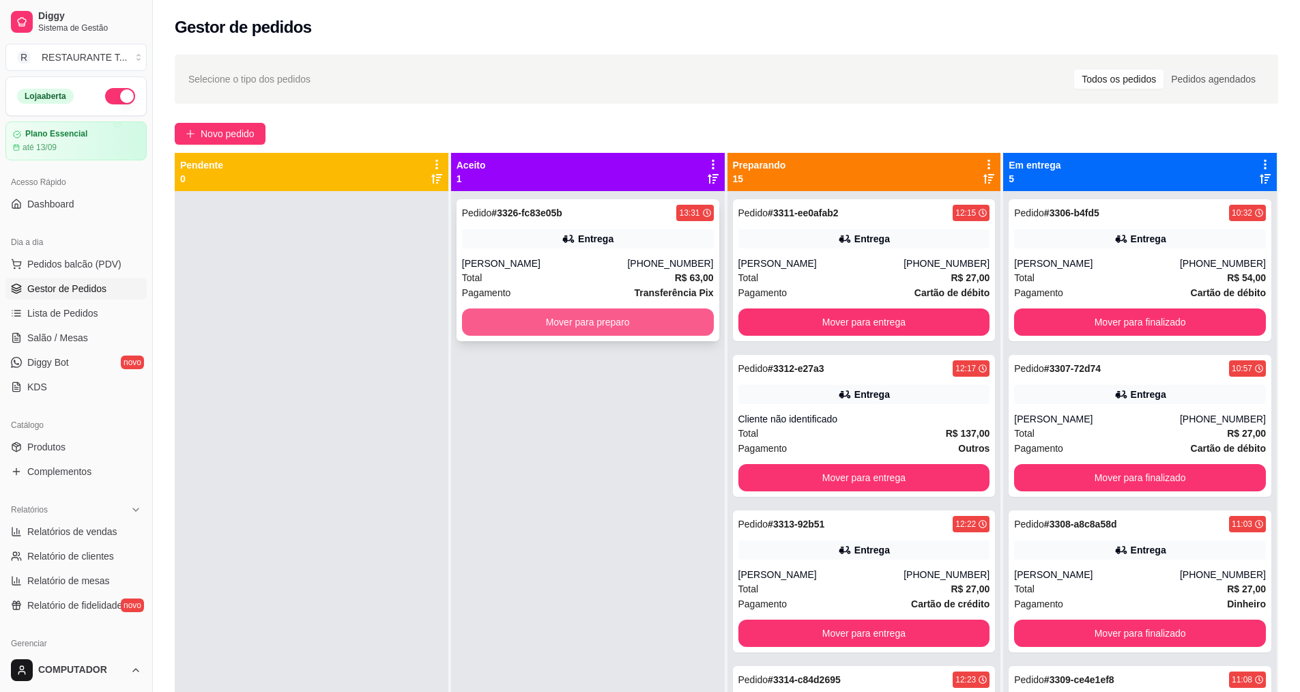
click at [641, 330] on button "Mover para preparo" at bounding box center [588, 321] width 252 height 27
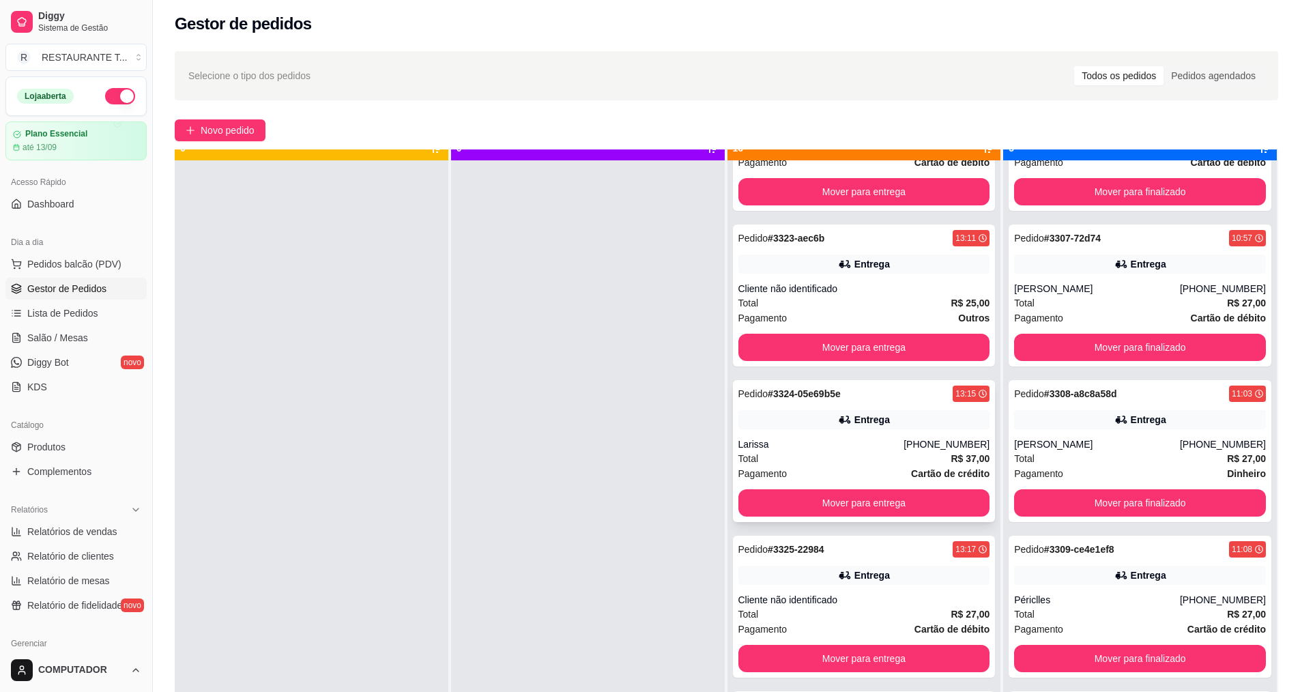
scroll to position [38, 0]
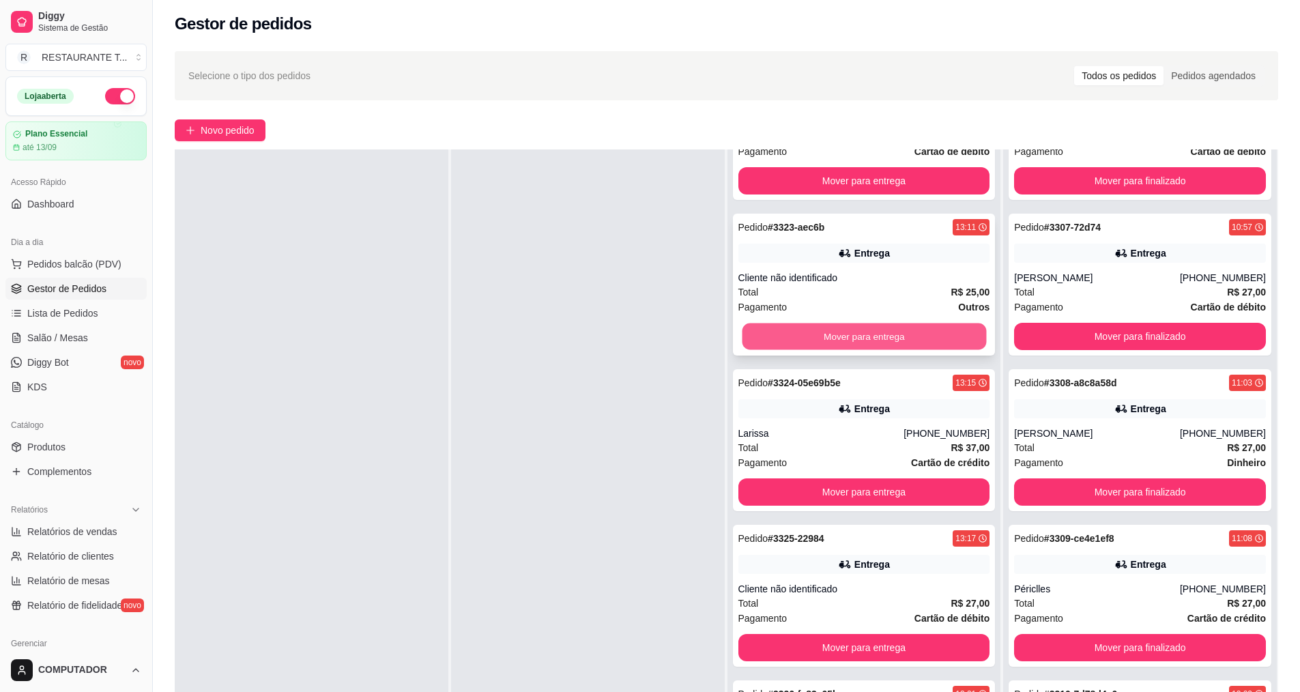
click at [782, 344] on button "Mover para entrega" at bounding box center [864, 336] width 244 height 27
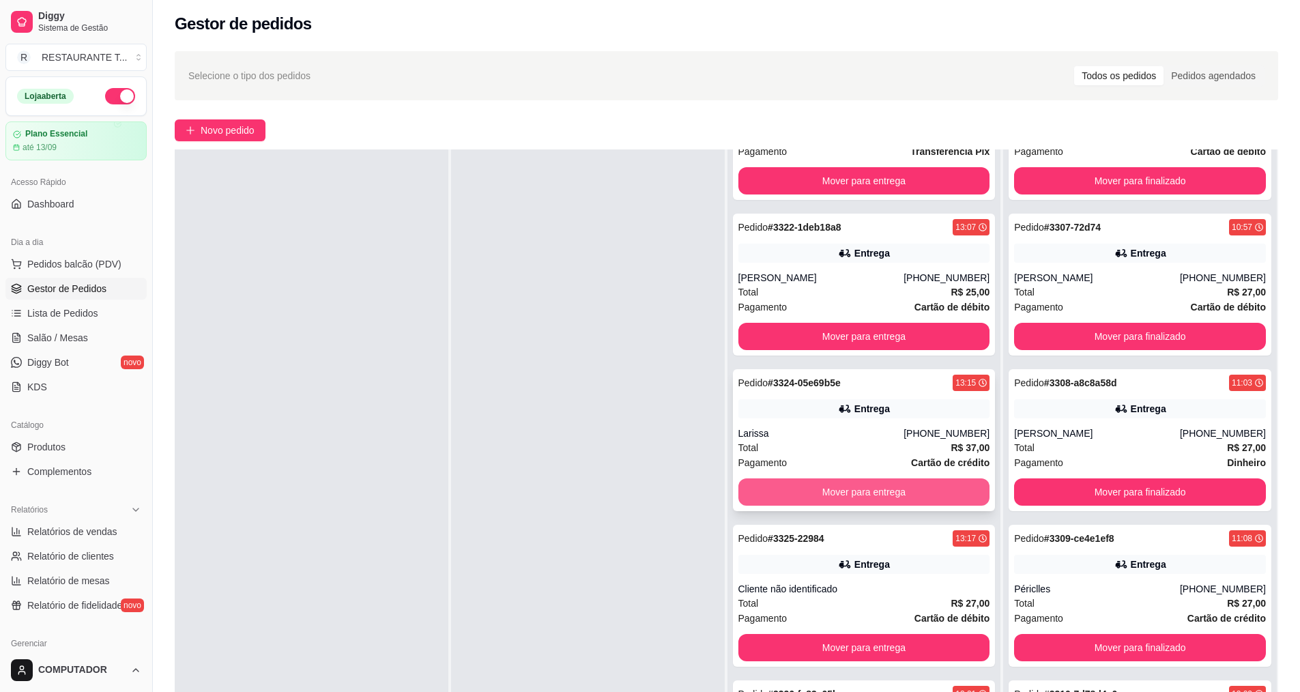
click at [826, 501] on button "Mover para entrega" at bounding box center [864, 491] width 252 height 27
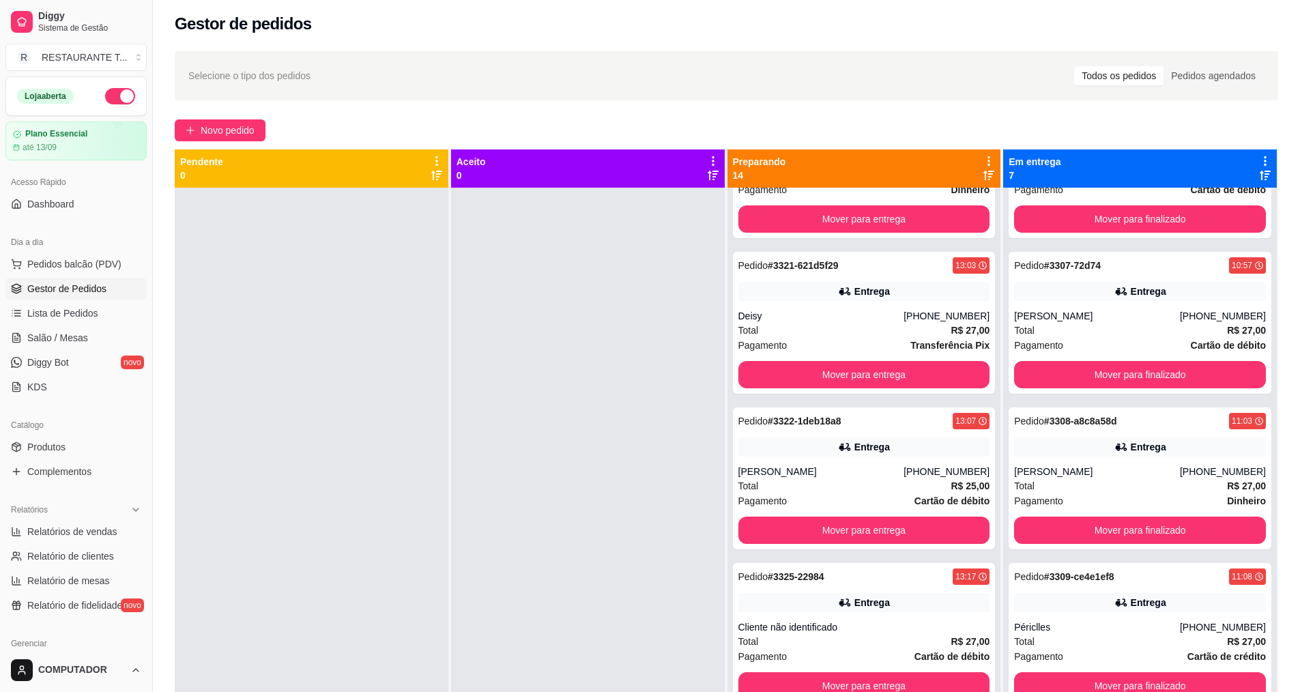
scroll to position [0, 0]
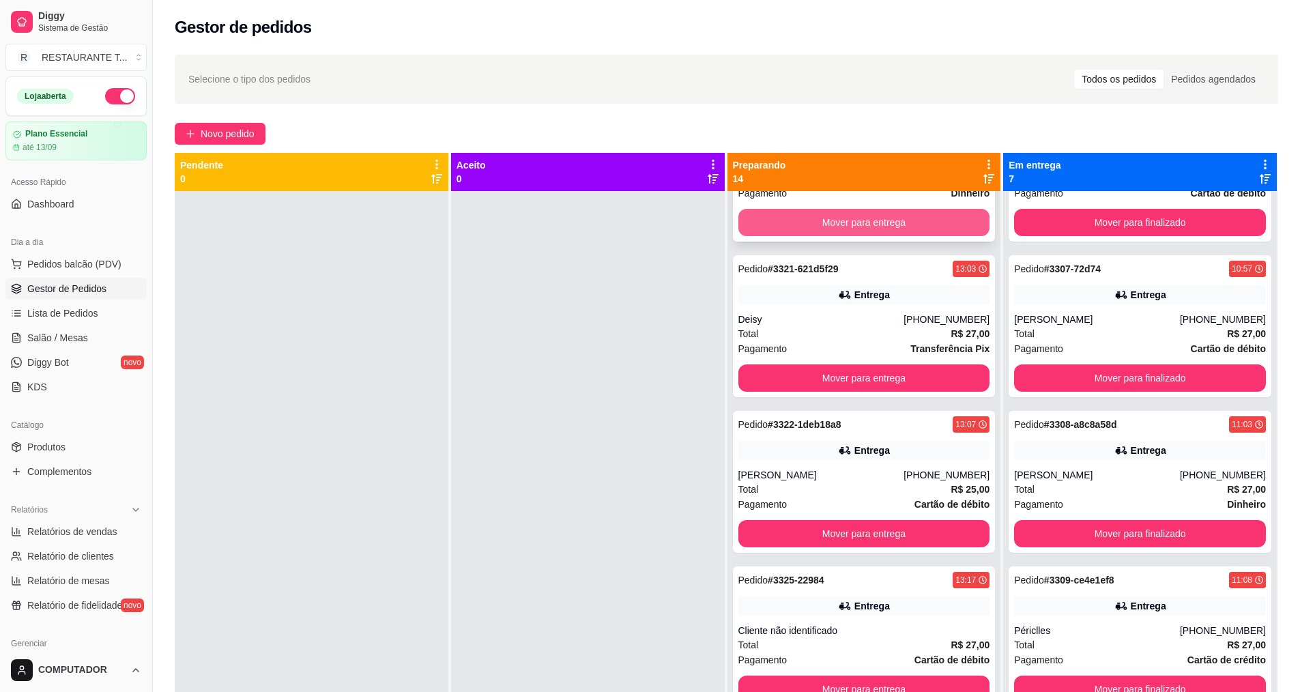
click at [810, 226] on button "Mover para entrega" at bounding box center [864, 222] width 252 height 27
click at [815, 224] on button "Mover para entrega" at bounding box center [864, 222] width 244 height 27
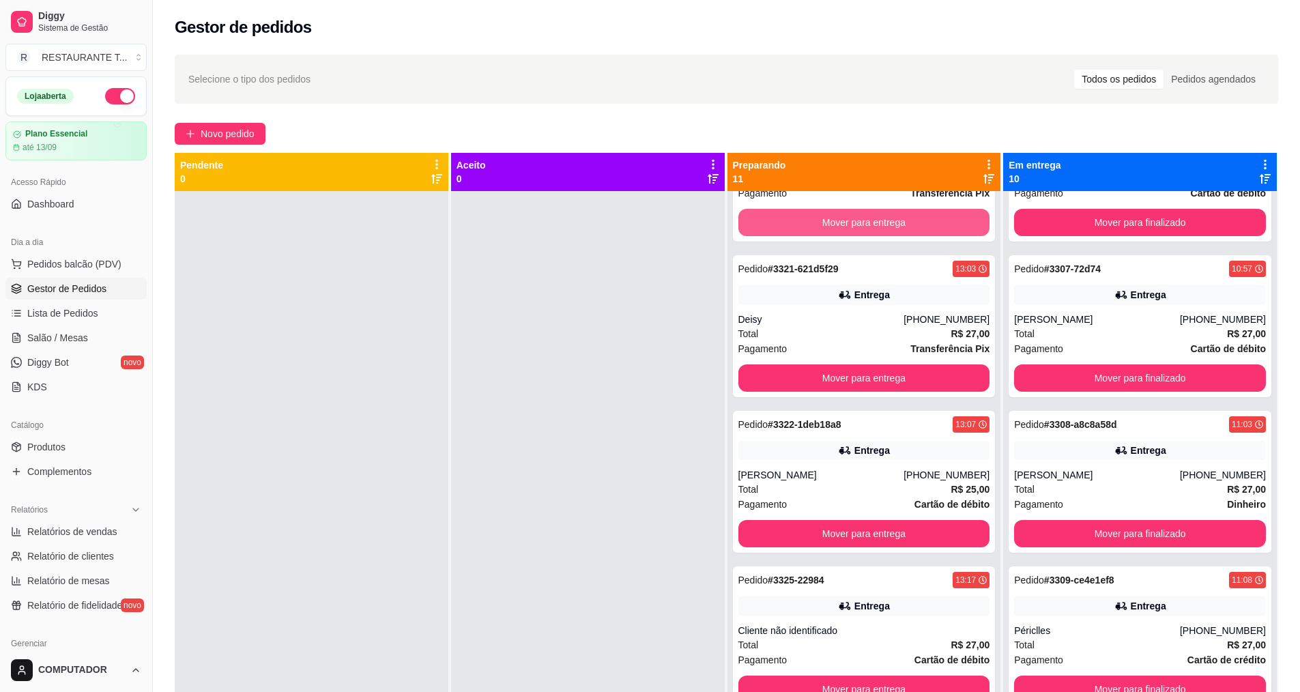
scroll to position [1033, 0]
click at [815, 224] on button "Mover para entrega" at bounding box center [864, 222] width 244 height 27
click at [811, 224] on button "Mover para entrega" at bounding box center [864, 222] width 252 height 27
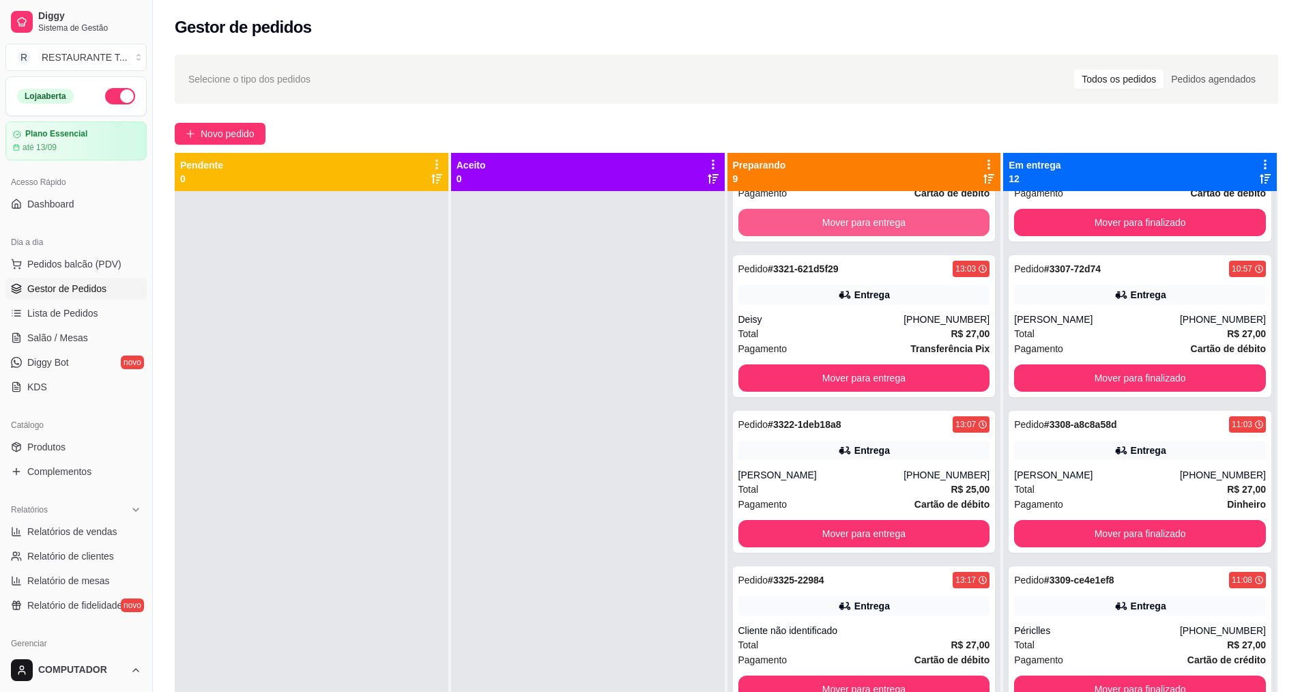
click at [811, 224] on button "Mover para entrega" at bounding box center [864, 222] width 252 height 27
click at [802, 224] on button "Mover para entrega" at bounding box center [864, 222] width 244 height 27
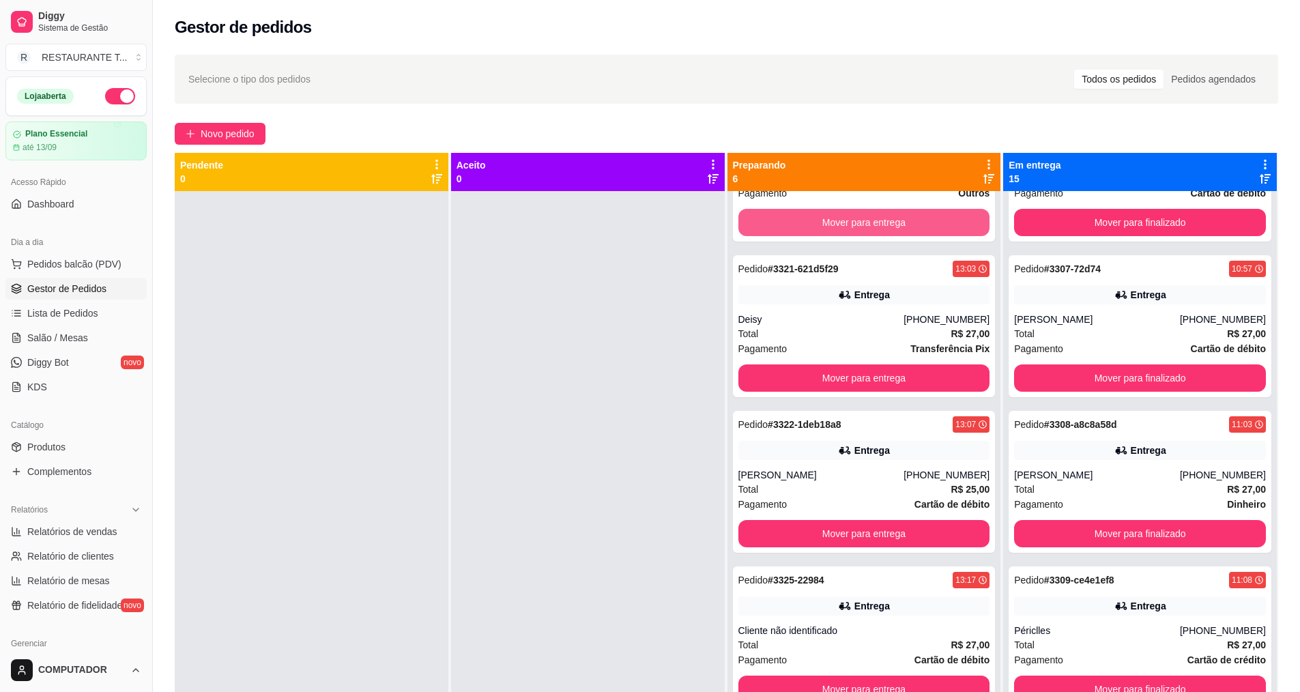
click at [802, 224] on button "Mover para entrega" at bounding box center [864, 222] width 252 height 27
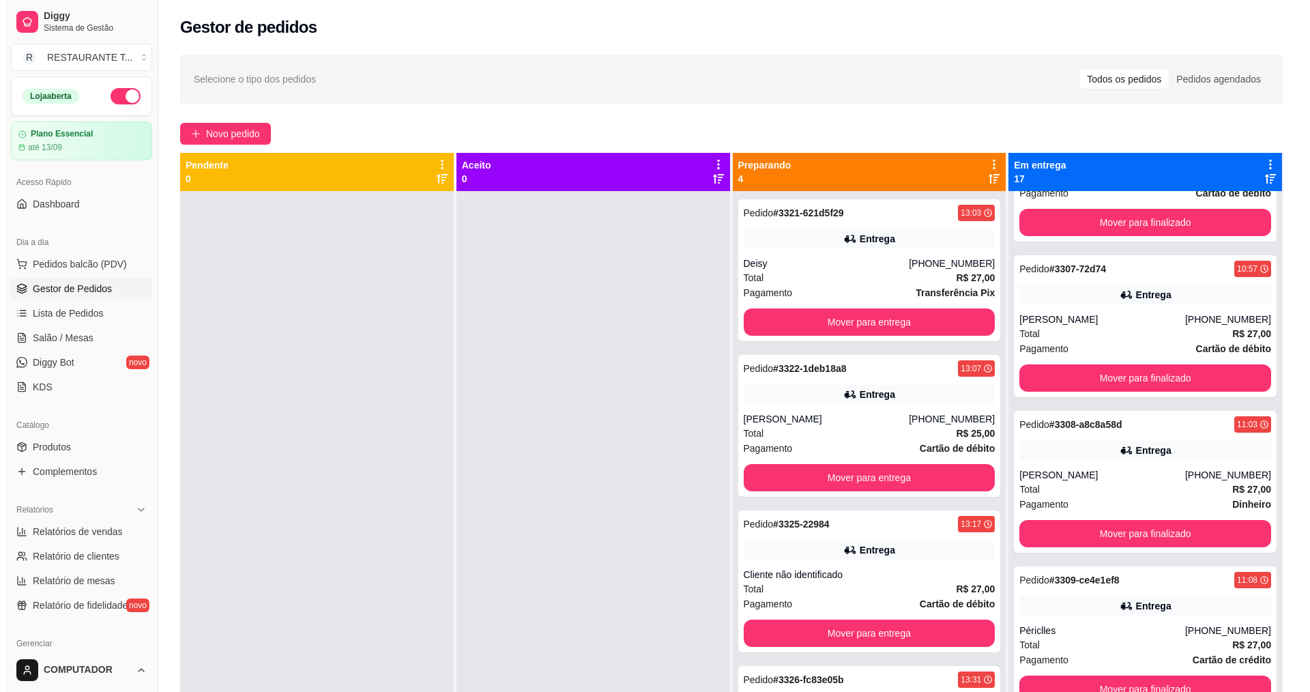
scroll to position [0, 0]
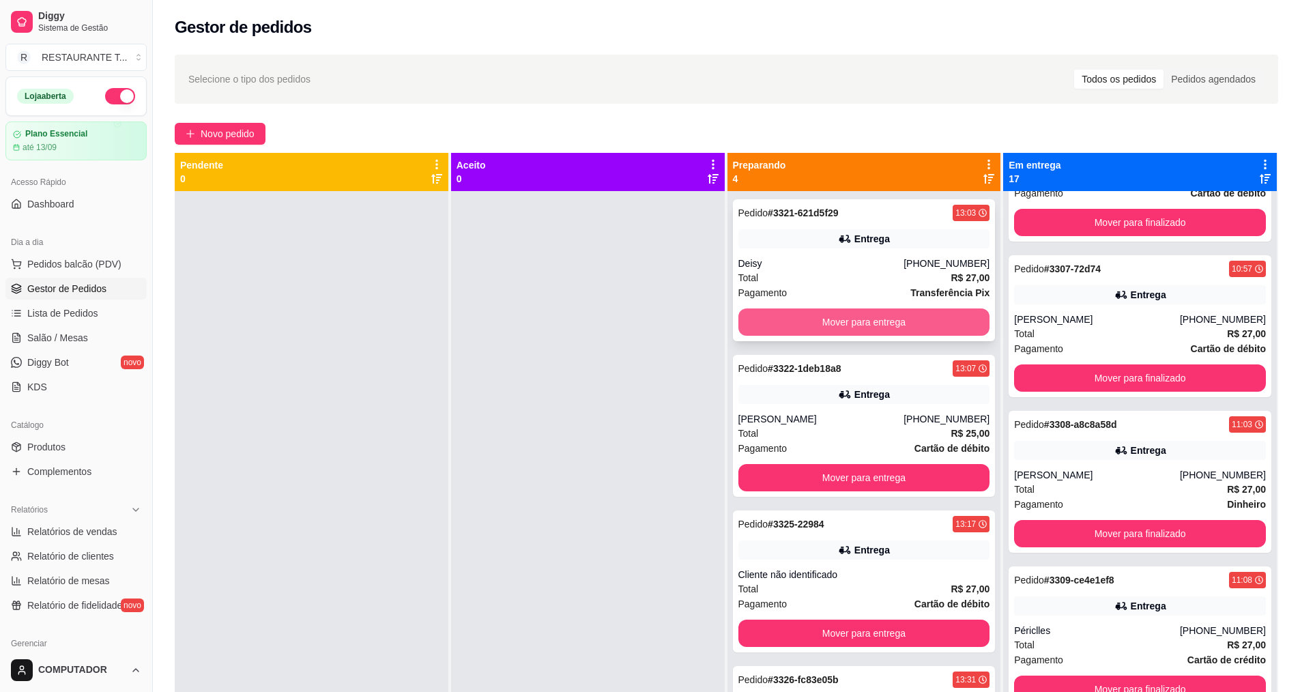
click at [810, 310] on button "Mover para entrega" at bounding box center [864, 321] width 252 height 27
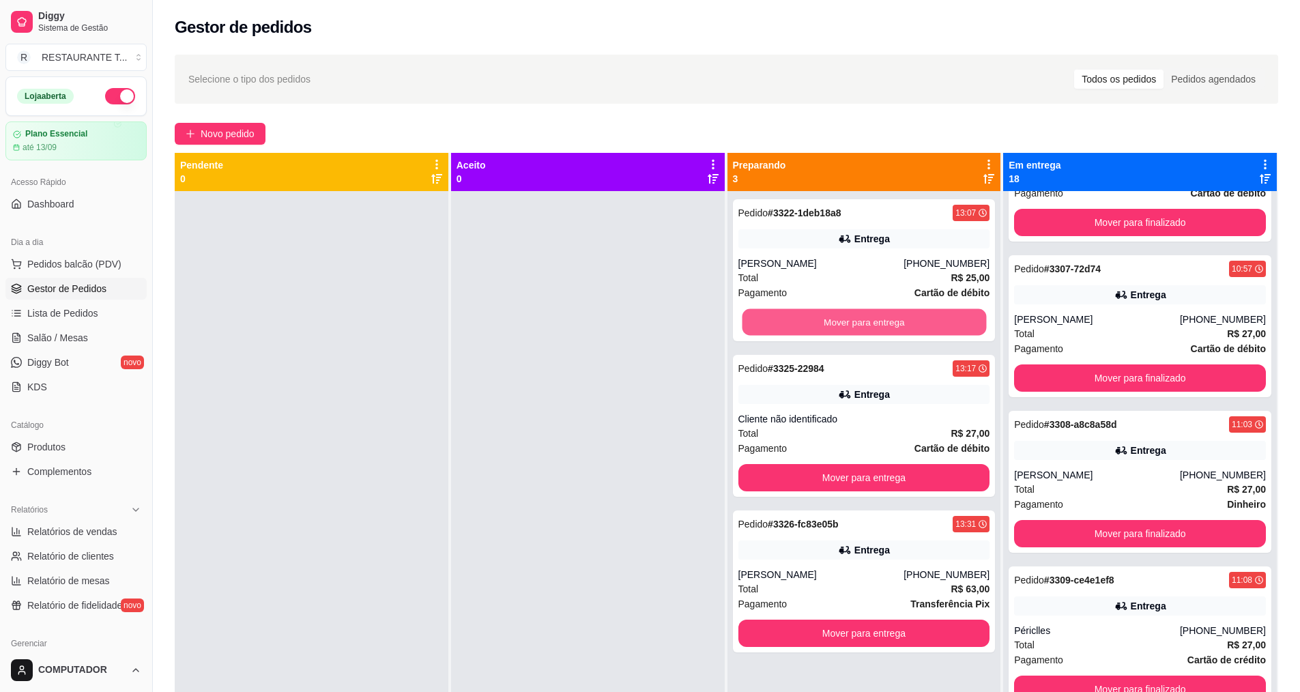
click at [810, 310] on button "Mover para entrega" at bounding box center [864, 322] width 244 height 27
click at [810, 310] on div "Mover para entrega" at bounding box center [864, 321] width 252 height 27
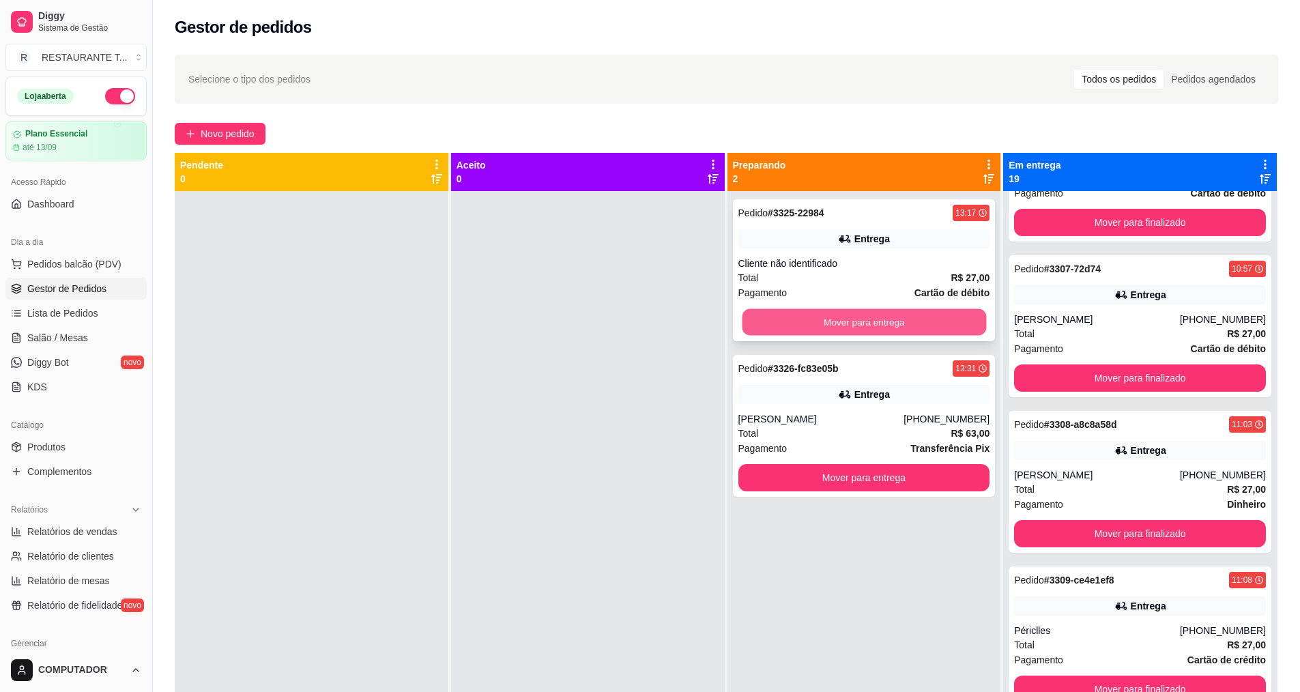
click at [821, 325] on button "Mover para entrega" at bounding box center [864, 322] width 244 height 27
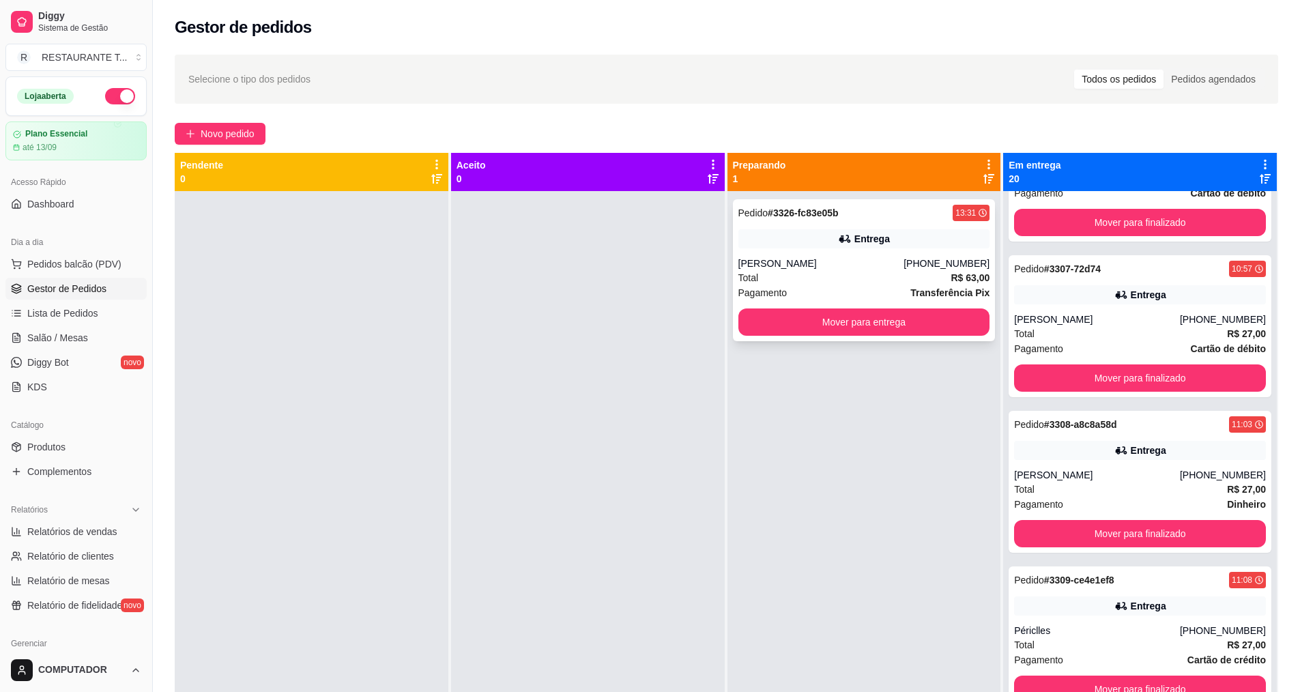
click at [815, 288] on div "Pagamento Transferência Pix" at bounding box center [864, 292] width 252 height 15
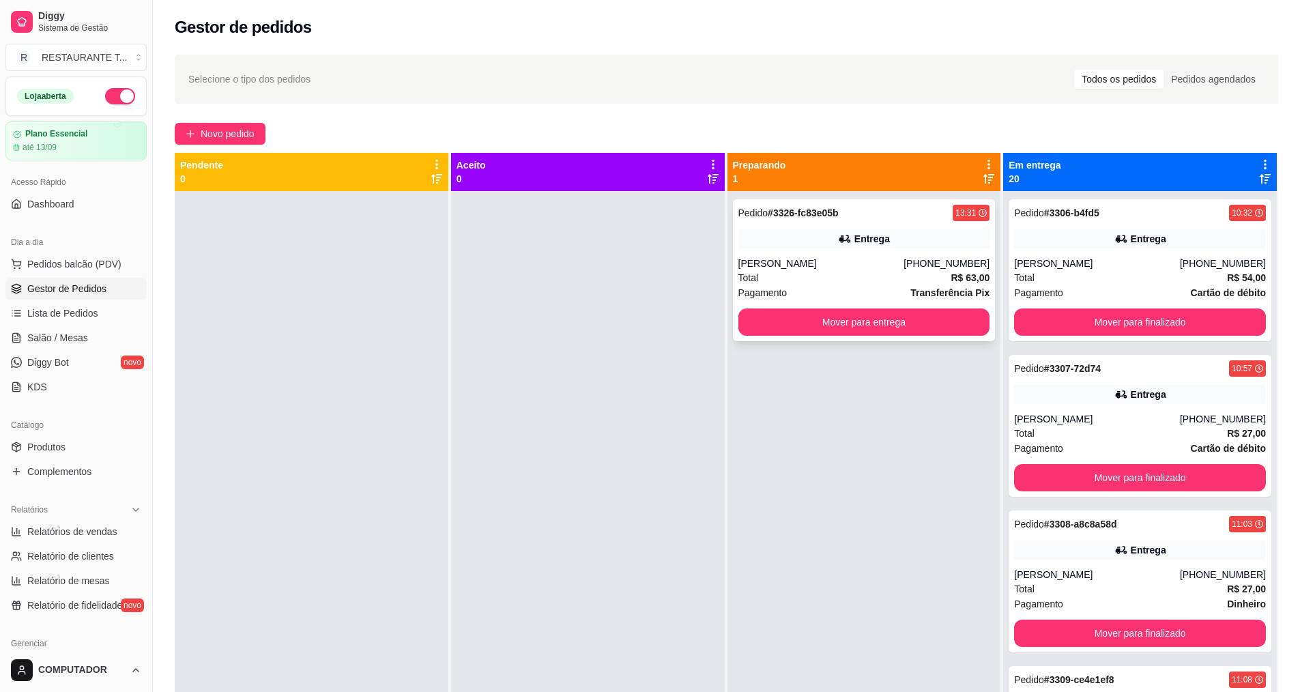
click at [907, 239] on div "Entrega" at bounding box center [864, 238] width 252 height 19
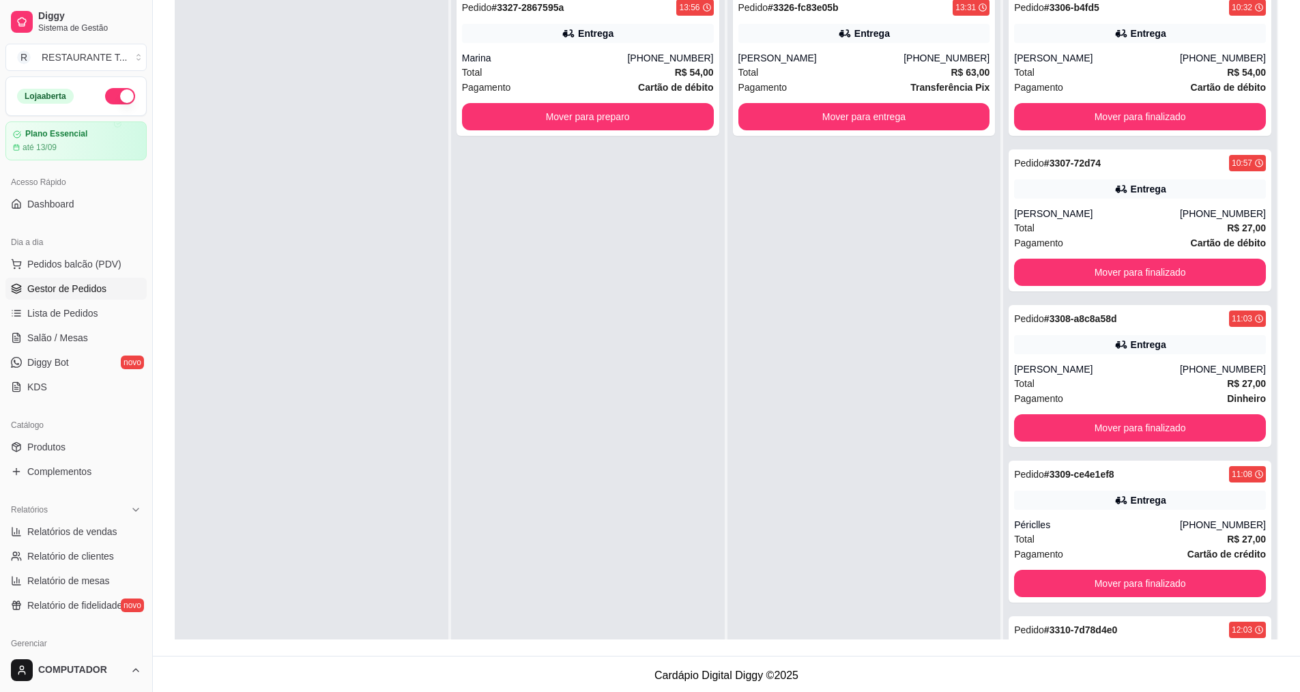
scroll to position [208, 0]
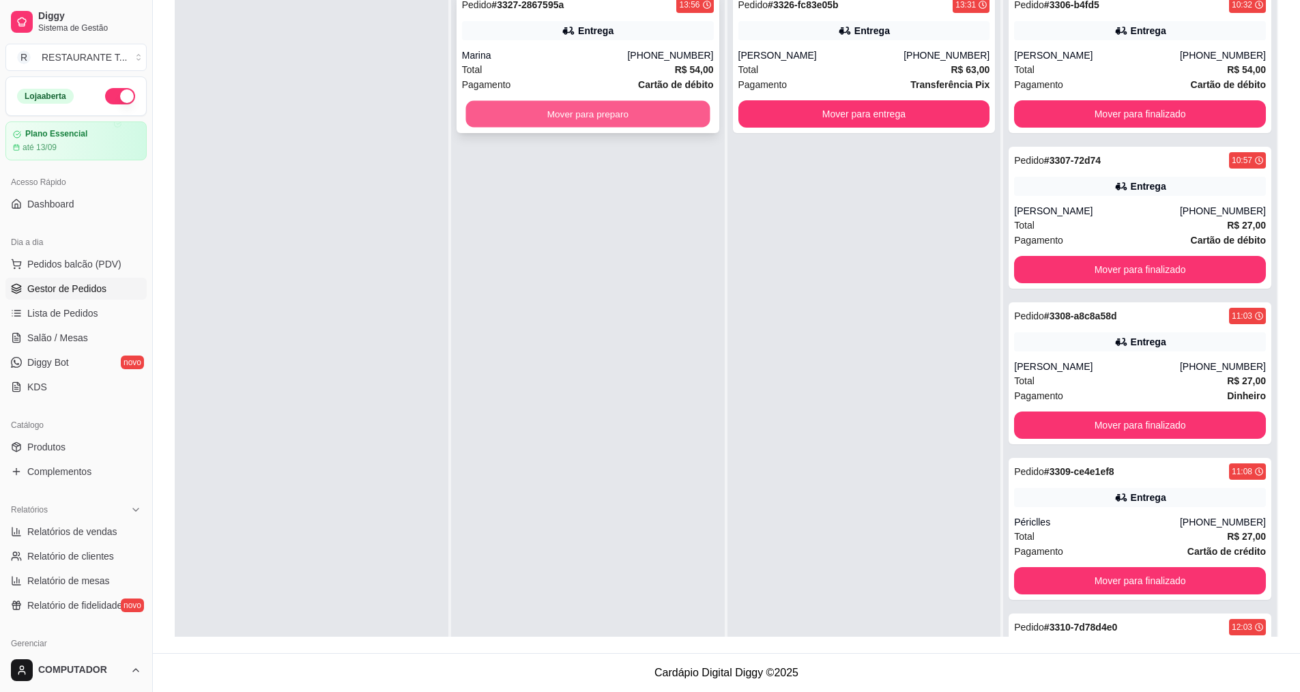
click at [665, 119] on button "Mover para preparo" at bounding box center [587, 114] width 244 height 27
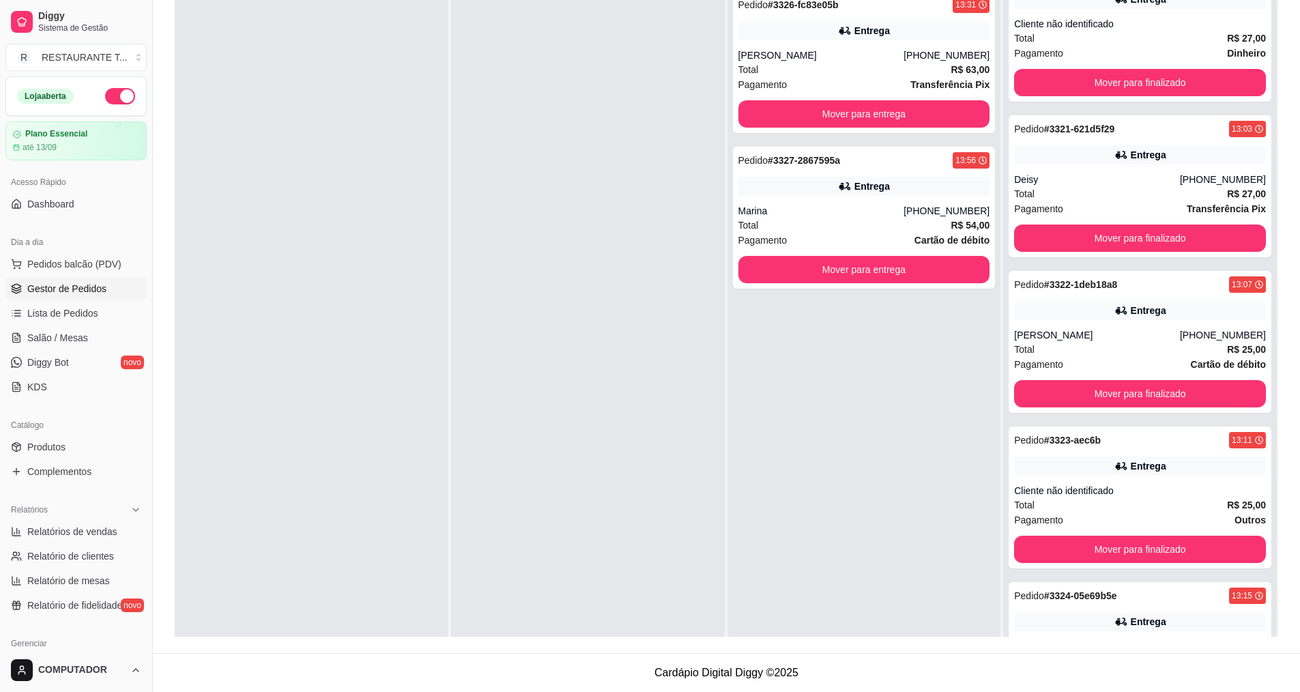
scroll to position [2251, 0]
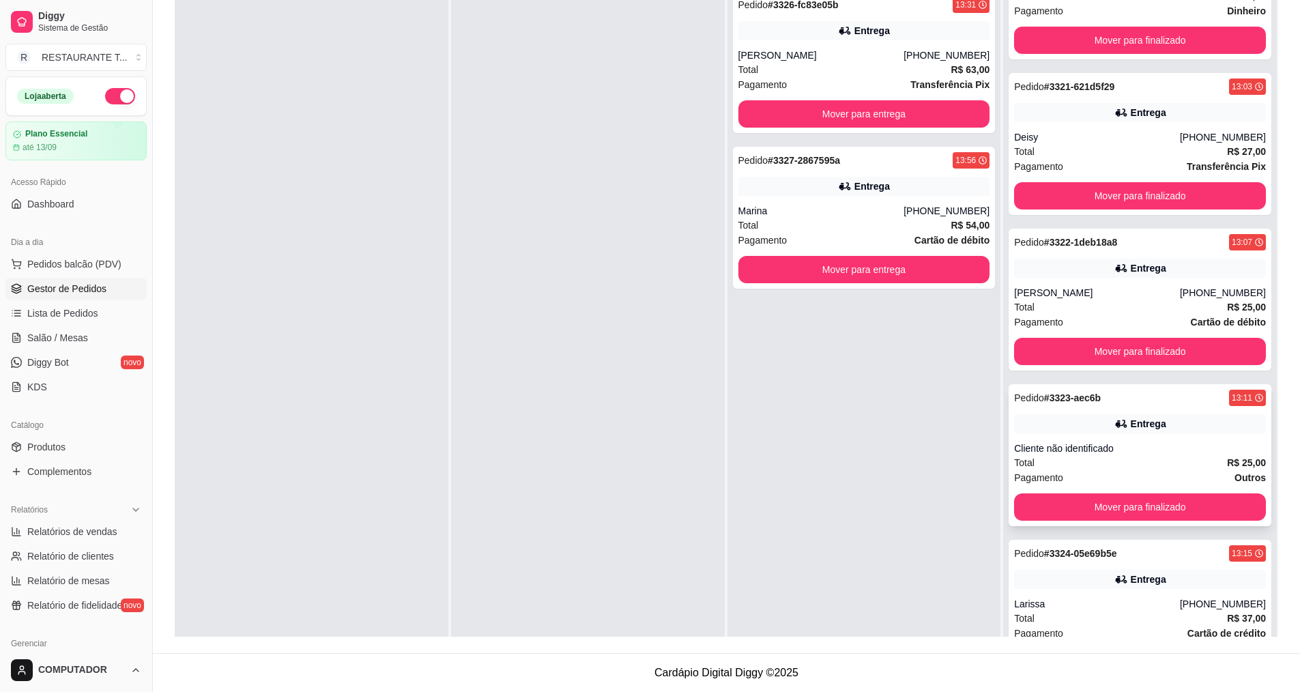
click at [1060, 449] on div "Cliente não identificado" at bounding box center [1140, 448] width 252 height 14
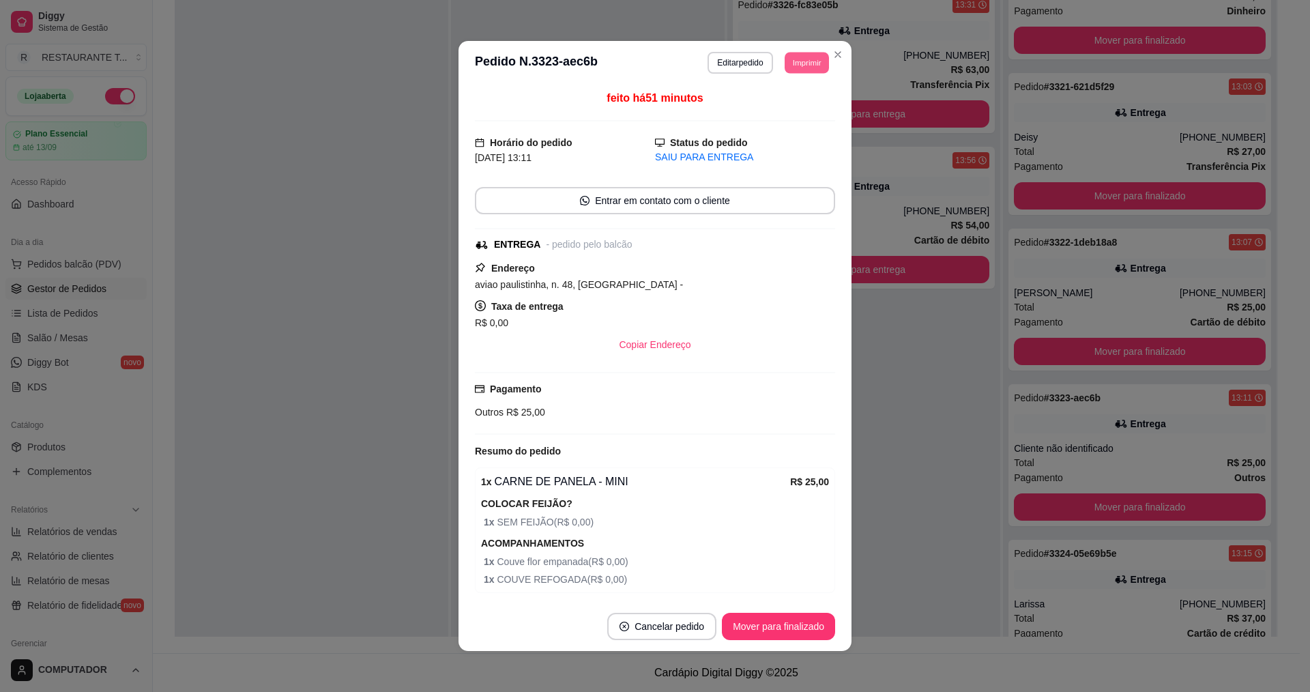
click at [801, 62] on button "Imprimir" at bounding box center [807, 62] width 44 height 21
click at [784, 111] on button "IMPRESSORA" at bounding box center [776, 111] width 99 height 22
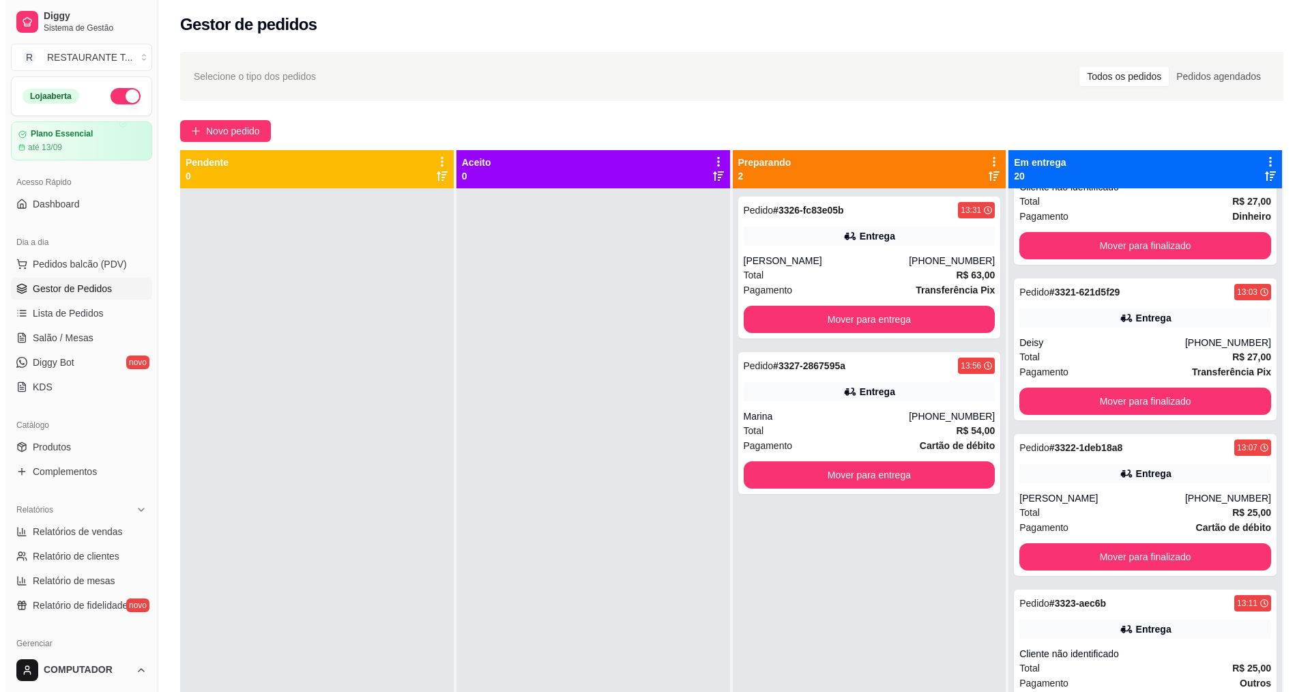
scroll to position [0, 0]
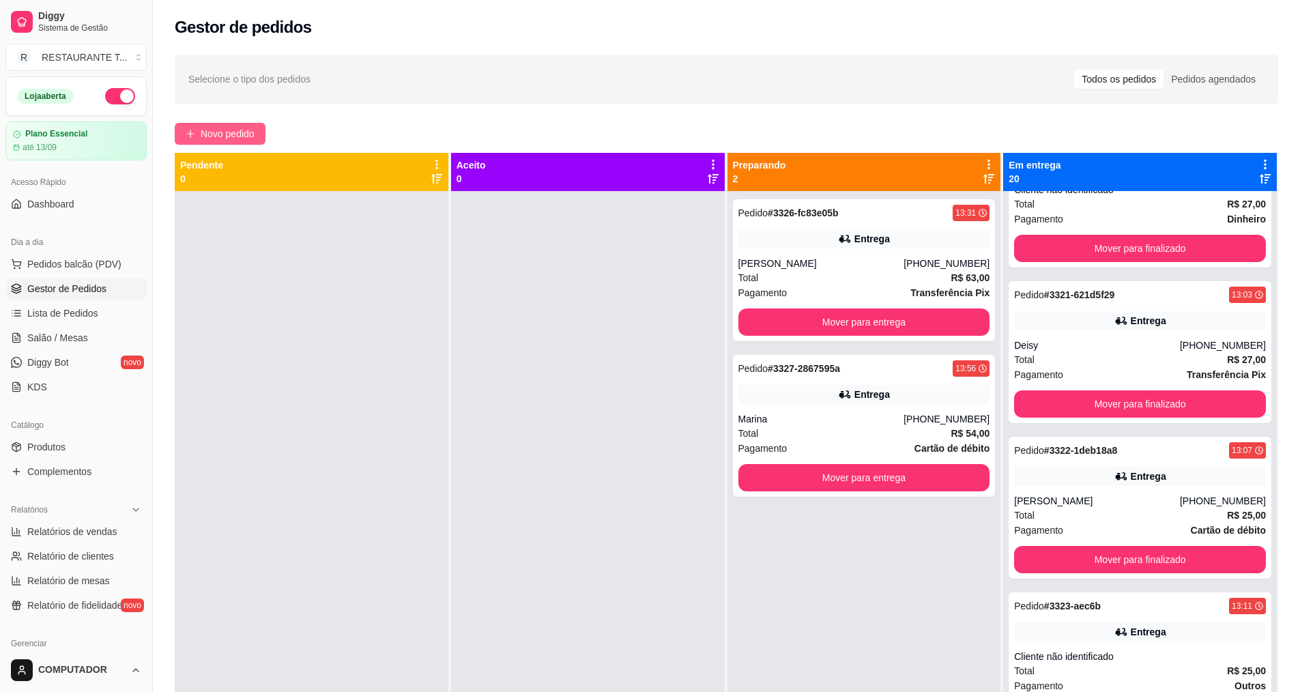
click at [220, 132] on span "Novo pedido" at bounding box center [228, 133] width 54 height 15
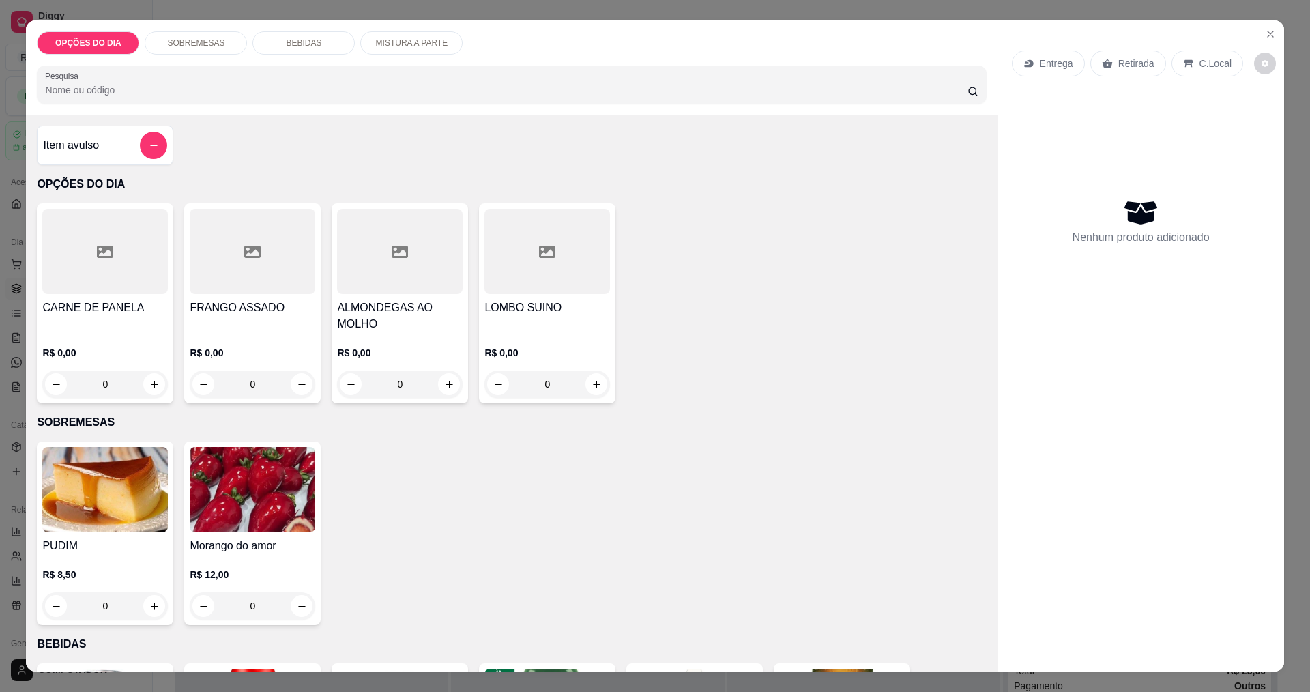
click at [544, 282] on div at bounding box center [547, 251] width 126 height 85
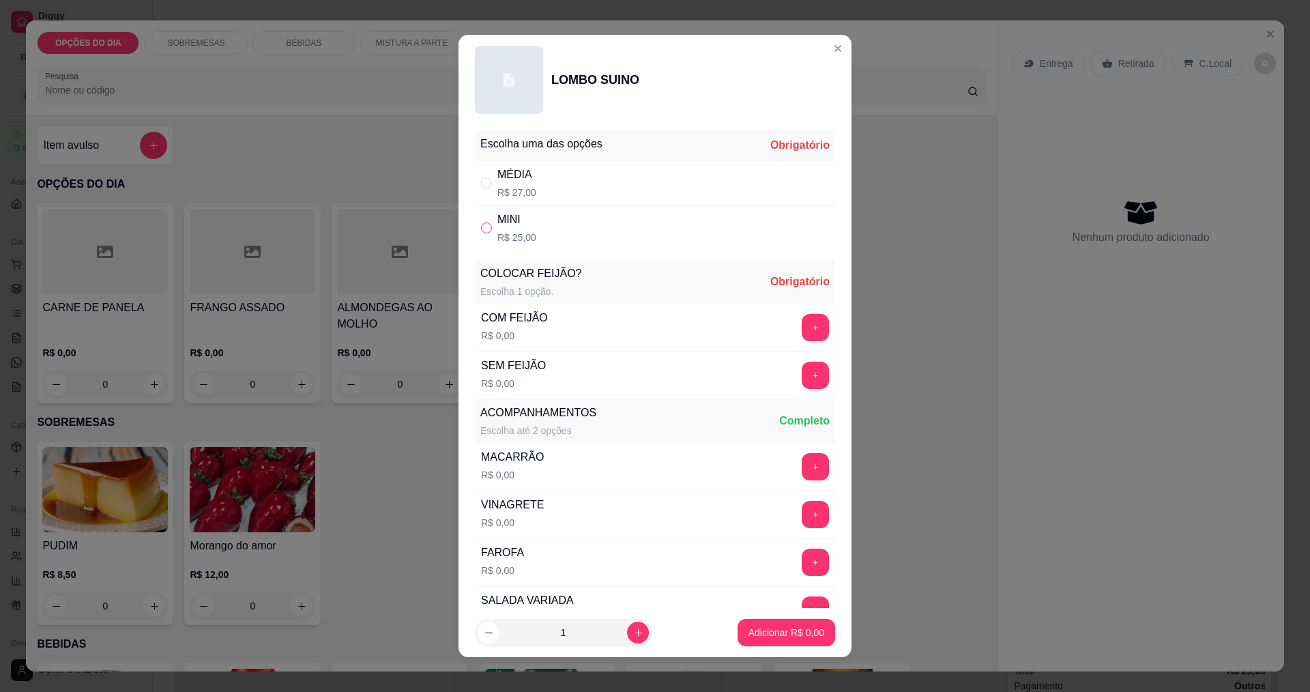
click at [481, 231] on input "" at bounding box center [486, 227] width 11 height 11
radio input "true"
click at [802, 336] on button "+" at bounding box center [815, 327] width 27 height 27
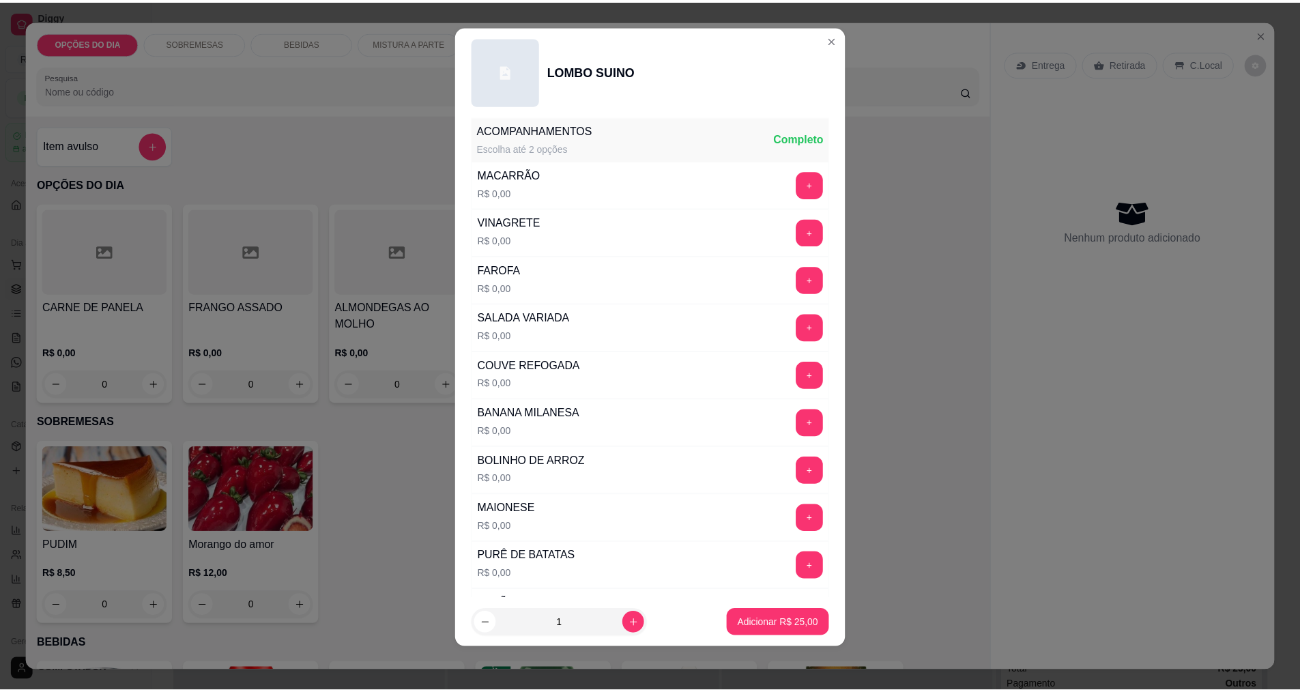
scroll to position [206, 0]
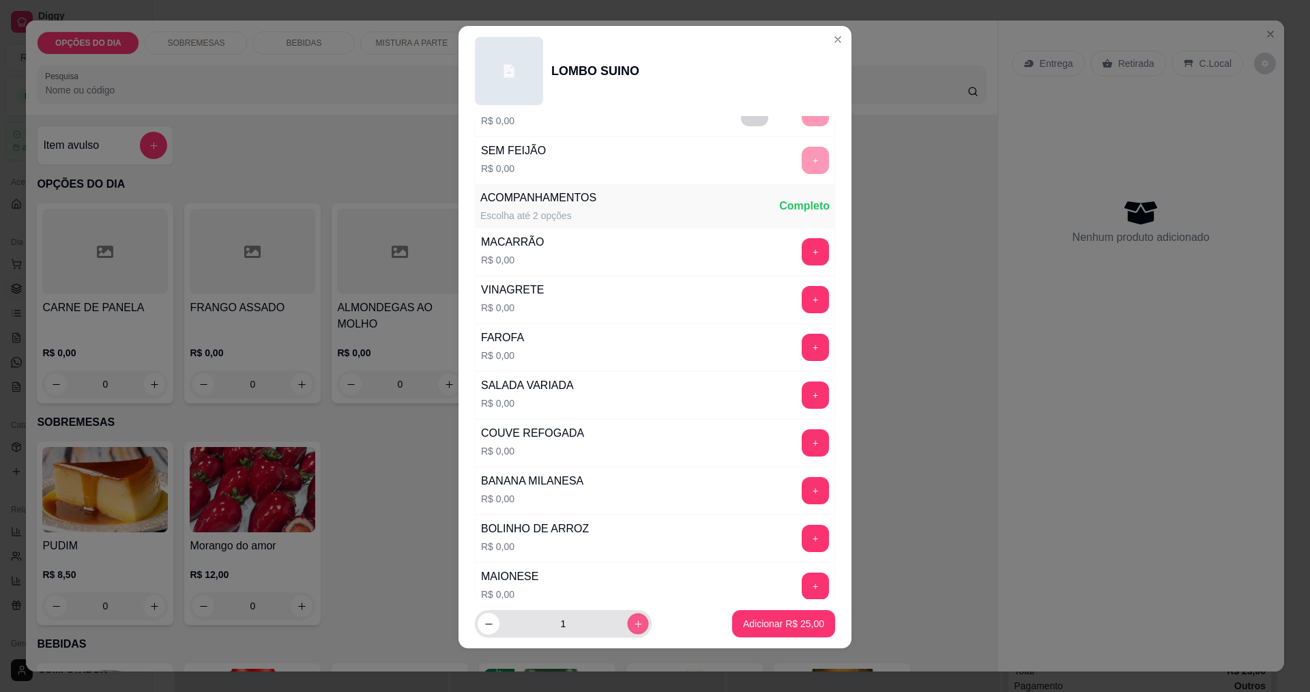
click at [627, 630] on button "increase-product-quantity" at bounding box center [637, 623] width 21 height 21
click at [627, 630] on button "increase-product-quantity" at bounding box center [638, 624] width 22 height 22
click at [627, 630] on button "increase-product-quantity" at bounding box center [637, 623] width 21 height 21
click at [627, 630] on button "increase-product-quantity" at bounding box center [638, 624] width 22 height 22
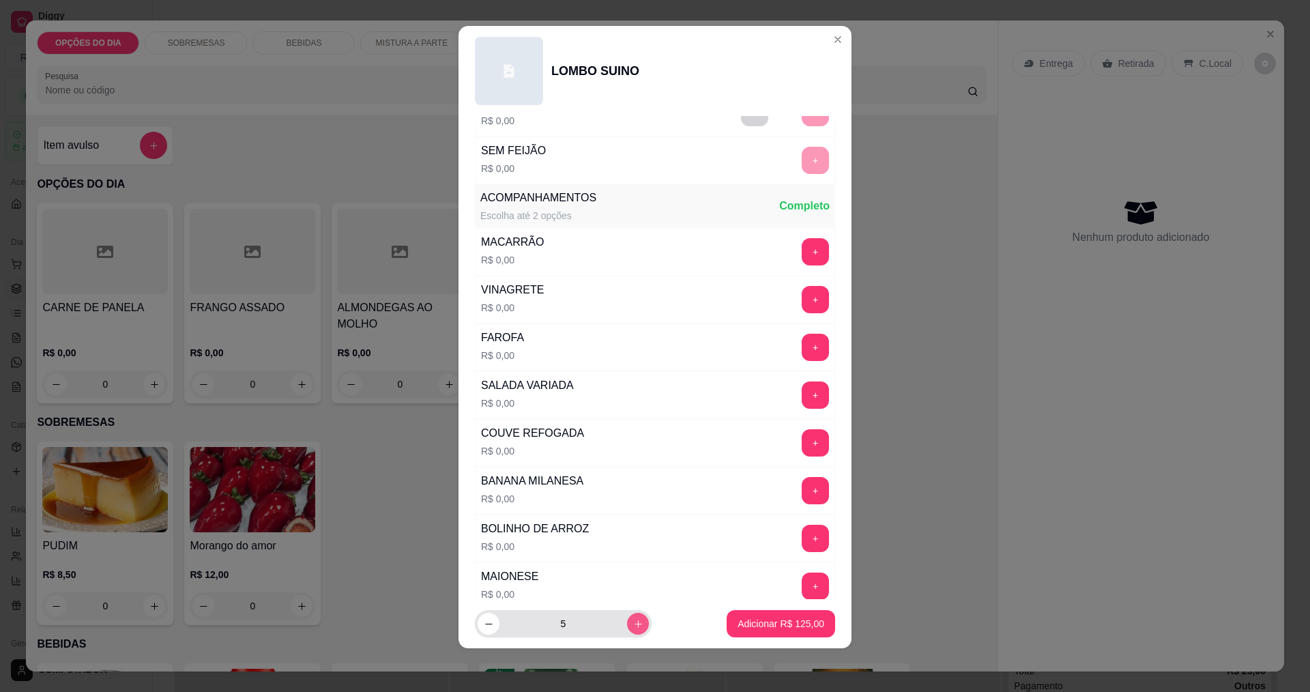
type input "6"
click at [749, 627] on p "Adicionar R$ 150,00" at bounding box center [781, 623] width 84 height 13
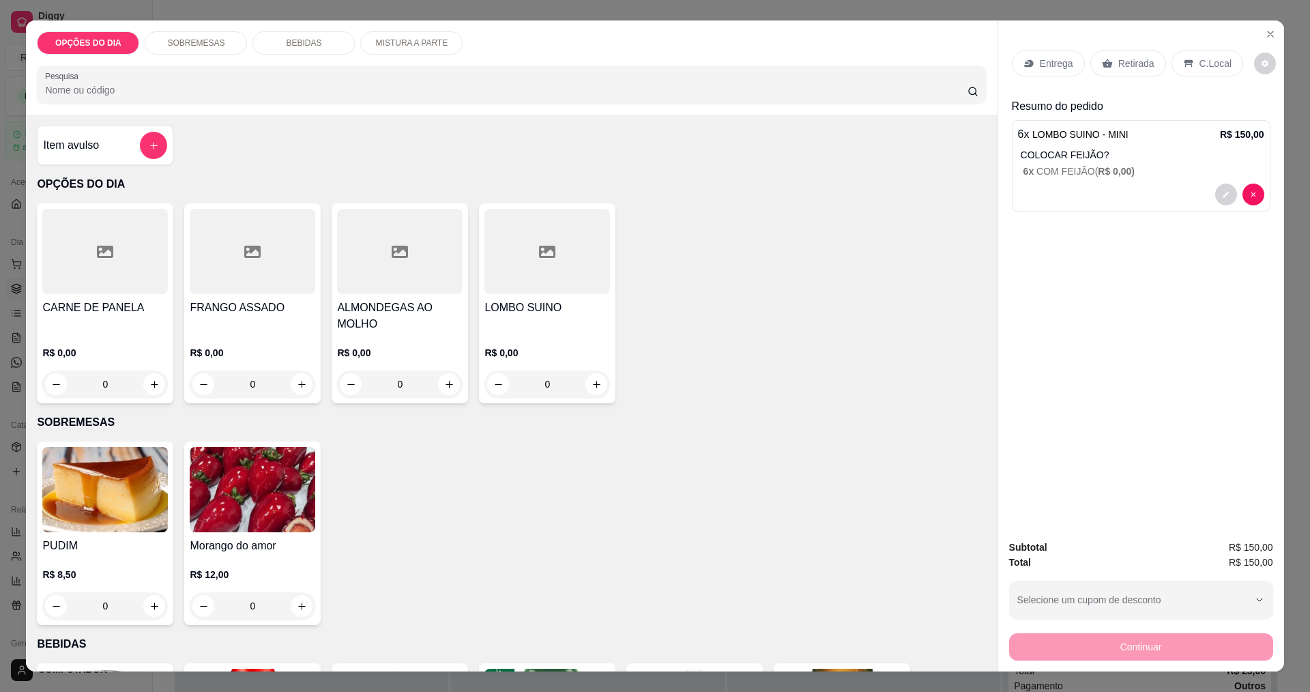
click at [1032, 69] on div "Entrega" at bounding box center [1048, 63] width 73 height 26
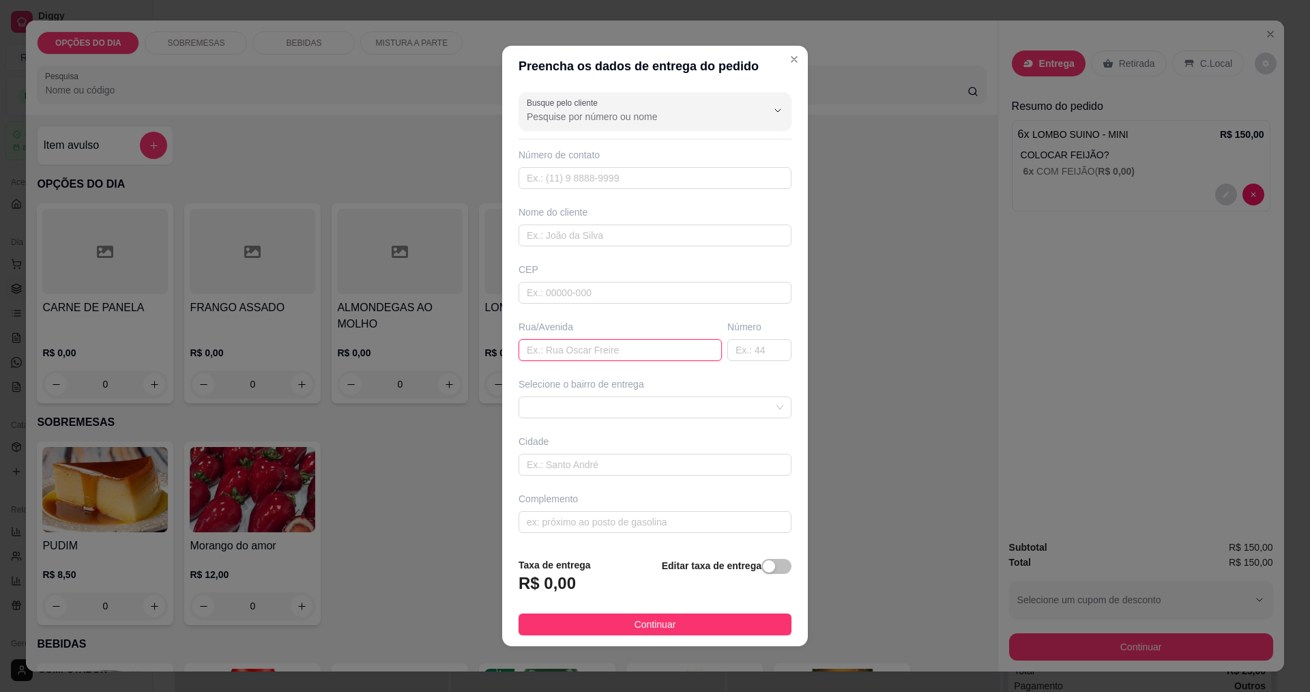
click at [593, 348] on input "text" at bounding box center [620, 350] width 203 height 22
type input "lince"
click at [681, 404] on span at bounding box center [655, 407] width 257 height 20
type input "213"
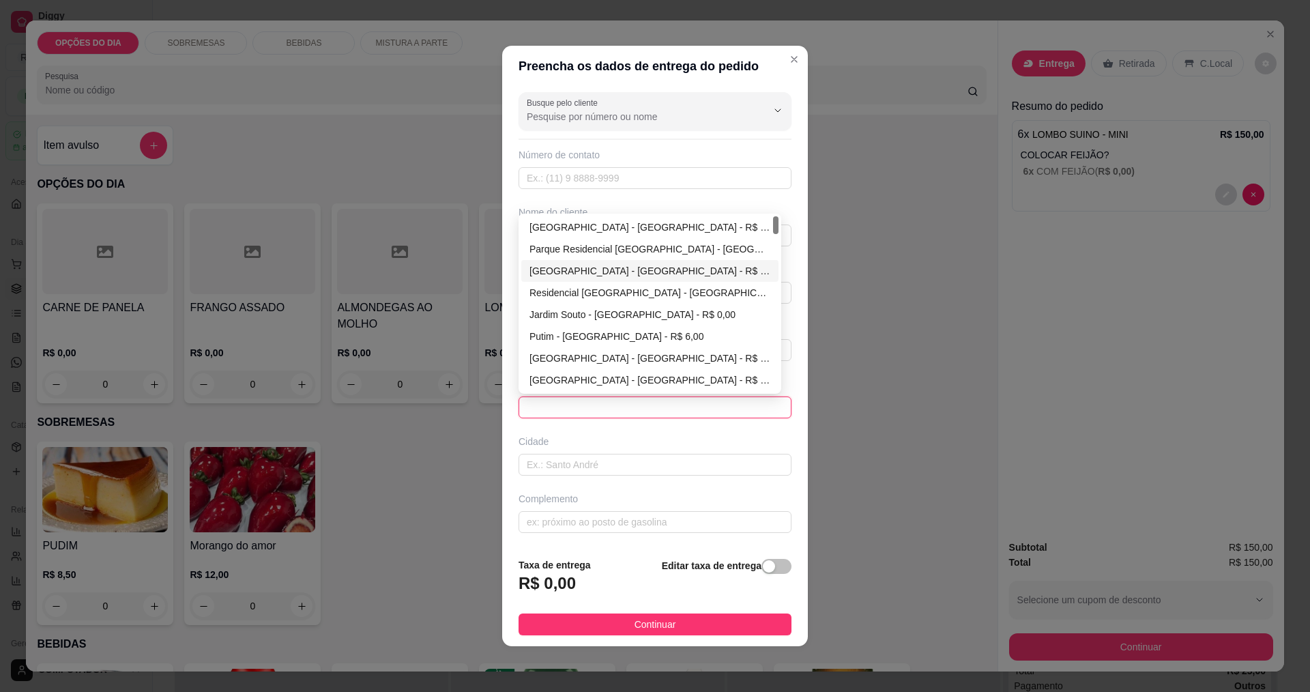
click at [546, 272] on div "[GEOGRAPHIC_DATA] - [GEOGRAPHIC_DATA] - R$ 0,00" at bounding box center [649, 270] width 241 height 15
type input "[GEOGRAPHIC_DATA]"
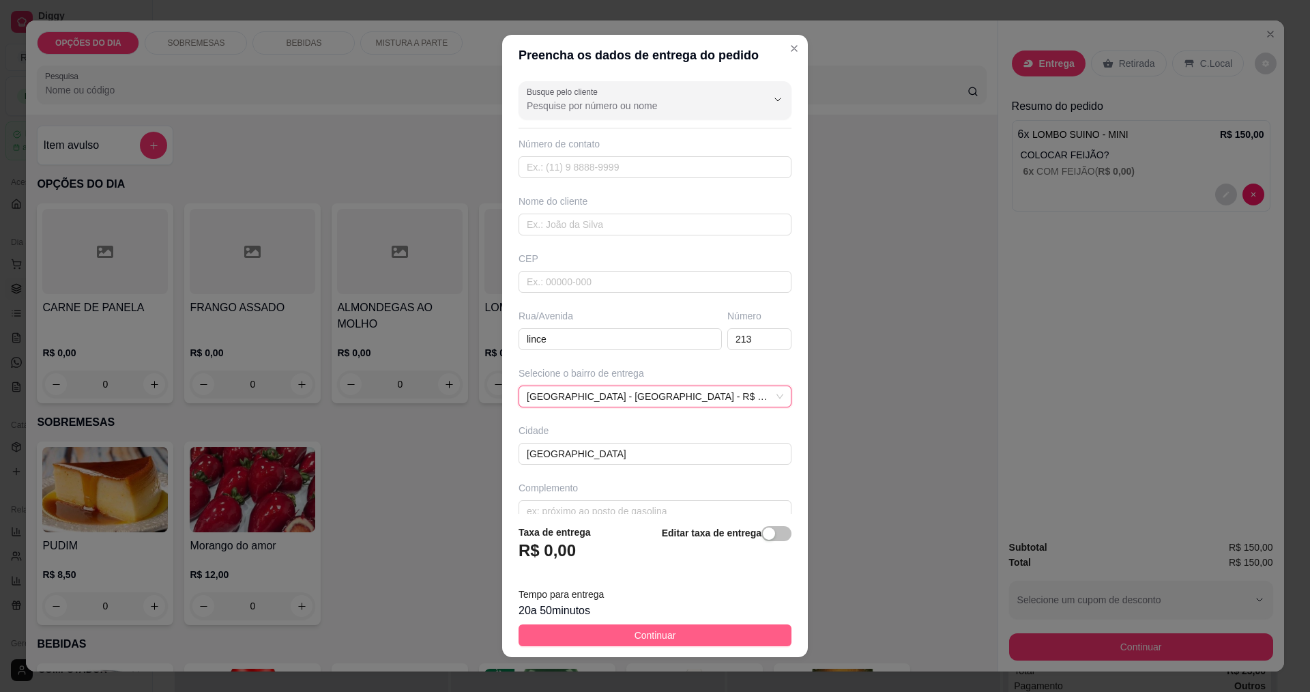
click at [634, 634] on span "Continuar" at bounding box center [655, 635] width 42 height 15
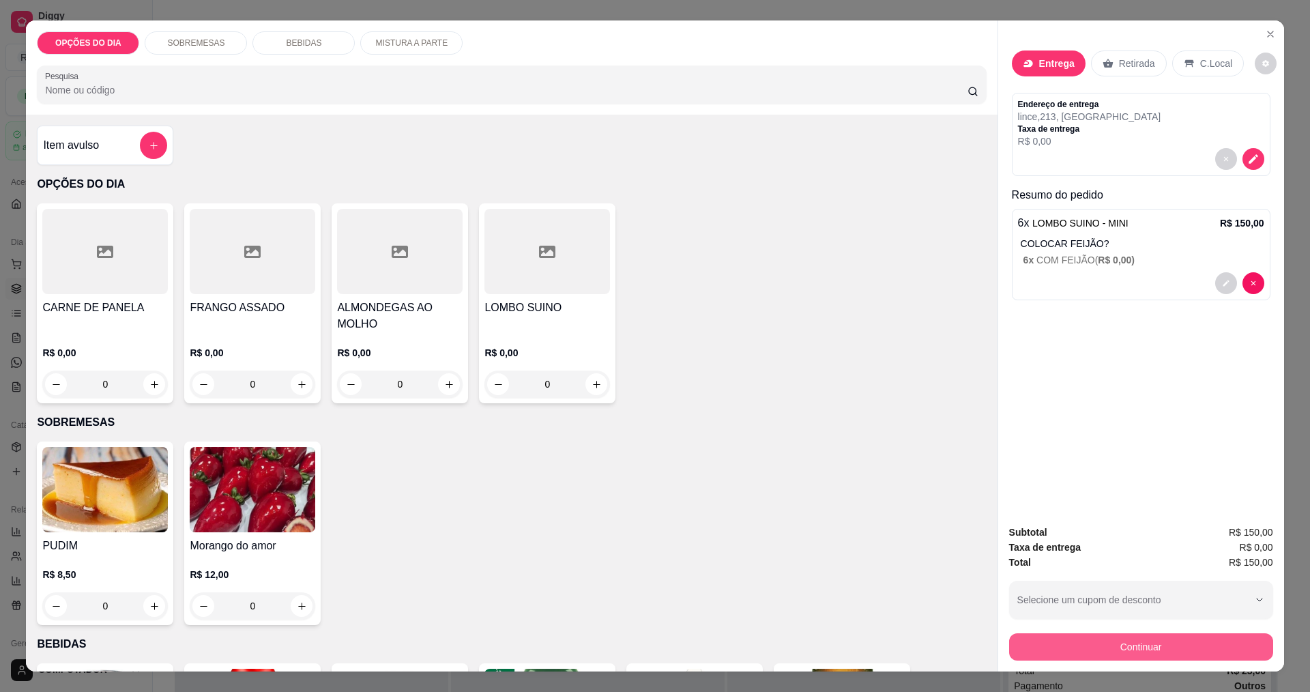
click at [1120, 654] on button "Continuar" at bounding box center [1141, 646] width 264 height 27
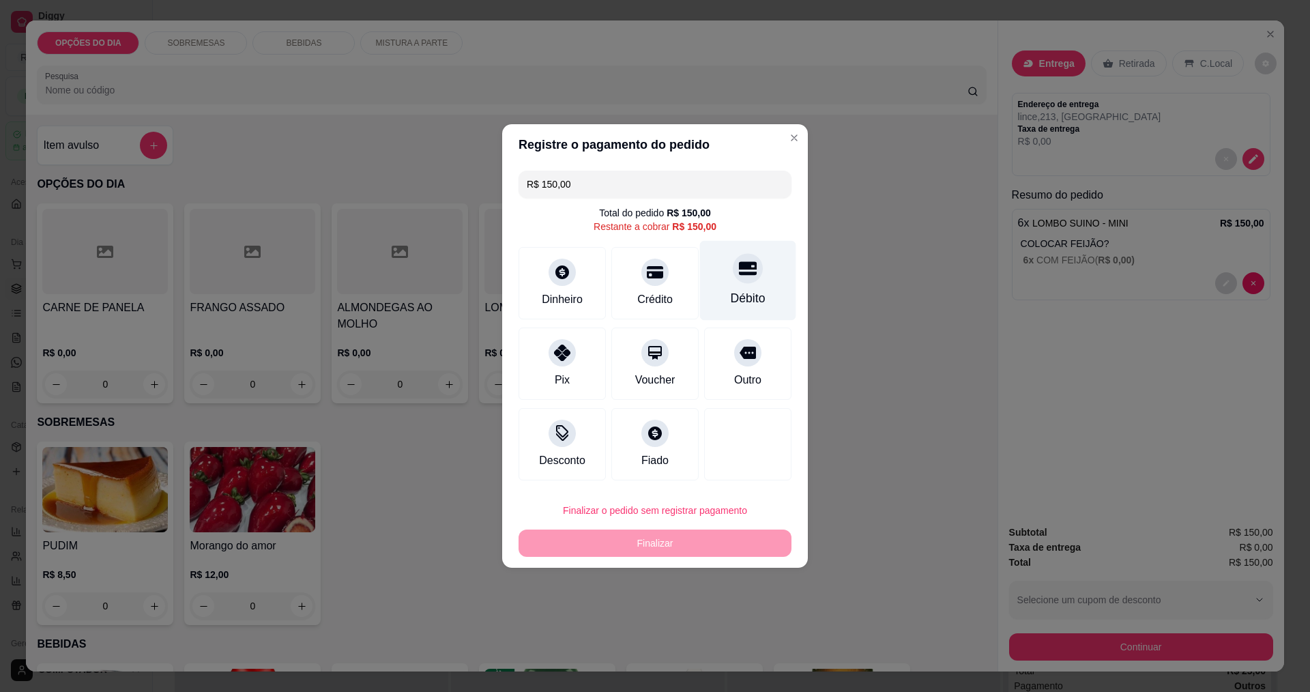
click at [738, 287] on div "Débito" at bounding box center [748, 281] width 96 height 80
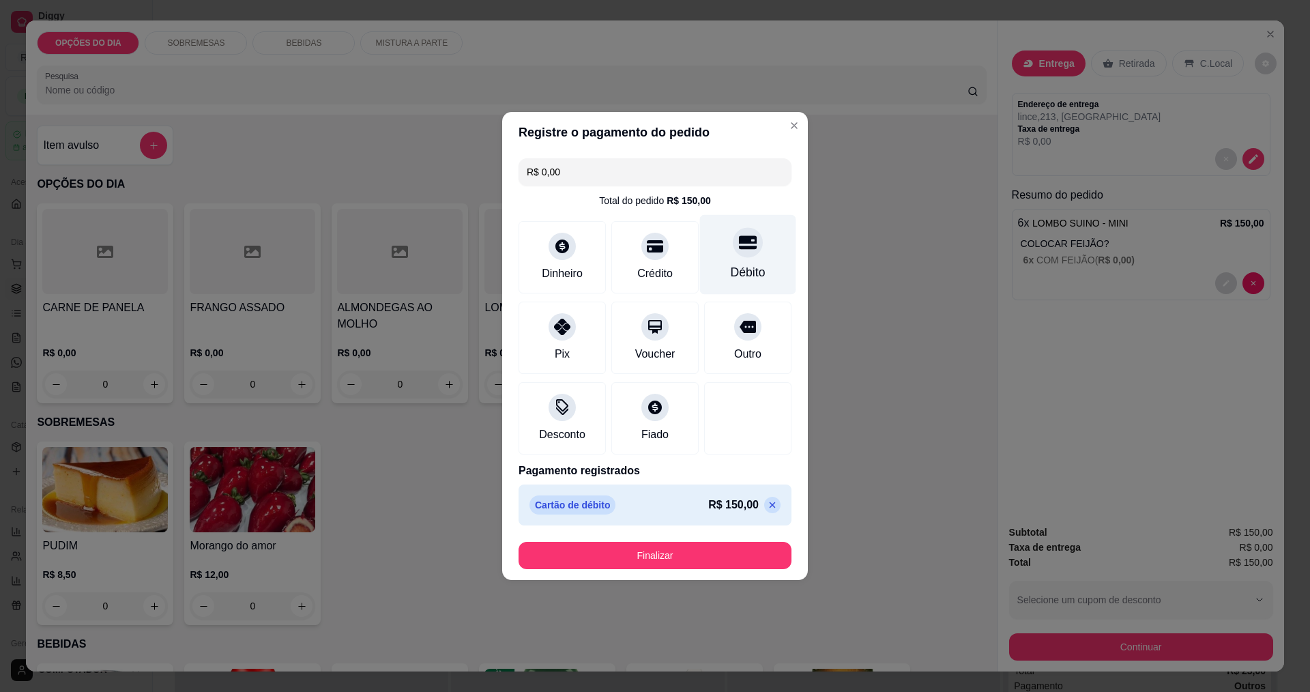
type input "R$ 0,00"
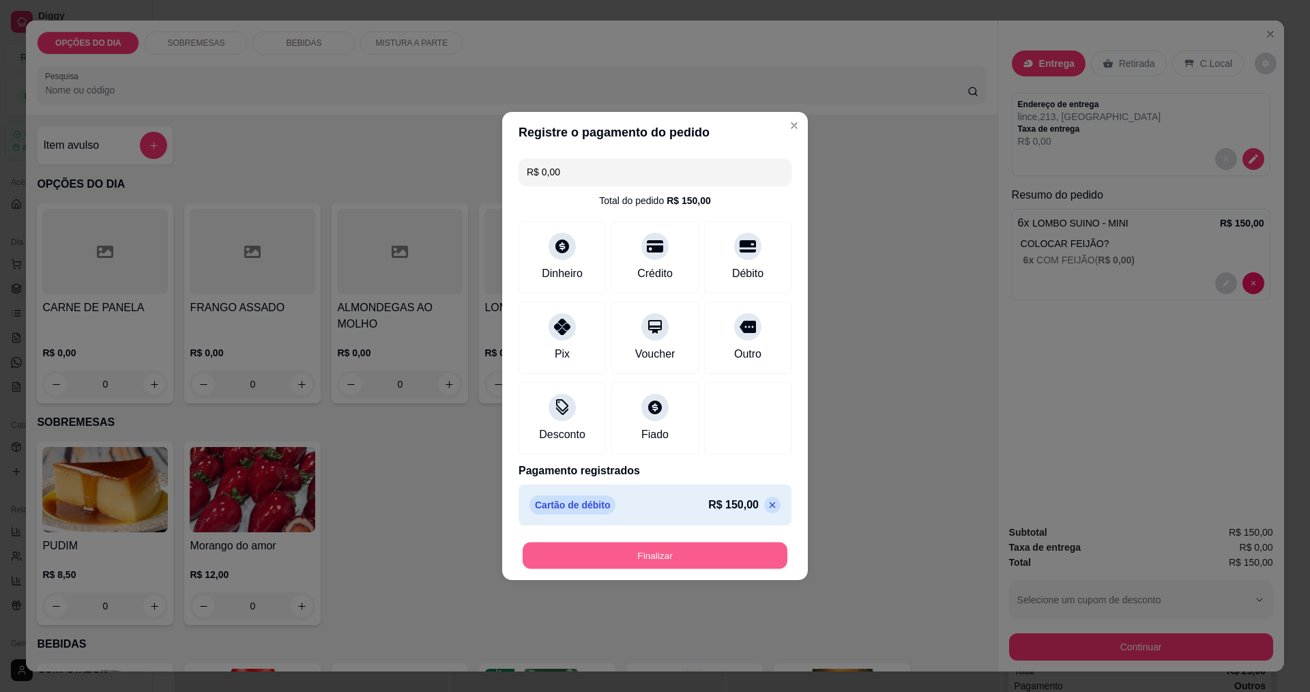
click at [738, 557] on button "Finalizar" at bounding box center [655, 555] width 265 height 27
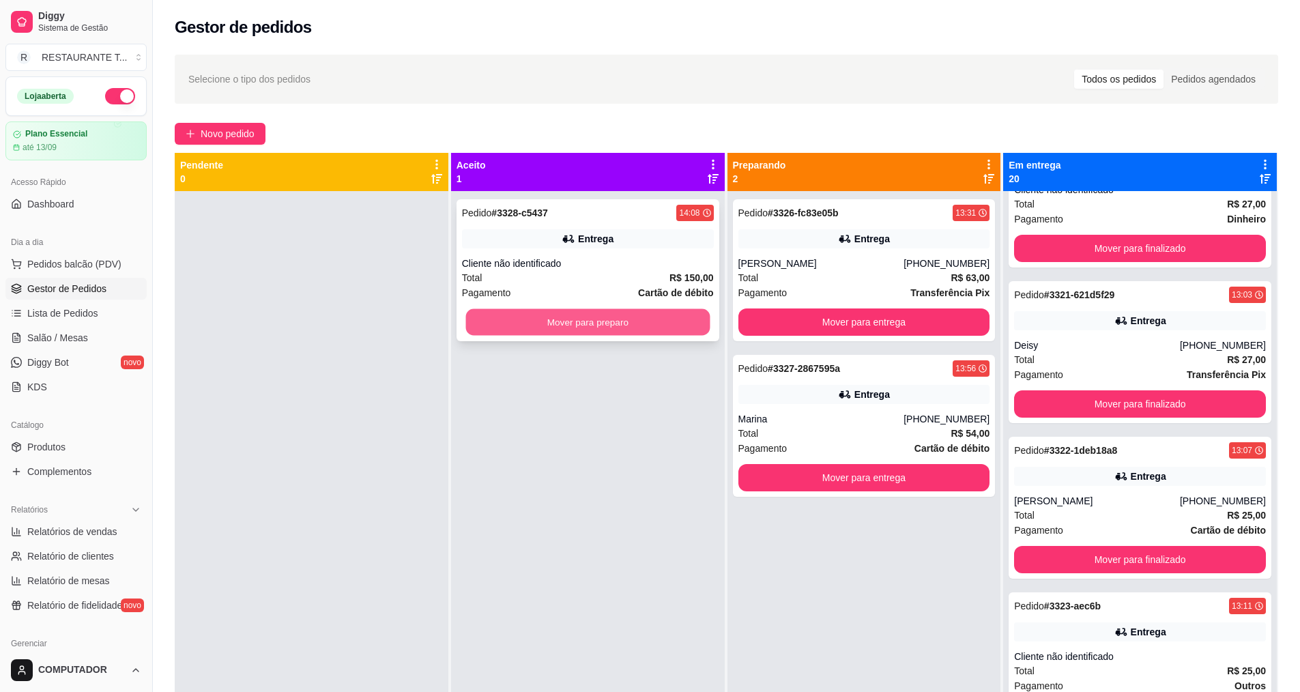
click at [478, 325] on button "Mover para preparo" at bounding box center [587, 322] width 244 height 27
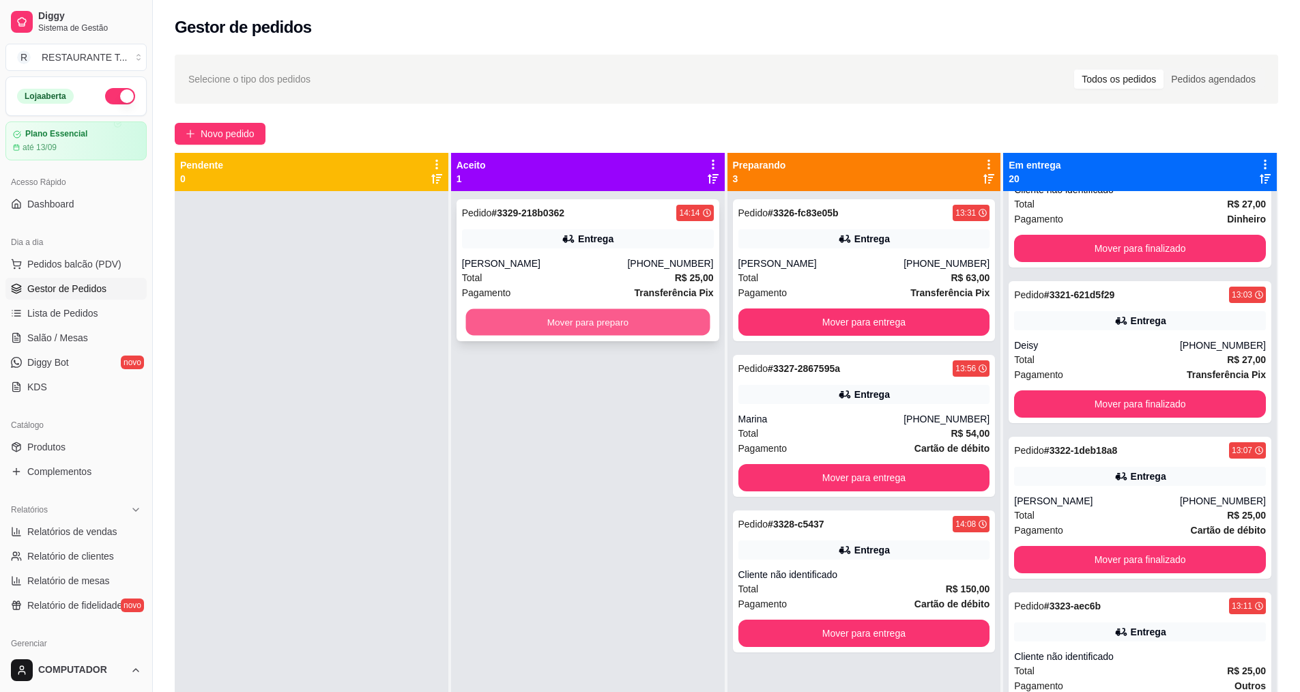
click at [622, 327] on button "Mover para preparo" at bounding box center [587, 322] width 244 height 27
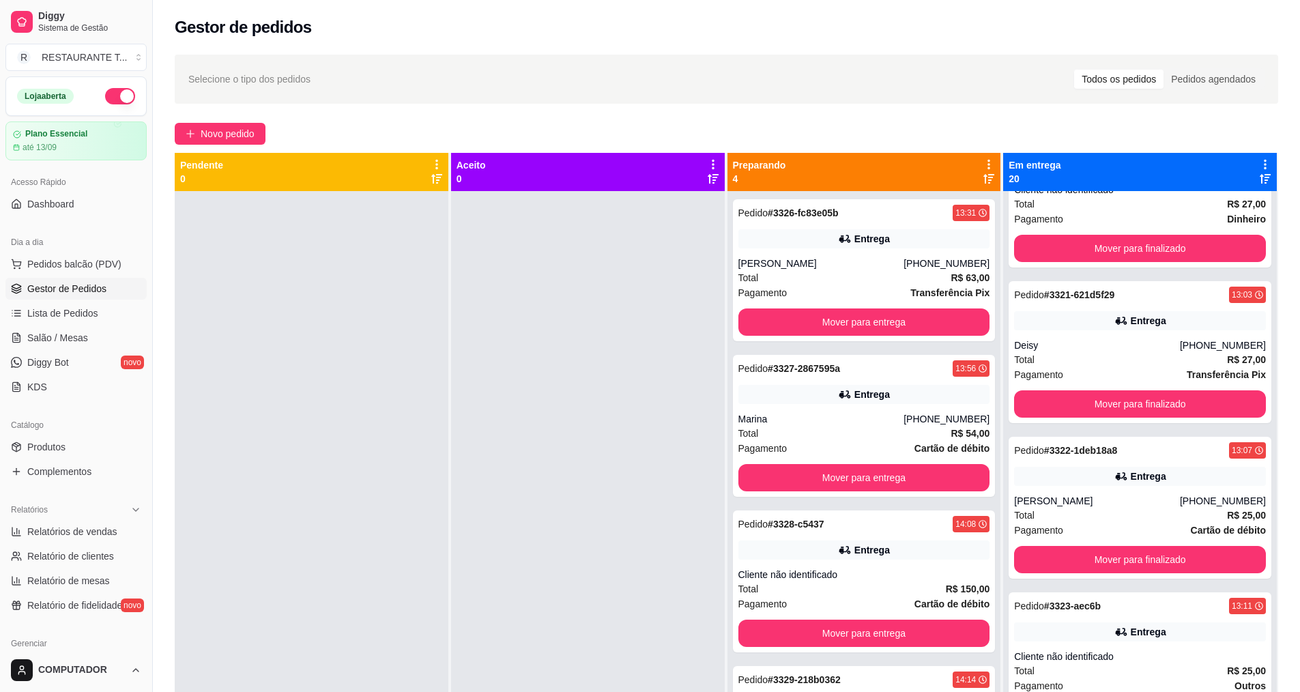
click at [622, 327] on div at bounding box center [588, 537] width 274 height 692
click at [984, 167] on icon at bounding box center [988, 164] width 12 height 12
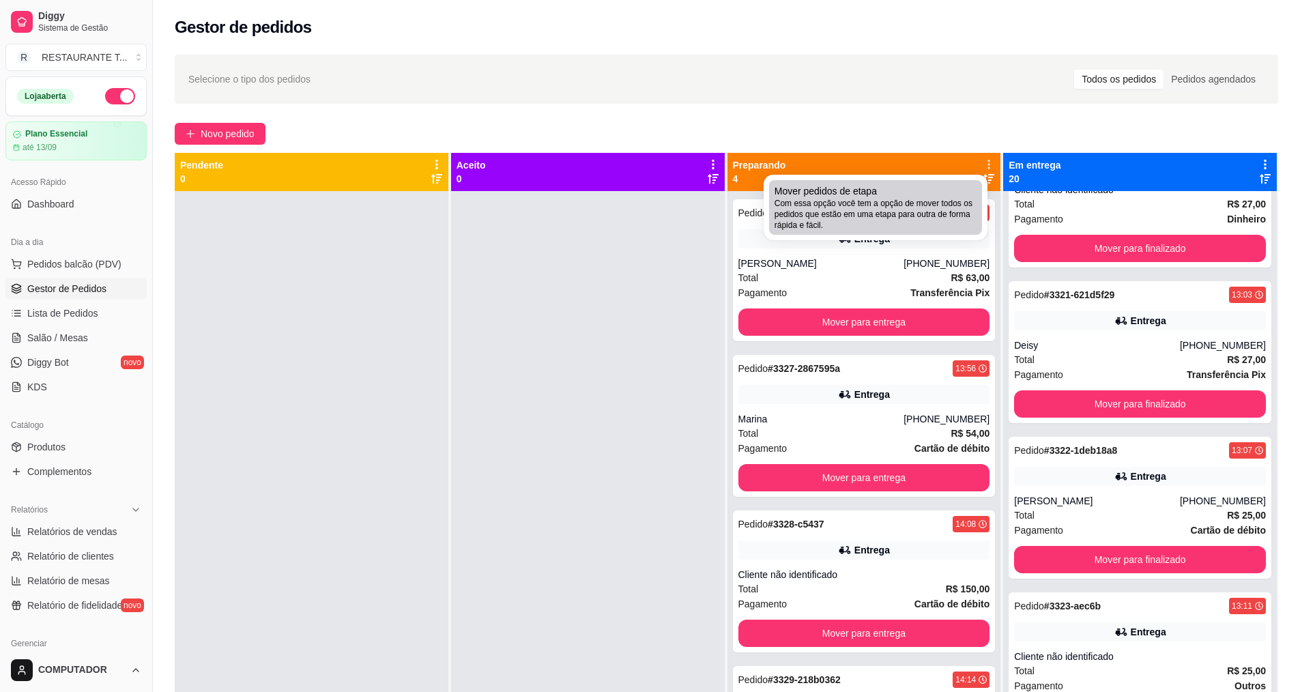
click at [915, 204] on span "Com essa opção você tem a opção de mover todos os pedidos que estão em uma etap…" at bounding box center [875, 214] width 202 height 33
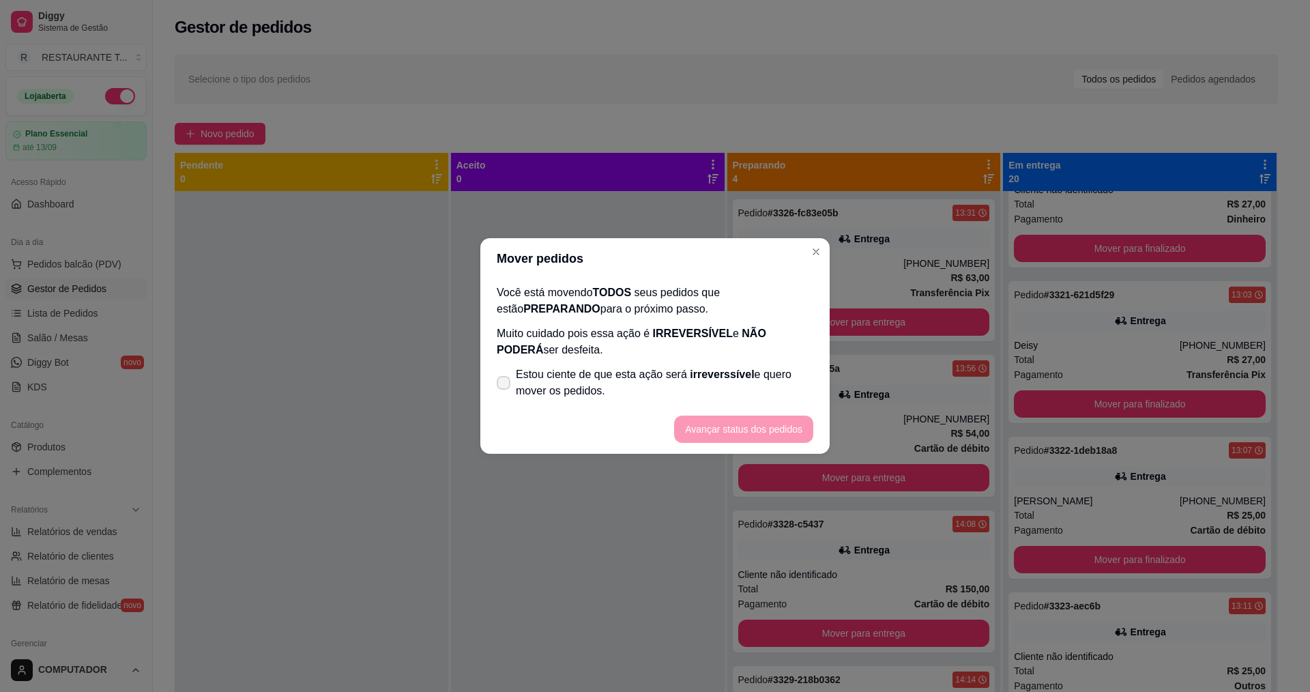
click at [572, 385] on span "Estou ciente de que esta ação será irreverssível e quero mover os pedidos." at bounding box center [664, 382] width 297 height 33
click at [505, 385] on input "Estou ciente de que esta ação será irreverssível e quero mover os pedidos." at bounding box center [500, 389] width 9 height 9
checkbox input "true"
click at [712, 427] on button "Avançar status dos pedidos" at bounding box center [743, 429] width 135 height 27
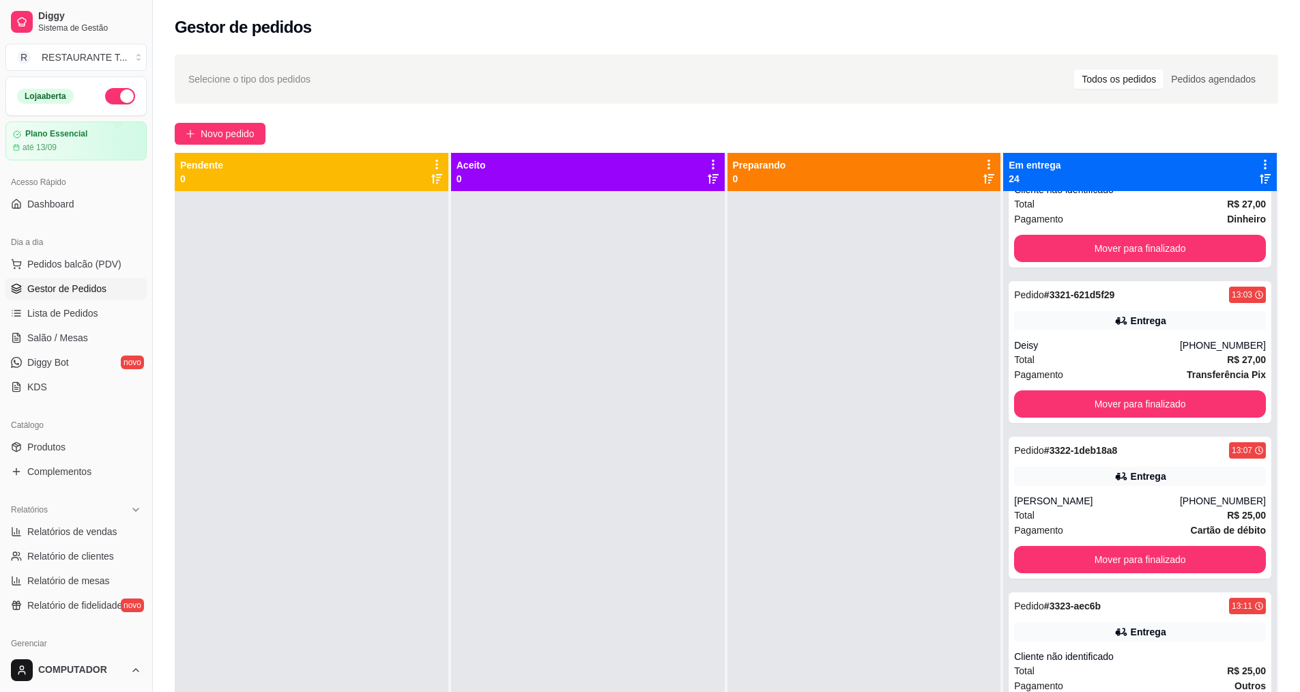
click at [1264, 167] on icon at bounding box center [1265, 165] width 3 height 10
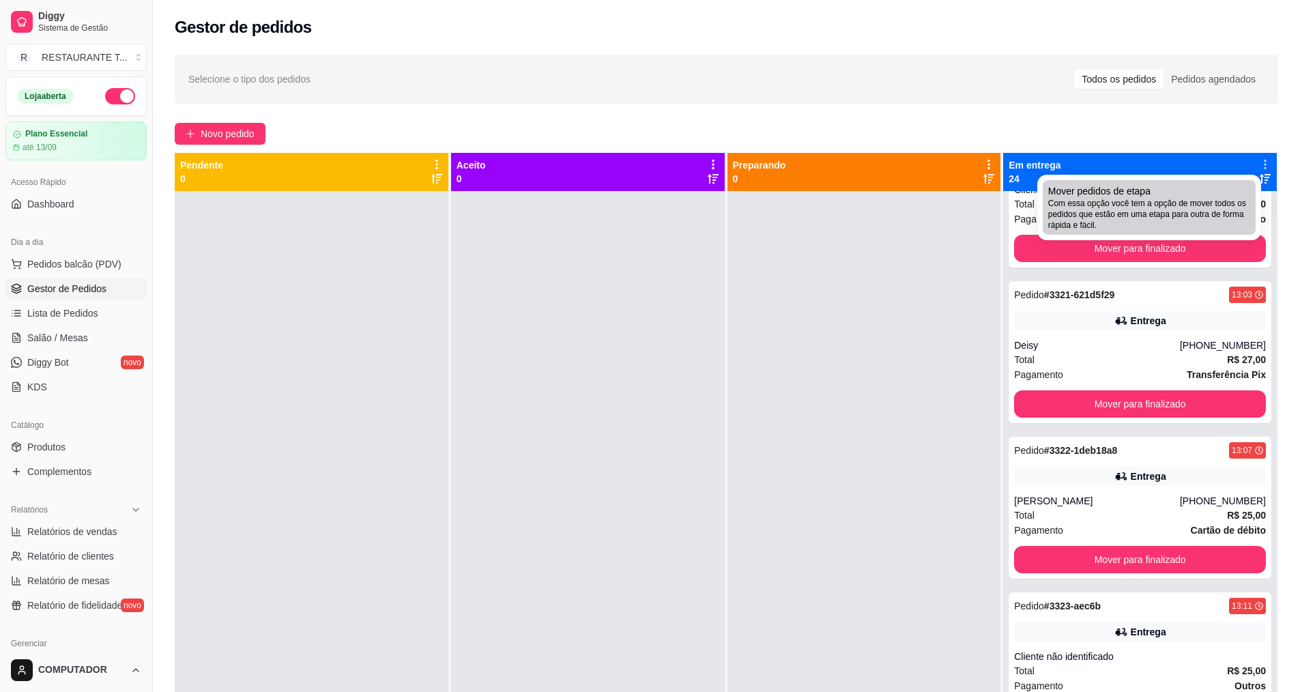
click at [1085, 205] on span "Com essa opção você tem a opção de mover todos os pedidos que estão em uma etap…" at bounding box center [1149, 214] width 202 height 33
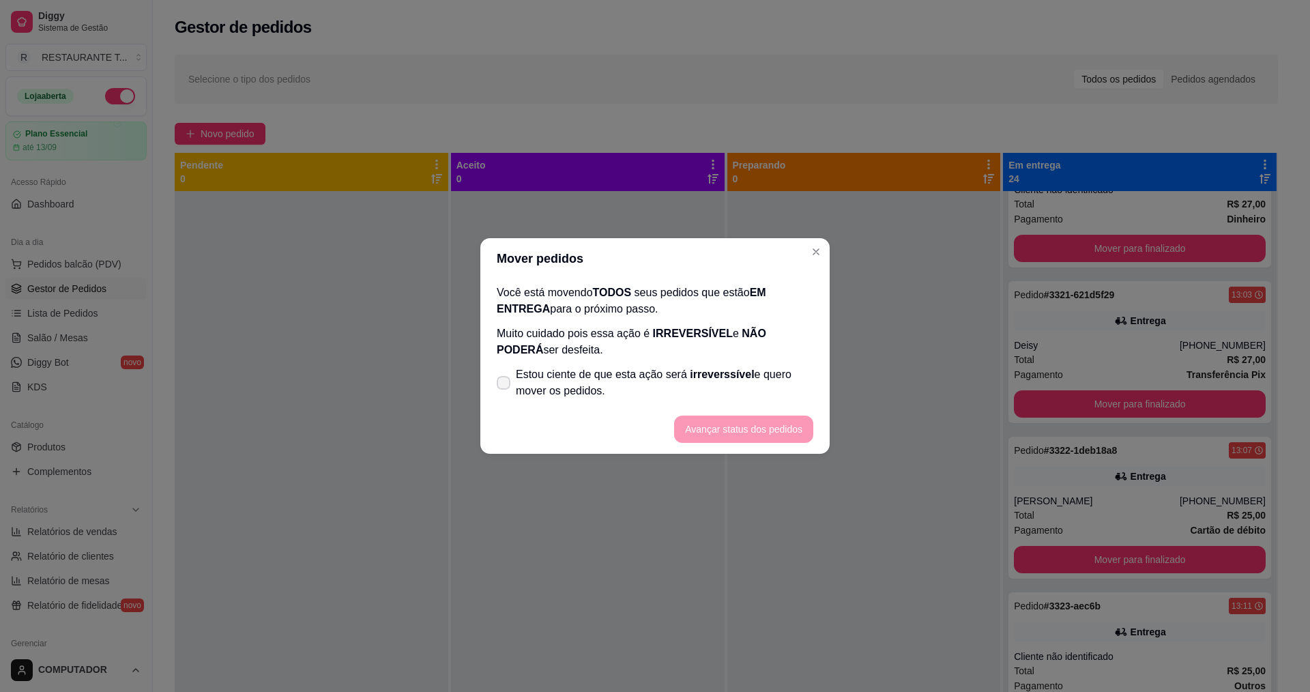
click at [677, 377] on span "Estou ciente de que esta ação será irreverssível e quero mover os pedidos." at bounding box center [664, 382] width 297 height 33
click at [505, 385] on input "Estou ciente de que esta ação será irreverssível e quero mover os pedidos." at bounding box center [500, 389] width 9 height 9
checkbox input "true"
click at [735, 428] on button "Avançar status dos pedidos" at bounding box center [743, 429] width 135 height 27
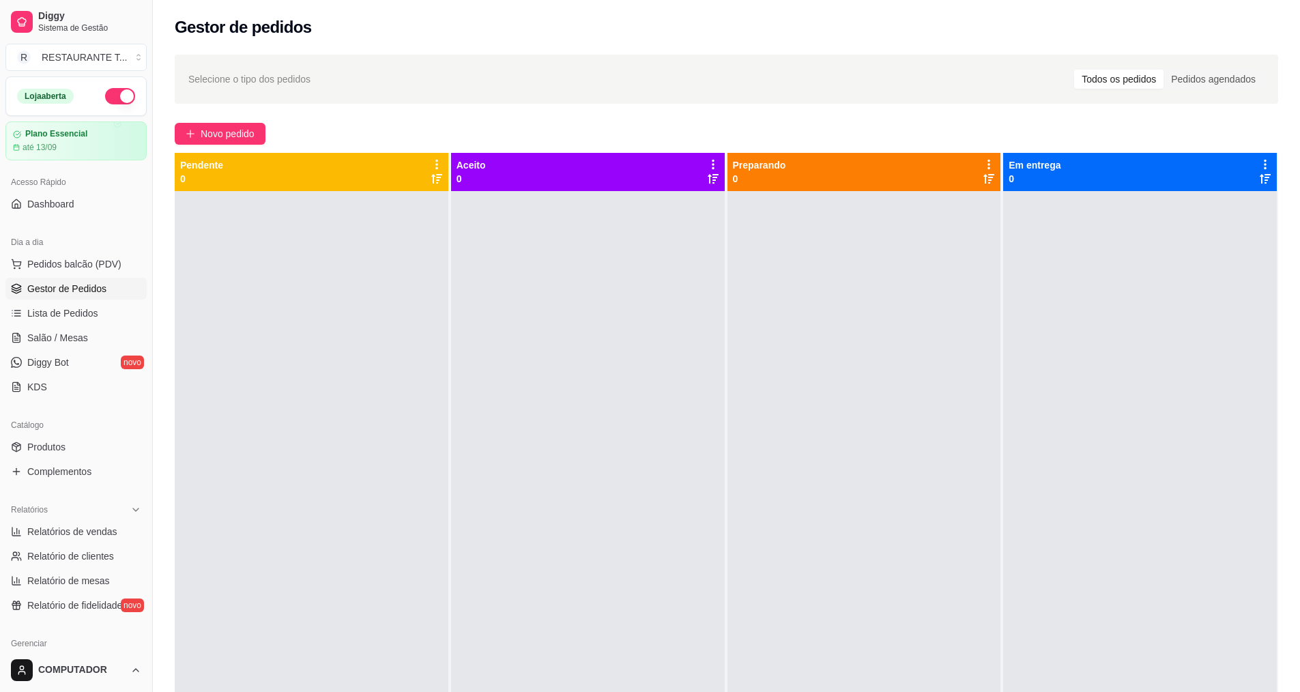
click at [104, 528] on span "Relatórios de vendas" at bounding box center [72, 532] width 90 height 14
select select "ALL"
select select "0"
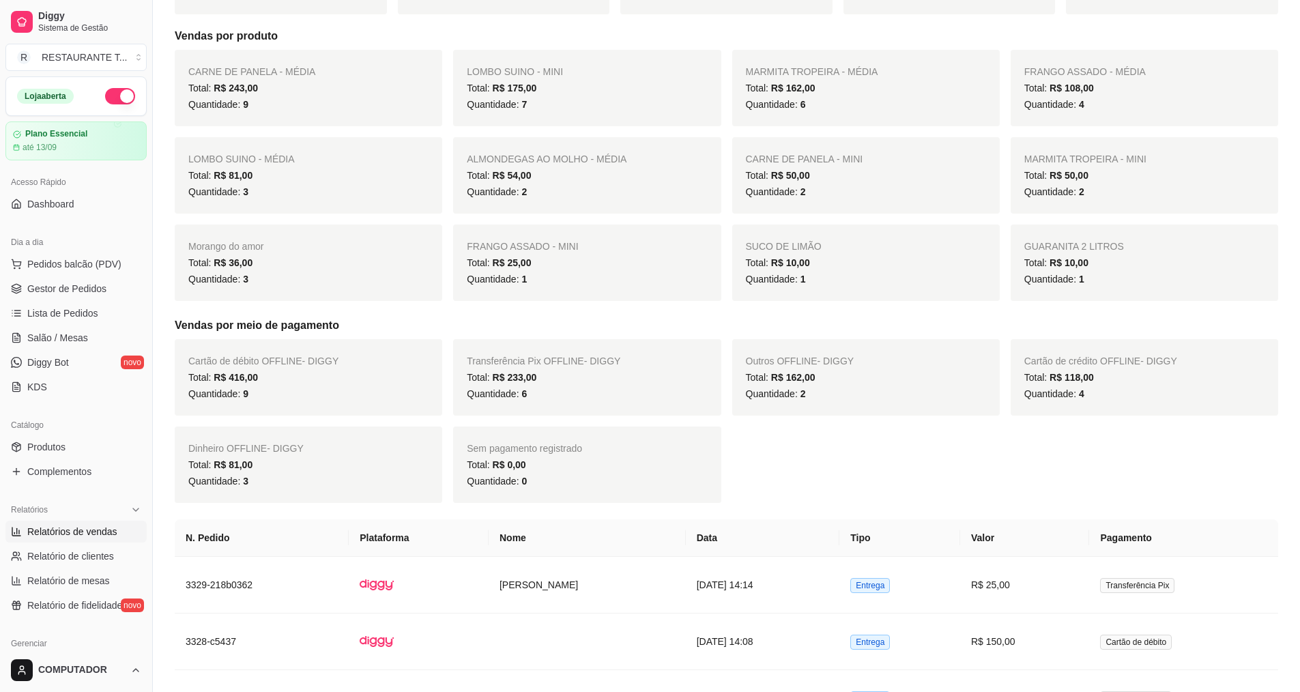
scroll to position [273, 0]
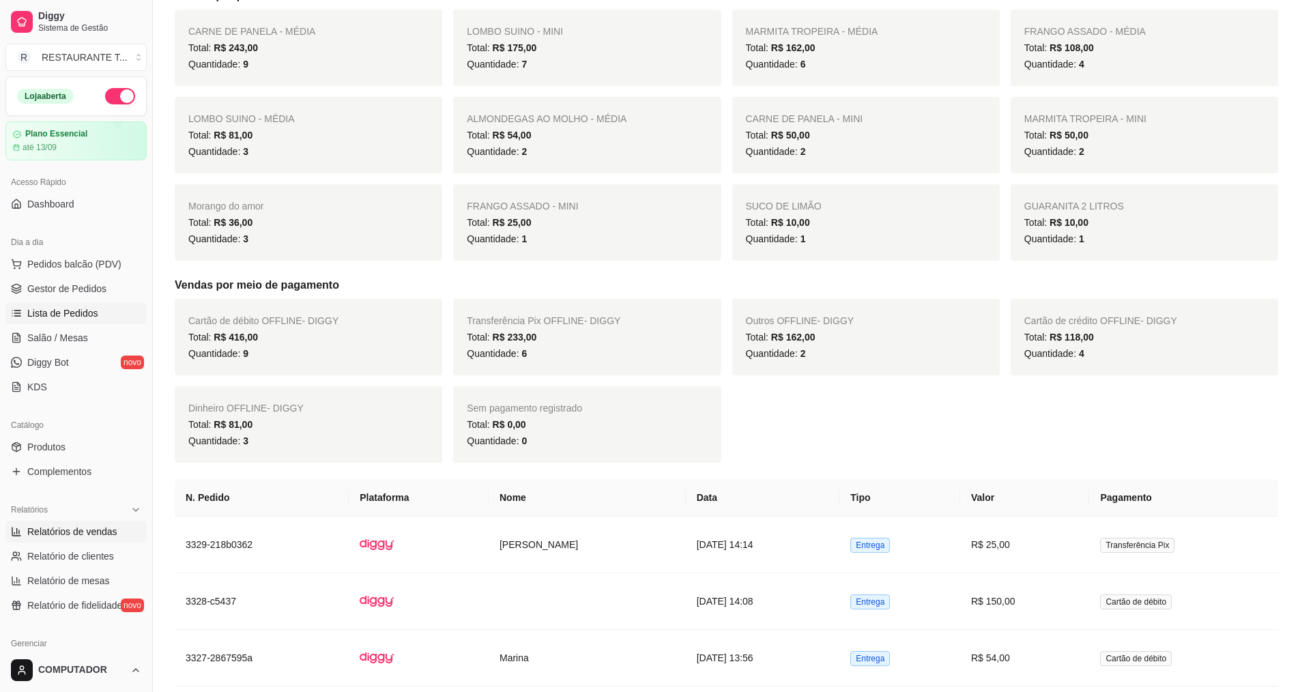
click at [83, 304] on link "Lista de Pedidos" at bounding box center [75, 313] width 141 height 22
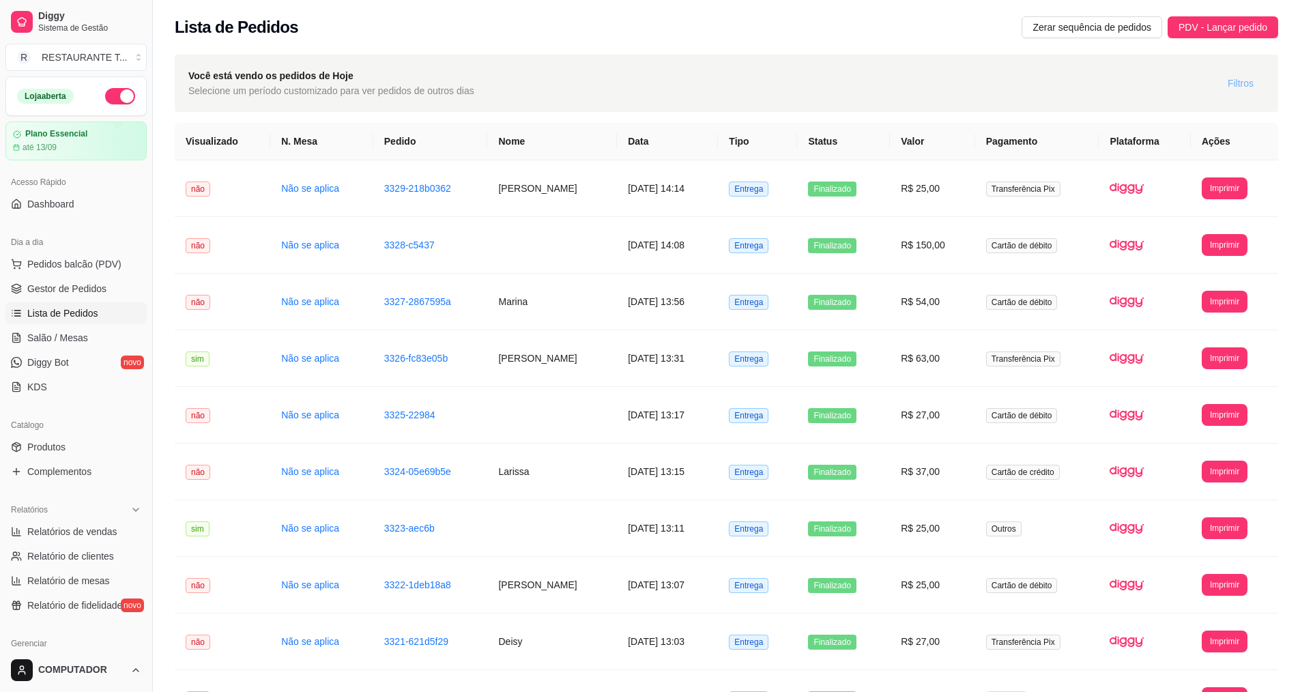
click at [1244, 77] on span "Filtros" at bounding box center [1240, 83] width 26 height 15
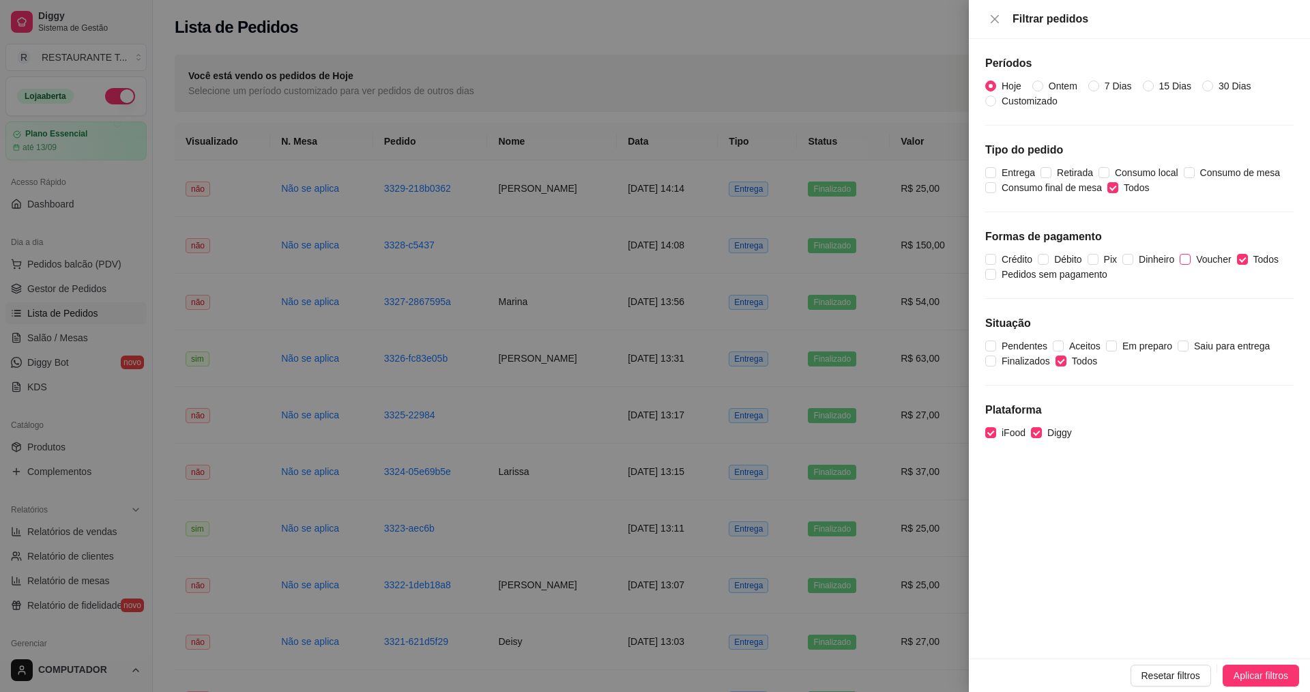
drag, startPoint x: 1247, startPoint y: 254, endPoint x: 1184, endPoint y: 261, distance: 63.8
click at [1248, 254] on label "Todos" at bounding box center [1260, 259] width 47 height 15
click at [1248, 254] on input "Todos" at bounding box center [1242, 259] width 11 height 11
checkbox input "false"
click at [1148, 262] on span "Dinheiro" at bounding box center [1156, 259] width 46 height 15
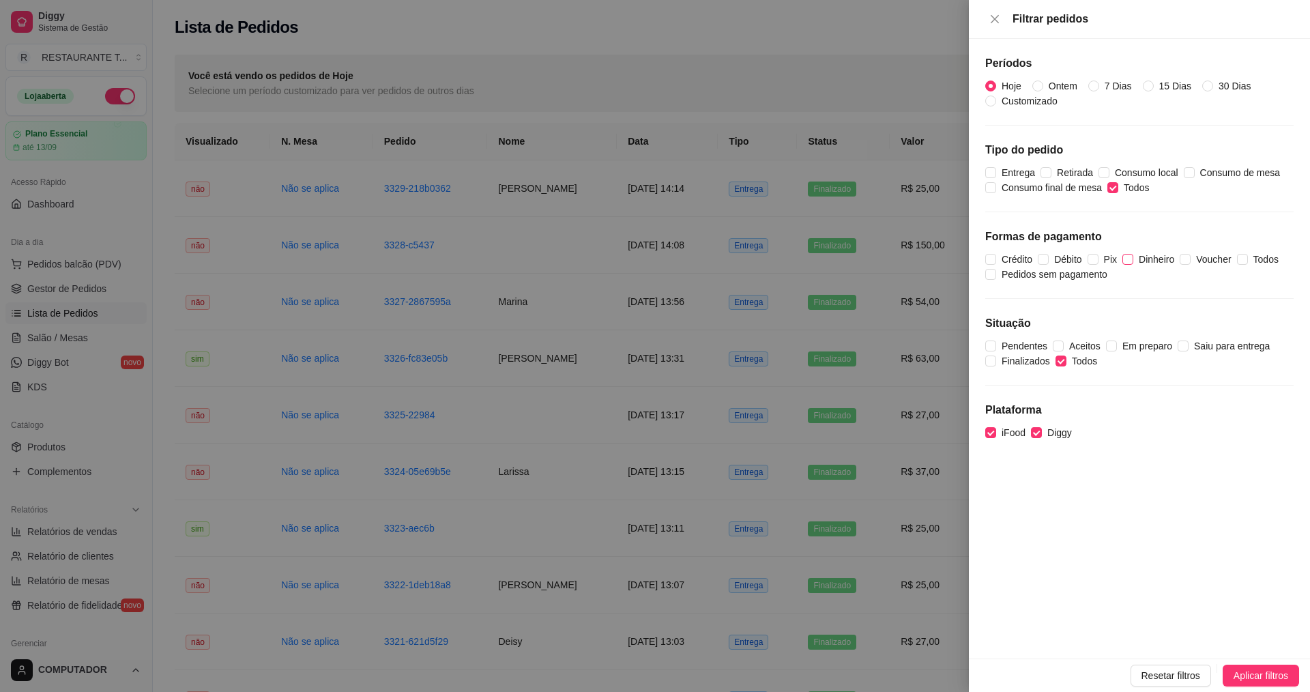
click at [1133, 262] on input "Dinheiro" at bounding box center [1127, 259] width 11 height 11
checkbox input "true"
click at [1265, 672] on span "Aplicar filtros" at bounding box center [1261, 675] width 55 height 15
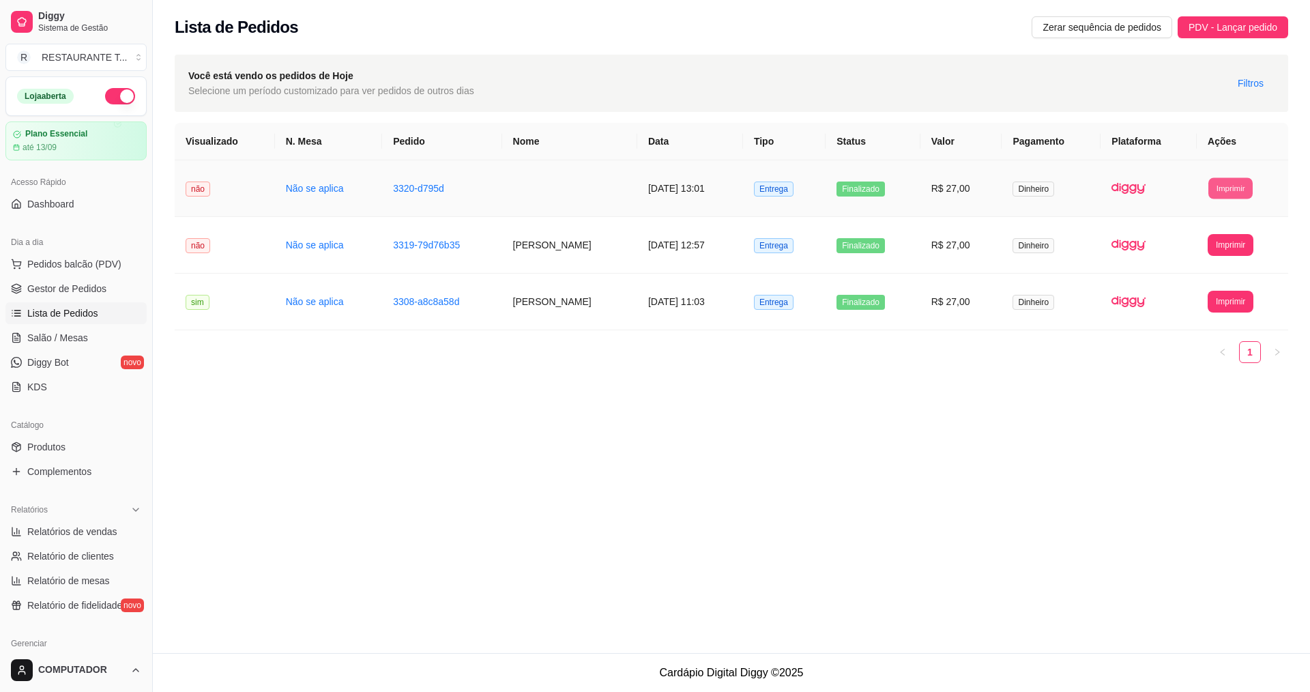
click at [1231, 186] on button "Imprimir" at bounding box center [1230, 187] width 44 height 21
click at [1199, 238] on button "IMPRESSORA" at bounding box center [1202, 235] width 96 height 21
click at [1226, 244] on button "Imprimir" at bounding box center [1230, 244] width 44 height 21
click at [1195, 291] on button "IMPRESSORA" at bounding box center [1202, 292] width 96 height 21
click at [1221, 306] on button "Imprimir" at bounding box center [1231, 302] width 46 height 22
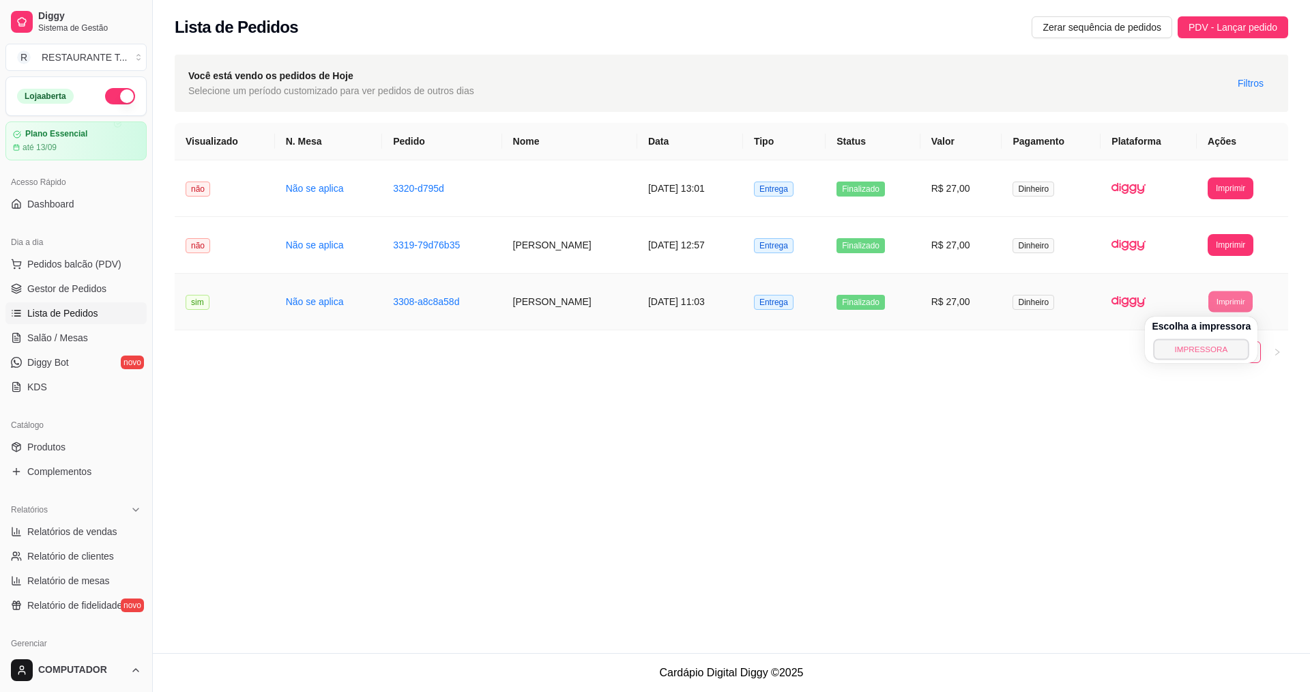
click at [1184, 344] on button "IMPRESSORA" at bounding box center [1202, 348] width 96 height 21
click at [103, 528] on span "Relatórios de vendas" at bounding box center [72, 532] width 90 height 14
select select "ALL"
select select "0"
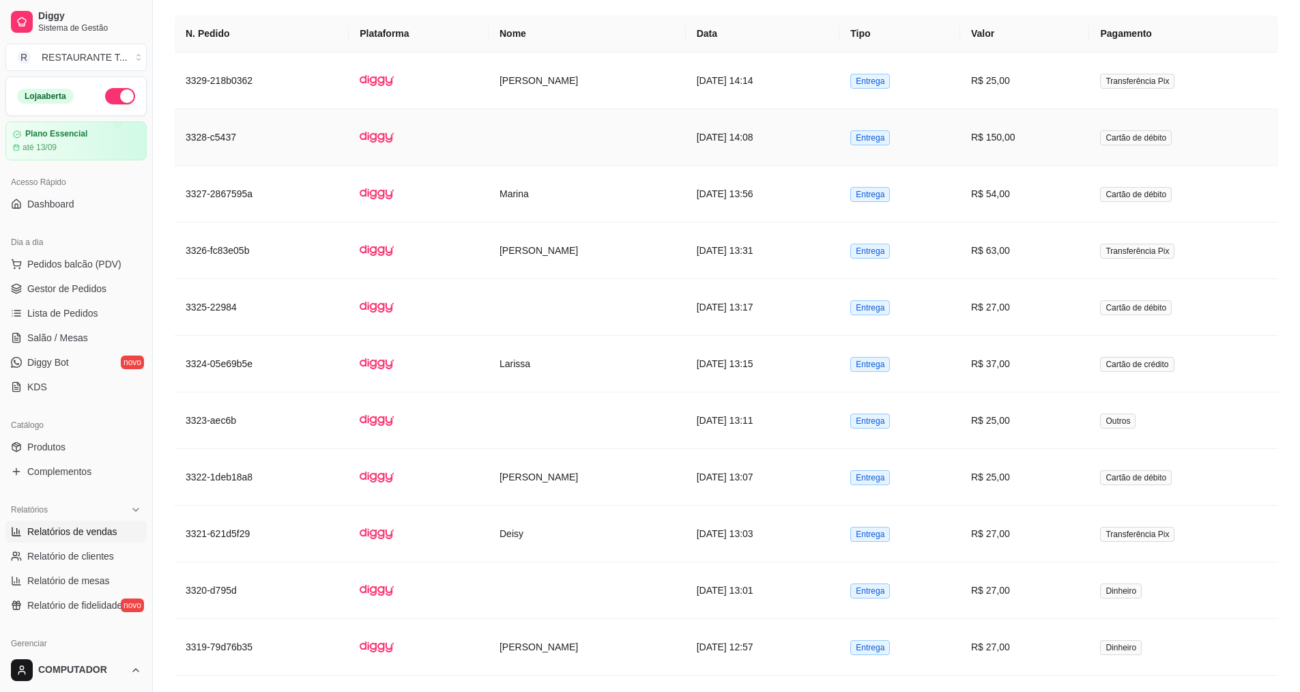
scroll to position [669, 0]
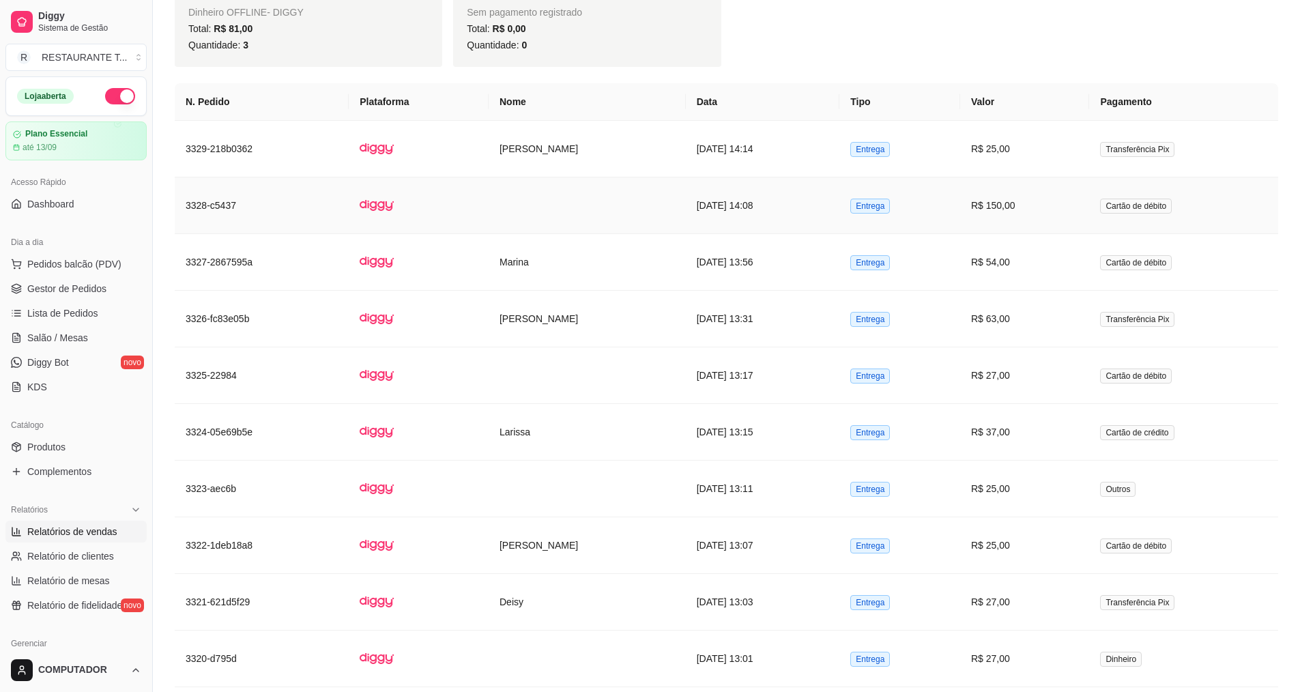
click at [710, 205] on td "[DATE] 14:08" at bounding box center [763, 205] width 154 height 57
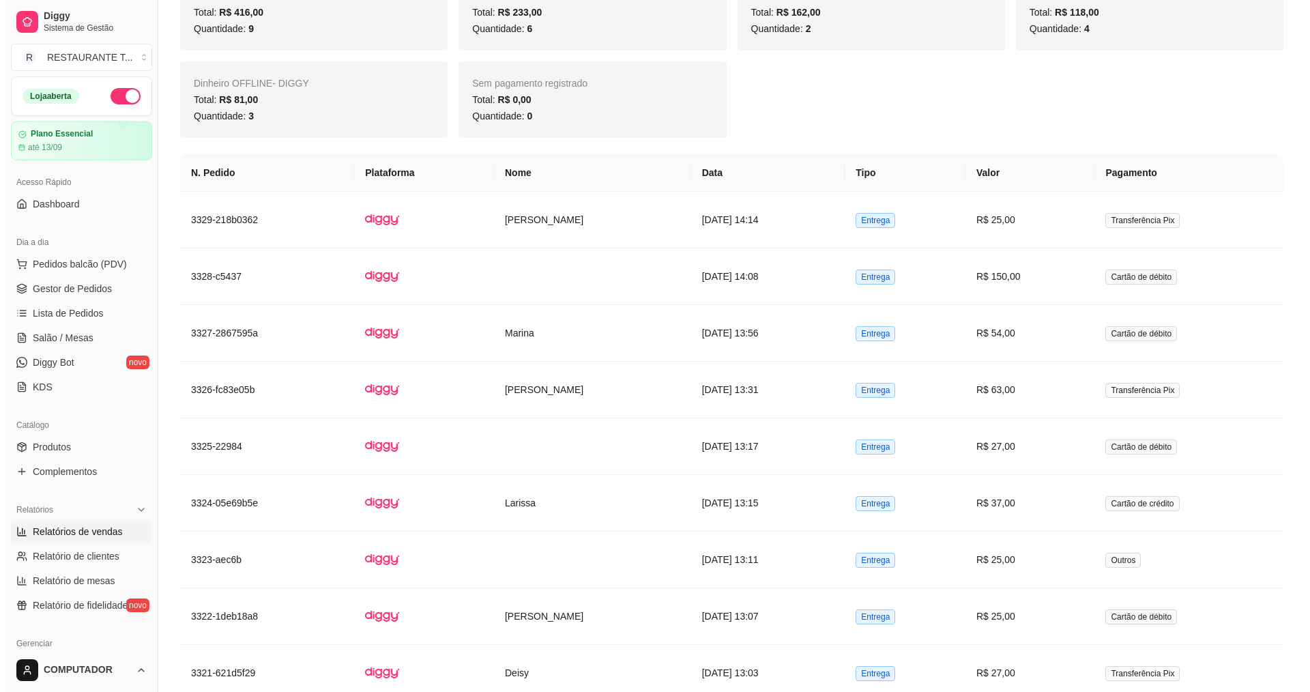
scroll to position [600, 0]
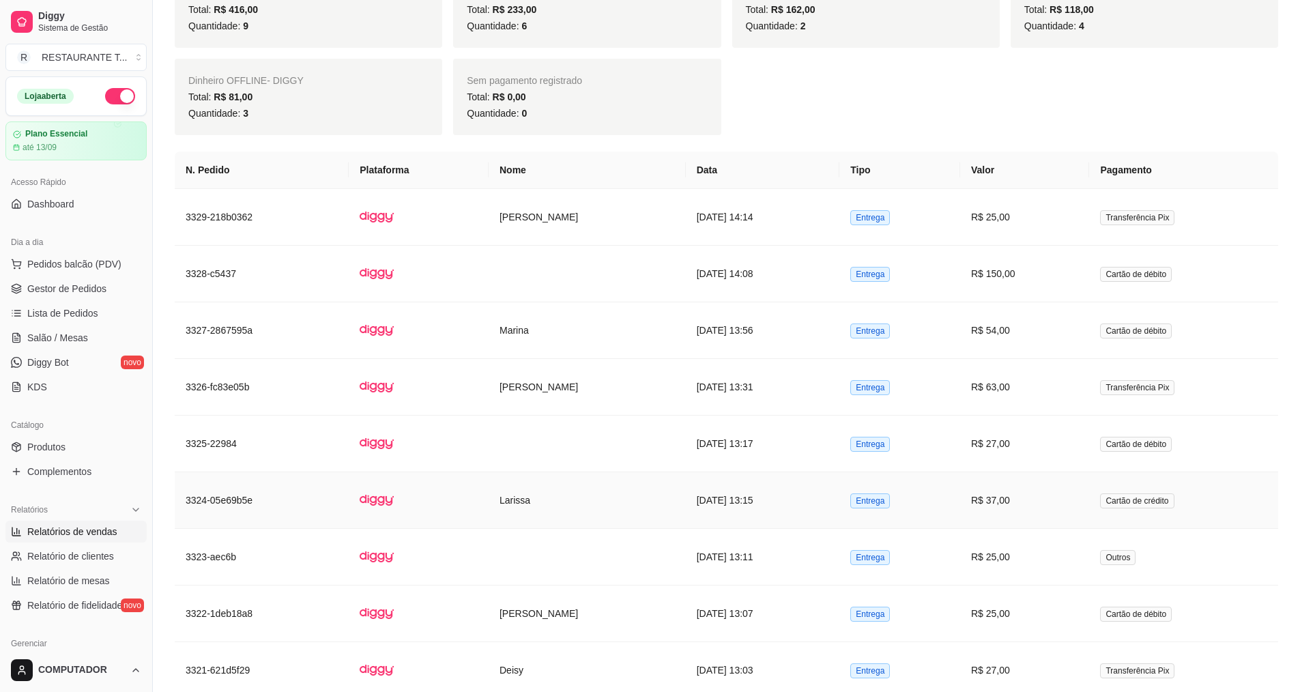
click at [1025, 488] on td "R$ 37,00" at bounding box center [1025, 500] width 130 height 57
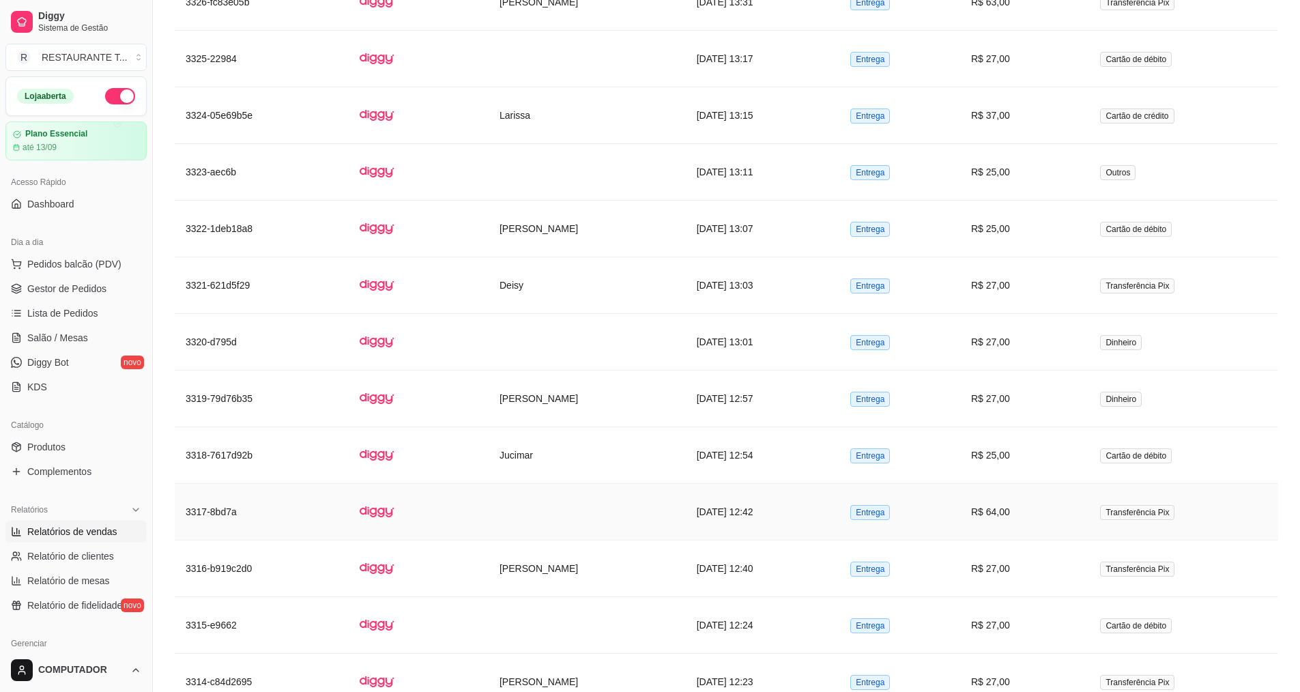
scroll to position [1078, 0]
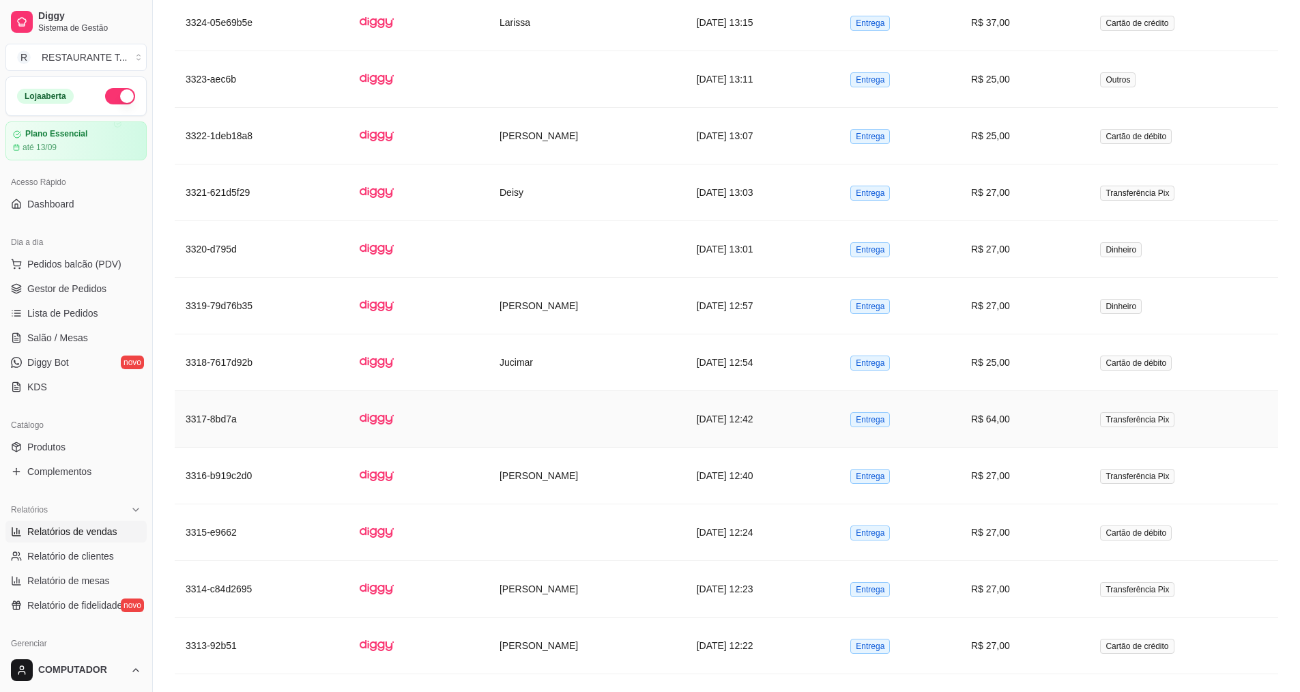
click at [1014, 410] on td "R$ 64,00" at bounding box center [1025, 419] width 130 height 57
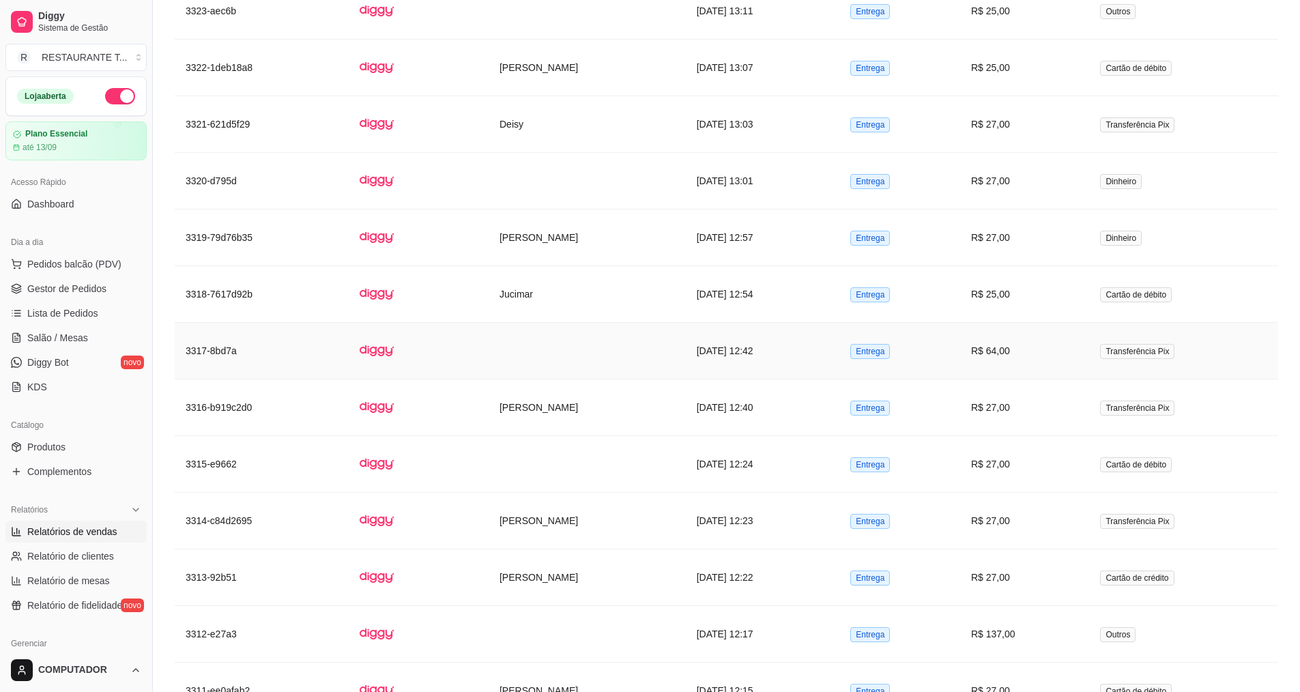
scroll to position [1214, 0]
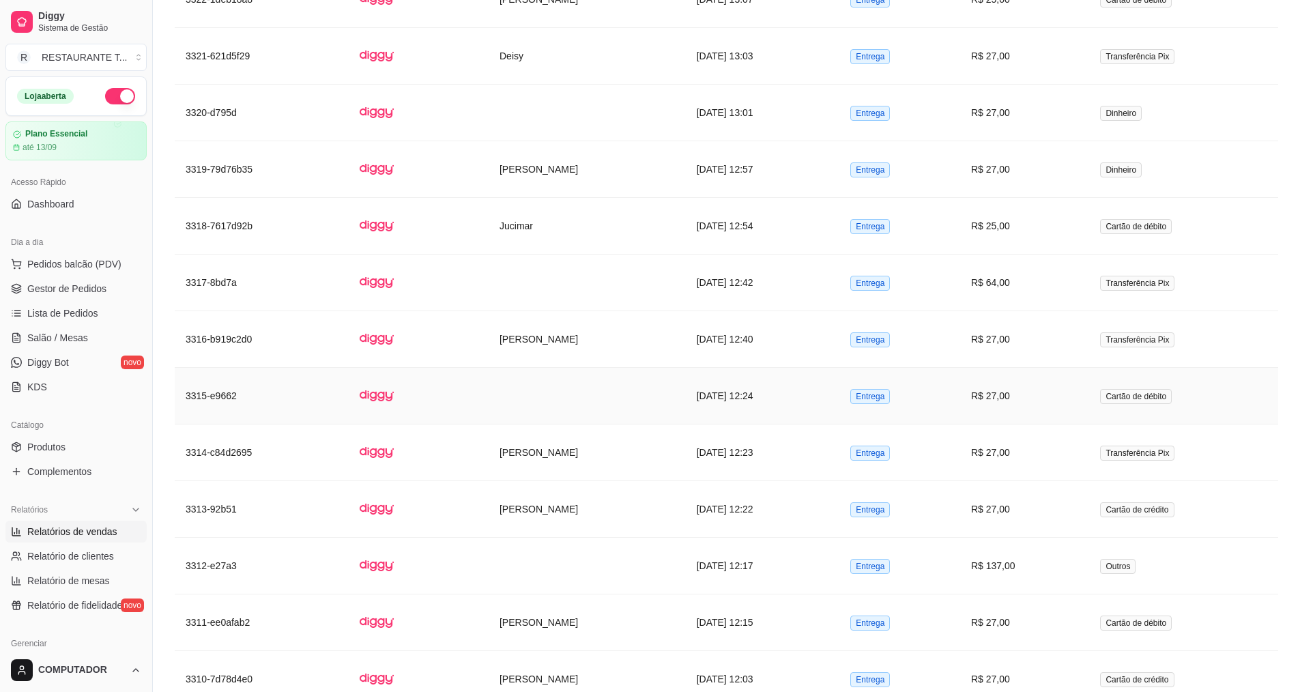
click at [672, 396] on td at bounding box center [586, 396] width 197 height 57
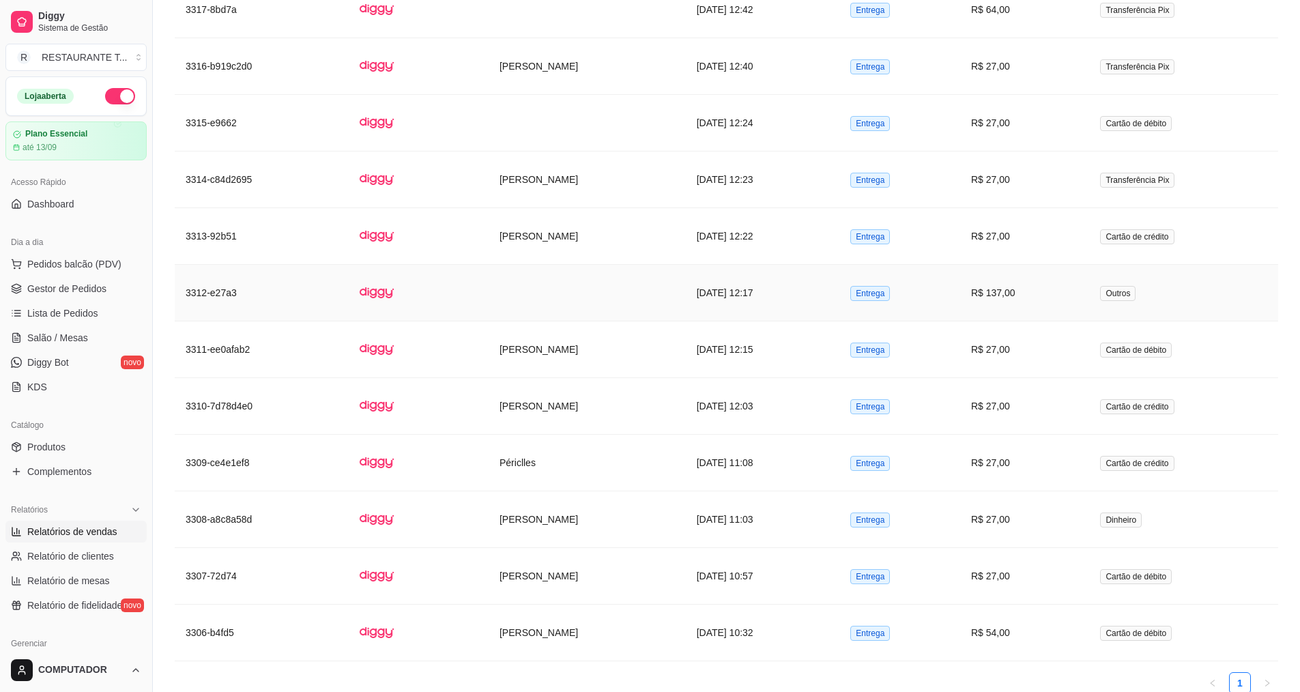
click at [528, 302] on td at bounding box center [586, 293] width 197 height 57
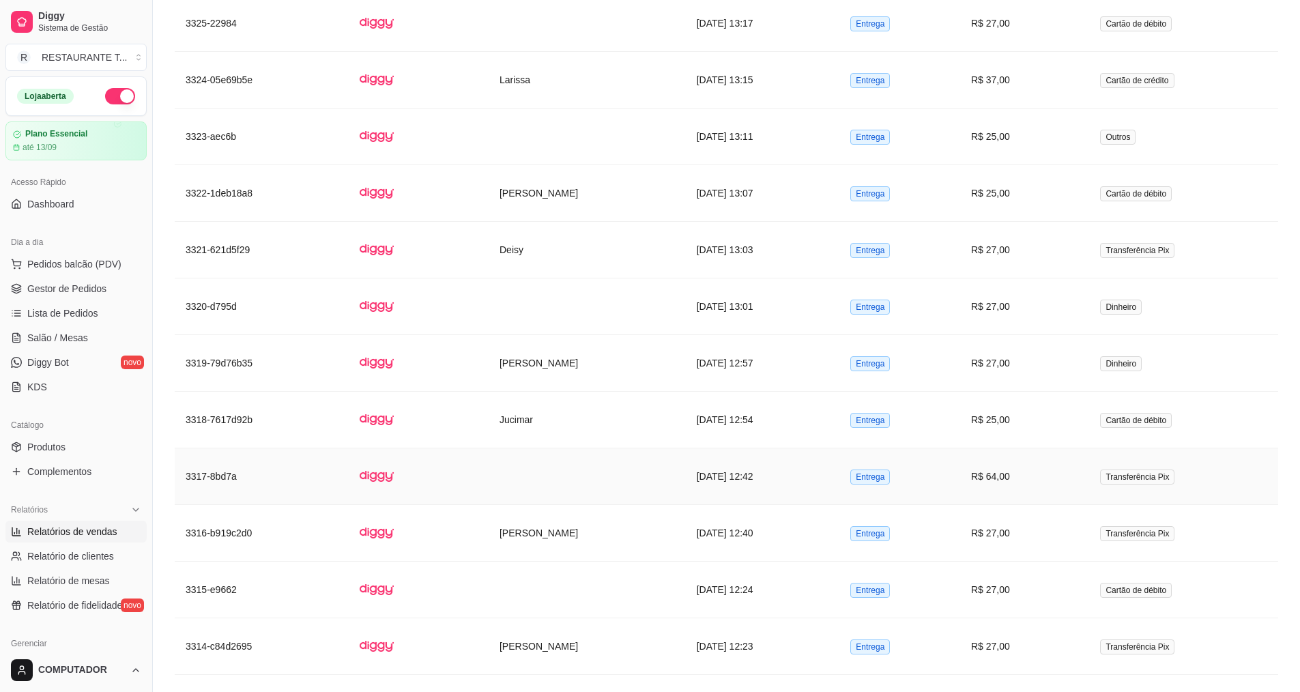
scroll to position [942, 0]
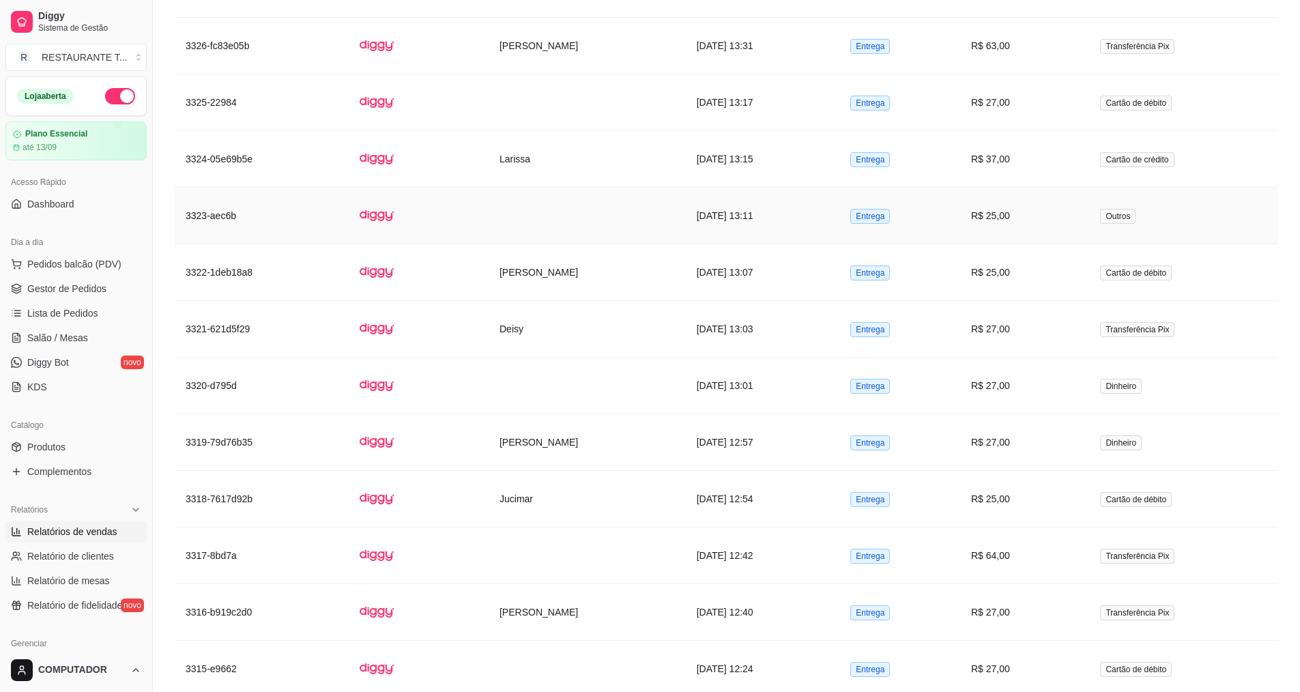
click at [557, 214] on td at bounding box center [586, 216] width 197 height 57
click at [662, 392] on td at bounding box center [586, 385] width 197 height 57
click at [1008, 205] on td "R$ 25,00" at bounding box center [1025, 216] width 130 height 57
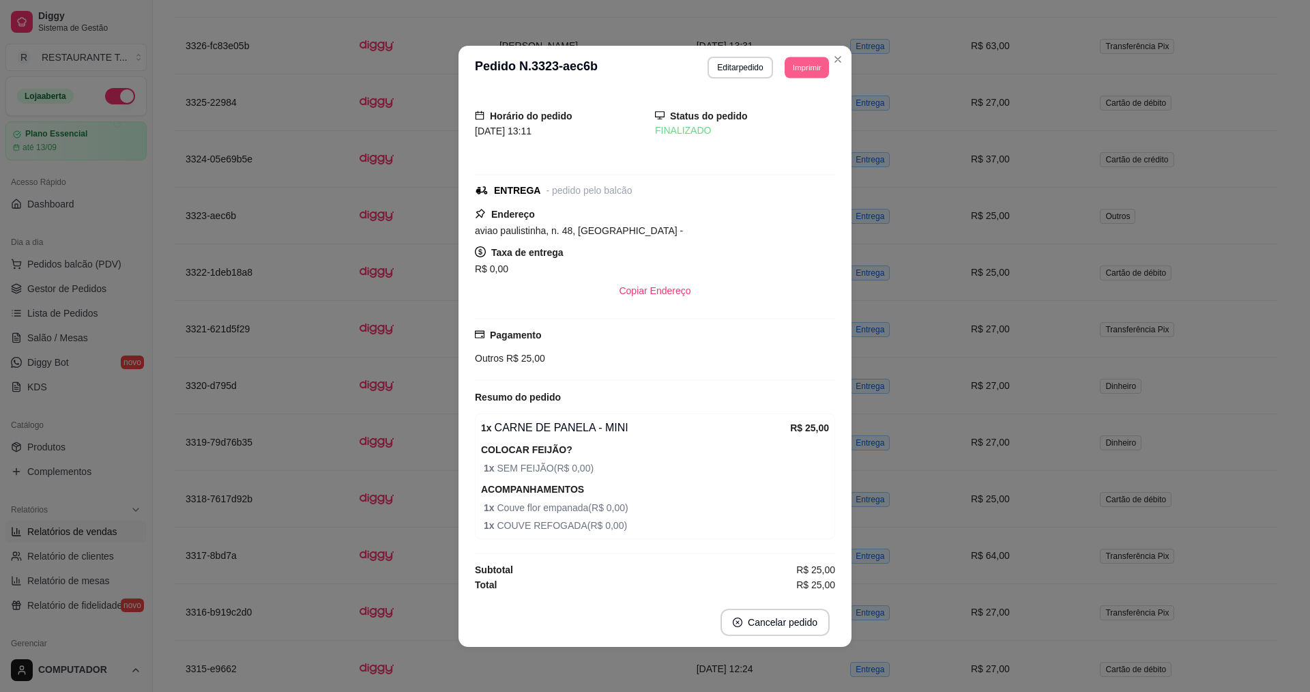
click at [794, 69] on button "Imprimir" at bounding box center [807, 67] width 44 height 21
click at [804, 121] on button "IMPRESSORA" at bounding box center [782, 114] width 96 height 21
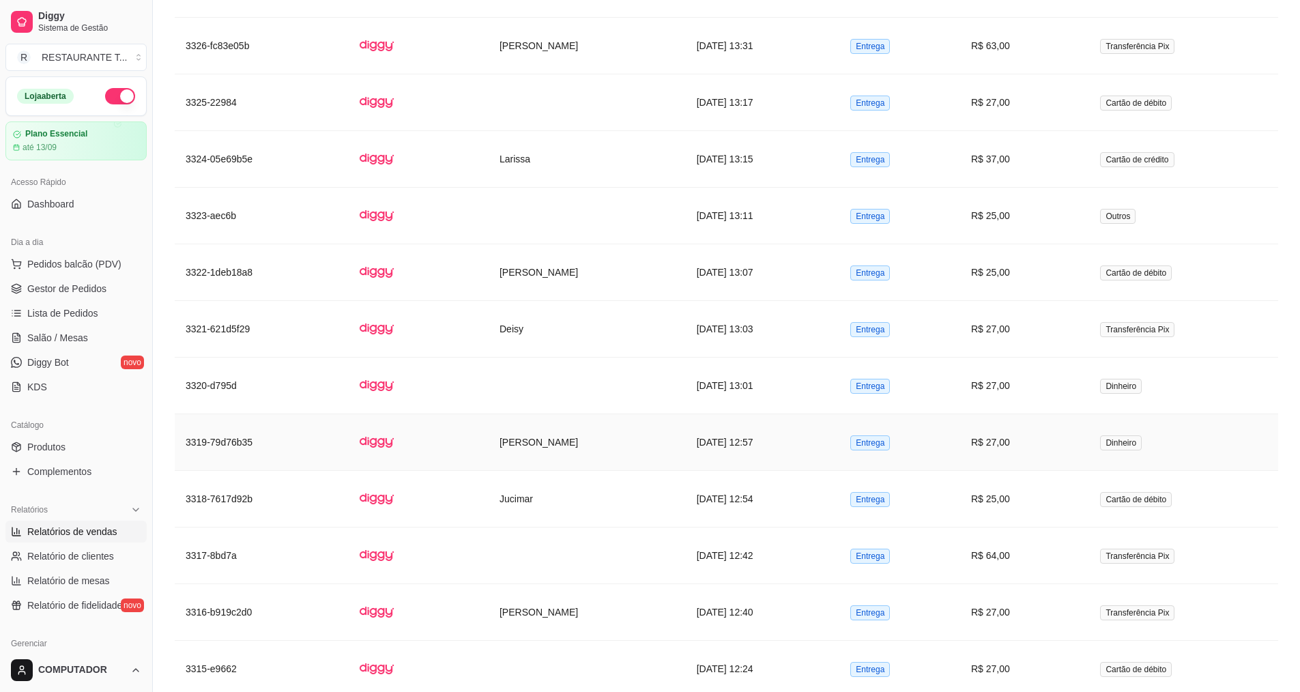
scroll to position [669, 0]
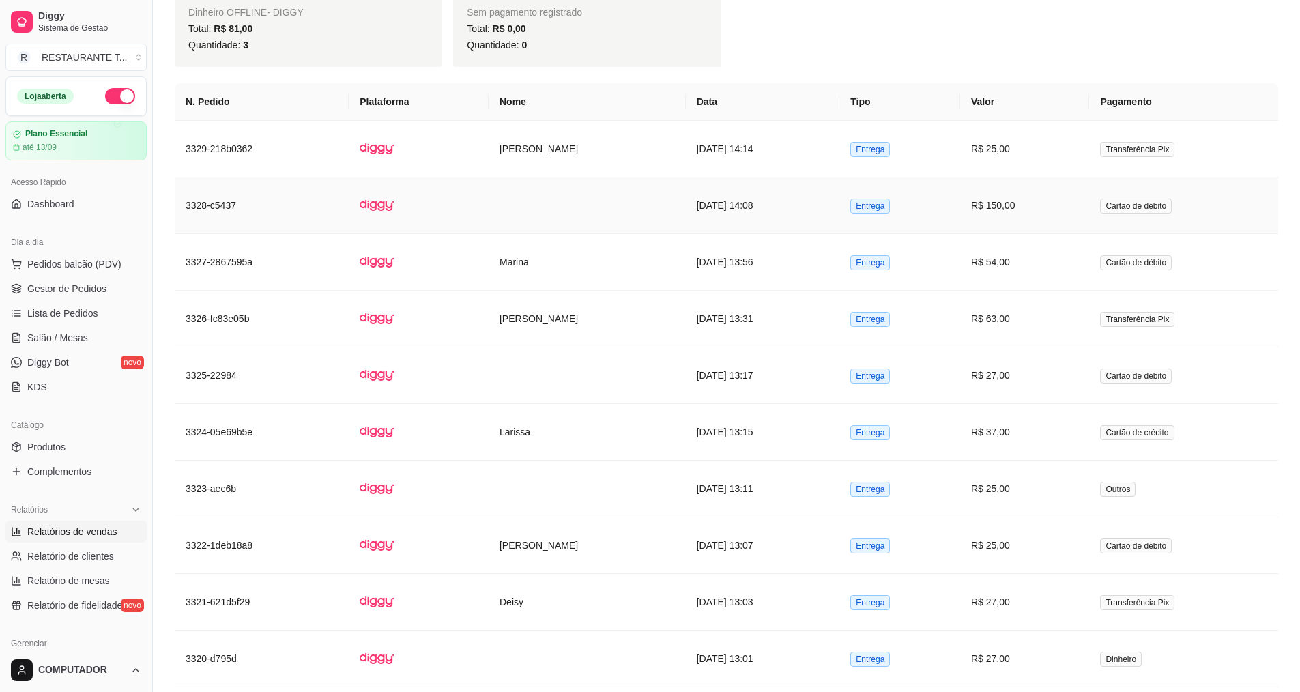
click at [510, 190] on td at bounding box center [586, 205] width 197 height 57
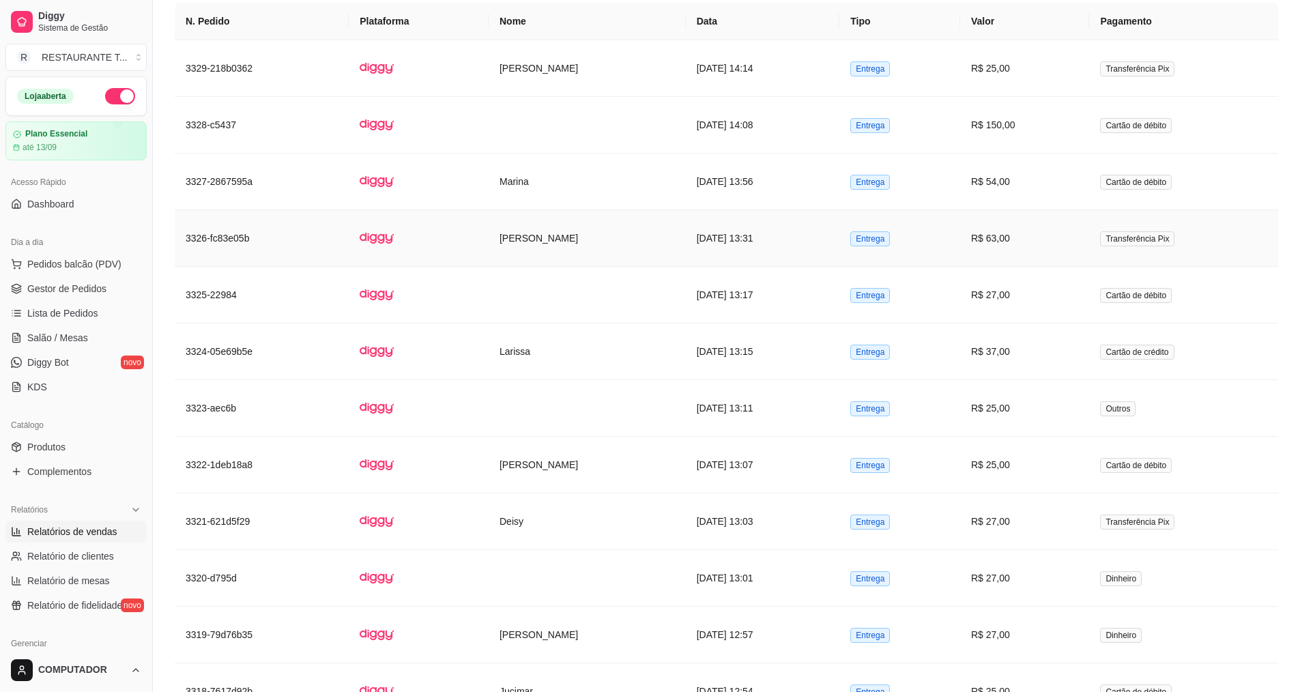
scroll to position [873, 0]
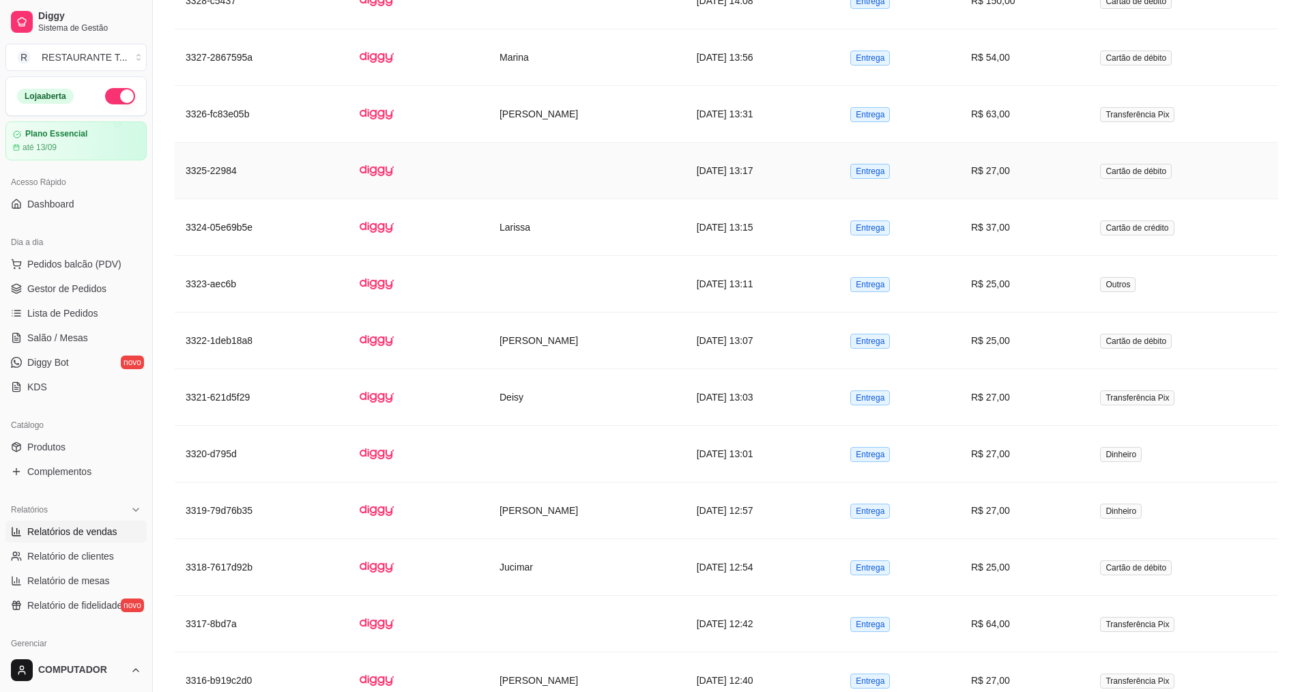
click at [607, 169] on td at bounding box center [586, 171] width 197 height 57
click at [566, 306] on td at bounding box center [586, 284] width 197 height 57
click at [506, 454] on td at bounding box center [586, 454] width 197 height 57
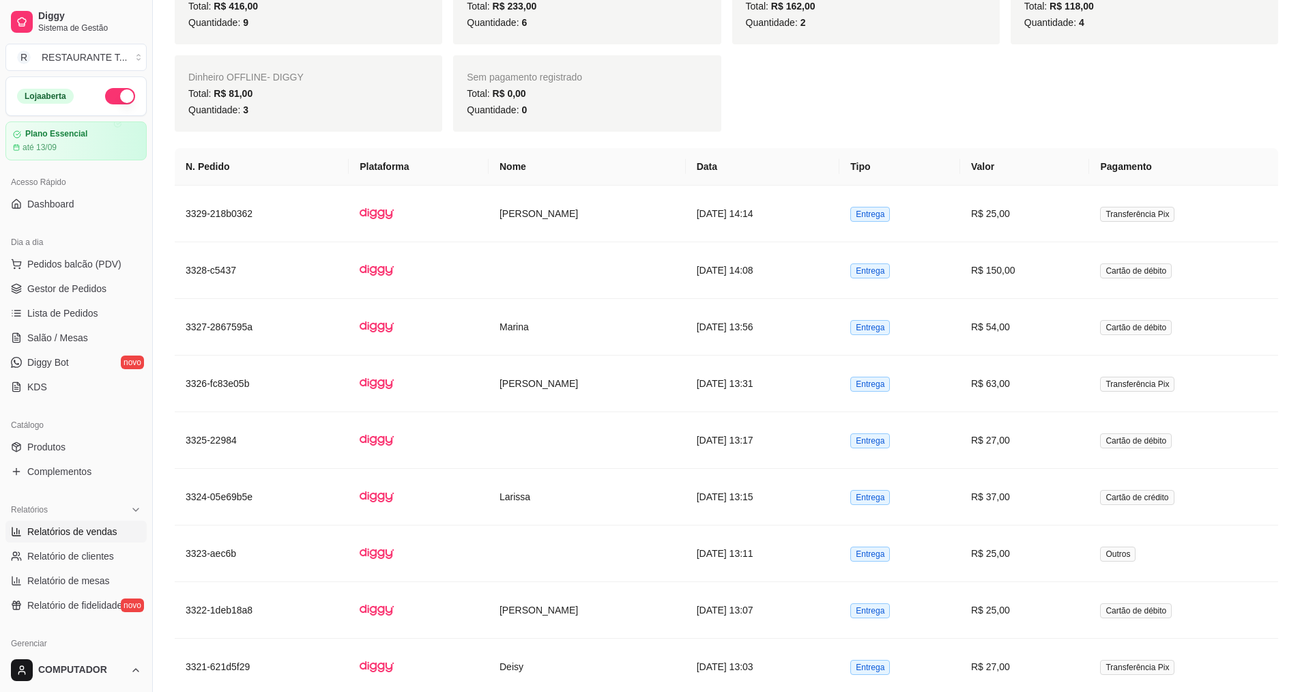
scroll to position [600, 0]
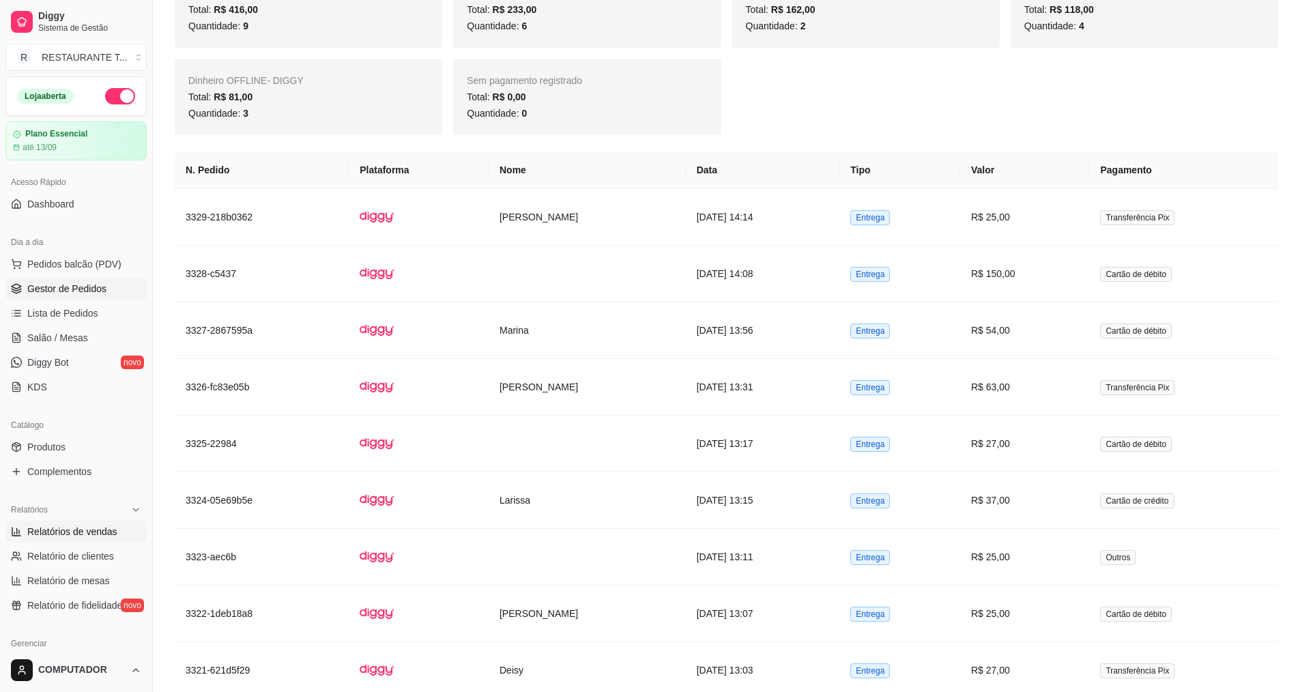
click at [68, 291] on span "Gestor de Pedidos" at bounding box center [66, 289] width 79 height 14
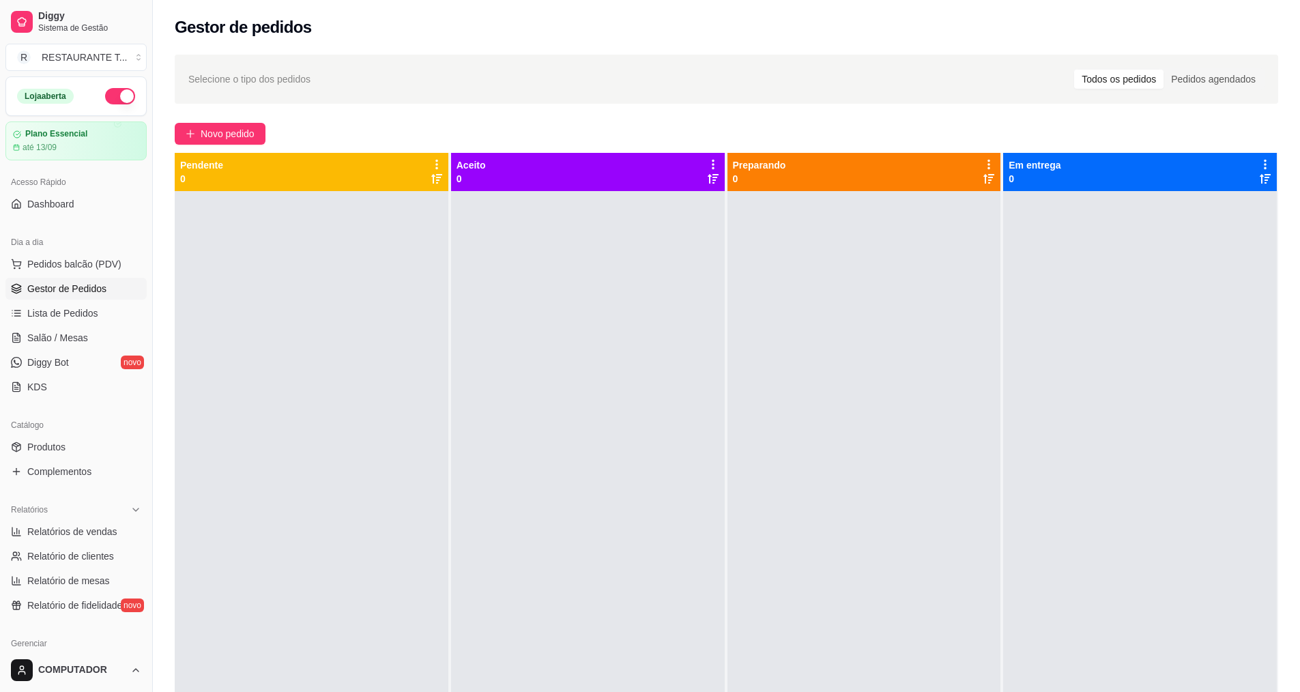
click at [107, 94] on button "button" at bounding box center [120, 96] width 30 height 16
click at [112, 525] on span "Relatórios de vendas" at bounding box center [72, 532] width 90 height 14
select select "ALL"
select select "0"
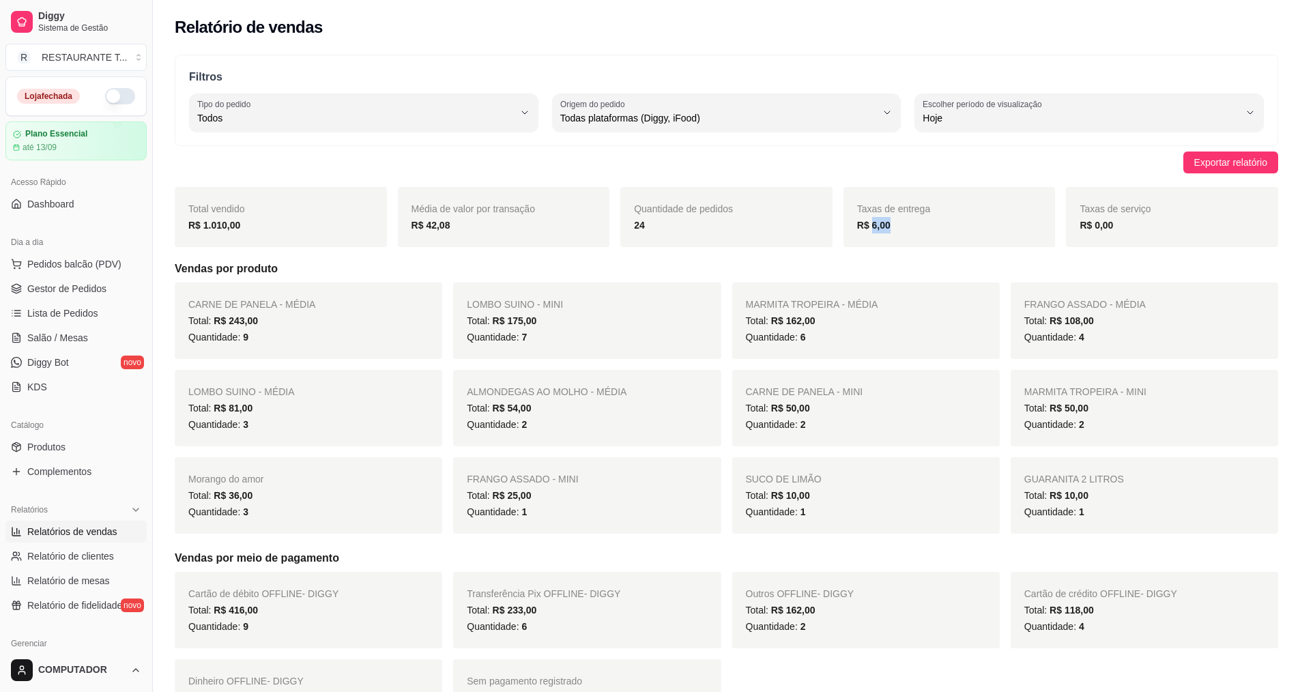
drag, startPoint x: 888, startPoint y: 229, endPoint x: 871, endPoint y: 229, distance: 17.7
click at [871, 229] on strong "R$ 6,00" at bounding box center [873, 225] width 33 height 11
click at [72, 283] on span "Gestor de Pedidos" at bounding box center [66, 289] width 79 height 14
